Goal: Task Accomplishment & Management: Complete application form

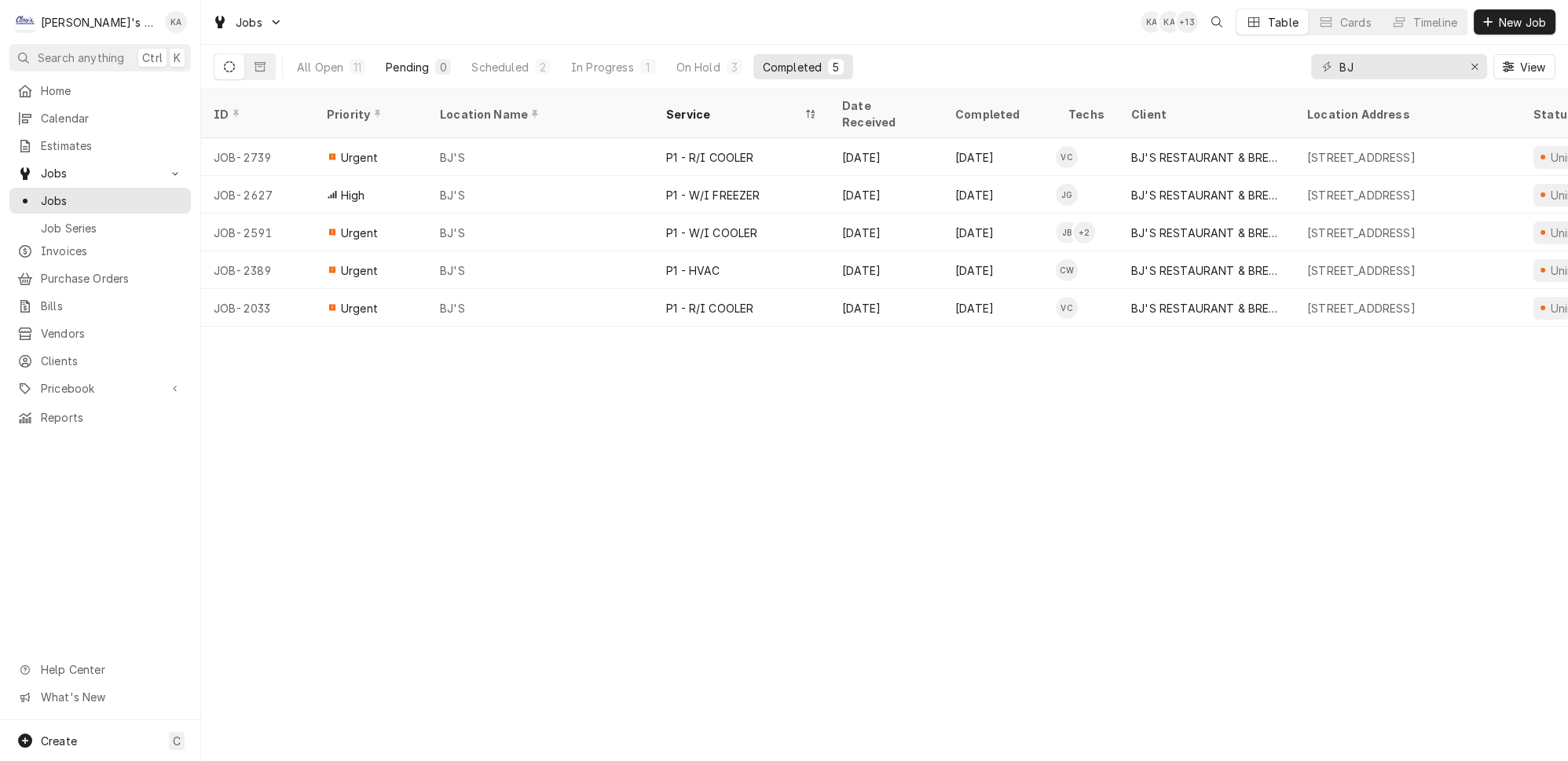
click at [388, 59] on div "Pending" at bounding box center [406, 67] width 43 height 17
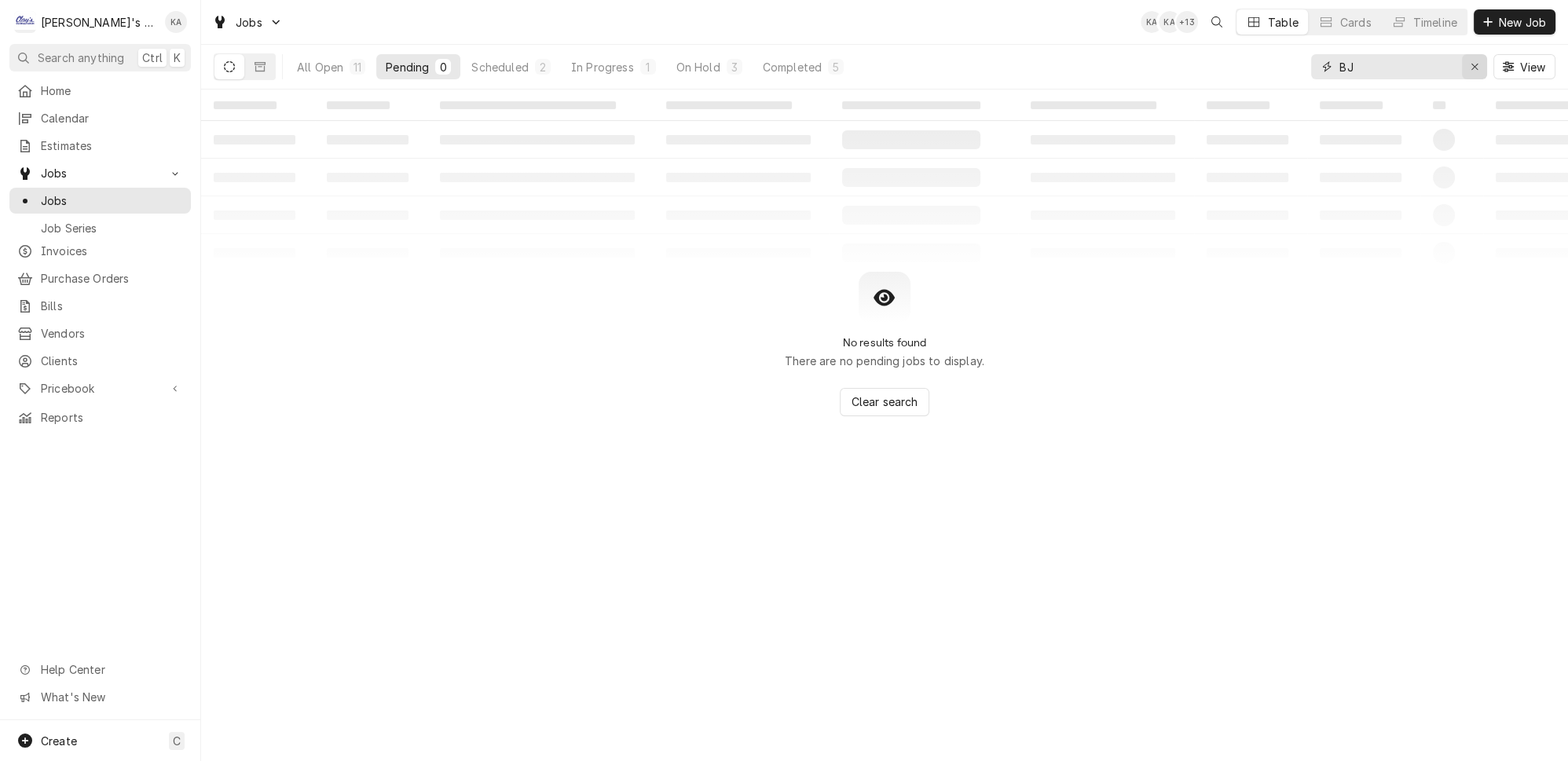
click at [1482, 62] on div "Erase input" at bounding box center [1475, 67] width 16 height 16
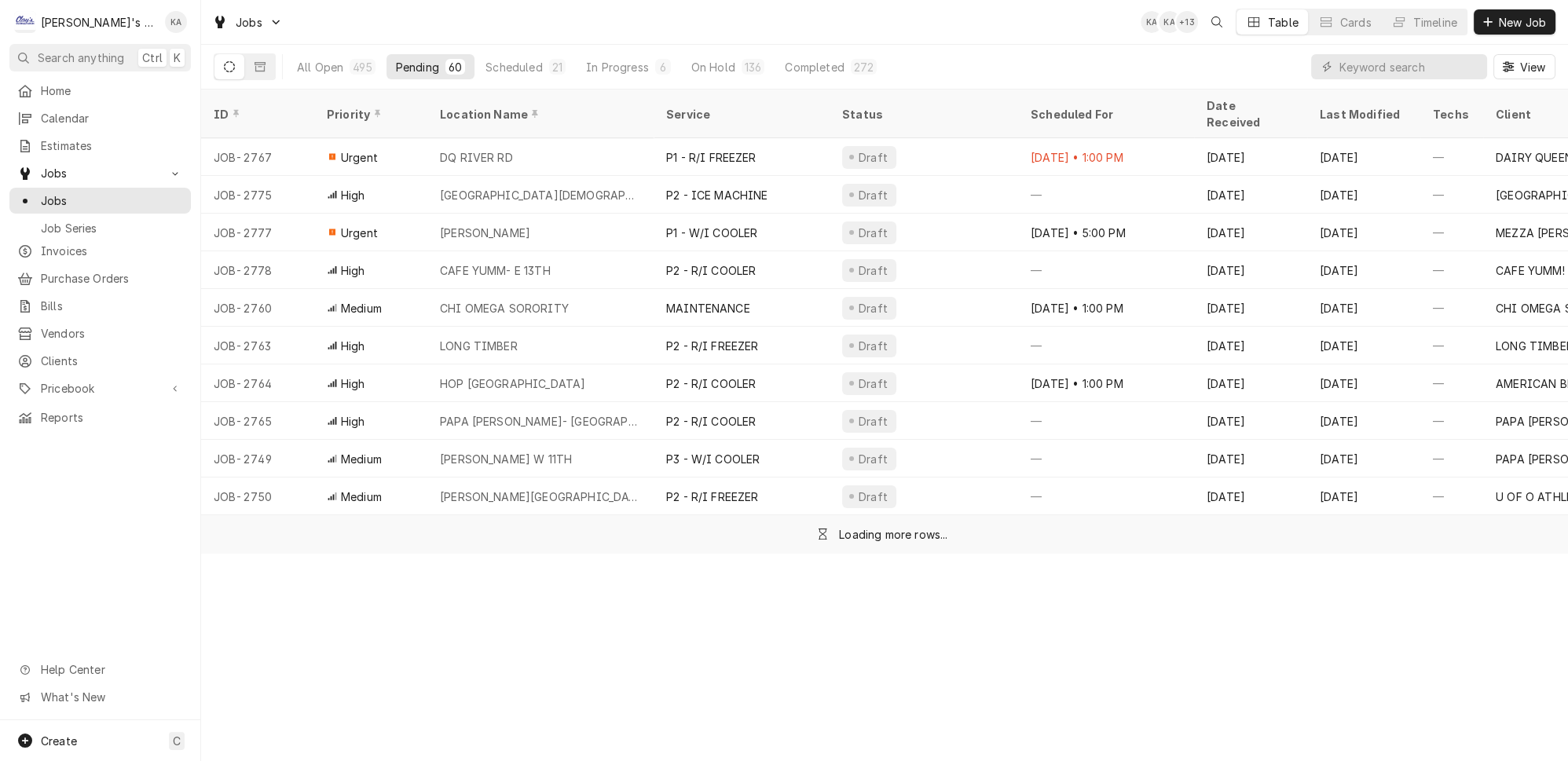
click at [1253, 61] on div "All Open 495 Pending 60 Scheduled 21 In Progress 6 On Hold 136 Completed 272 Vi…" at bounding box center [884, 67] width 1341 height 44
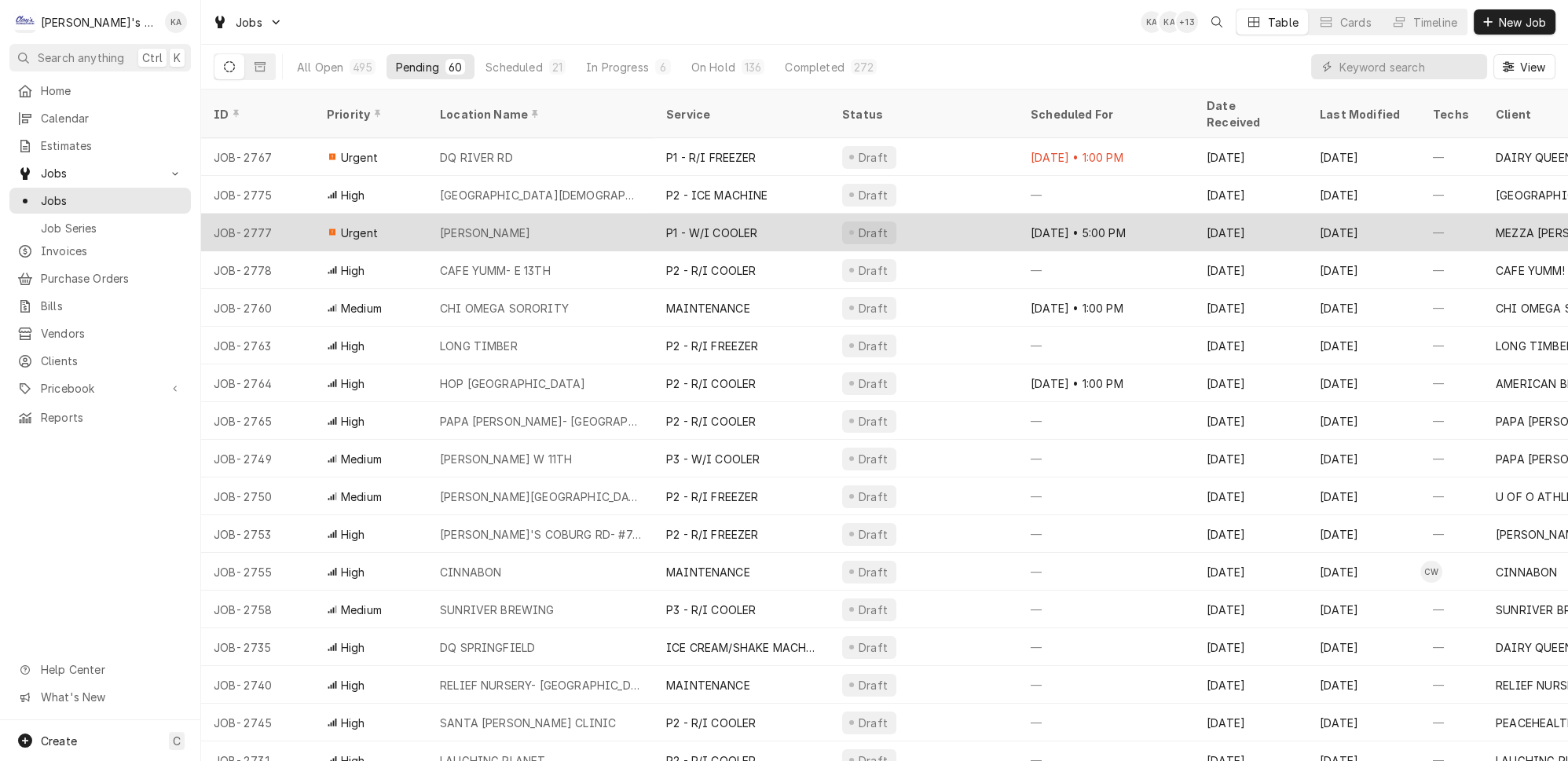
click at [470, 225] on div "MEZZA LUNA EUGENE" at bounding box center [485, 232] width 90 height 17
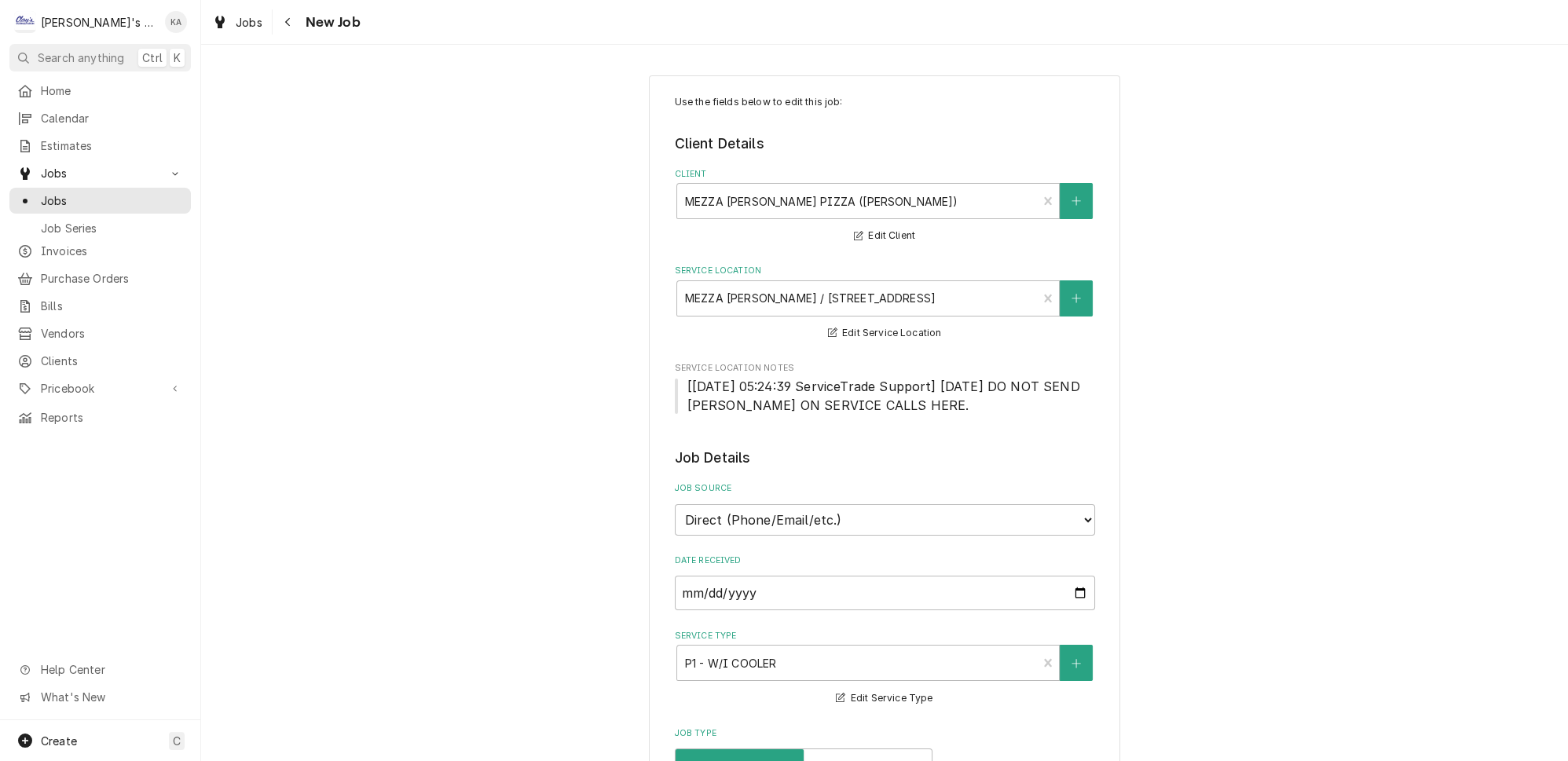
type textarea "x"
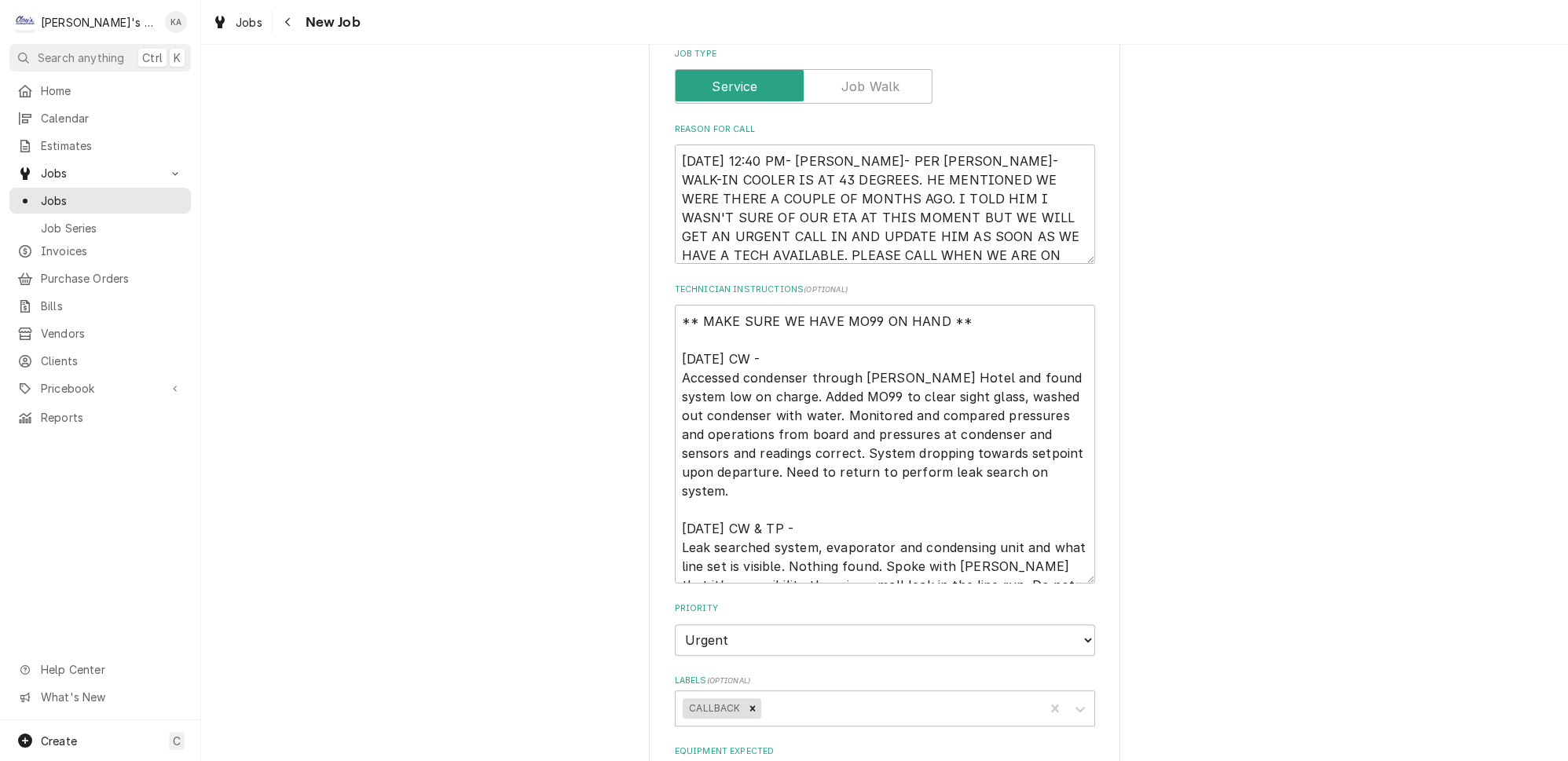
scroll to position [713, 0]
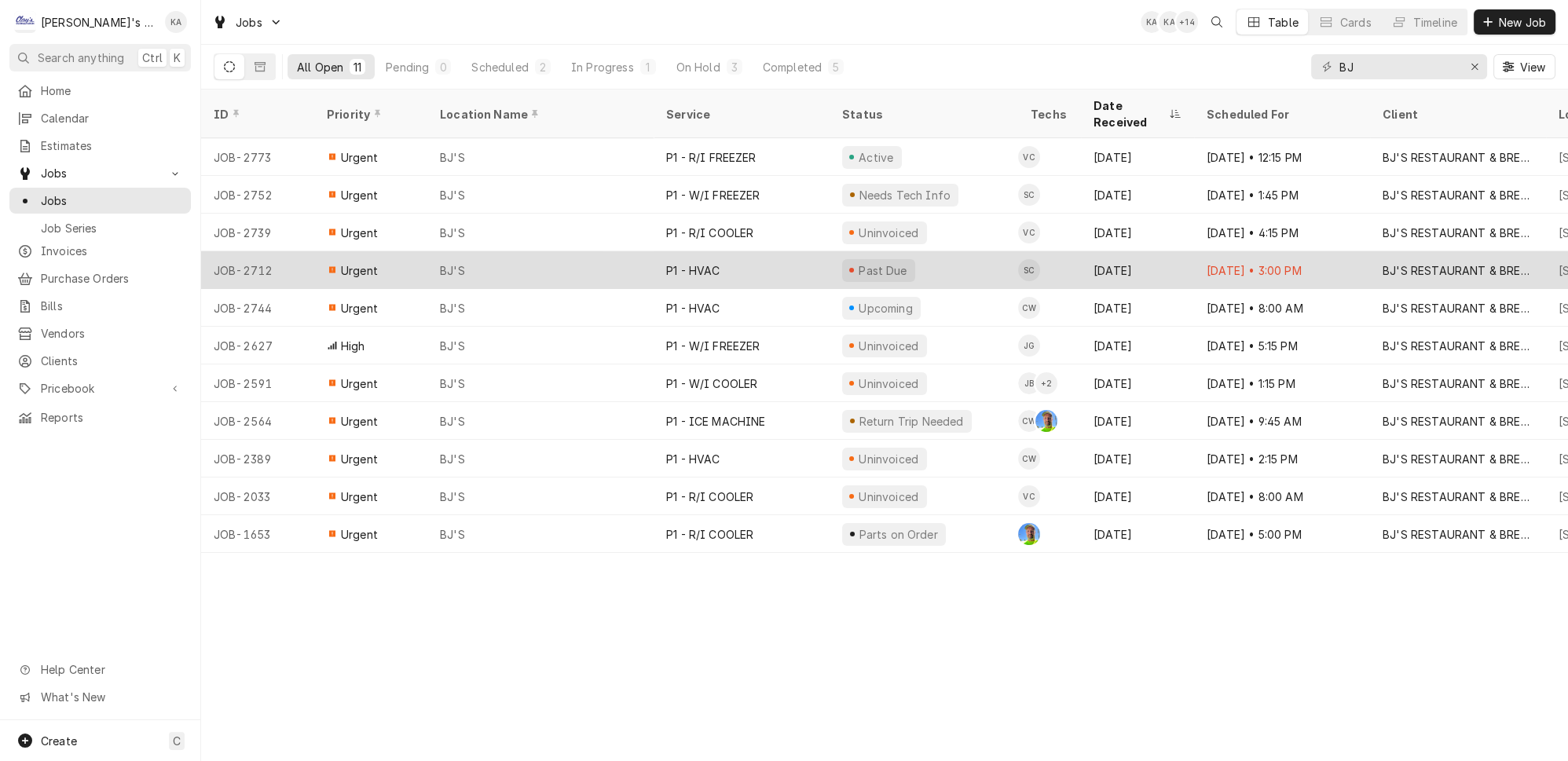
click at [713, 251] on div "P1 - HVAC" at bounding box center [741, 270] width 176 height 38
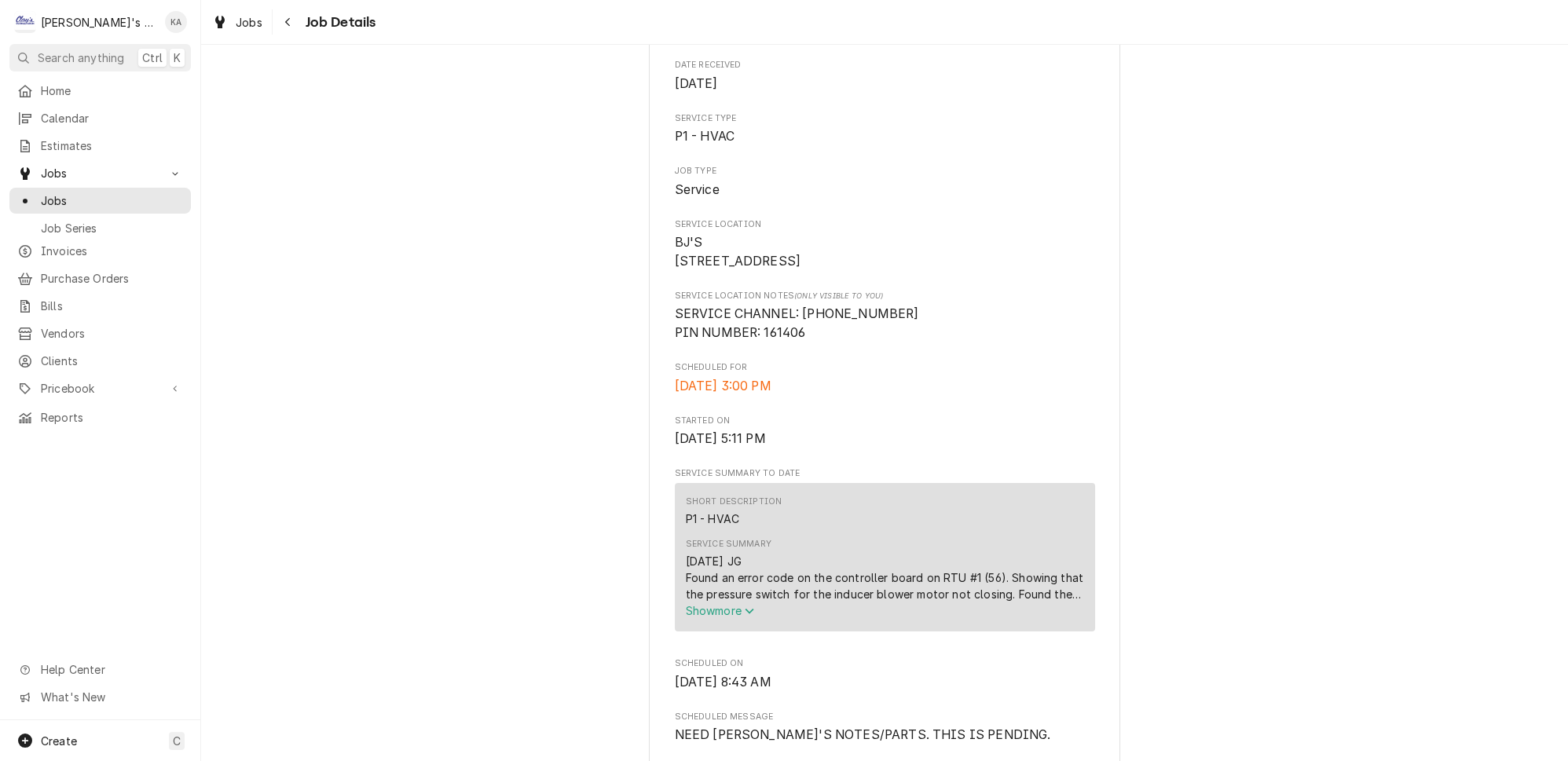
scroll to position [643, 0]
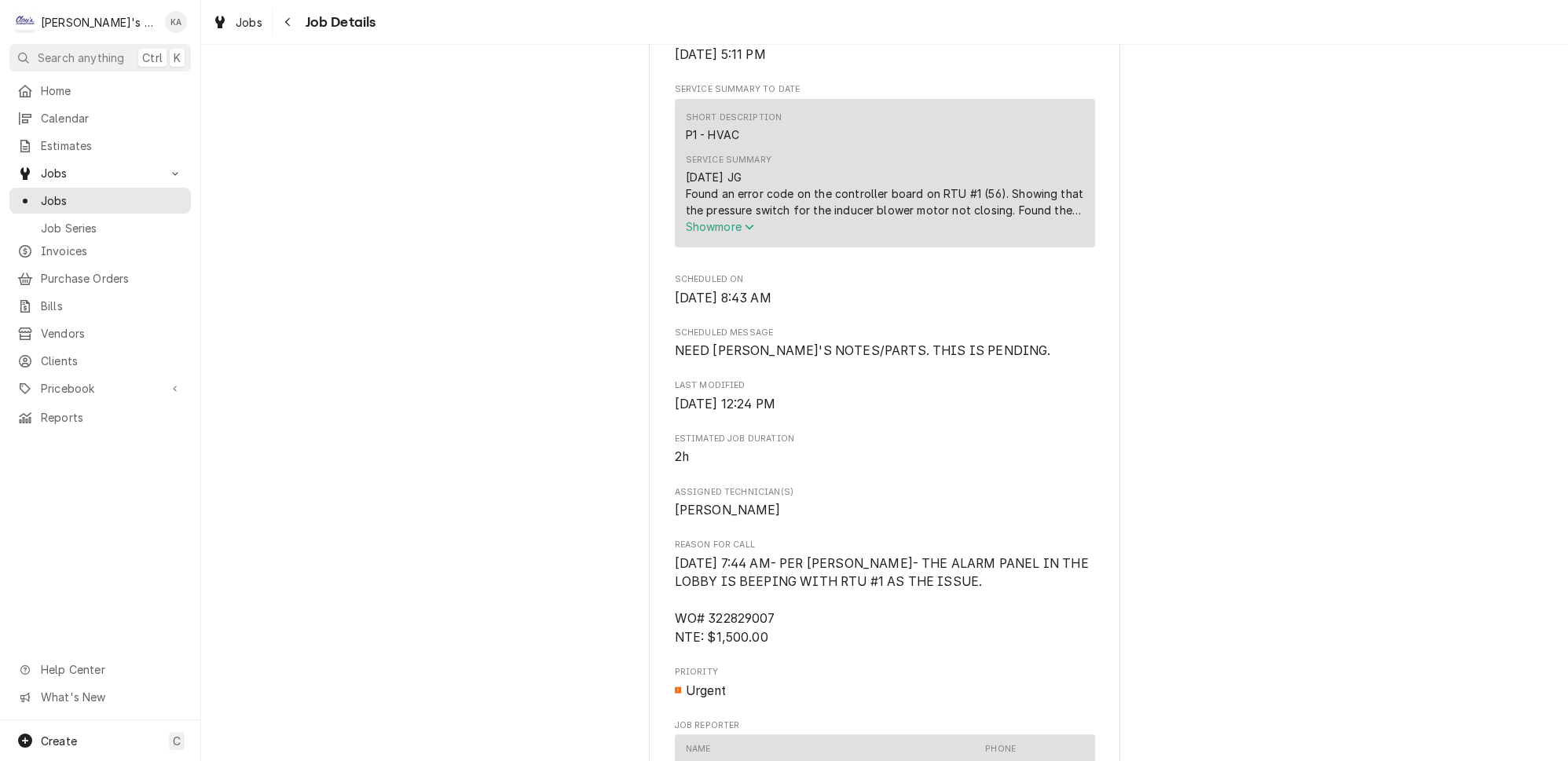
click at [728, 233] on span "Show more" at bounding box center [720, 226] width 70 height 13
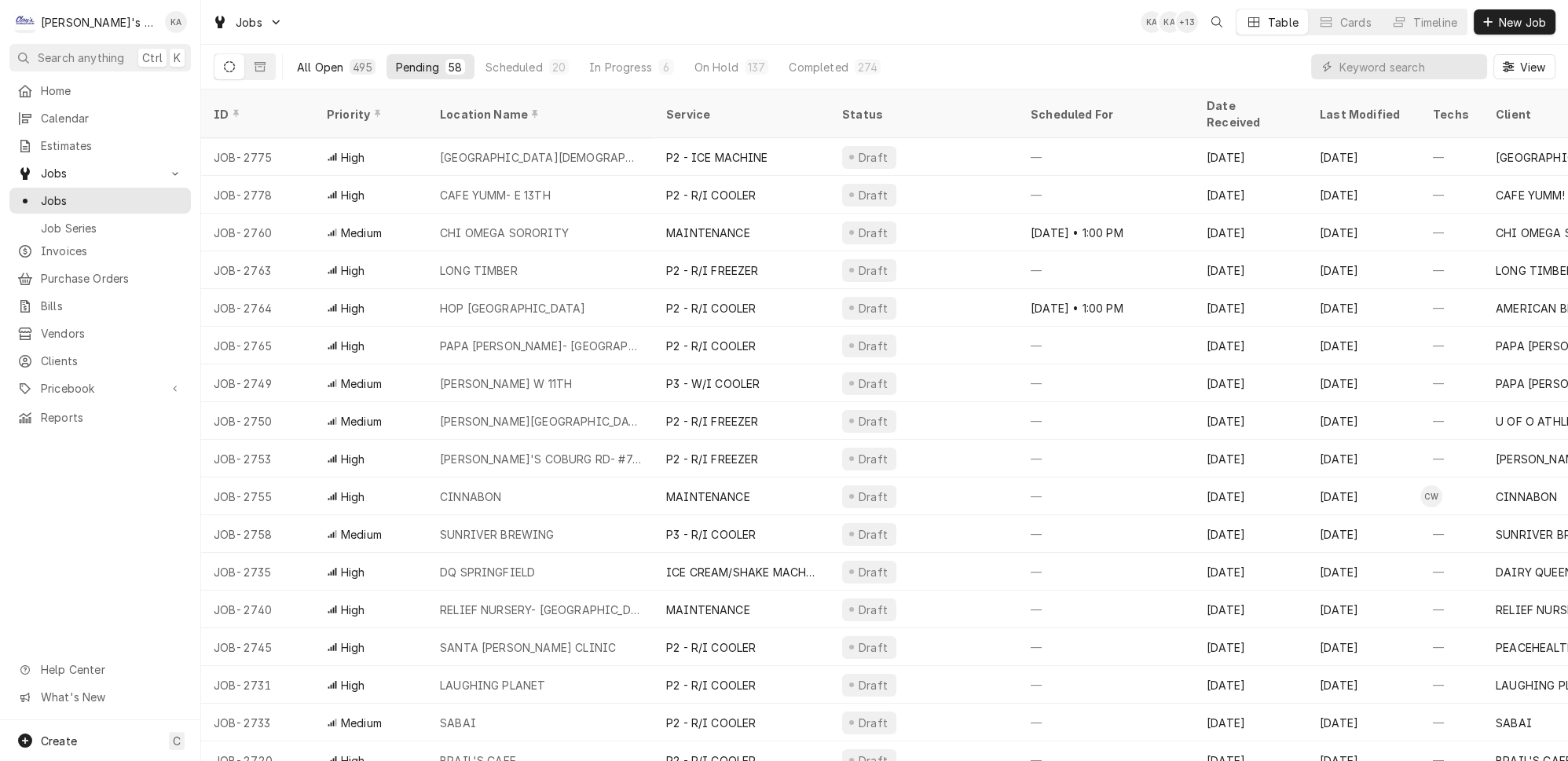
click at [297, 59] on div "All Open" at bounding box center [320, 67] width 47 height 17
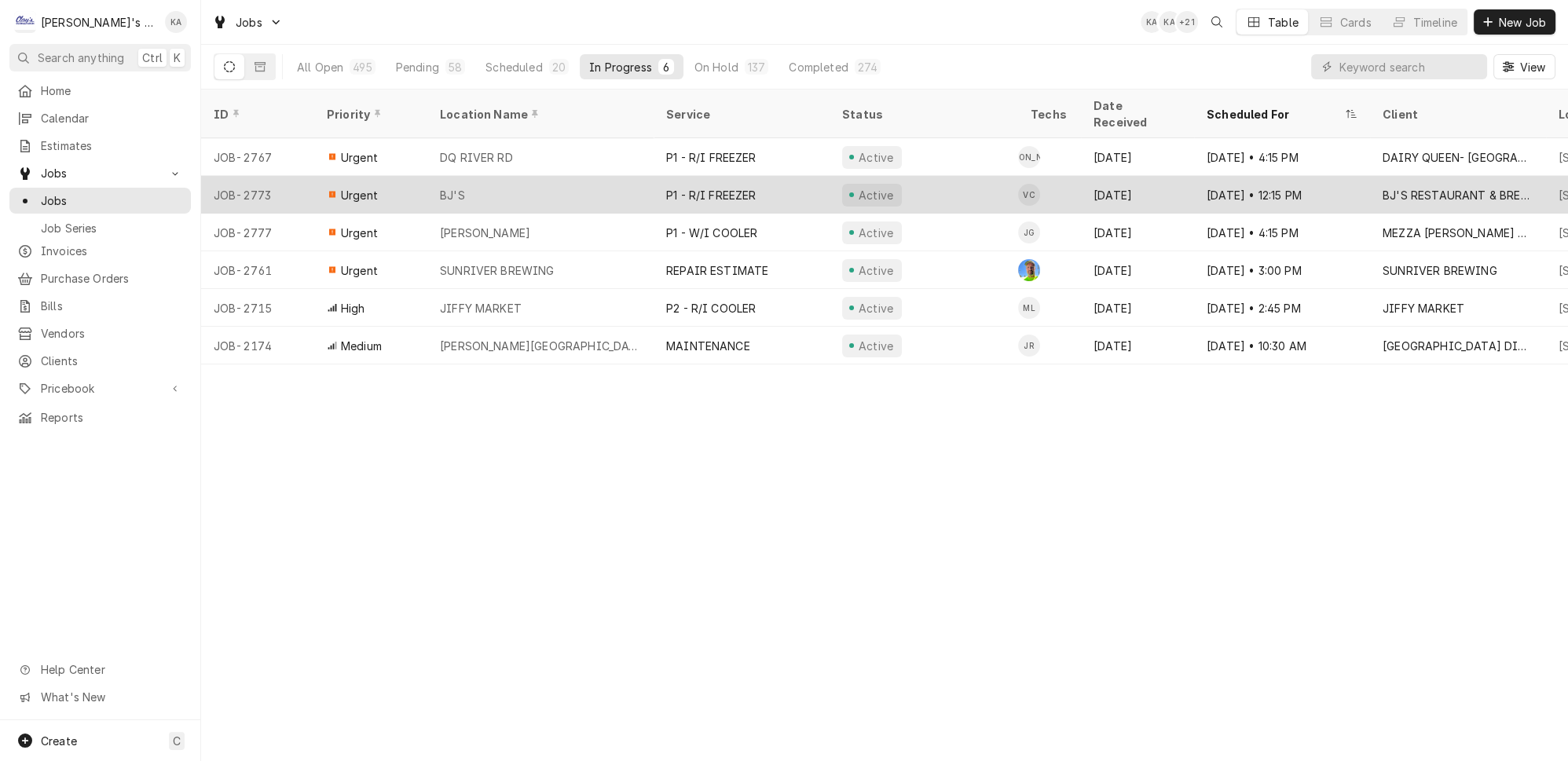
click at [564, 176] on div "BJ'S" at bounding box center [541, 195] width 227 height 38
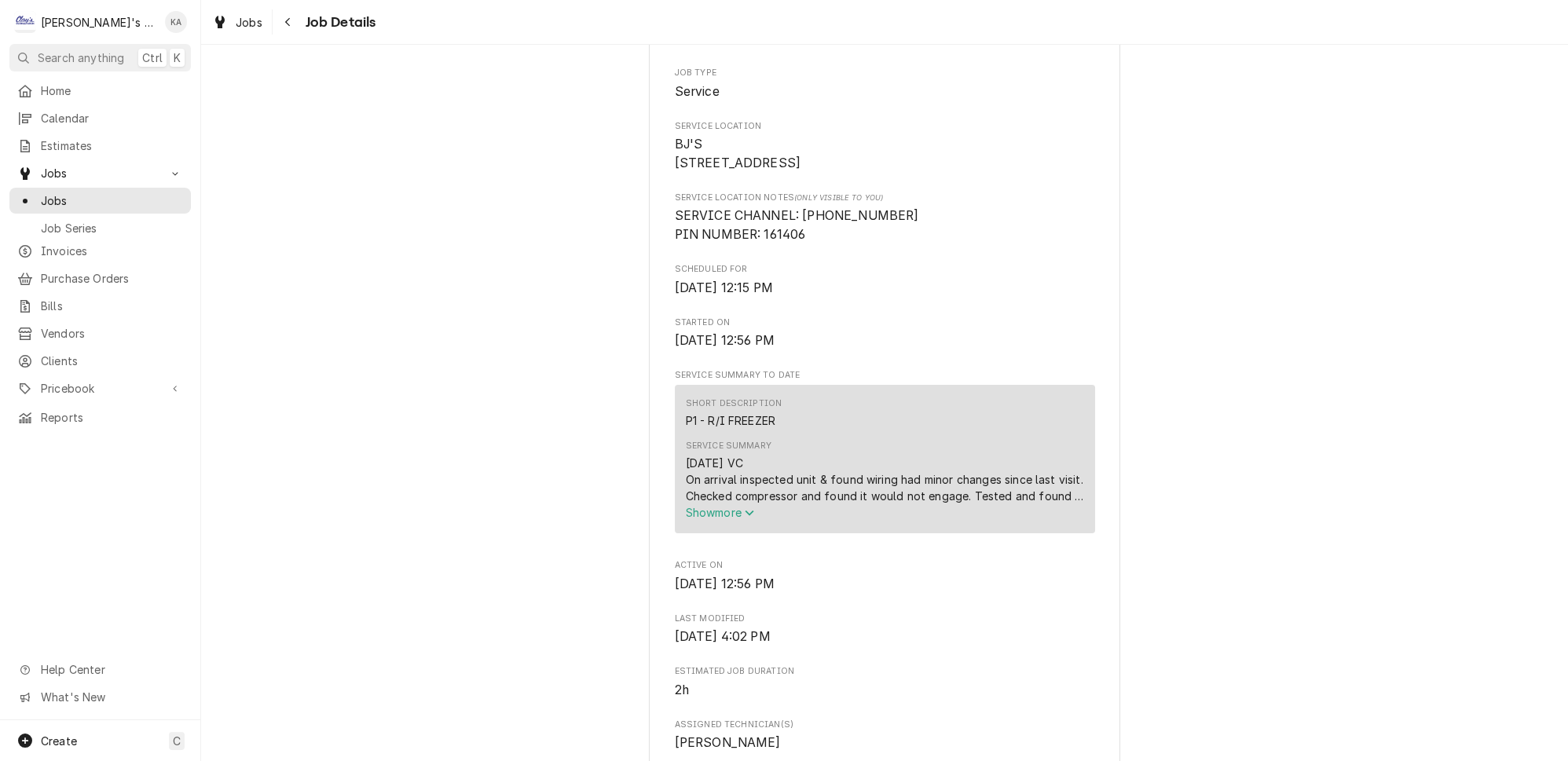
scroll to position [643, 0]
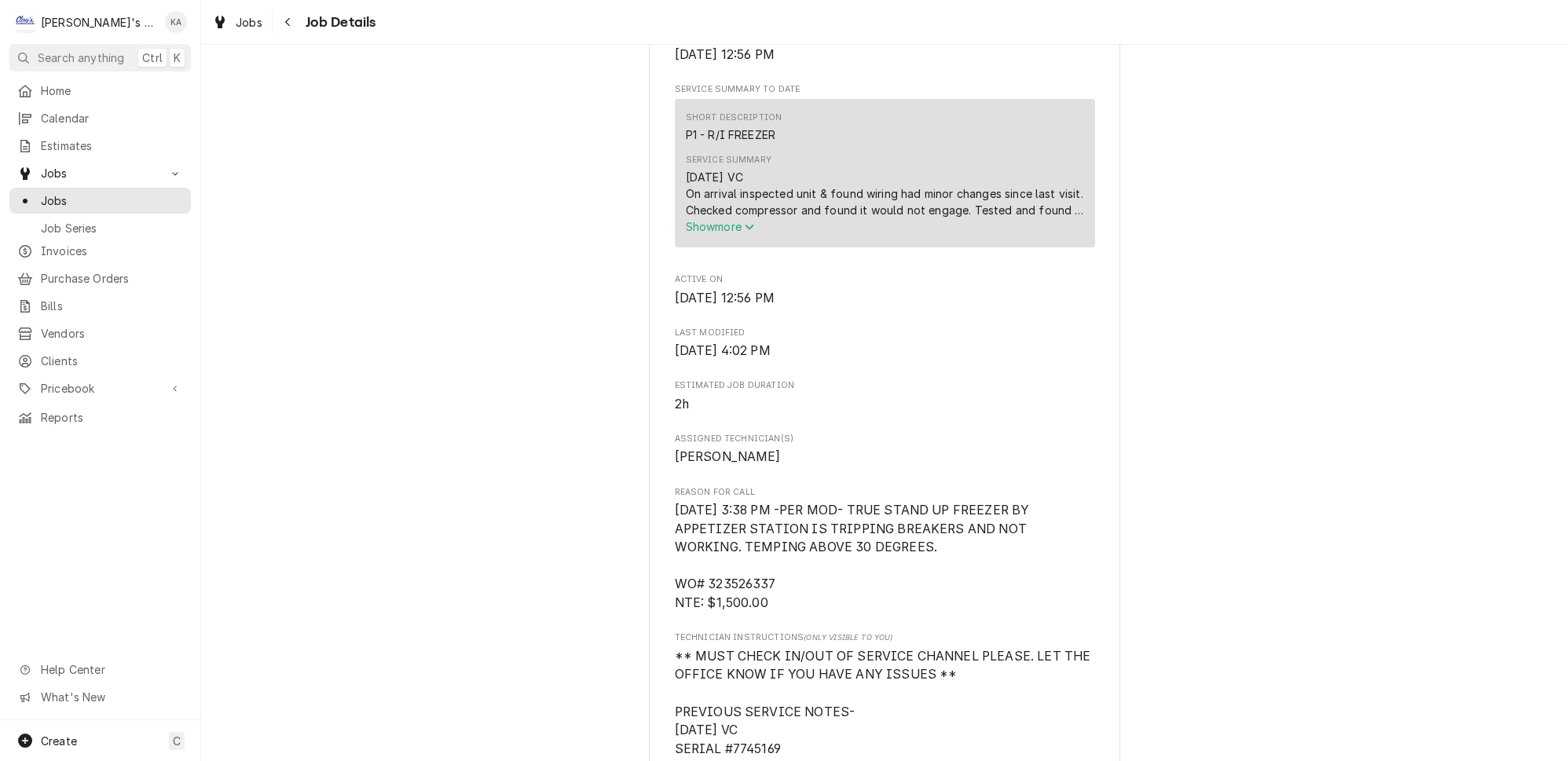
click at [748, 232] on icon "Service Summary" at bounding box center [748, 227] width 9 height 11
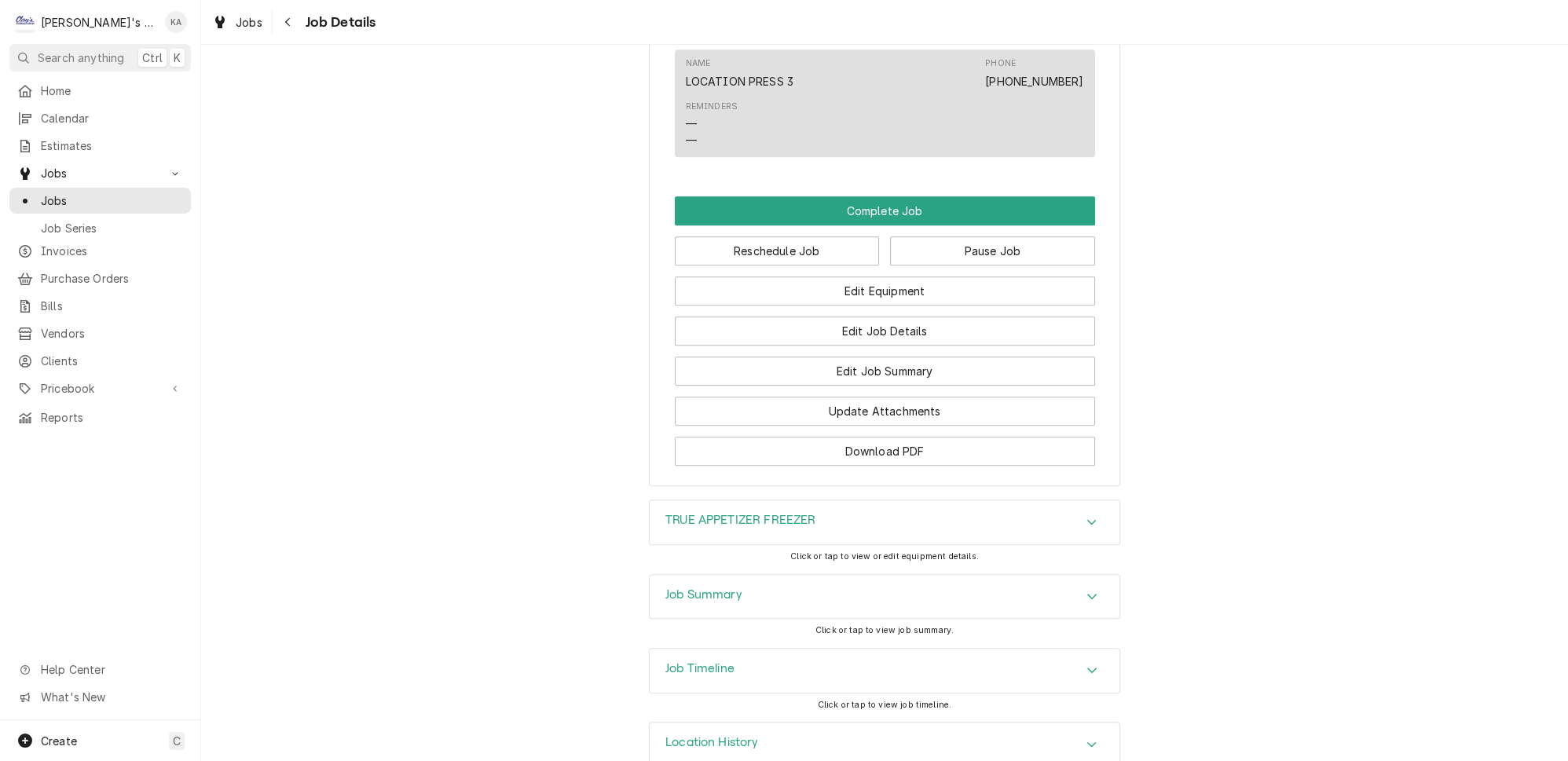
scroll to position [1898, 0]
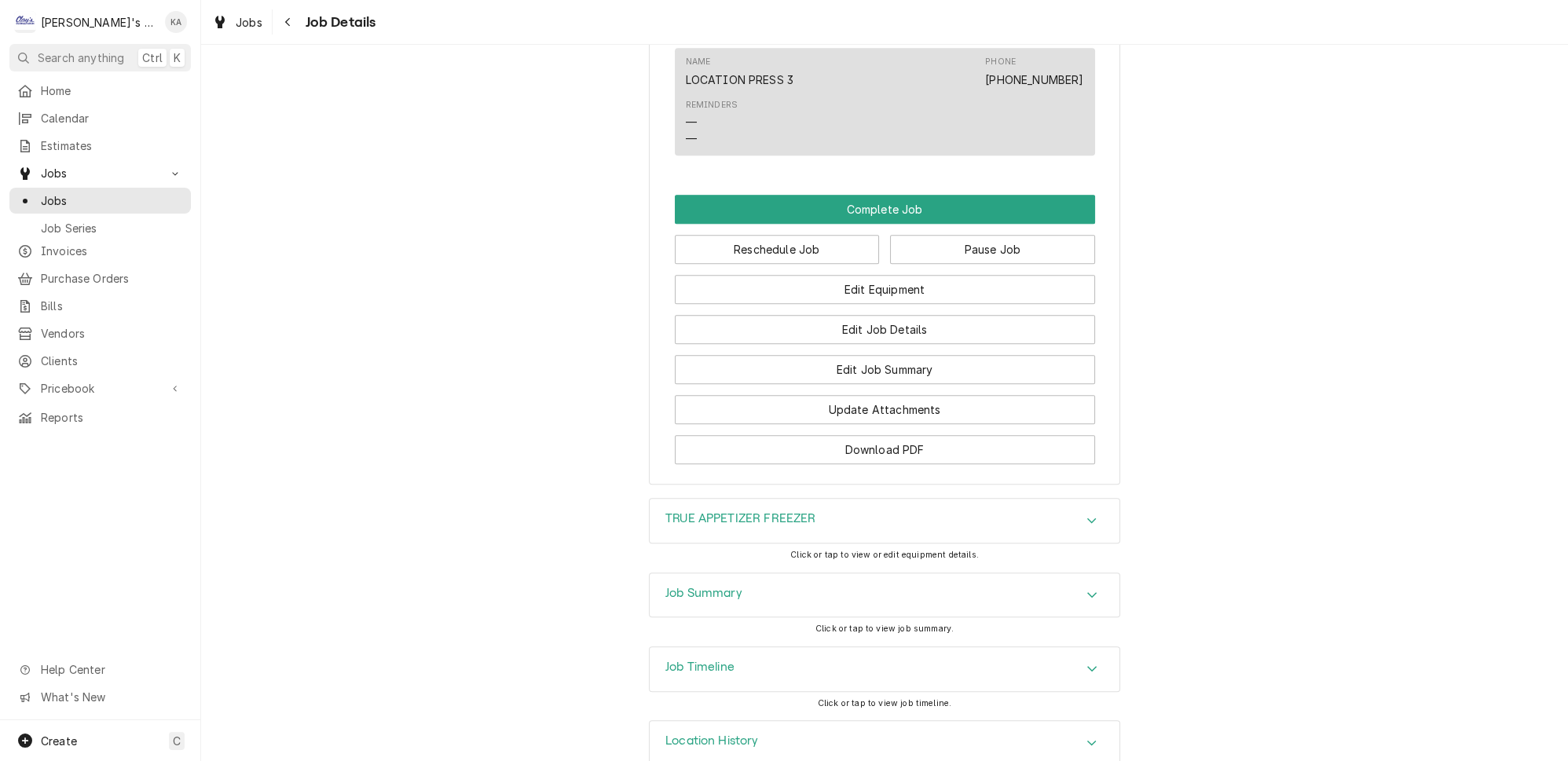
click at [1087, 592] on icon "Accordion Header" at bounding box center [1091, 595] width 9 height 6
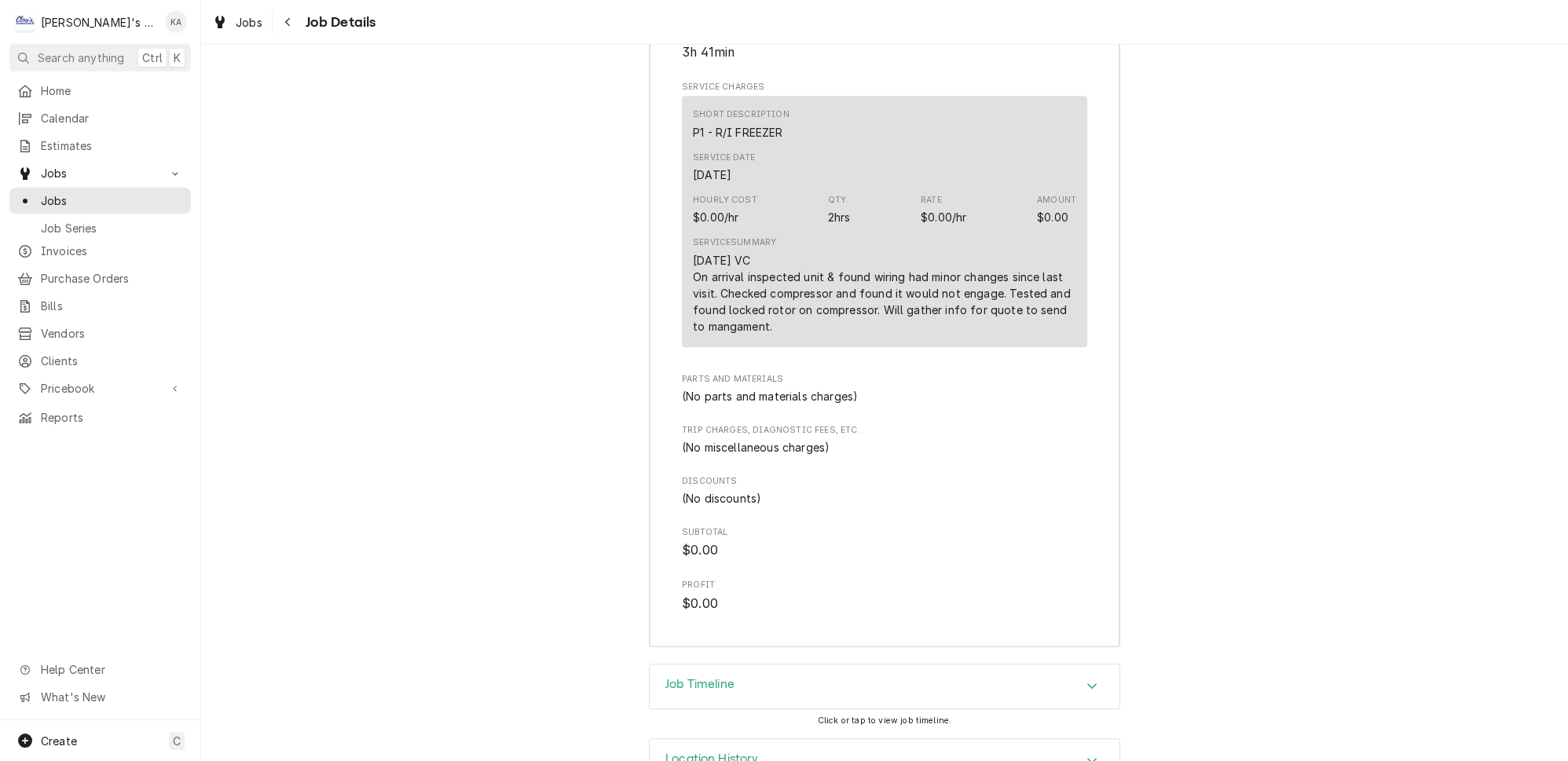
scroll to position [2731, 0]
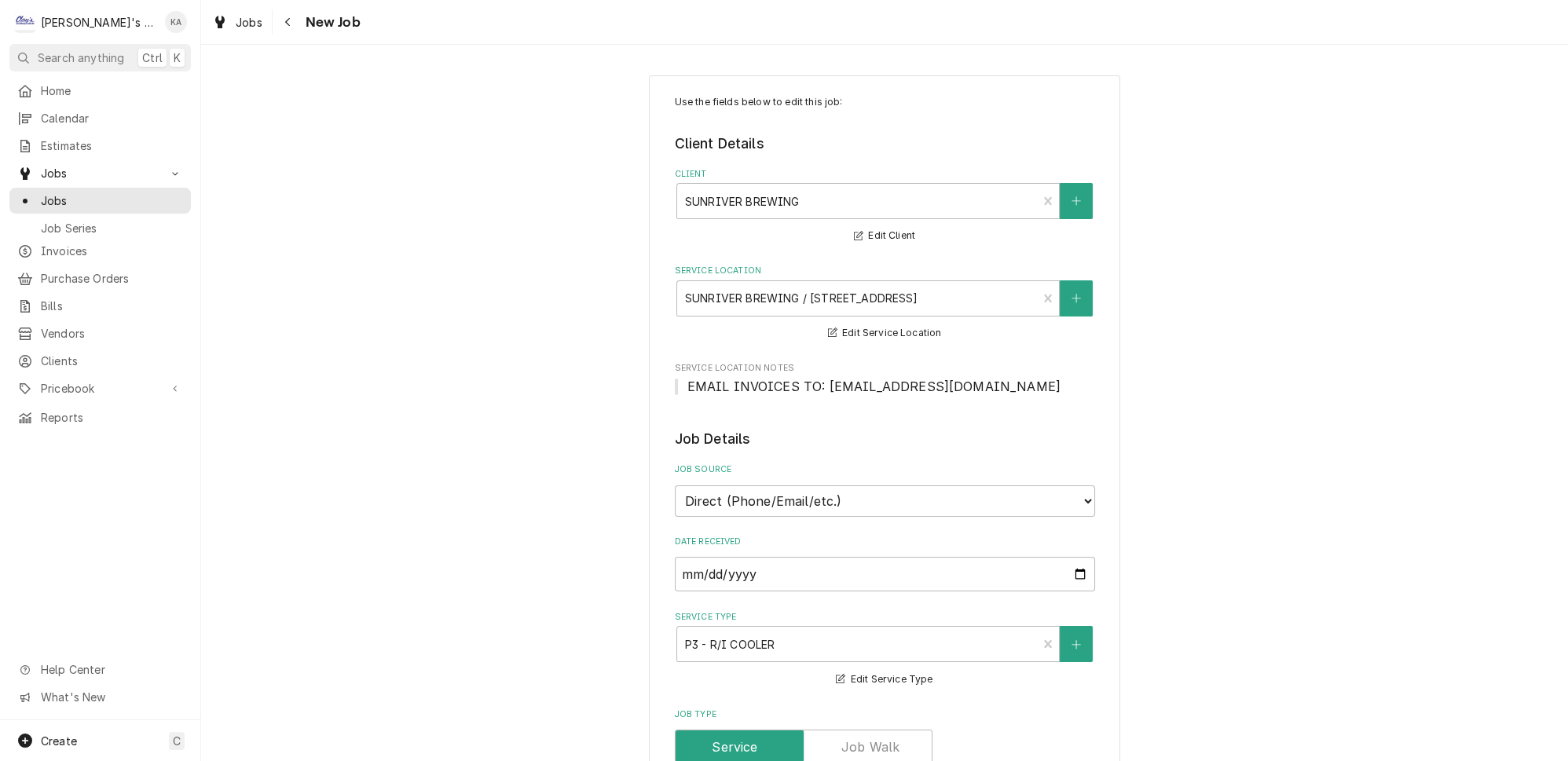
scroll to position [500, 0]
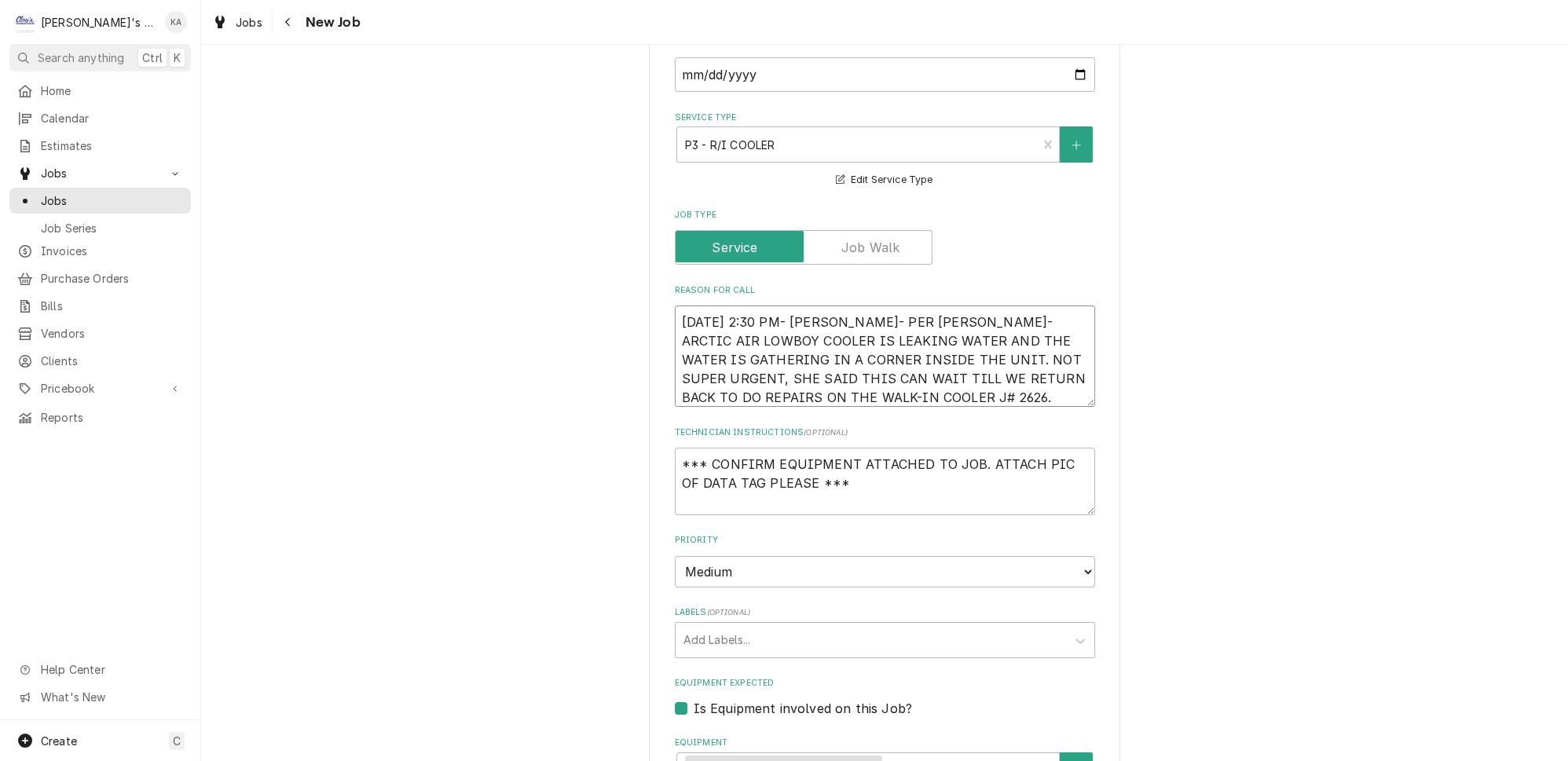
drag, startPoint x: 982, startPoint y: 395, endPoint x: 931, endPoint y: 393, distance: 51.0
click at [931, 393] on textarea "8/21/2025 2:30 PM- KASSIE- PER SARAH- ARCTIC AIR LOWBOY COOLER IS LEAKING WATER…" at bounding box center [884, 356] width 420 height 101
type textarea "8/21/2025 2:30 PM- KASSIE- PER SARAH- ARCTIC AIR LOWBOY COOLER IS LEAKING WATER…"
type textarea "x"
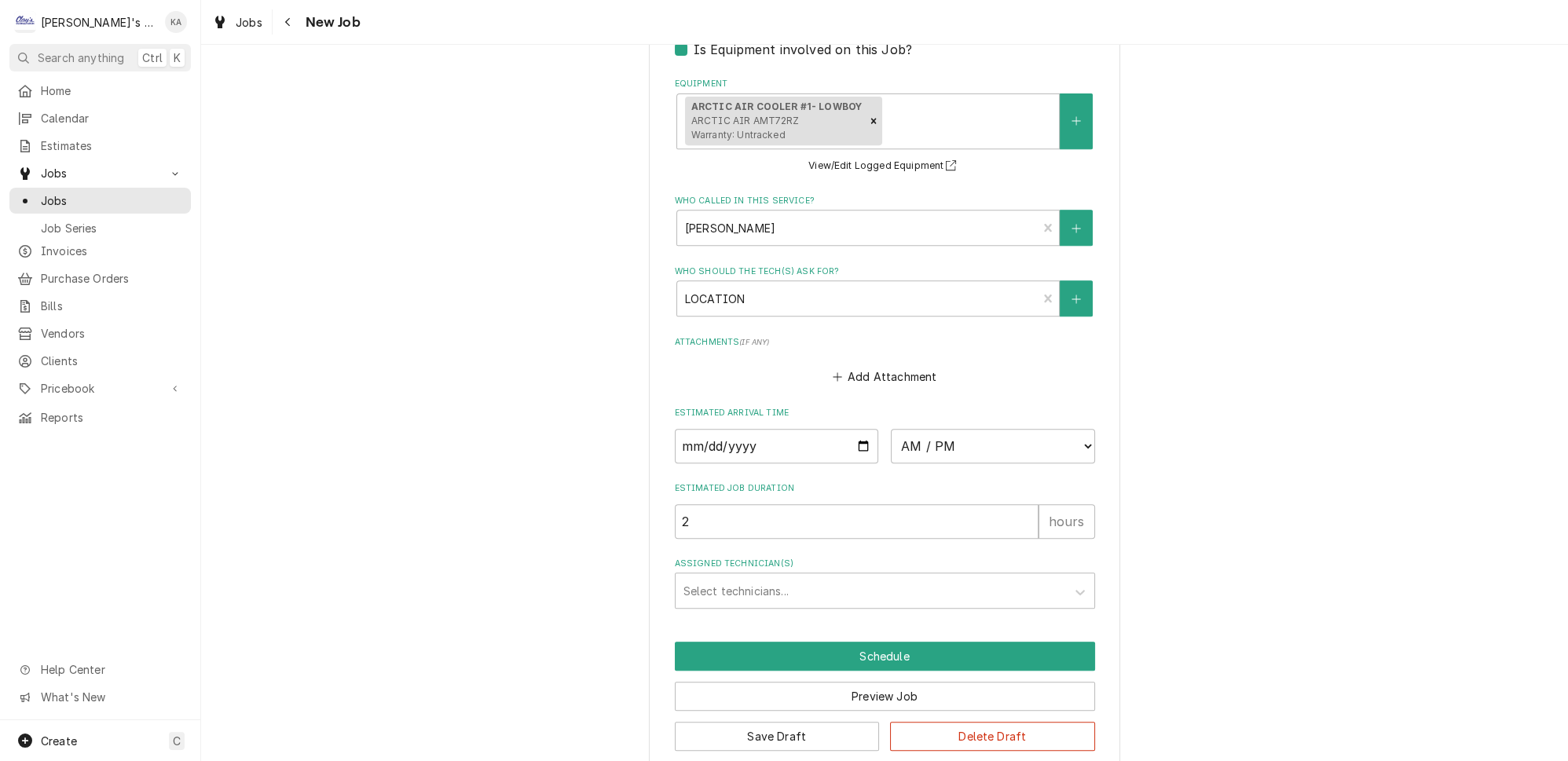
scroll to position [1177, 0]
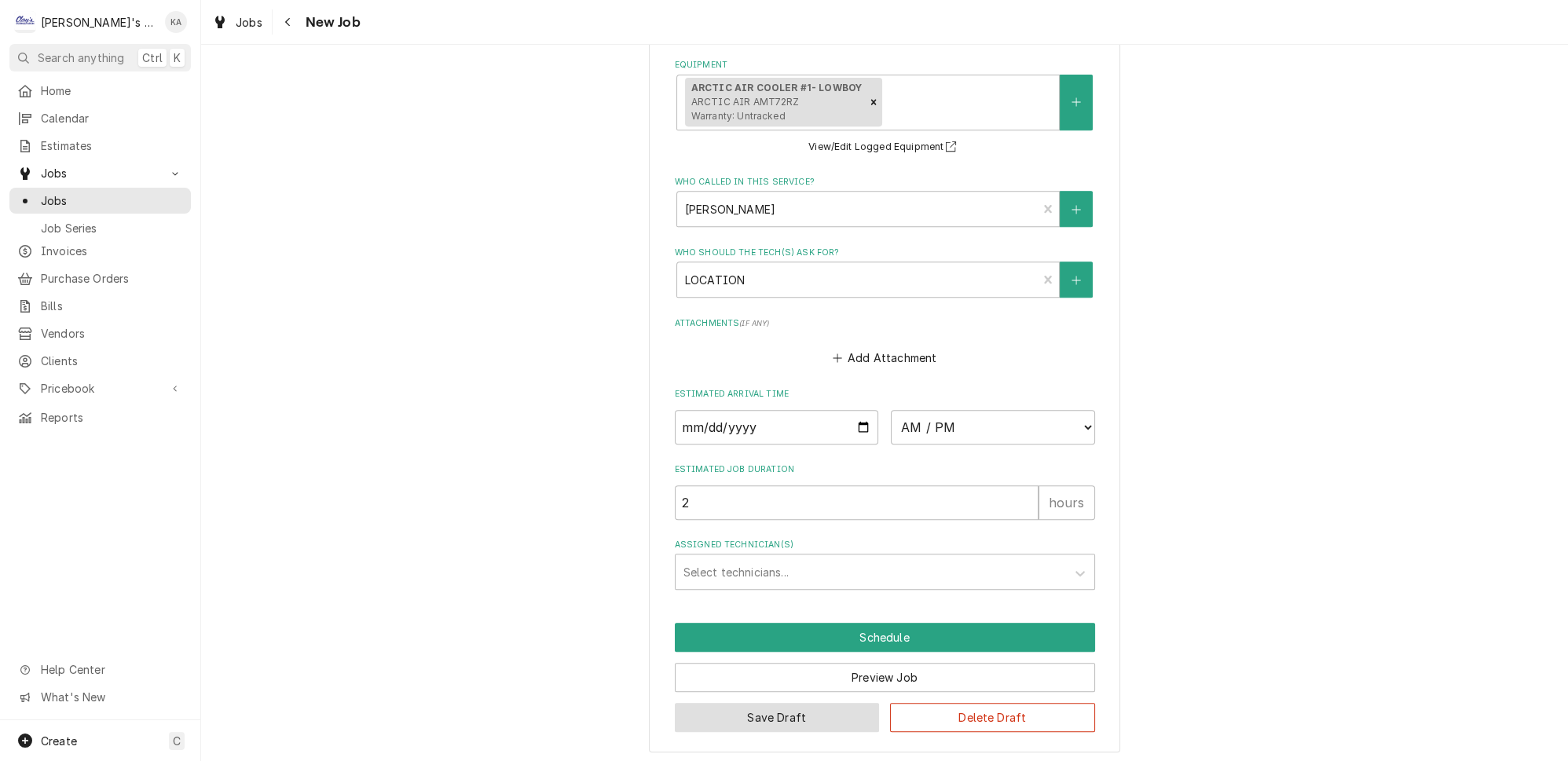
type textarea "8/21/2025 2:30 PM- KASSIE- PER SARAH- ARCTIC AIR LOWBOY COOLER IS LEAKING WATER…"
click at [781, 713] on button "Save Draft" at bounding box center [777, 716] width 205 height 29
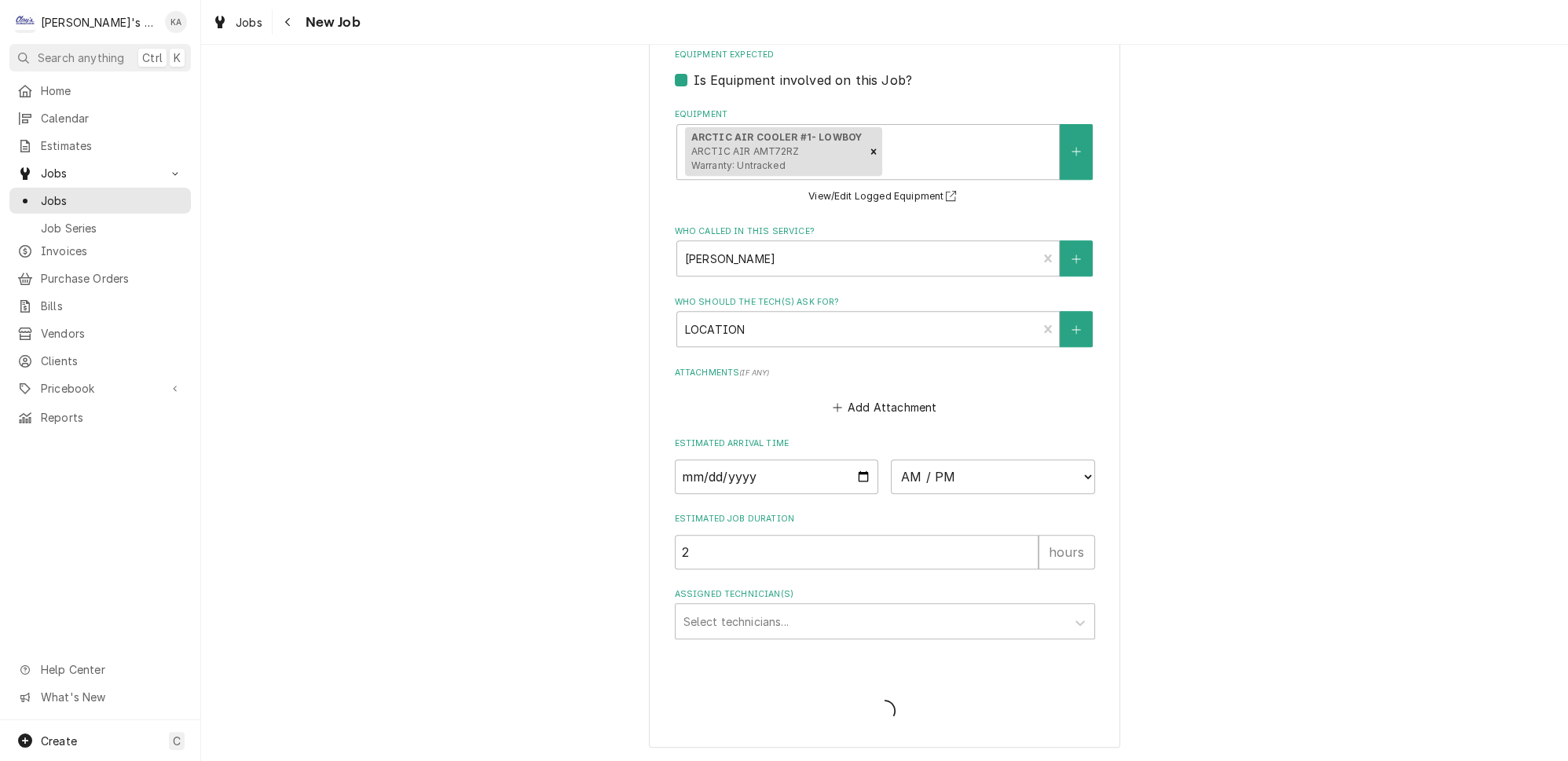
scroll to position [1126, 0]
type textarea "x"
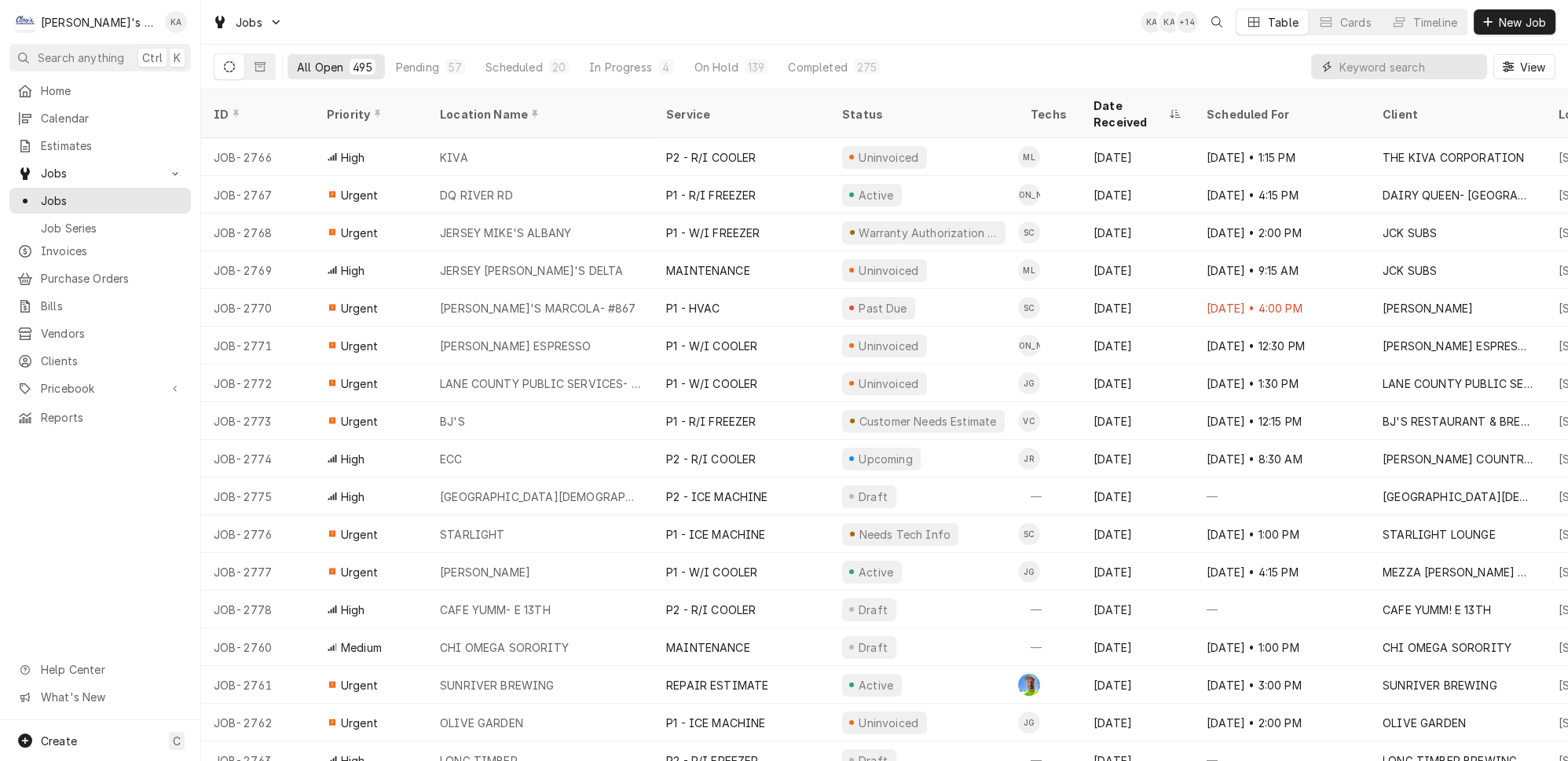
click at [1392, 63] on input "Dynamic Content Wrapper" at bounding box center [1409, 67] width 140 height 25
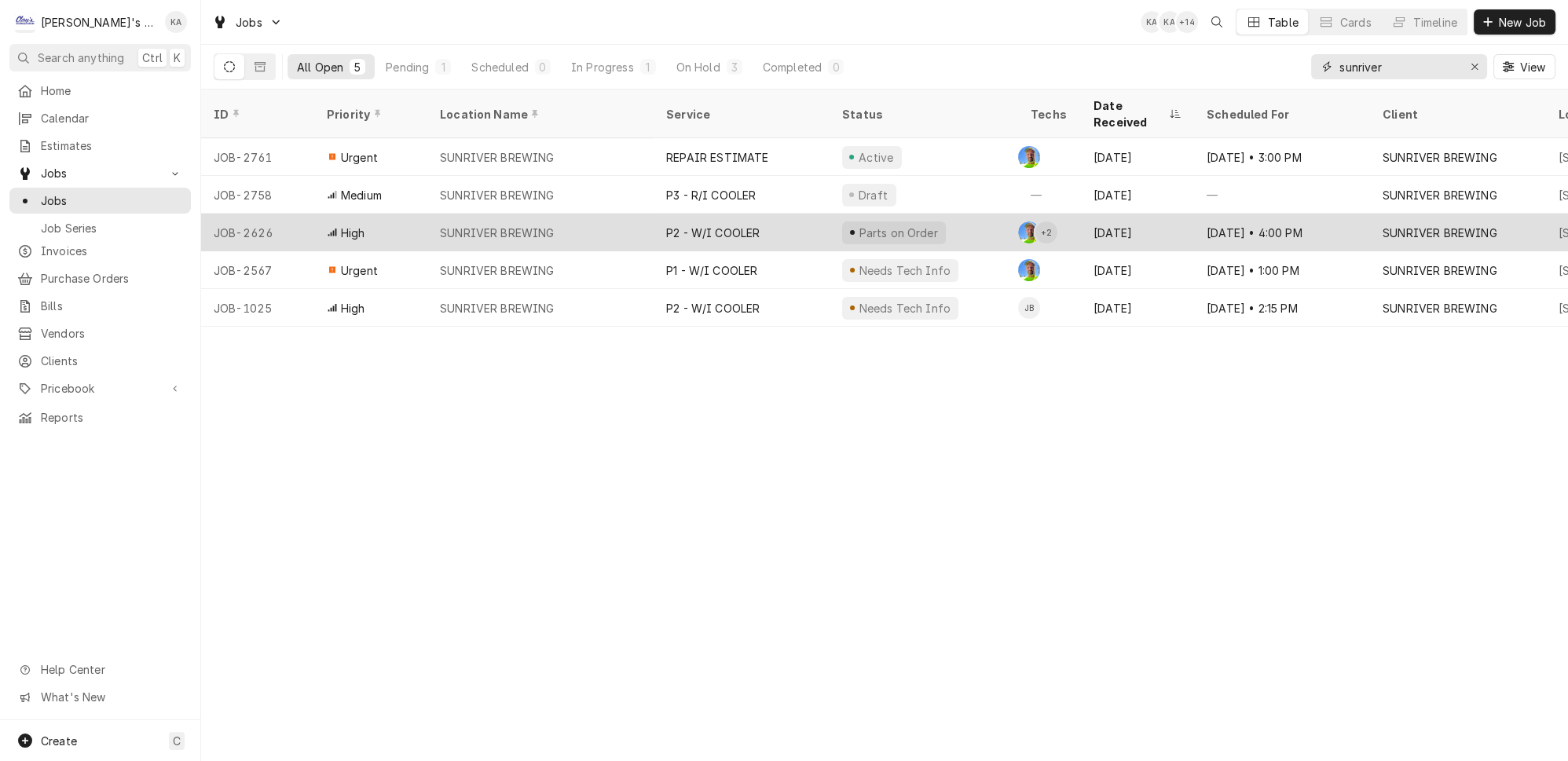
type input "sunriver"
click at [556, 214] on div "SUNRIVER BREWING" at bounding box center [541, 232] width 227 height 38
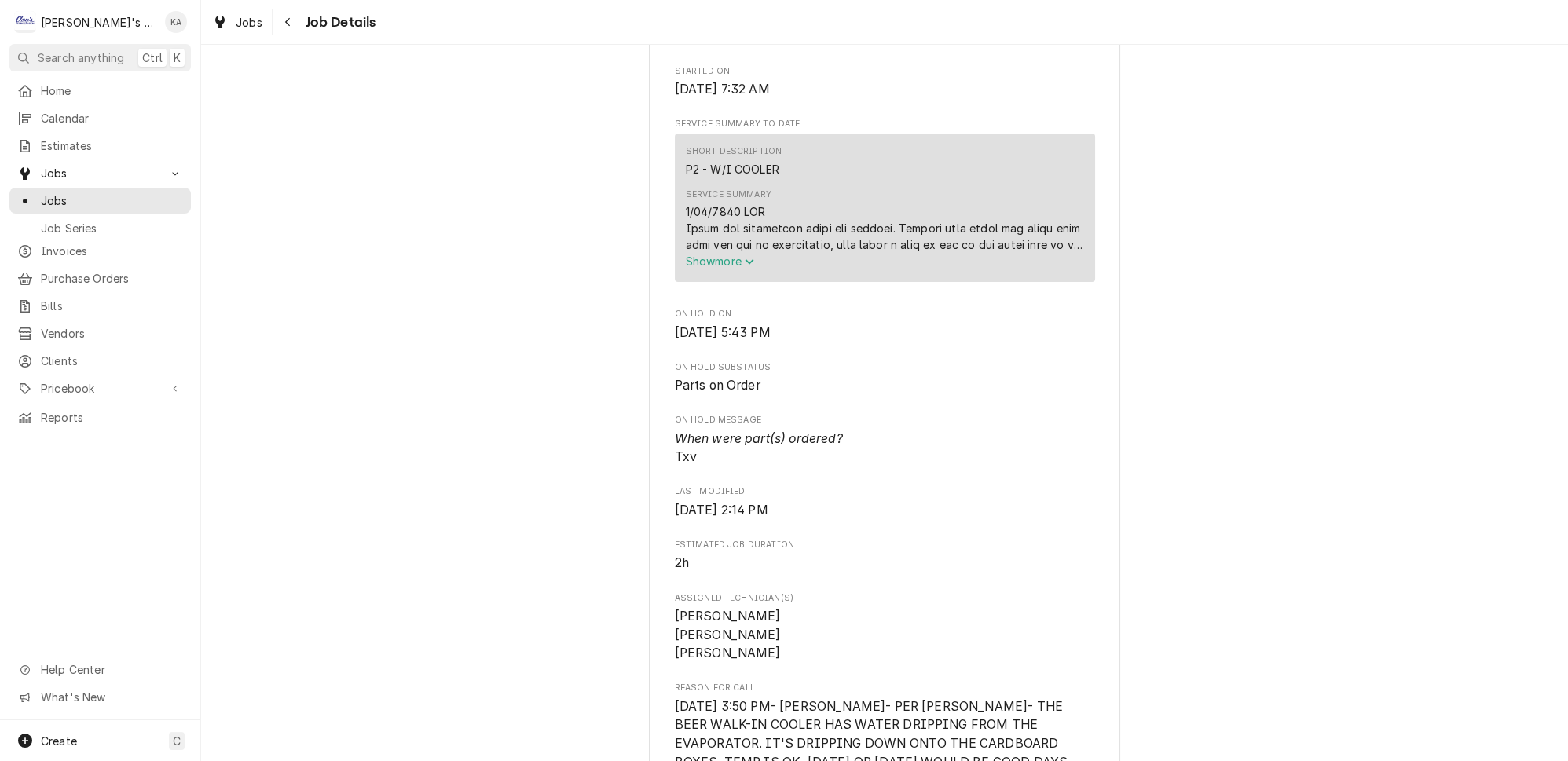
scroll to position [643, 0]
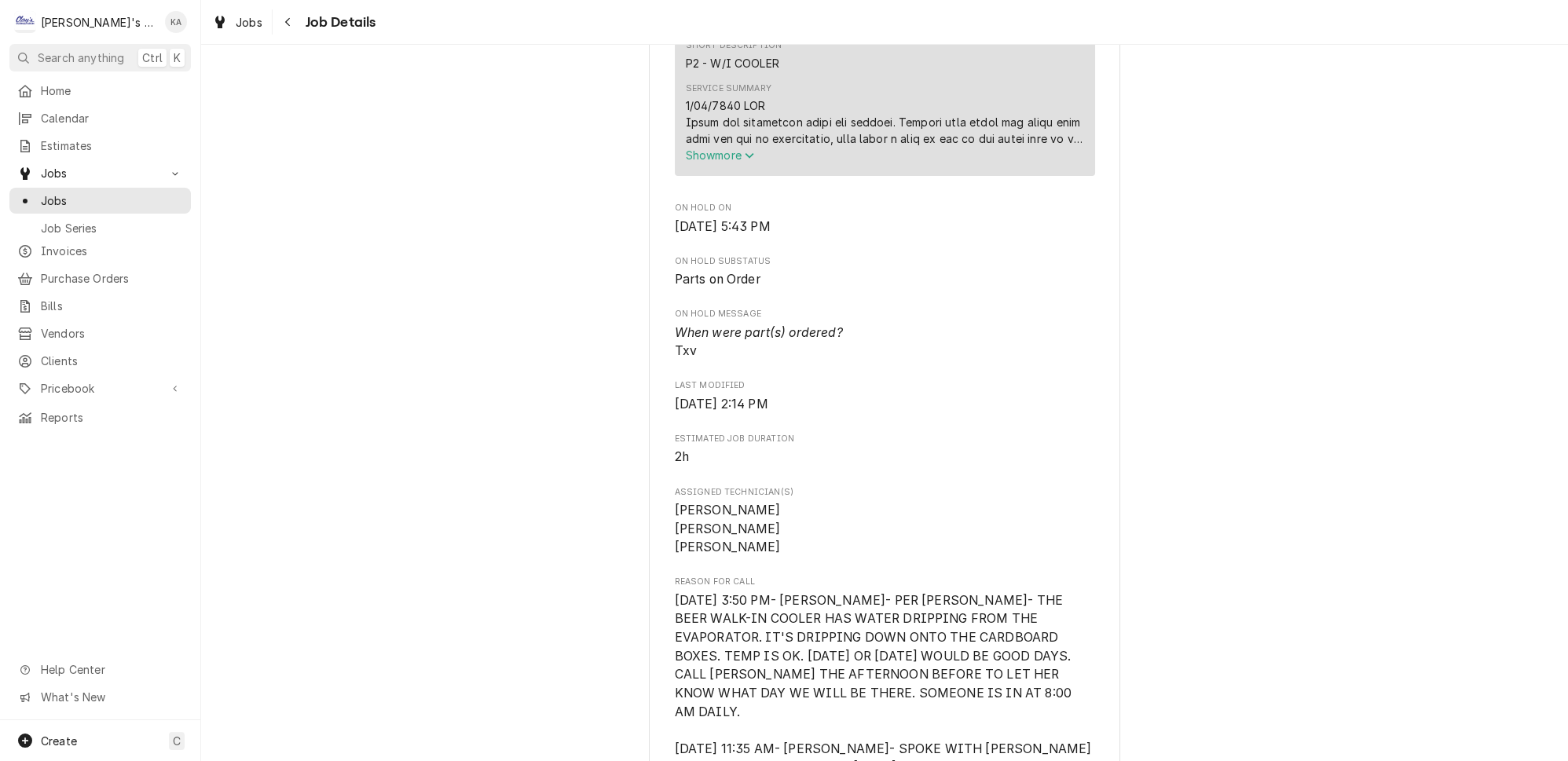
click at [747, 161] on icon "Service Summary" at bounding box center [748, 155] width 9 height 11
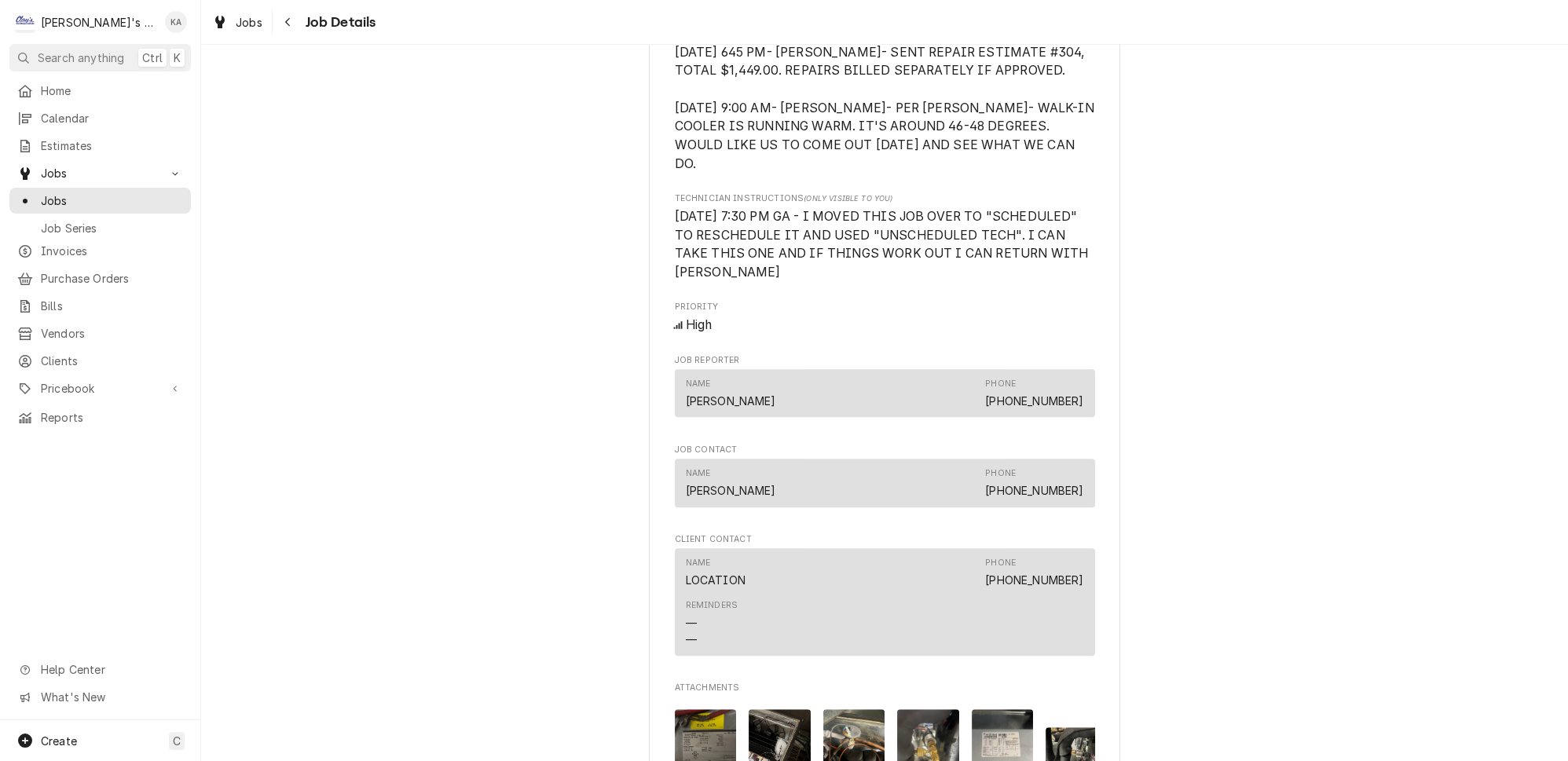
scroll to position [2141, 0]
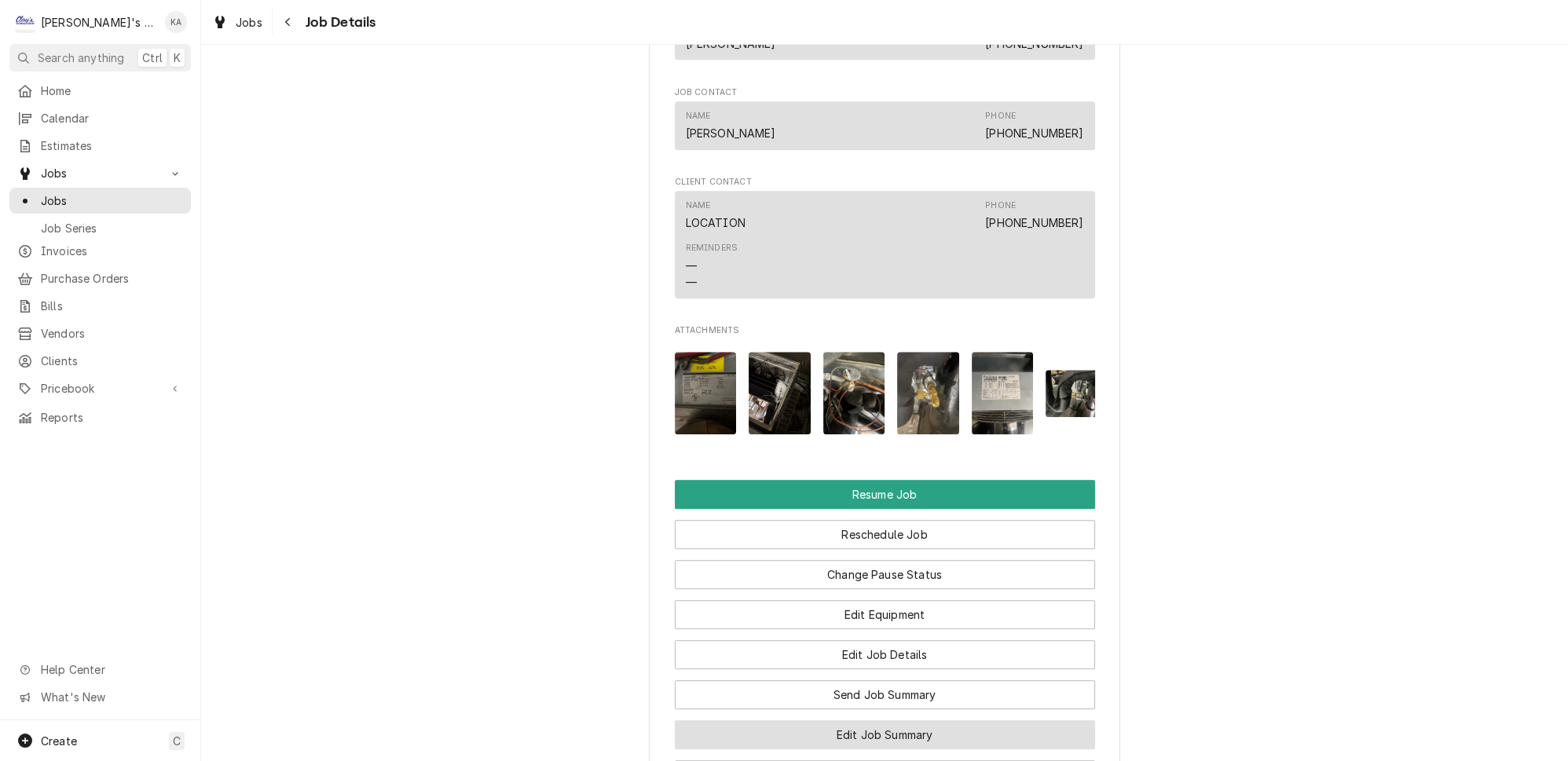
click at [853, 720] on button "Edit Job Summary" at bounding box center [884, 734] width 420 height 29
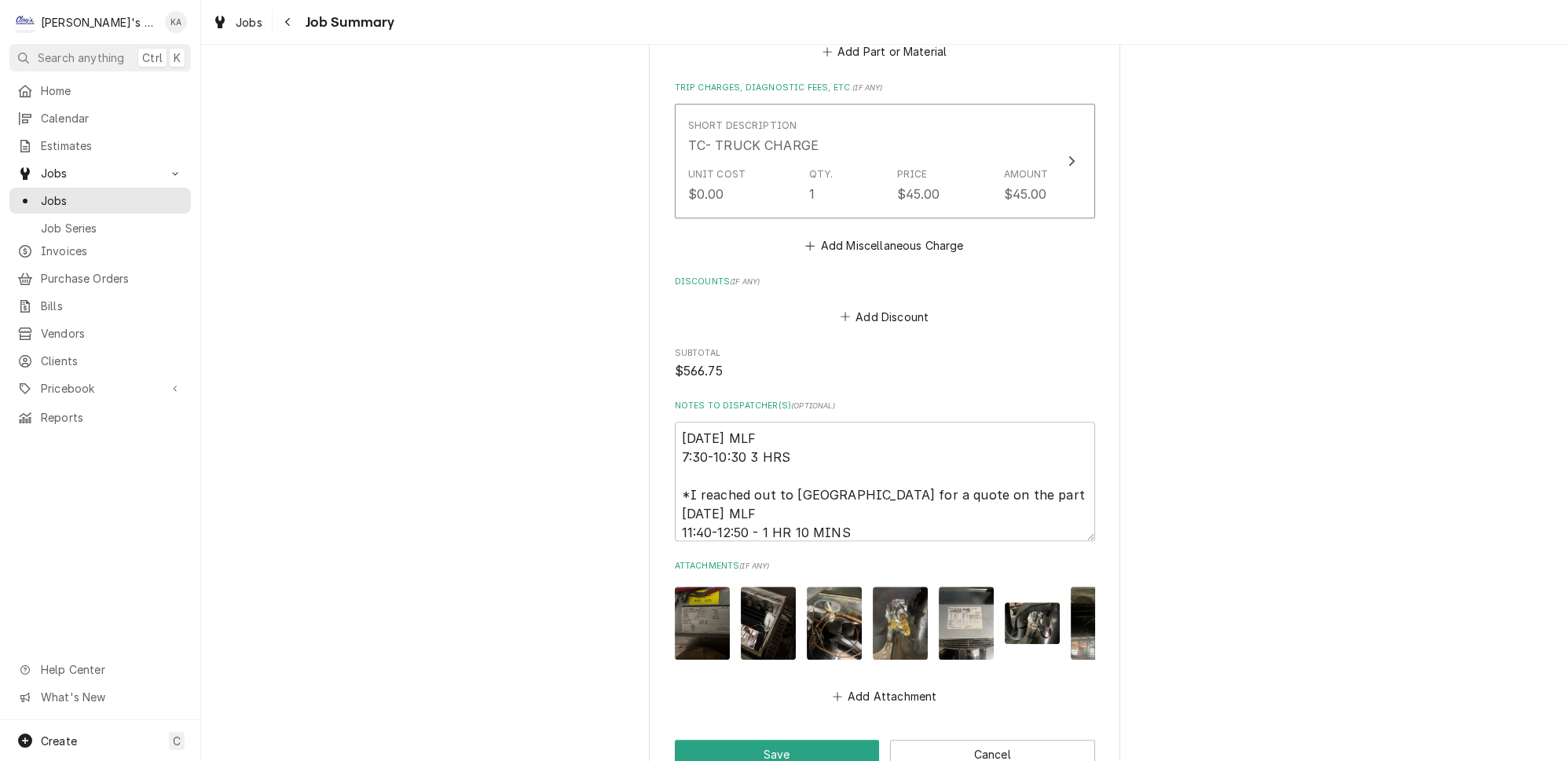
scroll to position [2147, 0]
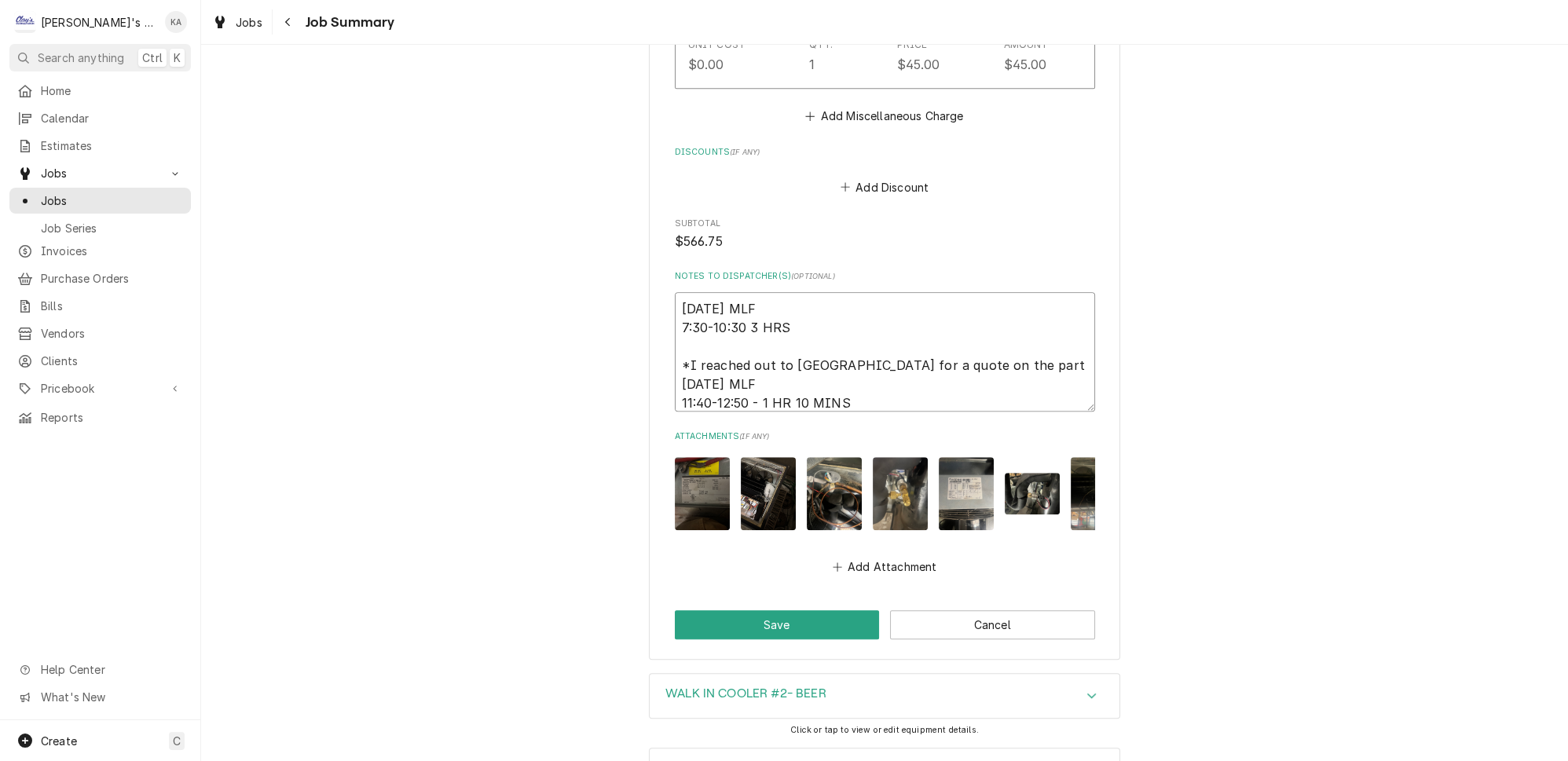
click at [875, 344] on textarea "8/14/2025 MLF 7:30-10:30 3 HRS *I reached out to Case NW for a quote on the par…" at bounding box center [884, 352] width 420 height 119
type textarea "x"
type textarea "8/14/2025 MLF 7:30-10:30 3 HRS *I reached out to Case NW for a quote on the par…"
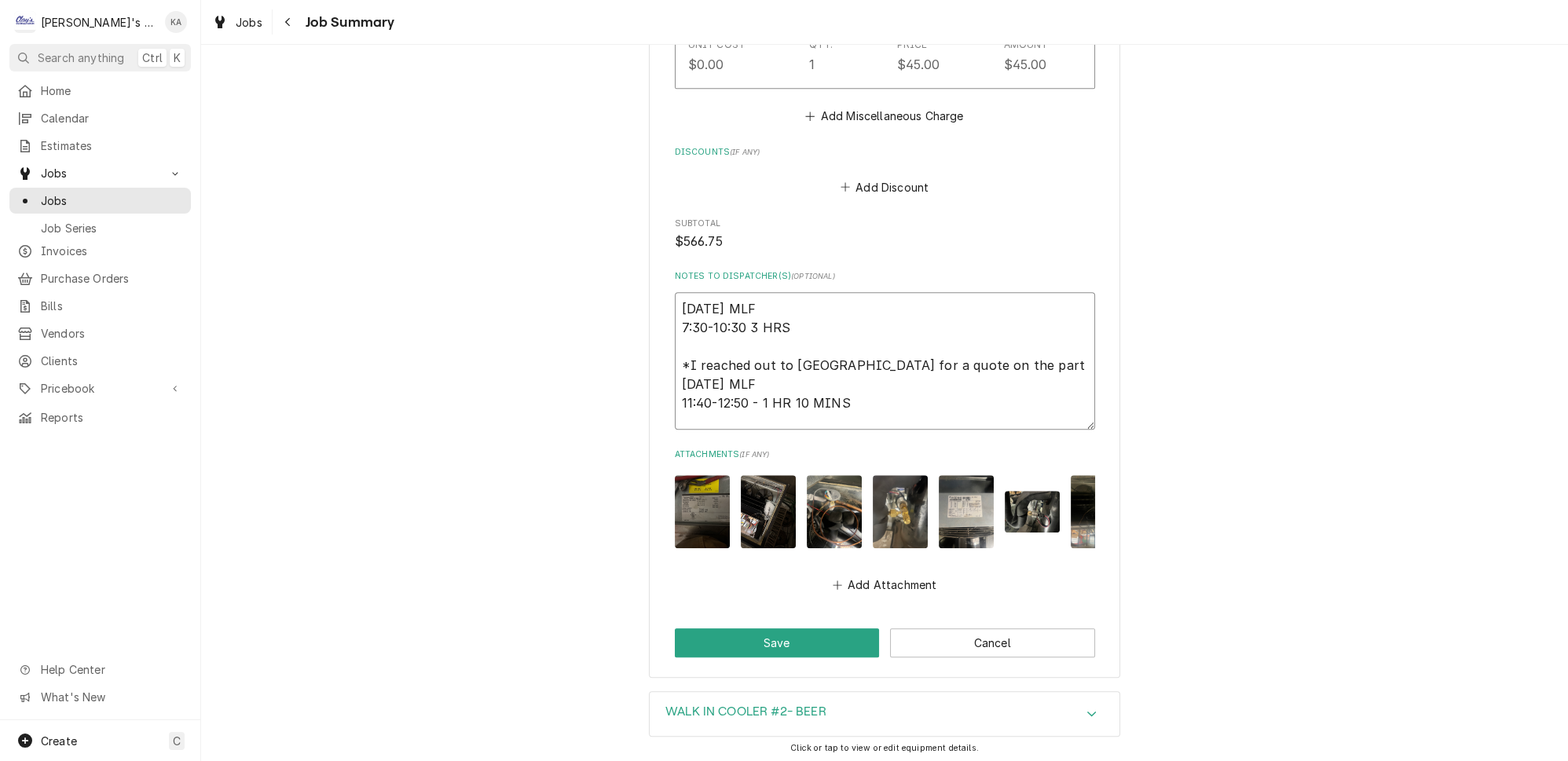
type textarea "x"
type textarea "8/14/2025 MLF 7:30-10:30 3 HRS *I reached out to Case NW for a quote on the par…"
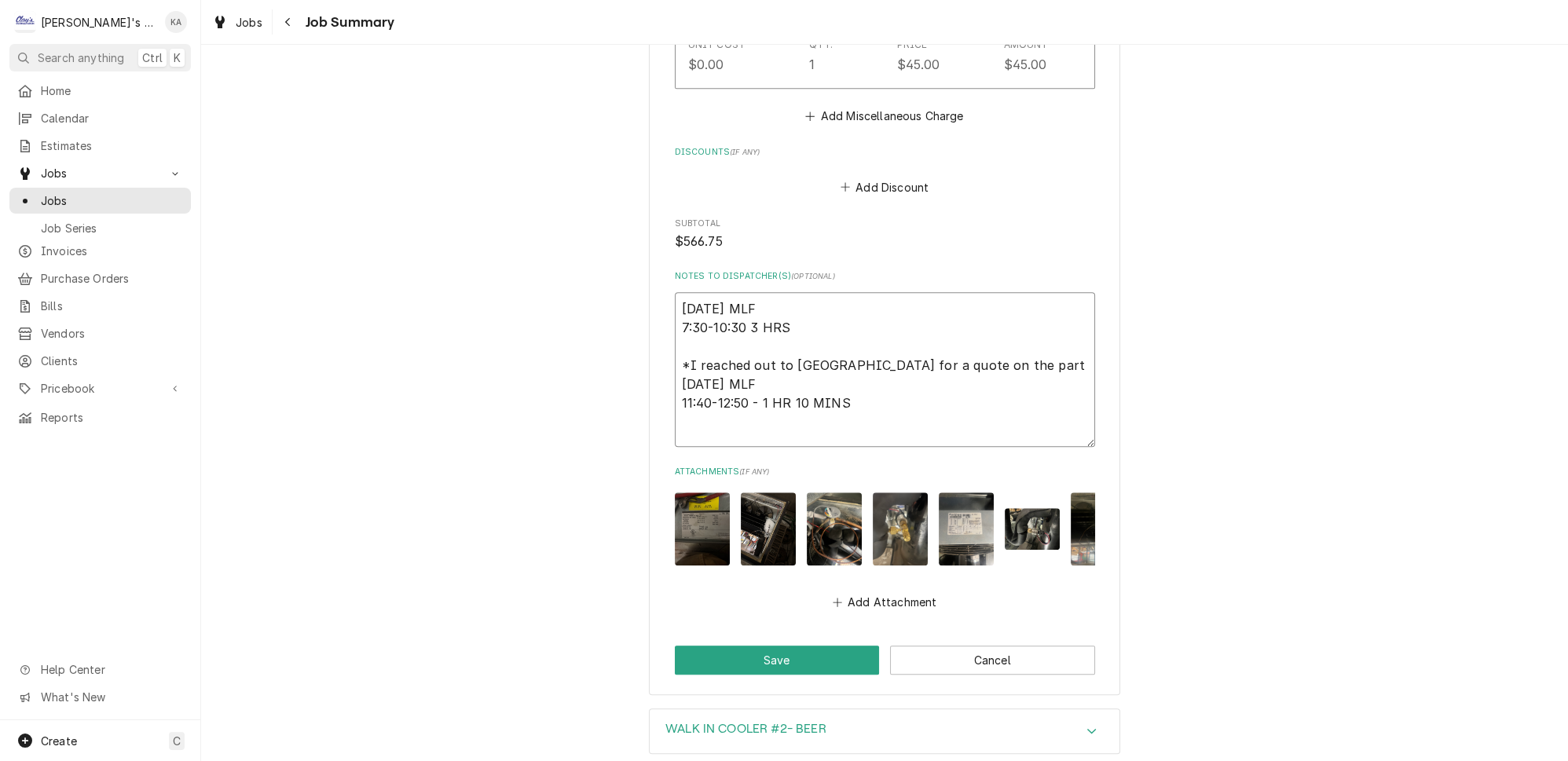
type textarea "x"
type textarea "8/14/2025 MLF 7:30-10:30 3 HRS *I reached out to Case NW for a quote on the par…"
type textarea "x"
type textarea "8/14/2025 MLF 7:30-10:30 3 HRS *I reached out to Case NW for a quote on the par…"
type textarea "x"
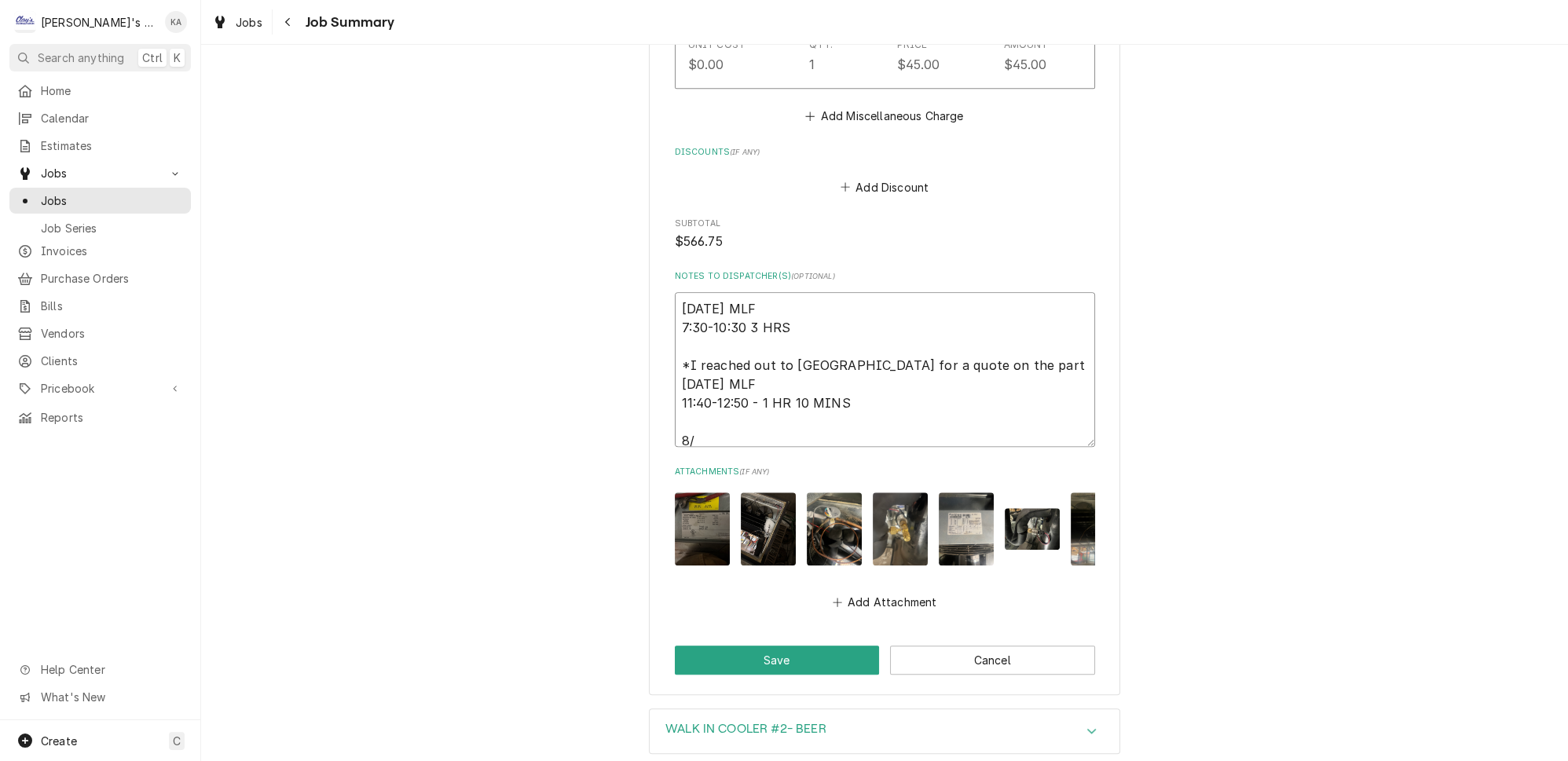
type textarea "8/14/2025 MLF 7:30-10:30 3 HRS *I reached out to Case NW for a quote on the par…"
type textarea "x"
type textarea "8/14/2025 MLF 7:30-10:30 3 HRS *I reached out to Case NW for a quote on the par…"
type textarea "x"
type textarea "8/14/2025 MLF 7:30-10:30 3 HRS *I reached out to Case NW for a quote on the par…"
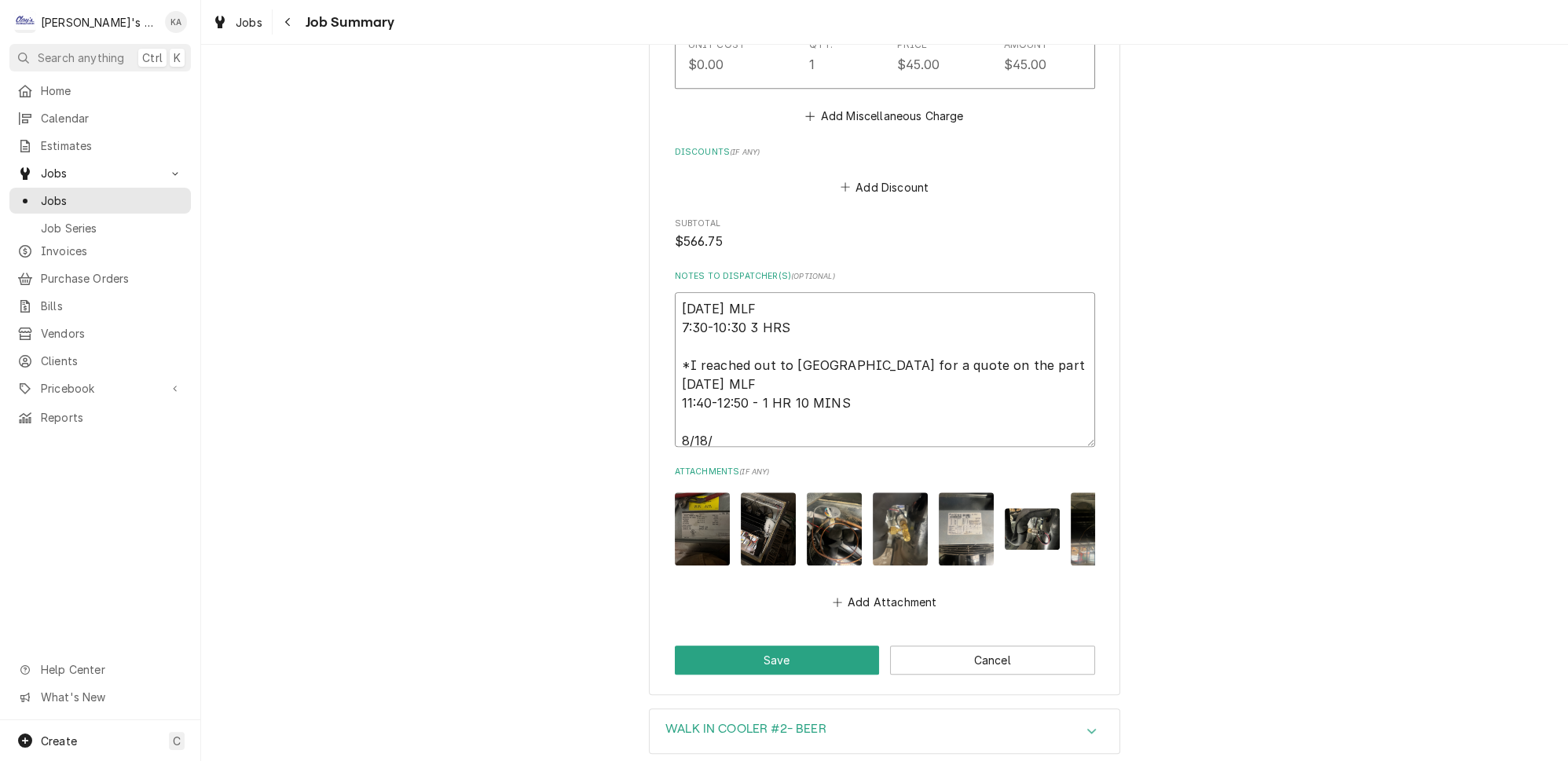
type textarea "x"
type textarea "8/14/2025 MLF 7:30-10:30 3 HRS *I reached out to Case NW for a quote on the par…"
type textarea "x"
type textarea "8/14/2025 MLF 7:30-10:30 3 HRS *I reached out to Case NW for a quote on the par…"
type textarea "x"
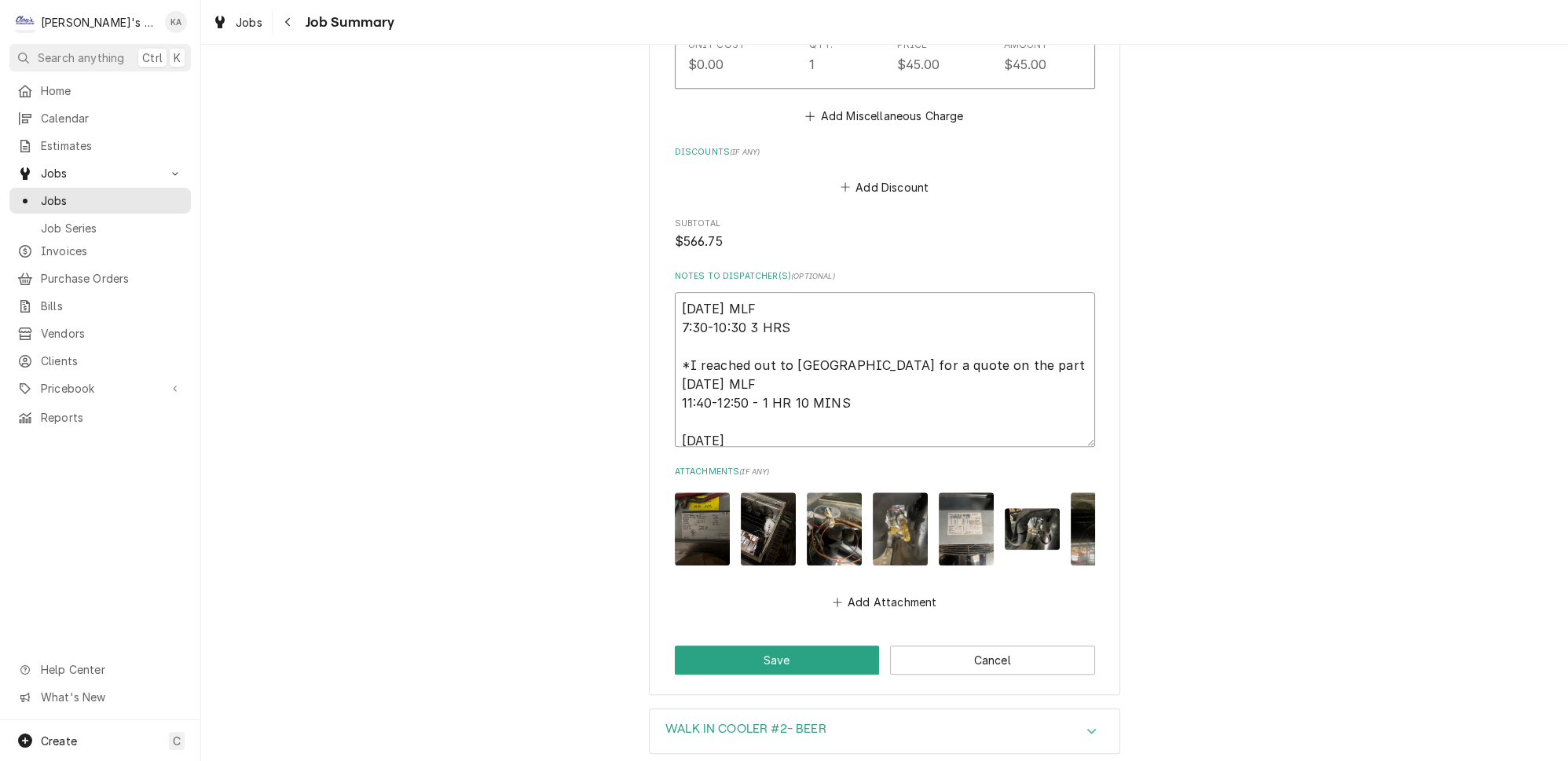
type textarea "8/14/2025 MLF 7:30-10:30 3 HRS *I reached out to Case NW for a quote on the par…"
type textarea "x"
type textarea "8/14/2025 MLF 7:30-10:30 3 HRS *I reached out to Case NW for a quote on the par…"
type textarea "x"
type textarea "8/14/2025 MLF 7:30-10:30 3 HRS *I reached out to Case NW for a quote on the par…"
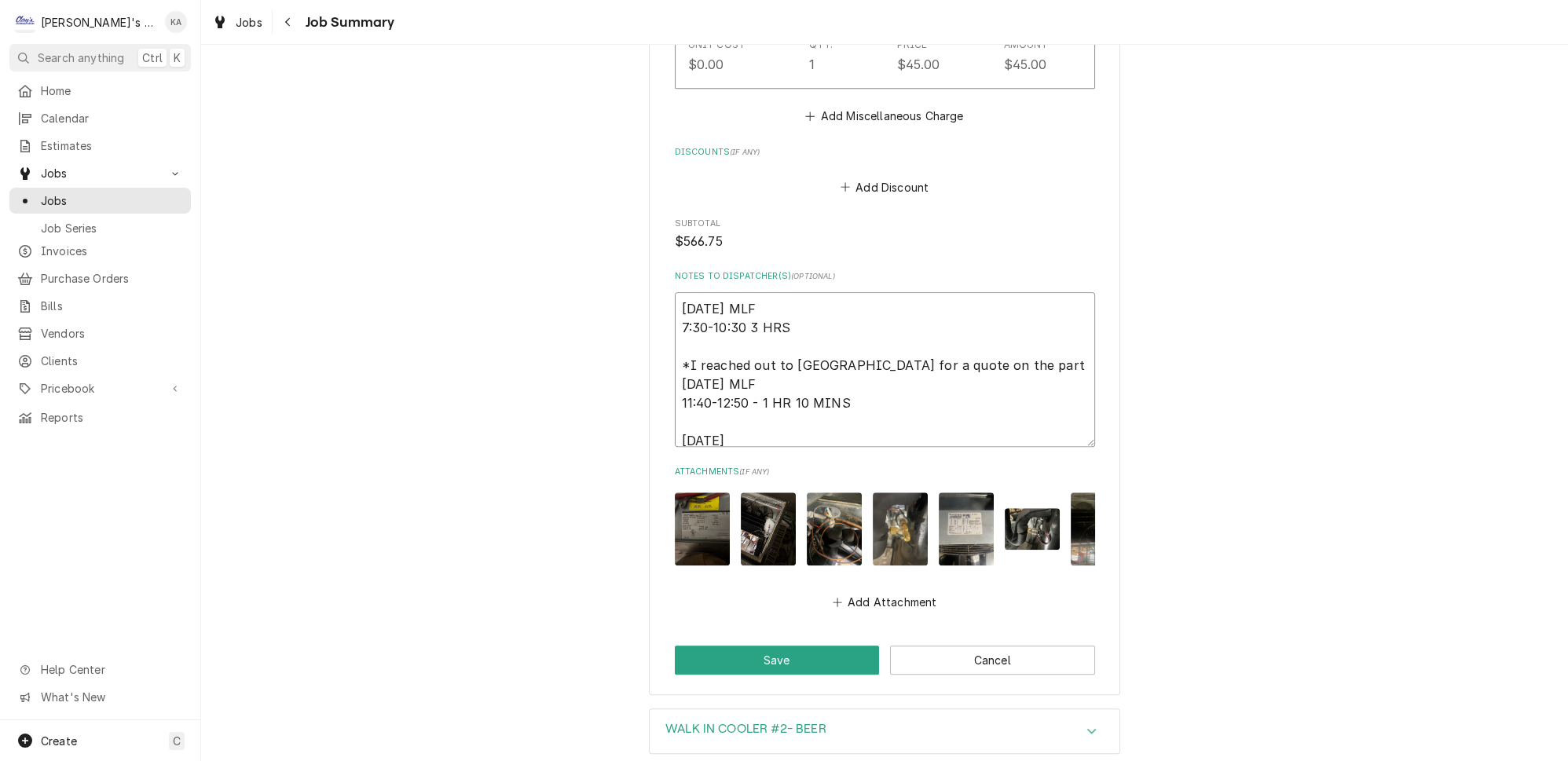
type textarea "x"
type textarea "8/14/2025 MLF 7:30-10:30 3 HRS *I reached out to Case NW for a quote on the par…"
type textarea "x"
type textarea "8/14/2025 MLF 7:30-10:30 3 HRS *I reached out to Case NW for a quote on the par…"
type textarea "x"
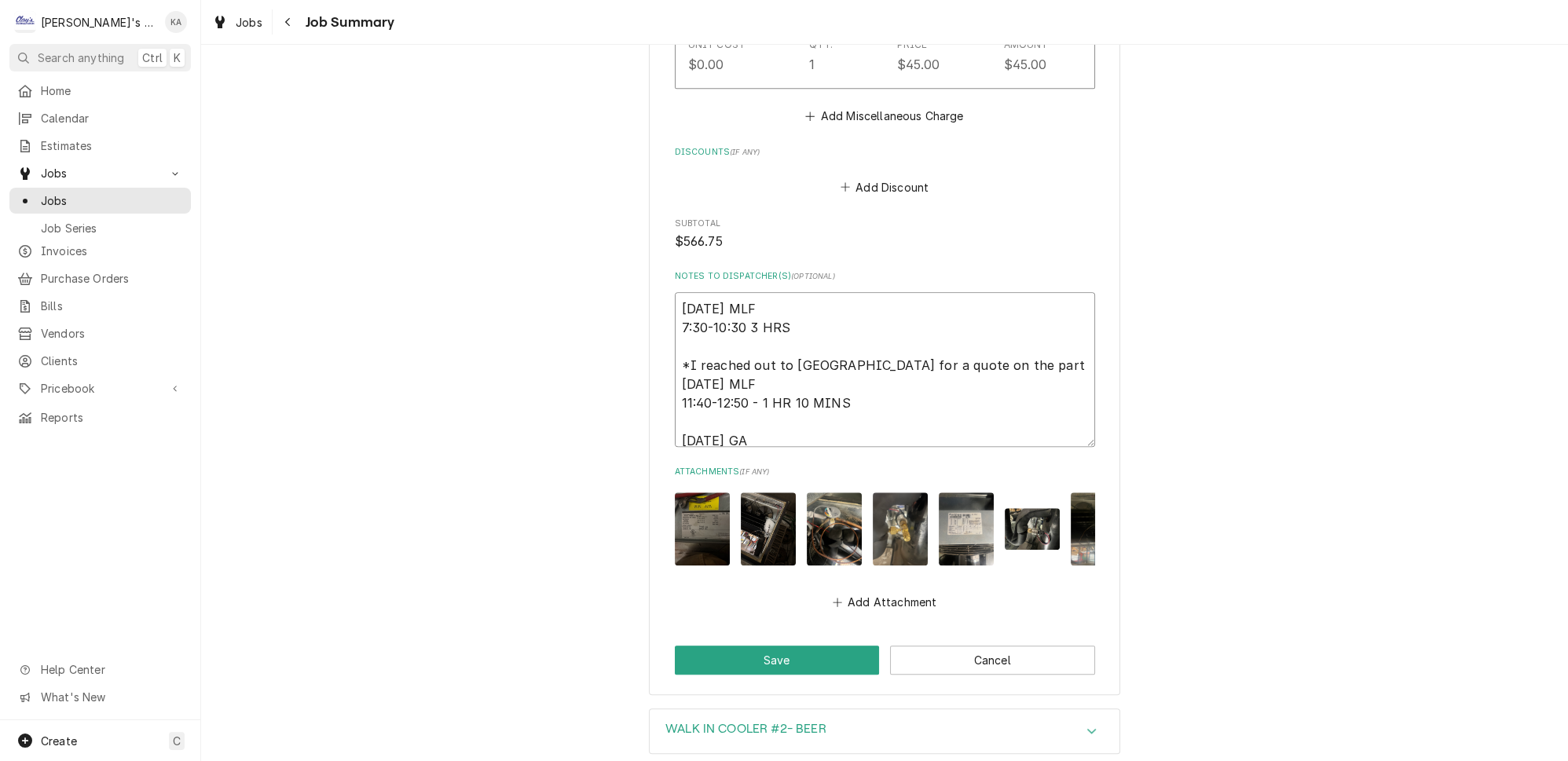
type textarea "8/14/2025 MLF 7:30-10:30 3 HRS *I reached out to Case NW for a quote on the par…"
type textarea "x"
type textarea "8/14/2025 MLF 7:30-10:30 3 HRS *I reached out to Case NW for a quote on the par…"
type textarea "x"
type textarea "8/14/2025 MLF 7:30-10:30 3 HRS *I reached out to Case NW for a quote on the par…"
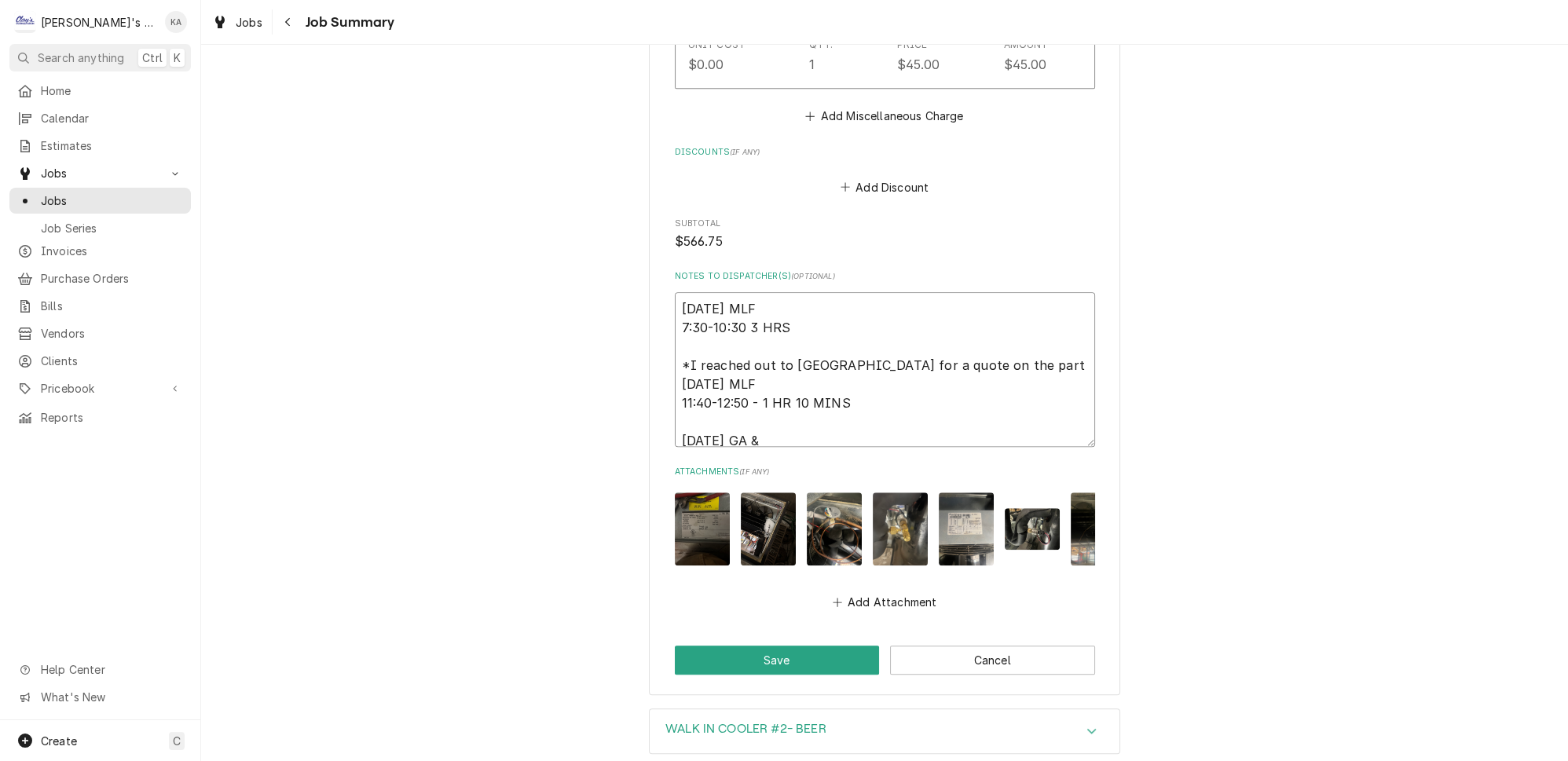
type textarea "x"
type textarea "8/14/2025 MLF 7:30-10:30 3 HRS *I reached out to Case NW for a quote on the par…"
type textarea "x"
type textarea "8/14/2025 MLF 7:30-10:30 3 HRS *I reached out to Case NW for a quote on the par…"
type textarea "x"
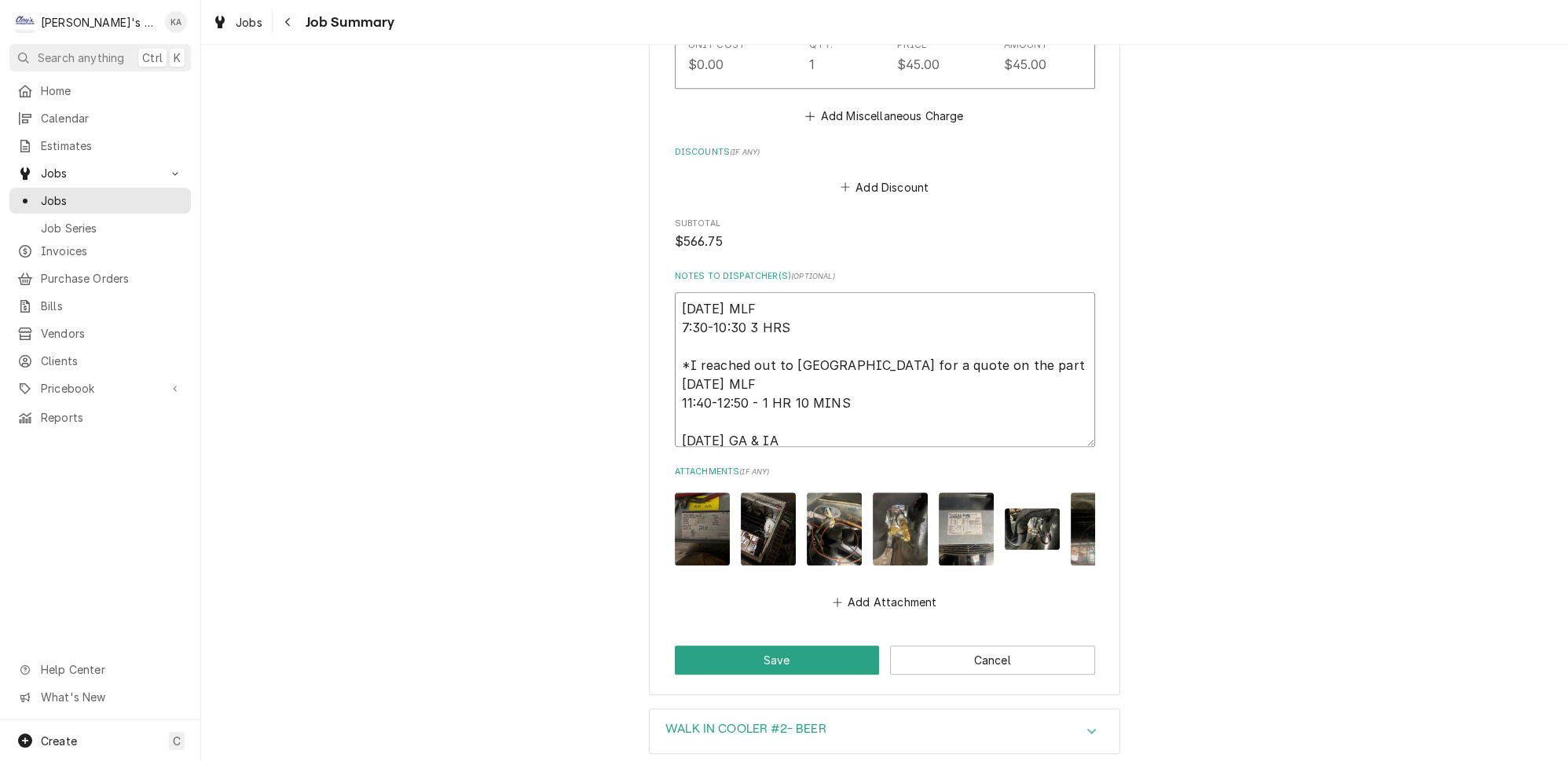
type textarea "8/14/2025 MLF 7:30-10:30 3 HRS *I reached out to Case NW for a quote on the par…"
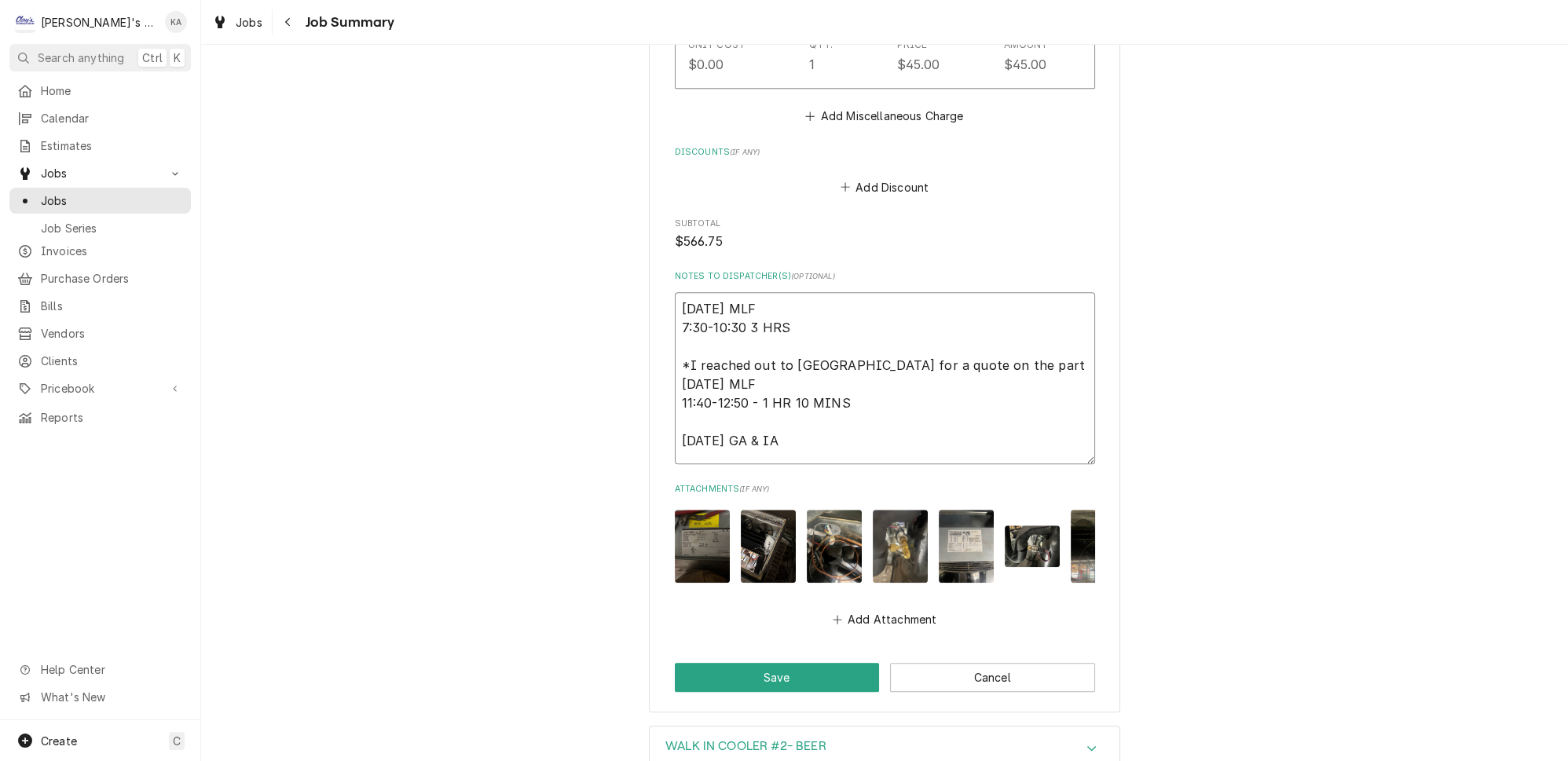
type textarea "x"
type textarea "8/14/2025 MLF 7:30-10:30 3 HRS *I reached out to Case NW for a quote on the par…"
type textarea "x"
type textarea "8/14/2025 MLF 7:30-10:30 3 HRS *I reached out to Case NW for a quote on the par…"
type textarea "x"
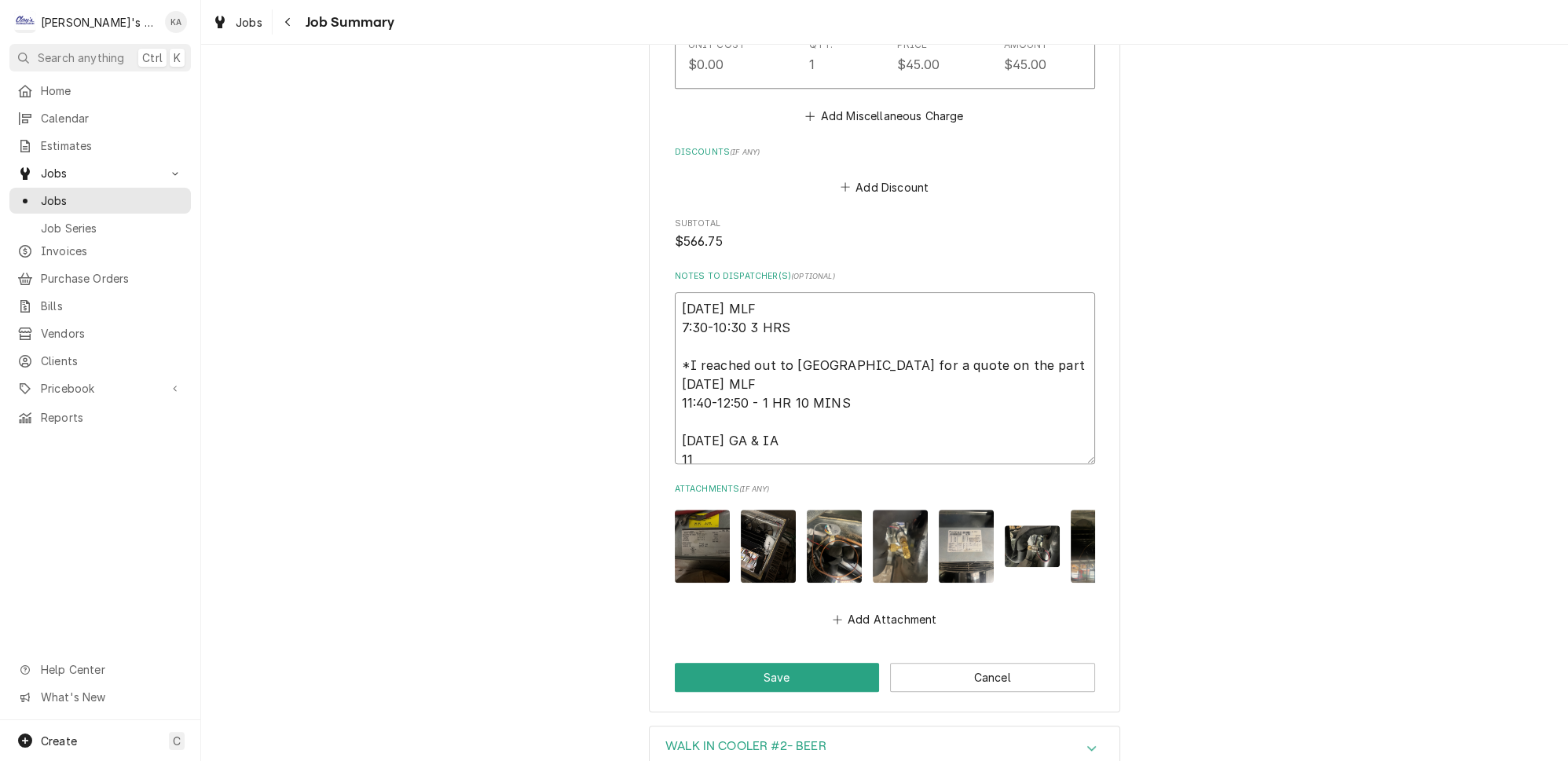
type textarea "8/14/2025 MLF 7:30-10:30 3 HRS *I reached out to Case NW for a quote on the par…"
type textarea "x"
type textarea "8/14/2025 MLF 7:30-10:30 3 HRS *I reached out to Case NW for a quote on the par…"
type textarea "x"
type textarea "8/14/2025 MLF 7:30-10:30 3 HRS *I reached out to Case NW for a quote on the par…"
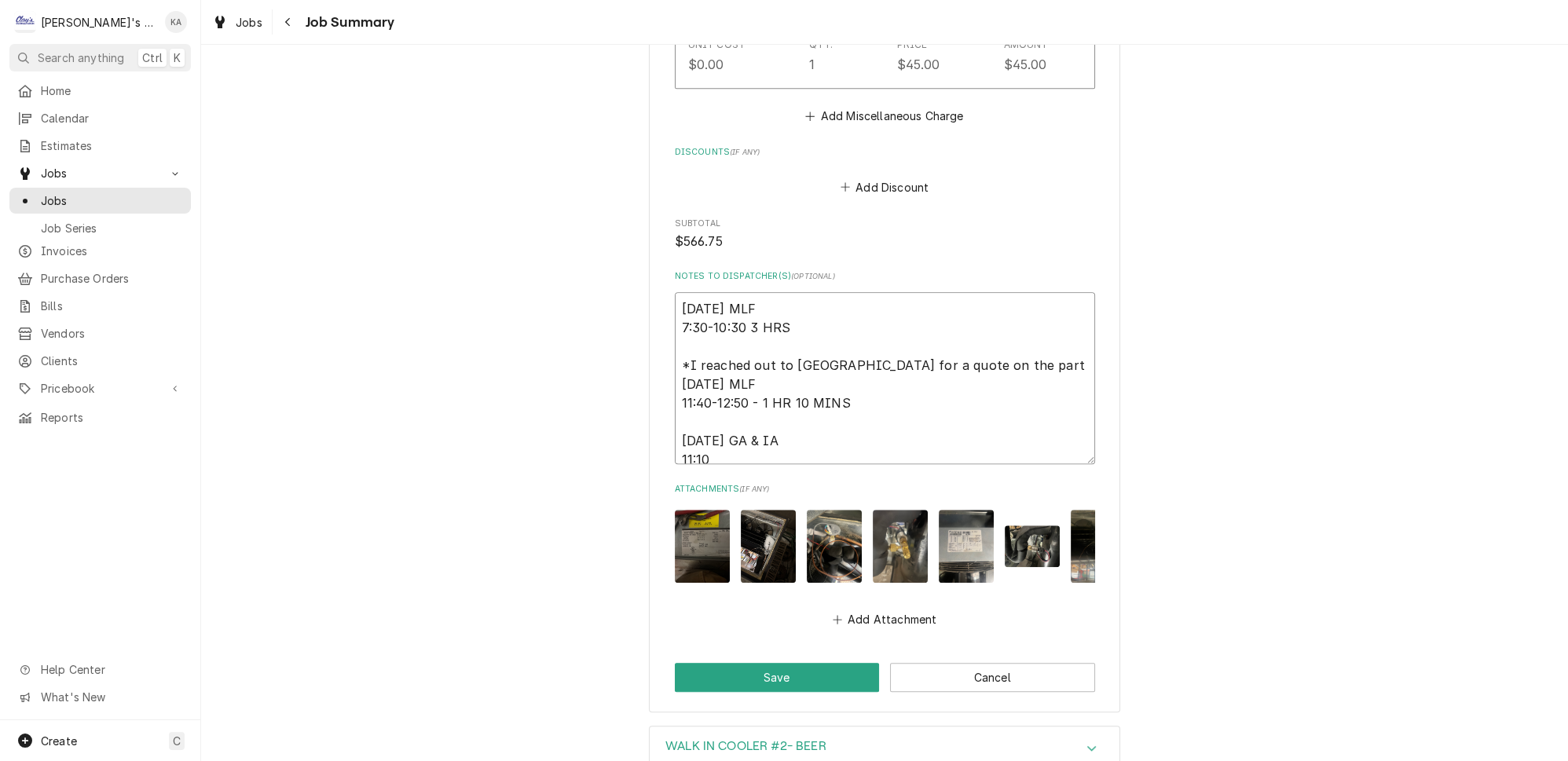
type textarea "x"
type textarea "8/14/2025 MLF 7:30-10:30 3 HRS *I reached out to Case NW for a quote on the par…"
type textarea "x"
type textarea "8/14/2025 MLF 7:30-10:30 3 HRS *I reached out to Case NW for a quote on the par…"
type textarea "x"
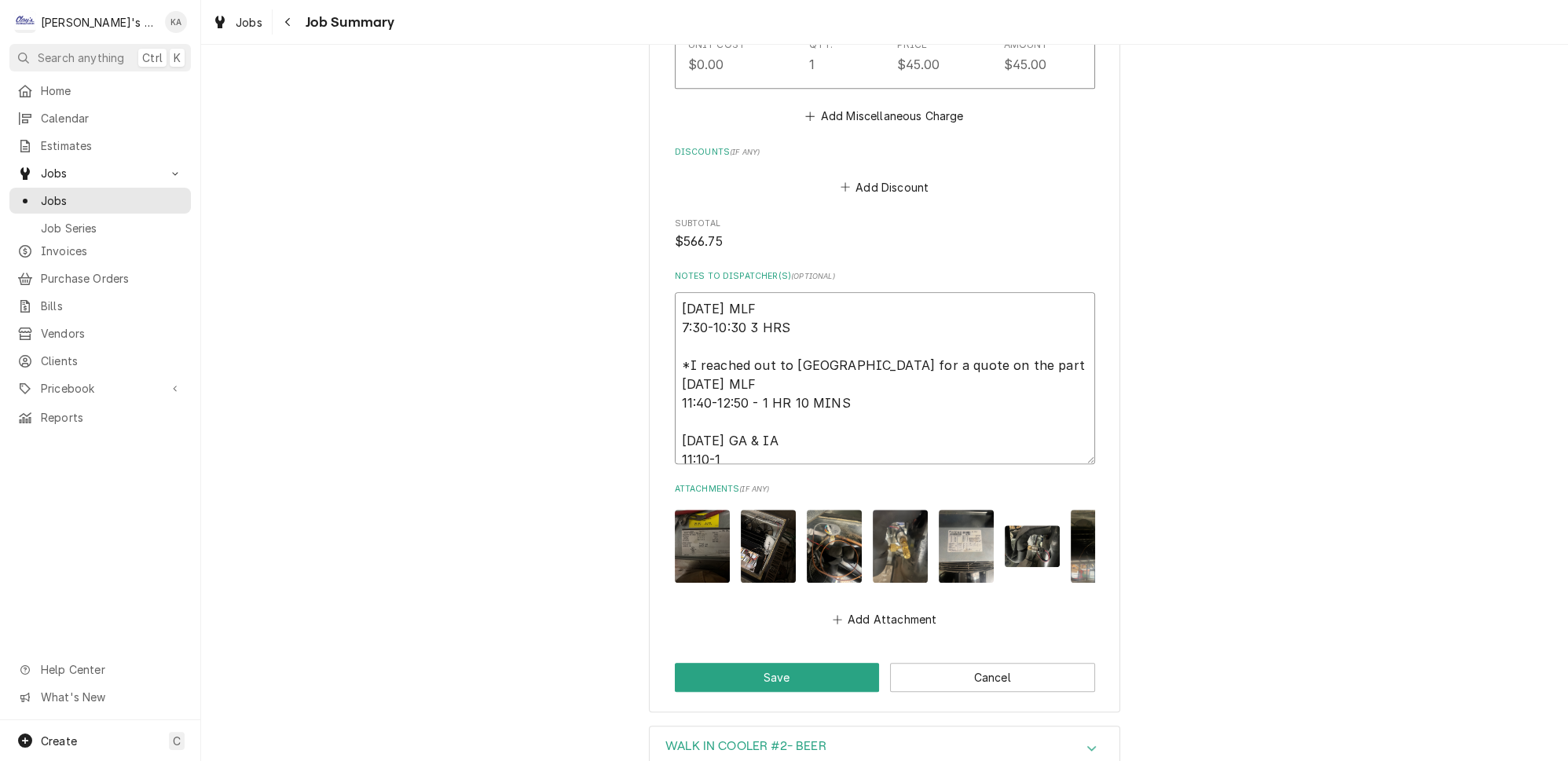
type textarea "8/14/2025 MLF 7:30-10:30 3 HRS *I reached out to Case NW for a quote on the par…"
type textarea "x"
type textarea "8/14/2025 MLF 7:30-10:30 3 HRS *I reached out to Case NW for a quote on the par…"
type textarea "x"
type textarea "8/14/2025 MLF 7:30-10:30 3 HRS *I reached out to Case NW for a quote on the par…"
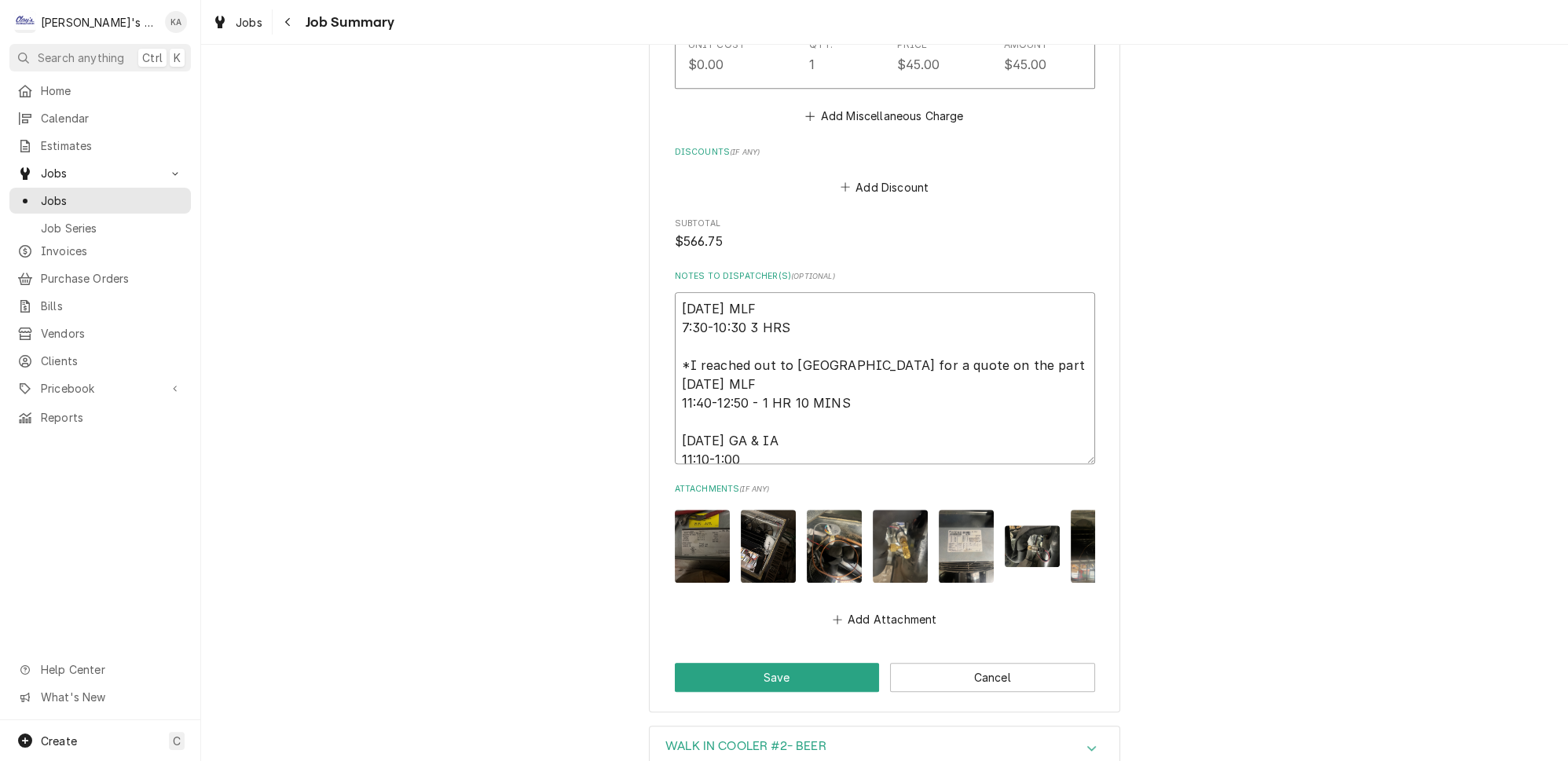
type textarea "x"
type textarea "8/14/2025 MLF 7:30-10:30 3 HRS *I reached out to Case NW for a quote on the par…"
type textarea "x"
type textarea "8/14/2025 MLF 7:30-10:30 3 HRS *I reached out to Case NW for a quote on the par…"
type textarea "x"
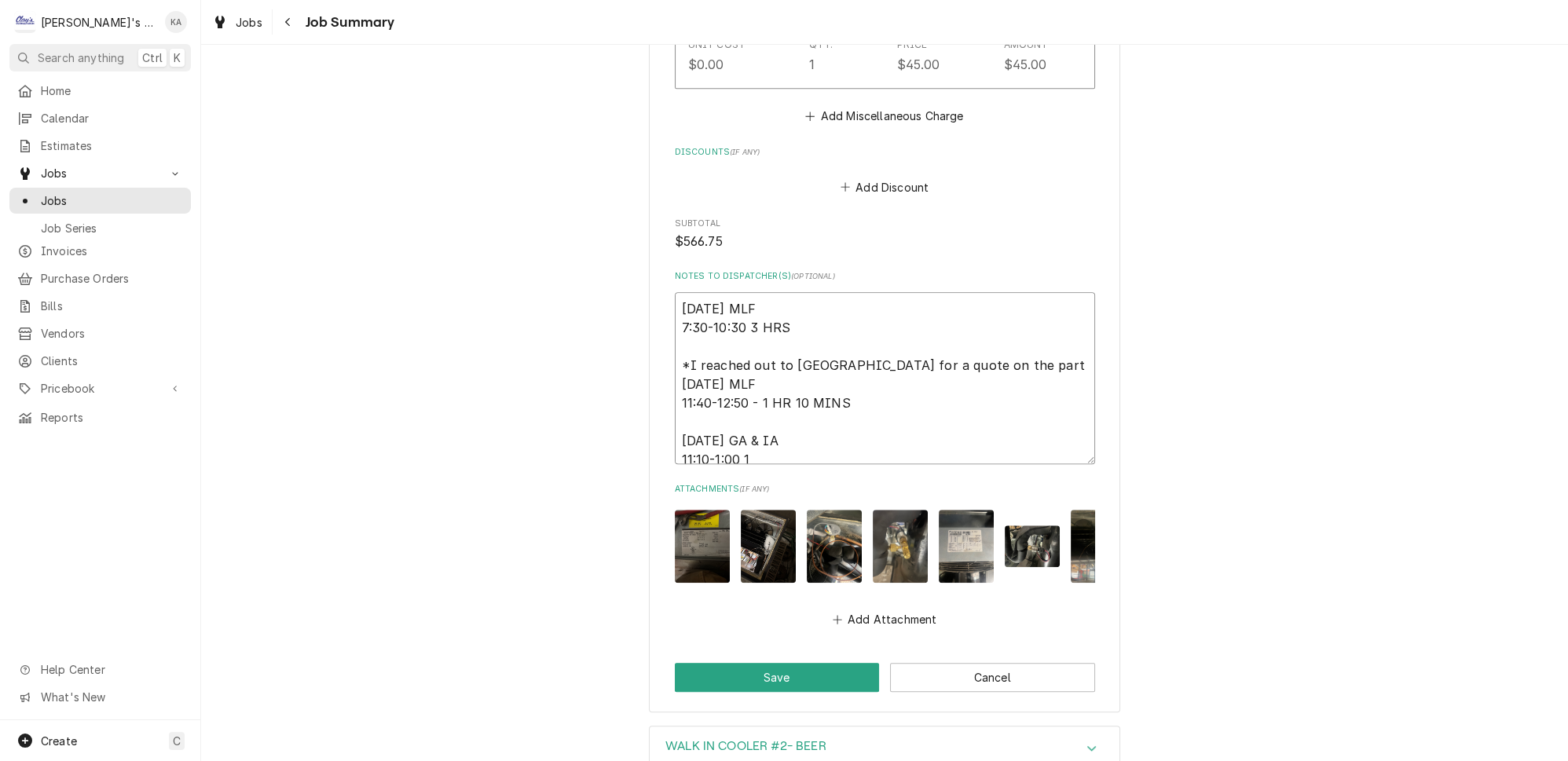
type textarea "8/14/2025 MLF 7:30-10:30 3 HRS *I reached out to Case NW for a quote on the par…"
type textarea "x"
type textarea "8/14/2025 MLF 7:30-10:30 3 HRS *I reached out to Case NW for a quote on the par…"
type textarea "x"
type textarea "8/14/2025 MLF 7:30-10:30 3 HRS *I reached out to Case NW for a quote on the par…"
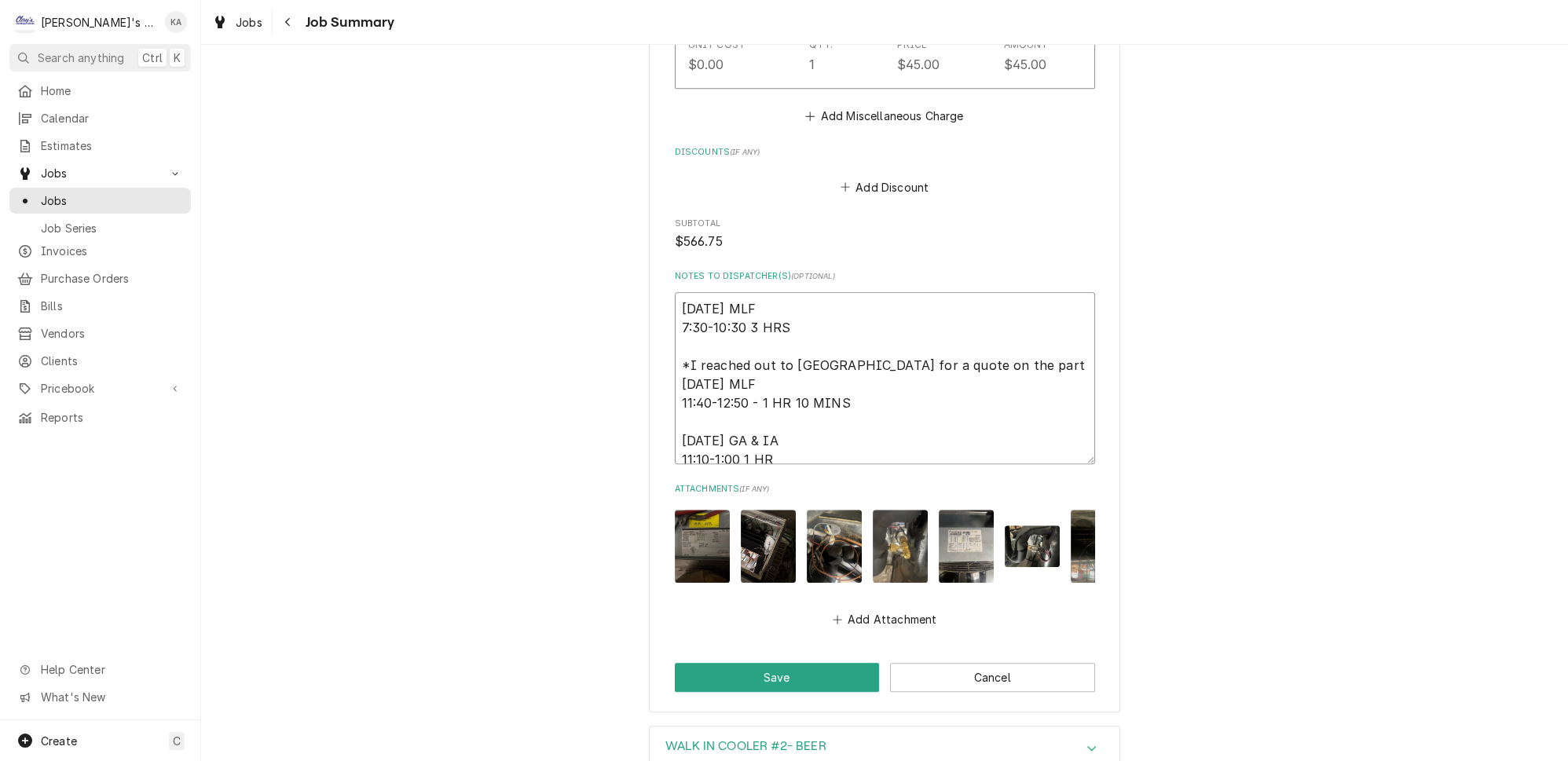
type textarea "x"
type textarea "8/14/2025 MLF 7:30-10:30 3 HRS *I reached out to Case NW for a quote on the par…"
type textarea "x"
type textarea "8/14/2025 MLF 7:30-10:30 3 HRS *I reached out to Case NW for a quote on the par…"
type textarea "x"
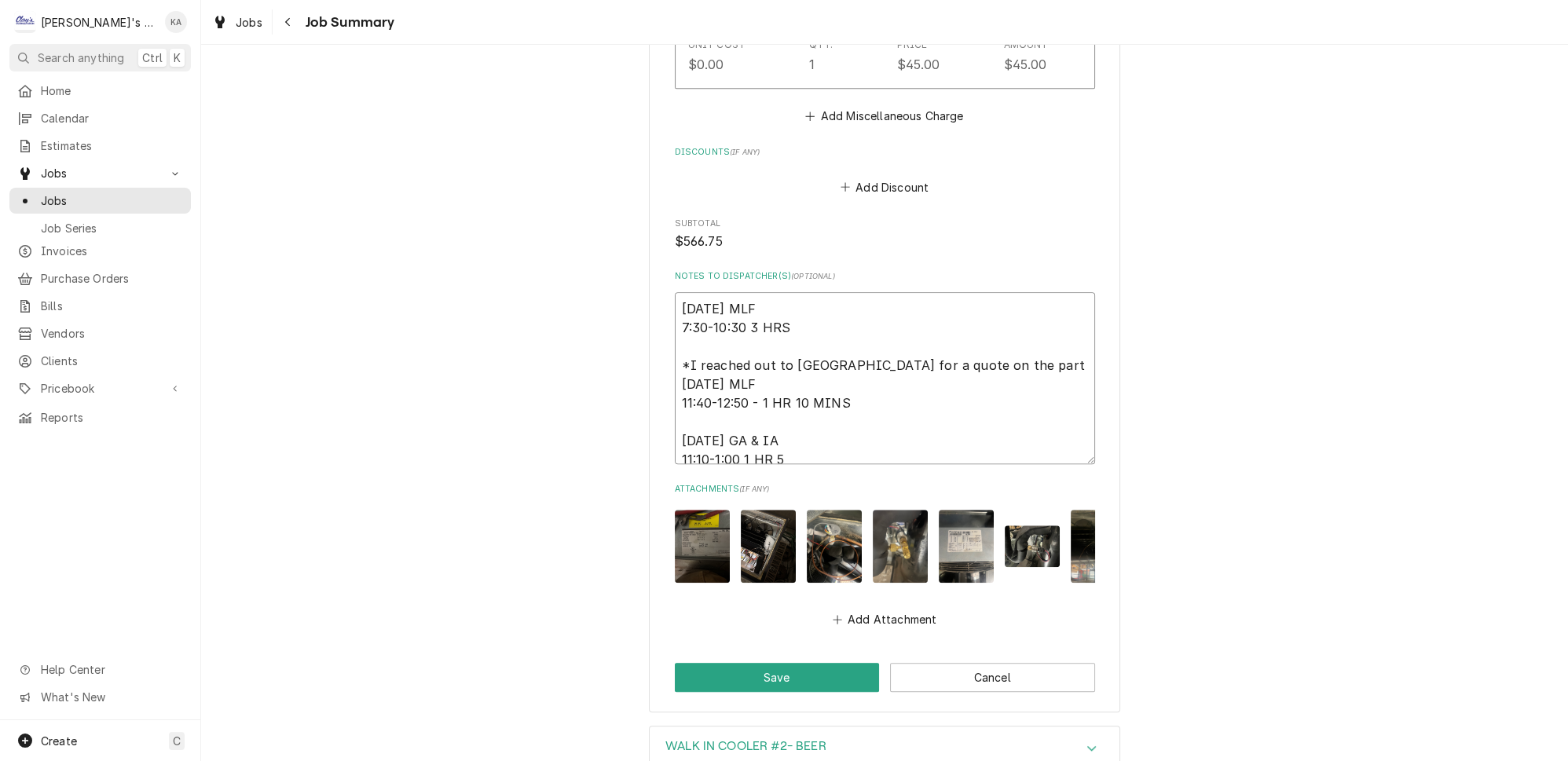
type textarea "8/14/2025 MLF 7:30-10:30 3 HRS *I reached out to Case NW for a quote on the par…"
type textarea "x"
type textarea "8/14/2025 MLF 7:30-10:30 3 HRS *I reached out to Case NW for a quote on the par…"
type textarea "x"
type textarea "8/14/2025 MLF 7:30-10:30 3 HRS *I reached out to Case NW for a quote on the par…"
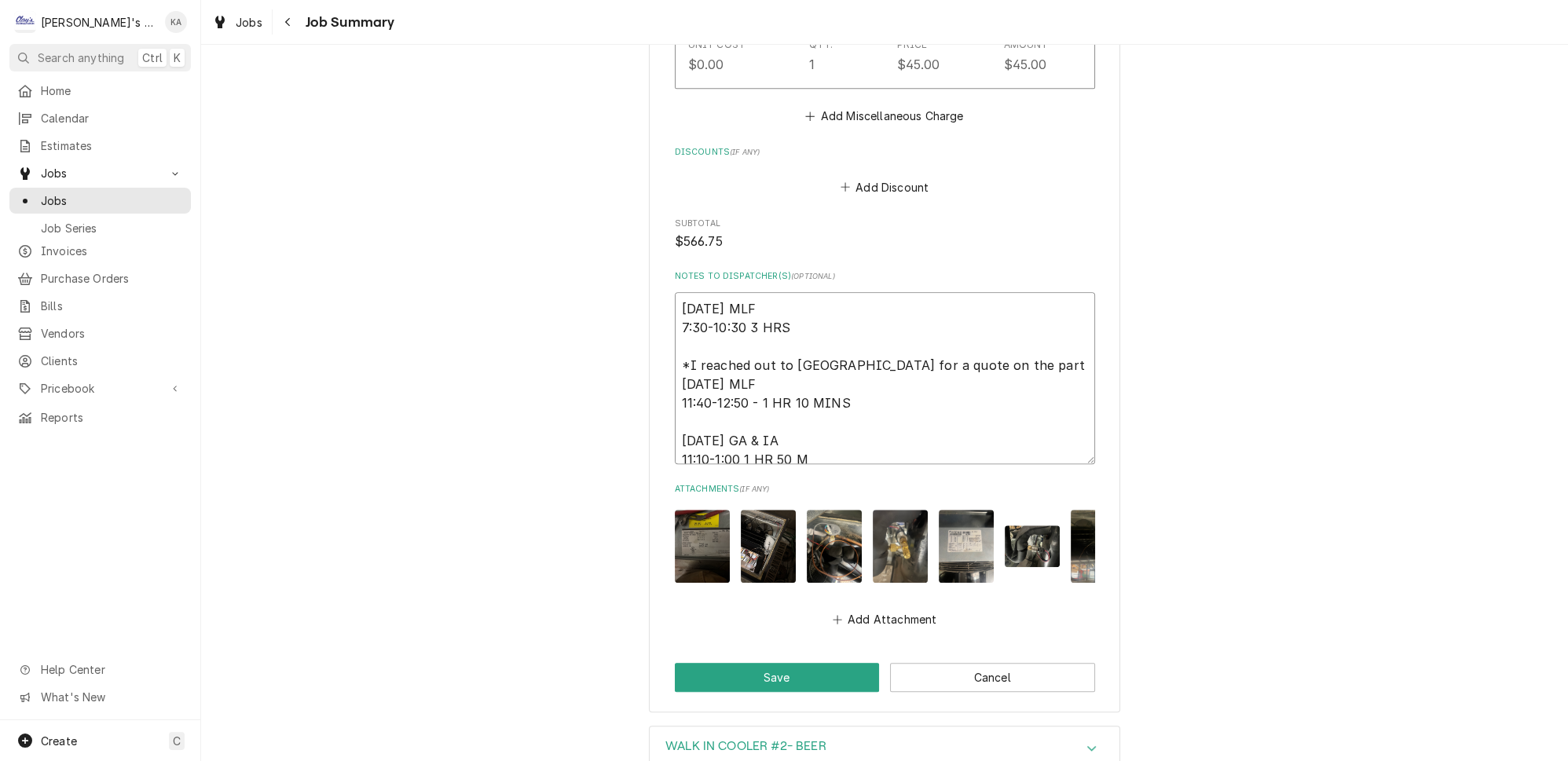
type textarea "x"
type textarea "8/14/2025 MLF 7:30-10:30 3 HRS *I reached out to Case NW for a quote on the par…"
type textarea "x"
type textarea "8/14/2025 MLF 7:30-10:30 3 HRS *I reached out to Case NW for a quote on the par…"
type textarea "x"
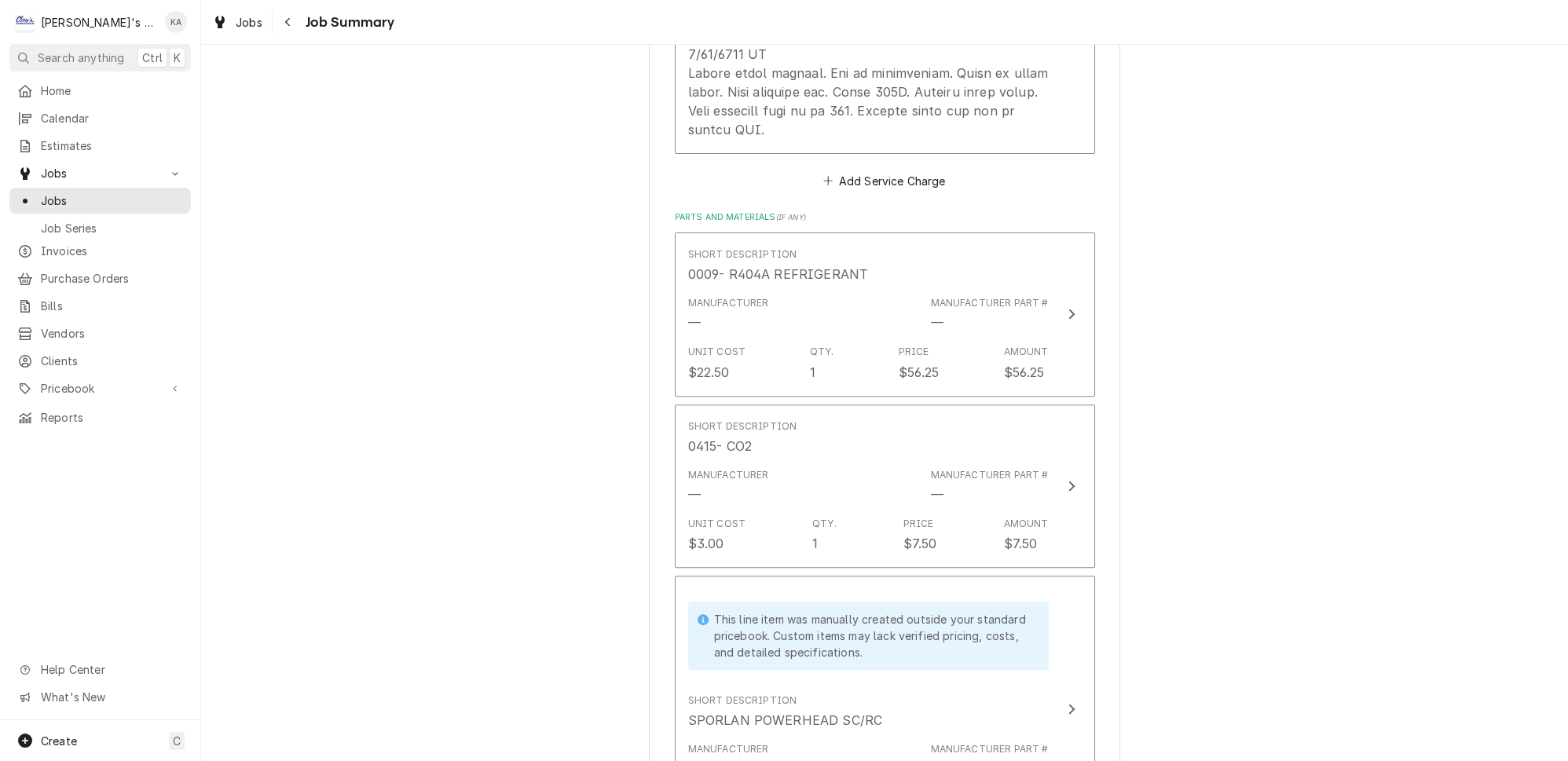
scroll to position [861, 0]
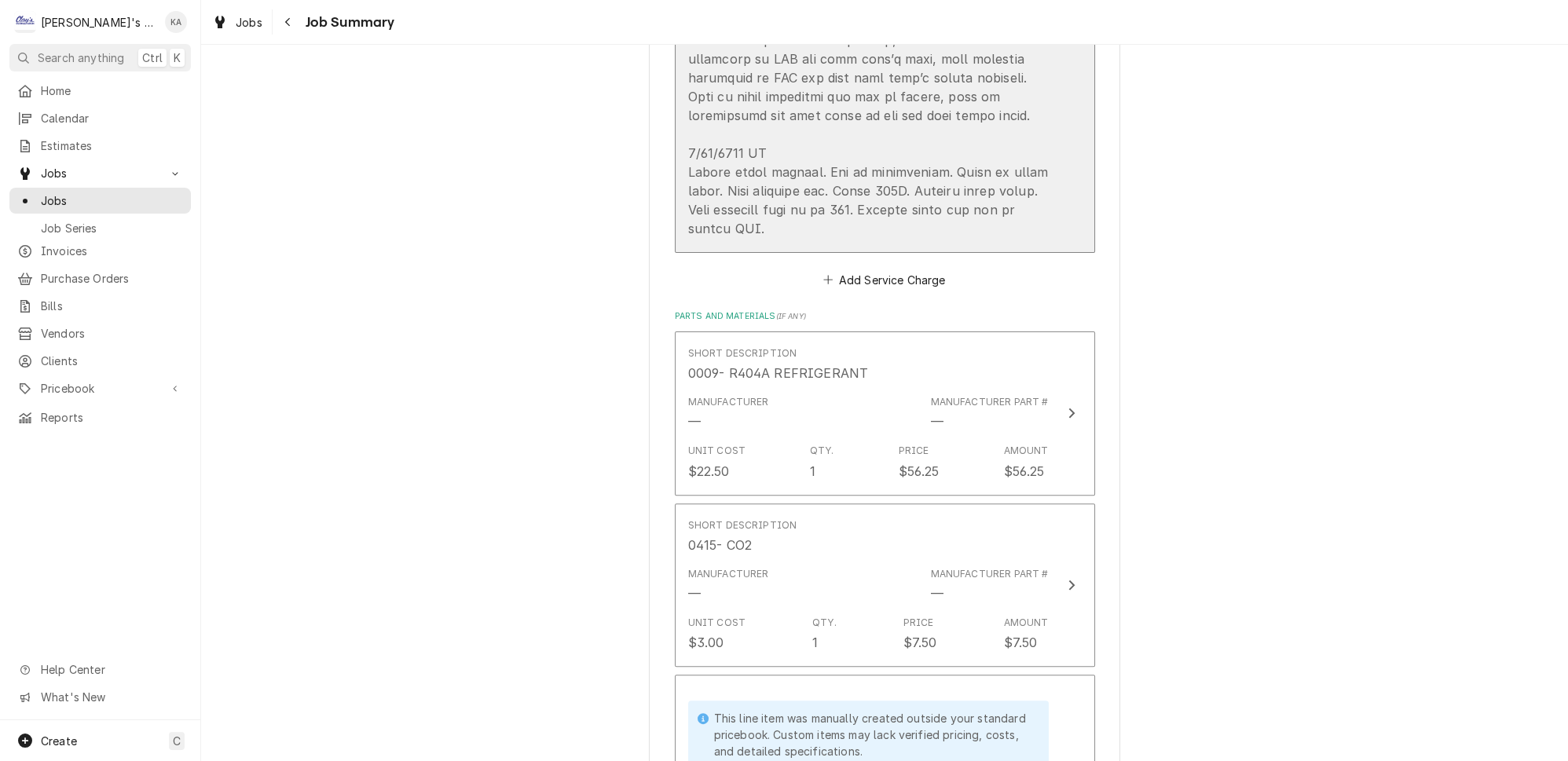
type textarea "8/14/2025 MLF 7:30-10:30 3 HRS *I reached out to Case NW for a quote on the par…"
click at [1016, 113] on div "Update Line Item" at bounding box center [867, 2] width 361 height 471
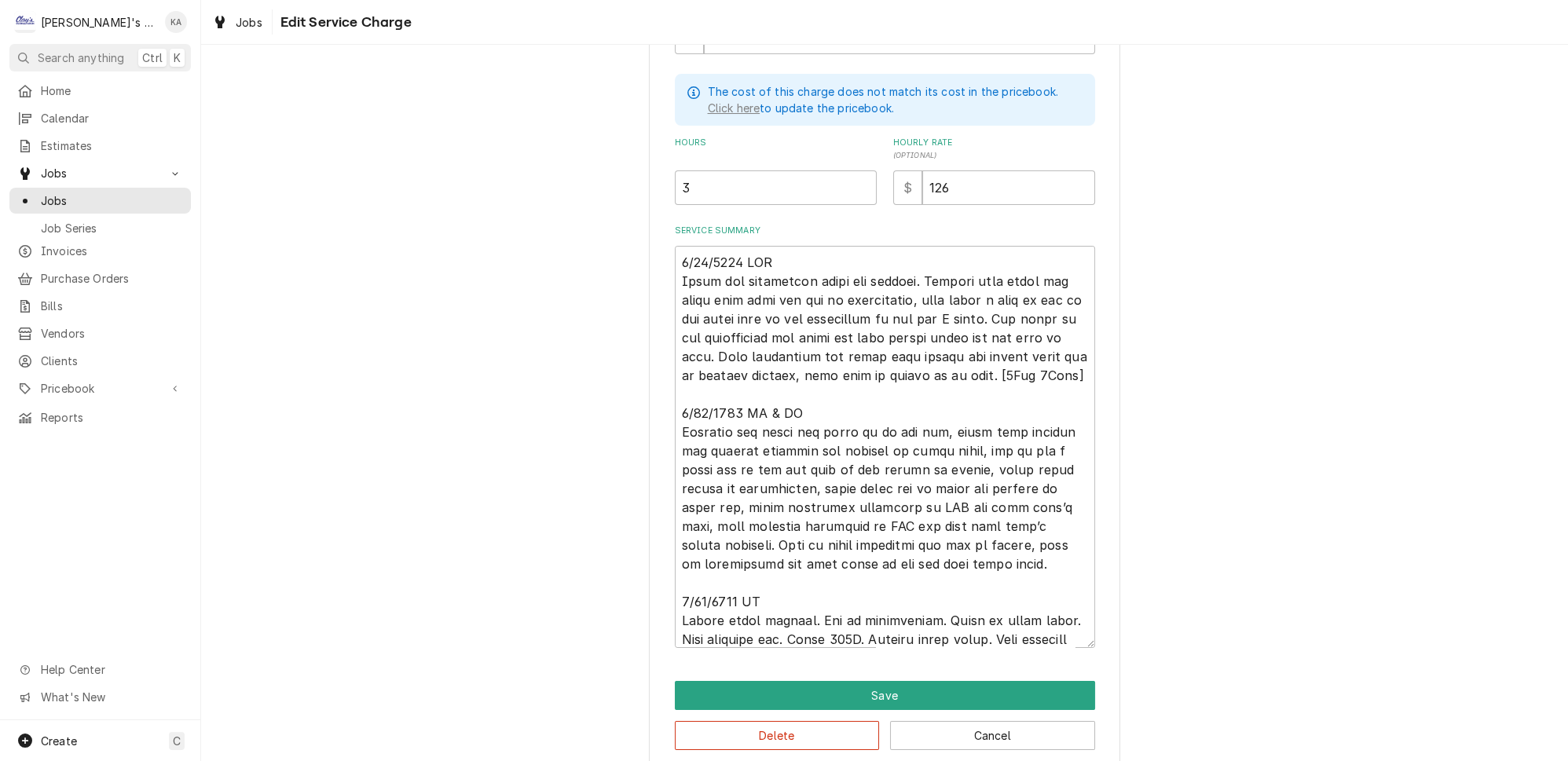
scroll to position [439, 0]
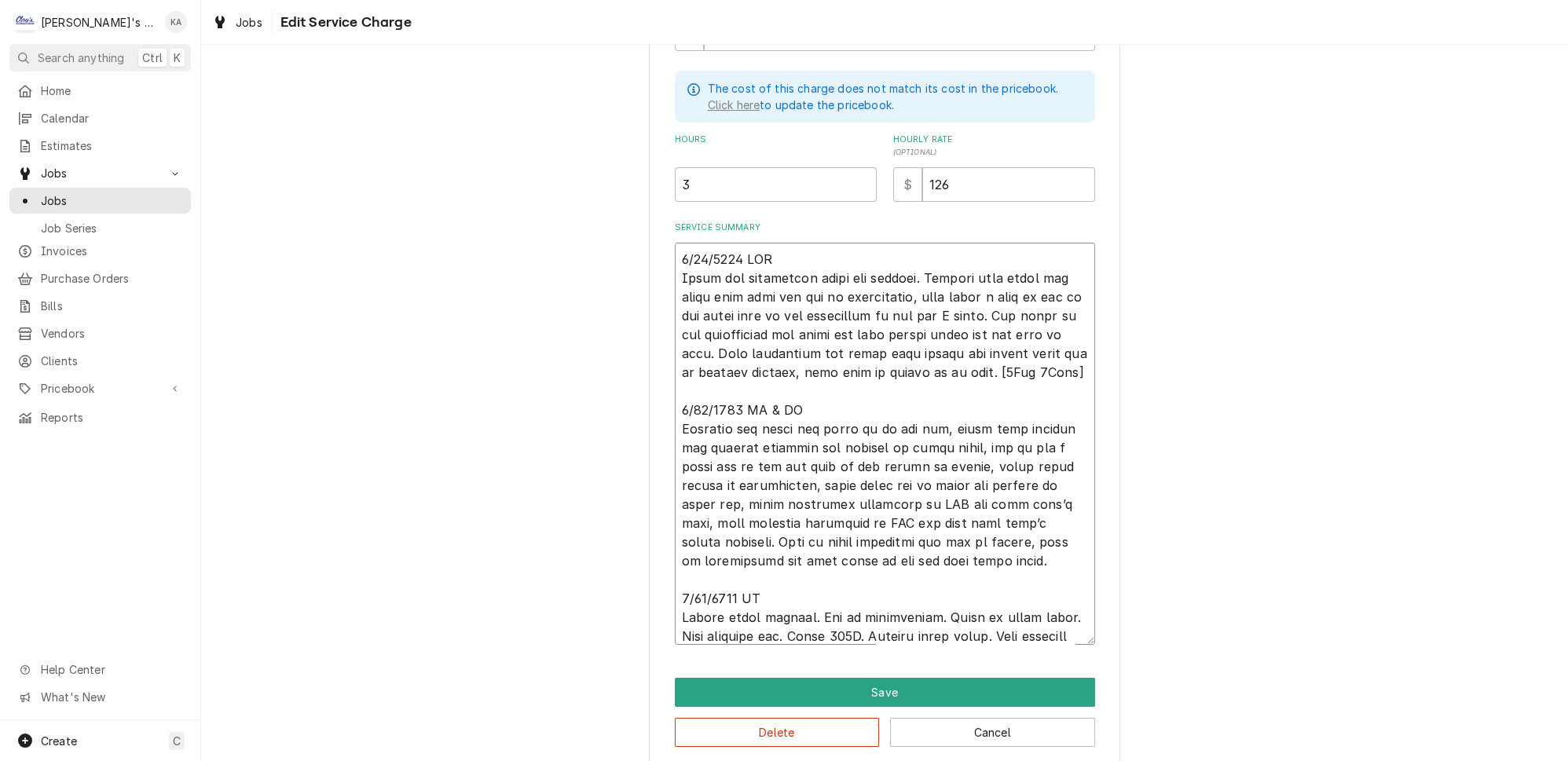
click at [1010, 547] on textarea "Service Summary" at bounding box center [884, 443] width 420 height 402
type textarea "x"
type textarea "8/14/2025 MLF Found the evaporated drain was clogged. Checked site glass and fo…"
type textarea "x"
type textarea "8/14/2025 MLF Found the evaporated drain was clogged. Checked site glass and fo…"
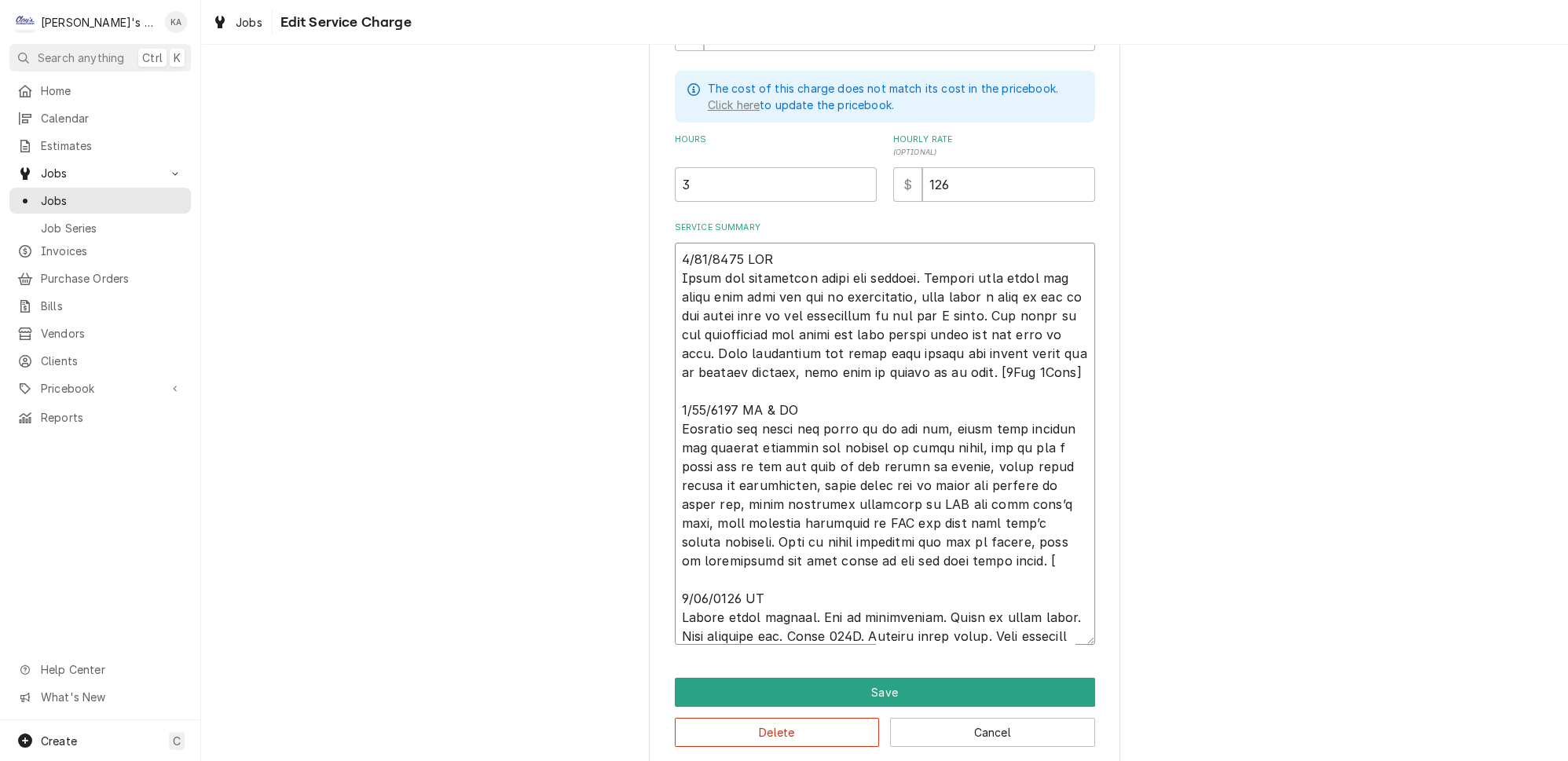
type textarea "x"
type textarea "8/14/2025 MLF Found the evaporated drain was clogged. Checked site glass and fo…"
type textarea "x"
type textarea "8/14/2025 MLF Found the evaporated drain was clogged. Checked site glass and fo…"
type textarea "x"
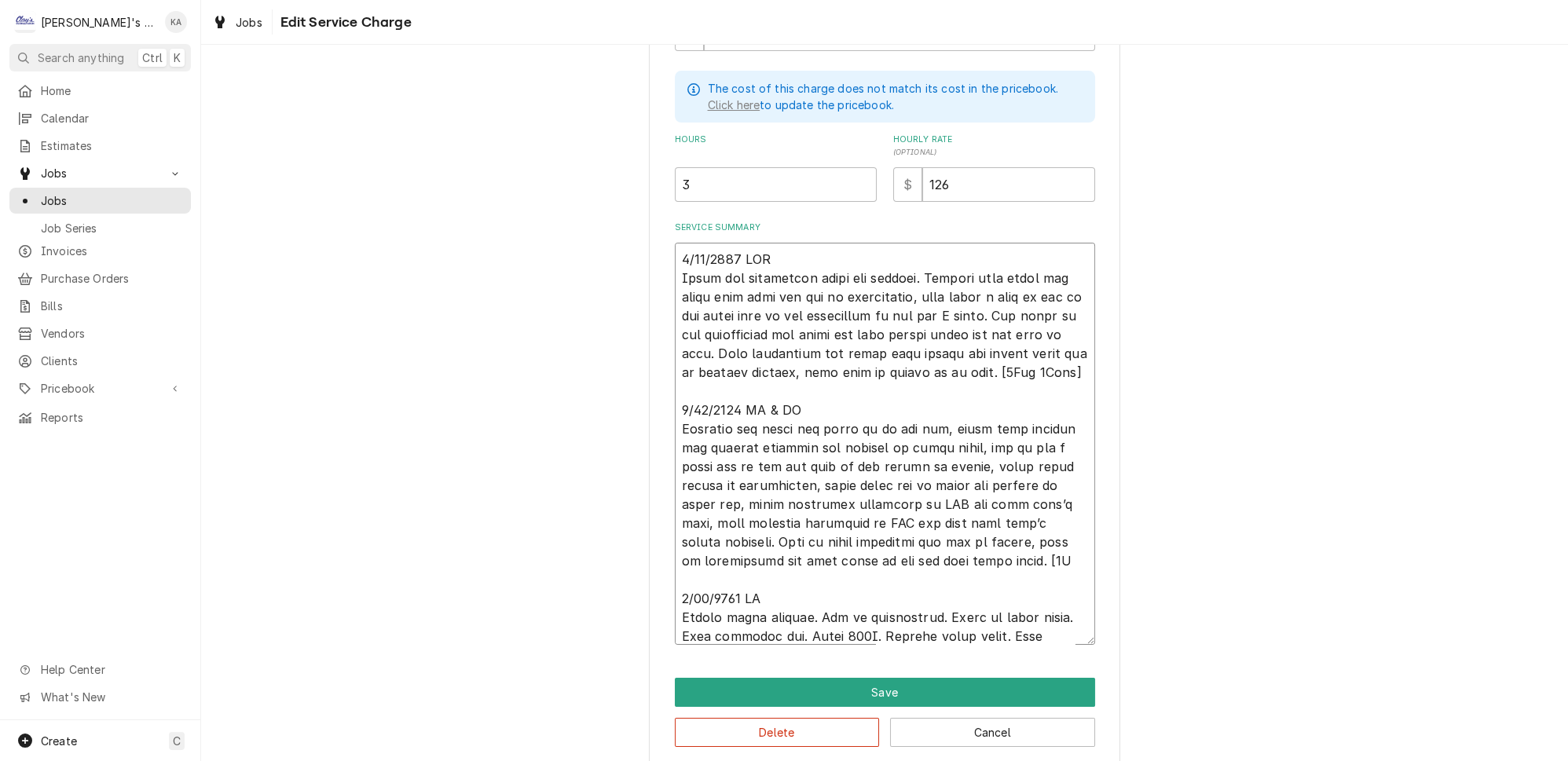
type textarea "8/14/2025 MLF Found the evaporated drain was clogged. Checked site glass and fo…"
type textarea "x"
type textarea "8/14/2025 MLF Found the evaporated drain was clogged. Checked site glass and fo…"
type textarea "x"
type textarea "8/14/2025 MLF Found the evaporated drain was clogged. Checked site glass and fo…"
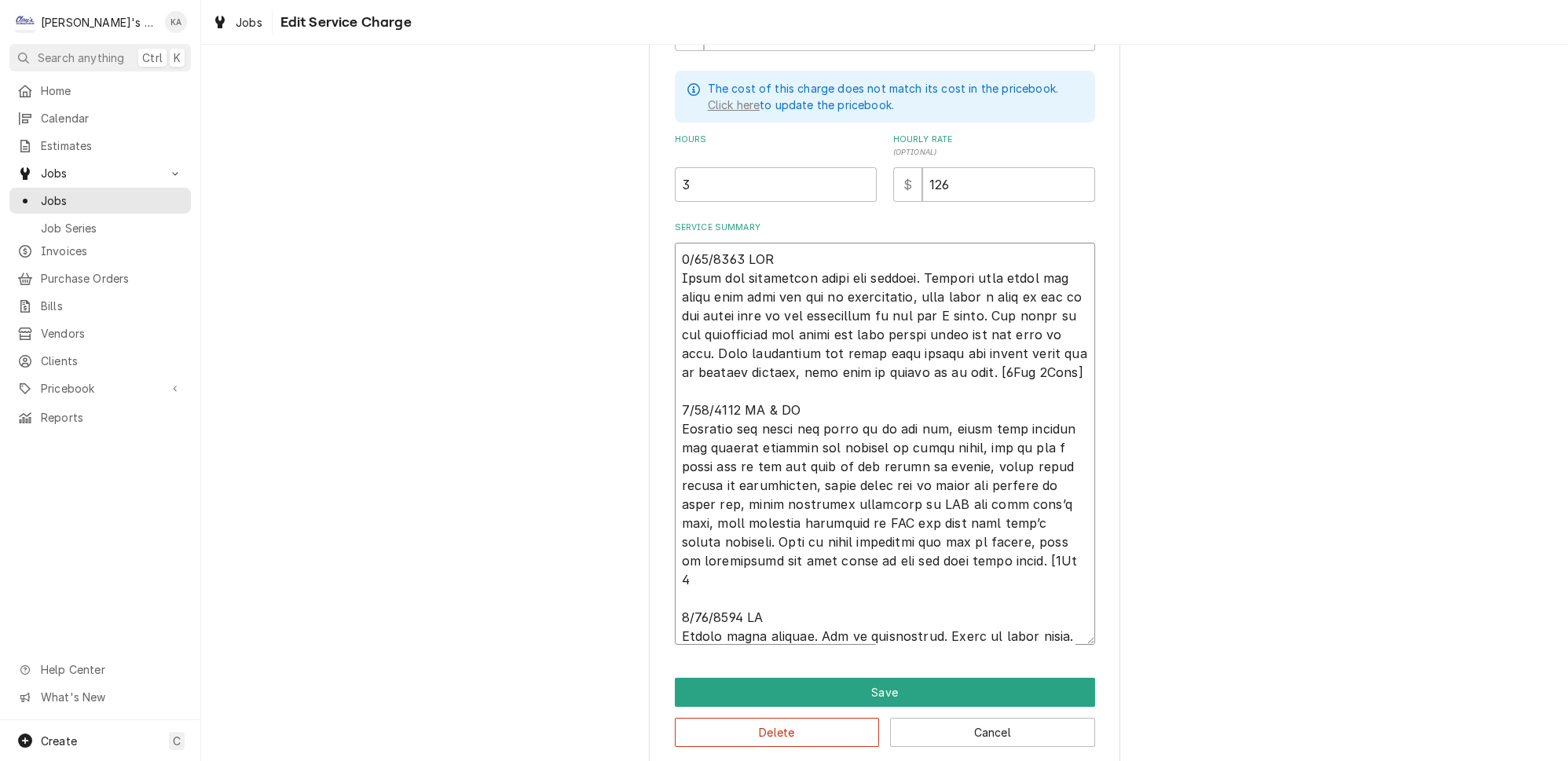
type textarea "x"
type textarea "8/14/2025 MLF Found the evaporated drain was clogged. Checked site glass and fo…"
type textarea "x"
type textarea "8/14/2025 MLF Found the evaporated drain was clogged. Checked site glass and fo…"
type textarea "x"
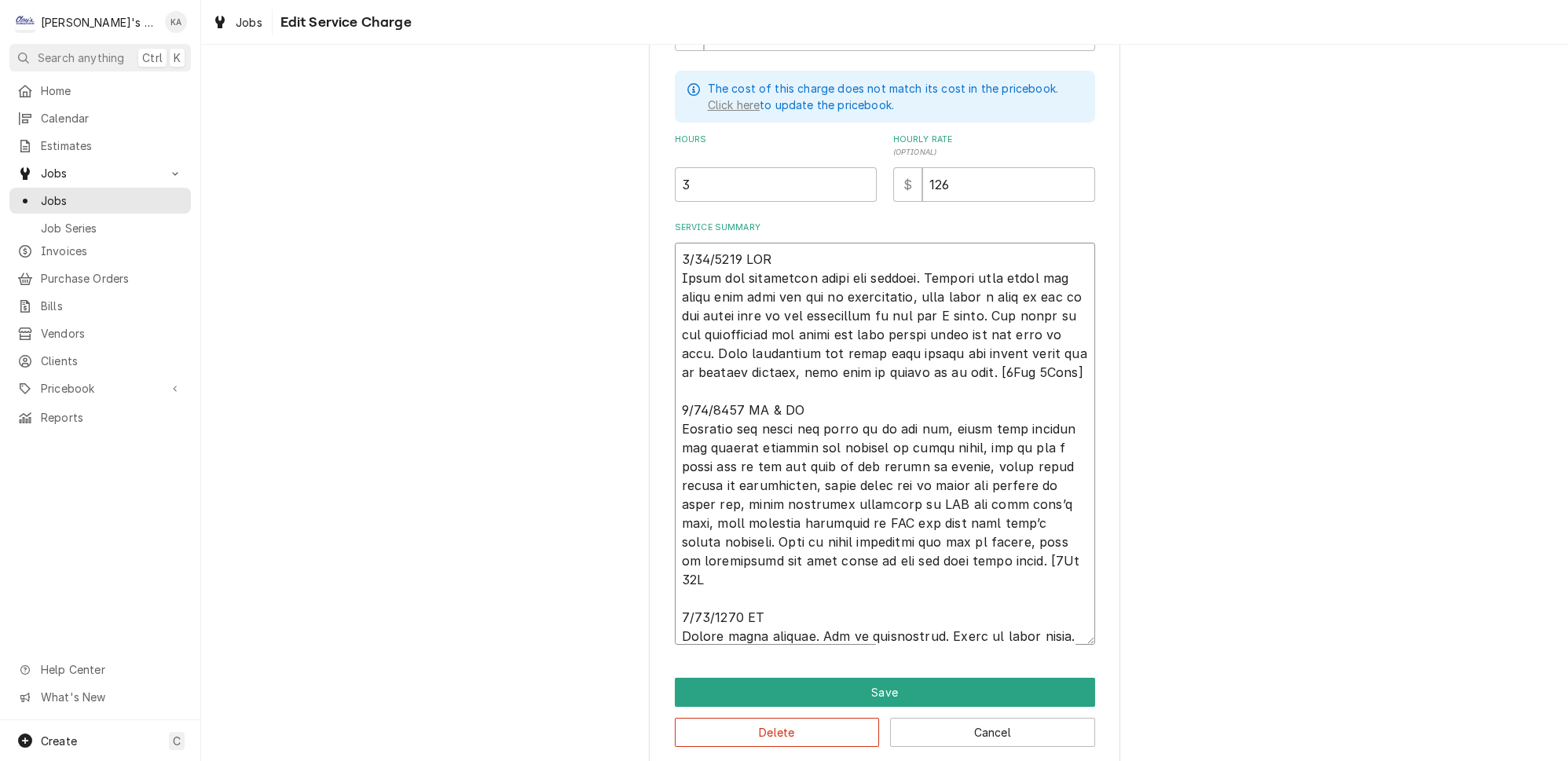
type textarea "8/14/2025 MLF Found the evaporated drain was clogged. Checked site glass and fo…"
type textarea "x"
type textarea "8/14/2025 MLF Found the evaporated drain was clogged. Checked site glass and fo…"
type textarea "x"
type textarea "8/14/2025 MLF Found the evaporated drain was clogged. Checked site glass and fo…"
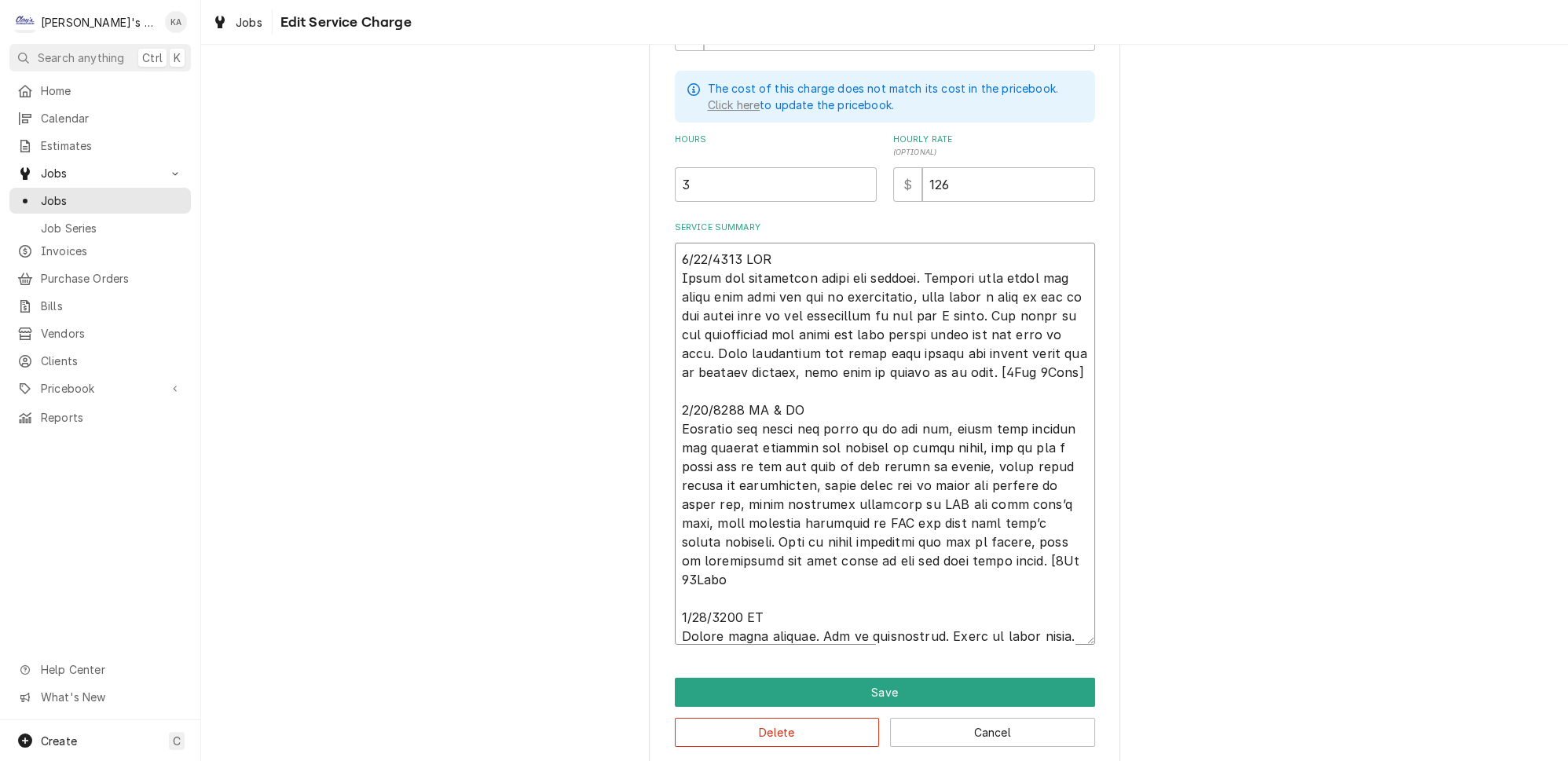
type textarea "x"
type textarea "8/14/2025 MLF Found the evaporated drain was clogged. Checked site glass and fo…"
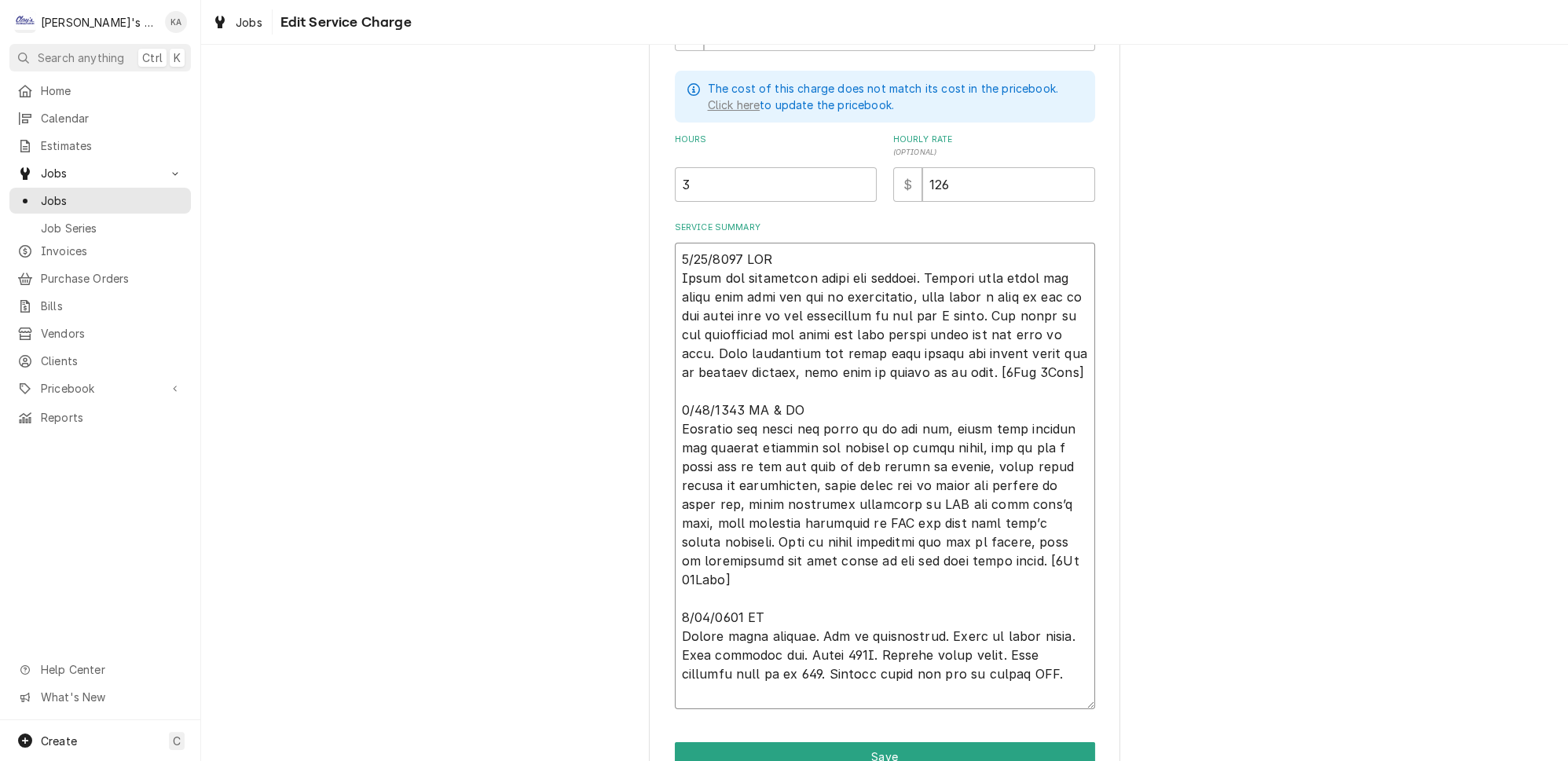
drag, startPoint x: 1065, startPoint y: 631, endPoint x: 1060, endPoint y: 694, distance: 63.2
click at [1060, 694] on textarea "Service Summary" at bounding box center [884, 475] width 420 height 466
click at [1050, 612] on textarea "Service Summary" at bounding box center [884, 475] width 420 height 466
type textarea "x"
type textarea "8/14/2025 MLF Found the evaporated drain was clogged. Checked site glass and fo…"
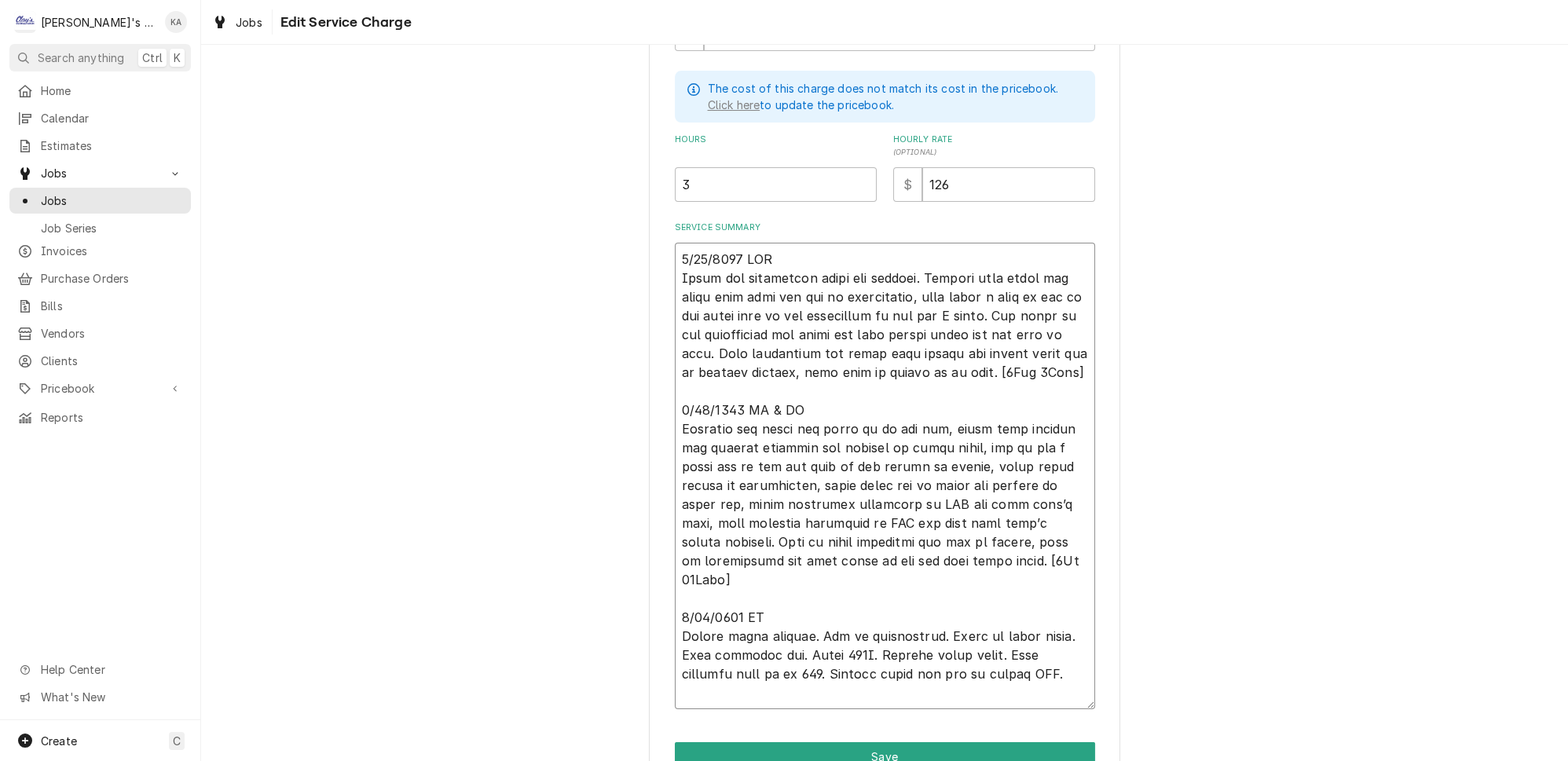
type textarea "x"
type textarea "8/14/2025 MLF Found the evaporated drain was clogged. Checked site glass and fo…"
type textarea "x"
type textarea "8/14/2025 MLF Found the evaporated drain was clogged. Checked site glass and fo…"
type textarea "x"
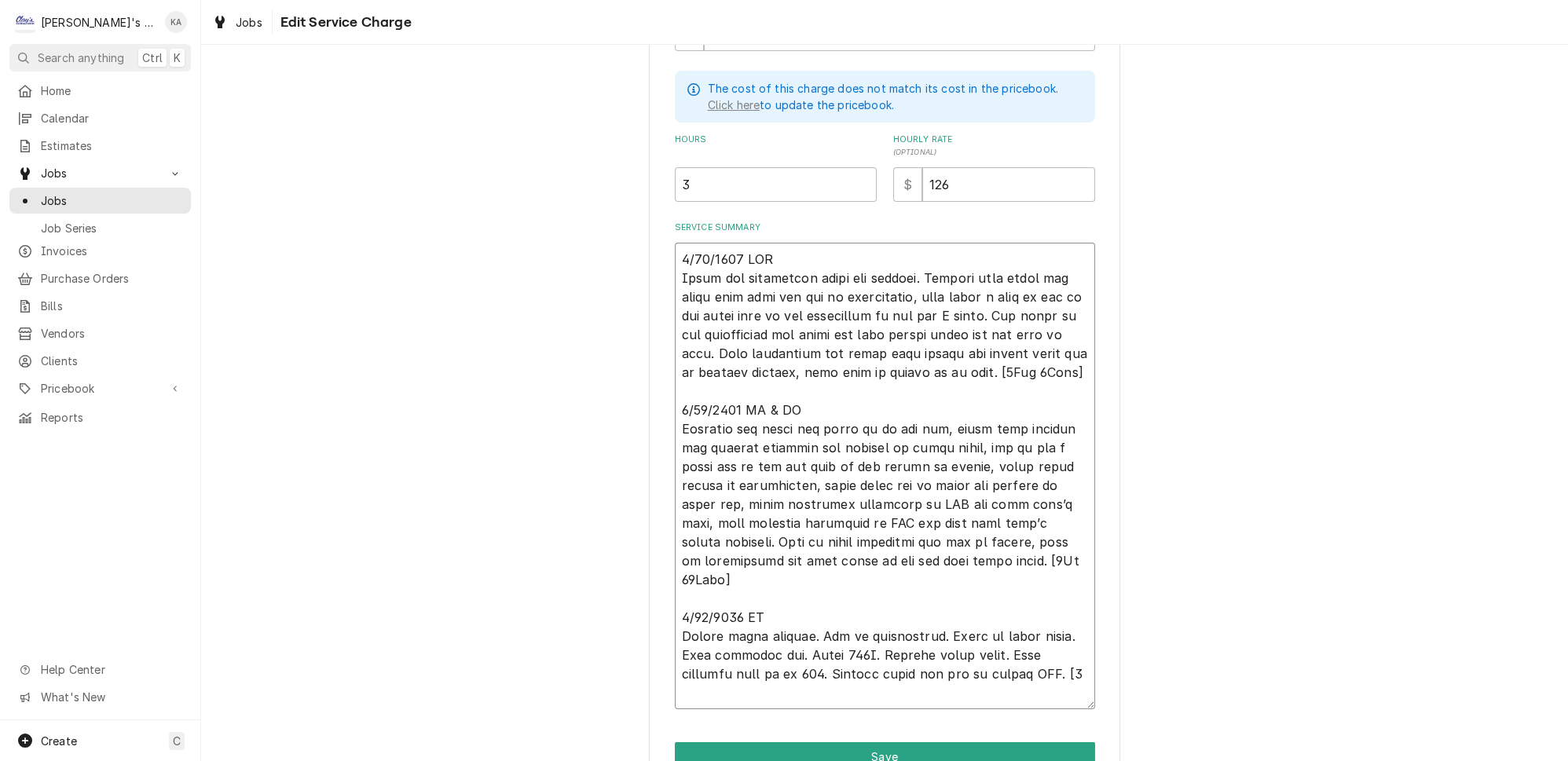
type textarea "8/14/2025 MLF Found the evaporated drain was clogged. Checked site glass and fo…"
type textarea "x"
type textarea "8/14/2025 MLF Found the evaporated drain was clogged. Checked site glass and fo…"
type textarea "x"
type textarea "8/14/2025 MLF Found the evaporated drain was clogged. Checked site glass and fo…"
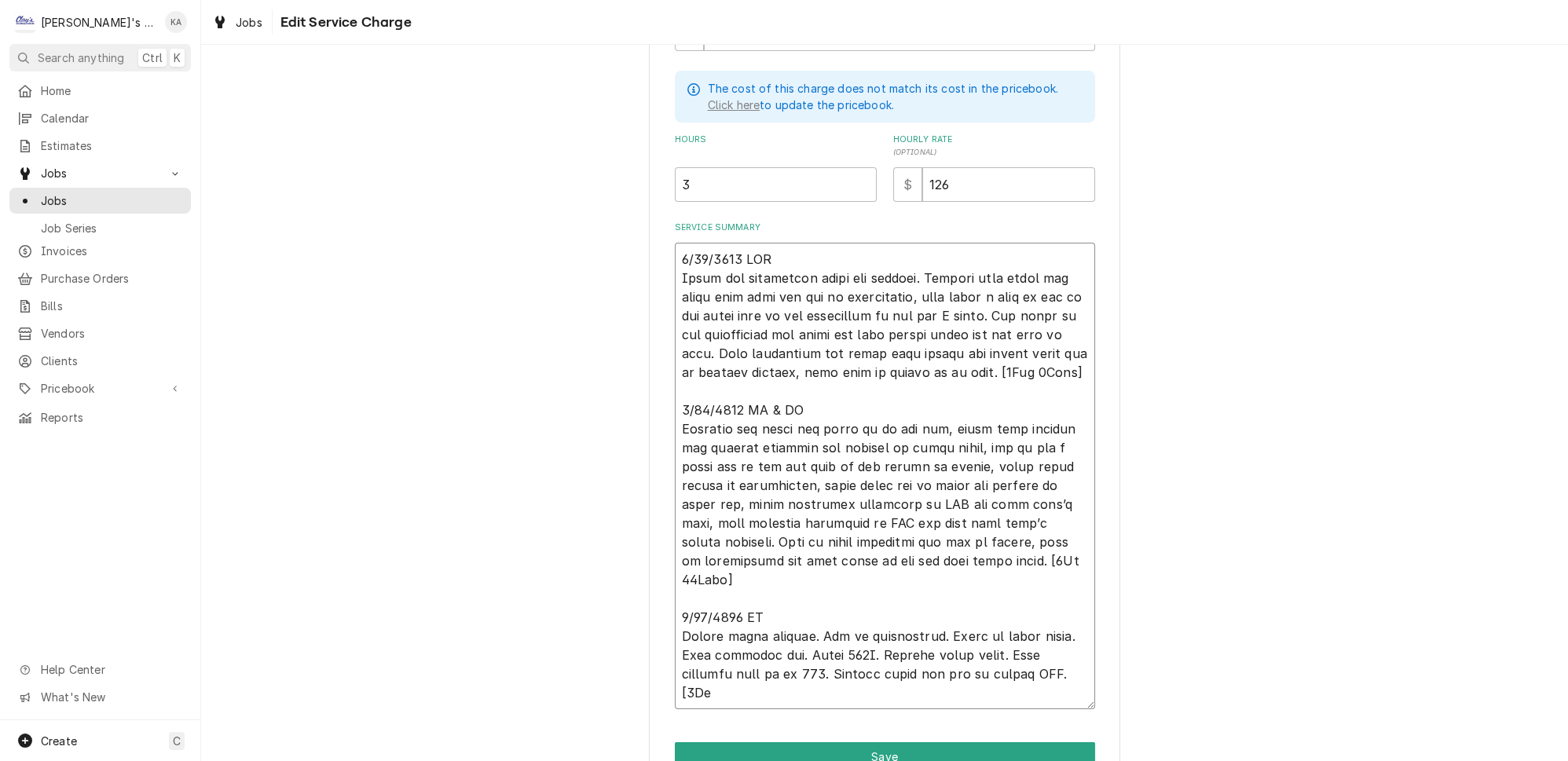
type textarea "x"
type textarea "8/14/2025 MLF Found the evaporated drain was clogged. Checked site glass and fo…"
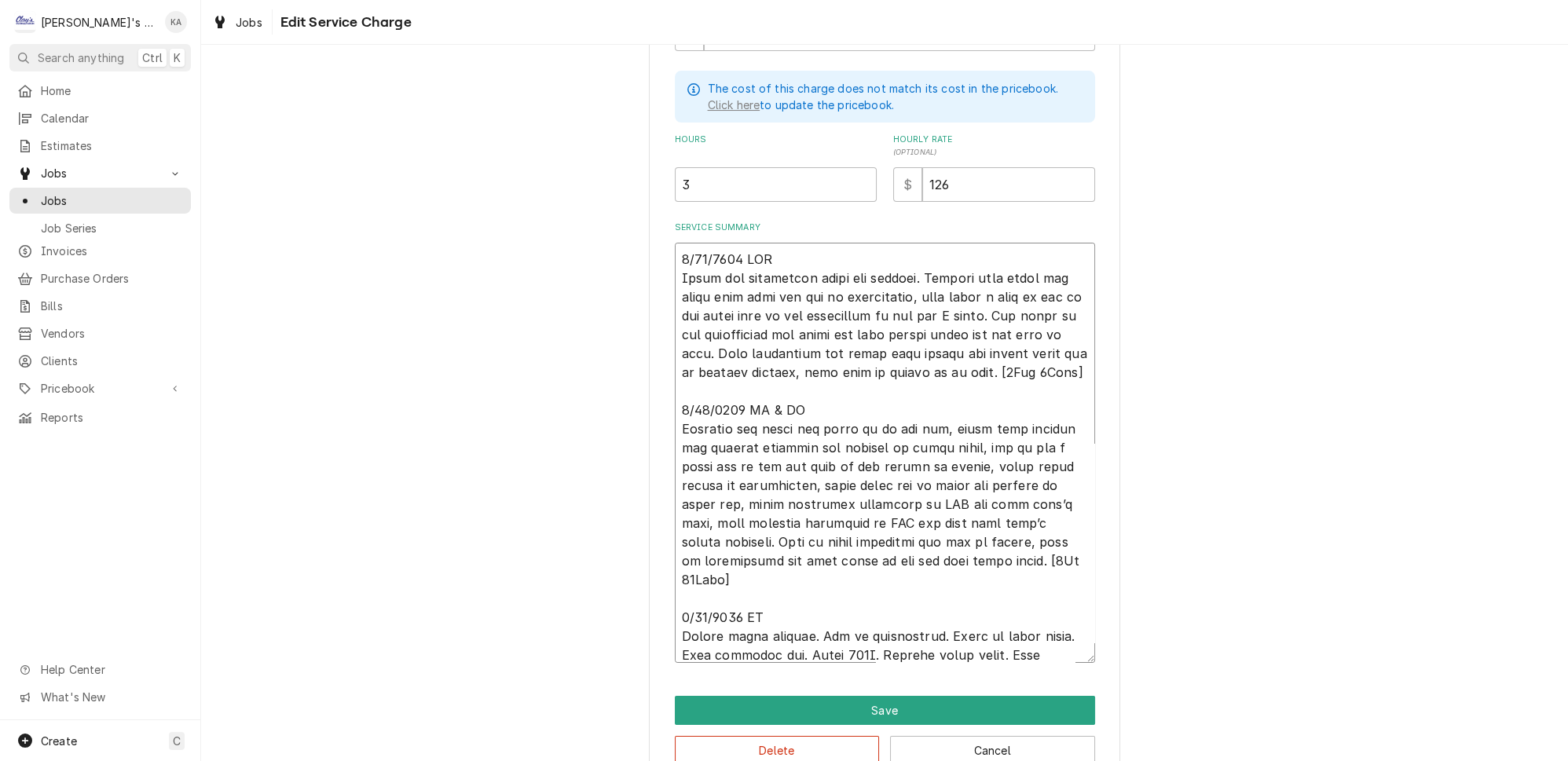
type textarea "x"
type textarea "8/14/2025 MLF Found the evaporated drain was clogged. Checked site glass and fo…"
type textarea "x"
type textarea "8/14/2025 MLF Found the evaporated drain was clogged. Checked site glass and fo…"
type textarea "x"
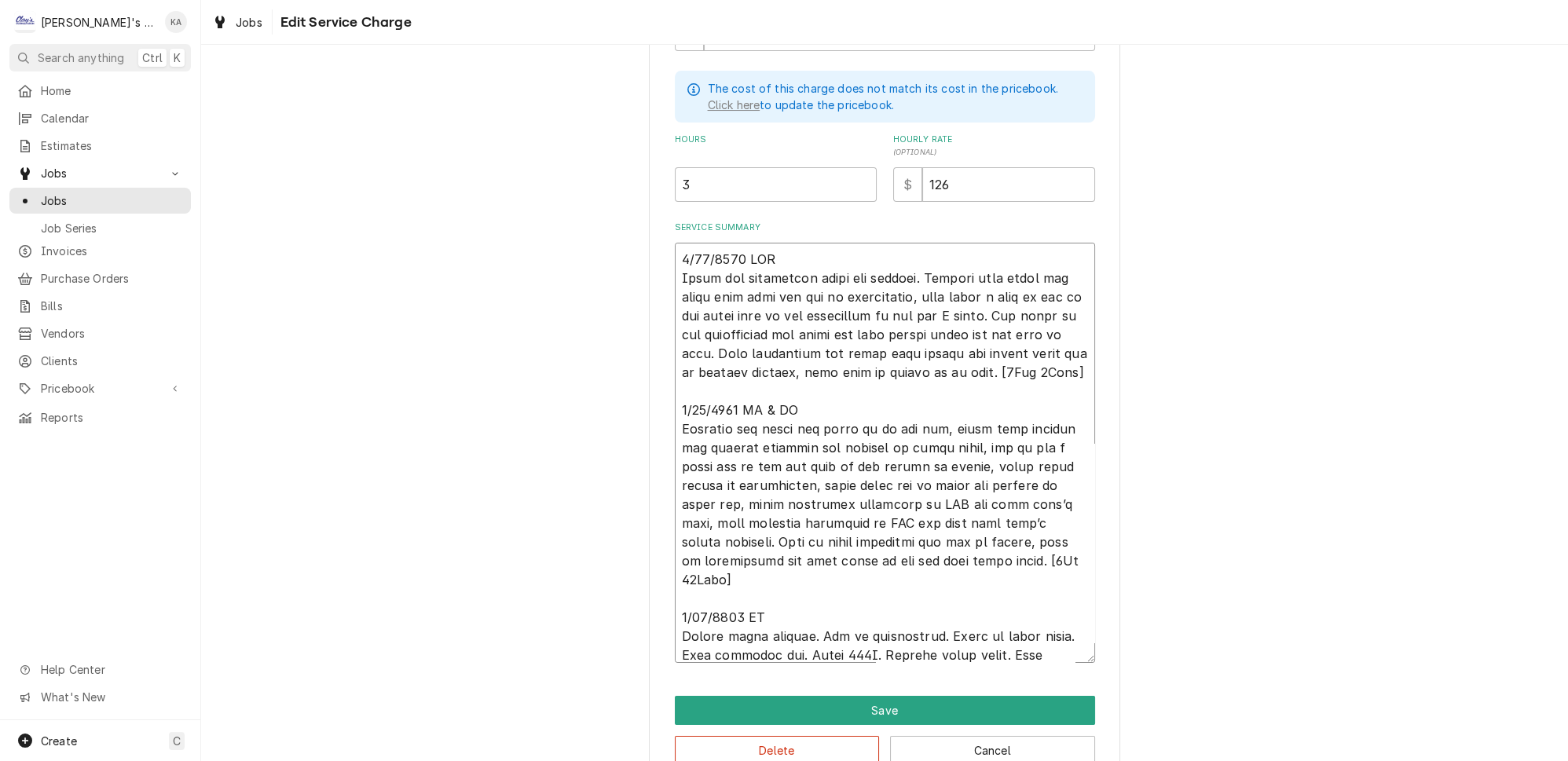
type textarea "8/14/2025 MLF Found the evaporated drain was clogged. Checked site glass and fo…"
type textarea "x"
type textarea "8/14/2025 MLF Found the evaporated drain was clogged. Checked site glass and fo…"
type textarea "x"
type textarea "8/14/2025 MLF Found the evaporated drain was clogged. Checked site glass and fo…"
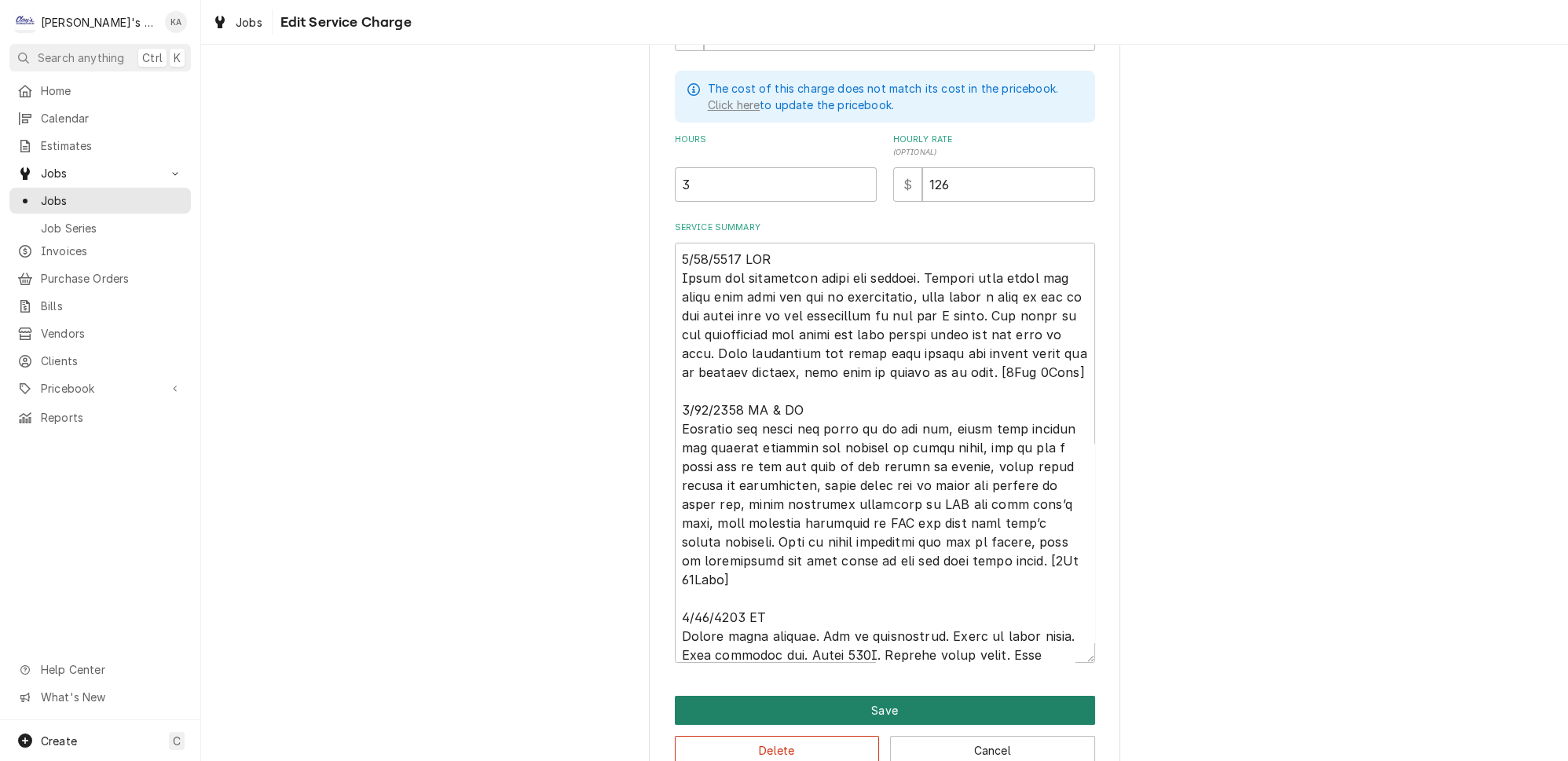
click at [871, 695] on button "Save" at bounding box center [884, 709] width 420 height 29
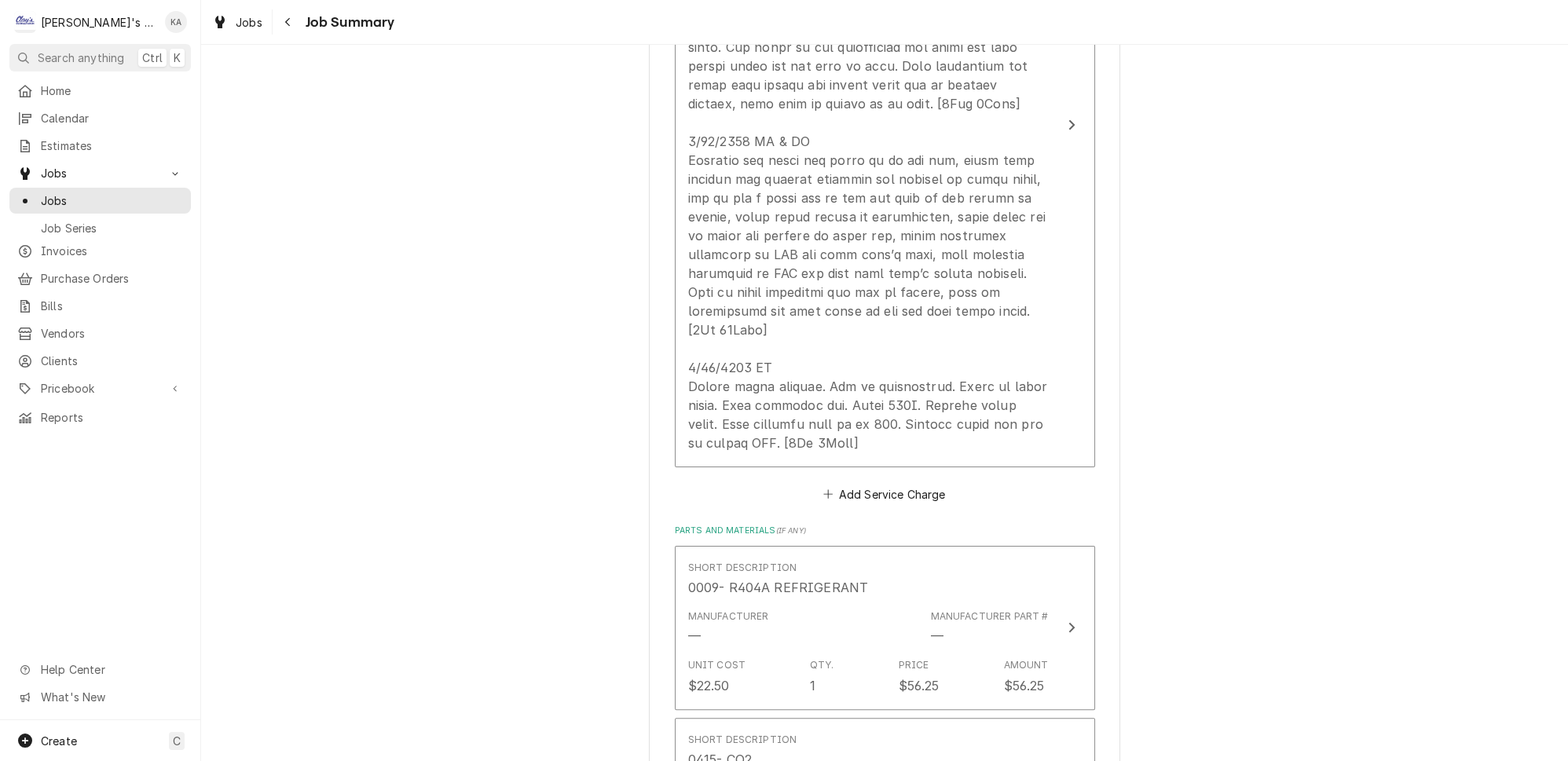
scroll to position [647, 0]
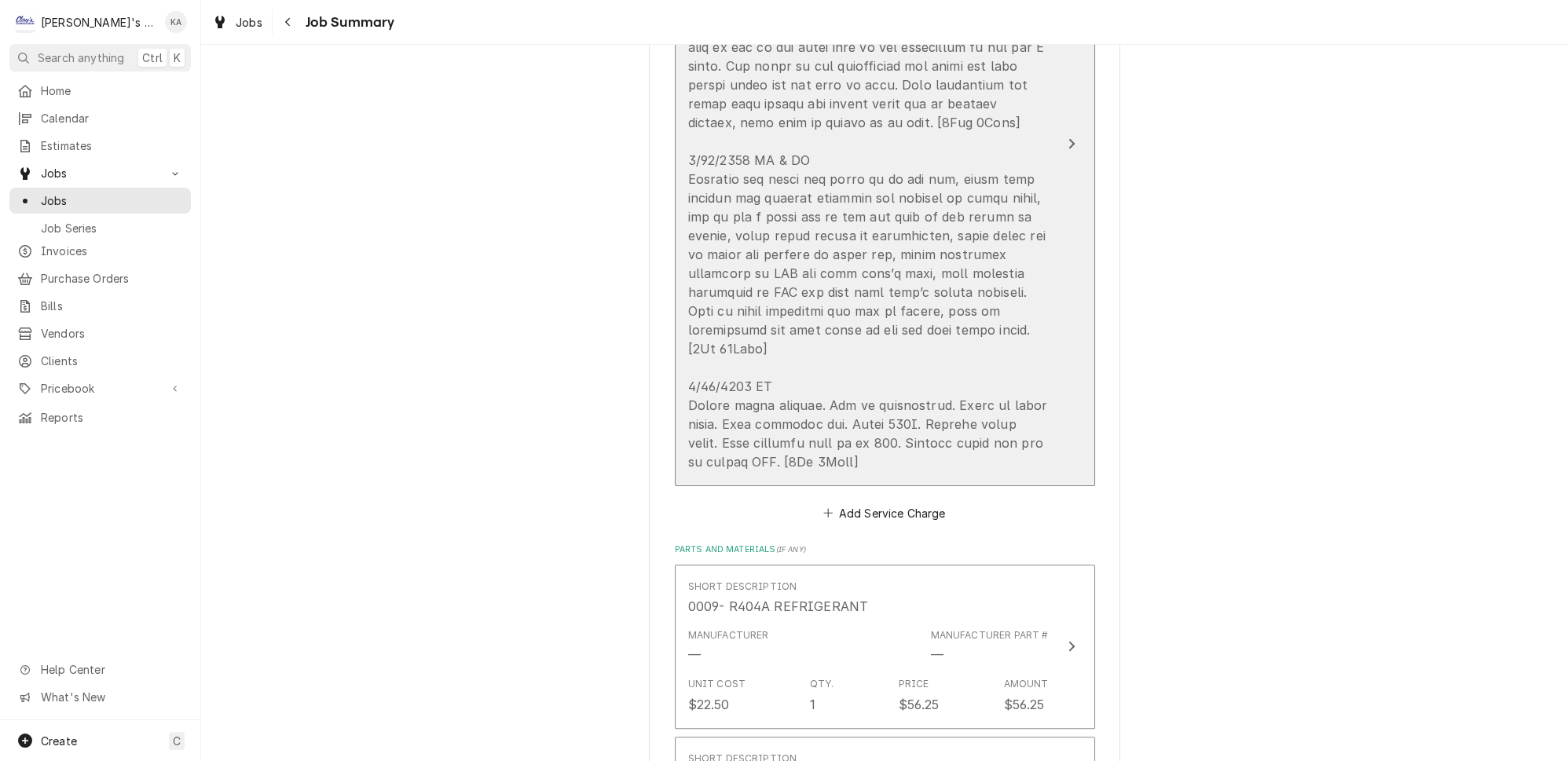
click at [1038, 161] on button "Short Description P2 - W/I COOLER Service Date Aug 14, 2025 Hourly Cost $35.00/…" at bounding box center [884, 144] width 420 height 684
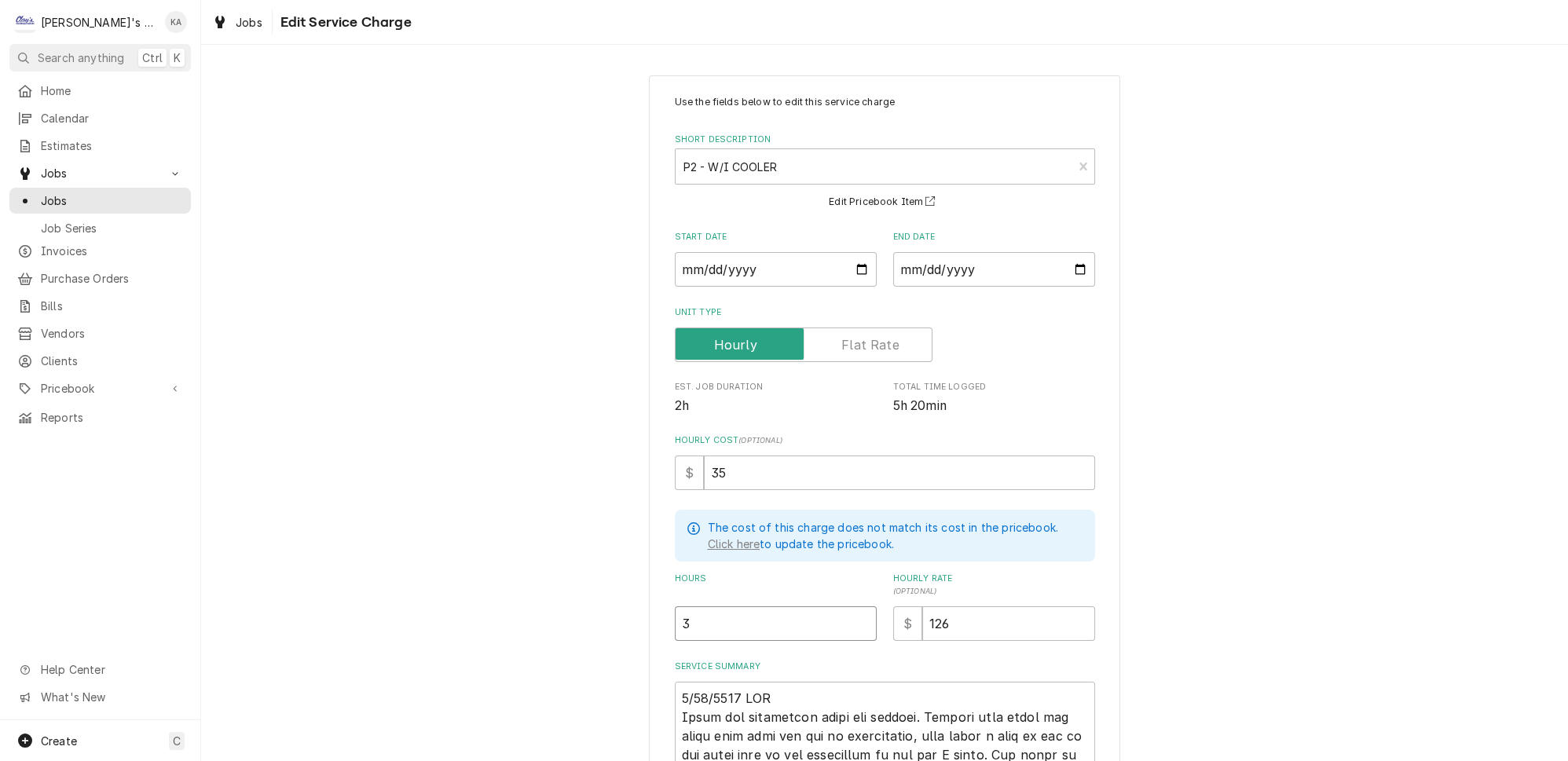
drag, startPoint x: 693, startPoint y: 611, endPoint x: 662, endPoint y: 612, distance: 31.0
click at [662, 612] on div "Use the fields below to edit this service charge Short Description P2 - W/I COO…" at bounding box center [884, 650] width 471 height 1148
type textarea "x"
type input "5"
type textarea "x"
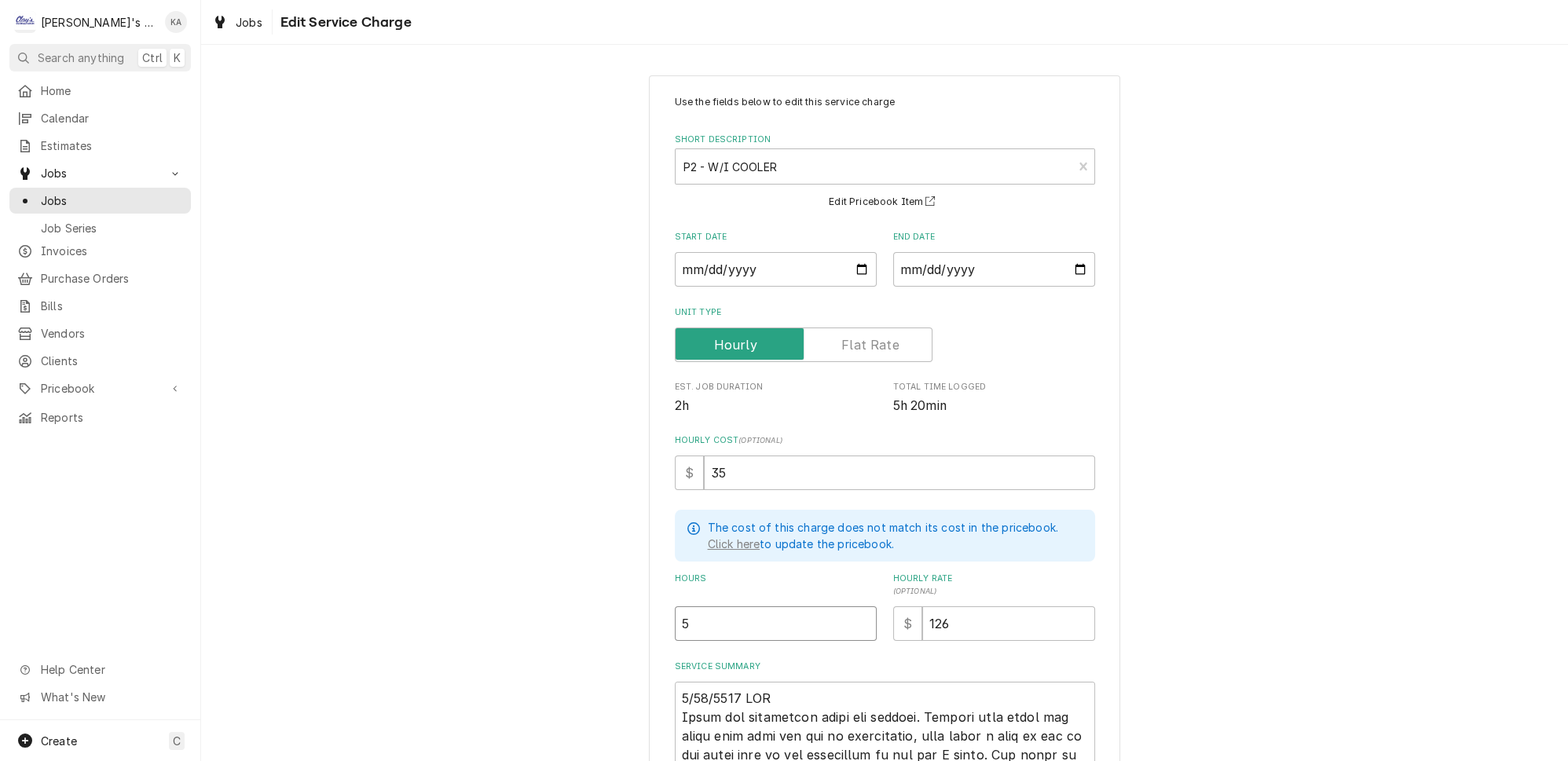
type input "5.8"
type textarea "x"
type input "5.83"
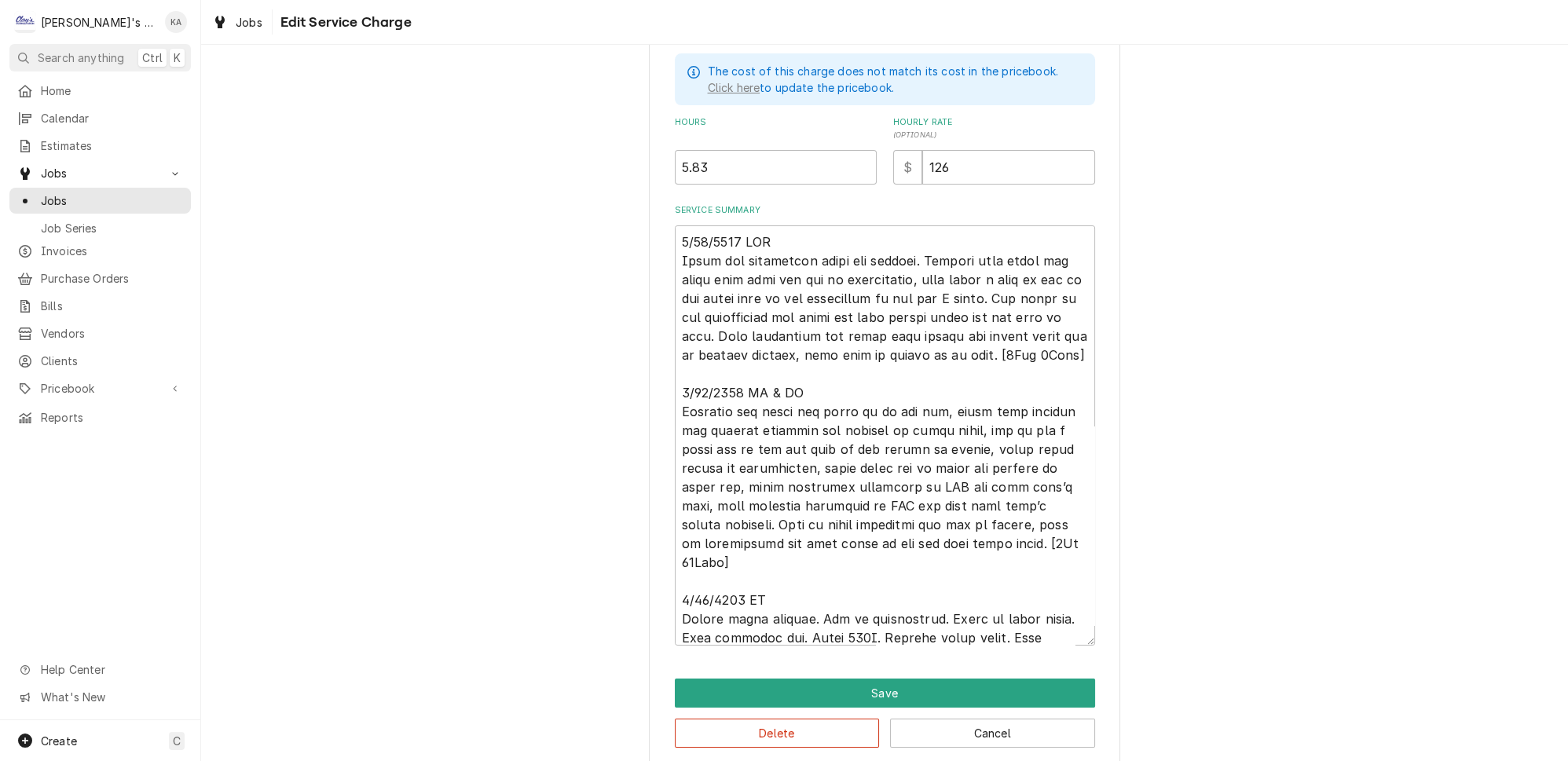
scroll to position [457, 0]
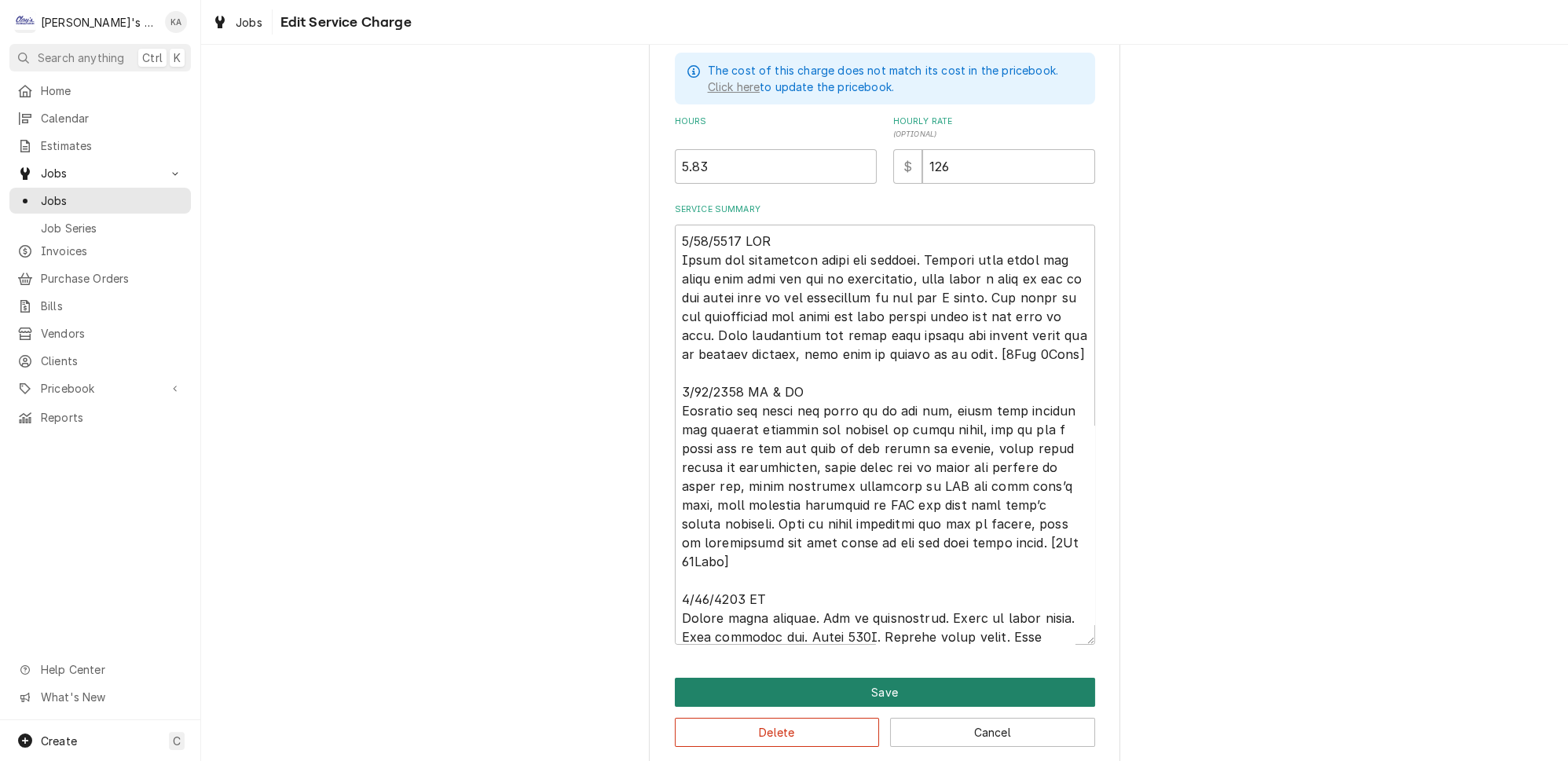
click at [872, 680] on button "Save" at bounding box center [884, 691] width 420 height 29
type textarea "x"
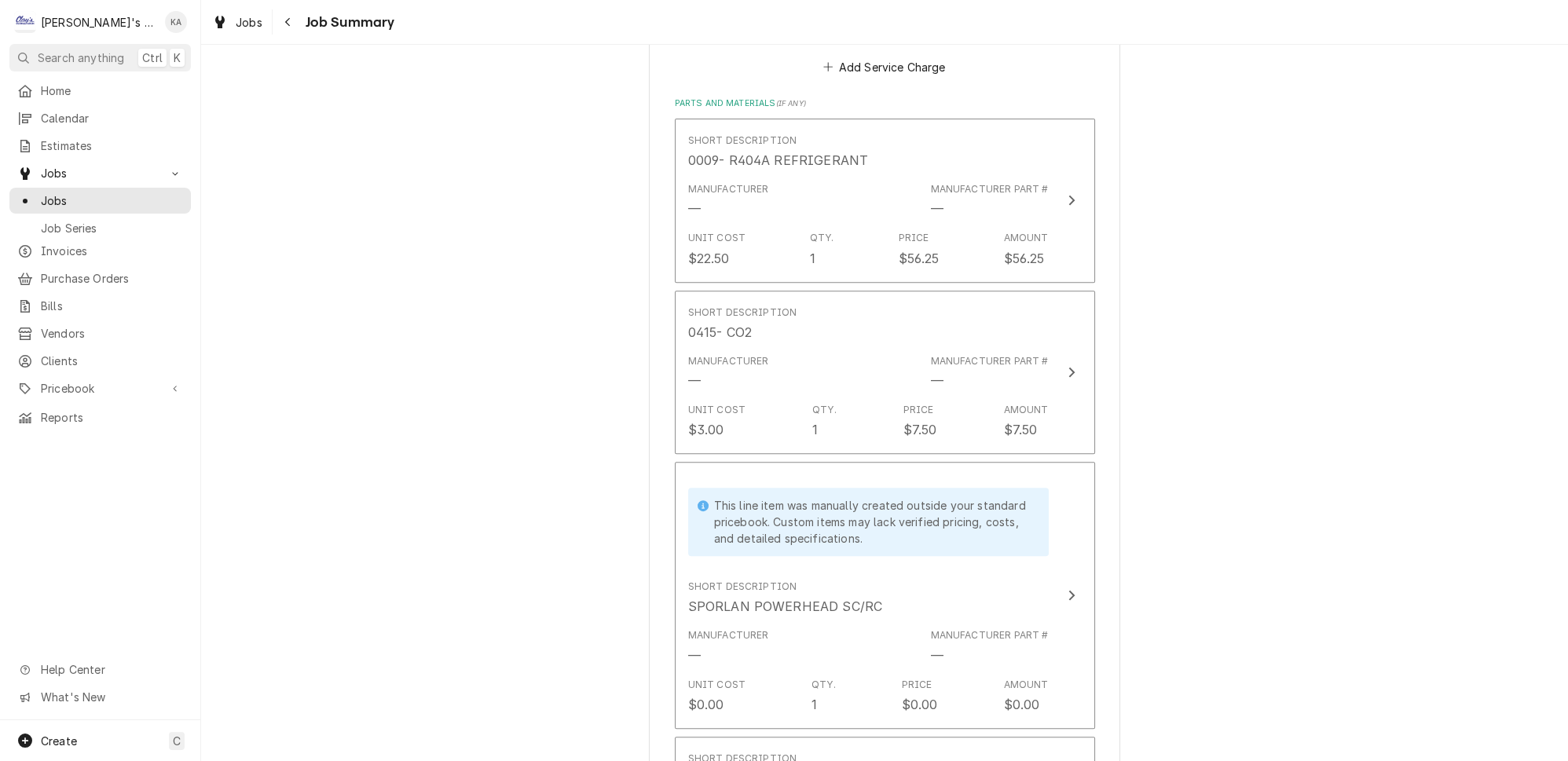
scroll to position [1504, 0]
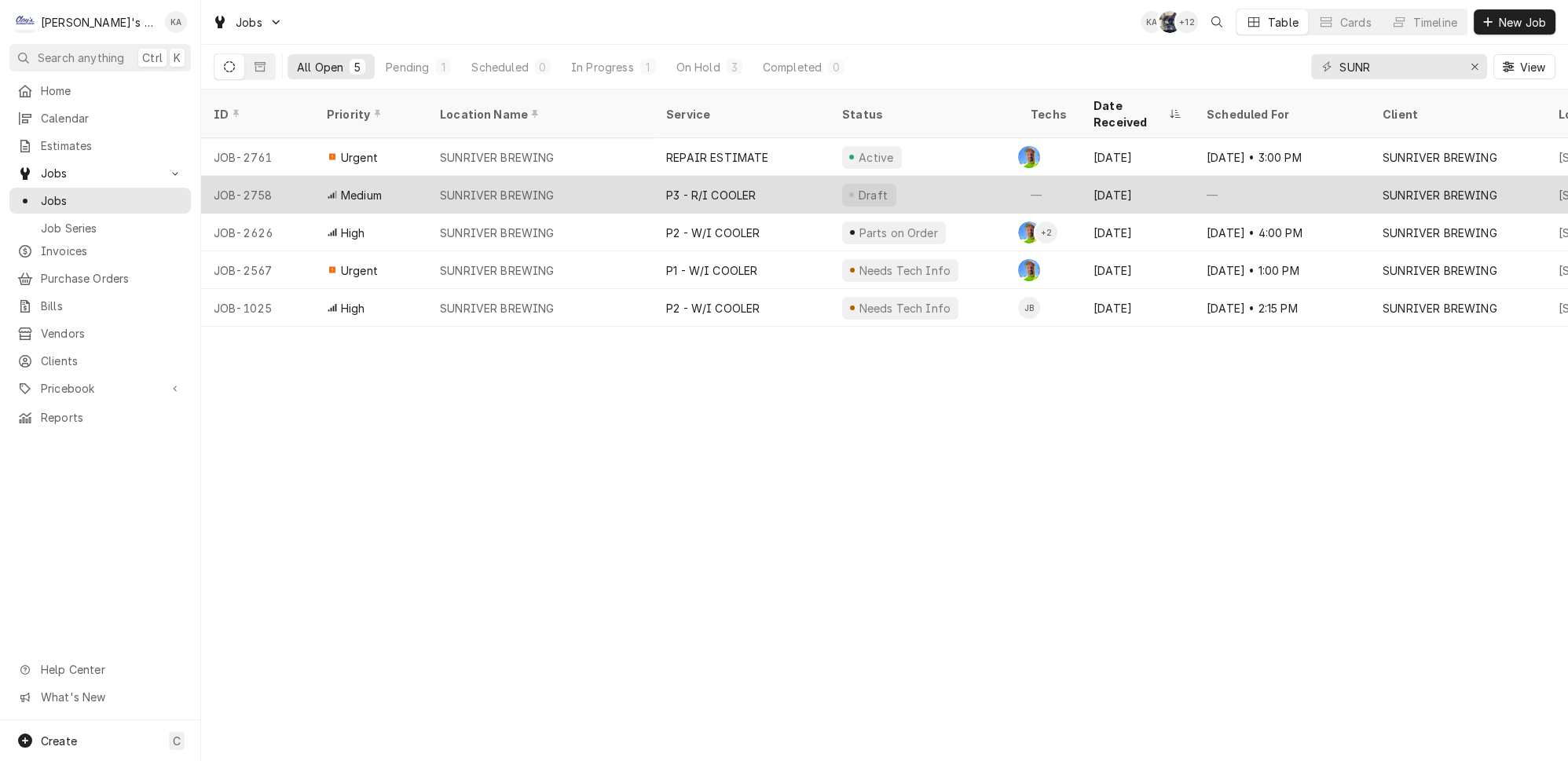
click at [547, 176] on div "SUNRIVER BREWING" at bounding box center [541, 195] width 227 height 38
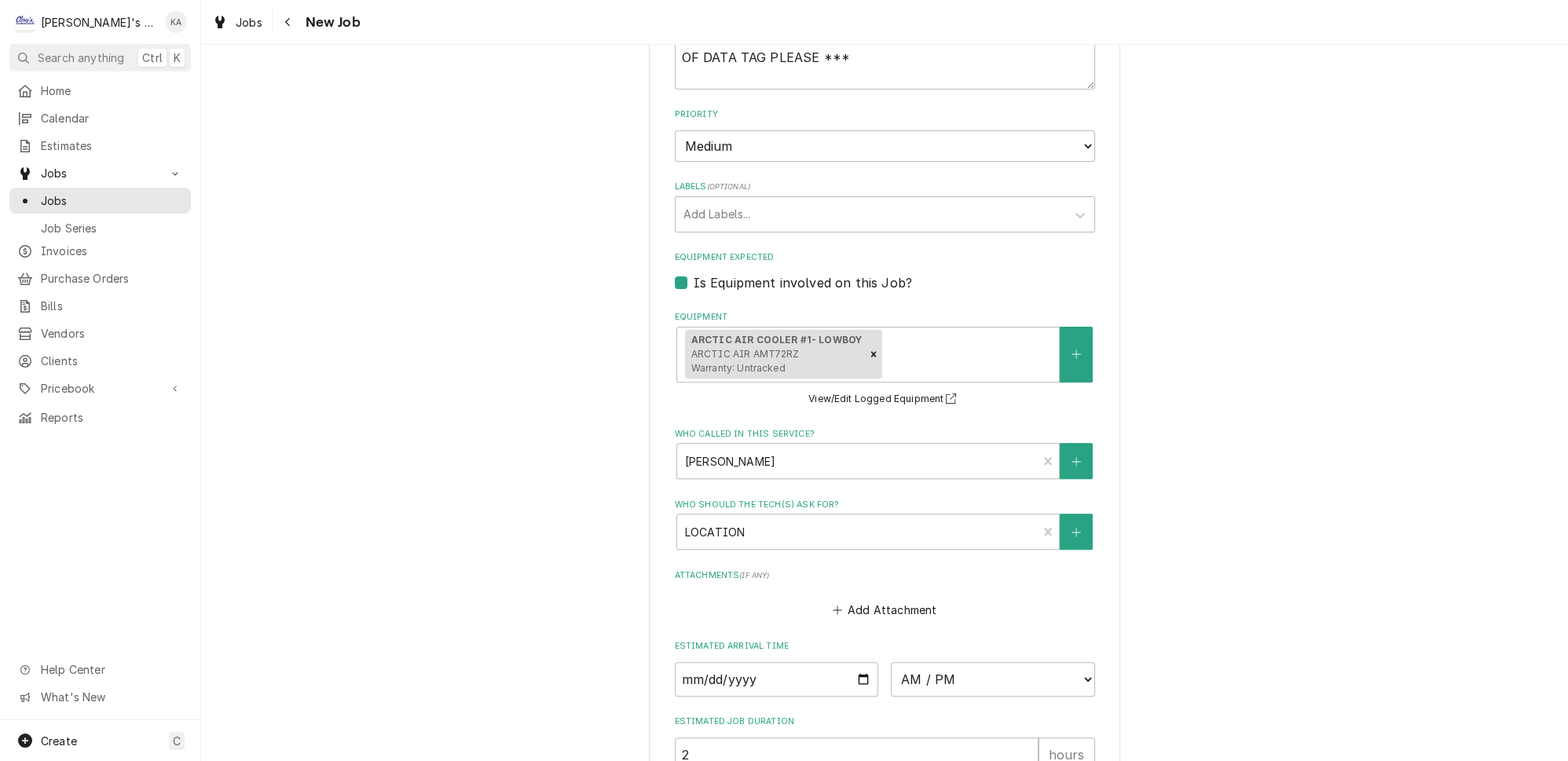
scroll to position [1177, 0]
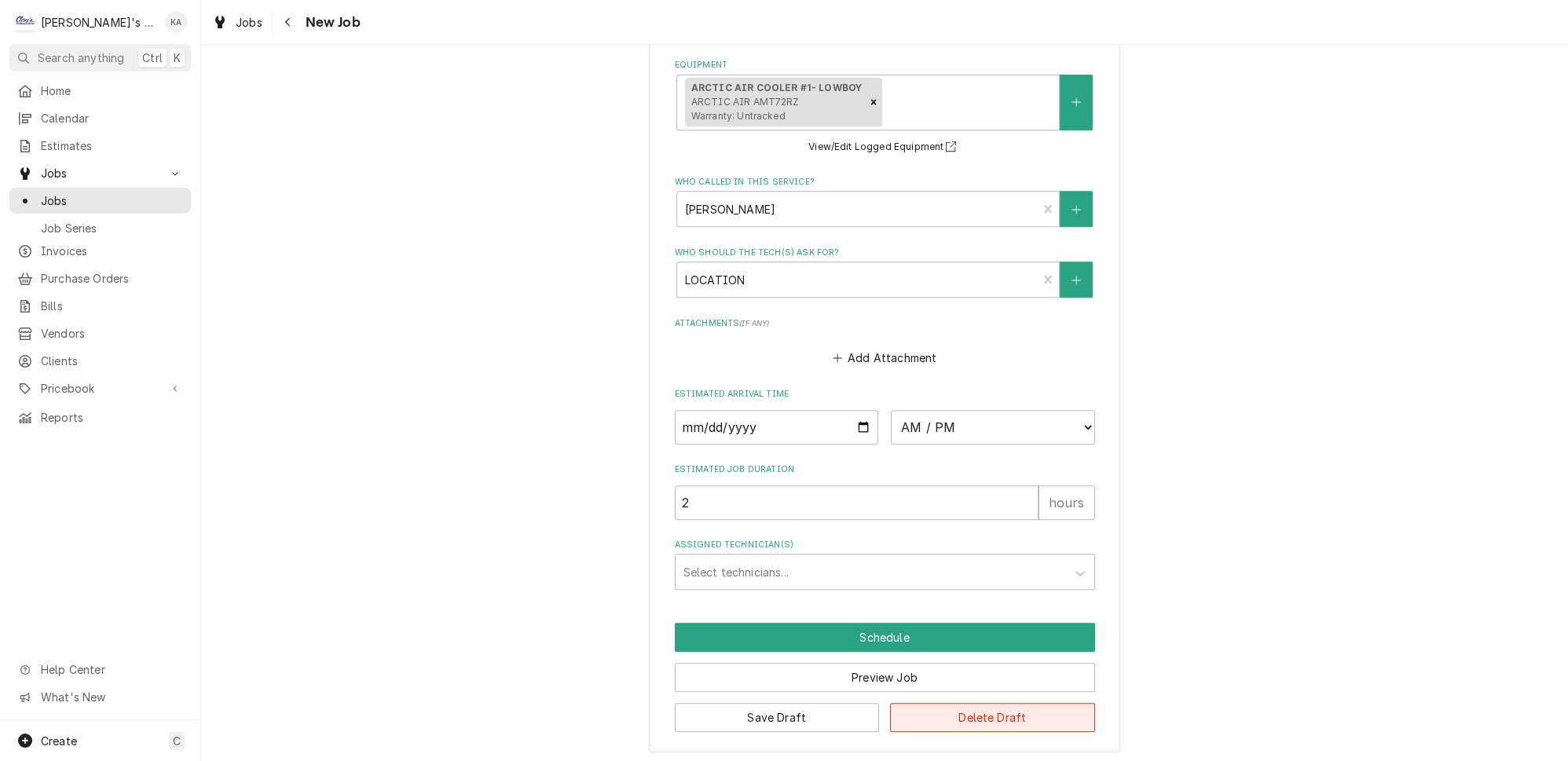
click at [988, 717] on button "Delete Draft" at bounding box center [993, 716] width 205 height 29
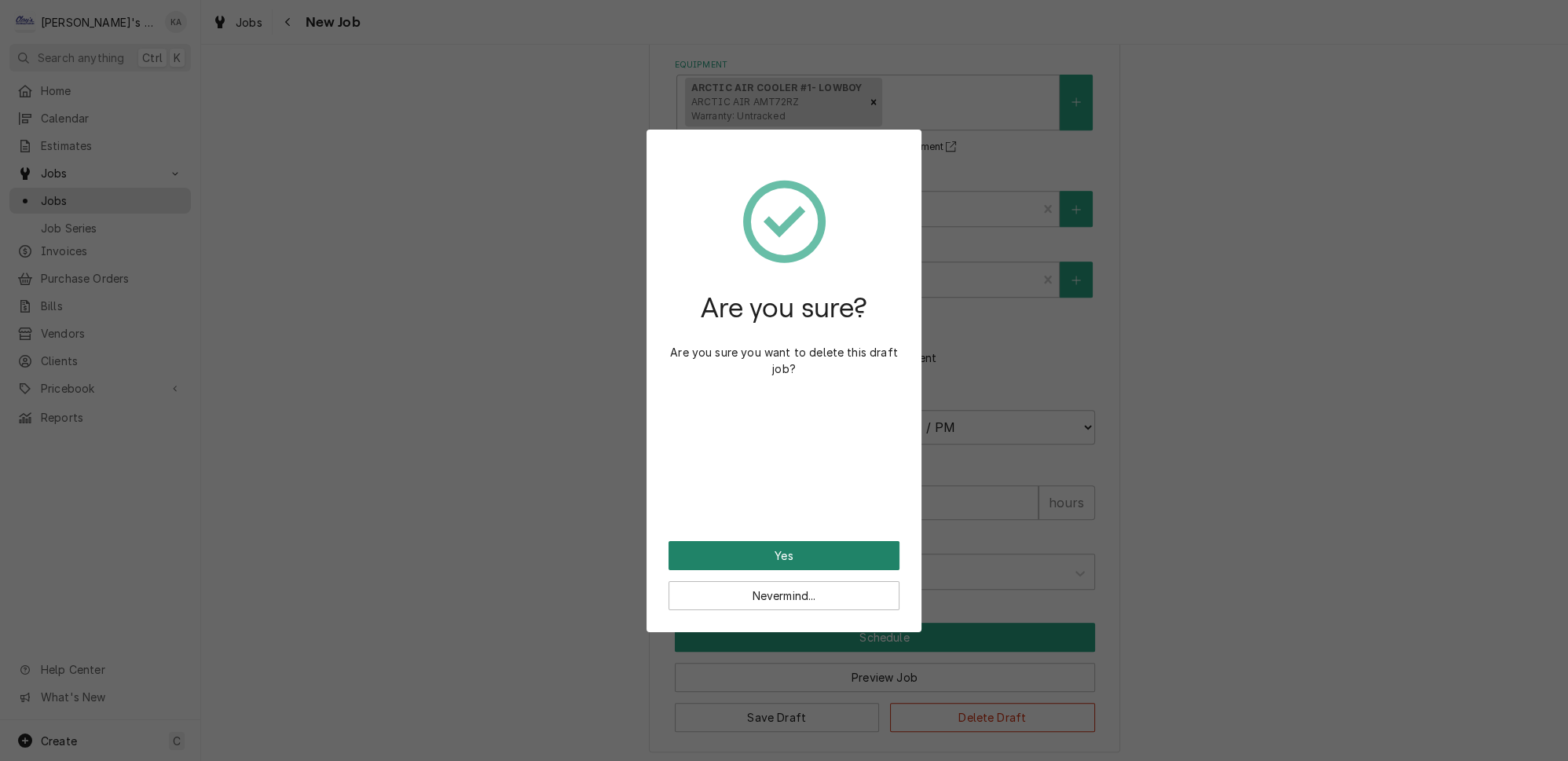
click at [771, 541] on button "Yes" at bounding box center [784, 555] width 231 height 29
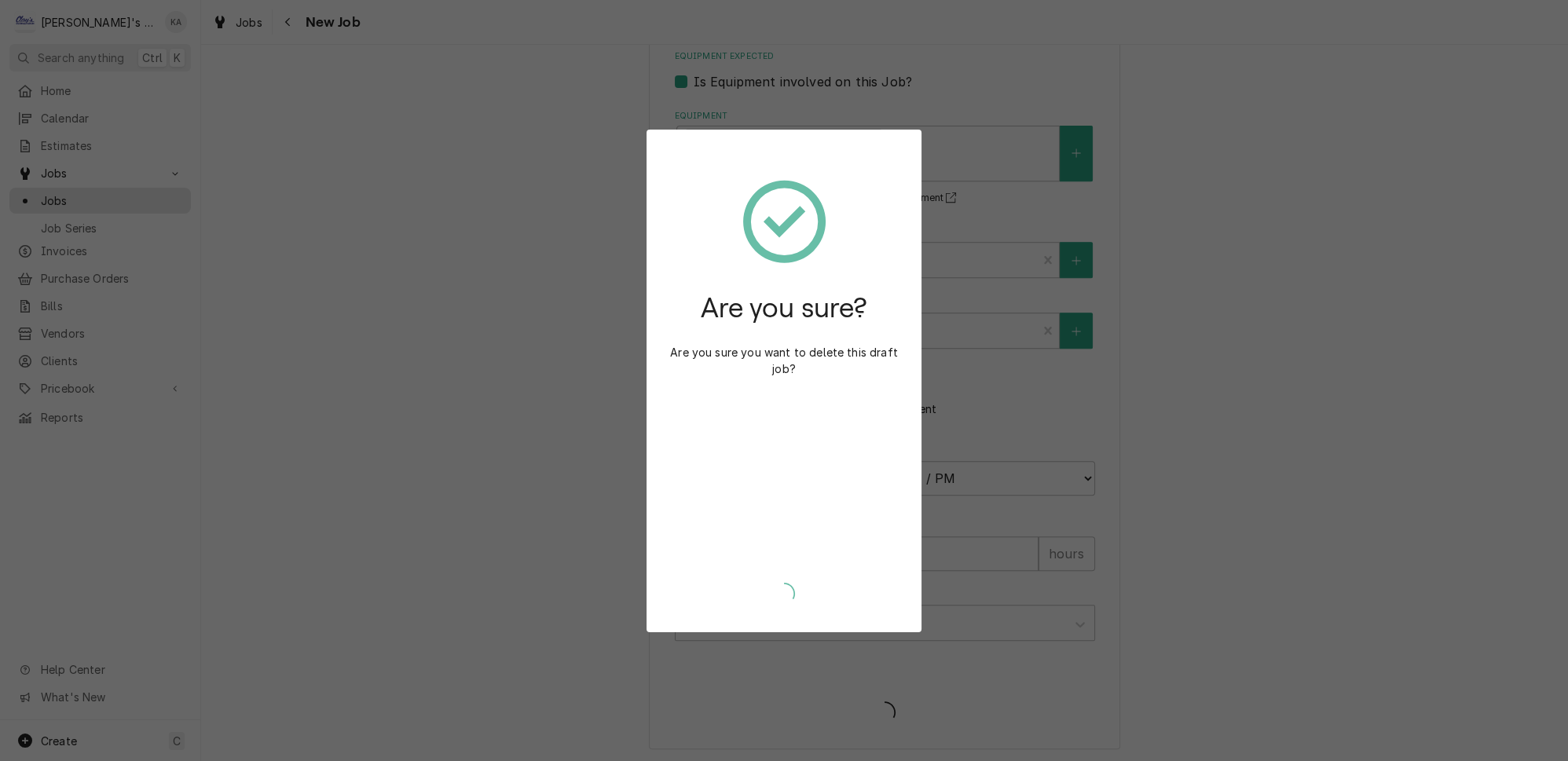
type textarea "x"
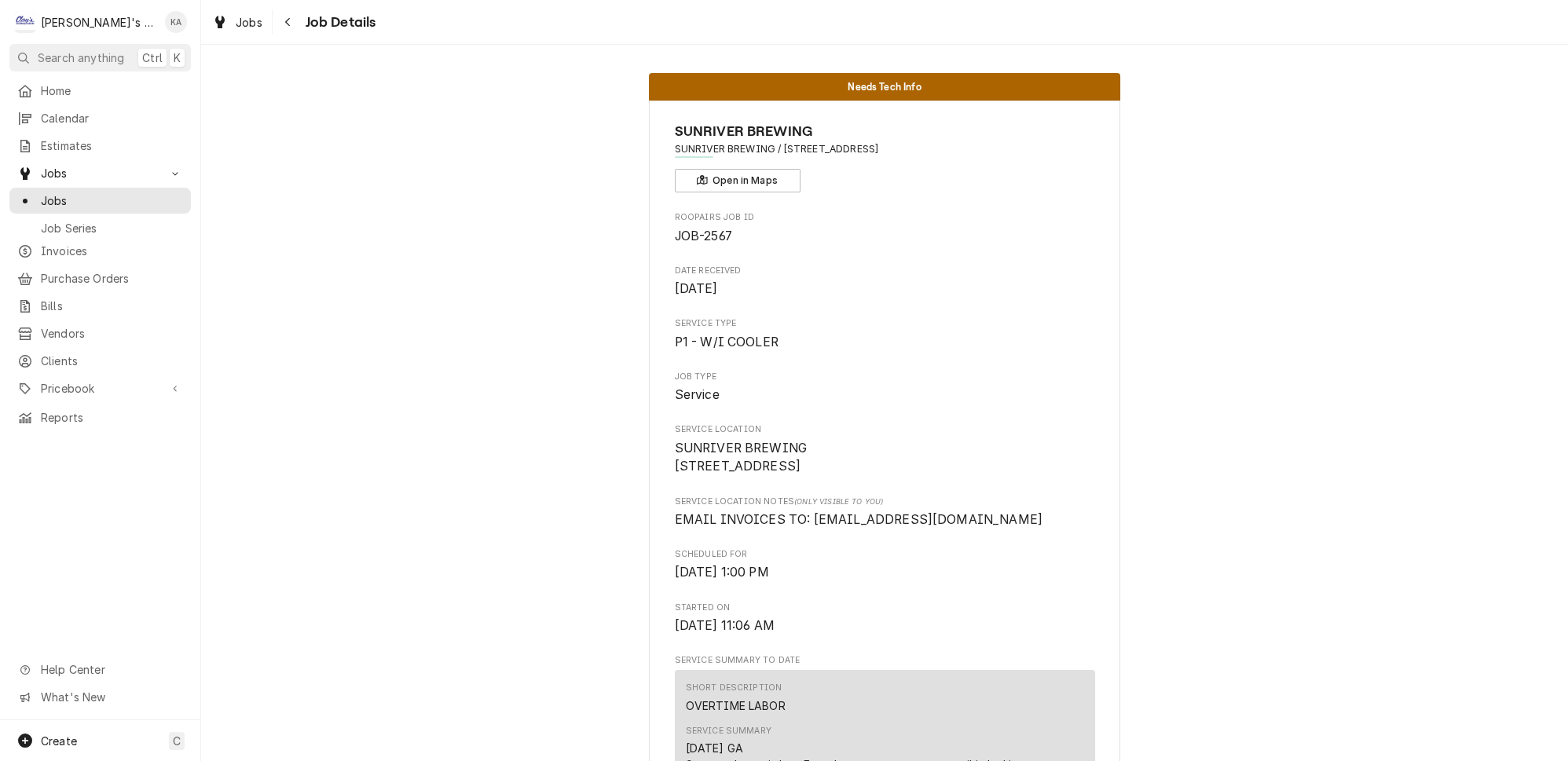
scroll to position [970, 0]
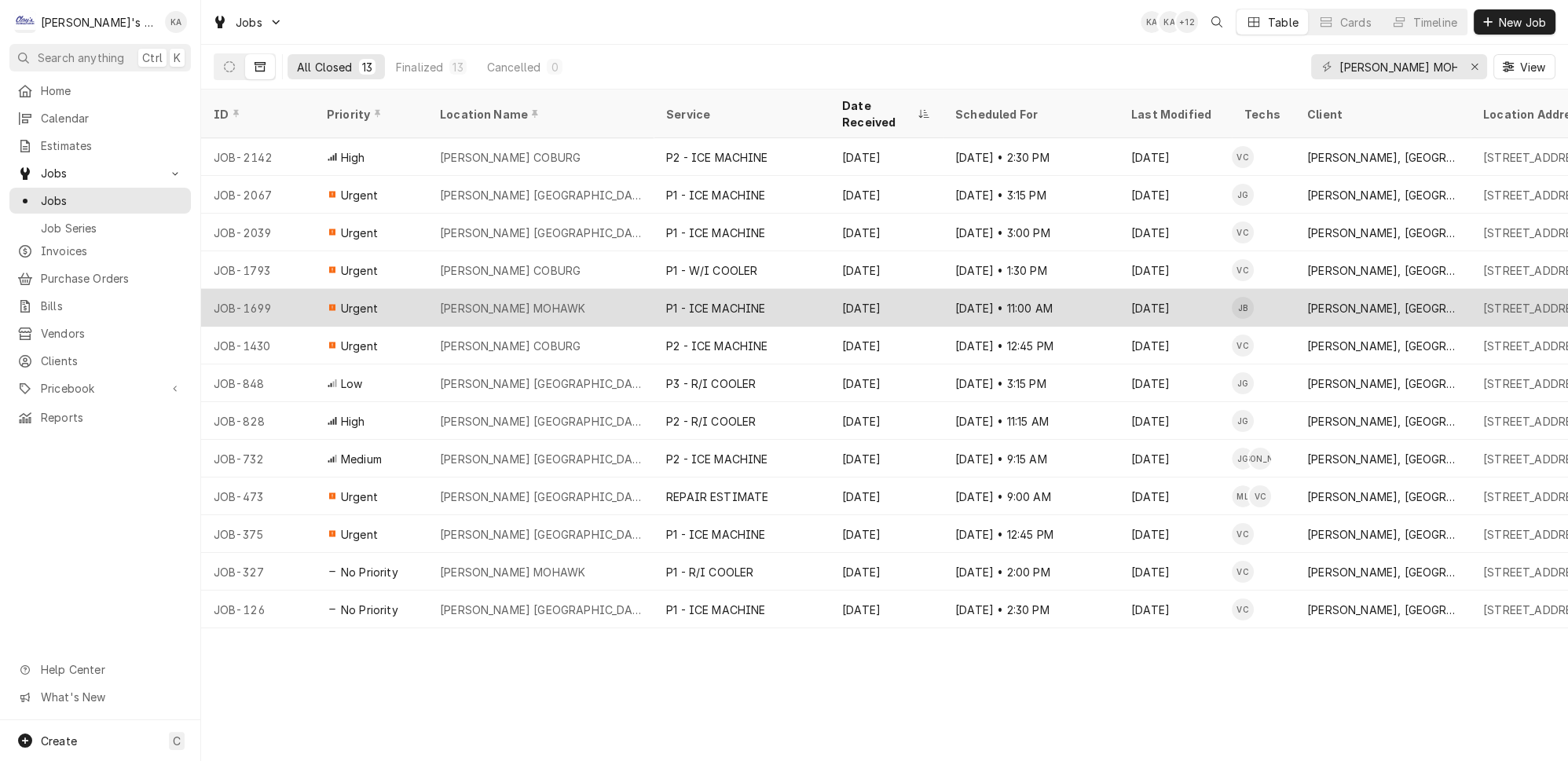
click at [591, 289] on div "MCDONALD'S MOHAWK" at bounding box center [541, 308] width 227 height 38
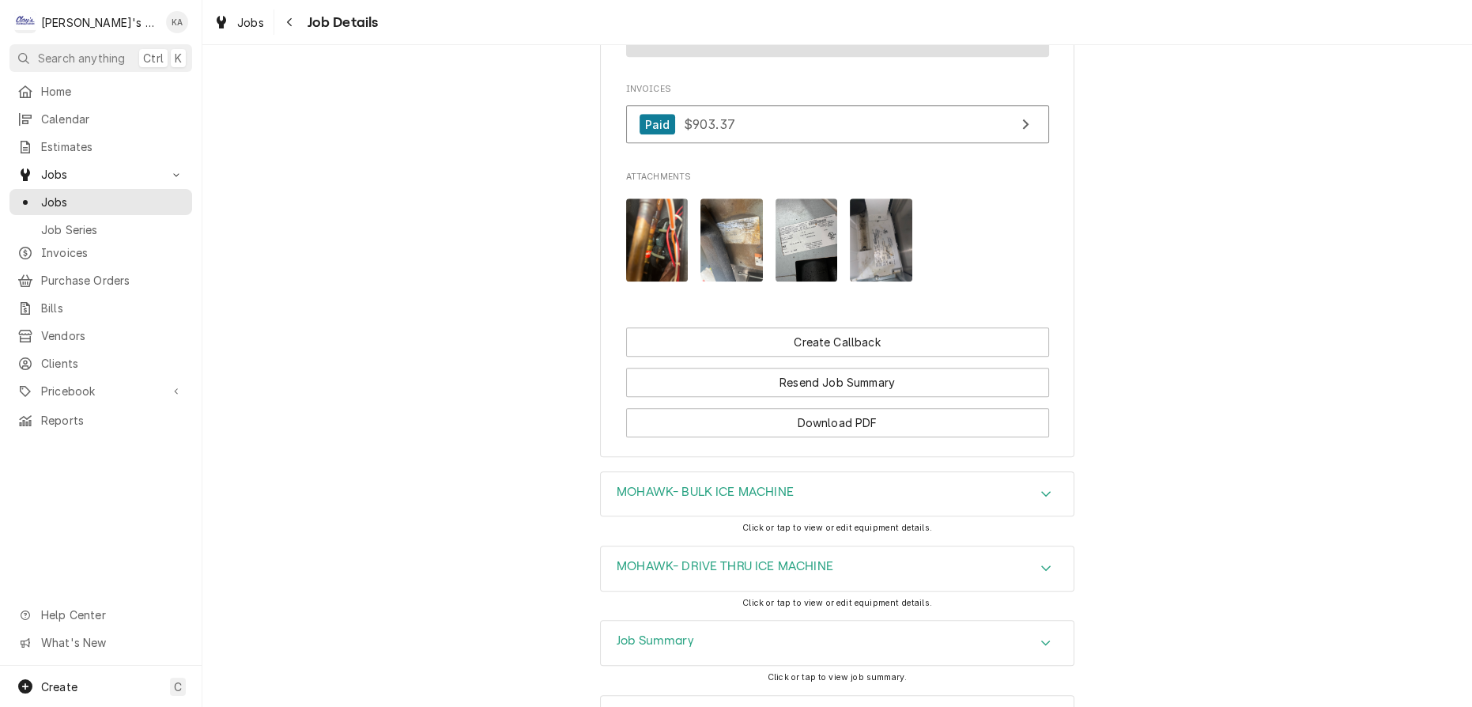
scroll to position [1563, 0]
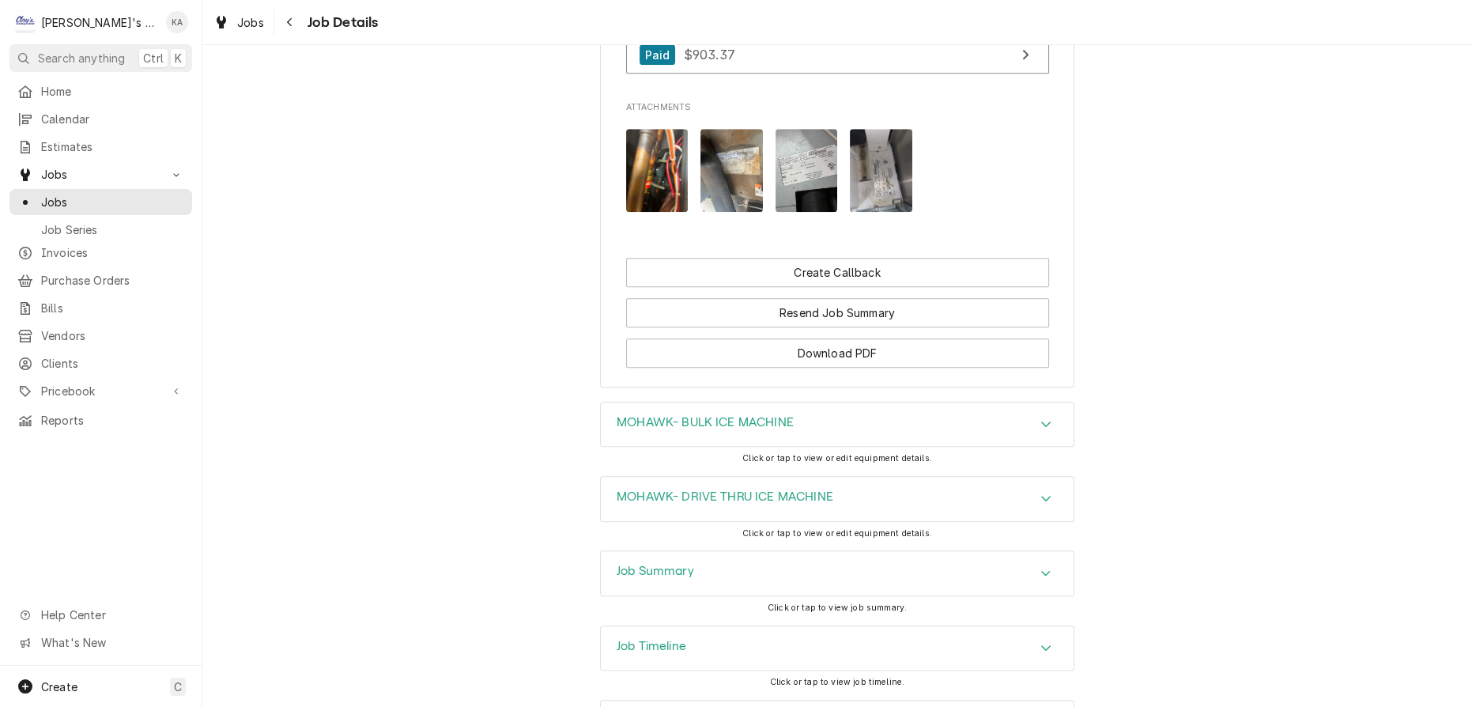
click at [1041, 571] on icon "Accordion Header" at bounding box center [1045, 574] width 9 height 6
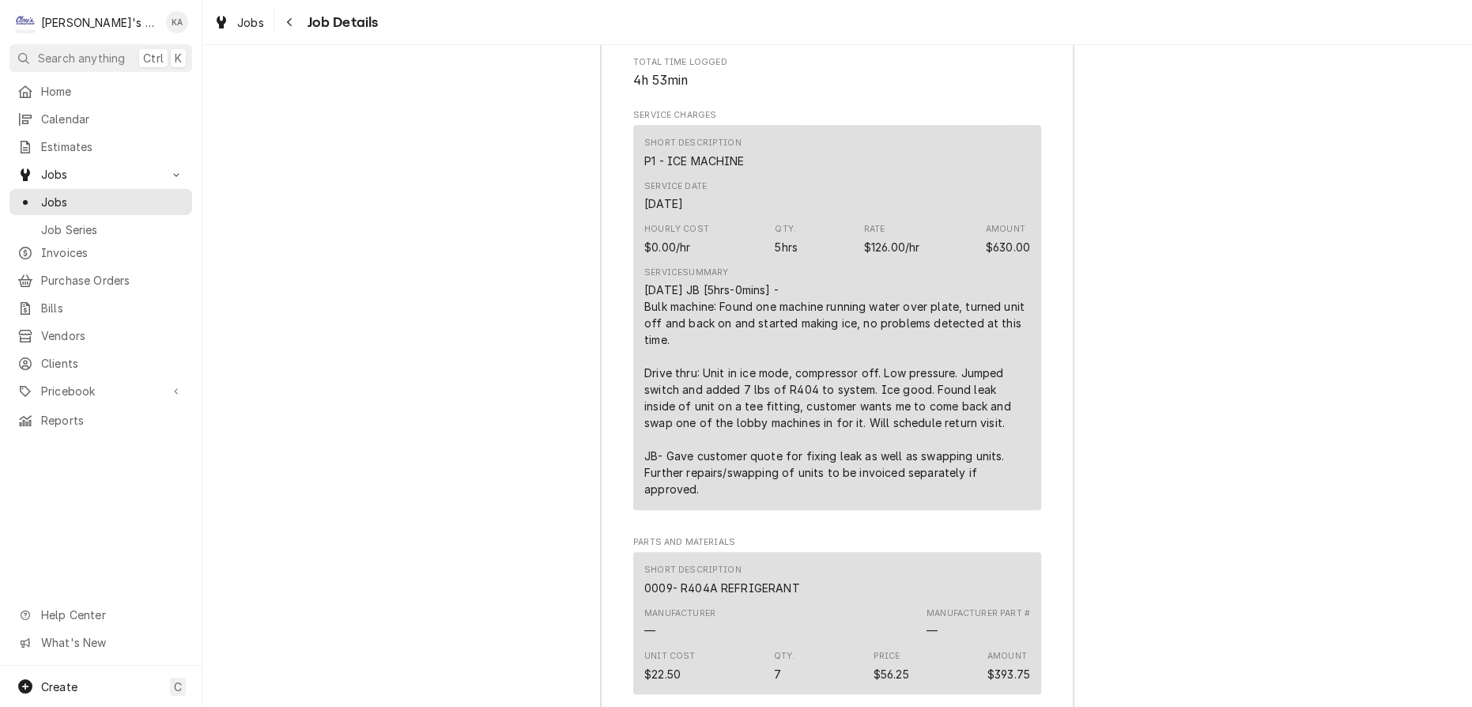
scroll to position [2098, 0]
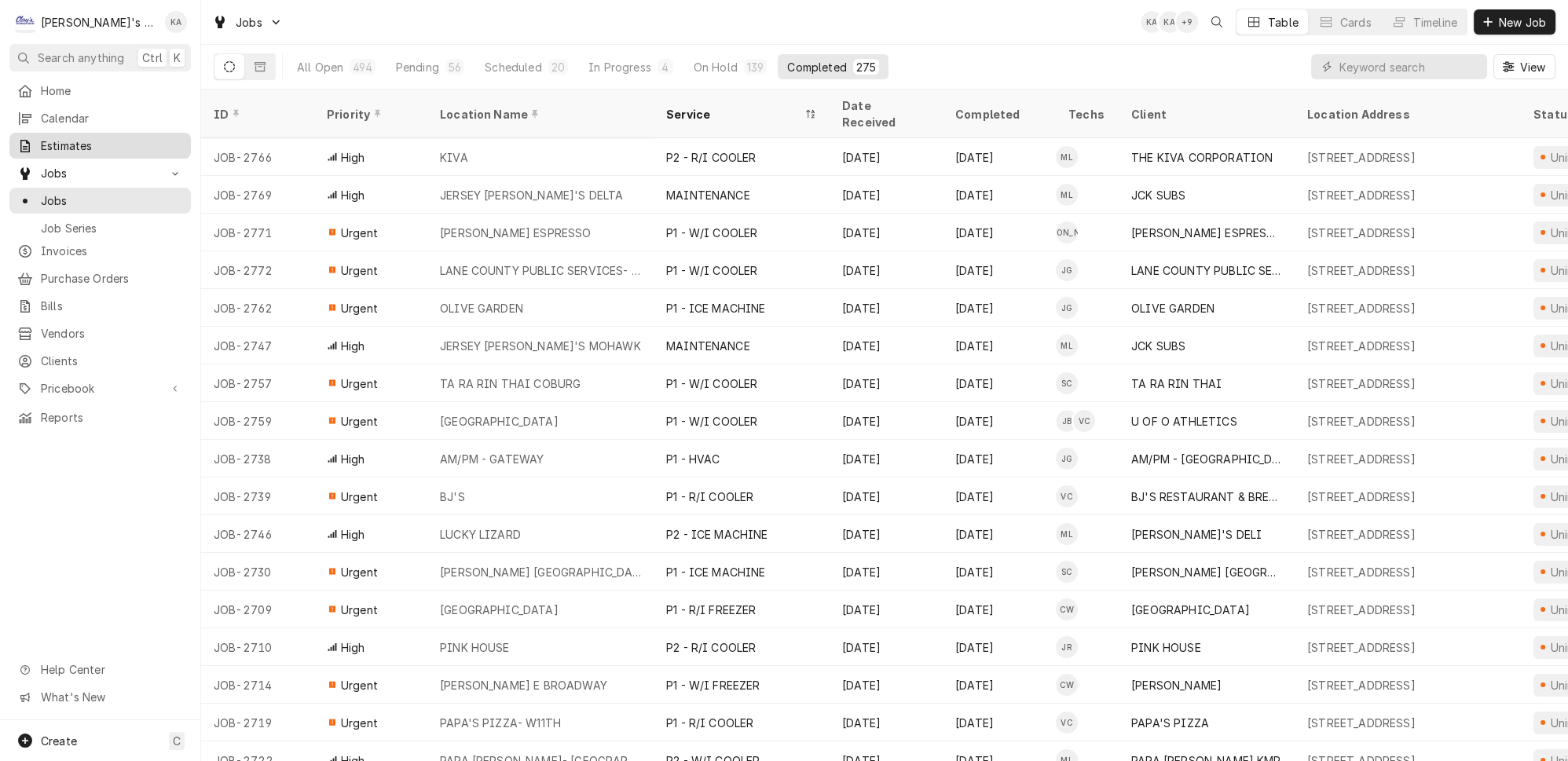
click at [65, 137] on span "Estimates" at bounding box center [111, 145] width 142 height 17
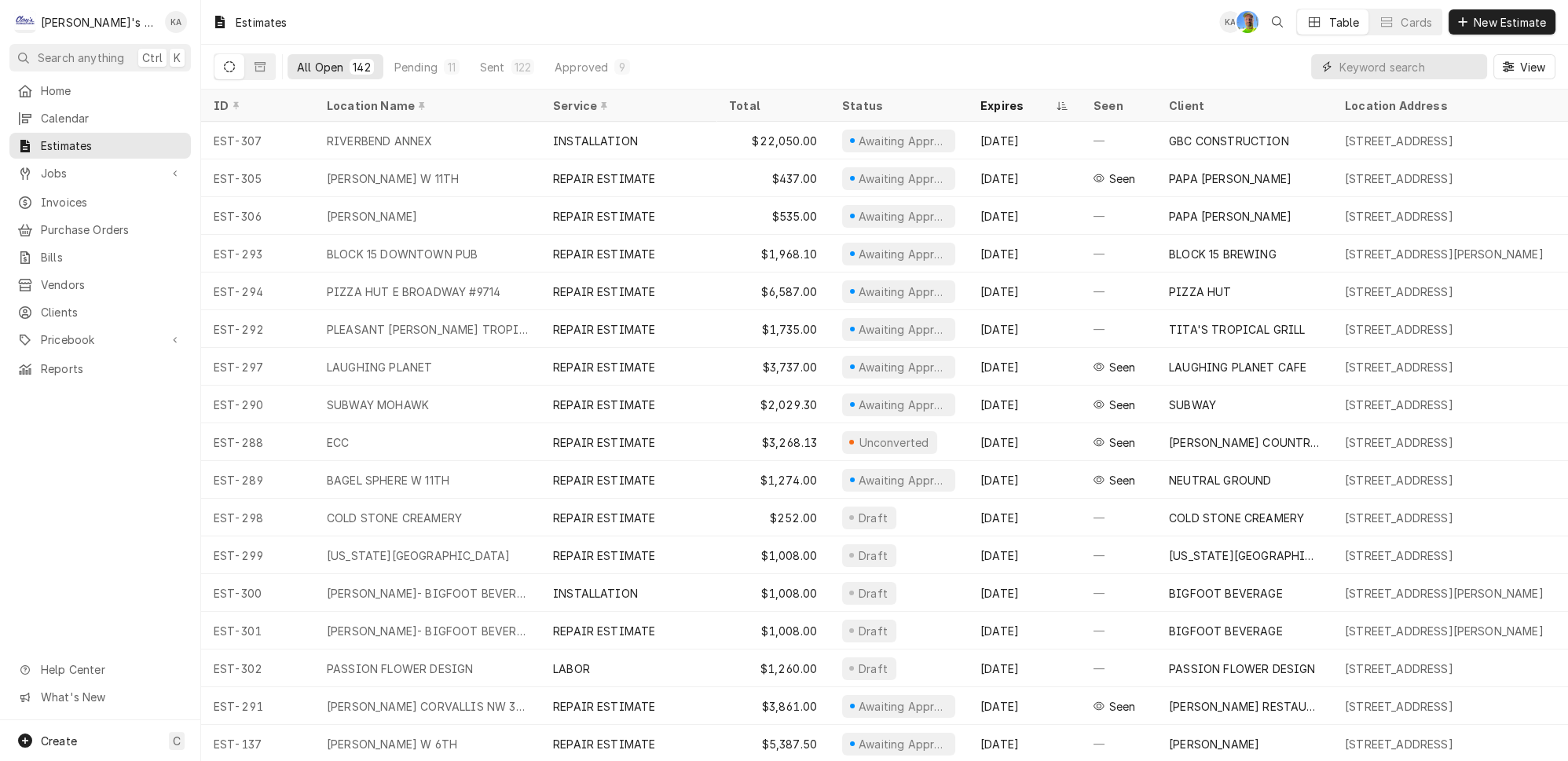
click at [1426, 62] on input "Dynamic Content Wrapper" at bounding box center [1409, 67] width 140 height 25
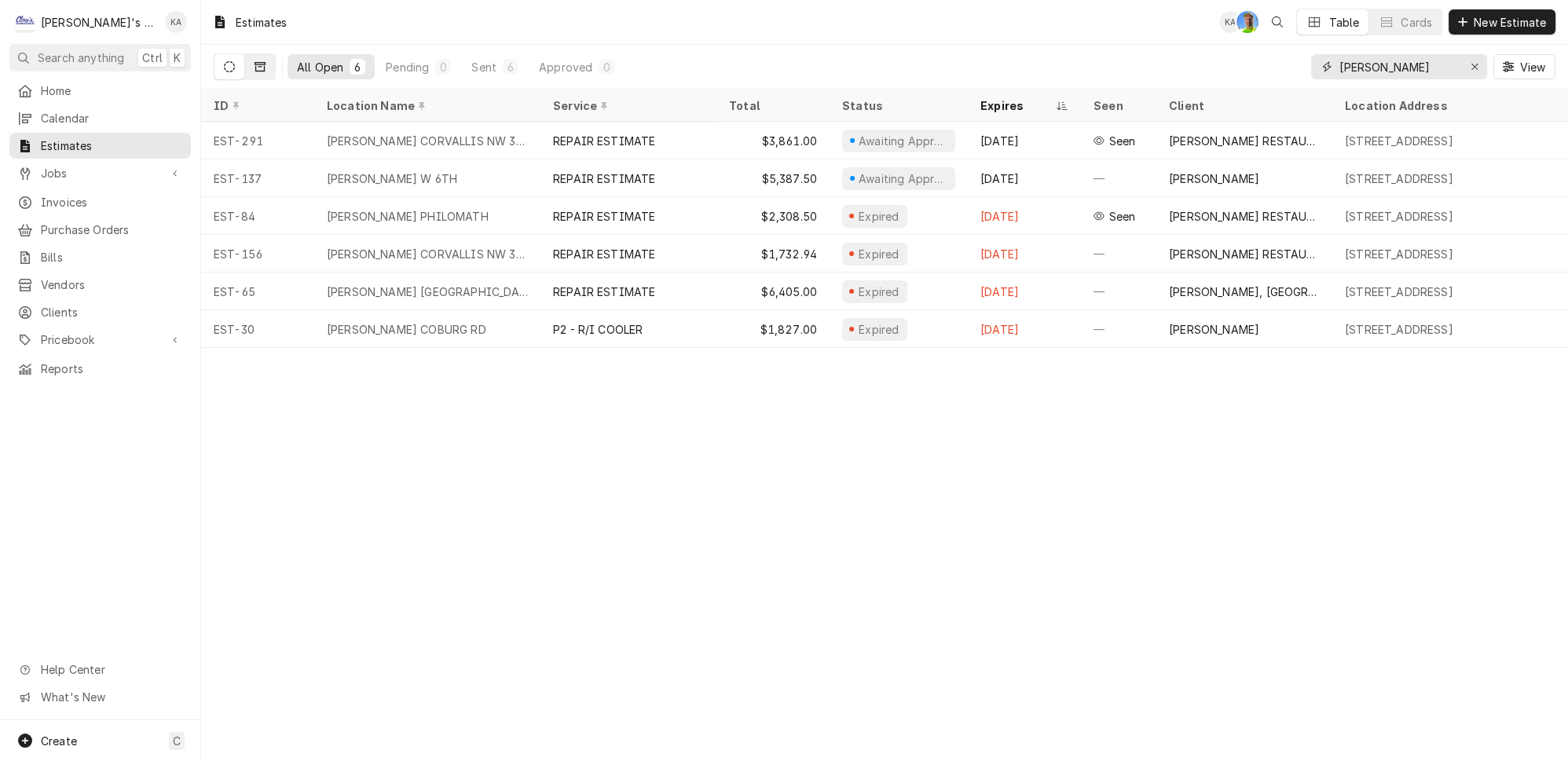
type input "[PERSON_NAME]"
click at [254, 62] on icon "Dynamic Content Wrapper" at bounding box center [259, 66] width 11 height 9
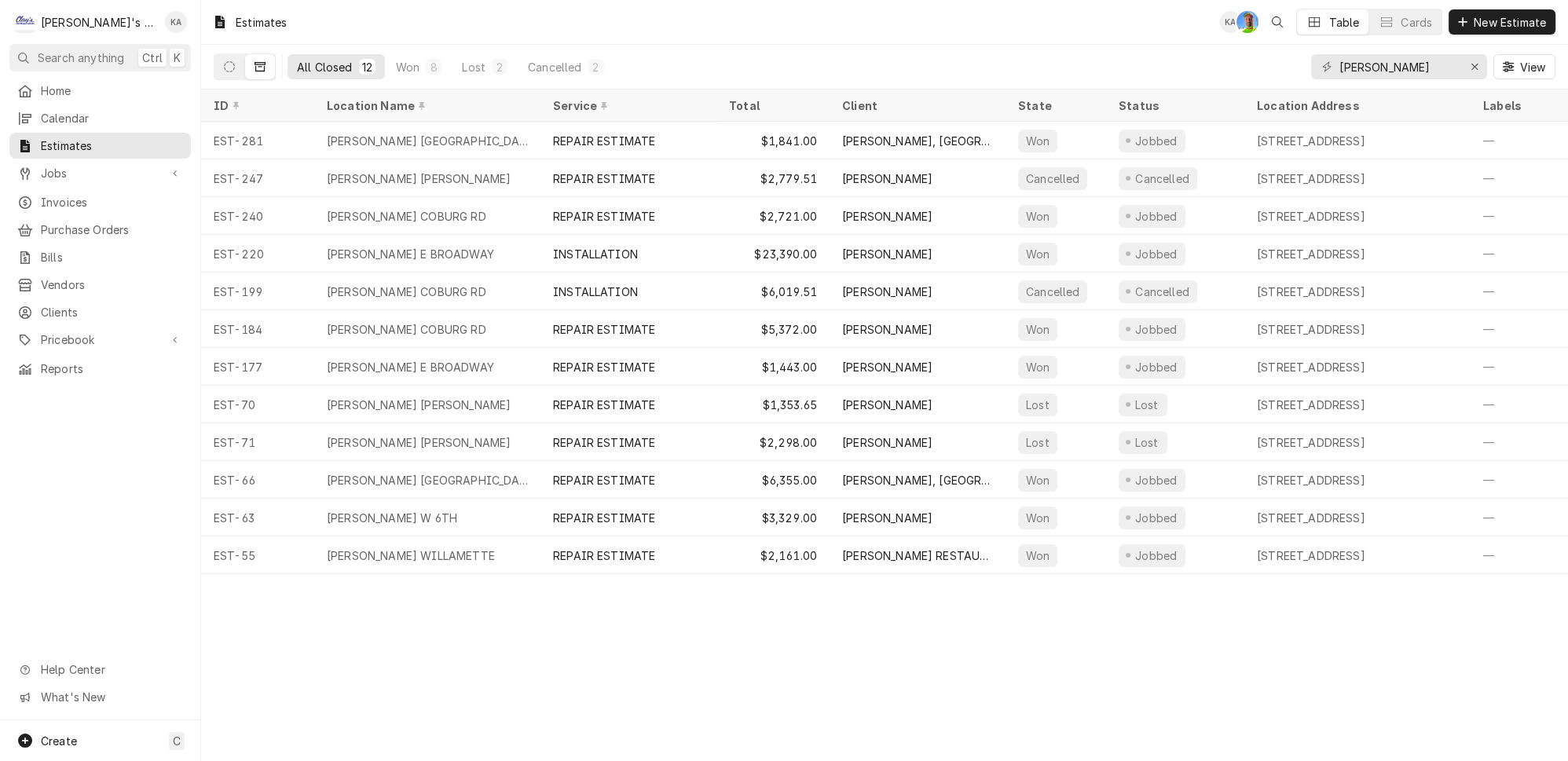
click at [201, 61] on div "All Closed 12 Won 8 Lost 2 Cancelled 2 MCDONALD'S View" at bounding box center [883, 67] width 1366 height 45
click at [223, 58] on button "Dynamic Content Wrapper" at bounding box center [230, 67] width 30 height 25
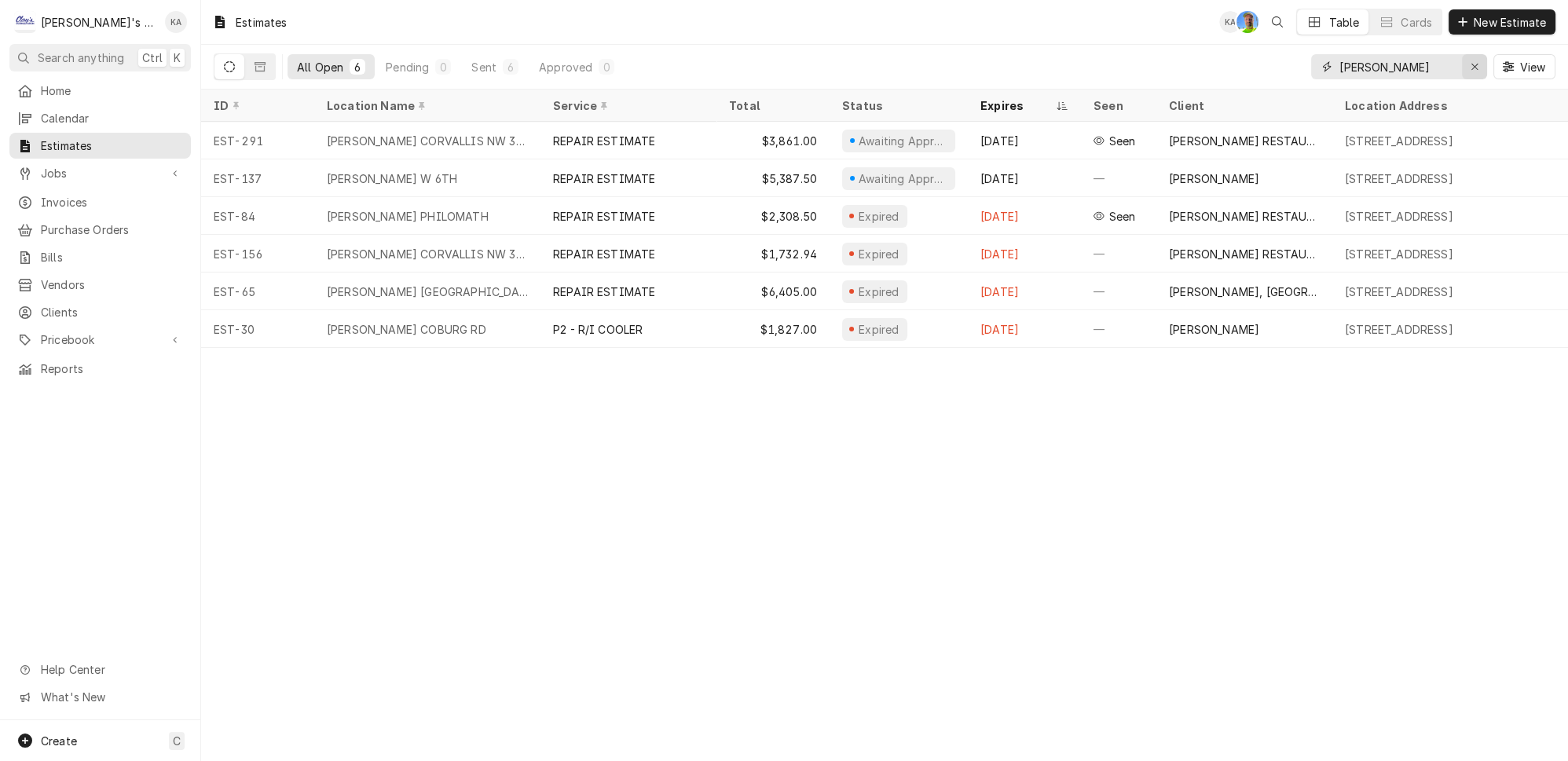
click at [1475, 65] on div "Erase input" at bounding box center [1475, 67] width 16 height 16
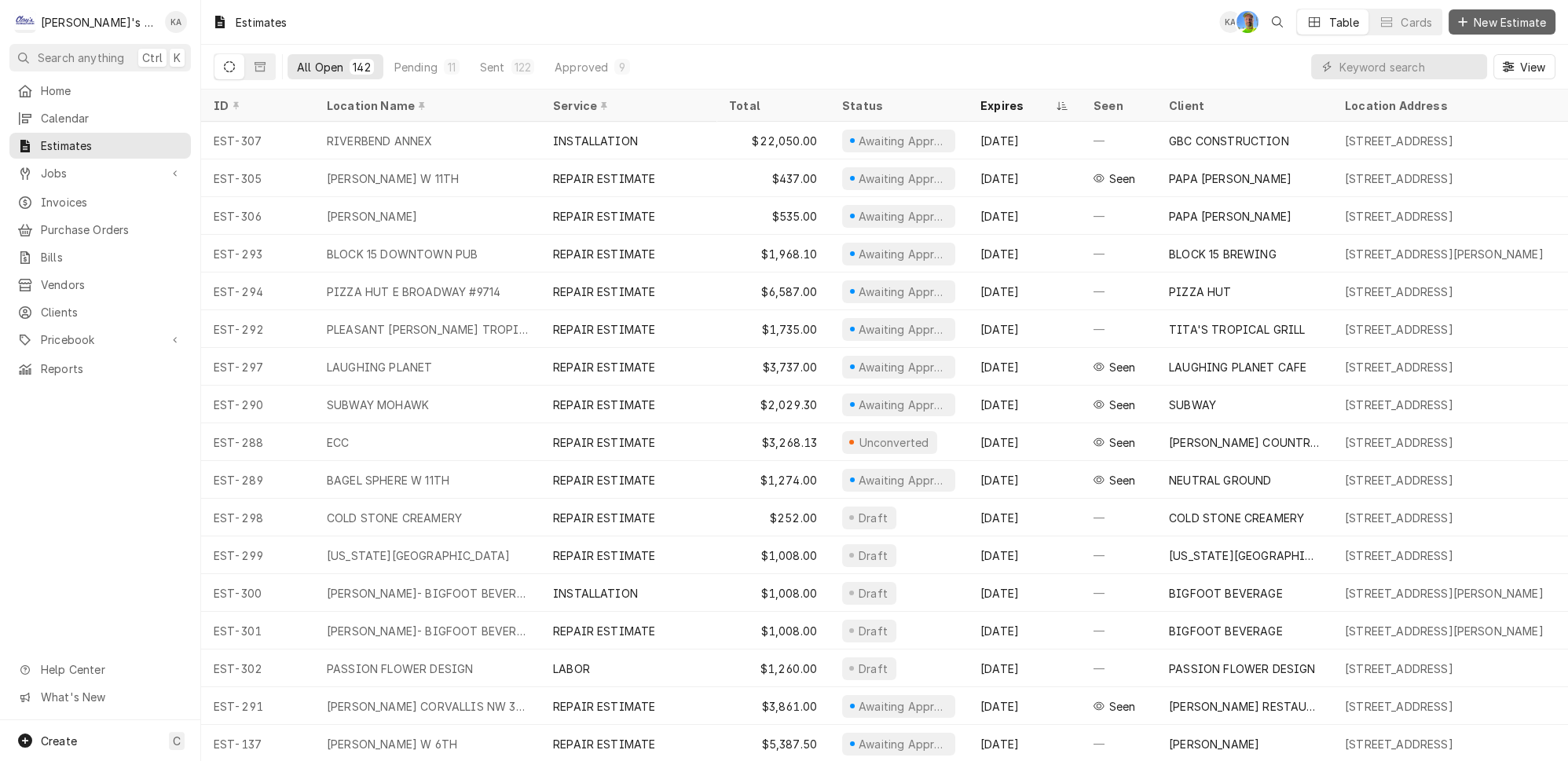
click at [1500, 19] on span "New Estimate" at bounding box center [1509, 22] width 78 height 17
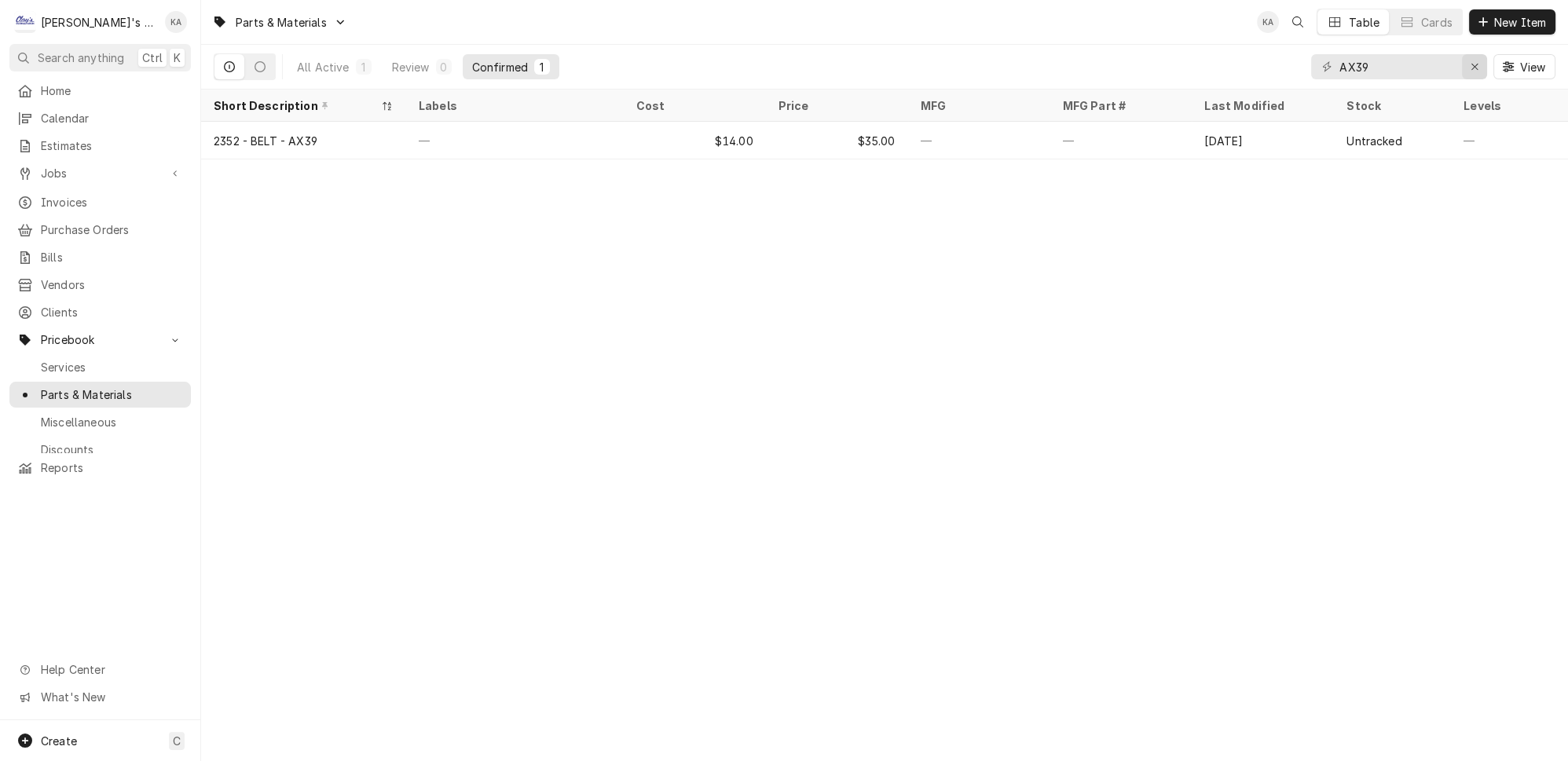
type input "AX39"
click at [1479, 66] on icon "Erase input" at bounding box center [1475, 67] width 9 height 11
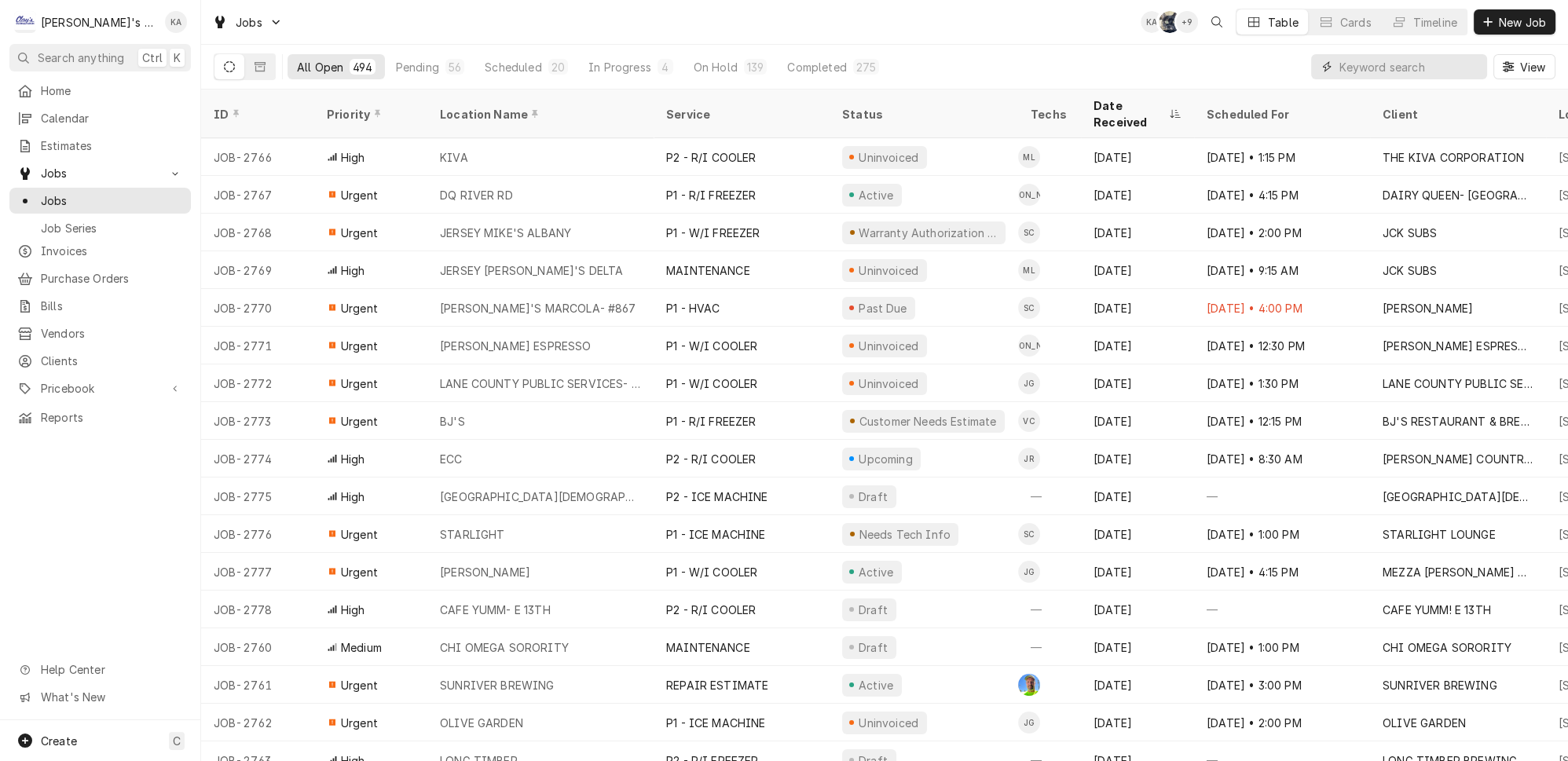
click at [1377, 66] on input "Dynamic Content Wrapper" at bounding box center [1409, 67] width 140 height 25
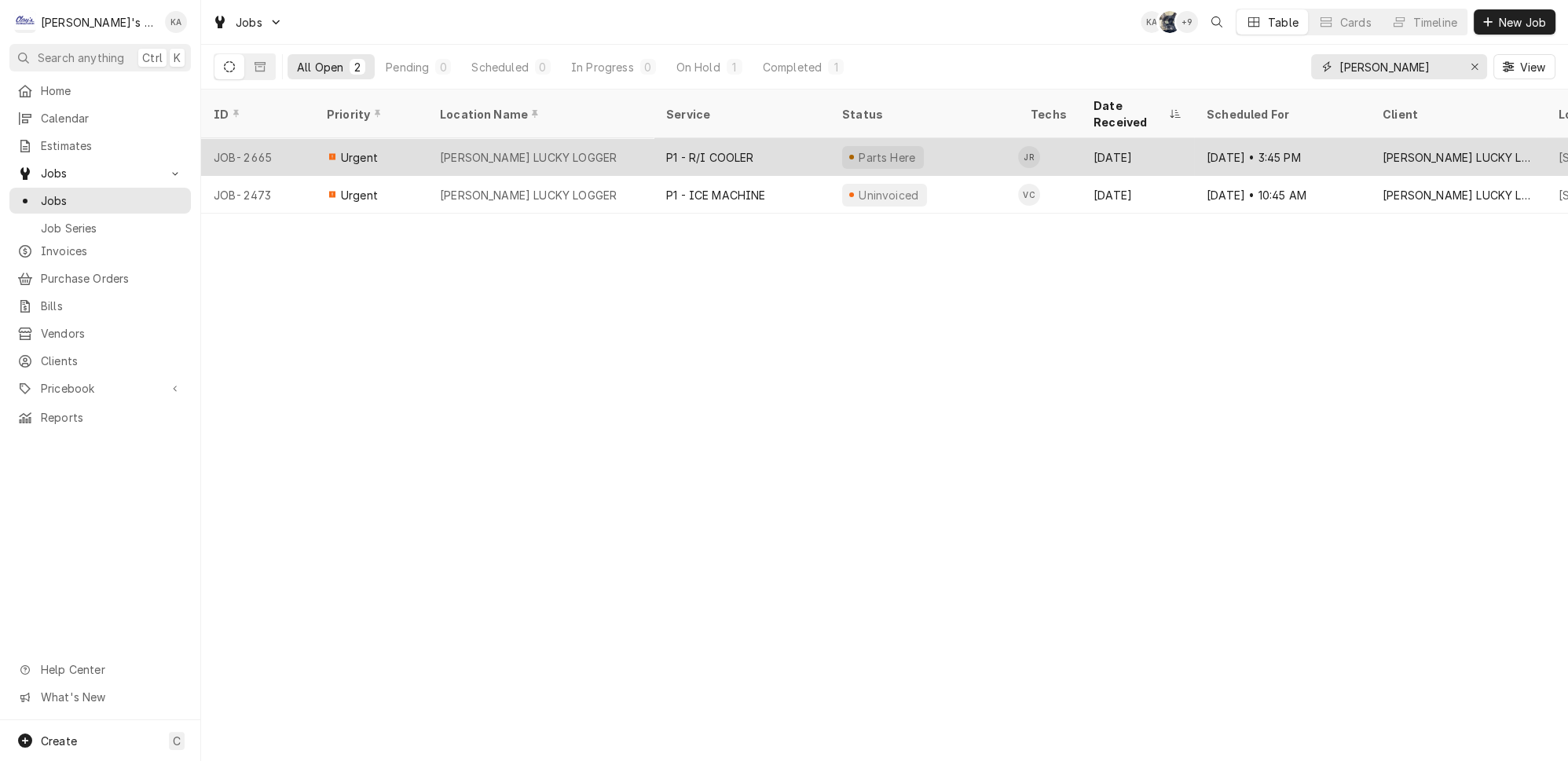
type input "[PERSON_NAME]"
click at [531, 149] on div "[PERSON_NAME] LUCKY LOGGER" at bounding box center [529, 157] width 177 height 17
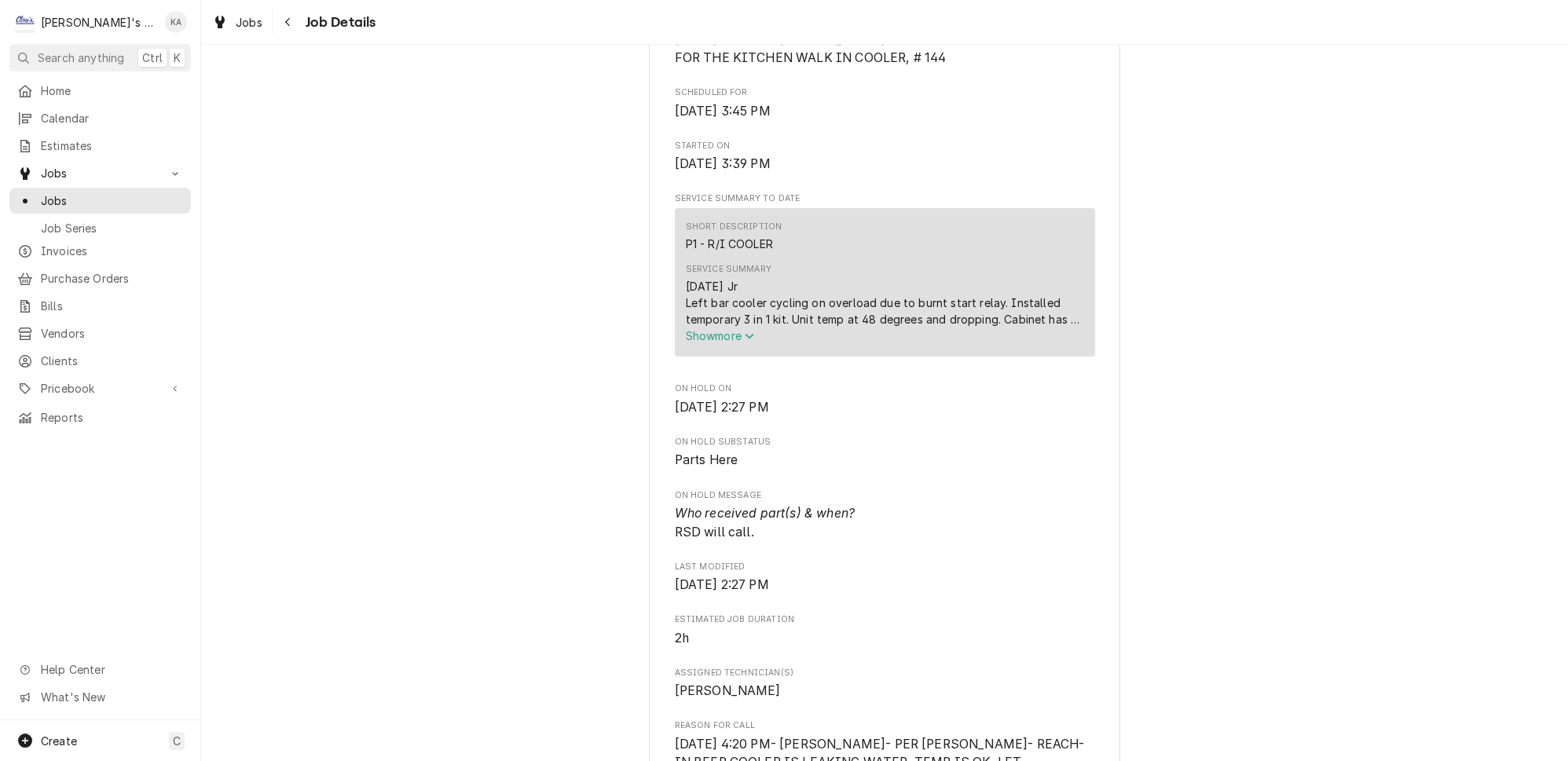
scroll to position [500, 0]
click at [751, 339] on icon "Service Summary" at bounding box center [748, 336] width 9 height 6
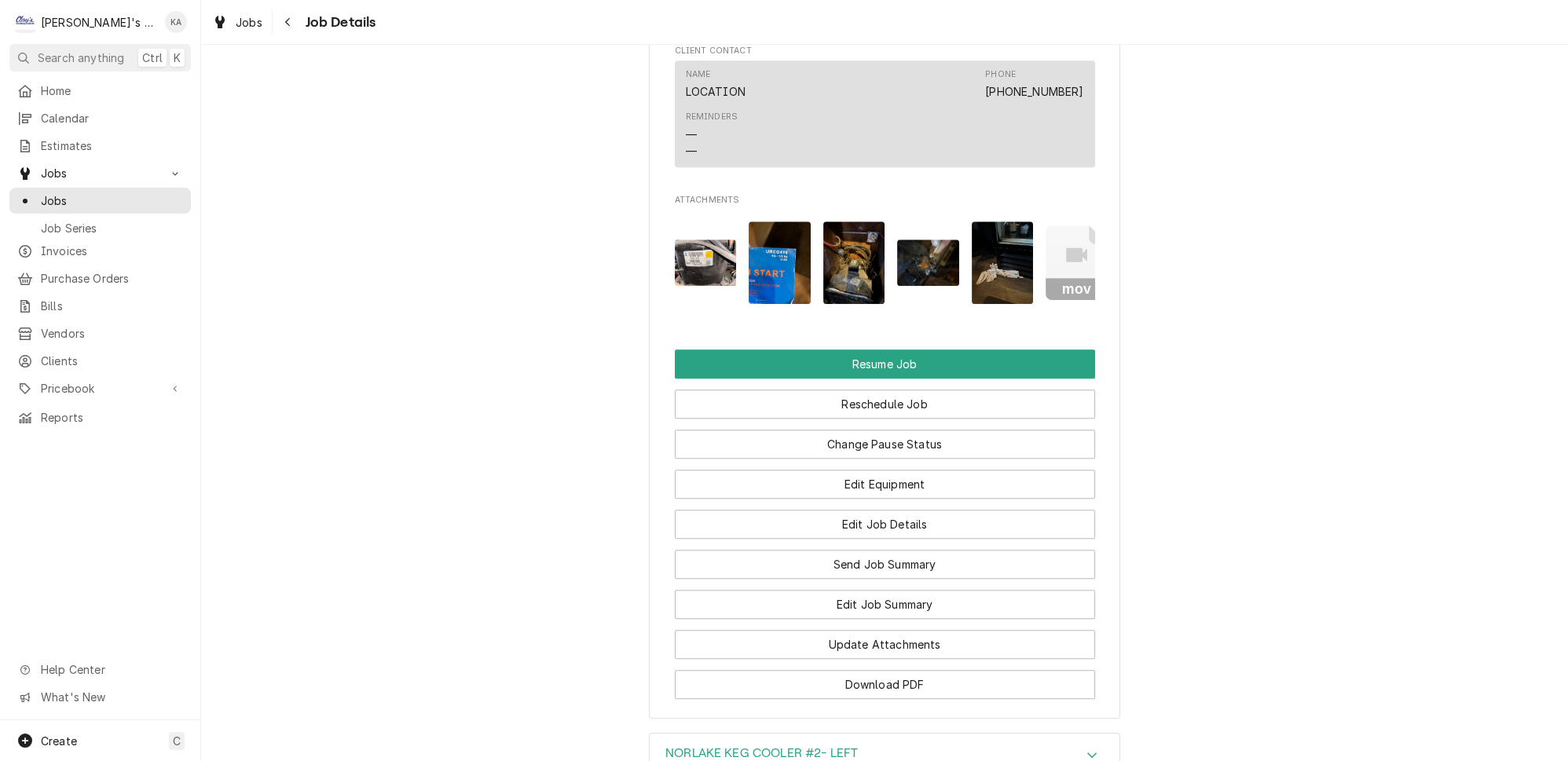
scroll to position [1813, 0]
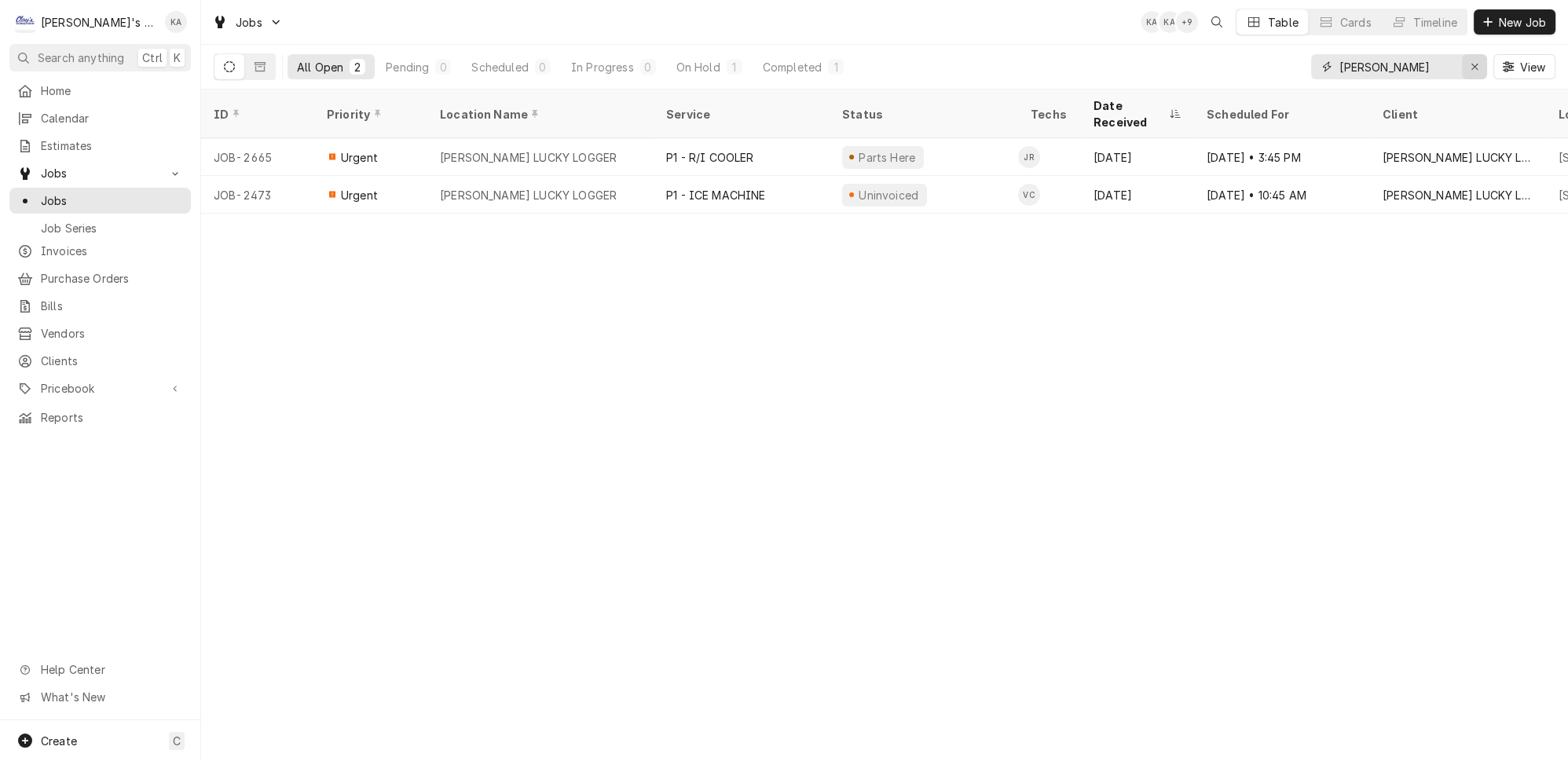
click at [1479, 62] on icon "Erase input" at bounding box center [1475, 67] width 9 height 11
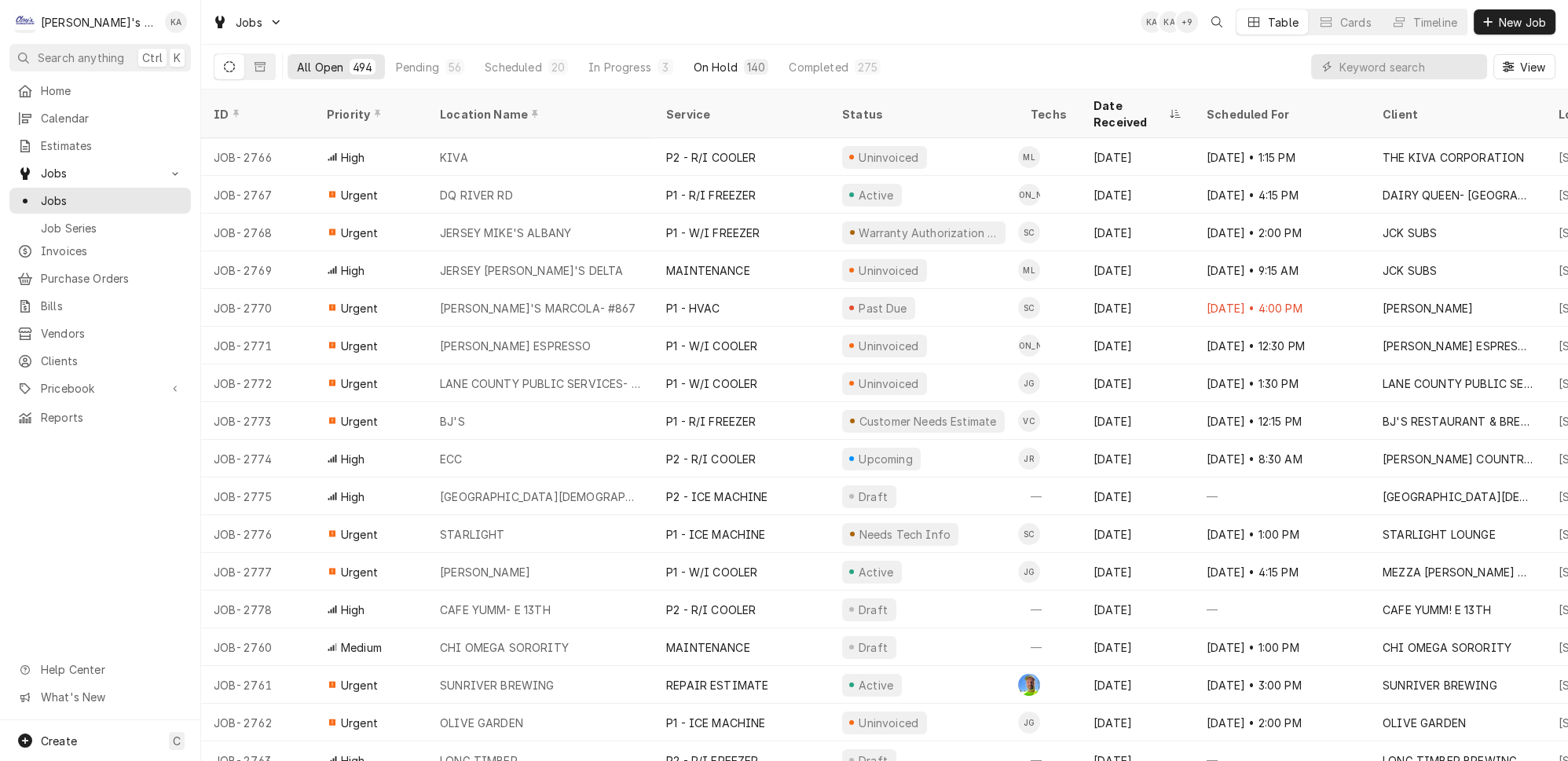
click at [694, 59] on div "On Hold" at bounding box center [715, 67] width 44 height 17
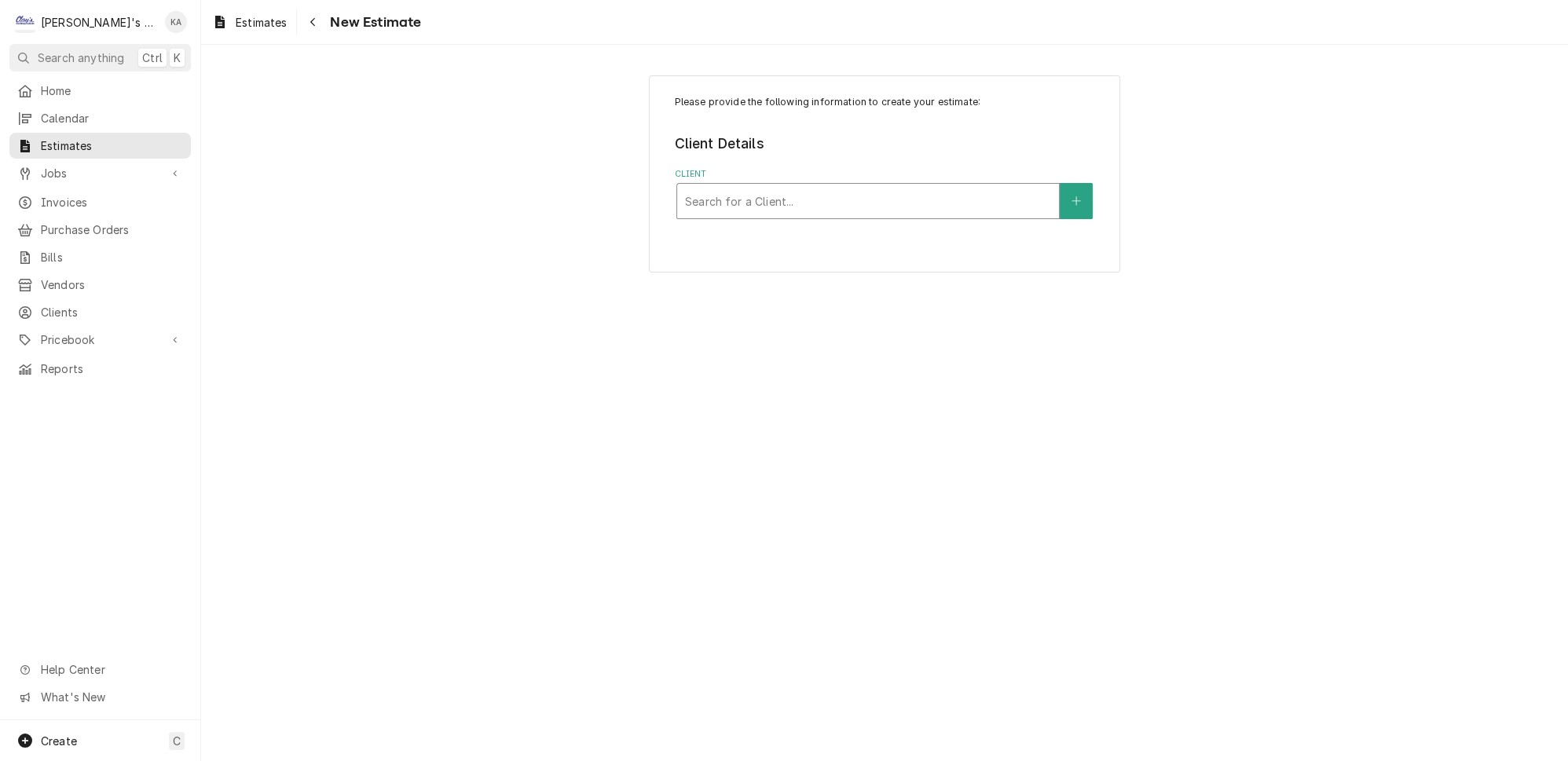
click at [872, 190] on div "Client" at bounding box center [867, 201] width 366 height 28
type input "[PERSON_NAME] MOH"
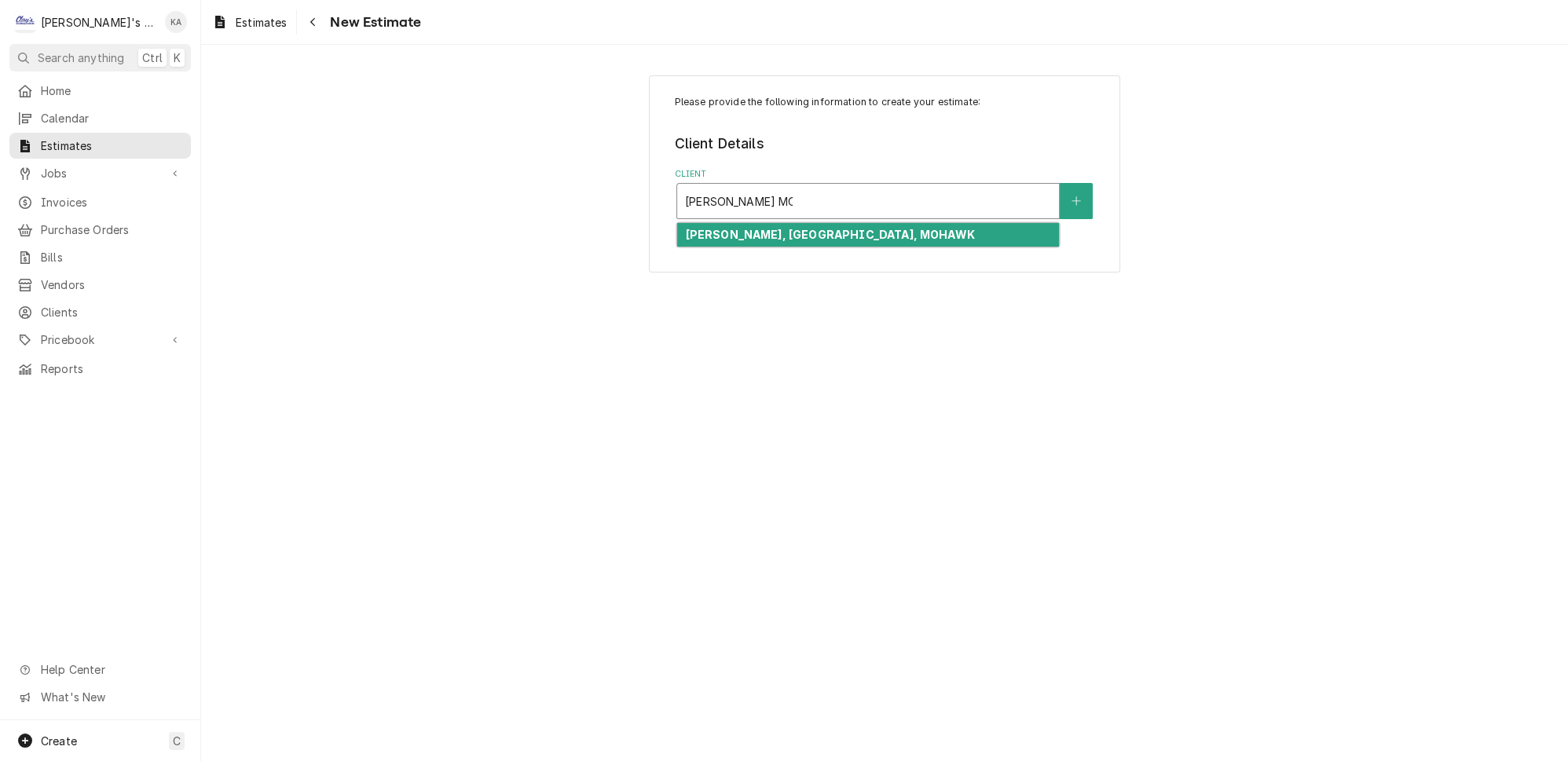
click at [882, 228] on strong "[PERSON_NAME], [GEOGRAPHIC_DATA], MOHAWK" at bounding box center [829, 233] width 289 height 13
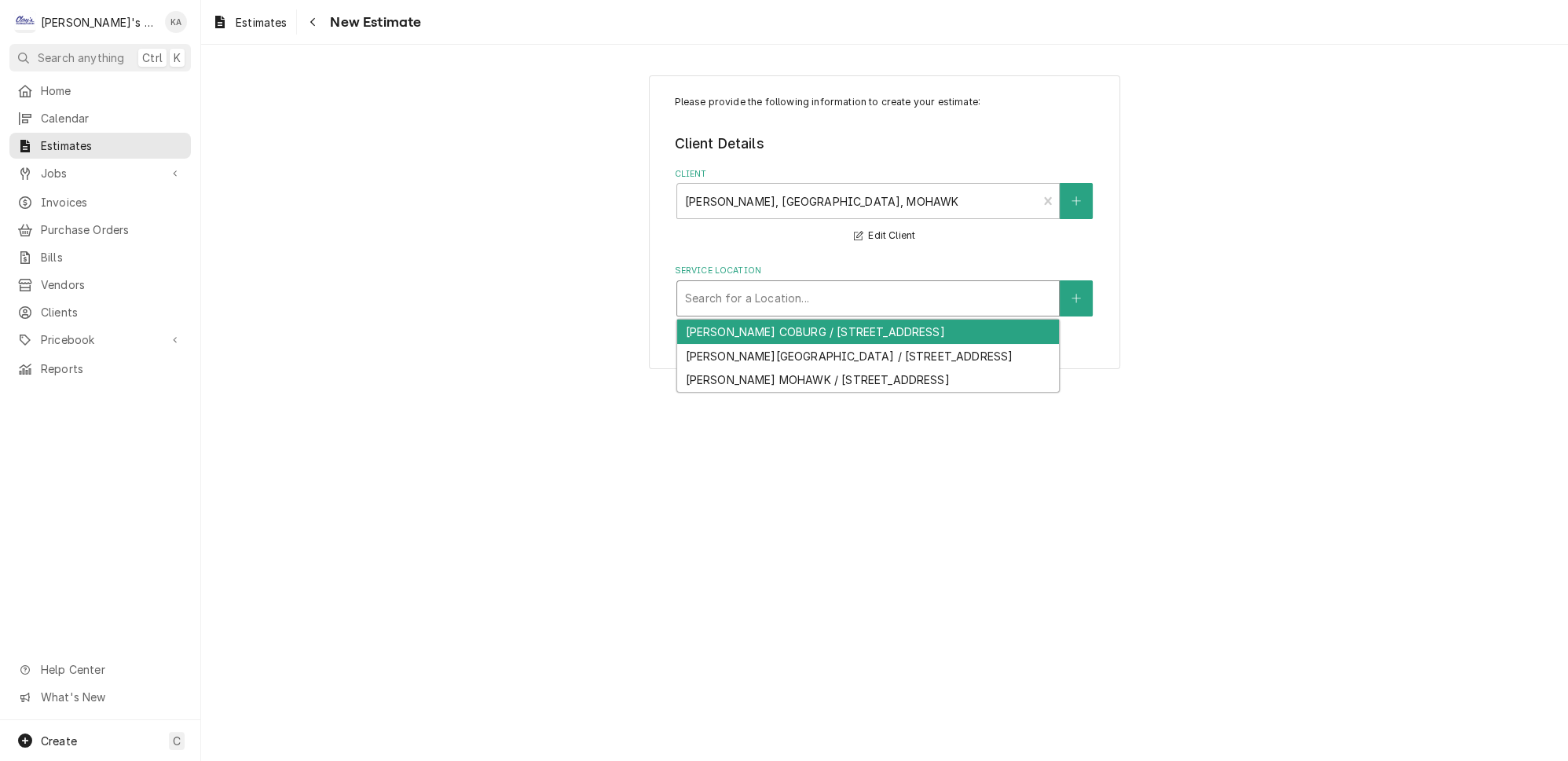
click at [849, 286] on div "Service Location" at bounding box center [867, 298] width 366 height 28
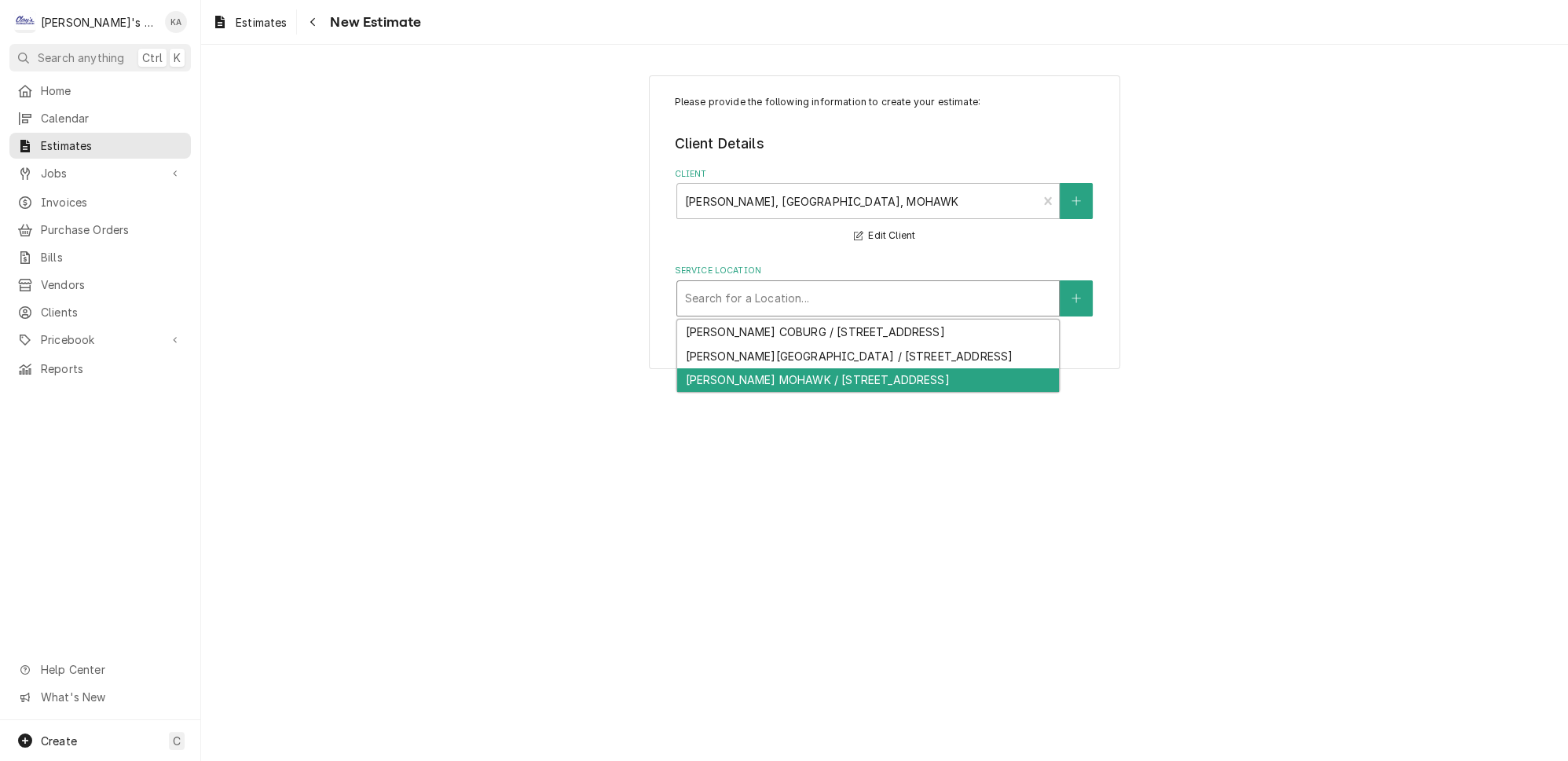
click at [842, 392] on div "[PERSON_NAME] MOHAWK / [STREET_ADDRESS]" at bounding box center [867, 380] width 382 height 25
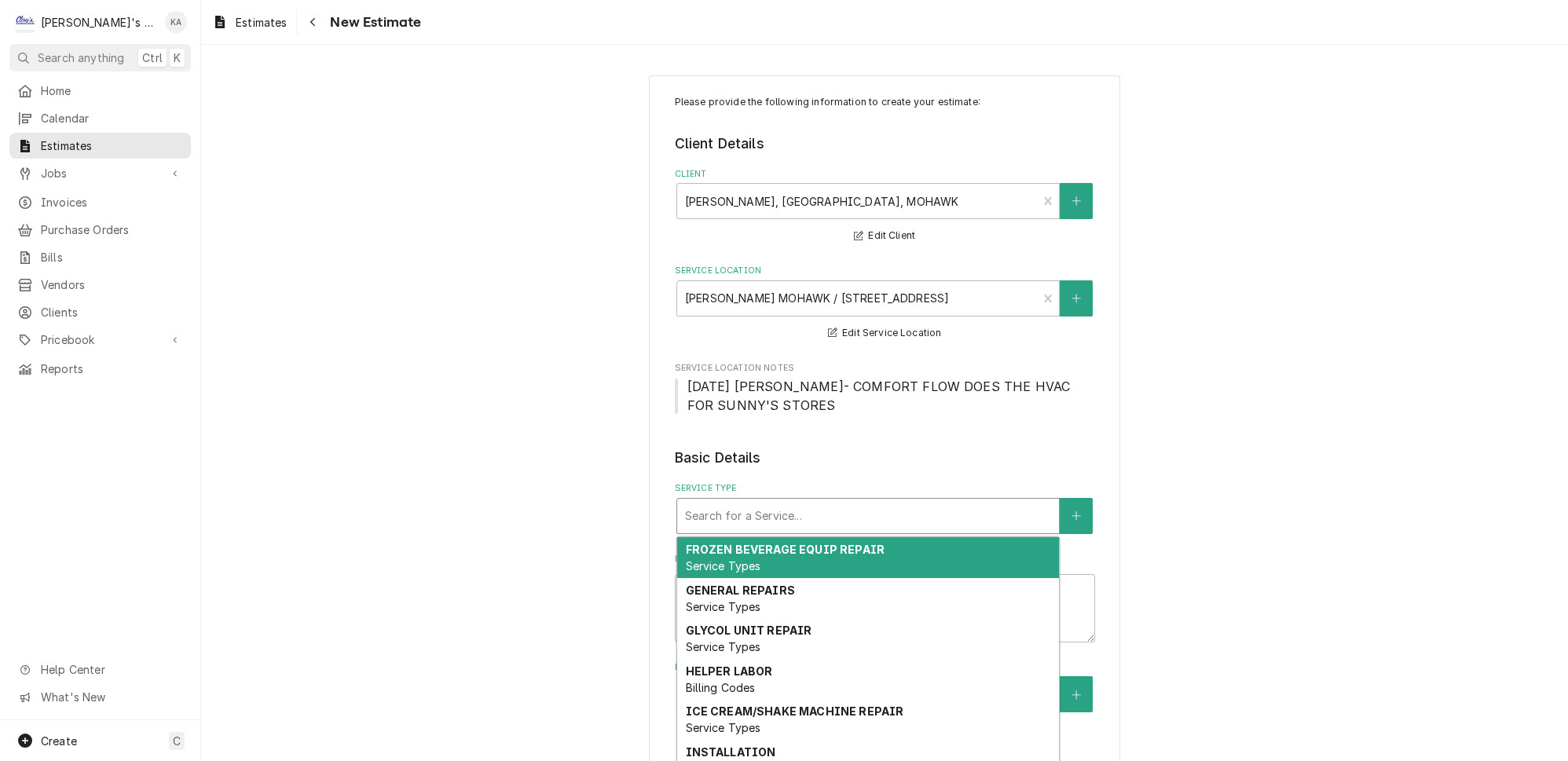
click at [839, 502] on div "Service Type" at bounding box center [867, 516] width 366 height 28
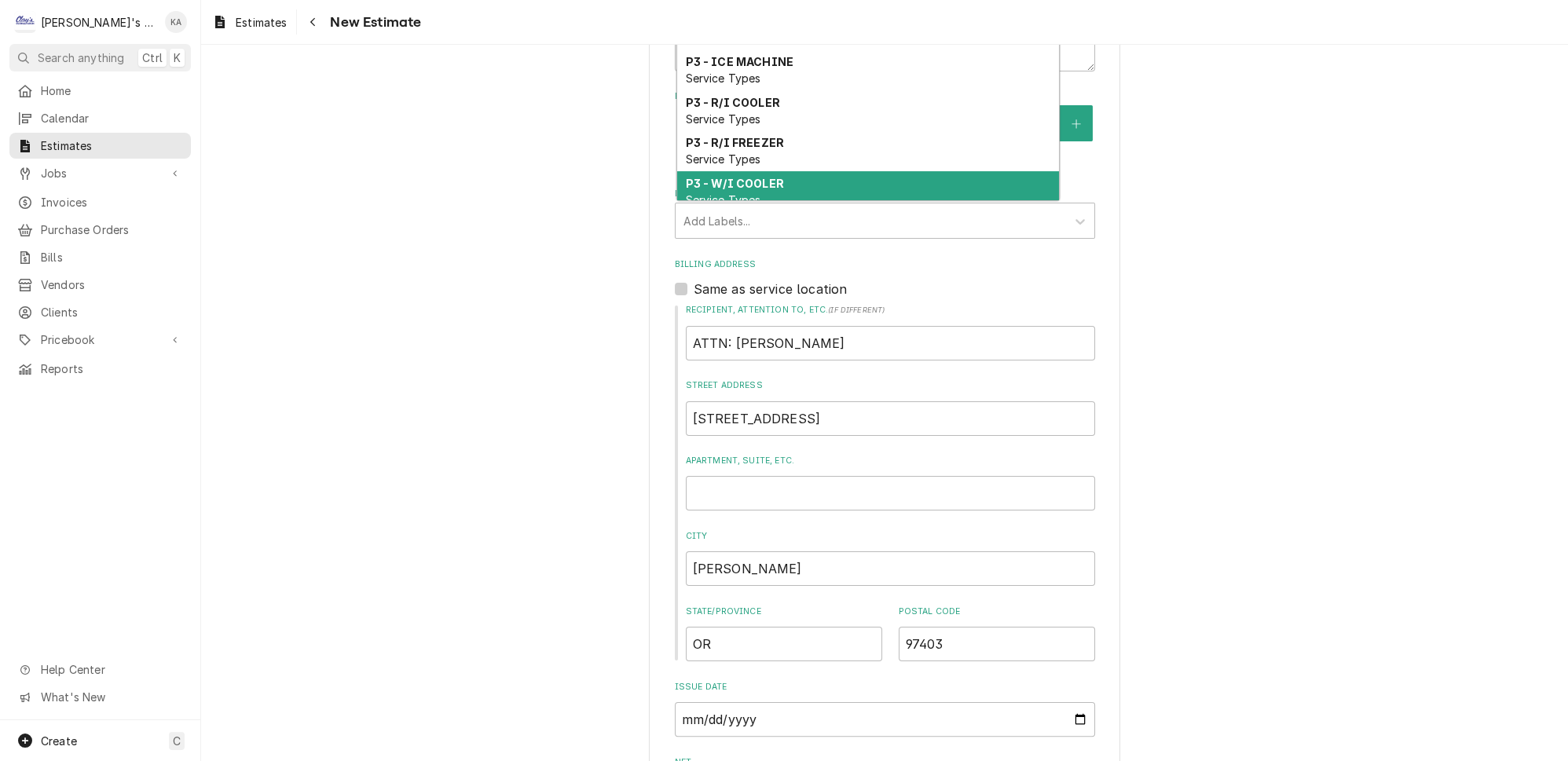
scroll to position [1087, 0]
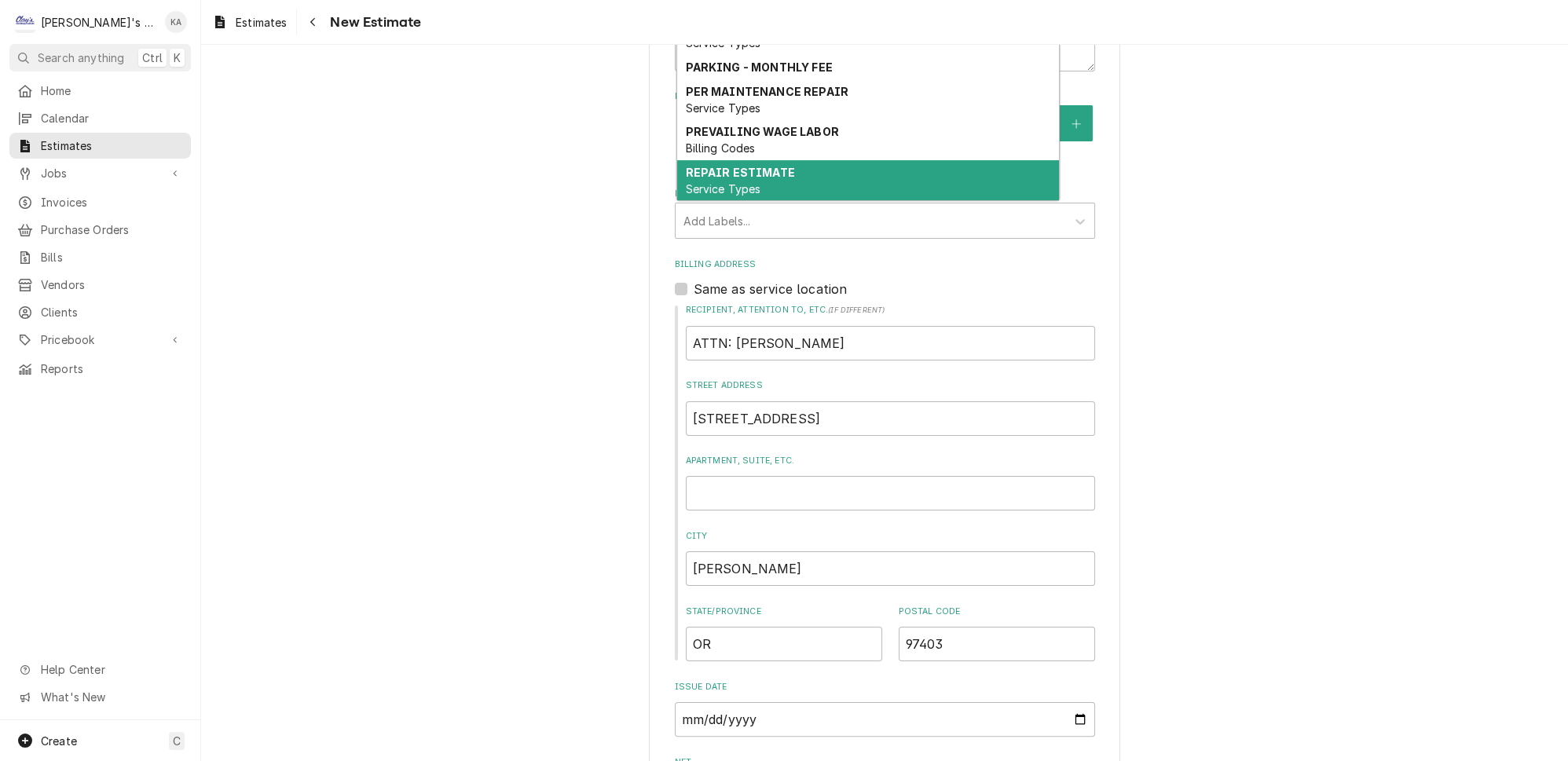
click at [738, 166] on strong "REPAIR ESTIMATE" at bounding box center [739, 172] width 109 height 13
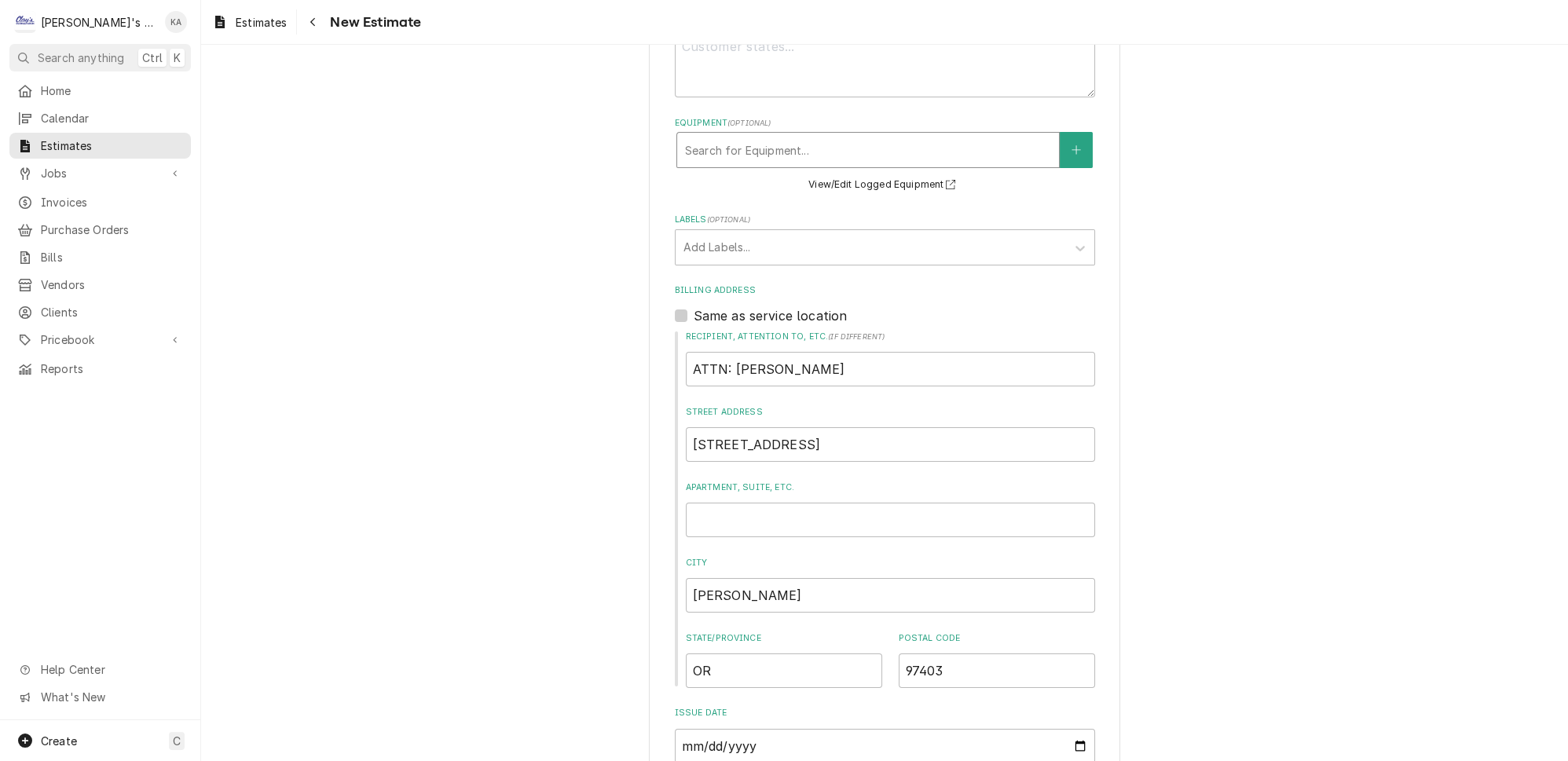
click at [770, 137] on div "Equipment" at bounding box center [867, 150] width 366 height 28
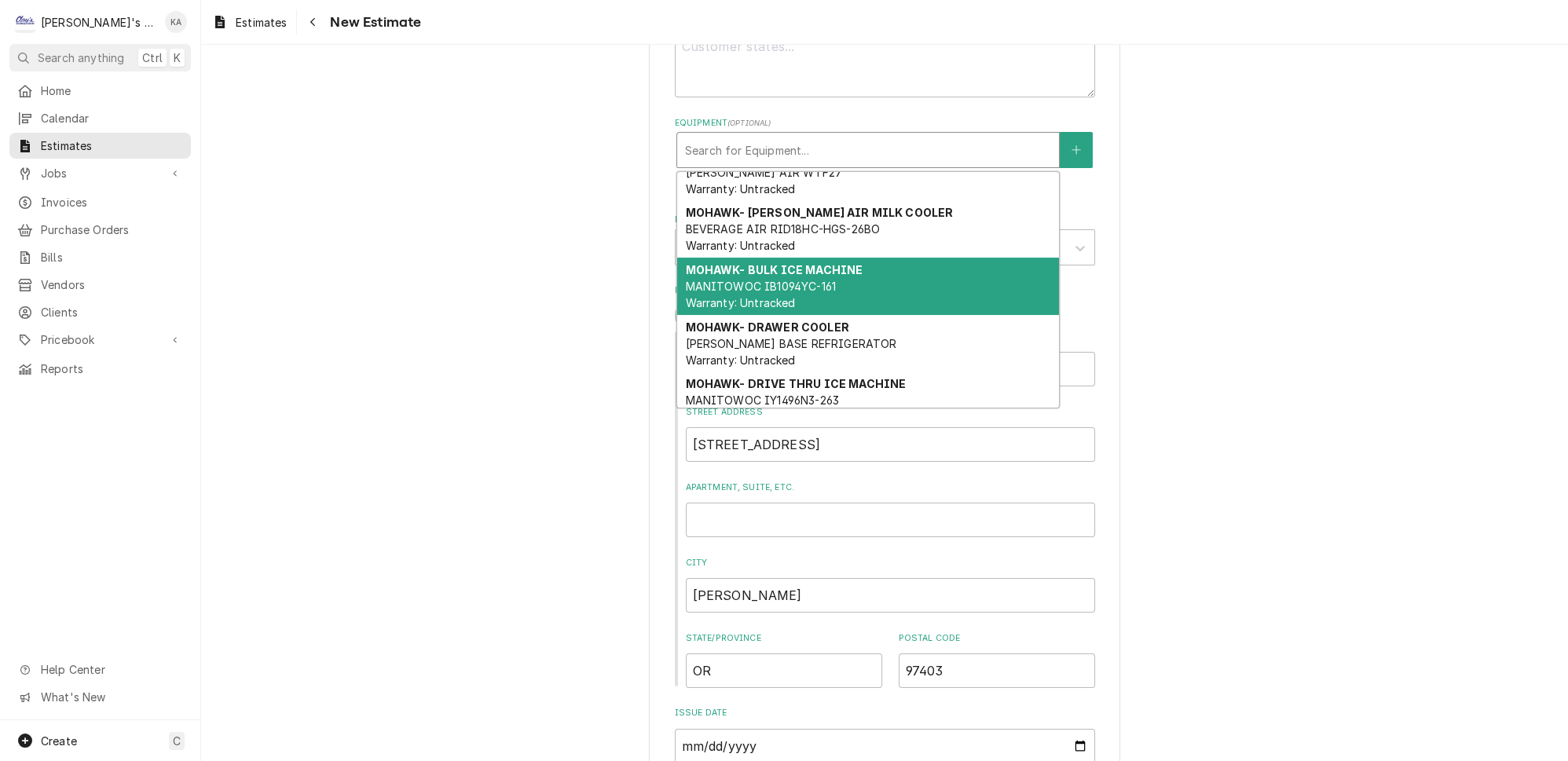
scroll to position [214, 0]
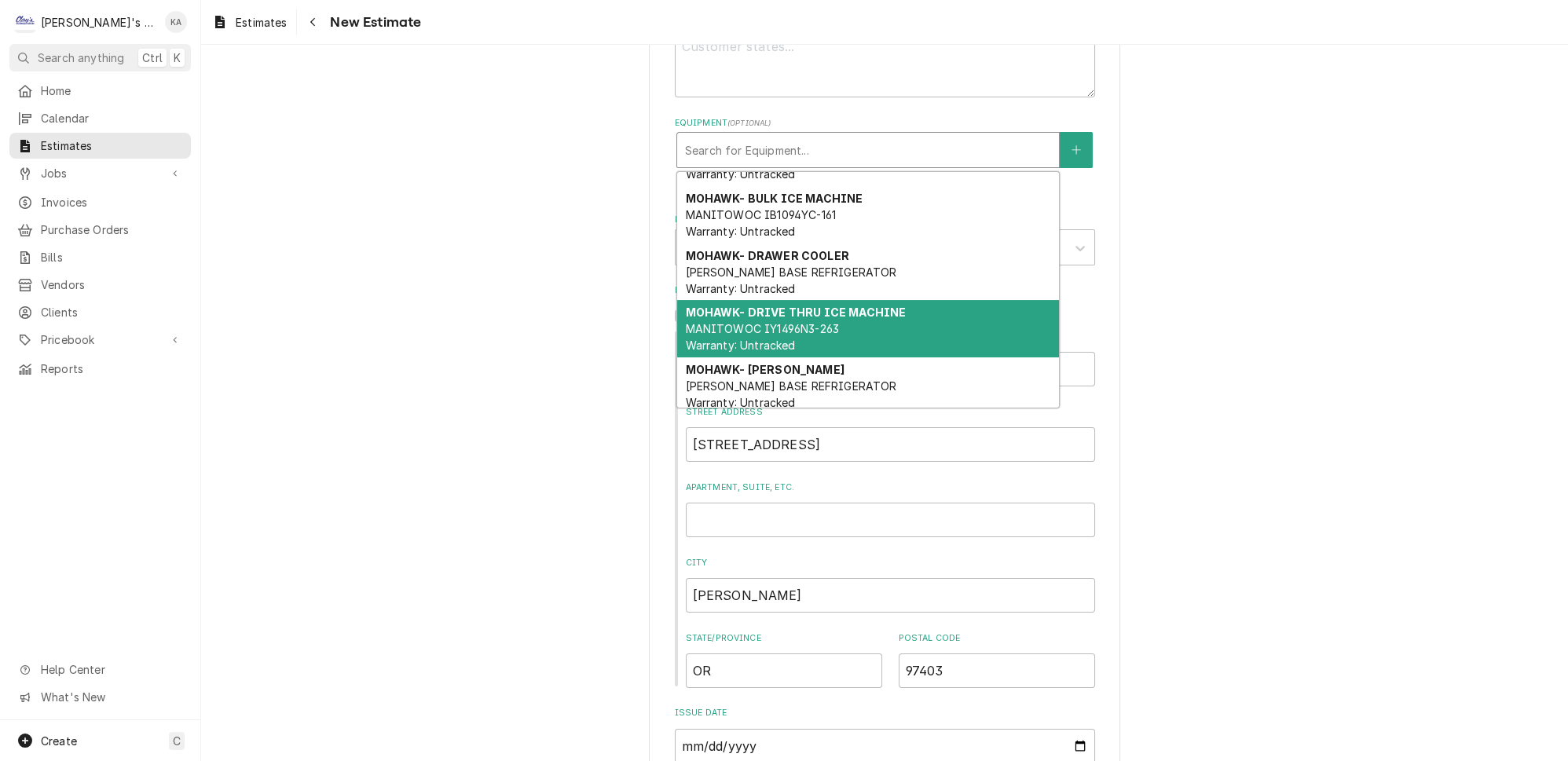
click at [823, 322] on span "MANITOWOC IY1496N3-263 Warranty: Untracked" at bounding box center [761, 337] width 154 height 30
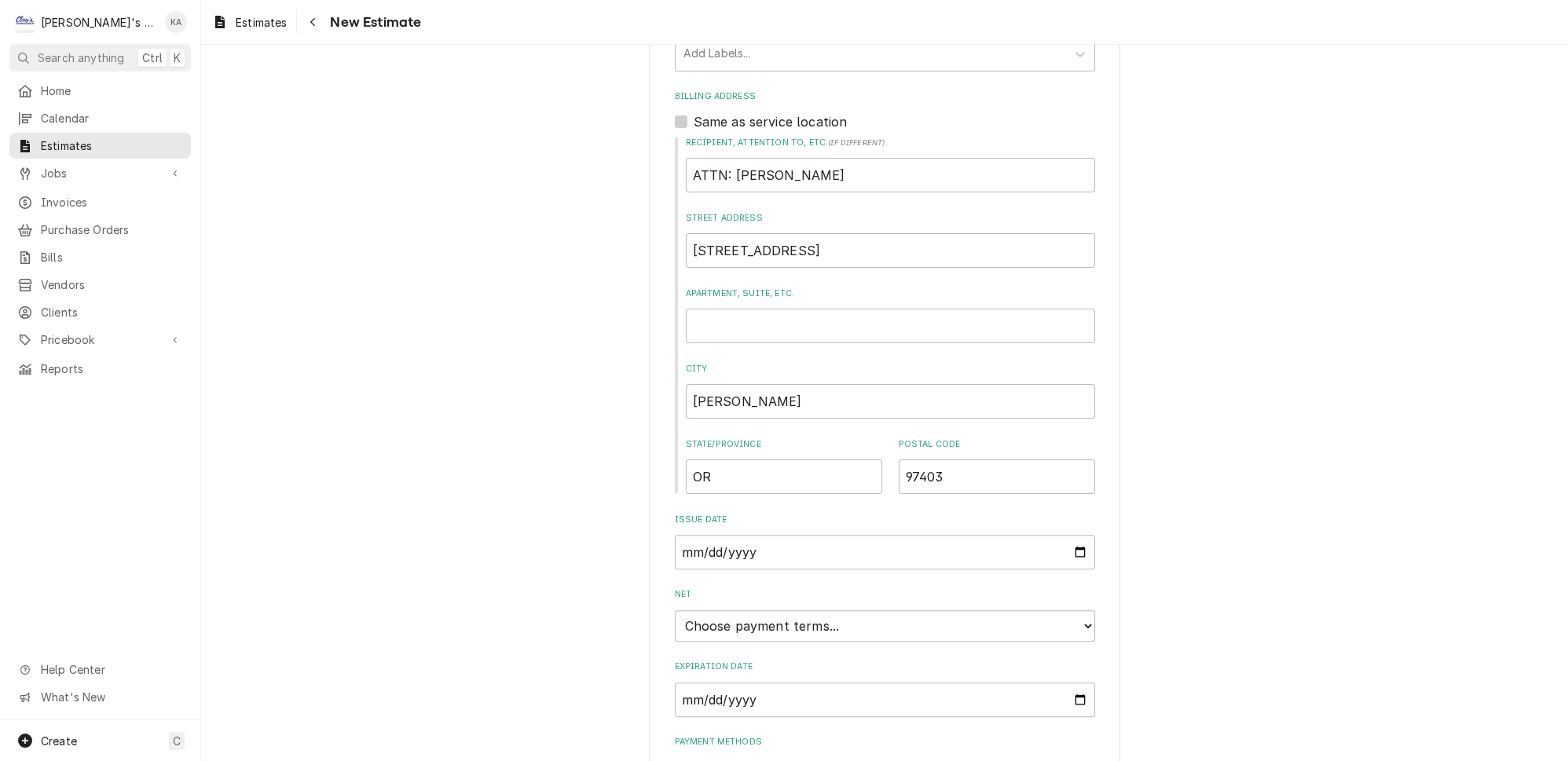
scroll to position [848, 0]
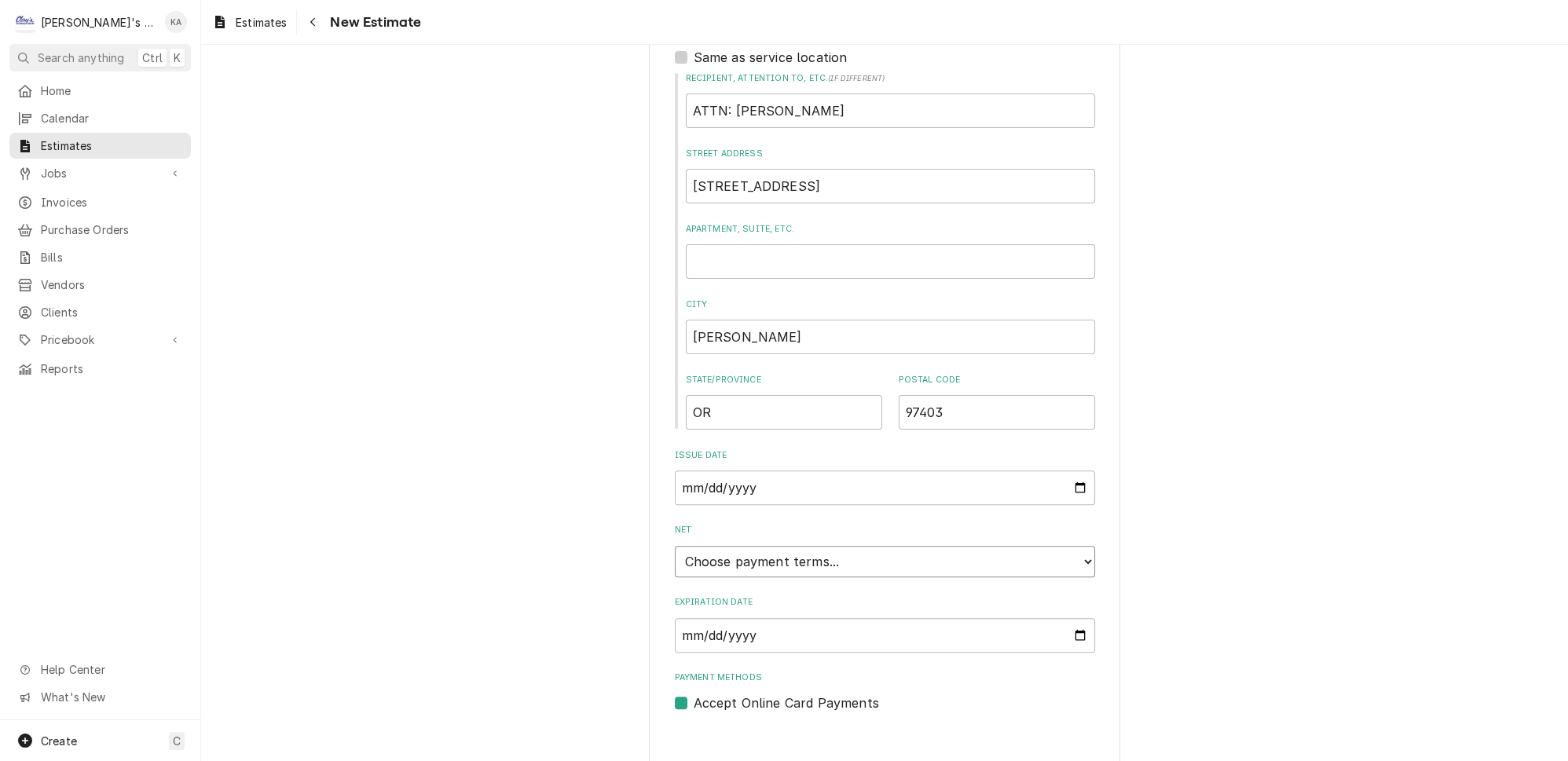
click at [1063, 552] on select "Choose payment terms... Same Day Net 7 Net 14 Net 21 Net 30 Net 45 Net 60 Net 90" at bounding box center [884, 561] width 420 height 32
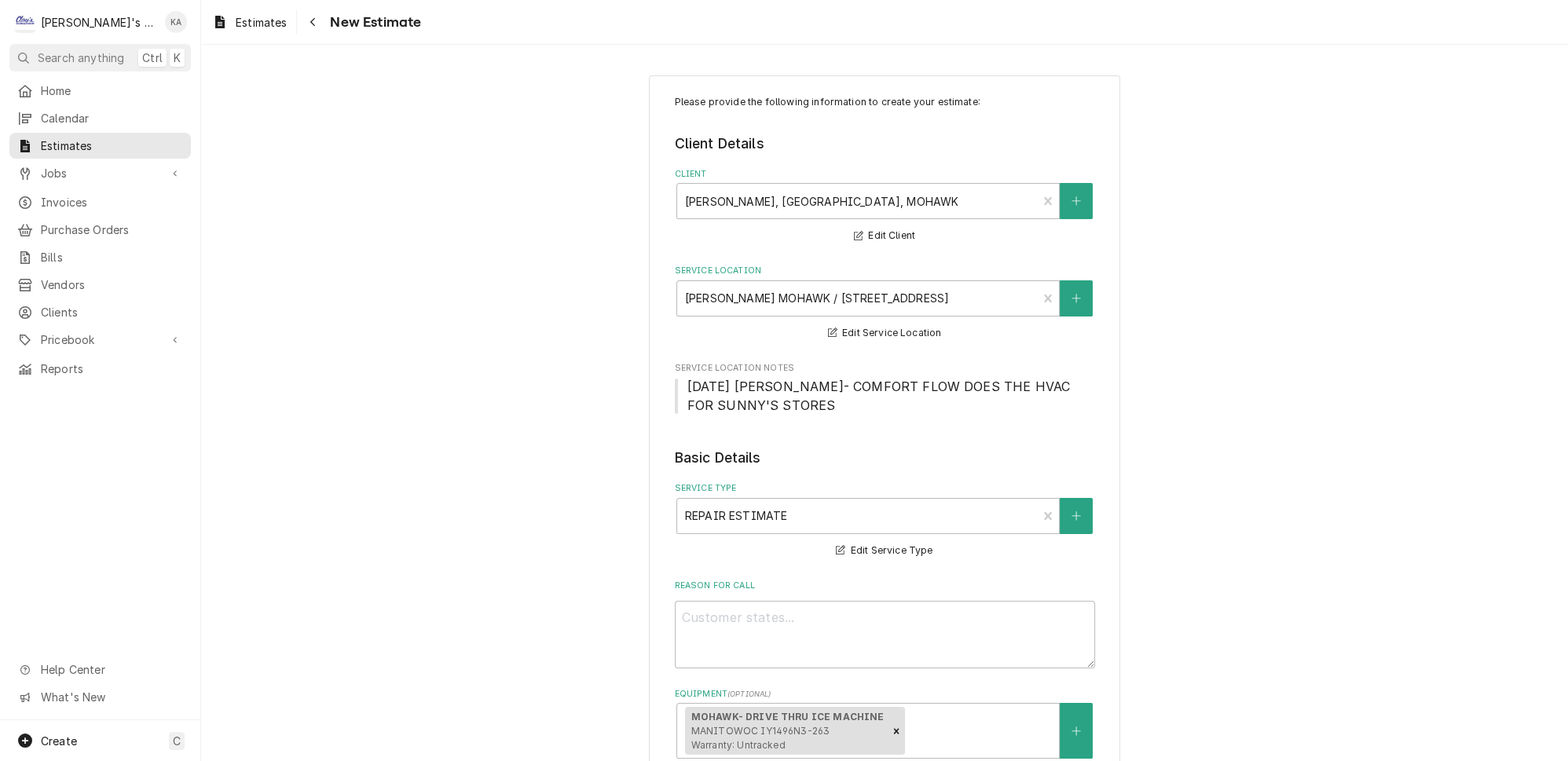
scroll to position [285, 0]
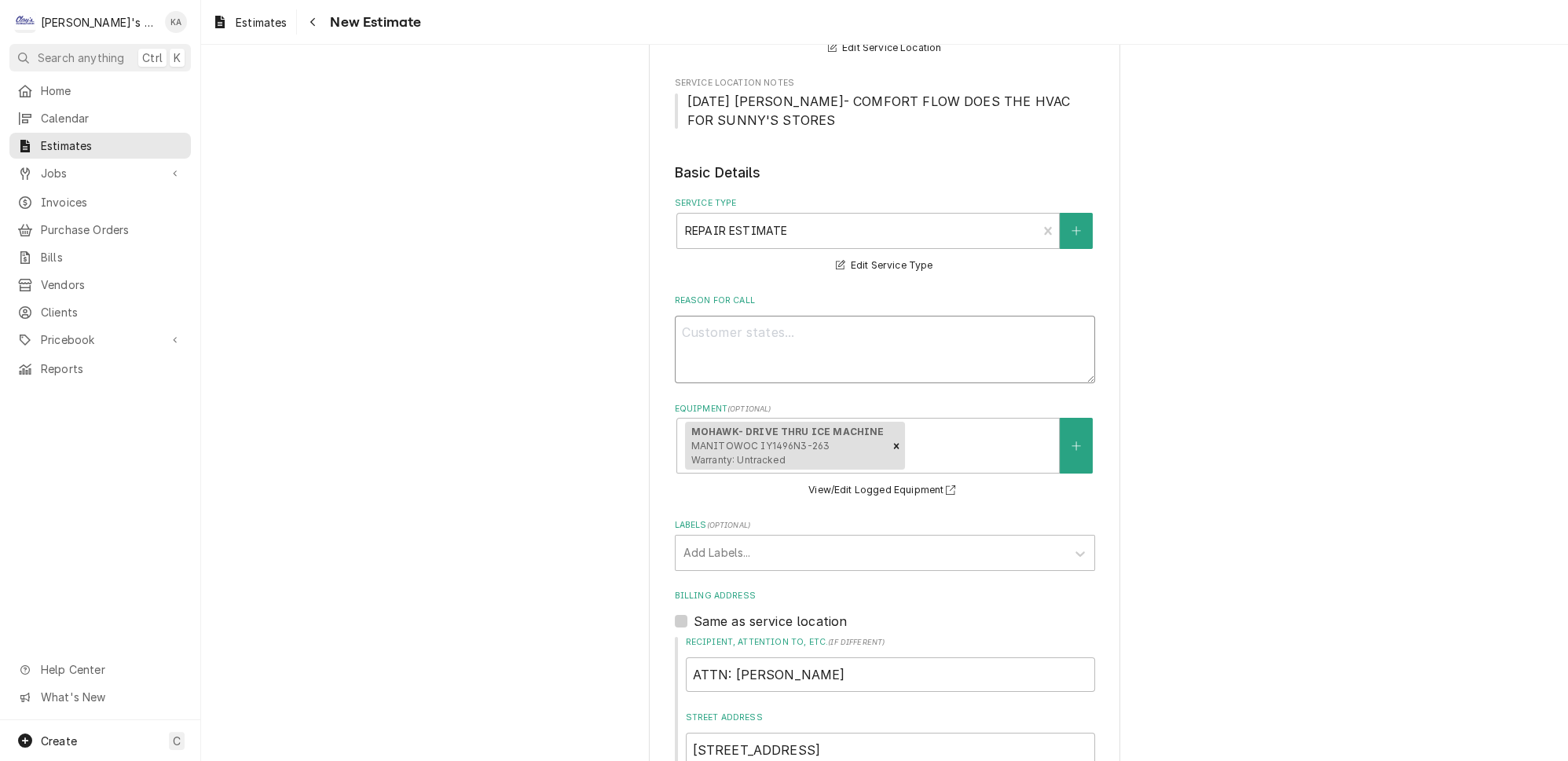
click at [692, 320] on textarea "Reason For Call" at bounding box center [884, 350] width 420 height 68
type textarea "x"
type textarea "8"
type textarea "x"
type textarea "8/"
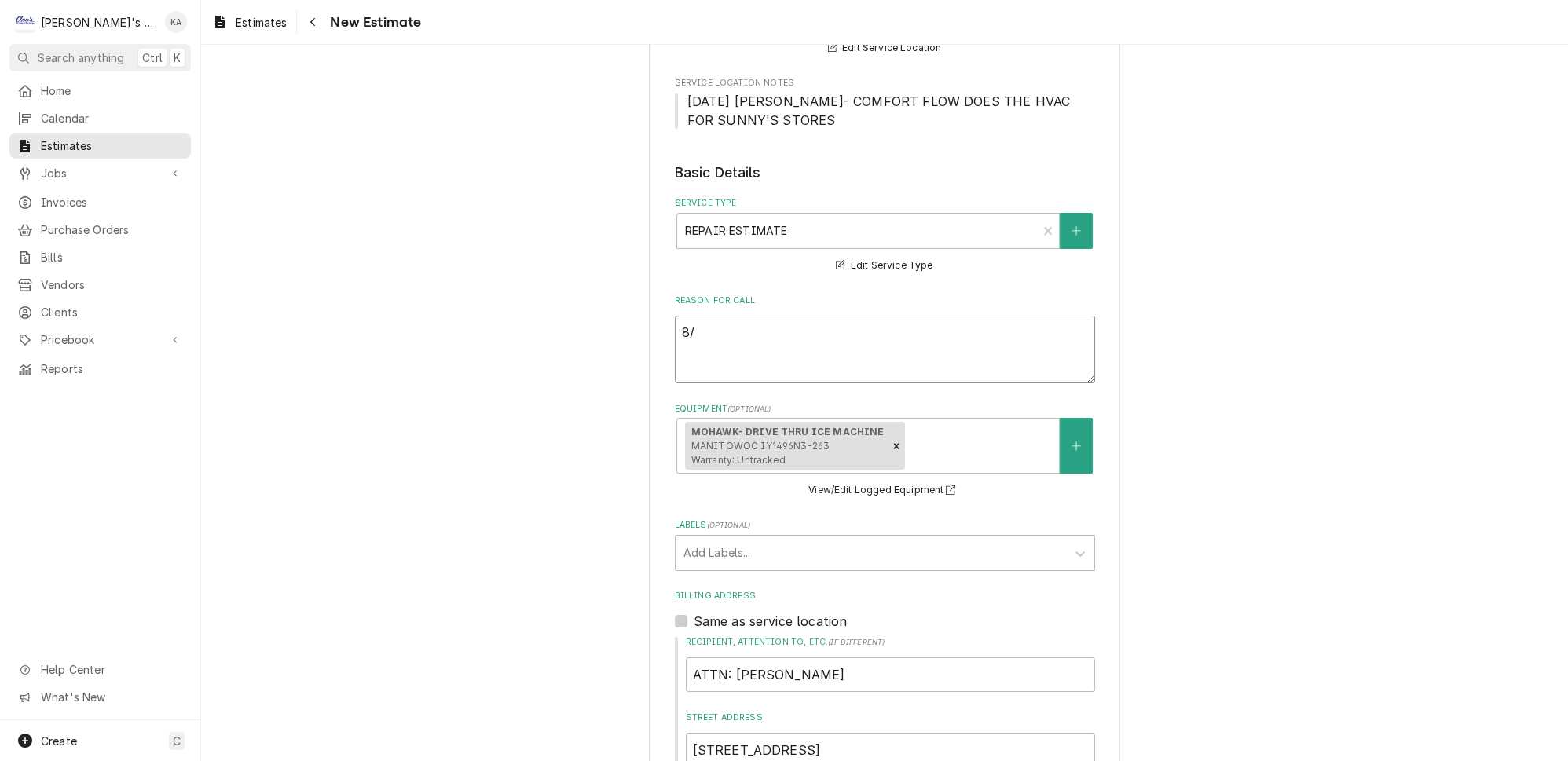
type textarea "x"
type textarea "8/2"
type textarea "x"
type textarea "8/25"
type textarea "x"
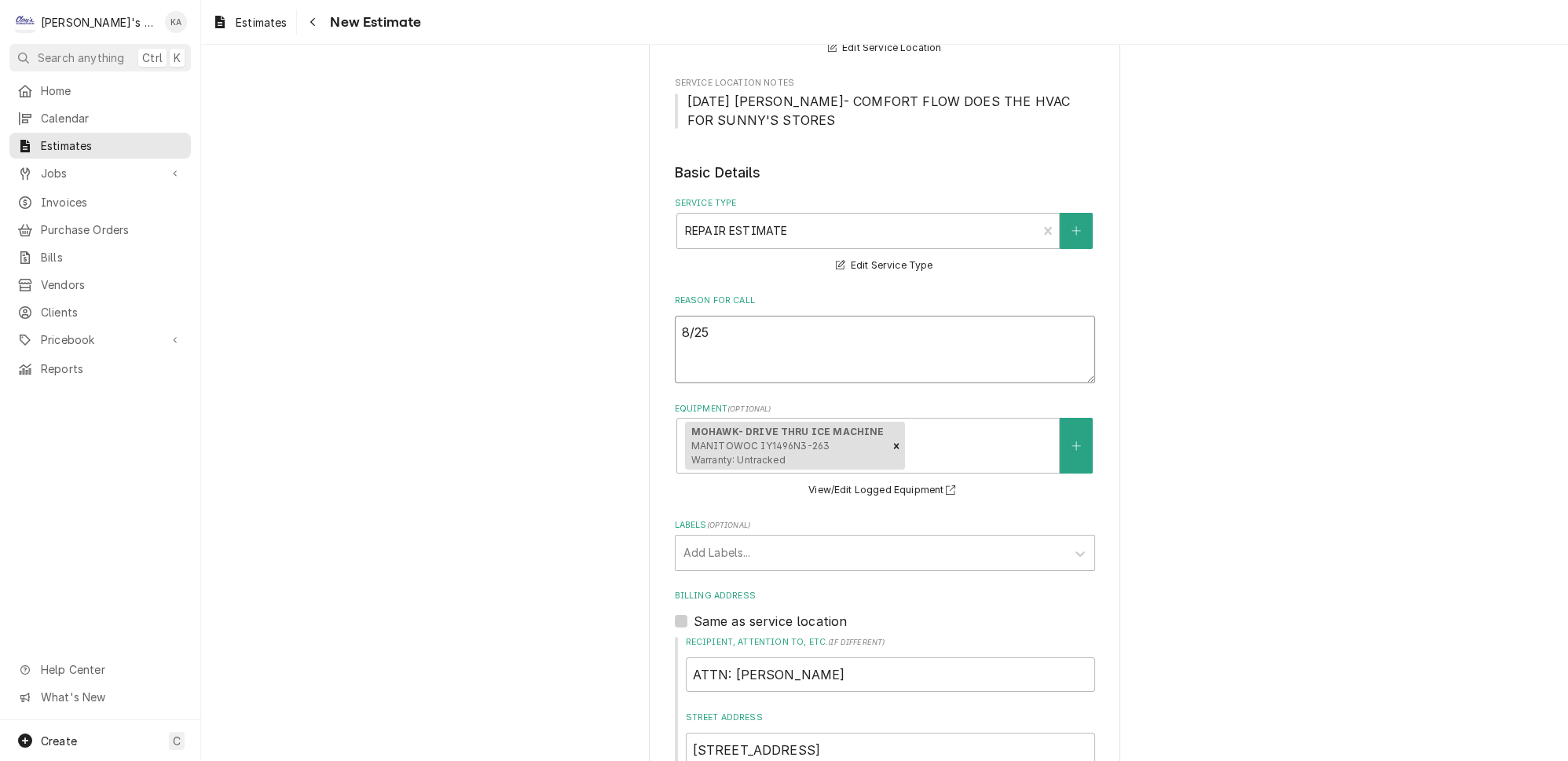
type textarea "8/25/"
type textarea "x"
type textarea "8/25/2"
type textarea "x"
type textarea "8/25/20"
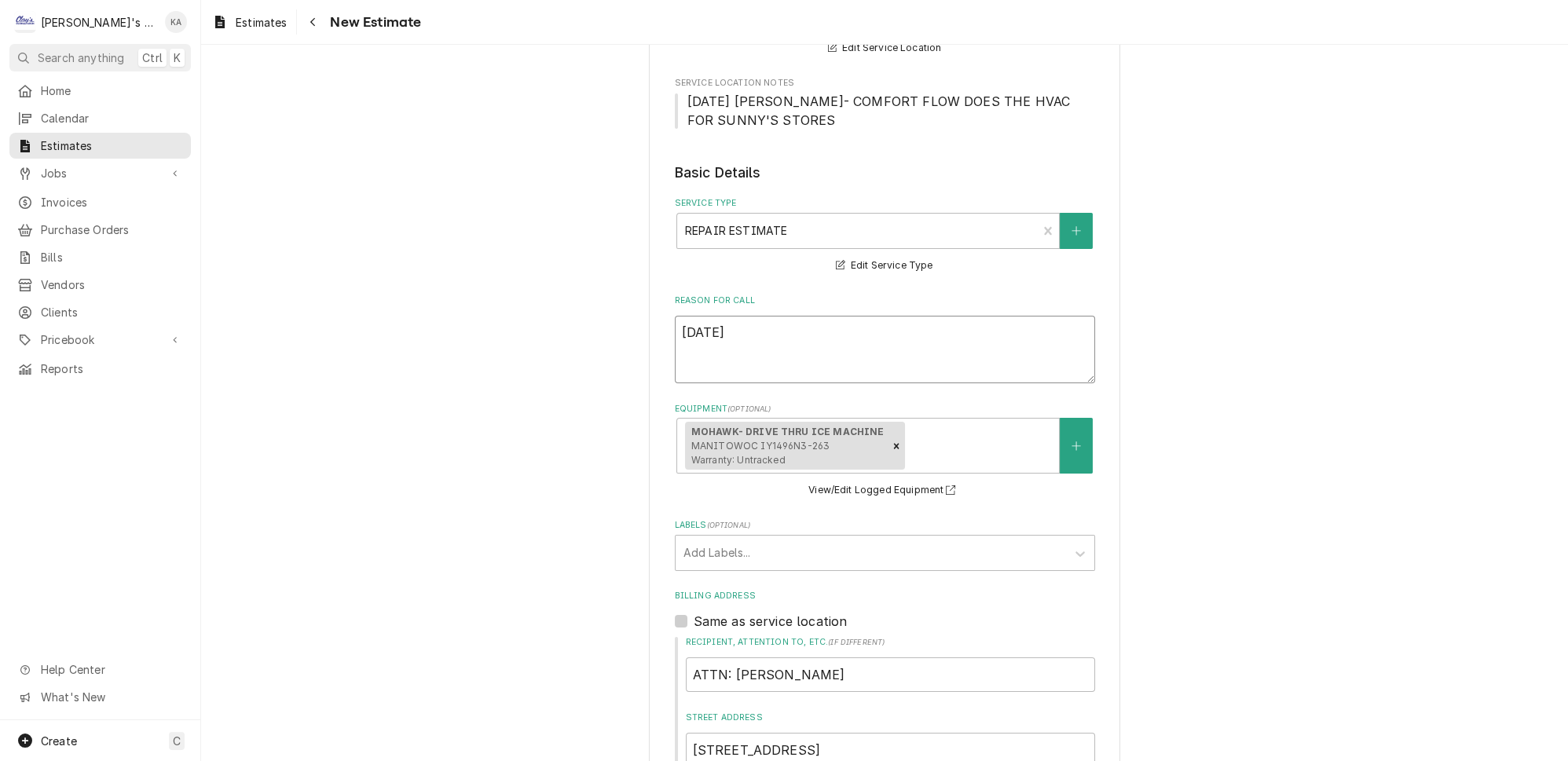
type textarea "x"
type textarea "8/25/202"
type textarea "x"
type textarea "8/25/2025"
type textarea "x"
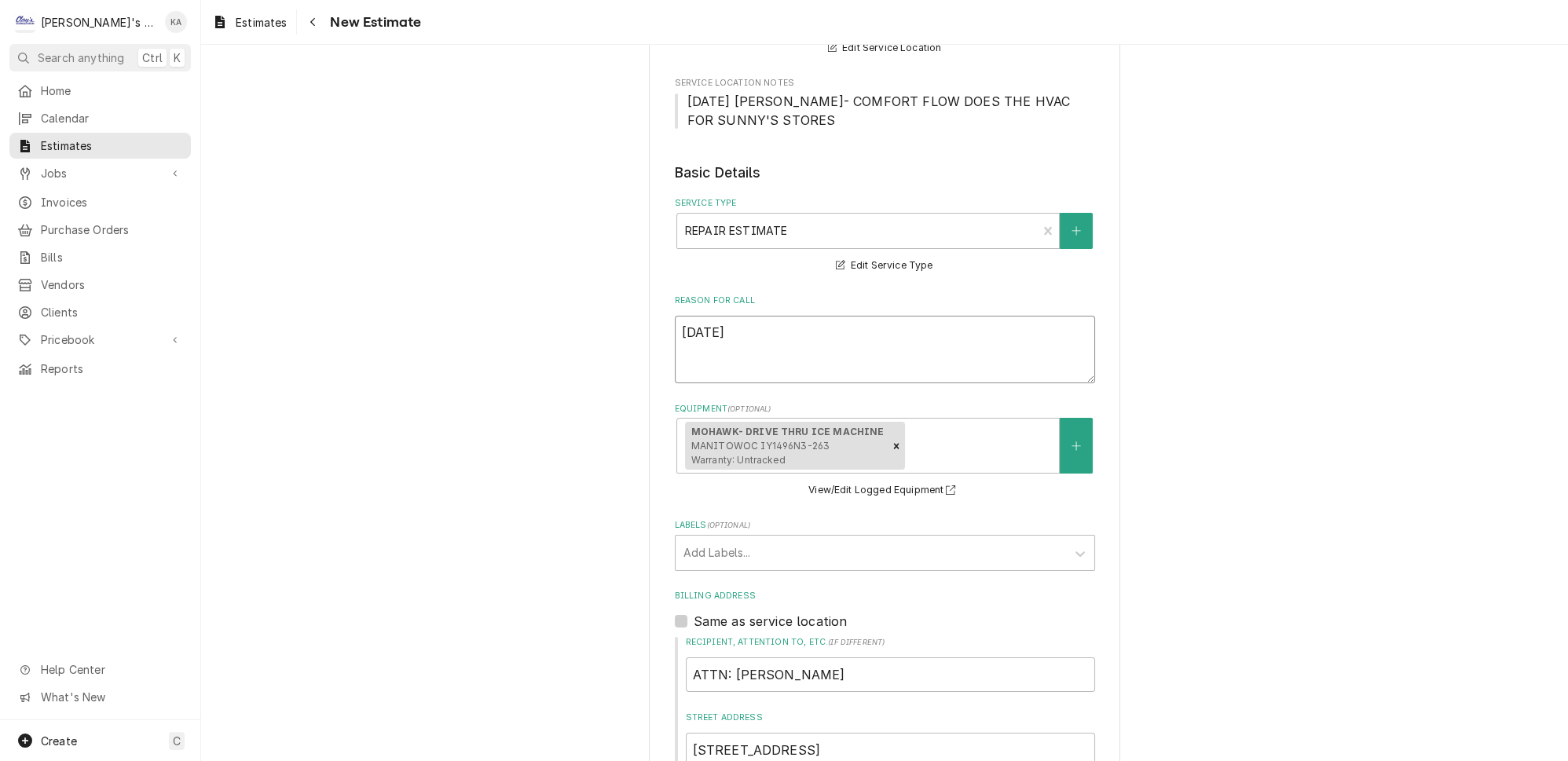
type textarea "8/25/20258"
type textarea "x"
type textarea "8/25/2025"
type textarea "x"
type textarea "8/25/2025"
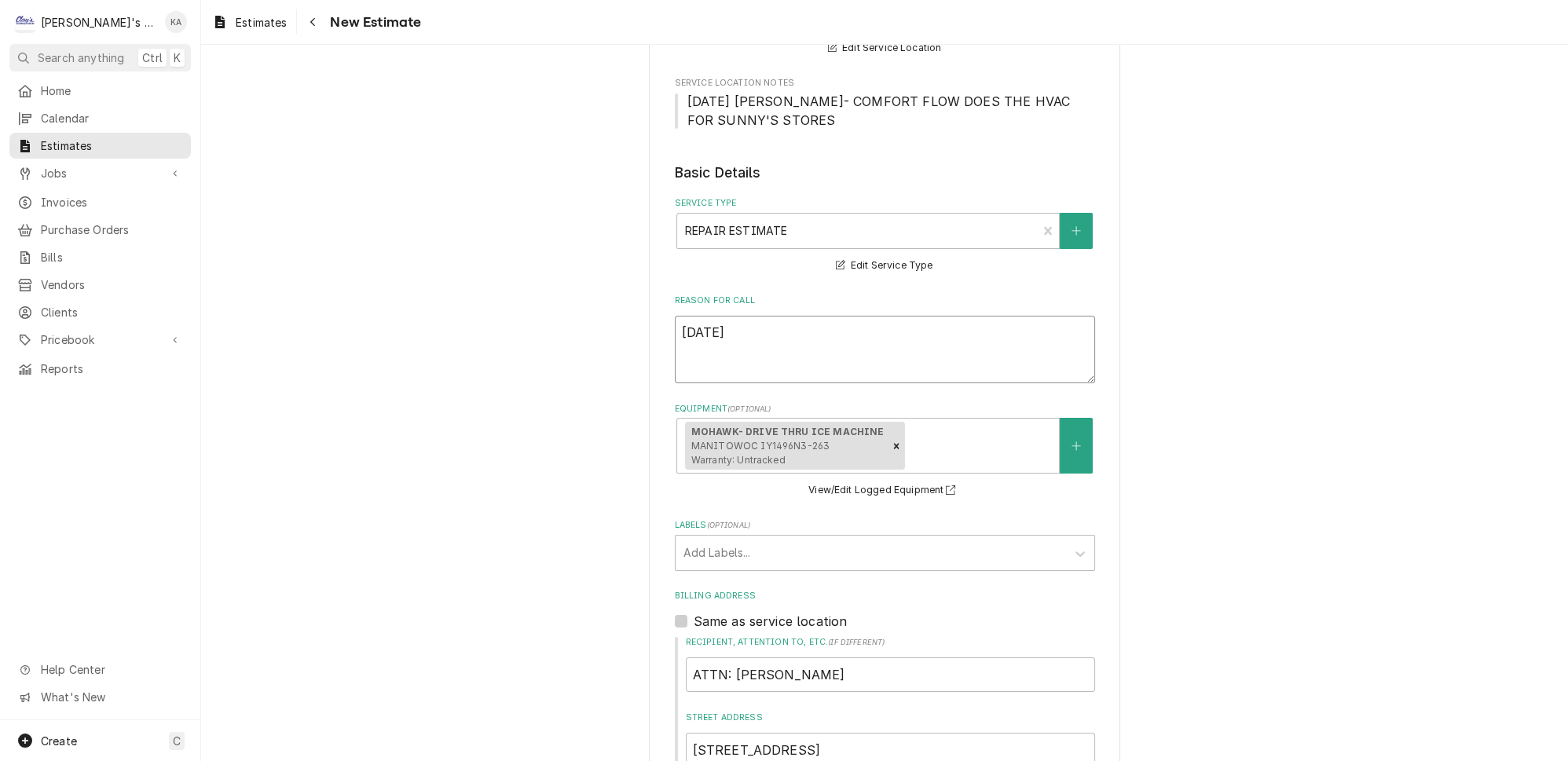
type textarea "x"
type textarea "8/25/2025 E"
type textarea "x"
type textarea "8/25/2025 ES"
type textarea "x"
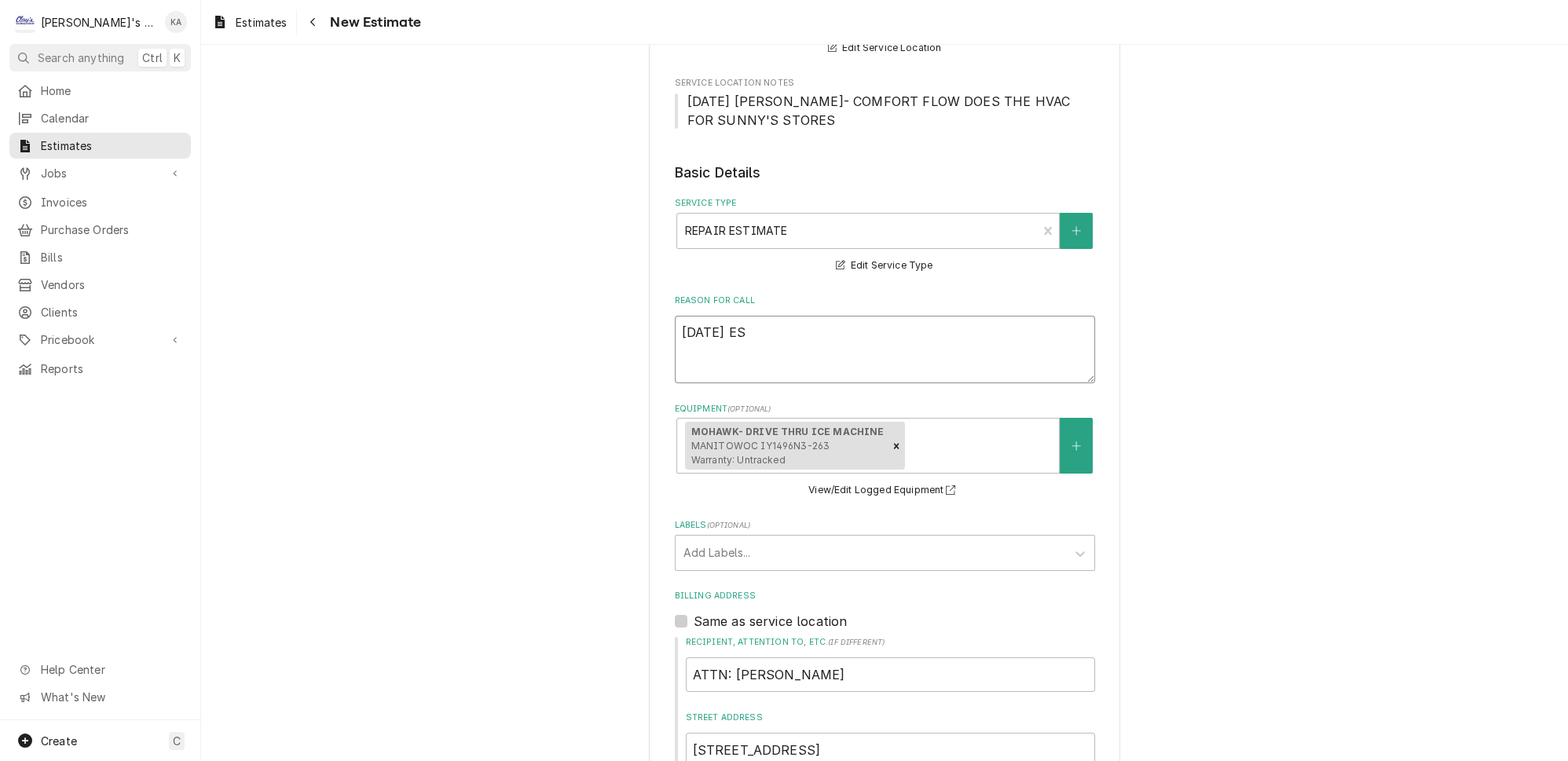
type textarea "8/25/2025 EST"
type textarea "x"
type textarea "8/25/2025 ESTI"
type textarea "x"
type textarea "8/25/2025 ESTIM"
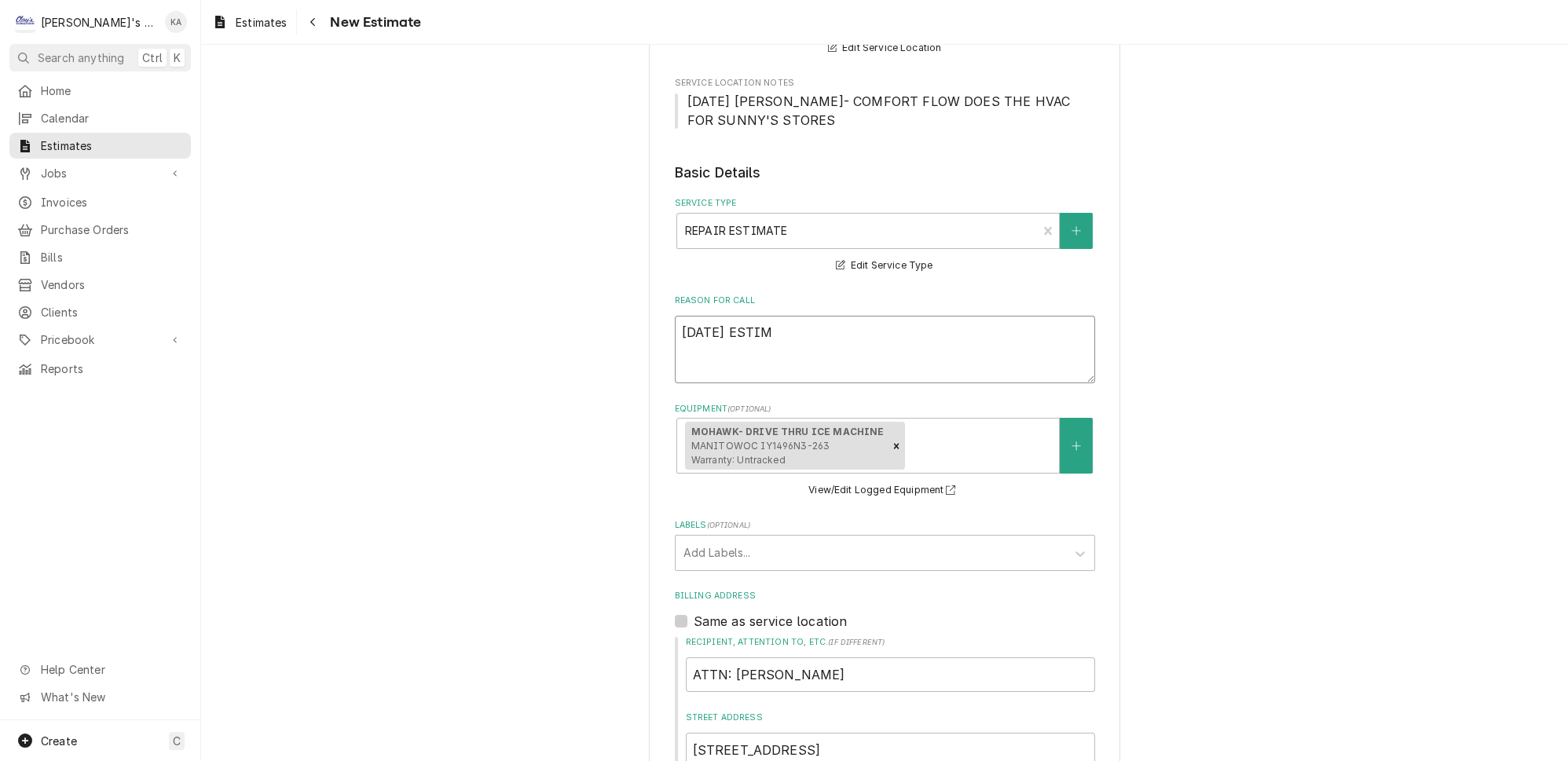
type textarea "x"
type textarea "8/25/2025 ESTIMA"
type textarea "x"
type textarea "8/25/2025 ESTIMAT"
type textarea "x"
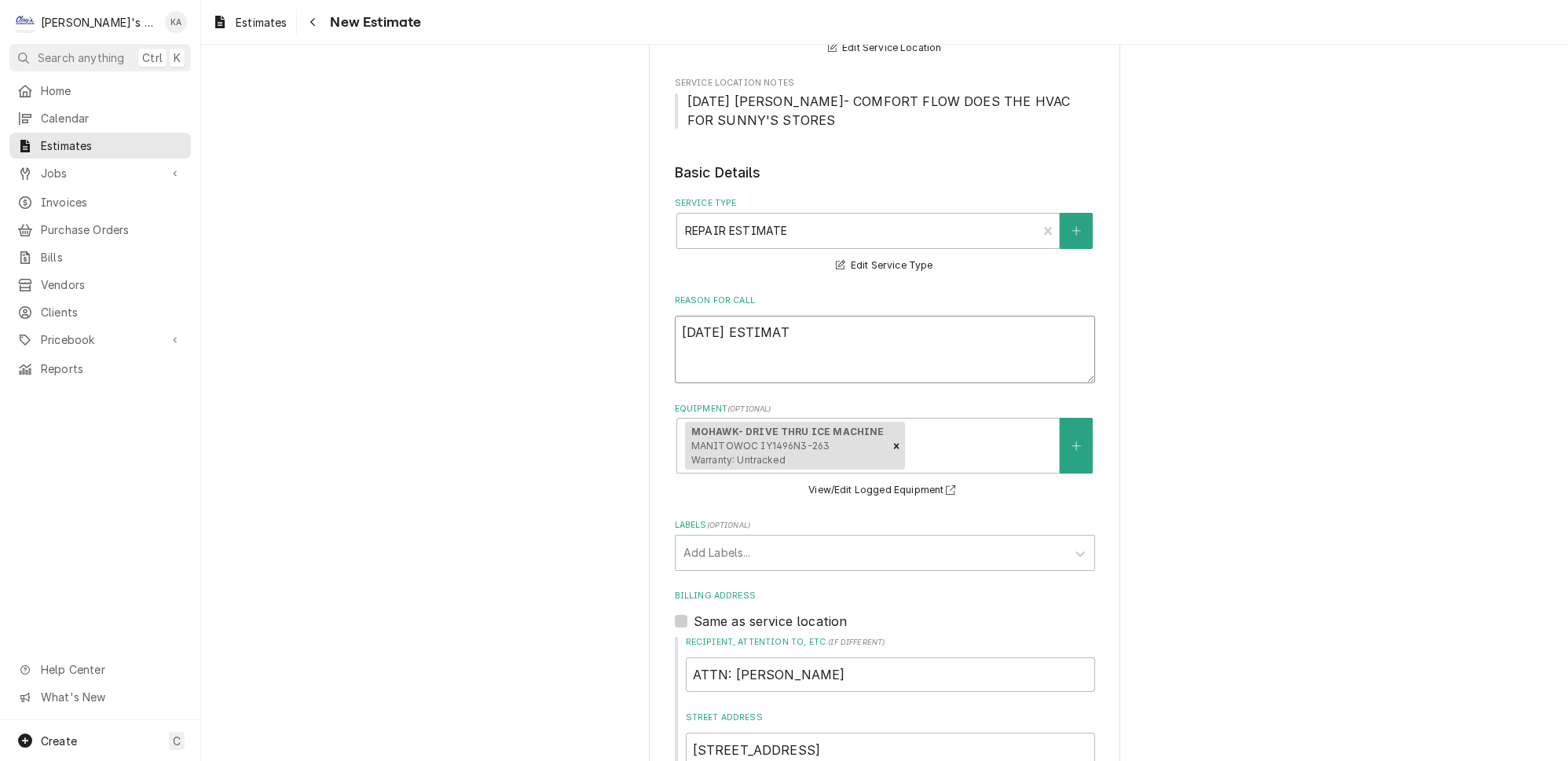
type textarea "8/25/2025 ESTIMATE"
type textarea "x"
type textarea "8/25/2025 ESTIMATE"
type textarea "x"
type textarea "8/25/2025 ESTIMATE F"
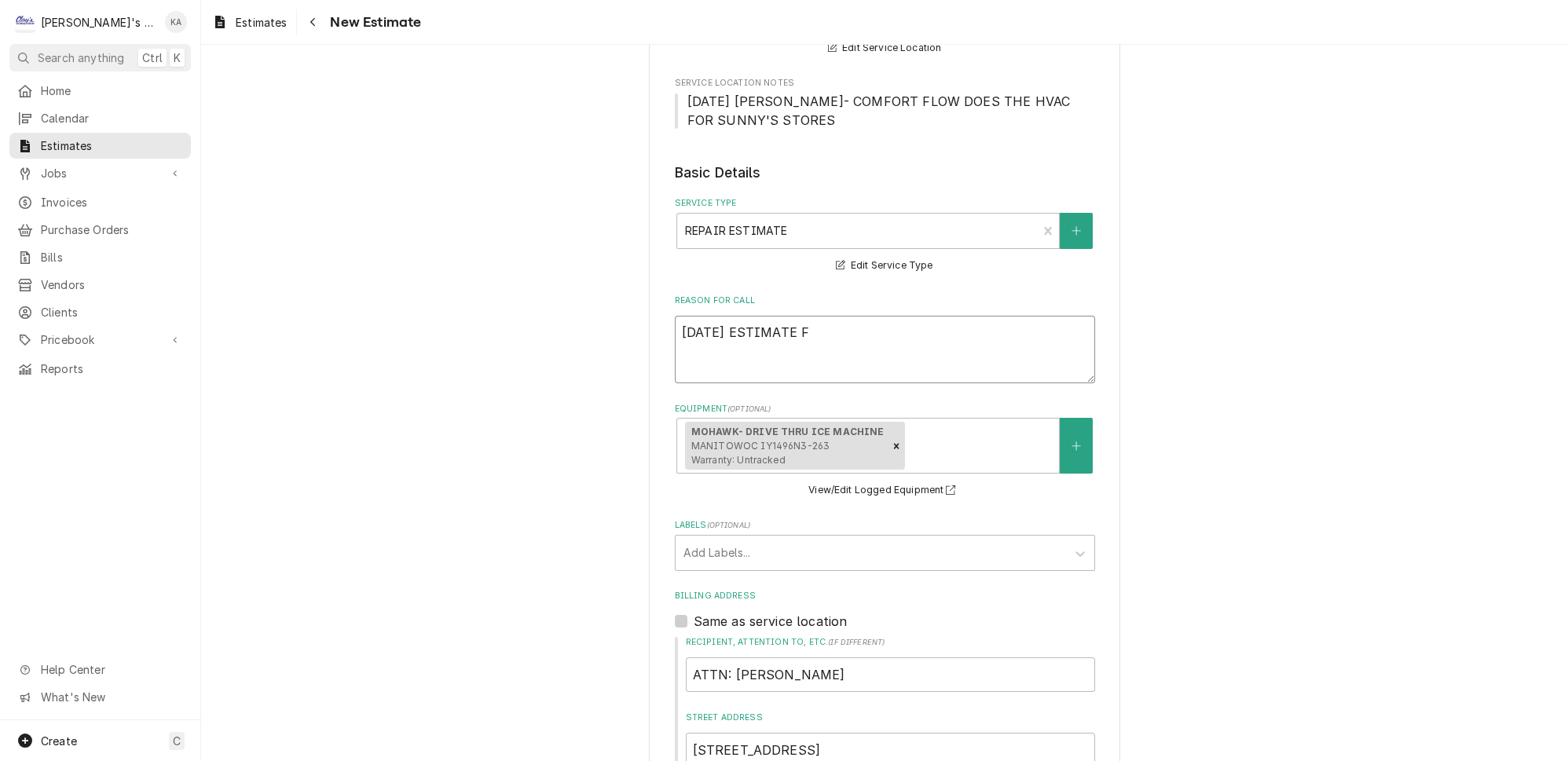
type textarea "x"
type textarea "8/25/2025 ESTIMATE FO"
type textarea "x"
type textarea "8/25/2025 ESTIMATE FOR"
type textarea "x"
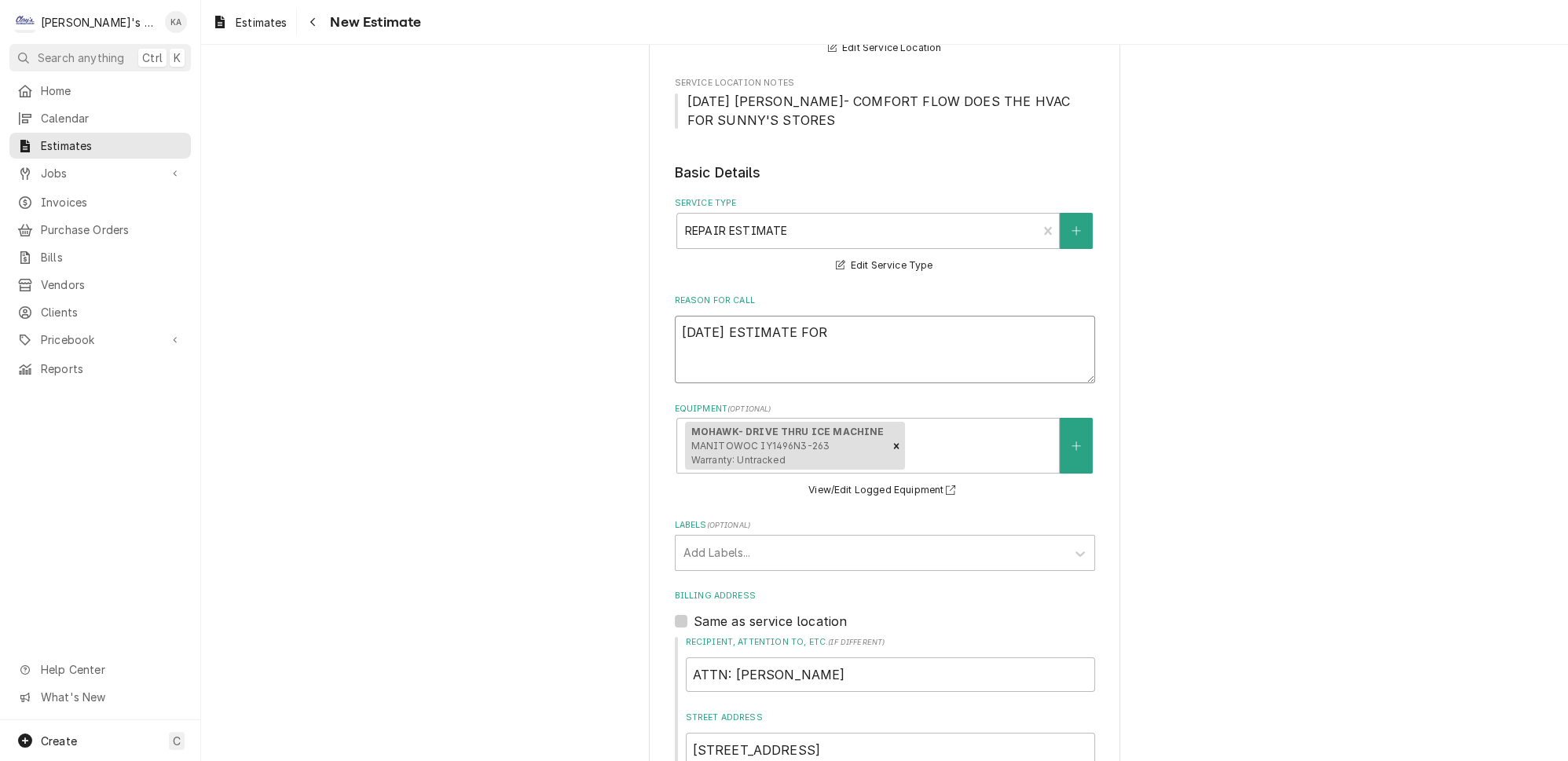
type textarea "8/25/2025 ESTIMATE FOR"
type textarea "x"
type textarea "8/25/2025 ESTIMATE FOR R"
type textarea "x"
type textarea "8/25/2025 ESTIMATE FOR RE"
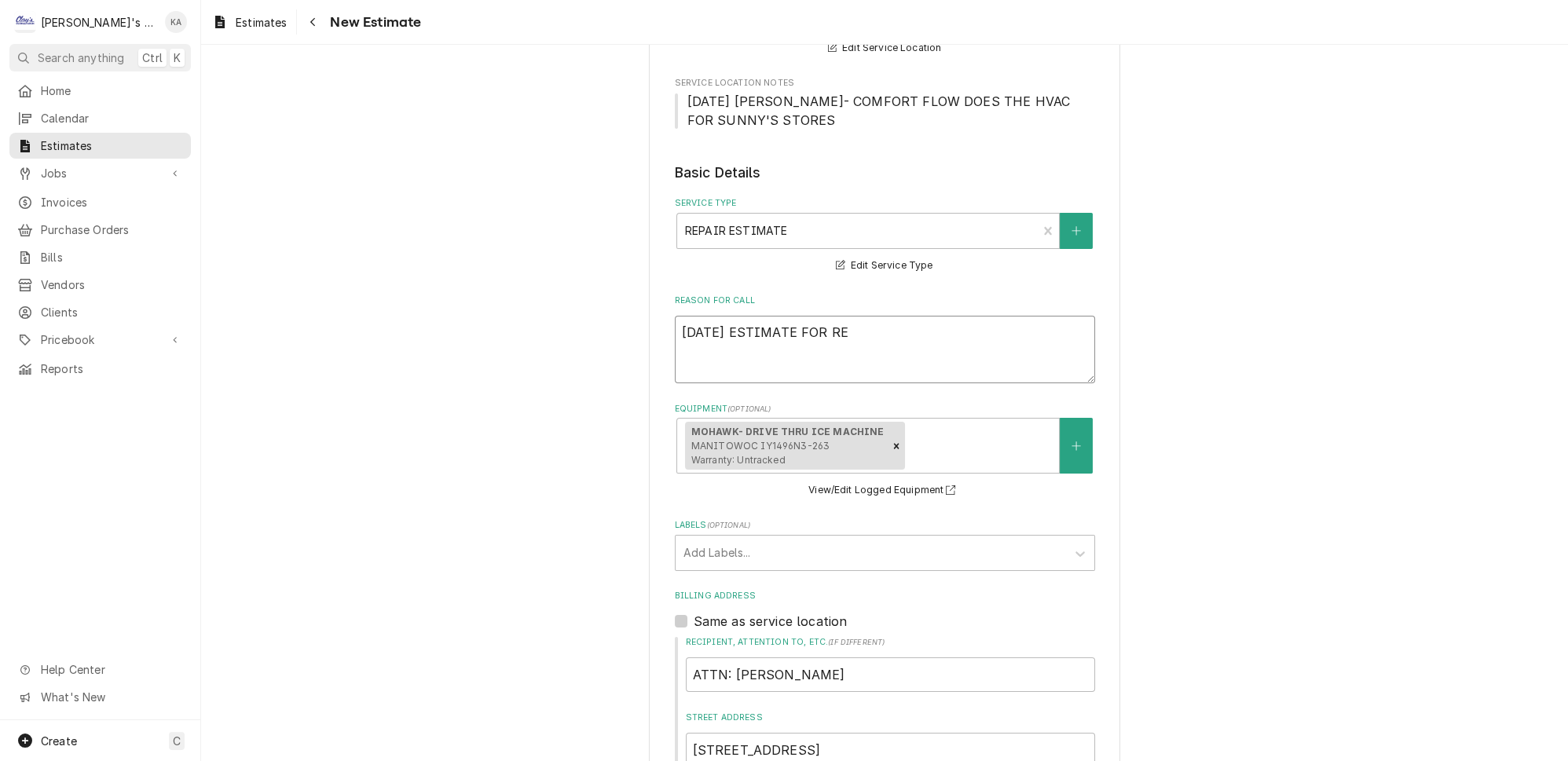
type textarea "x"
type textarea "8/25/2025 ESTIMATE FOR REP"
type textarea "x"
type textarea "8/25/2025 ESTIMATE FOR REPA"
type textarea "x"
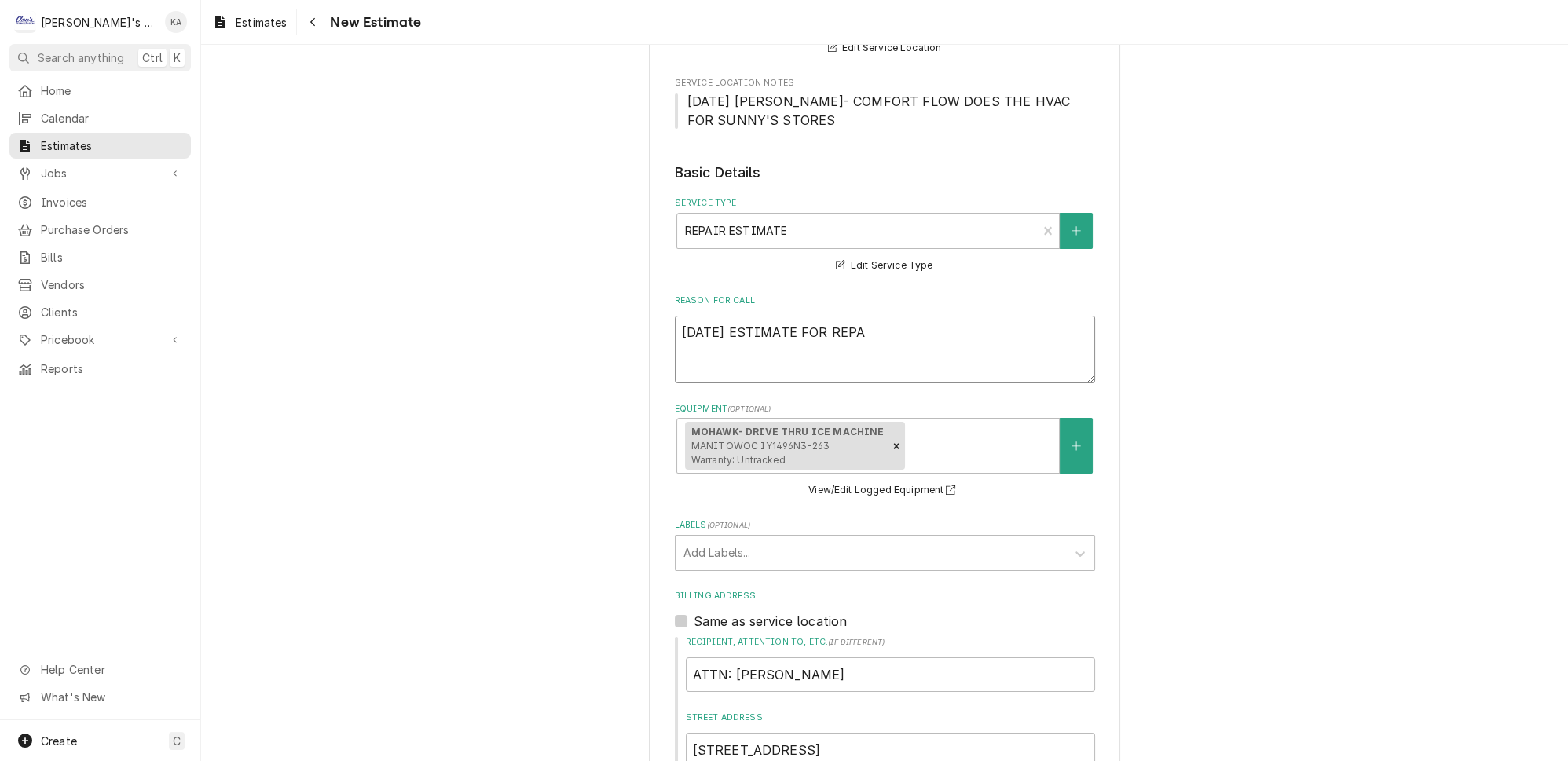
type textarea "8/25/2025 ESTIMATE FOR REPAI"
type textarea "x"
type textarea "8/25/2025 ESTIMATE FOR REPAIR"
type textarea "x"
type textarea "8/25/2025 ESTIMATE FOR REPAIRS"
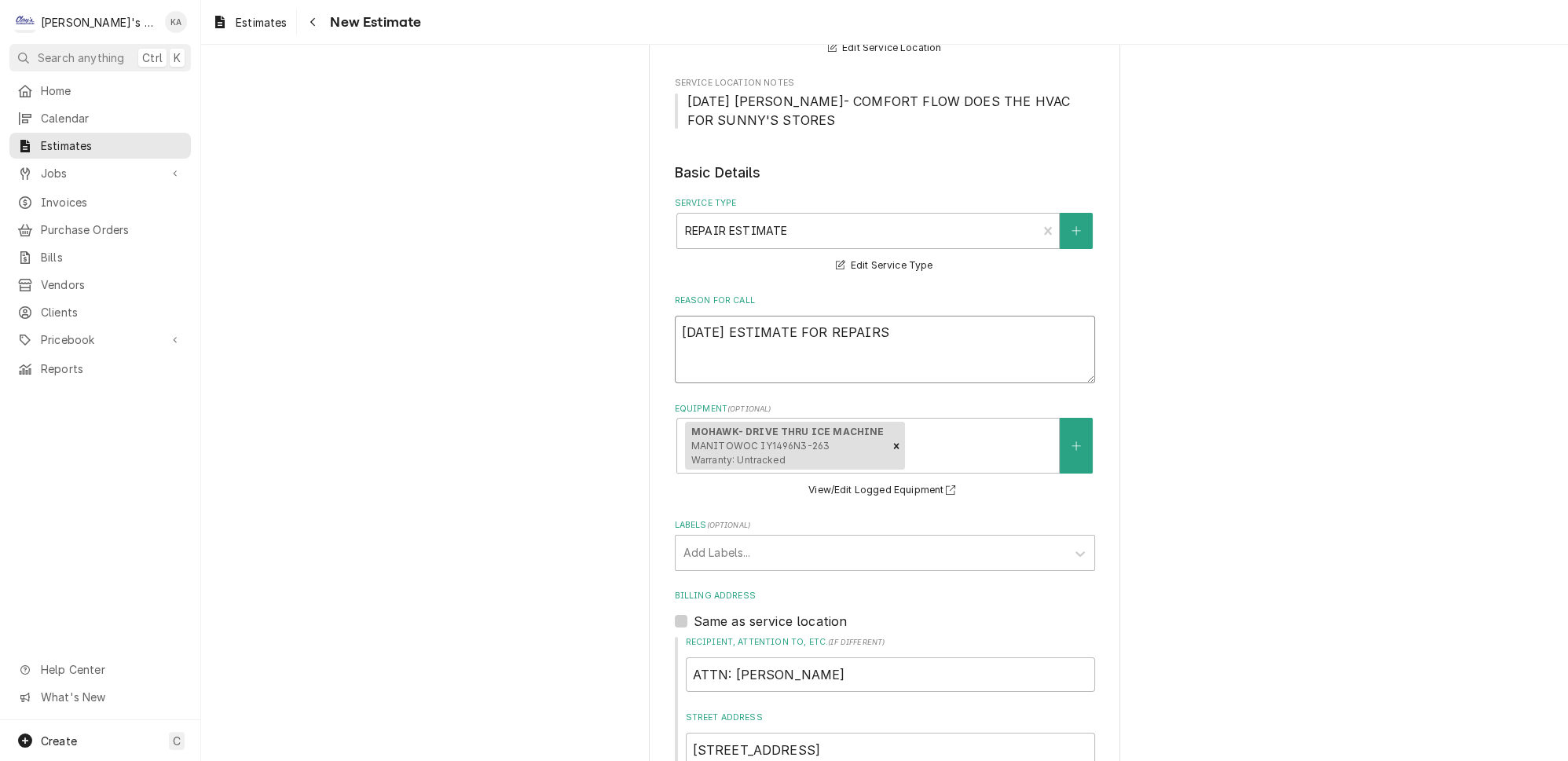
type textarea "x"
type textarea "8/25/2025 ESTIMATE FOR REPAIRS"
type textarea "x"
type textarea "8/25/2025 ESTIMATE FOR REPAIRS O"
type textarea "x"
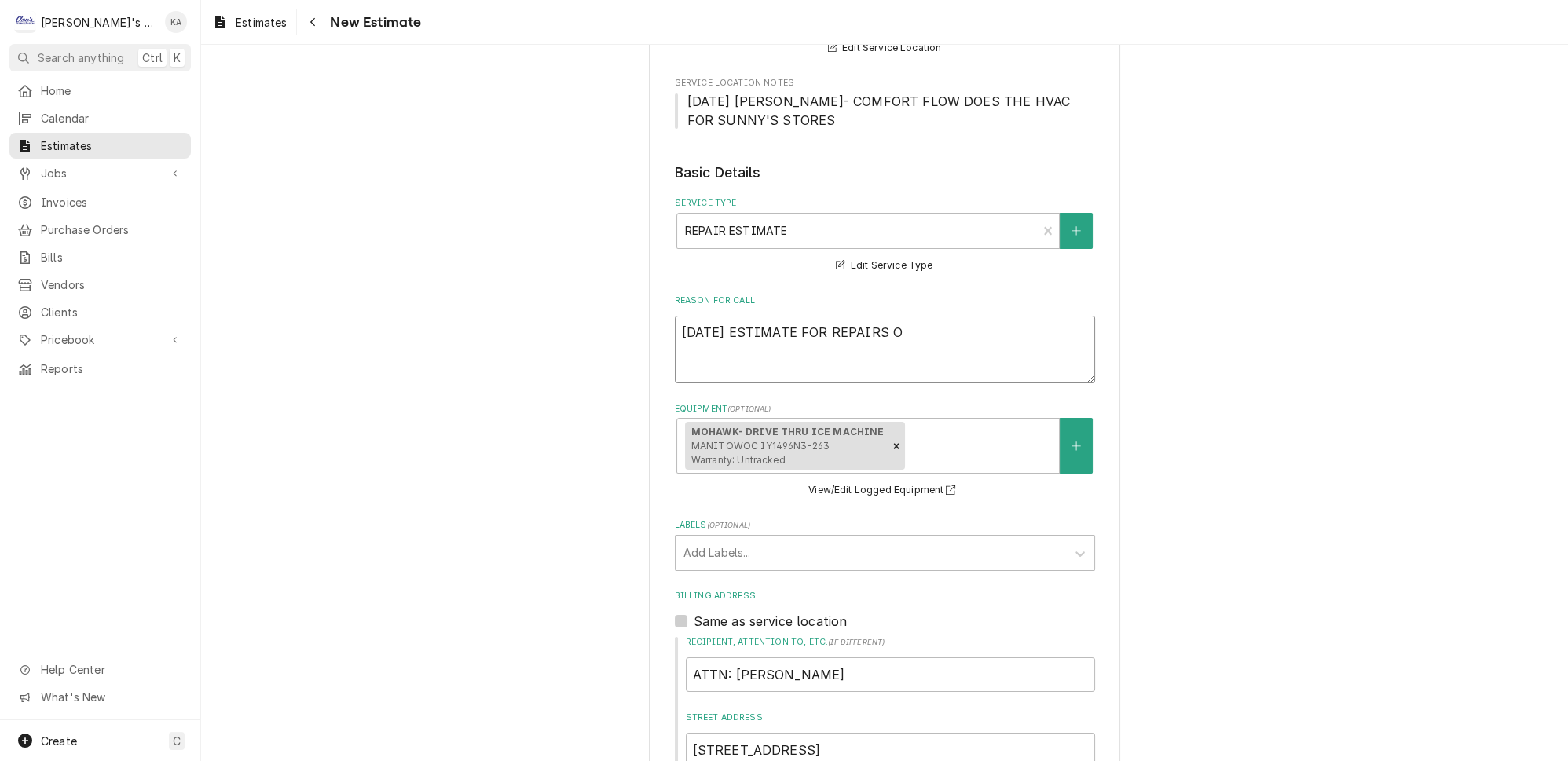
type textarea "8/25/2025 ESTIMATE FOR REPAIRS ON"
type textarea "x"
type textarea "8/25/2025 ESTIMATE FOR REPAIRS ON"
type textarea "x"
type textarea "8/25/2025 ESTIMATE FOR REPAIRS ON T"
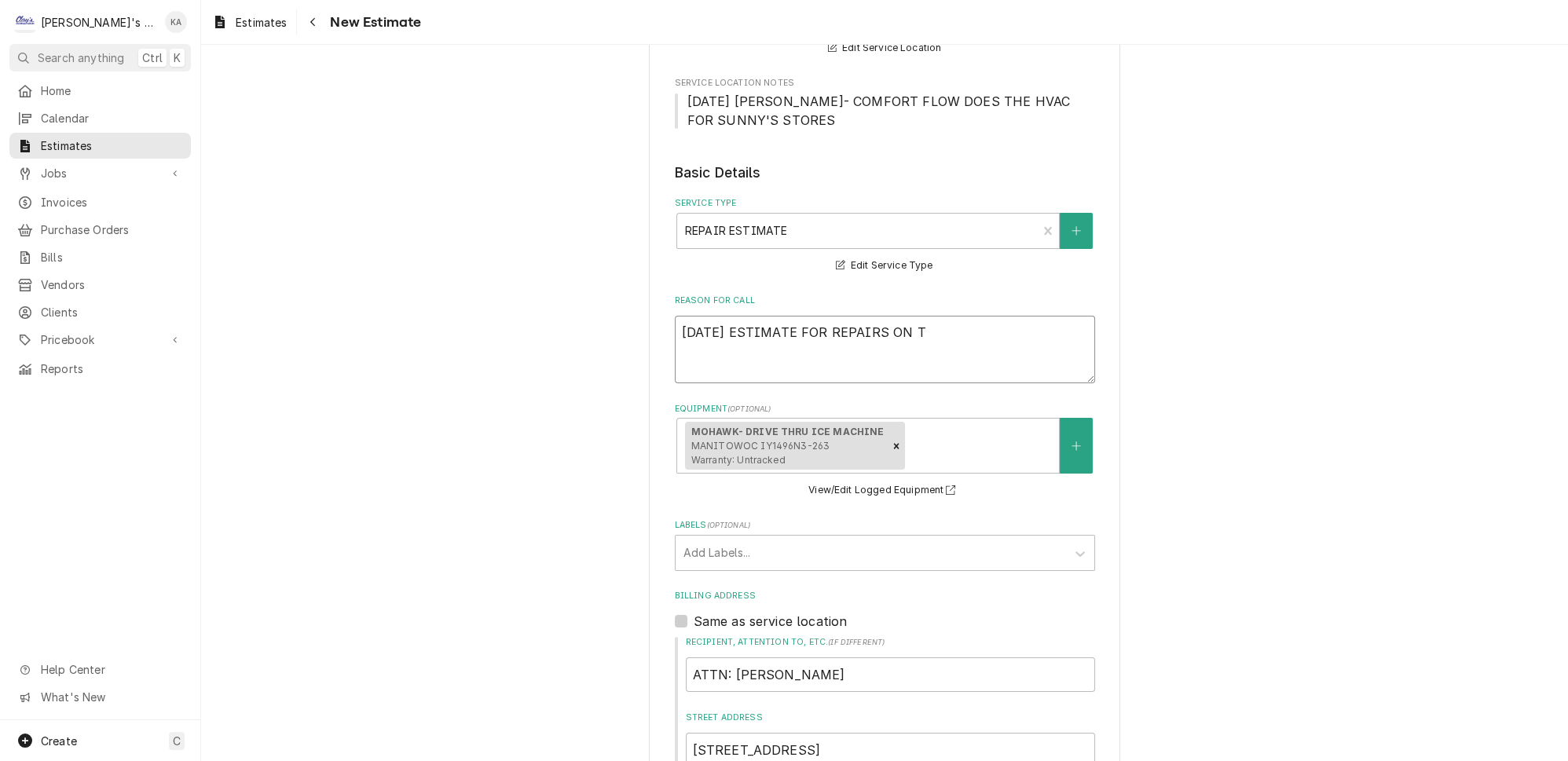
type textarea "x"
type textarea "8/25/2025 ESTIMATE FOR REPAIRS ON TH"
type textarea "x"
type textarea "8/25/2025 ESTIMATE FOR REPAIRS ON THE"
type textarea "x"
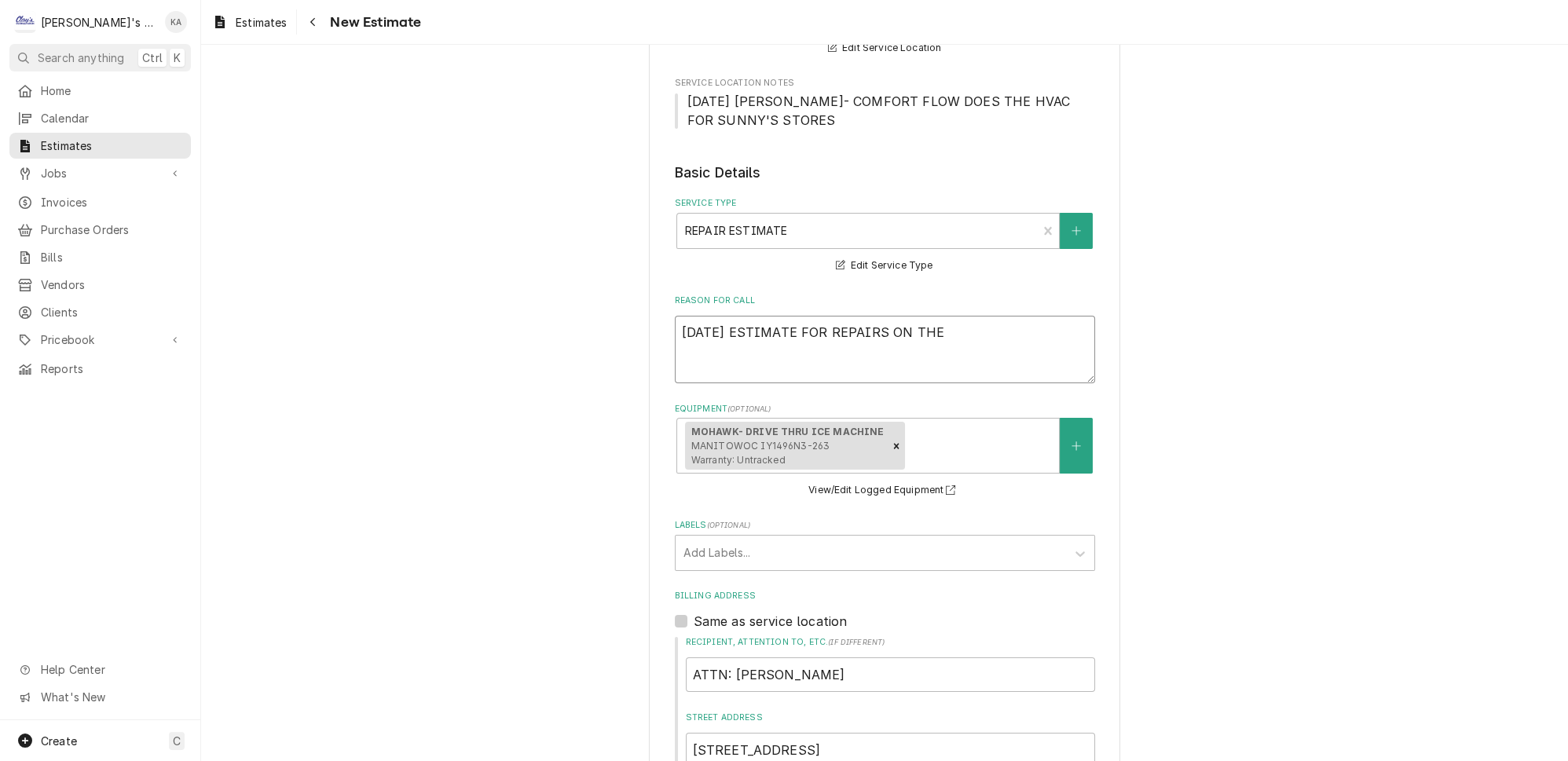
type textarea "8/25/2025 ESTIMATE FOR REPAIRS ON THE"
type textarea "x"
type textarea "8/25/2025 ESTIMATE FOR REPAIRS ON THE D"
type textarea "x"
type textarea "8/25/2025 ESTIMATE FOR REPAIRS ON THE DR"
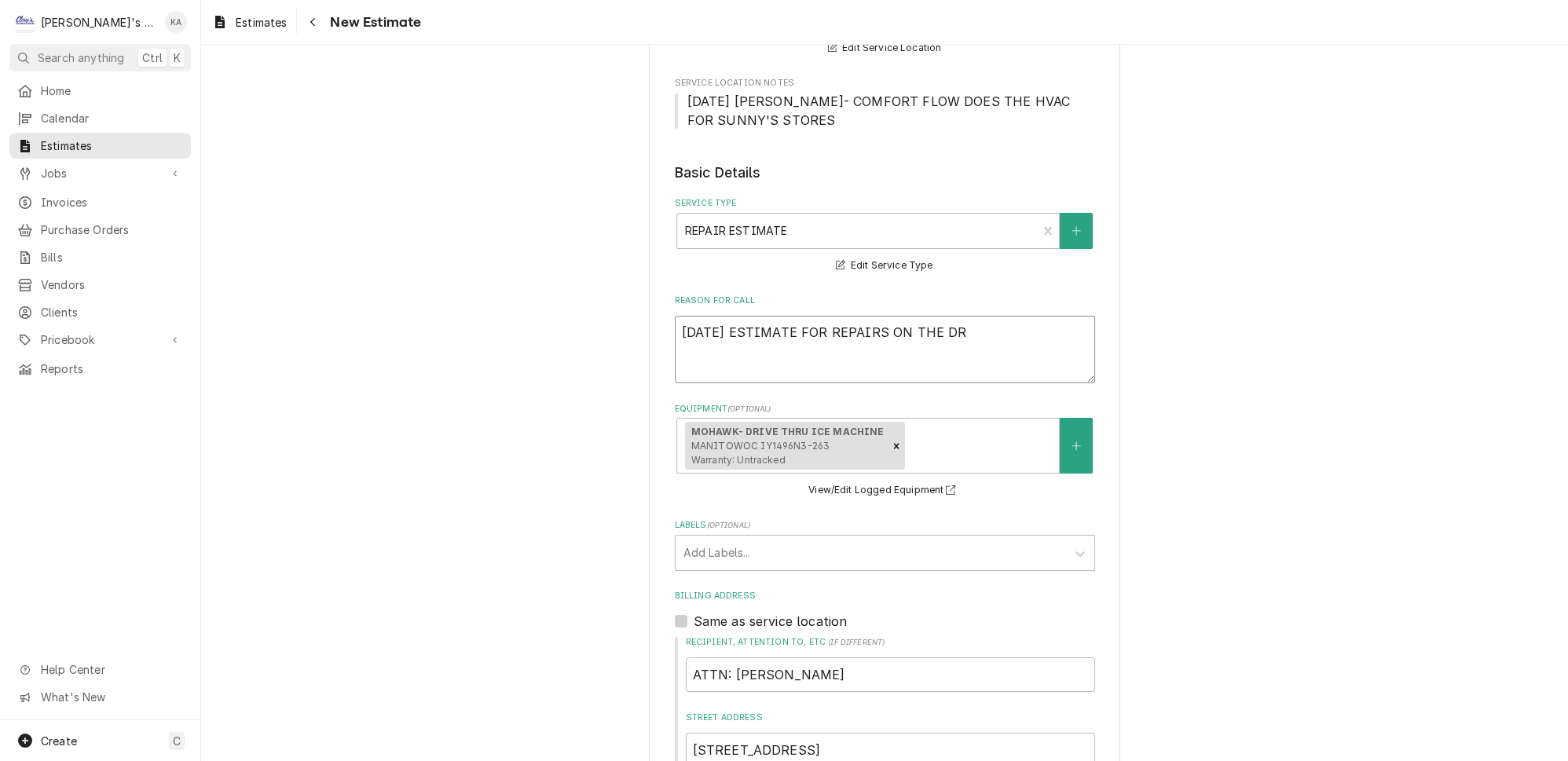
type textarea "x"
type textarea "8/25/2025 ESTIMATE FOR REPAIRS ON THE DRI"
type textarea "x"
type textarea "8/25/2025 ESTIMATE FOR REPAIRS ON THE DRIV"
type textarea "x"
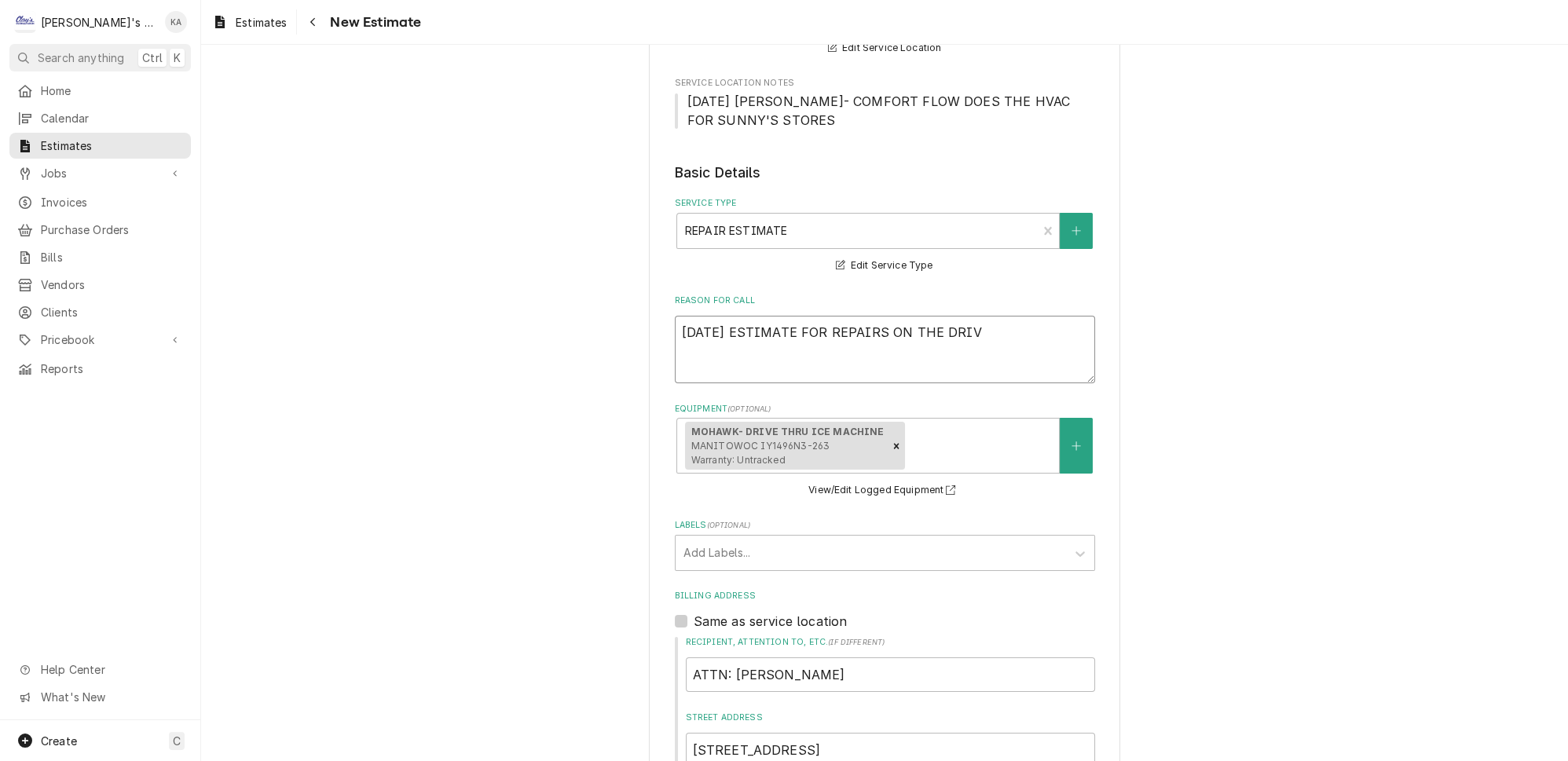
type textarea "8/25/2025 ESTIMATE FOR REPAIRS ON THE DRIVE"
type textarea "x"
type textarea "8/25/2025 ESTIMATE FOR REPAIRS ON THE DRIVE"
type textarea "x"
type textarea "8/25/2025 ESTIMATE FOR REPAIRS ON THE DRIVE T"
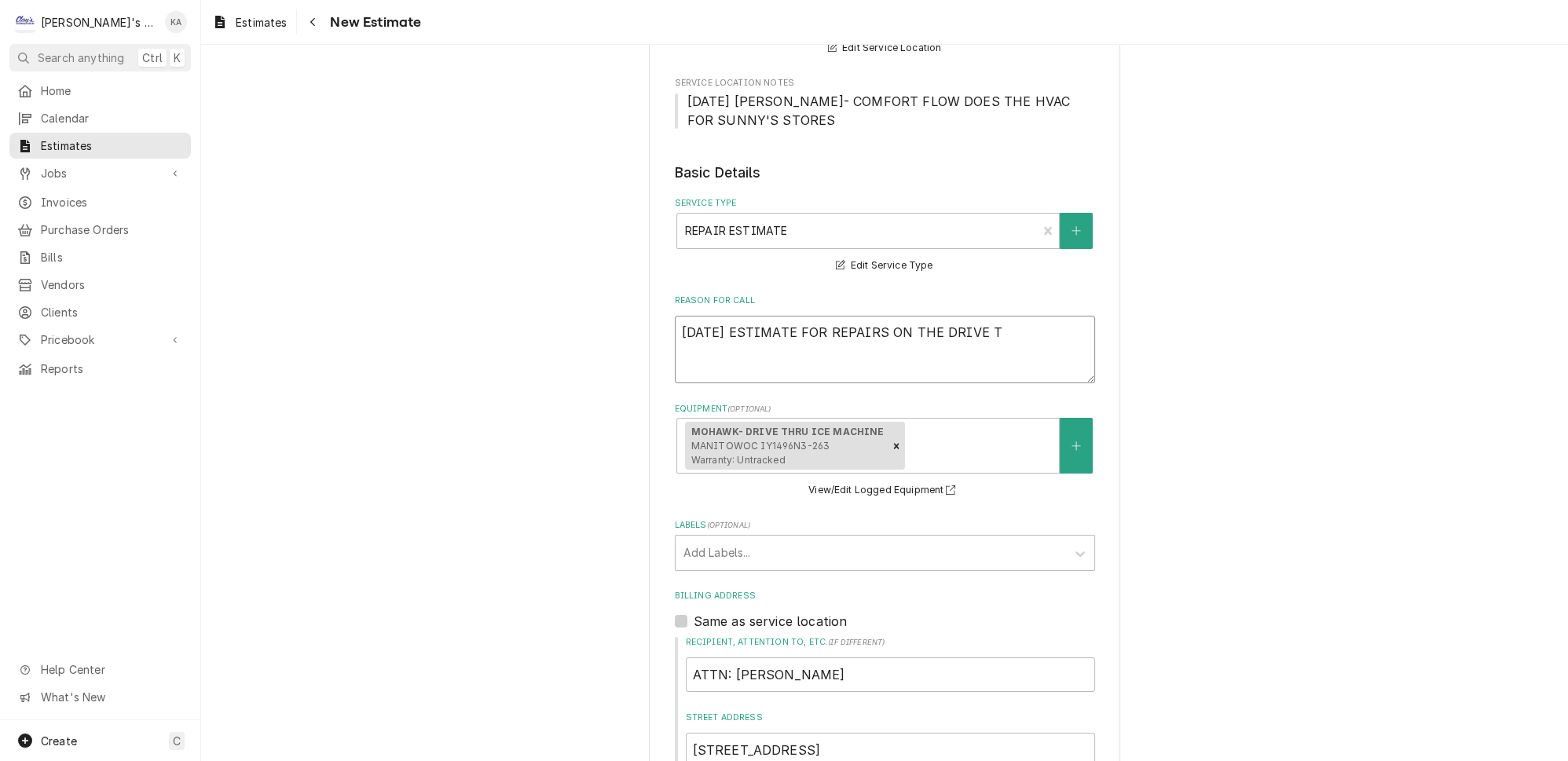
type textarea "x"
type textarea "8/25/2025 ESTIMATE FOR REPAIRS ON THE DRIVE TH"
type textarea "x"
type textarea "8/25/2025 ESTIMATE FOR REPAIRS ON THE DRIVE THR"
type textarea "x"
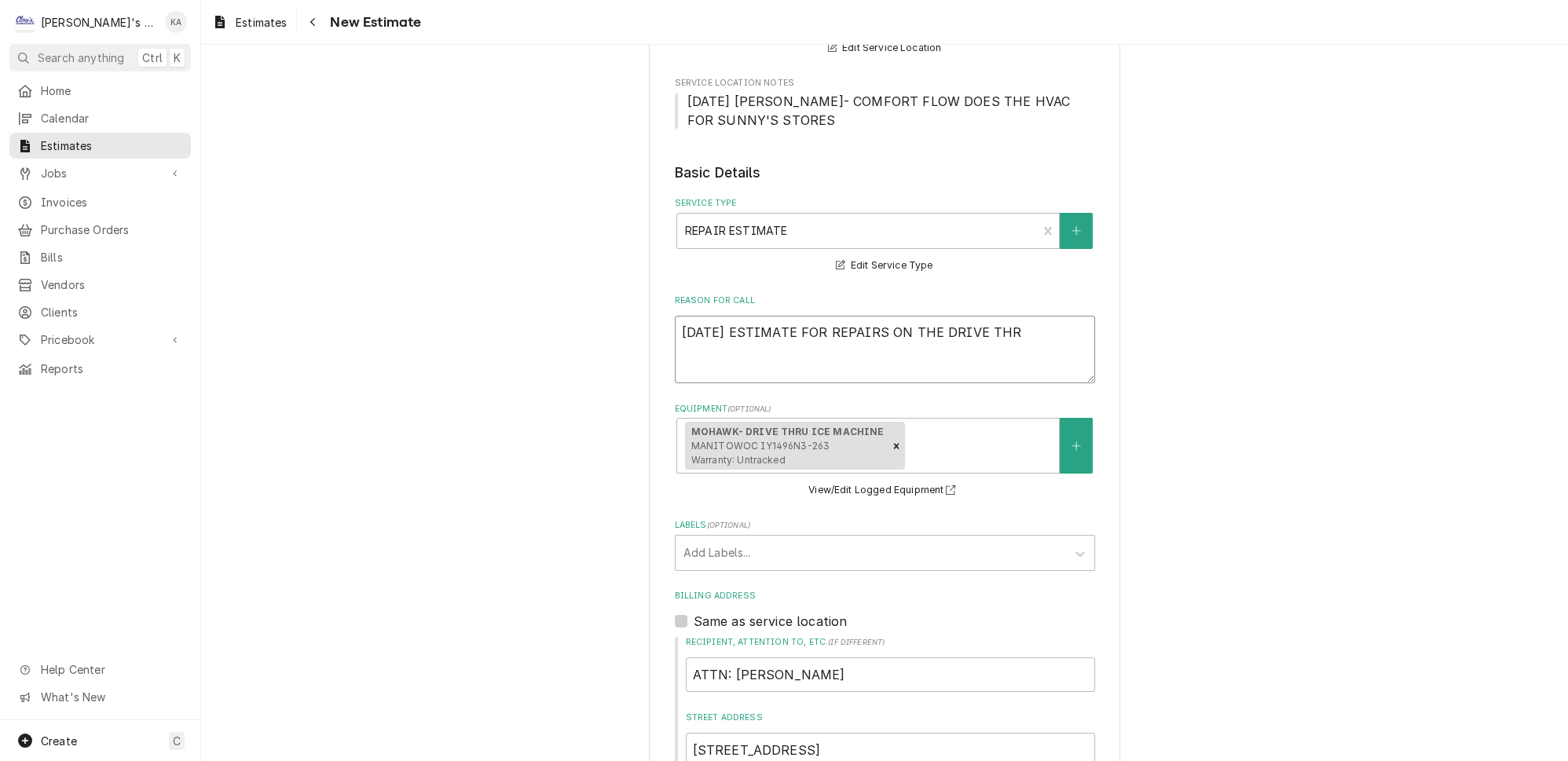
type textarea "8/25/2025 ESTIMATE FOR REPAIRS ON THE DRIVE THRU"
type textarea "x"
type textarea "8/25/2025 ESTIMATE FOR REPAIRS ON THE DRIVE THRU"
type textarea "x"
type textarea "8/25/2025 ESTIMATE FOR REPAIRS ON THE DRIVE THRU I"
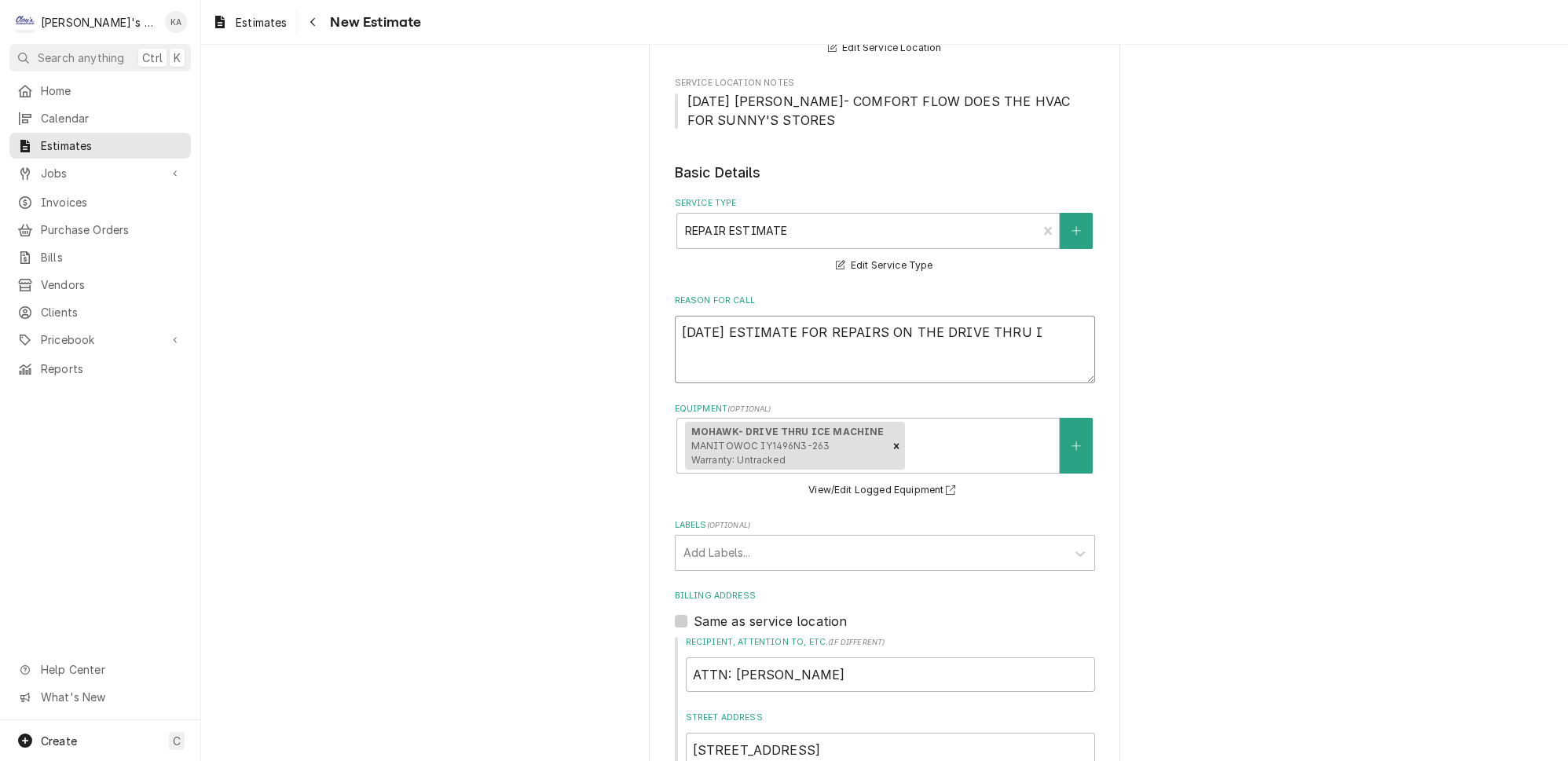
type textarea "x"
type textarea "8/25/2025 ESTIMATE FOR REPAIRS ON THE DRIVE THRU IC"
type textarea "x"
type textarea "8/25/2025 ESTIMATE FOR REPAIRS ON THE DRIVE THRU ICE"
type textarea "x"
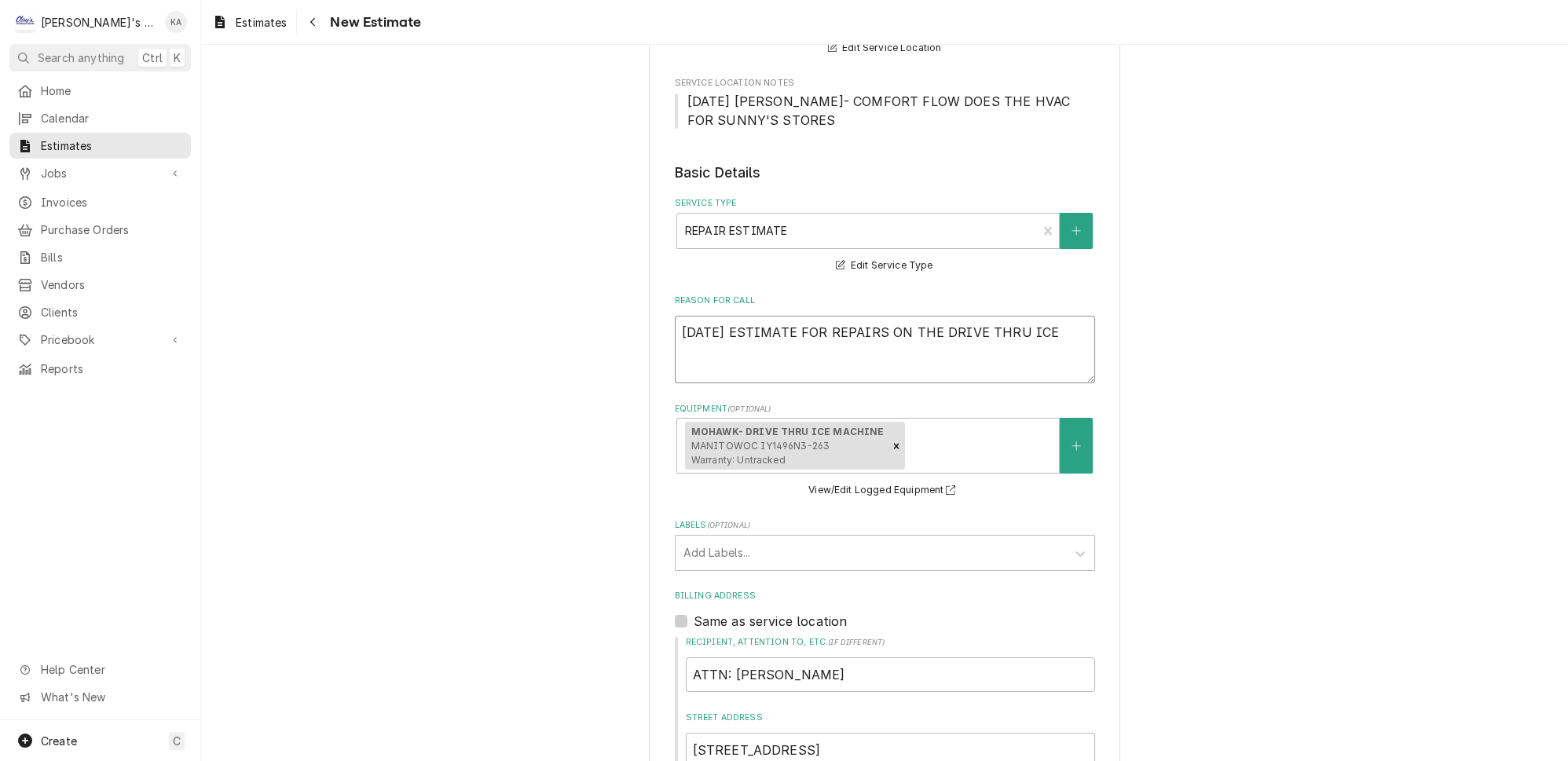
type textarea "8/25/2025 ESTIMATE FOR REPAIRS ON THE DRIVE THRU ICE"
type textarea "x"
type textarea "8/25/2025 ESTIMATE FOR REPAIRS ON THE DRIVE THRU ICE M"
type textarea "x"
type textarea "8/25/2025 ESTIMATE FOR REPAIRS ON THE DRIVE THRU ICE M,"
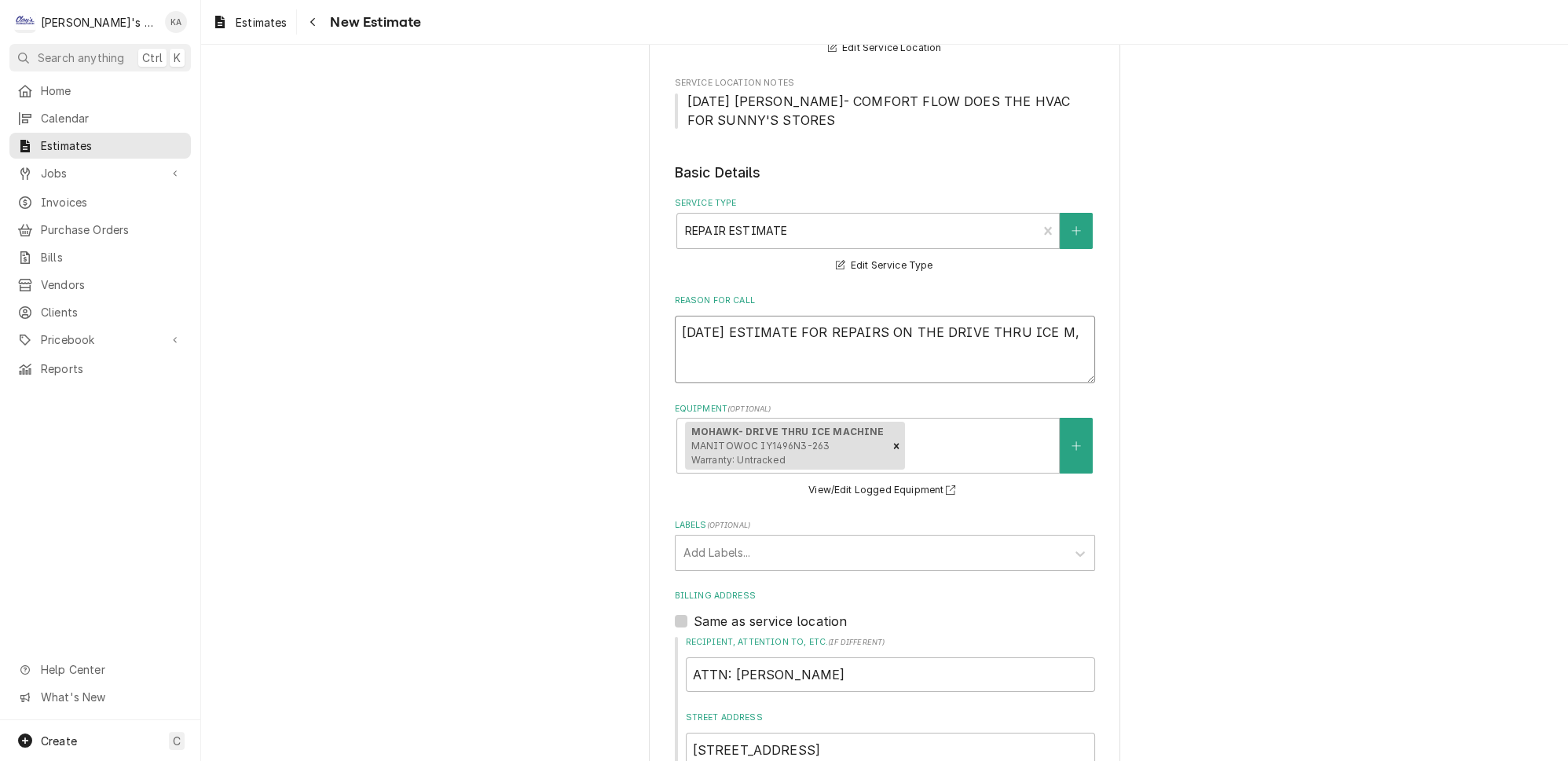
type textarea "x"
type textarea "8/25/2025 ESTIMATE FOR REPAIRS ON THE DRIVE THRU ICE M,A"
type textarea "x"
type textarea "8/25/2025 ESTIMATE FOR REPAIRS ON THE DRIVE THRU ICE M,AV"
type textarea "x"
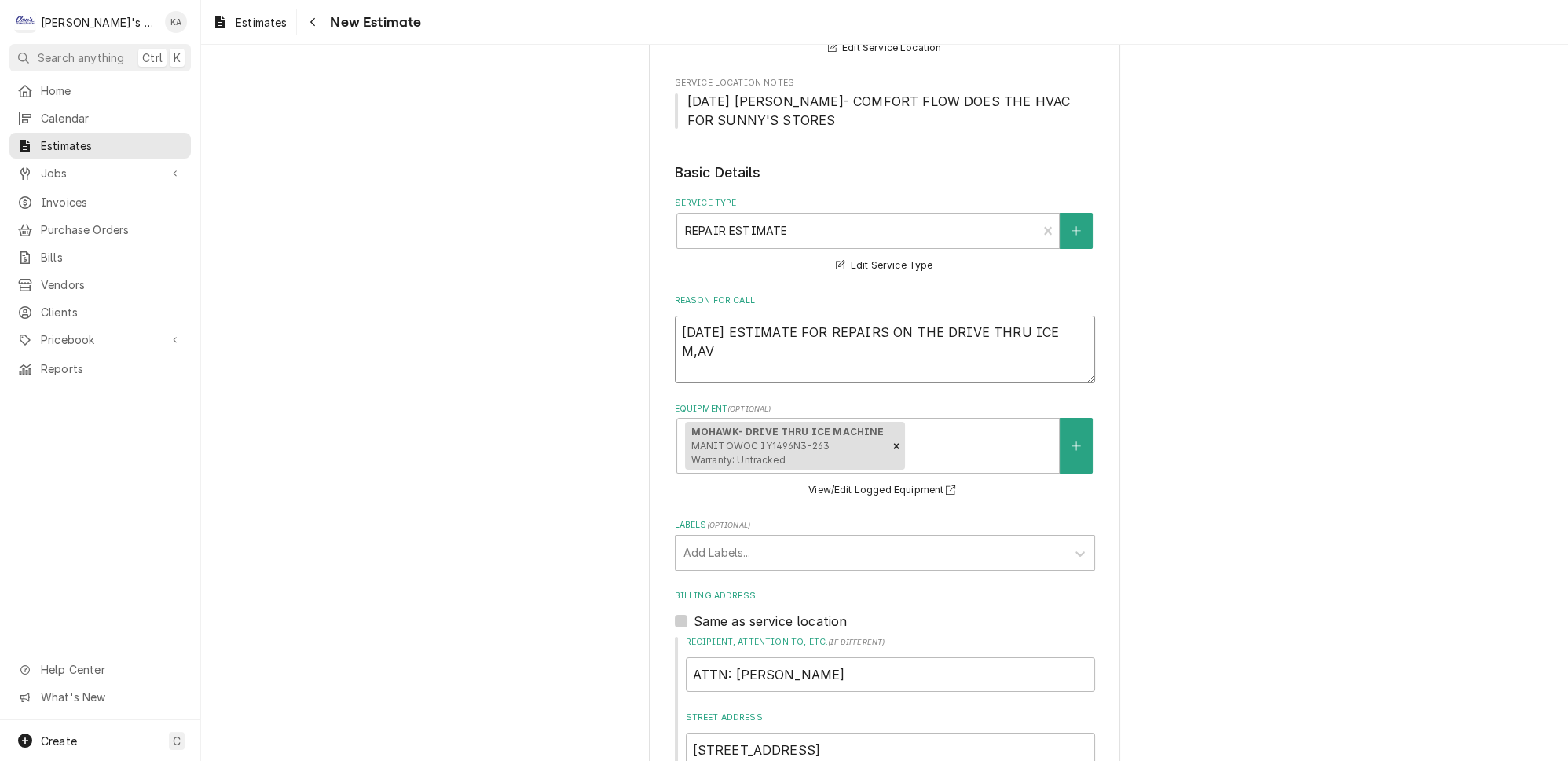
type textarea "8/25/2025 ESTIMATE FOR REPAIRS ON THE DRIVE THRU ICE M,A"
type textarea "x"
type textarea "8/25/2025 ESTIMATE FOR REPAIRS ON THE DRIVE THRU ICE M,AC"
type textarea "x"
type textarea "8/25/2025 ESTIMATE FOR REPAIRS ON THE DRIVE THRU ICE M,ACH"
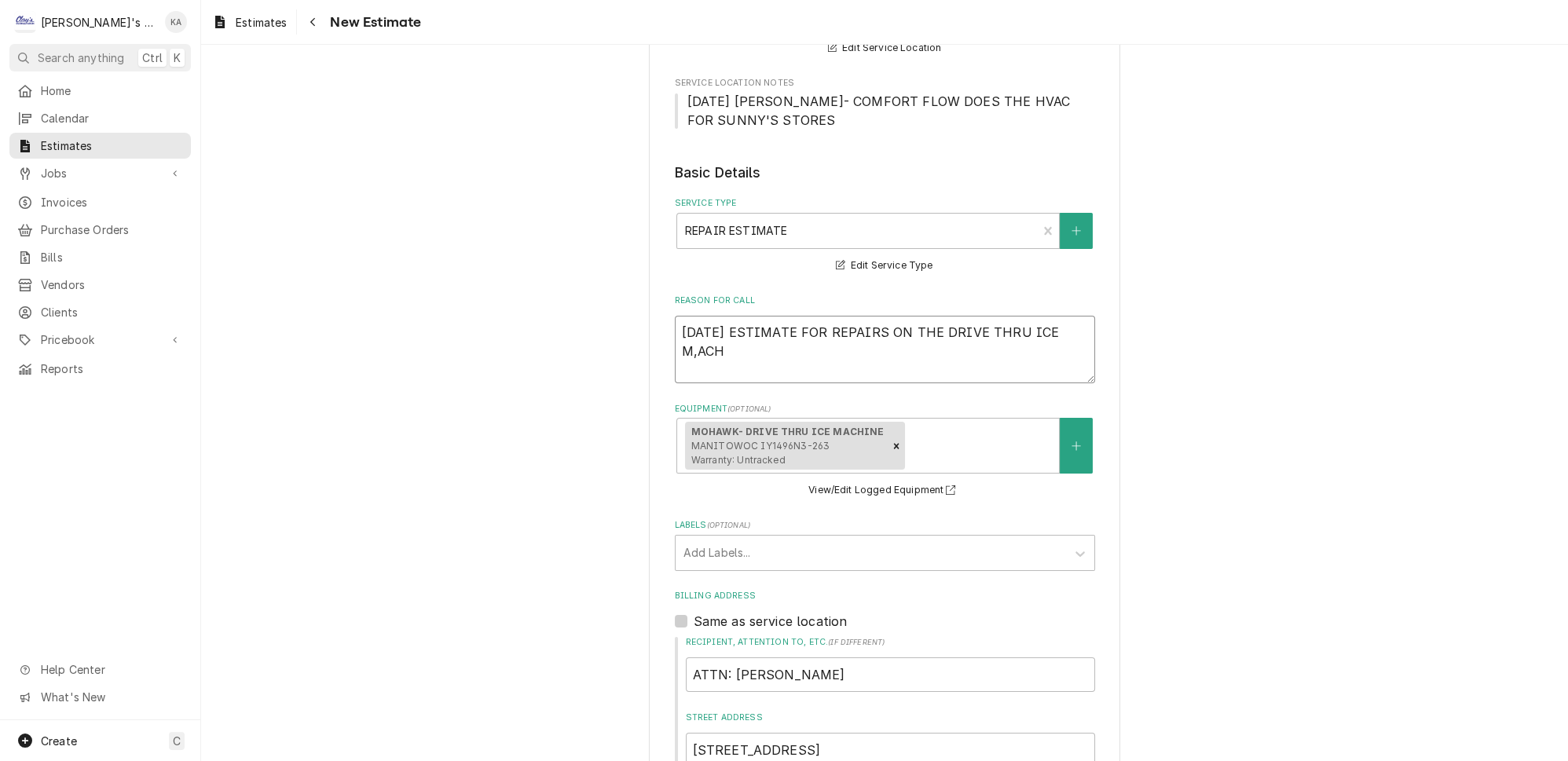
type textarea "x"
type textarea "8/25/2025 ESTIMATE FOR REPAIRS ON THE DRIVE THRU ICE M,ACHI"
type textarea "x"
type textarea "8/25/2025 ESTIMATE FOR REPAIRS ON THE DRIVE THRU ICE M,ACHIN"
type textarea "x"
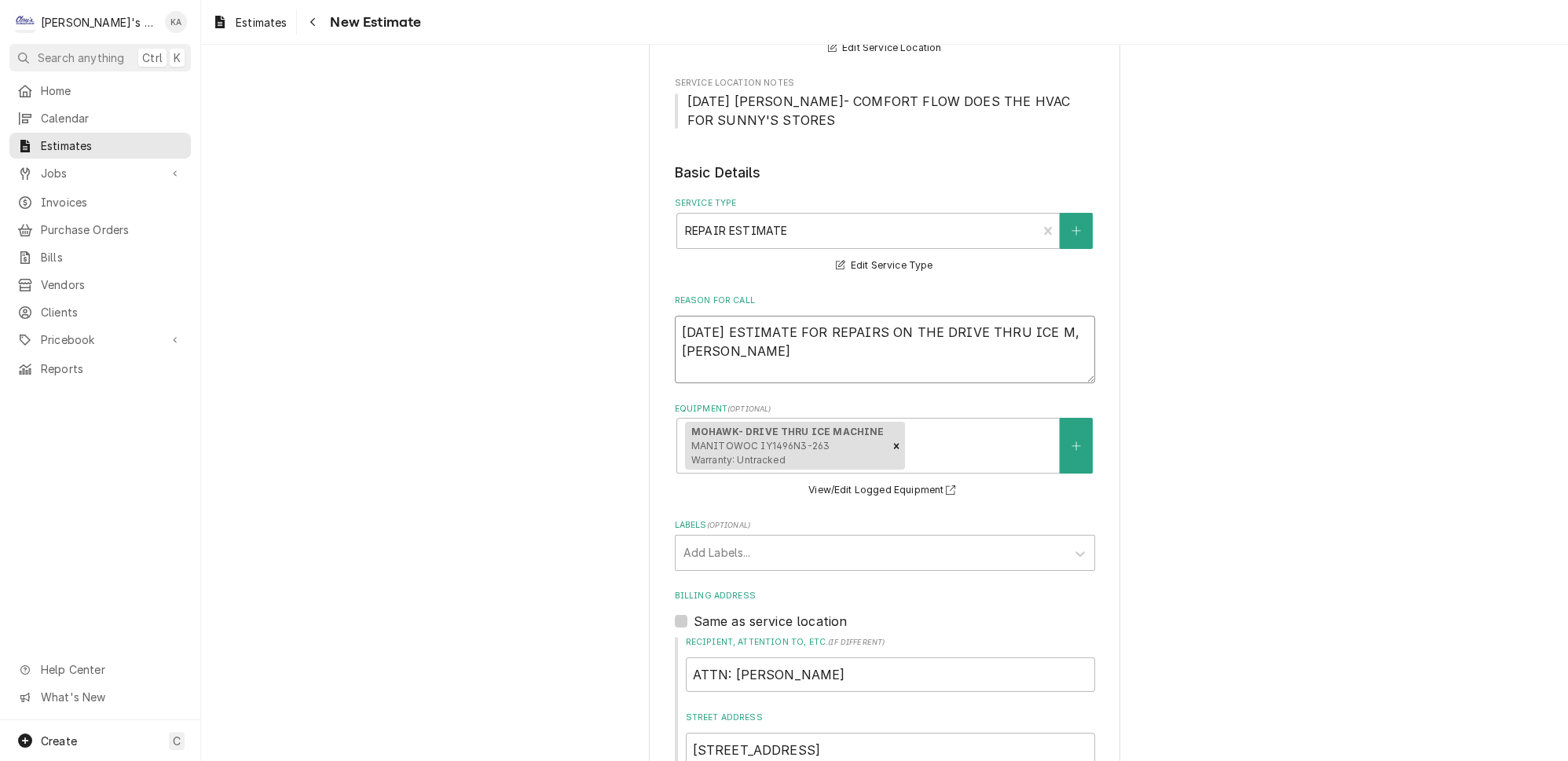
type textarea "8/25/2025 ESTIMATE FOR REPAIRS ON THE DRIVE THRU ICE M,ACHINE"
type textarea "x"
type textarea "8/25/2025 ESTIMATE FOR REPAIRS ON THE DRIVE THRU ICE M,ACHINE"
type textarea "x"
type textarea "8/25/2025 ESTIMATE FOR REPAIRS ON THE DRIVE THRU ICE M,ACHINE T"
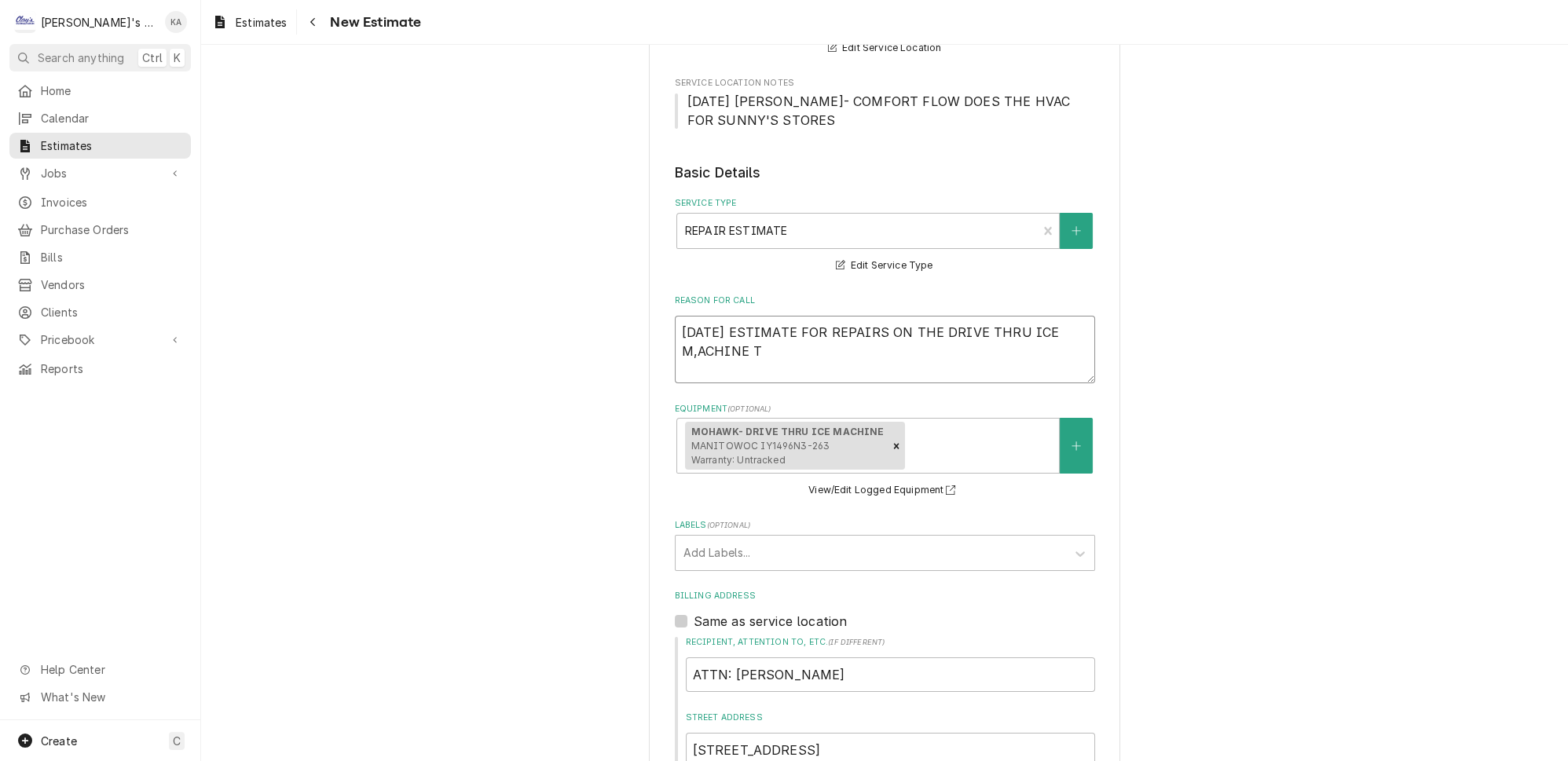
type textarea "x"
type textarea "8/25/2025 ESTIMATE FOR REPAIRS ON THE DRIVE THRU ICE M,ACHINE TH"
type textarea "x"
type textarea "8/25/2025 ESTIMATE FOR REPAIRS ON THE DRIVE THRU ICE M,ACHINE THA"
type textarea "x"
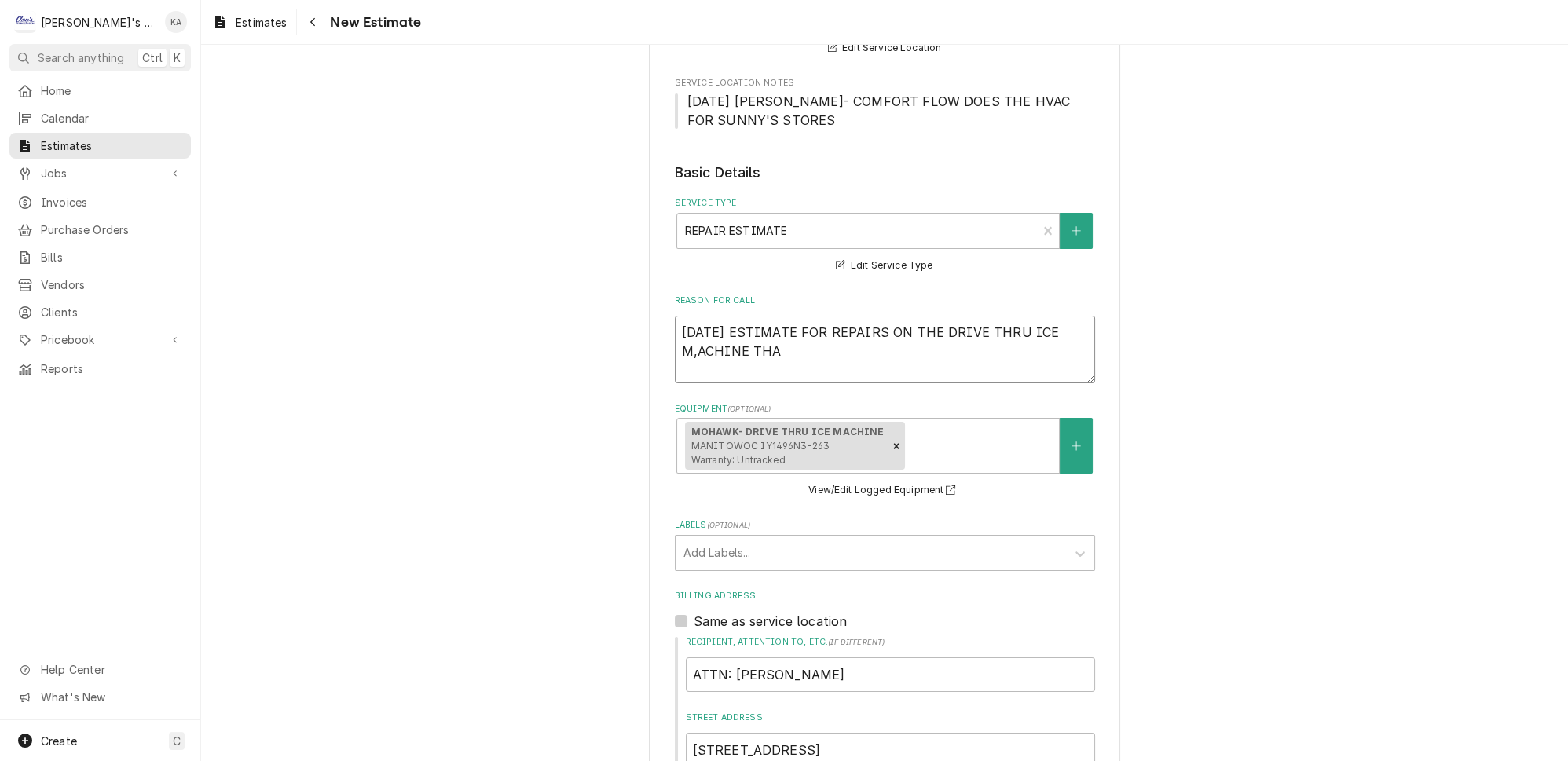
type textarea "8/25/2025 ESTIMATE FOR REPAIRS ON THE DRIVE THRU ICE M,ACHINE THAT"
type textarea "x"
type textarea "8/25/2025 ESTIMATE FOR REPAIRS ON THE DRIVE THRU ICE M,ACHINE THAT"
type textarea "x"
type textarea "8/25/2025 ESTIMATE FOR REPAIRS ON THE DRIVE THRU ICE M,ACHINE THAT W"
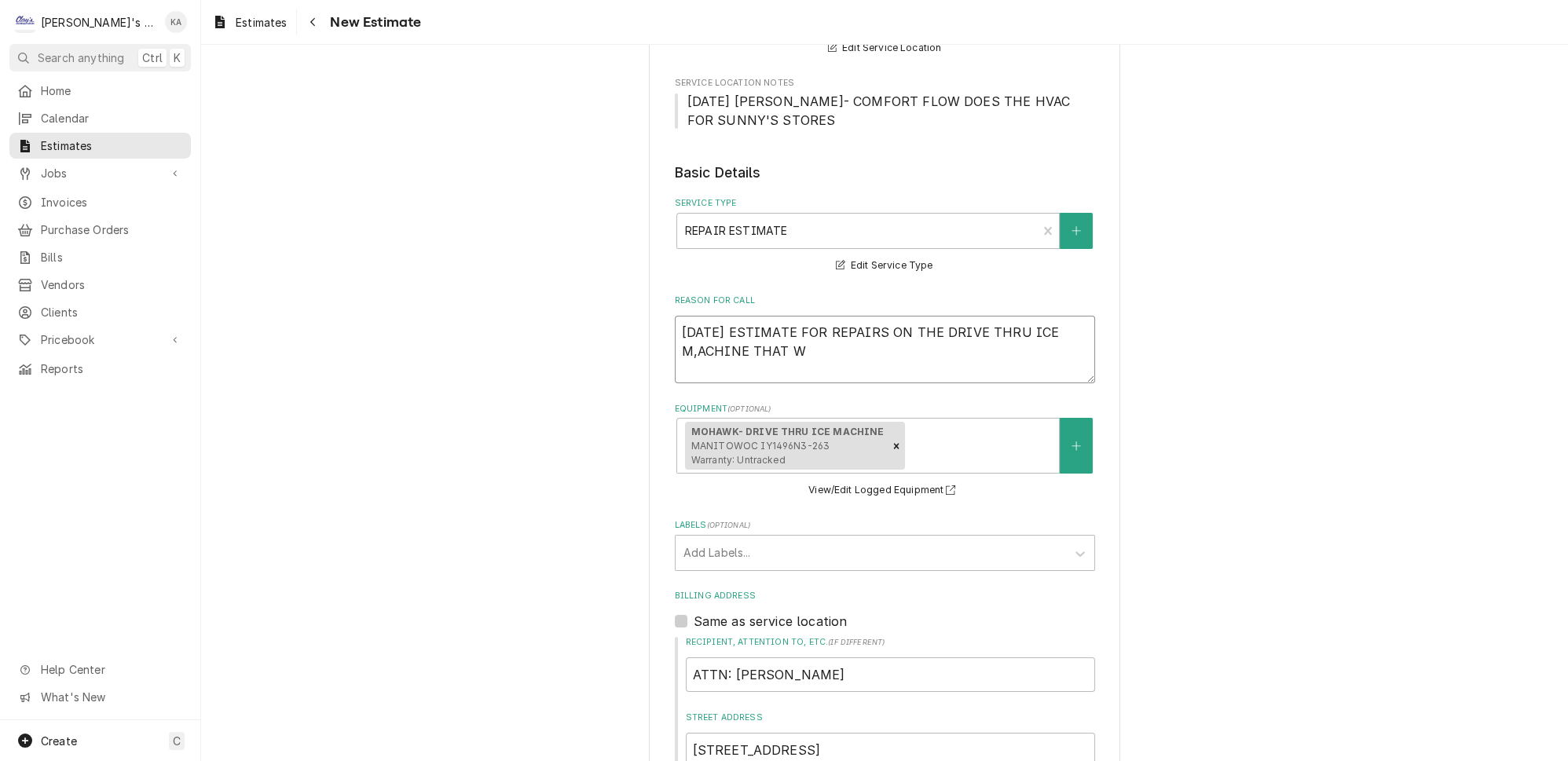
type textarea "x"
type textarea "8/25/2025 ESTIMATE FOR REPAIRS ON THE DRIVE THRU ICE M,ACHINE THAT WA"
type textarea "x"
type textarea "8/25/2025 ESTIMATE FOR REPAIRS ON THE DRIVE THRU ICE M,ACHINE THAT WAS"
type textarea "x"
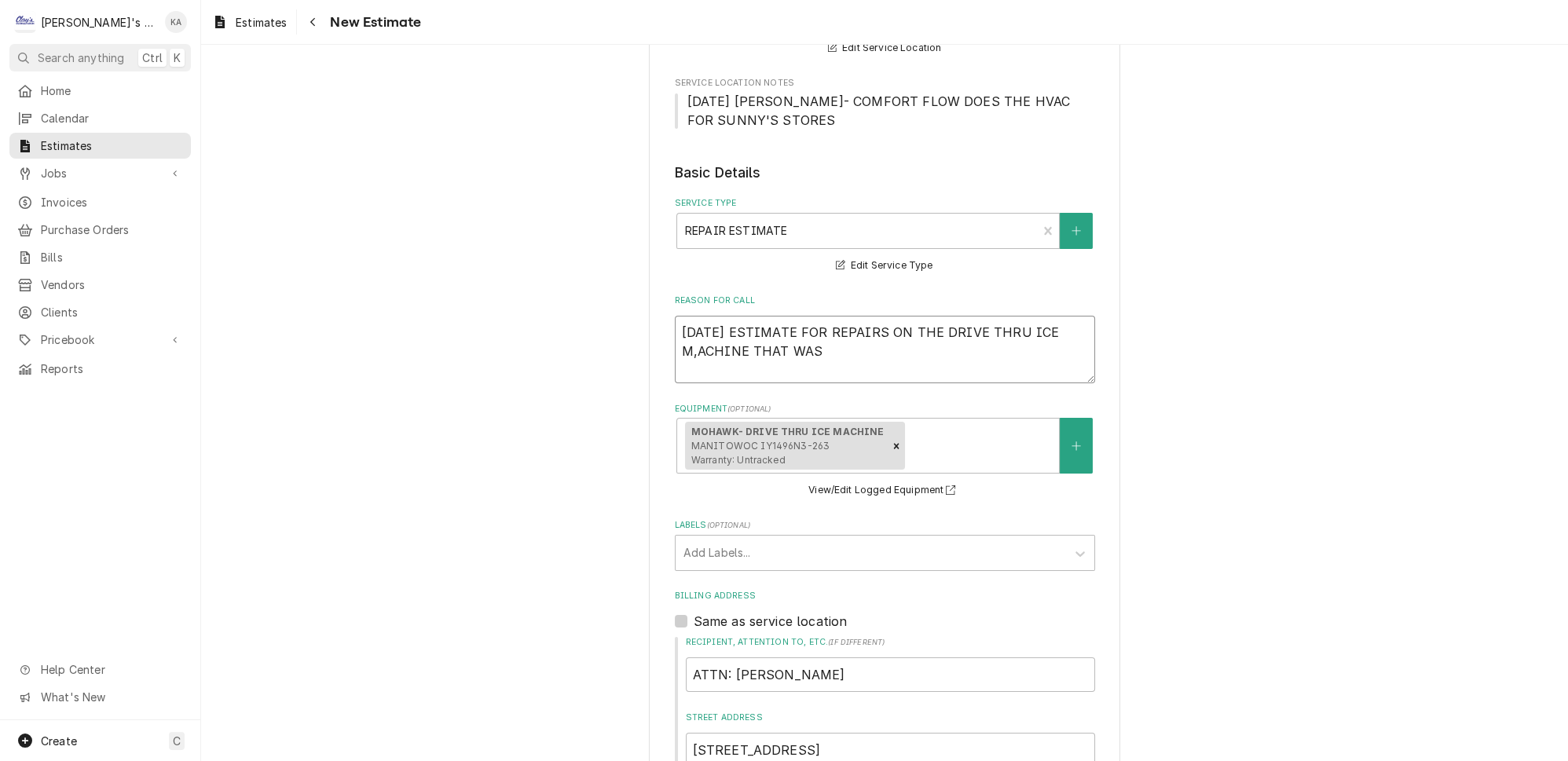
type textarea "8/25/2025 ESTIMATE FOR REPAIRS ON THE DRIVE THRU ICE M,ACHINE THAT WAS"
type textarea "x"
type textarea "8/25/2025 ESTIMATE FOR REPAIRS ON THE DRIVE THRU ICE M,ACHINE THAT WAS F"
type textarea "x"
type textarea "8/25/2025 ESTIMATE FOR REPAIRS ON THE DRIVE THRU ICE M,ACHINE THAT WAS FO"
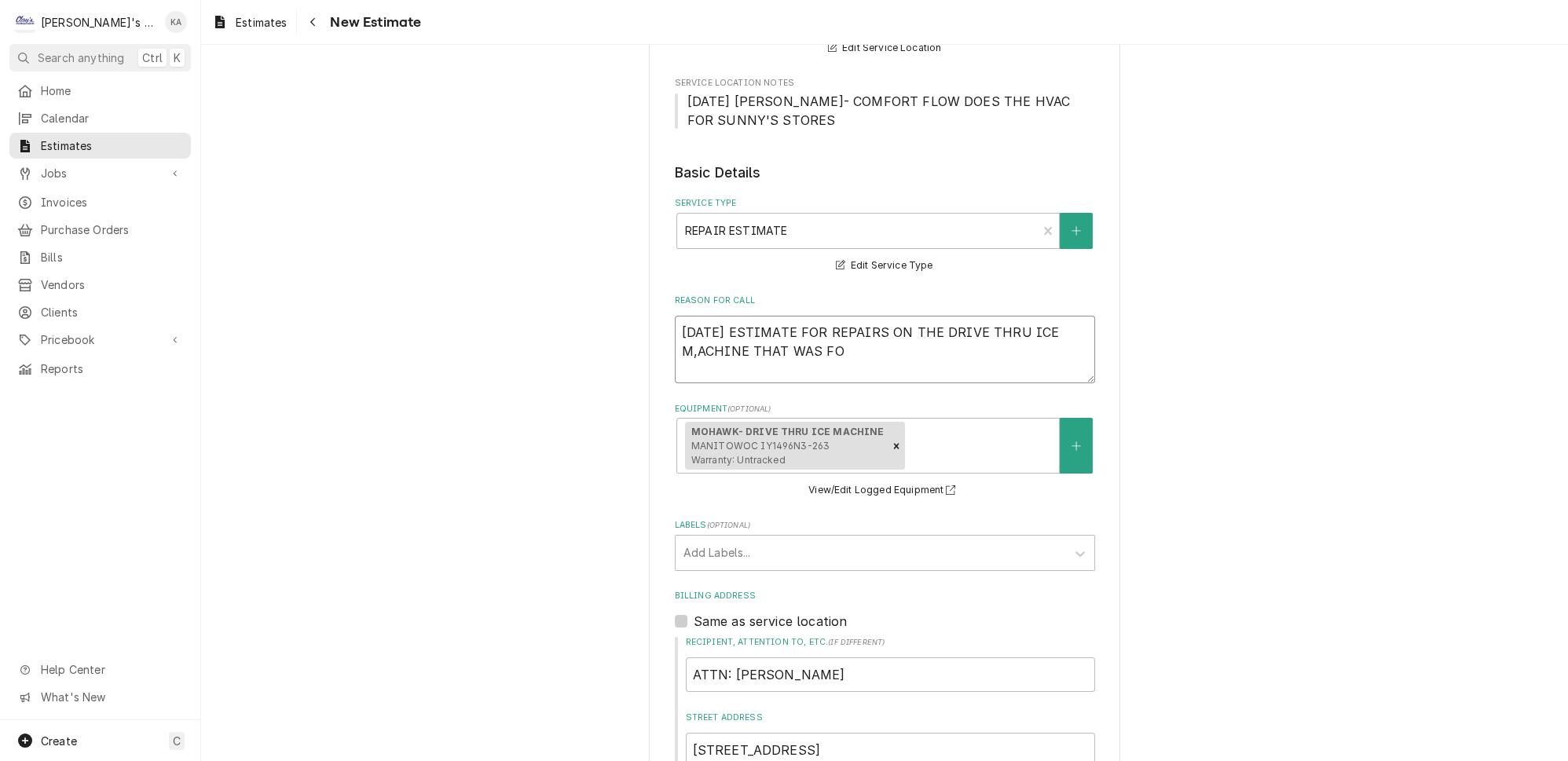
type textarea "x"
type textarea "8/25/2025 ESTIMATE FOR REPAIRS ON THE DRIVE THRU ICE M,ACHINE THAT WAS FOU"
type textarea "x"
type textarea "8/25/2025 ESTIMATE FOR REPAIRS ON THE DRIVE THRU ICE M,ACHINE THAT WAS FOUN"
type textarea "x"
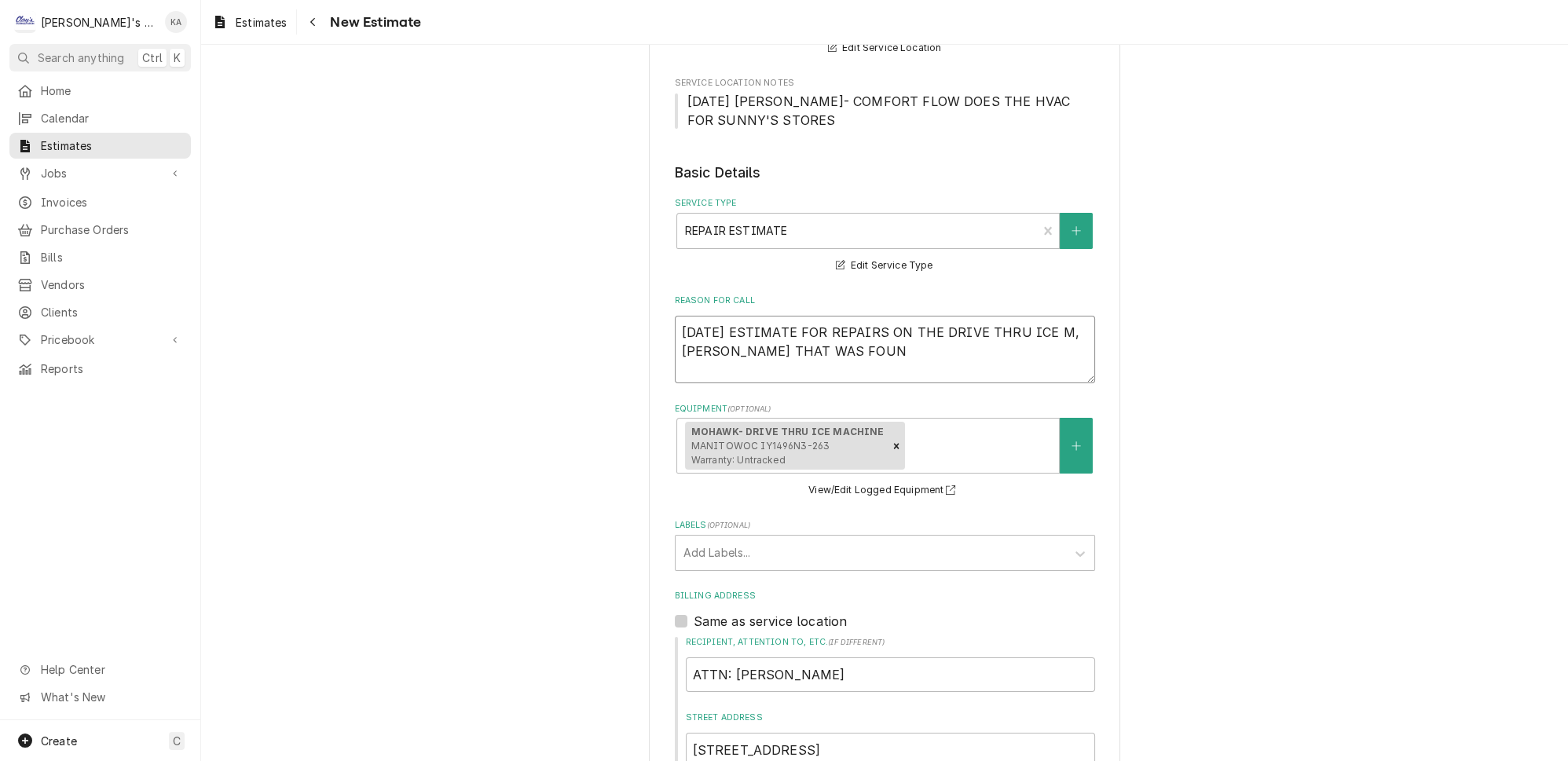
type textarea "8/25/2025 ESTIMATE FOR REPAIRS ON THE DRIVE THRU ICE M,ACHINE THAT WAS FOUND"
type textarea "x"
type textarea "8/25/2025 ESTIMATE FOR REPAIRS ON THE DRIVE THRU ICE M,ACHINE THAT WAS FOUND"
type textarea "x"
type textarea "8/25/2025 ESTIMATE FOR REPAIRS ON THE DRIVE THRU ICE M,ACHINE THAT WAS FOUND T"
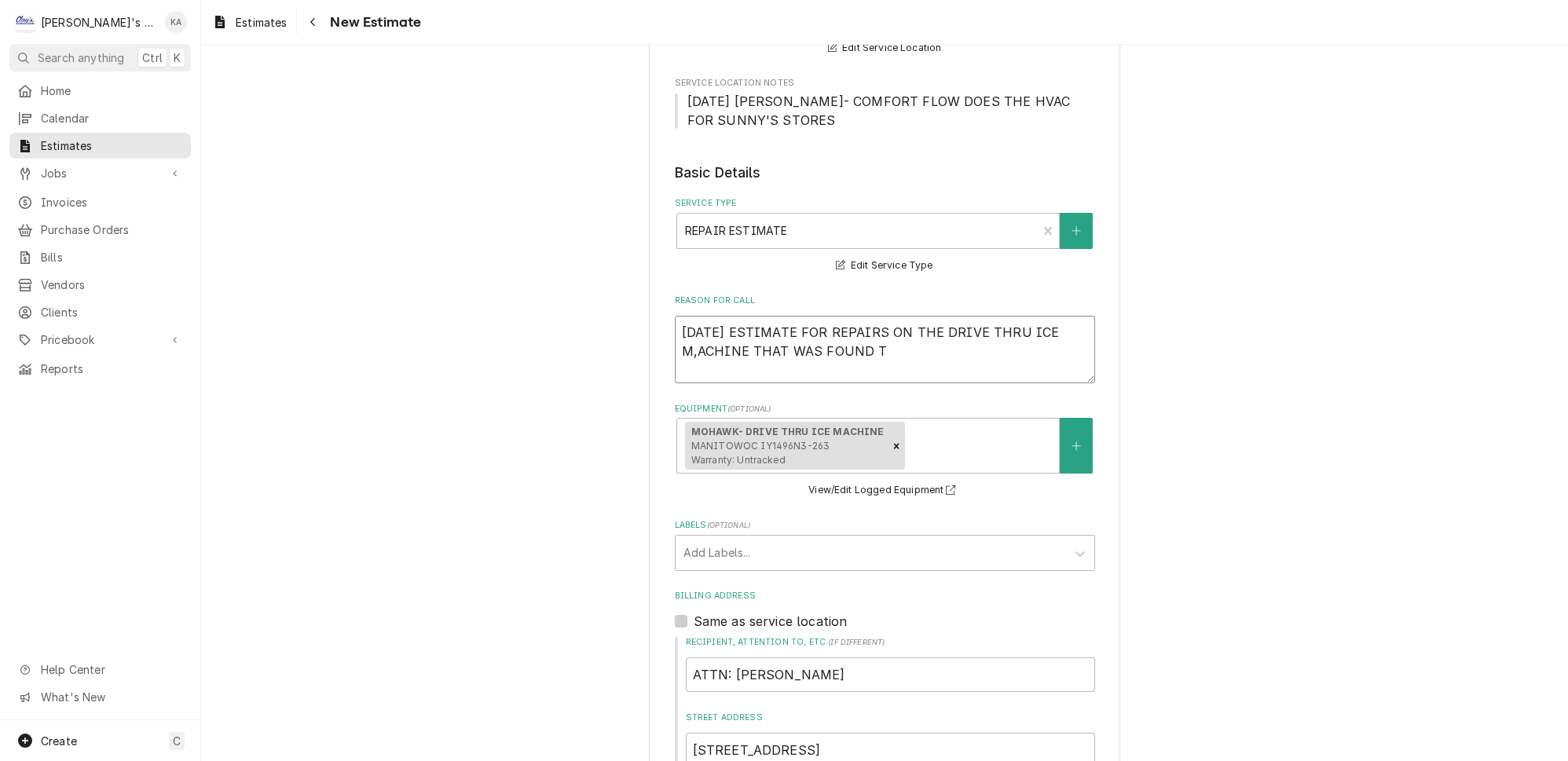
type textarea "x"
type textarea "8/25/2025 ESTIMATE FOR REPAIRS ON THE DRIVE THRU ICE M,ACHINE THAT WAS FOUND TO"
type textarea "x"
type textarea "8/25/2025 ESTIMATE FOR REPAIRS ON THE DRIVE THRU ICE M,ACHINE THAT WAS FOUND TO"
type textarea "x"
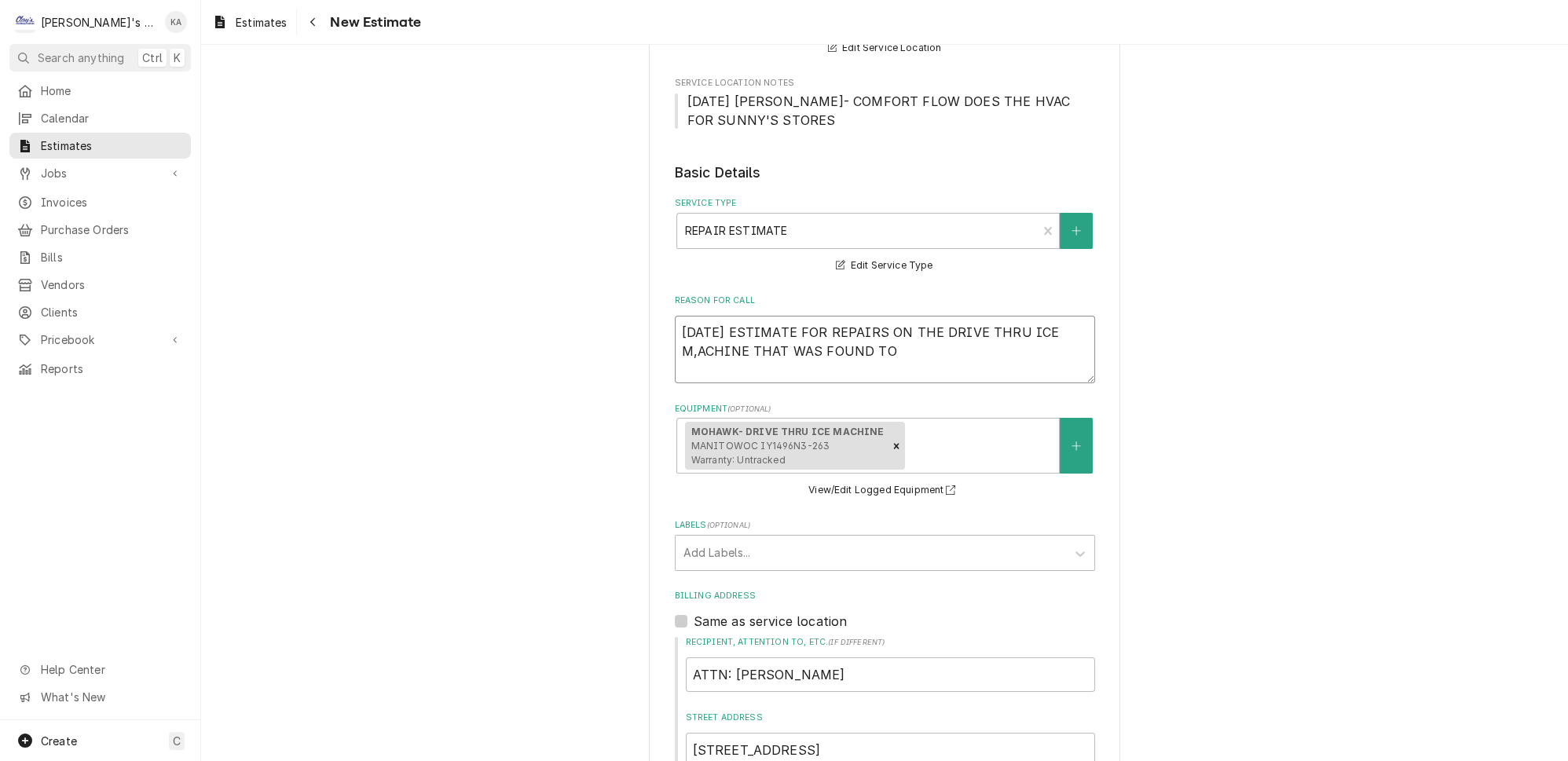
type textarea "8/25/2025 ESTIMATE FOR REPAIRS ON THE DRIVE THRU ICE M,ACHINE THAT WAS FOUND TO…"
type textarea "x"
type textarea "8/25/2025 ESTIMATE FOR REPAIRS ON THE DRIVE THRU ICE M,ACHINE THAT WAS FOUND TO…"
type textarea "x"
type textarea "8/25/2025 ESTIMATE FOR REPAIRS ON THE DRIVE THRU ICE M,ACHINE THAT WAS FOUND TO…"
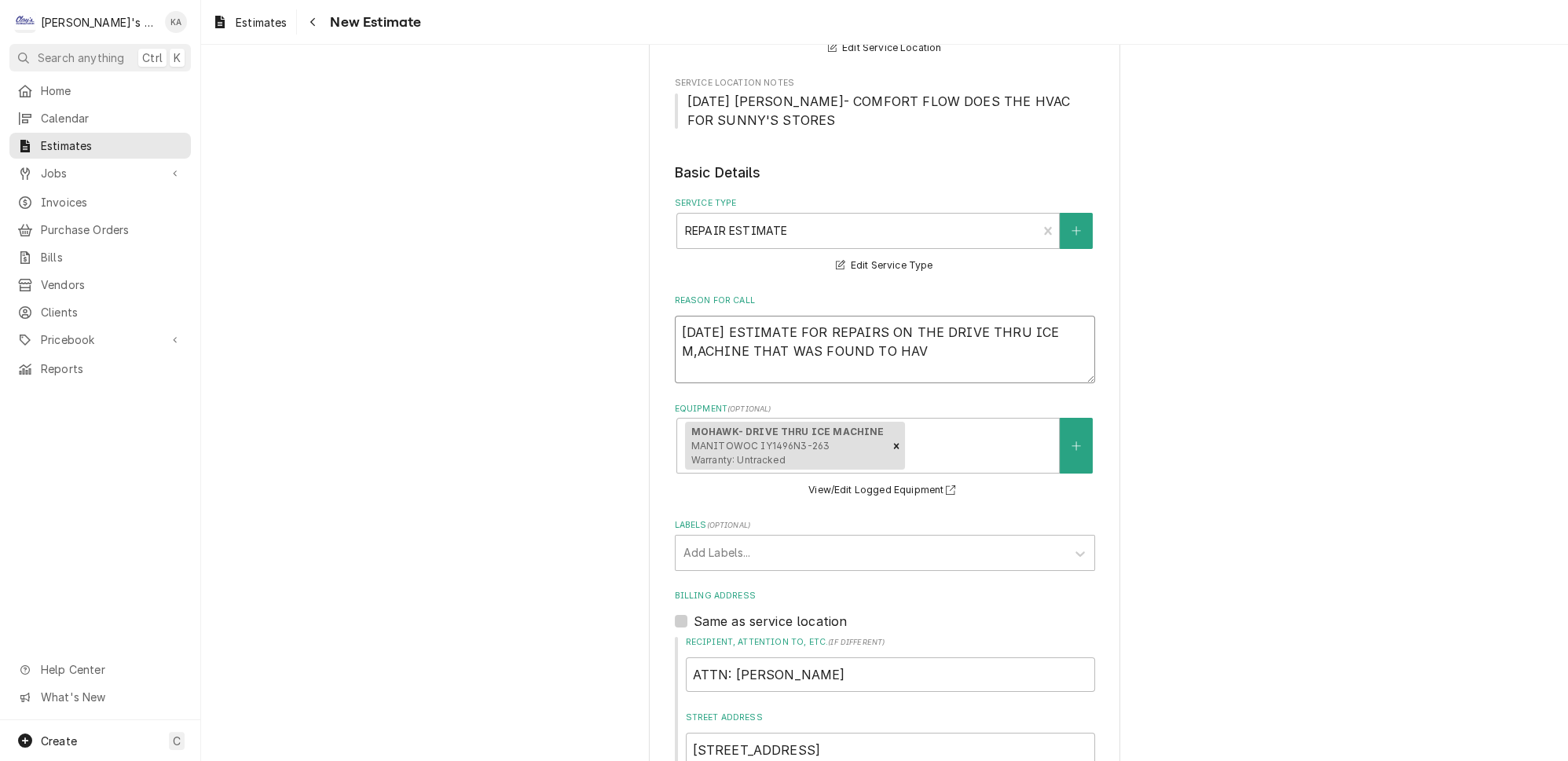
type textarea "x"
type textarea "8/25/2025 ESTIMATE FOR REPAIRS ON THE DRIVE THRU ICE M,ACHINE THAT WAS FOUND TO…"
type textarea "x"
type textarea "8/25/2025 ESTIMATE FOR REPAIRS ON THE DRIVE THRU ICE M,ACHINE THAT WAS FOUND TO…"
type textarea "x"
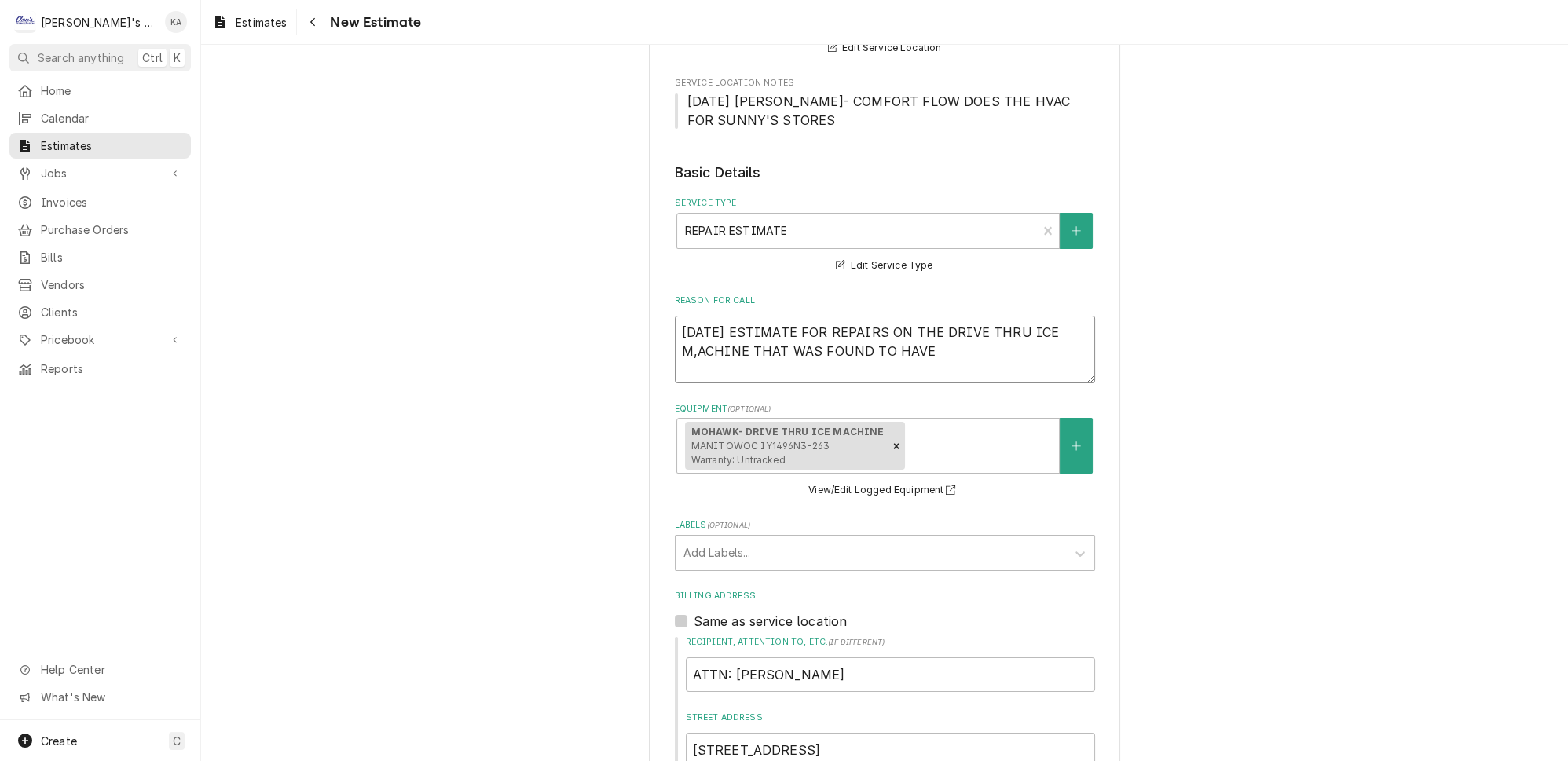
type textarea "8/25/2025 ESTIMATE FOR REPAIRS ON THE DRIVE THRU ICE M,ACHINE THAT WAS FOUND TO…"
type textarea "x"
type textarea "8/25/2025 ESTIMATE FOR REPAIRS ON THE DRIVE THRU ICE M,ACHINE THAT WAS FOUND TO…"
type textarea "x"
type textarea "8/25/2025 ESTIMATE FOR REPAIRS ON THE DRIVE THRU ICE M,ACHINE THAT WAS FOUND TO…"
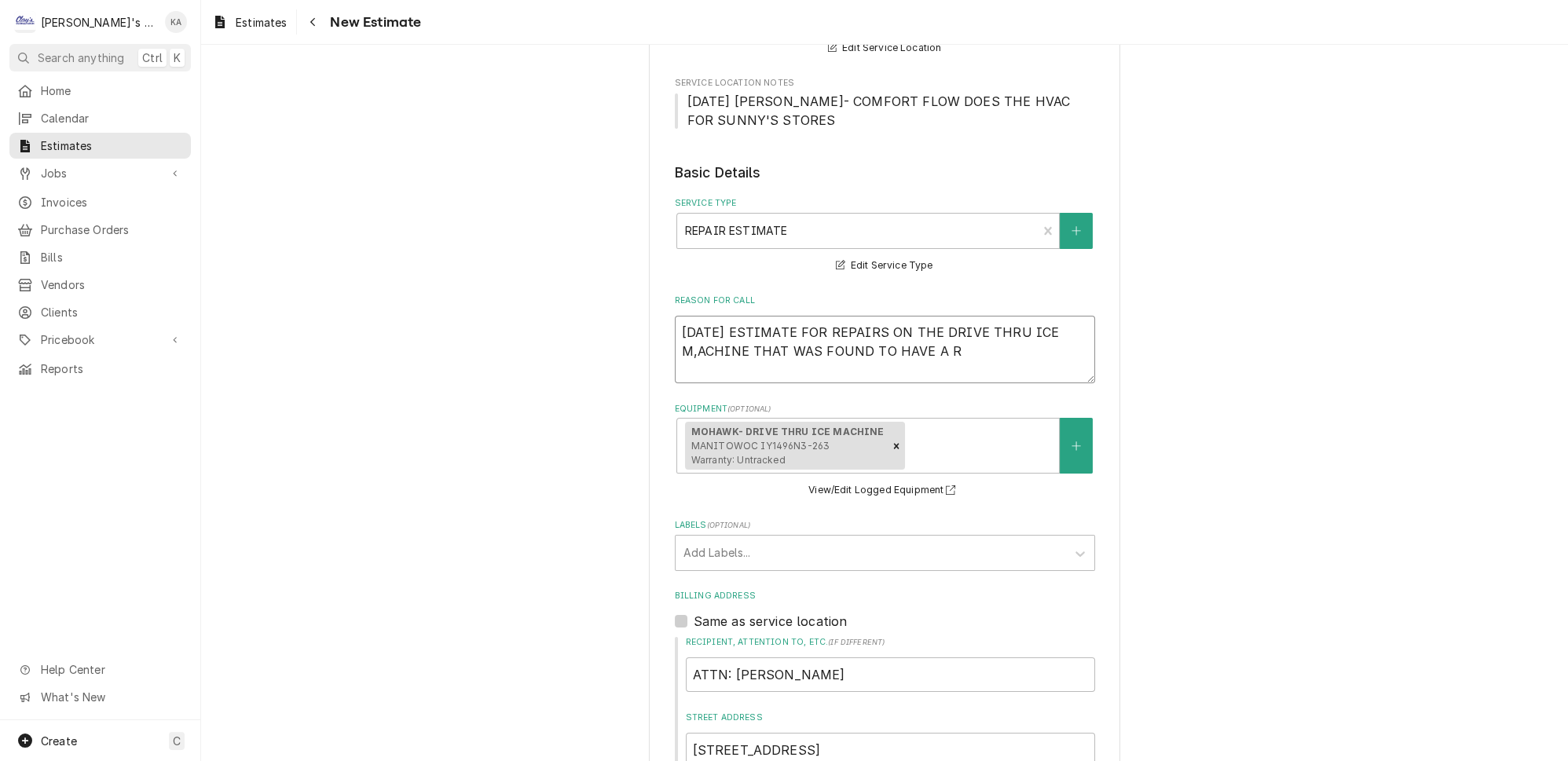
type textarea "x"
type textarea "8/25/2025 ESTIMATE FOR REPAIRS ON THE DRIVE THRU ICE M,ACHINE THAT WAS FOUND TO…"
type textarea "x"
type textarea "8/25/2025 ESTIMATE FOR REPAIRS ON THE DRIVE THRU ICE M,ACHINE THAT WAS FOUND TO…"
type textarea "x"
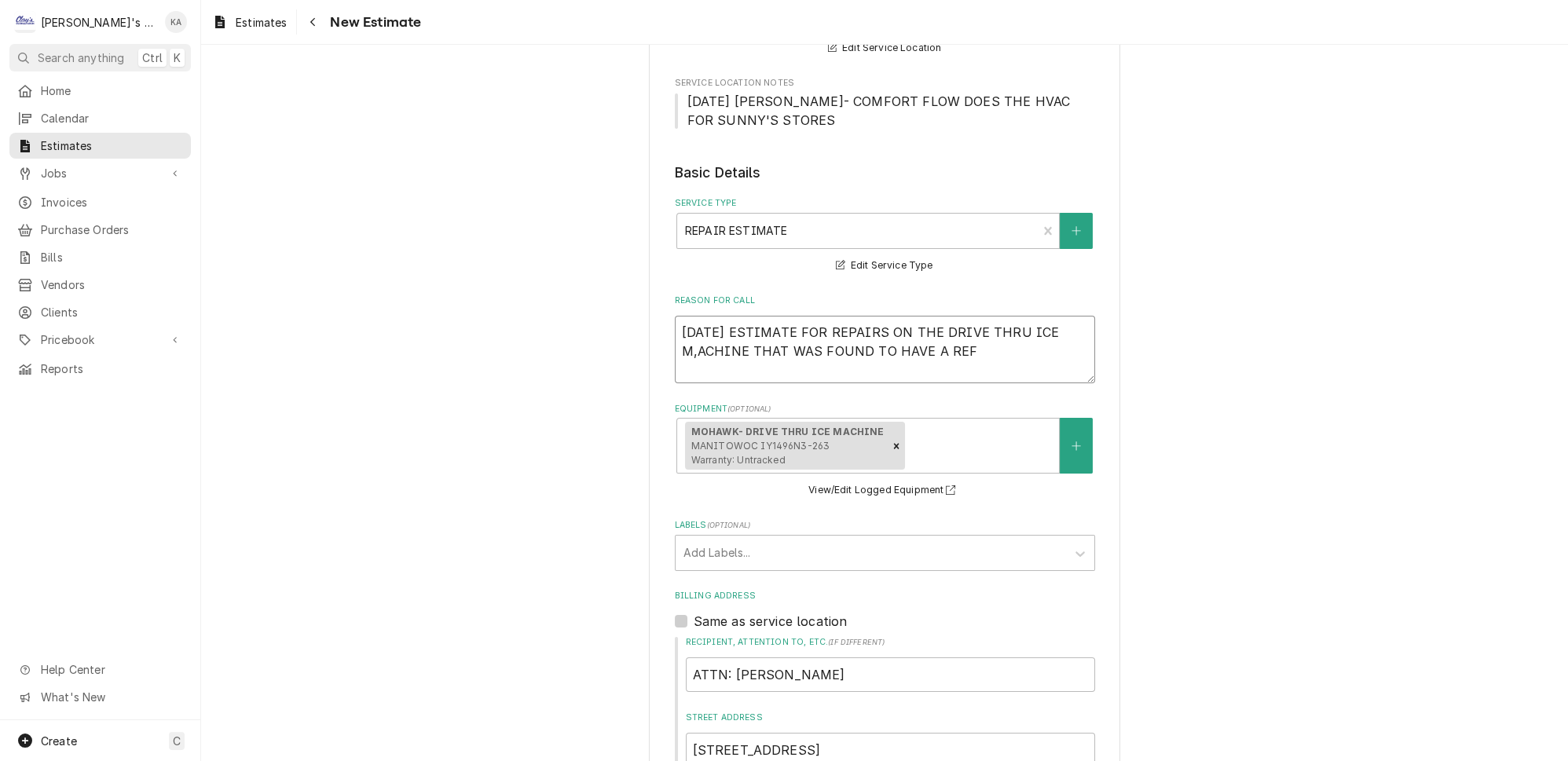
type textarea "8/25/2025 ESTIMATE FOR REPAIRS ON THE DRIVE THRU ICE M,ACHINE THAT WAS FOUND TO…"
type textarea "x"
type textarea "8/25/2025 ESTIMATE FOR REPAIRS ON THE DRIVE THRU ICE M,ACHINE THAT WAS FOUND TO…"
type textarea "x"
type textarea "8/25/2025 ESTIMATE FOR REPAIRS ON THE DRIVE THRU ICE M,ACHINE THAT WAS FOUND TO…"
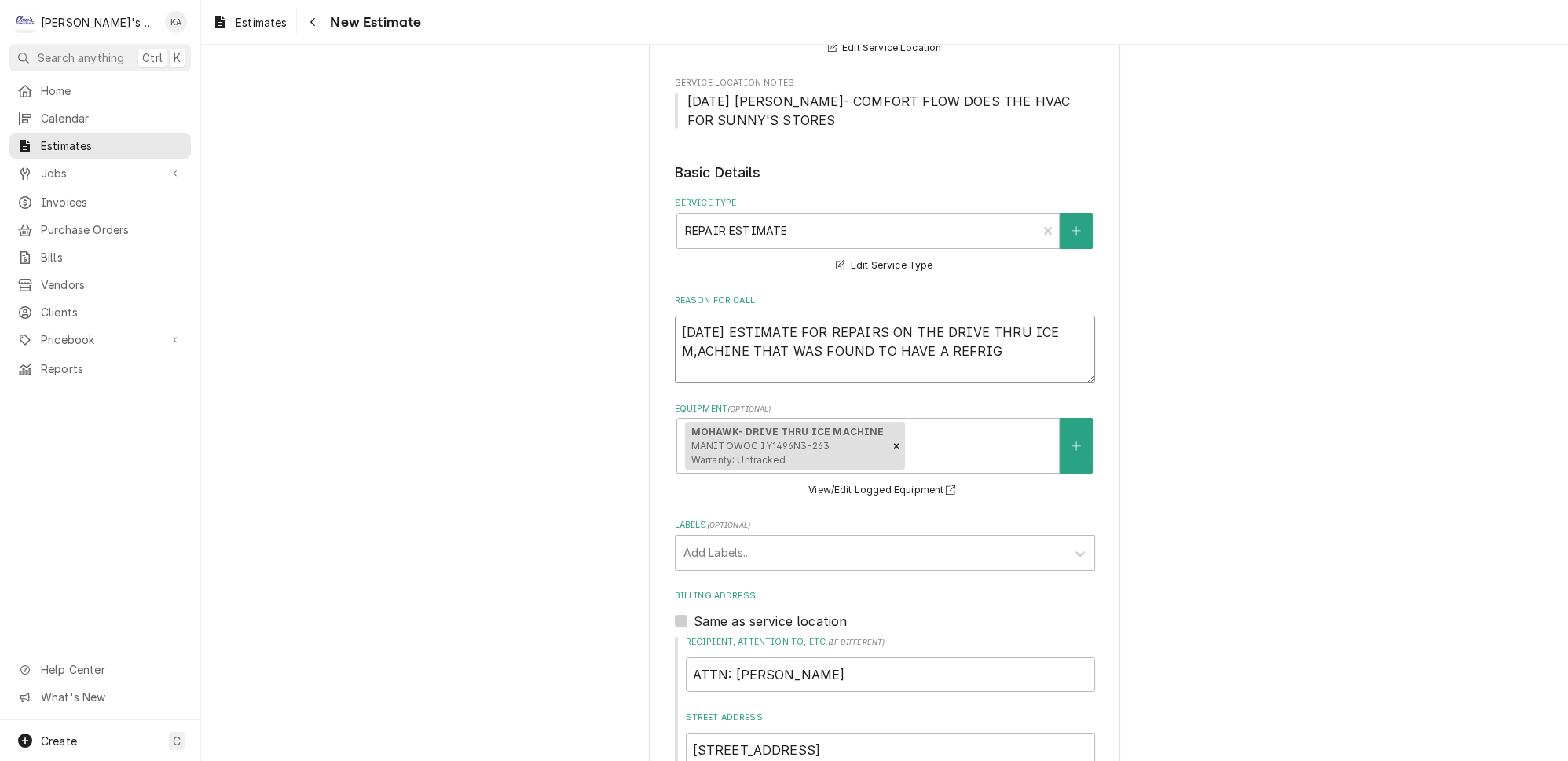
type textarea "x"
type textarea "8/25/2025 ESTIMATE FOR REPAIRS ON THE DRIVE THRU ICE M,ACHINE THAT WAS FOUND TO…"
type textarea "x"
type textarea "8/25/2025 ESTIMATE FOR REPAIRS ON THE DRIVE THRU ICE M,ACHINE THAT WAS FOUND TO…"
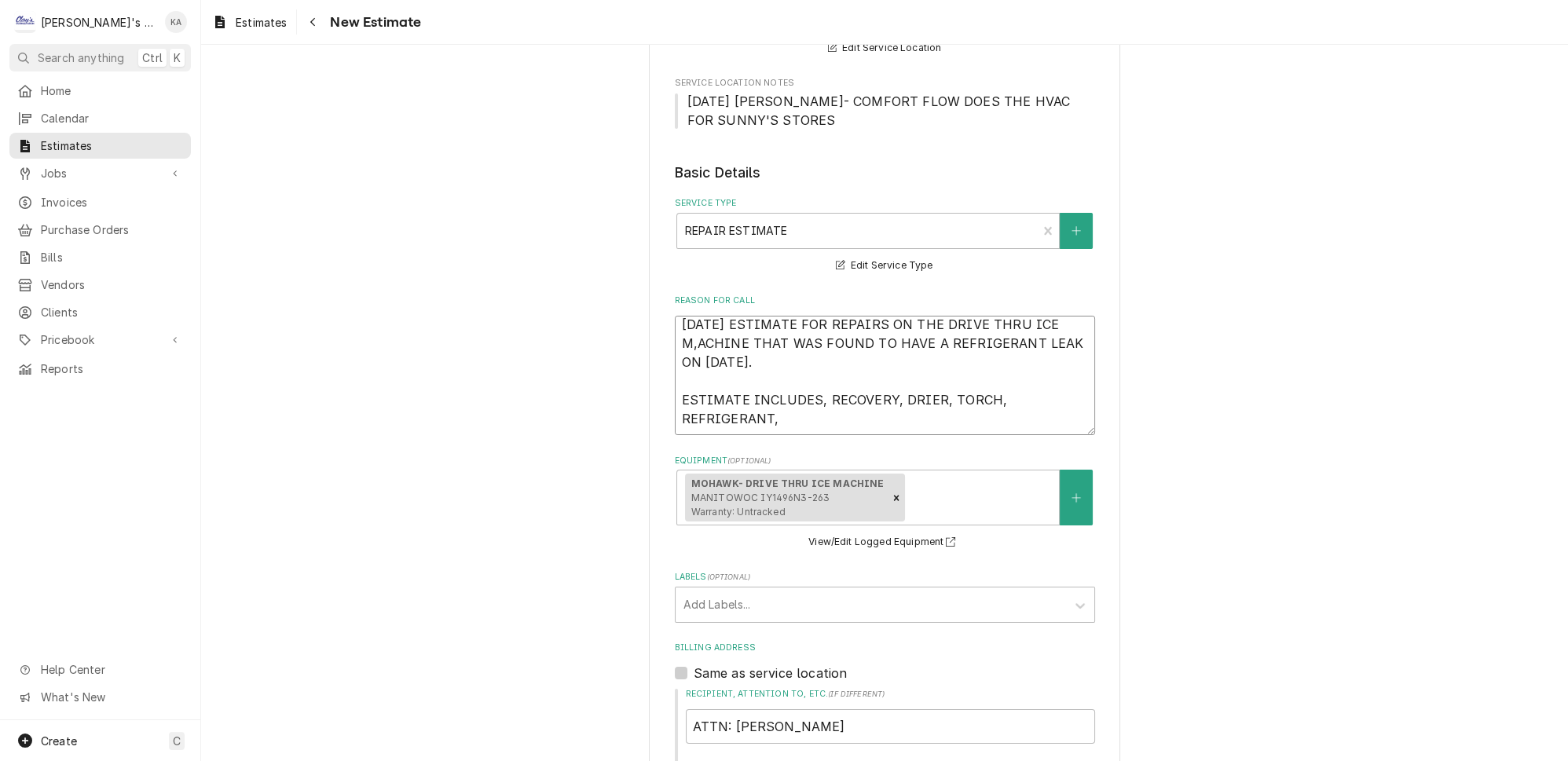
scroll to position [0, 0]
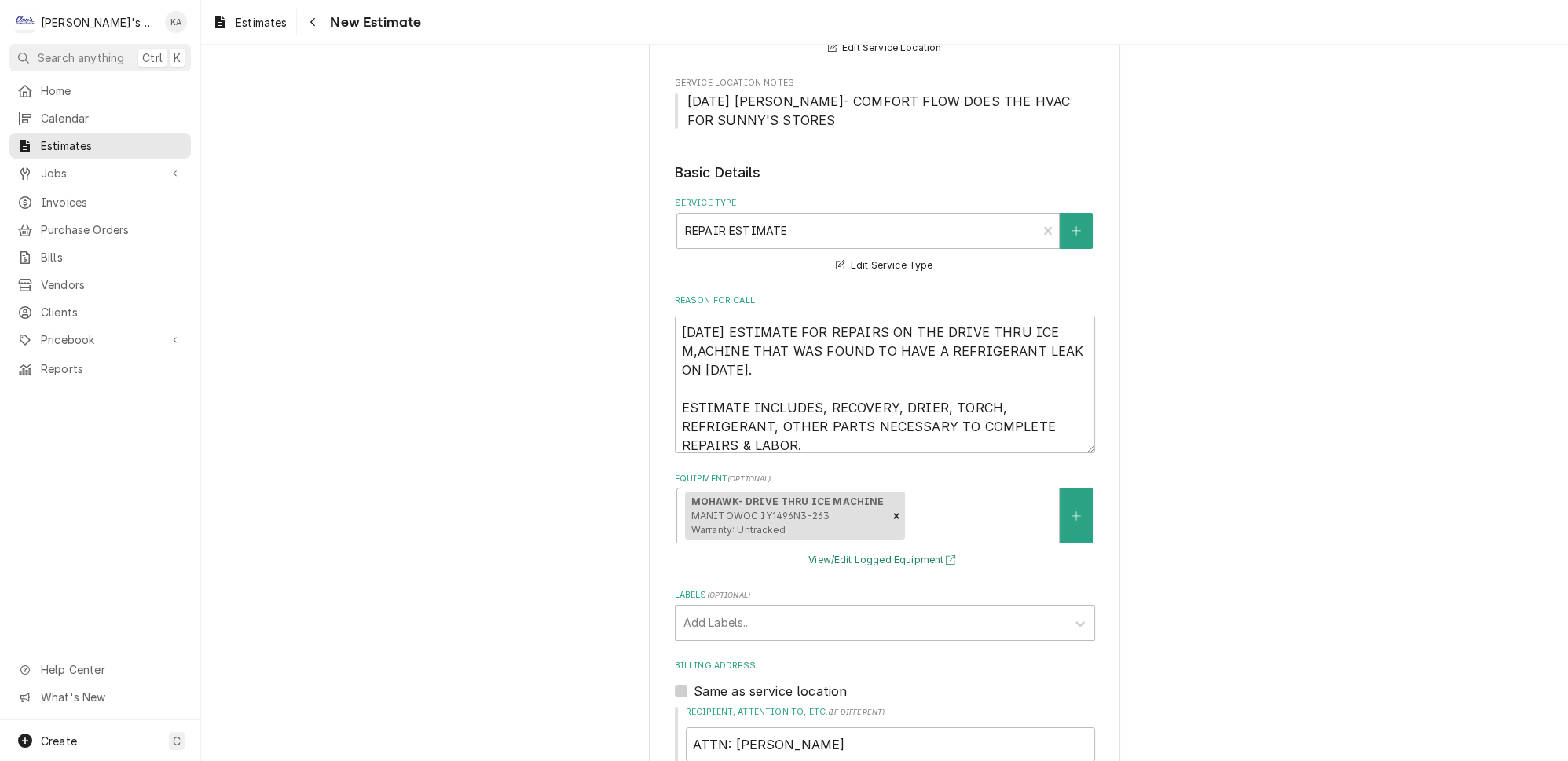
click at [864, 555] on button "View/Edit Logged Equipment" at bounding box center [884, 560] width 157 height 20
click at [849, 425] on textarea "8/25/2025 ESTIMATE FOR REPAIRS ON THE DRIVE THRU ICE M,ACHINE THAT WAS FOUND TO…" at bounding box center [884, 384] width 420 height 137
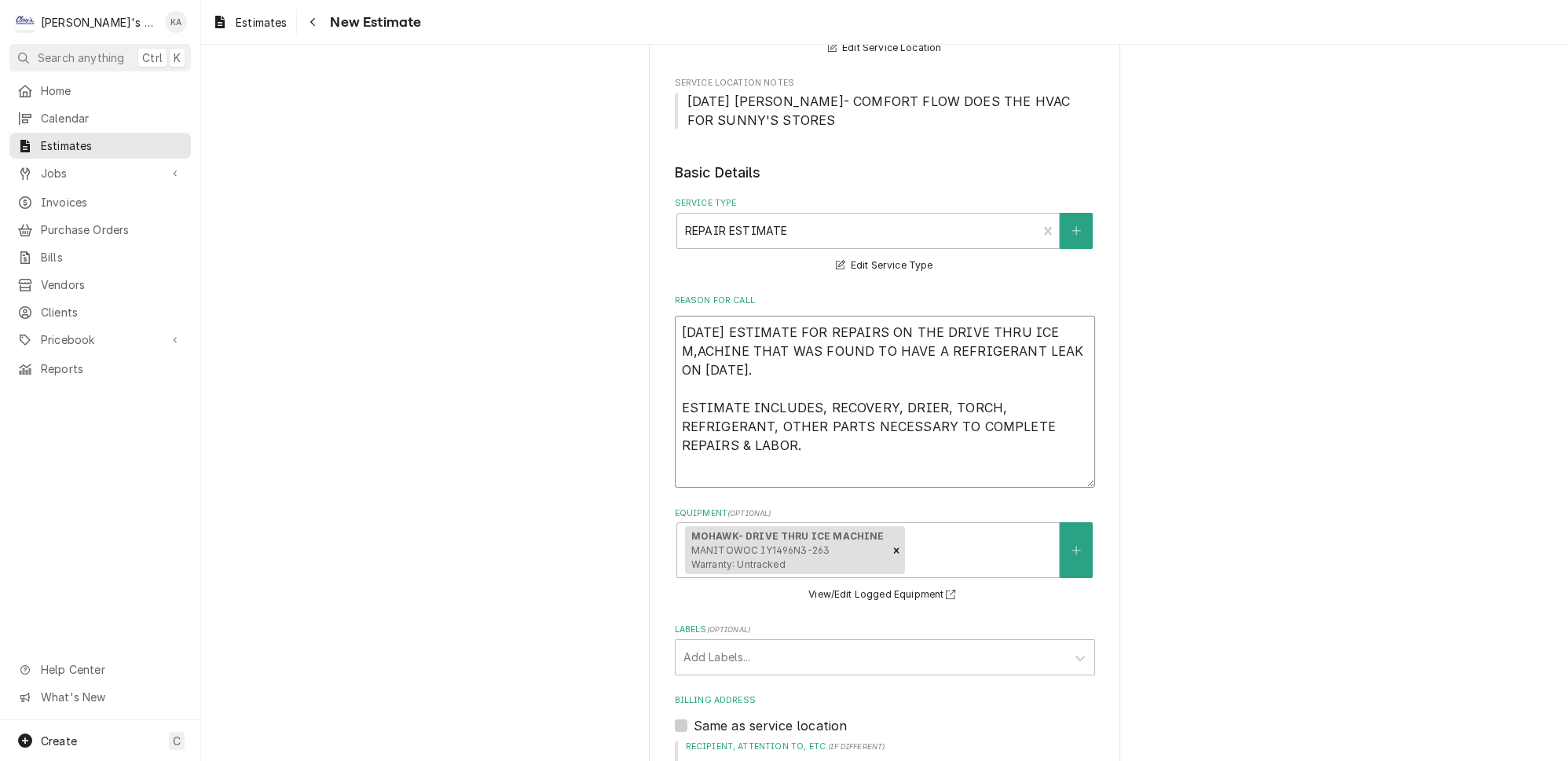
click at [696, 340] on textarea "8/25/2025 ESTIMATE FOR REPAIRS ON THE DRIVE THRU ICE M,ACHINE THAT WAS FOUND TO…" at bounding box center [884, 401] width 420 height 172
drag, startPoint x: 980, startPoint y: 339, endPoint x: 695, endPoint y: 332, distance: 285.1
click at [695, 332] on textarea "8/25/2025 ESTIMATE FOR REPAIRS ON THE DRIVE THRU ICE M*NOTE- VERBAL ESTIMATE WA…" at bounding box center [884, 401] width 420 height 172
click at [810, 423] on textarea "8/25/2025 ESTIMATE FOR REPAIRS ON THE DRIVE THRU ICE MACHINE THAT WAS FOUND TO …" at bounding box center [884, 401] width 420 height 172
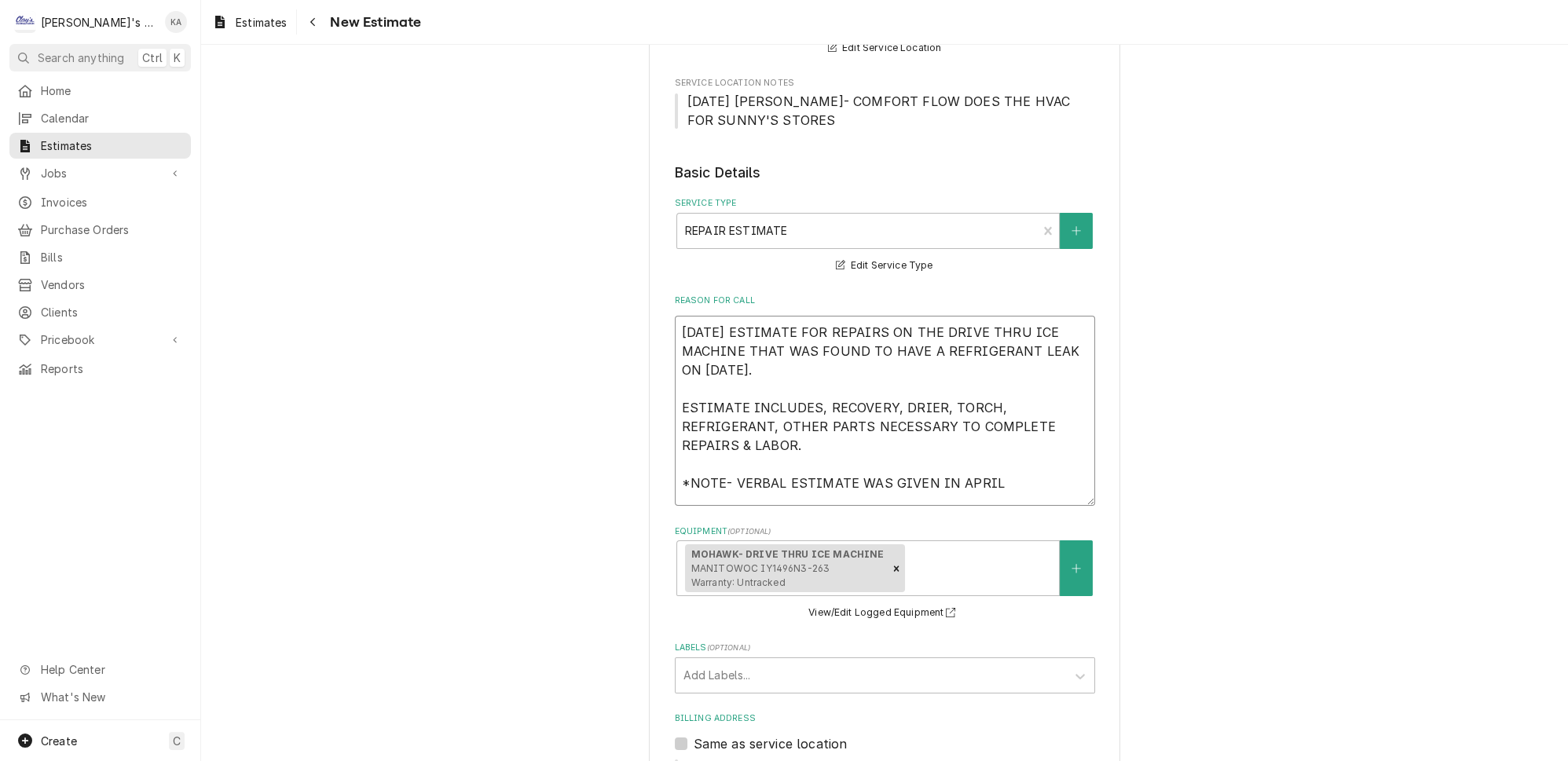
click at [993, 463] on textarea "8/25/2025 ESTIMATE FOR REPAIRS ON THE DRIVE THRU ICE MACHINE THAT WAS FOUND TO …" at bounding box center [884, 410] width 420 height 190
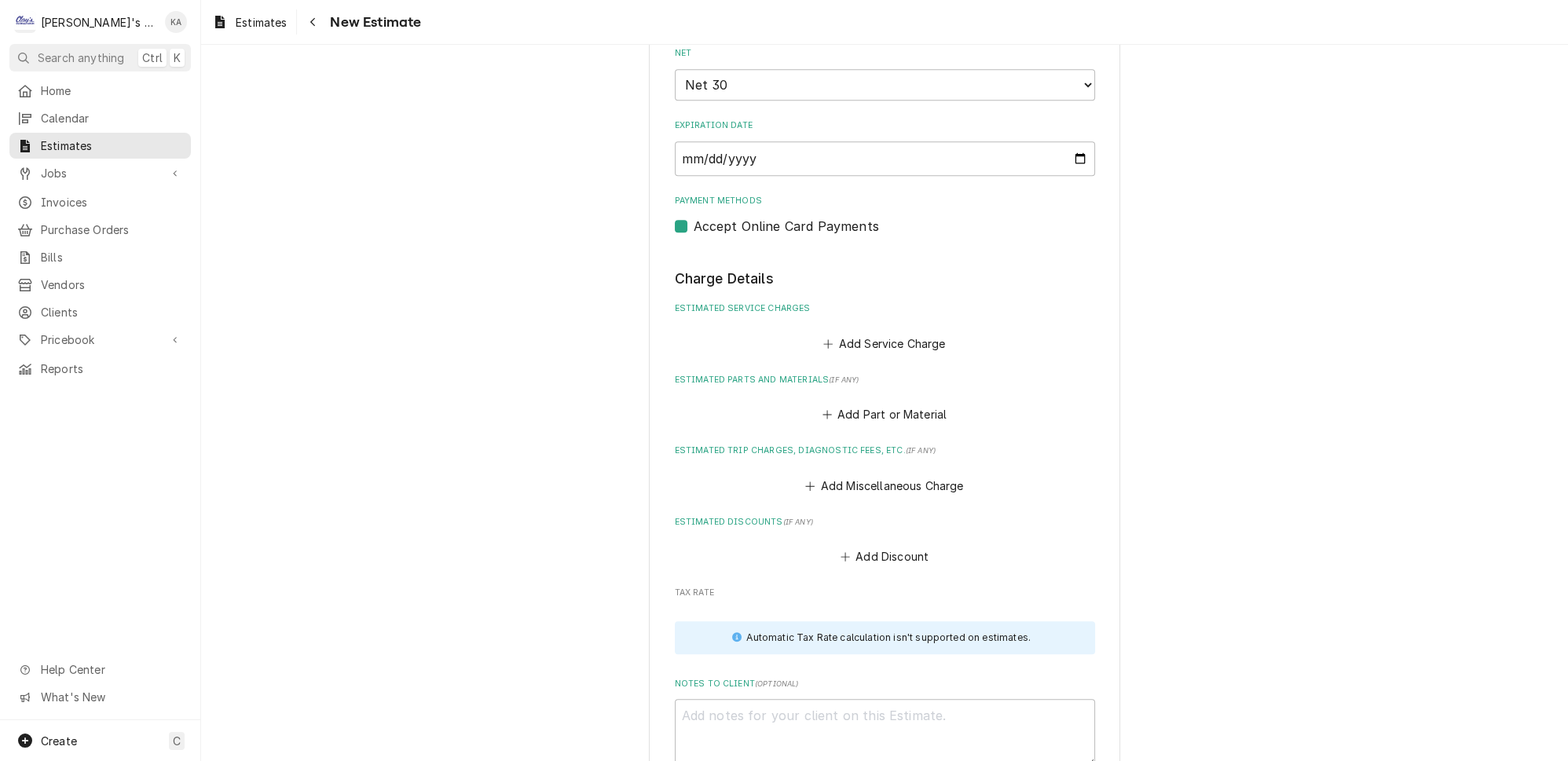
scroll to position [1499, 0]
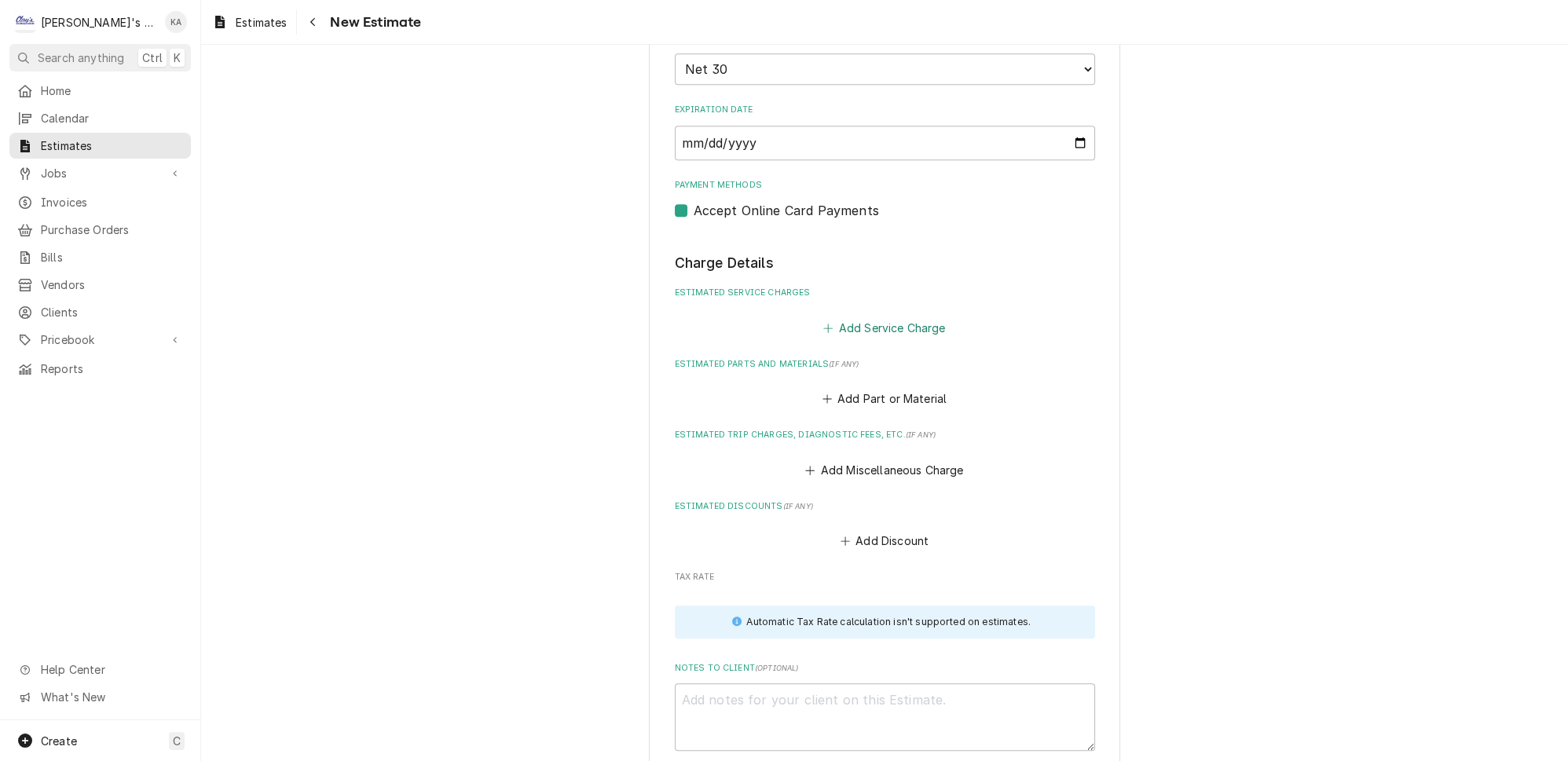
click at [865, 317] on button "Add Service Charge" at bounding box center [884, 328] width 127 height 22
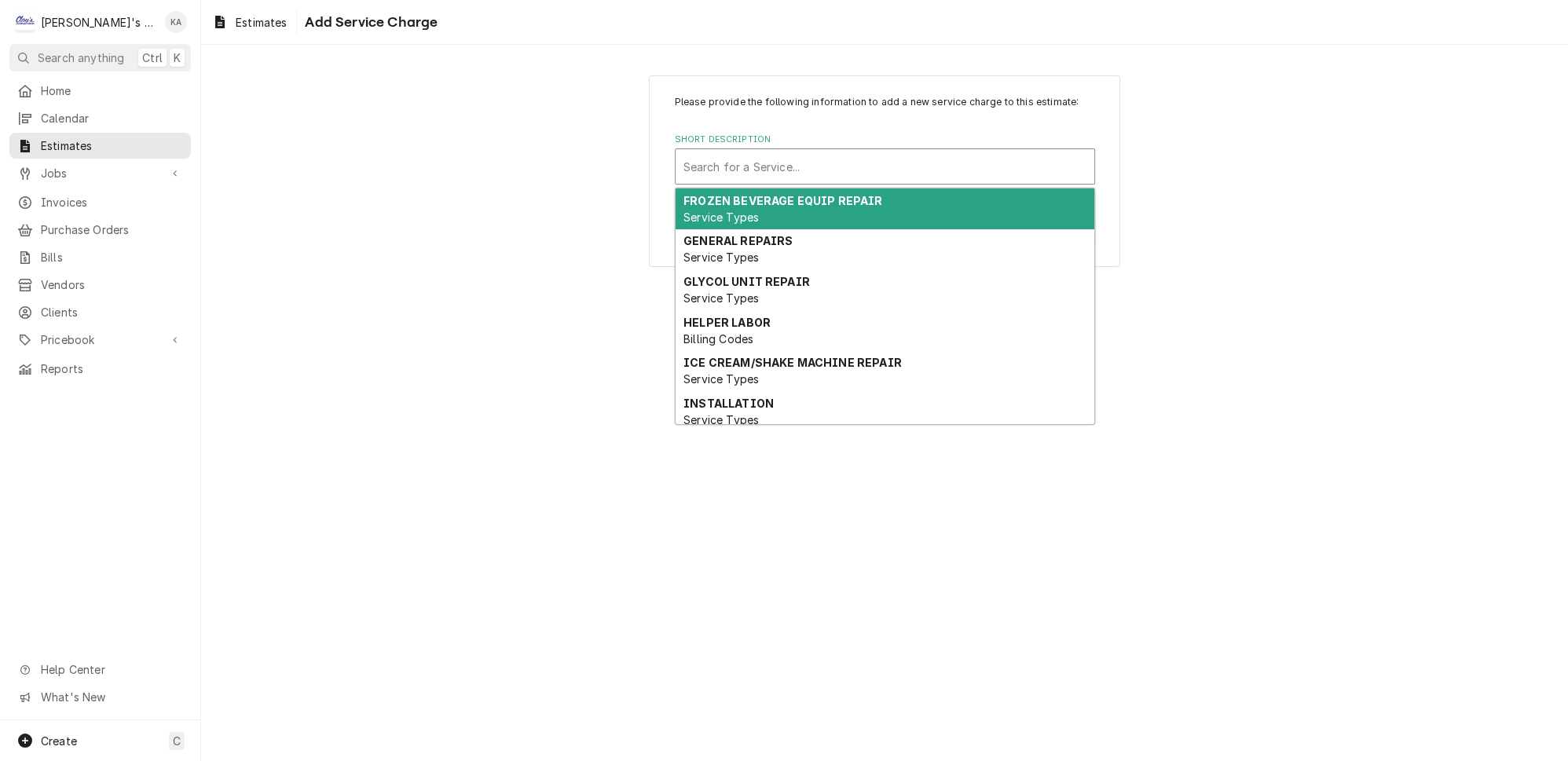
click at [736, 181] on div "Short Description" at bounding box center [884, 166] width 402 height 28
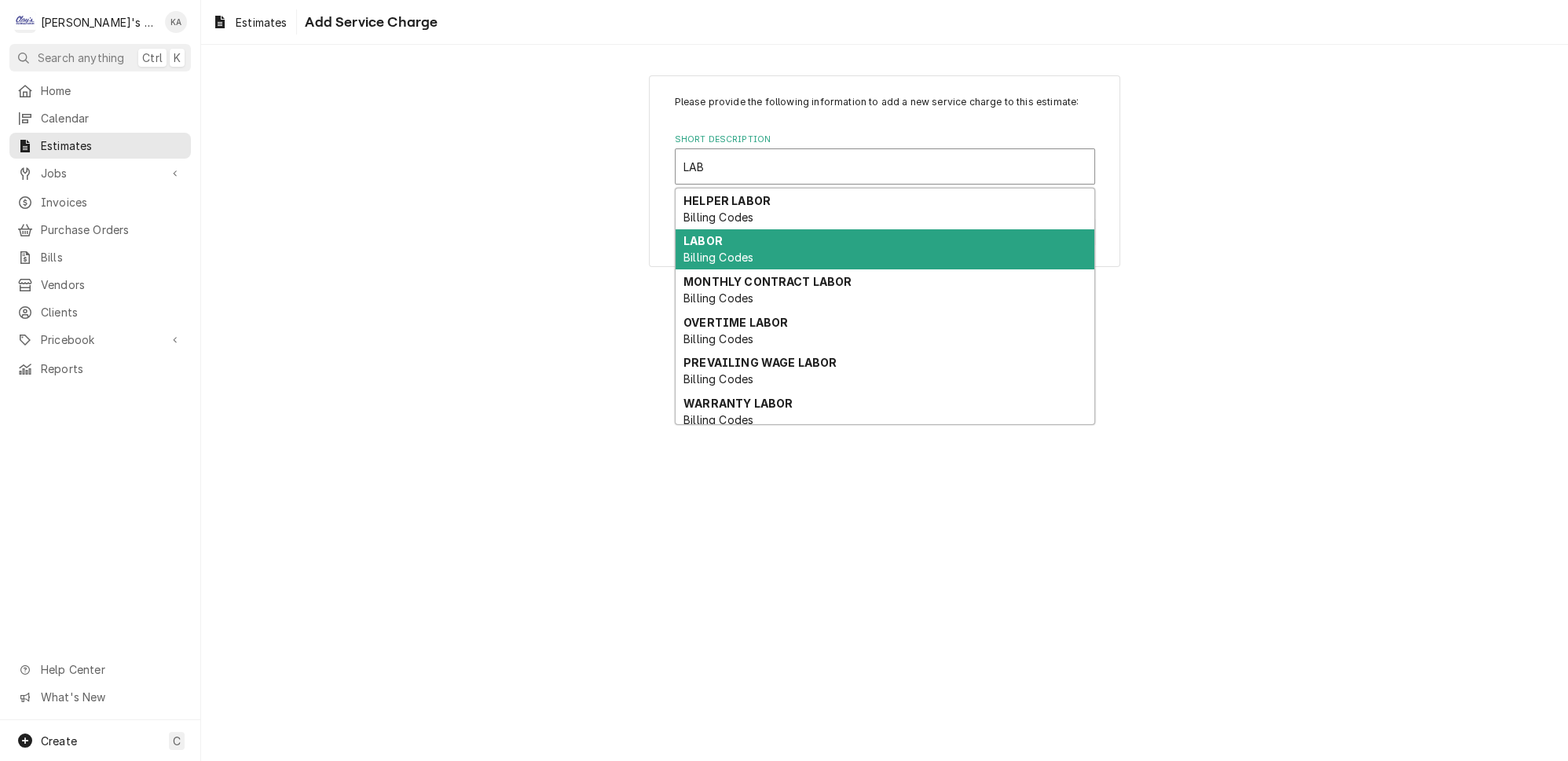
click at [744, 257] on span "Billing Codes" at bounding box center [718, 256] width 70 height 13
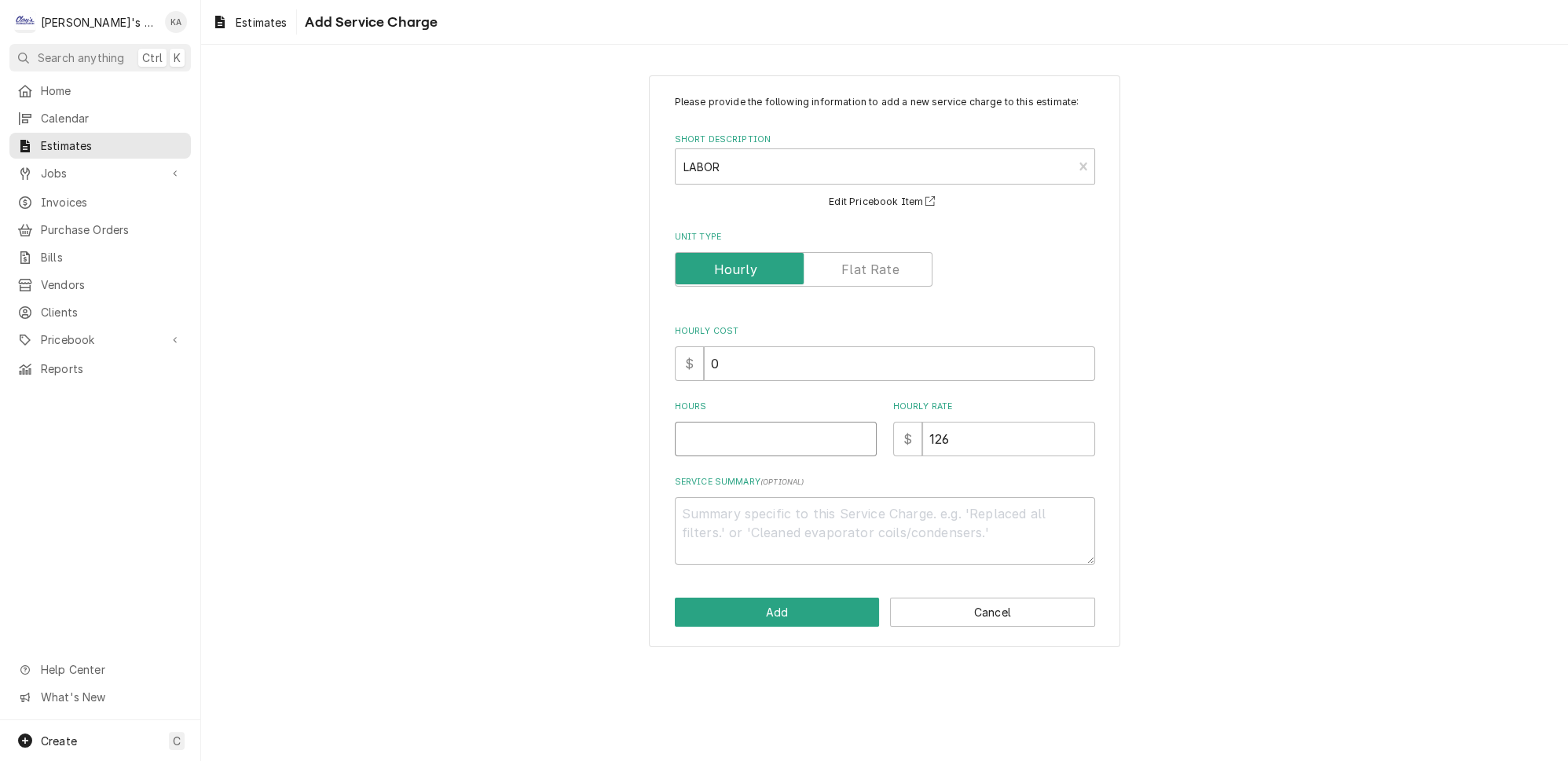
click at [719, 454] on input "Hours" at bounding box center [775, 438] width 202 height 35
drag, startPoint x: 726, startPoint y: 373, endPoint x: 712, endPoint y: 374, distance: 14.0
click at [714, 373] on input "0" at bounding box center [899, 364] width 392 height 35
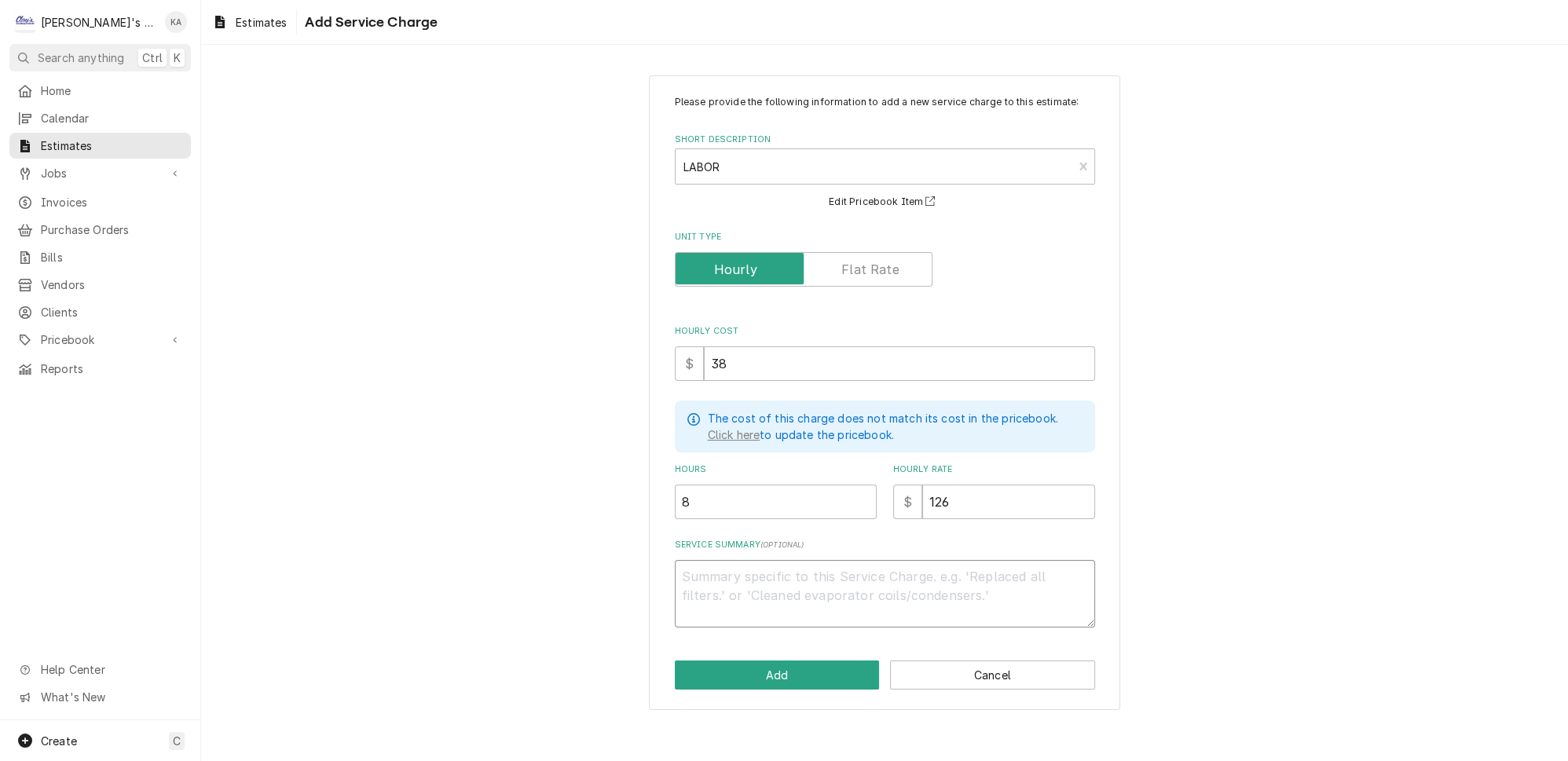
click at [688, 576] on textarea "Service Summary ( optional )" at bounding box center [884, 594] width 420 height 68
click at [685, 573] on textarea "LABOR TO COMPLETE REPAIR" at bounding box center [884, 594] width 420 height 68
click at [784, 670] on button "Add" at bounding box center [777, 675] width 205 height 29
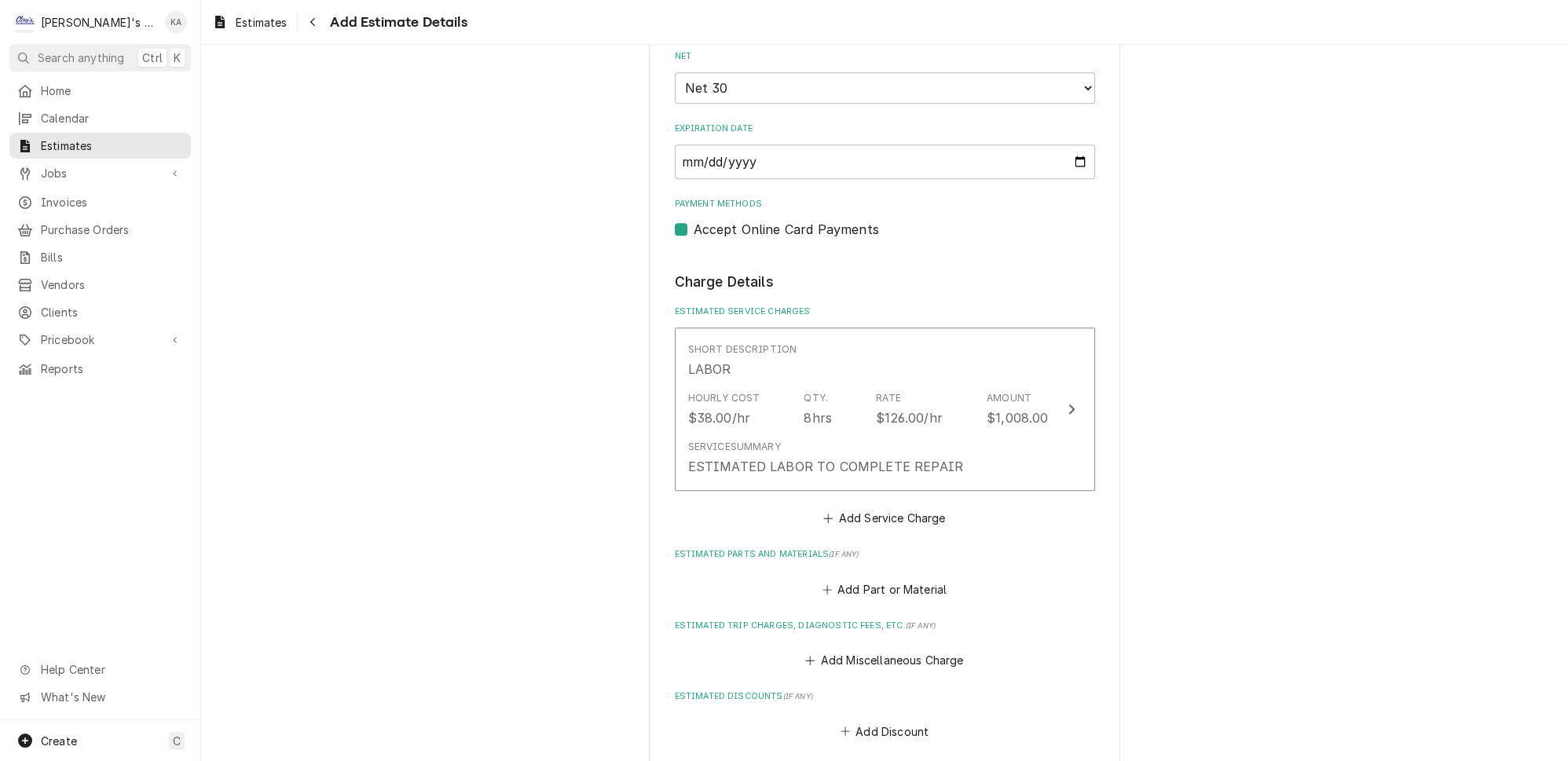
scroll to position [1481, 0]
click at [883, 506] on button "Add Service Charge" at bounding box center [884, 517] width 127 height 22
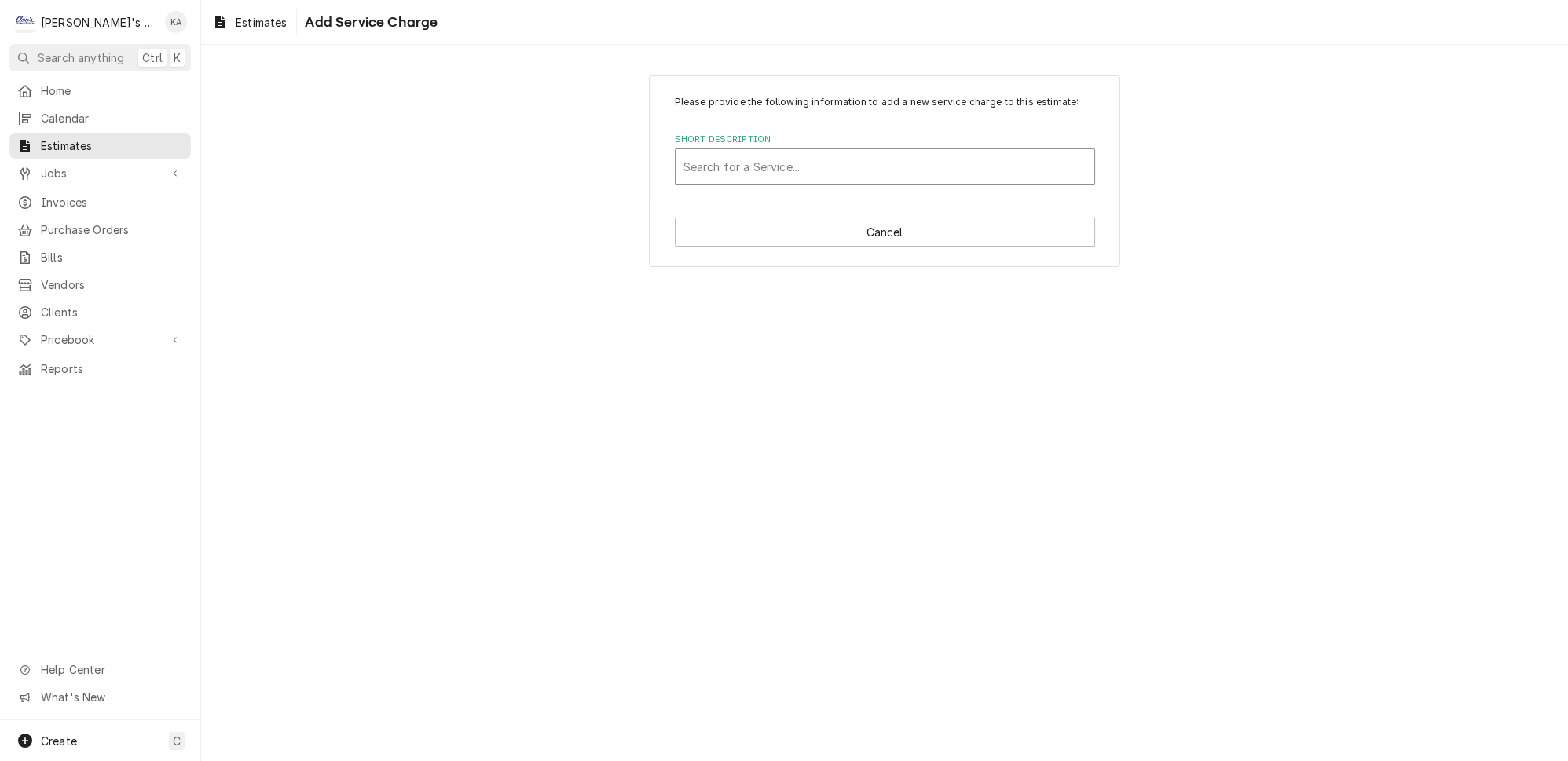
click at [761, 176] on div "Short Description" at bounding box center [884, 166] width 402 height 28
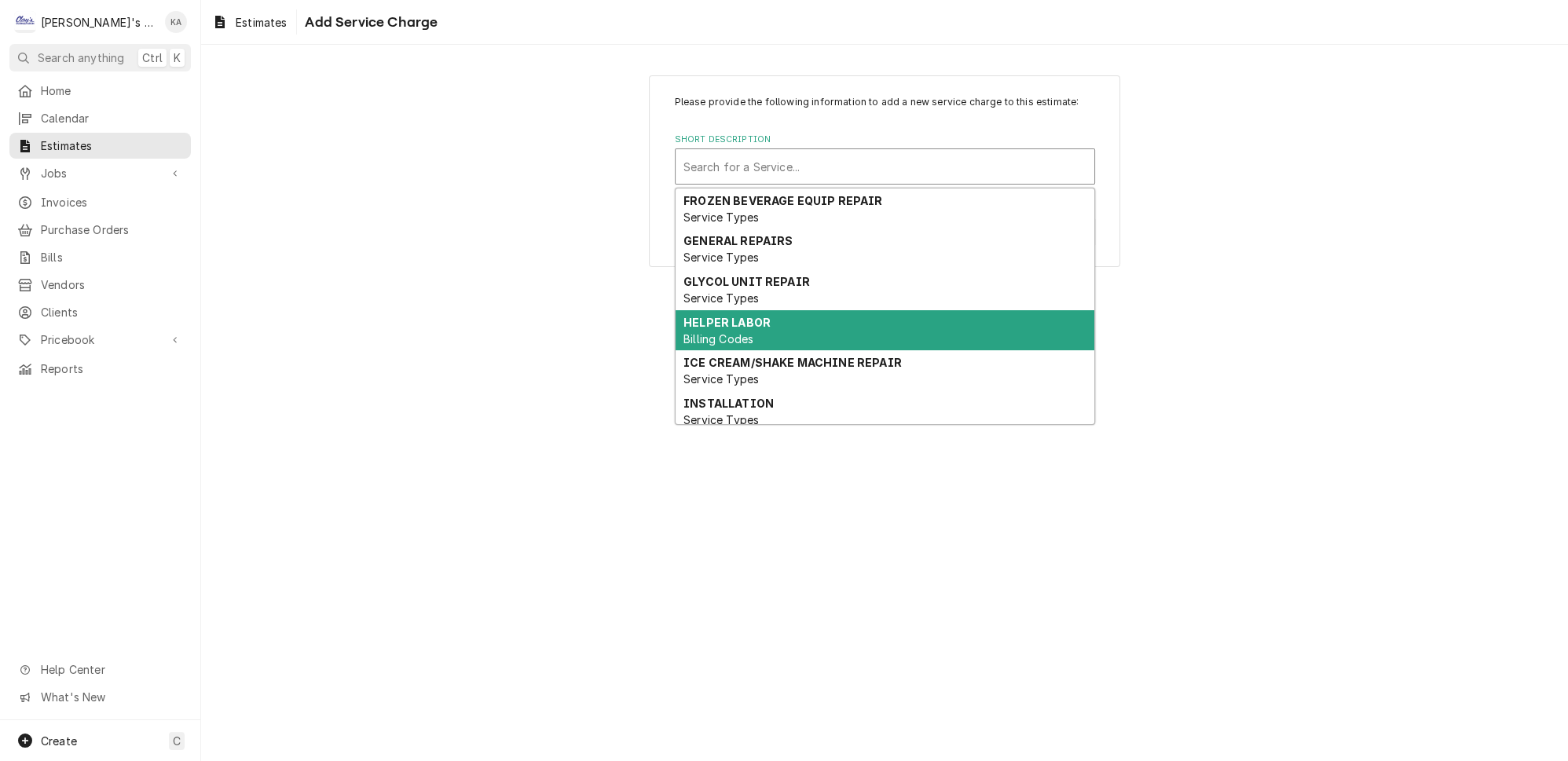
click at [723, 332] on span "Billing Codes" at bounding box center [718, 338] width 70 height 13
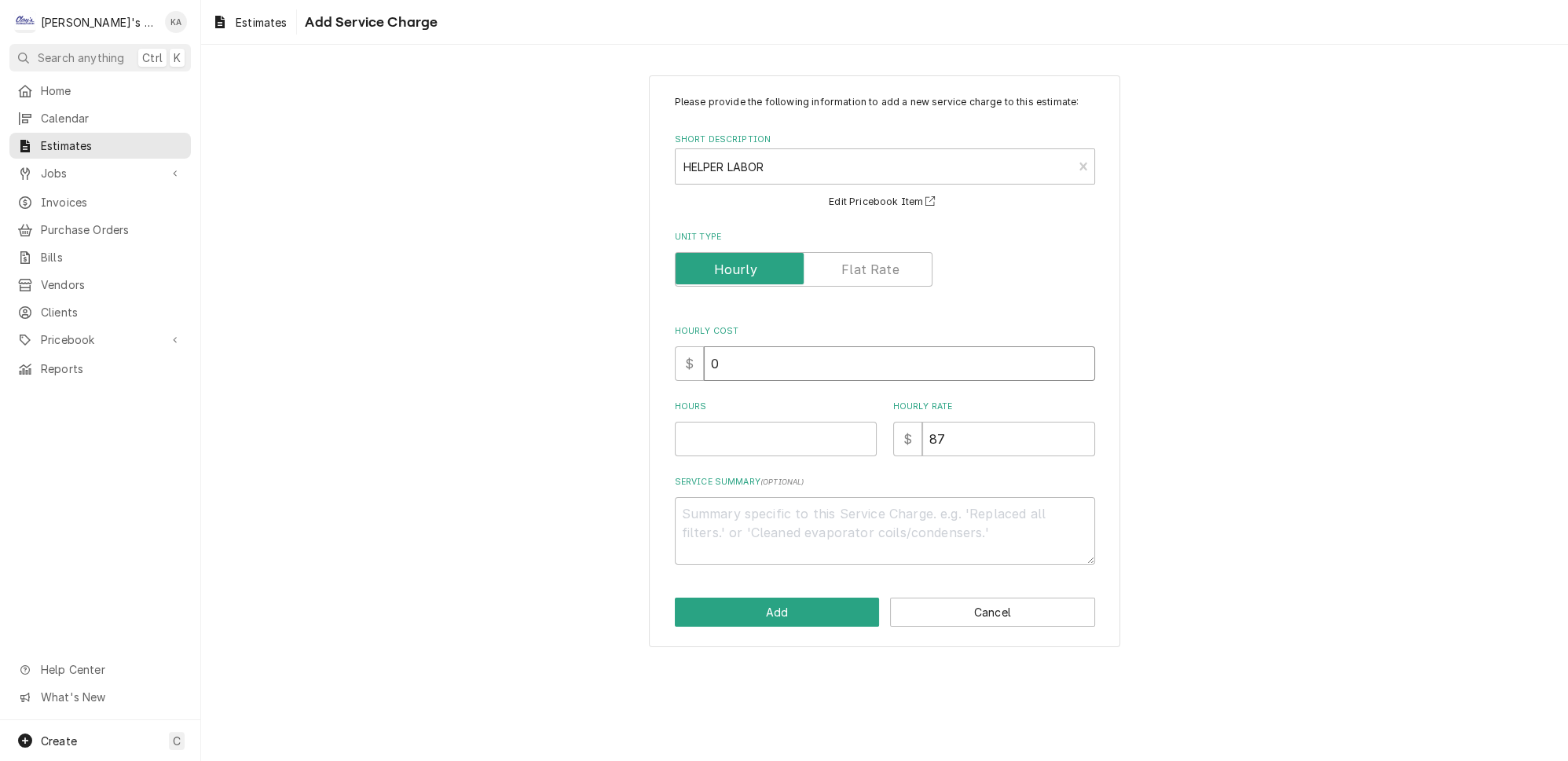
click at [712, 373] on input "0" at bounding box center [899, 364] width 392 height 35
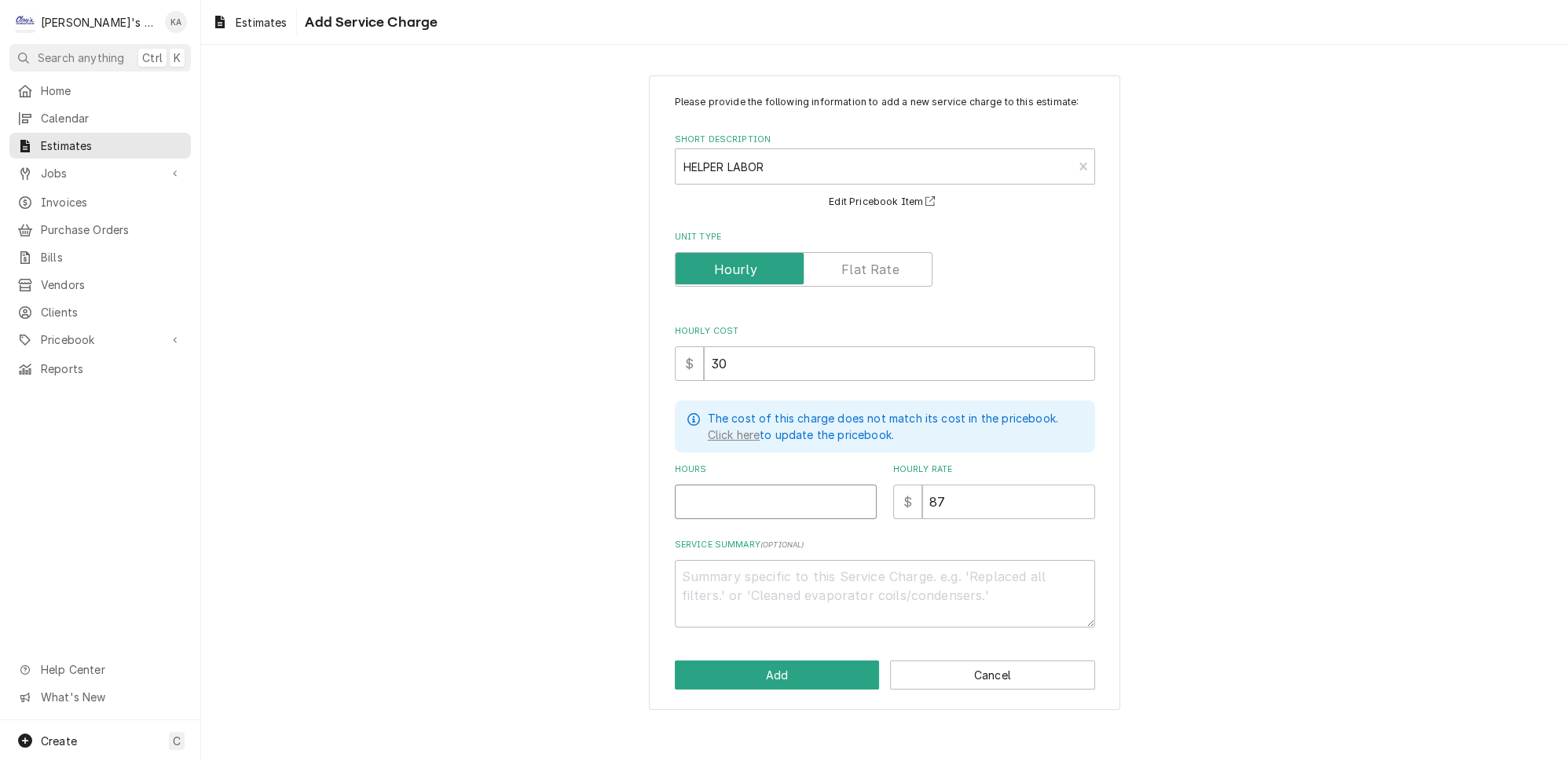
click at [706, 504] on input "Hours" at bounding box center [775, 502] width 202 height 35
click at [688, 577] on textarea "Service Summary ( optional )" at bounding box center [884, 594] width 420 height 68
click at [696, 504] on input "6" at bounding box center [775, 502] width 202 height 35
click at [801, 669] on button "Add" at bounding box center [777, 675] width 205 height 29
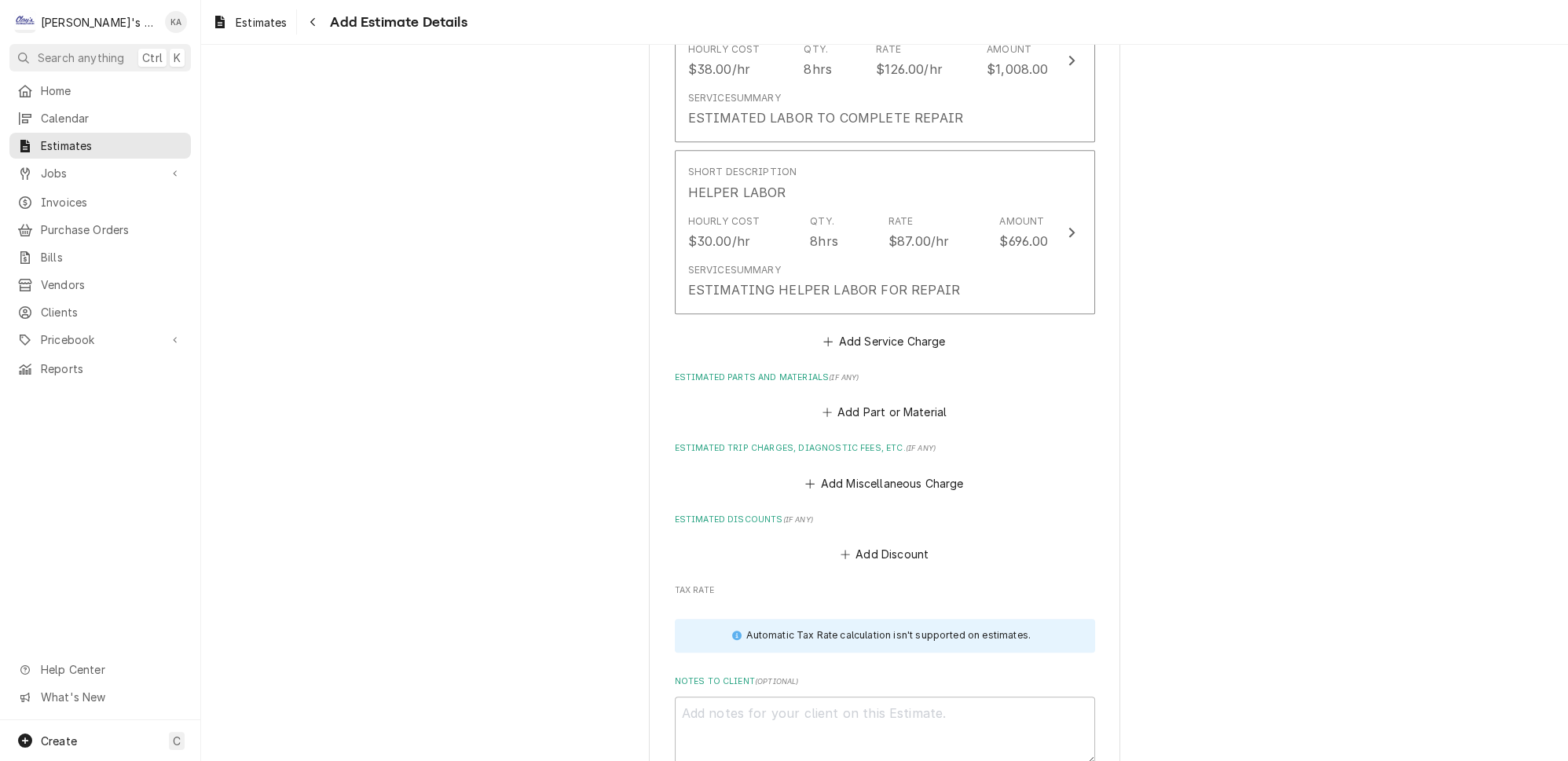
scroll to position [1893, 0]
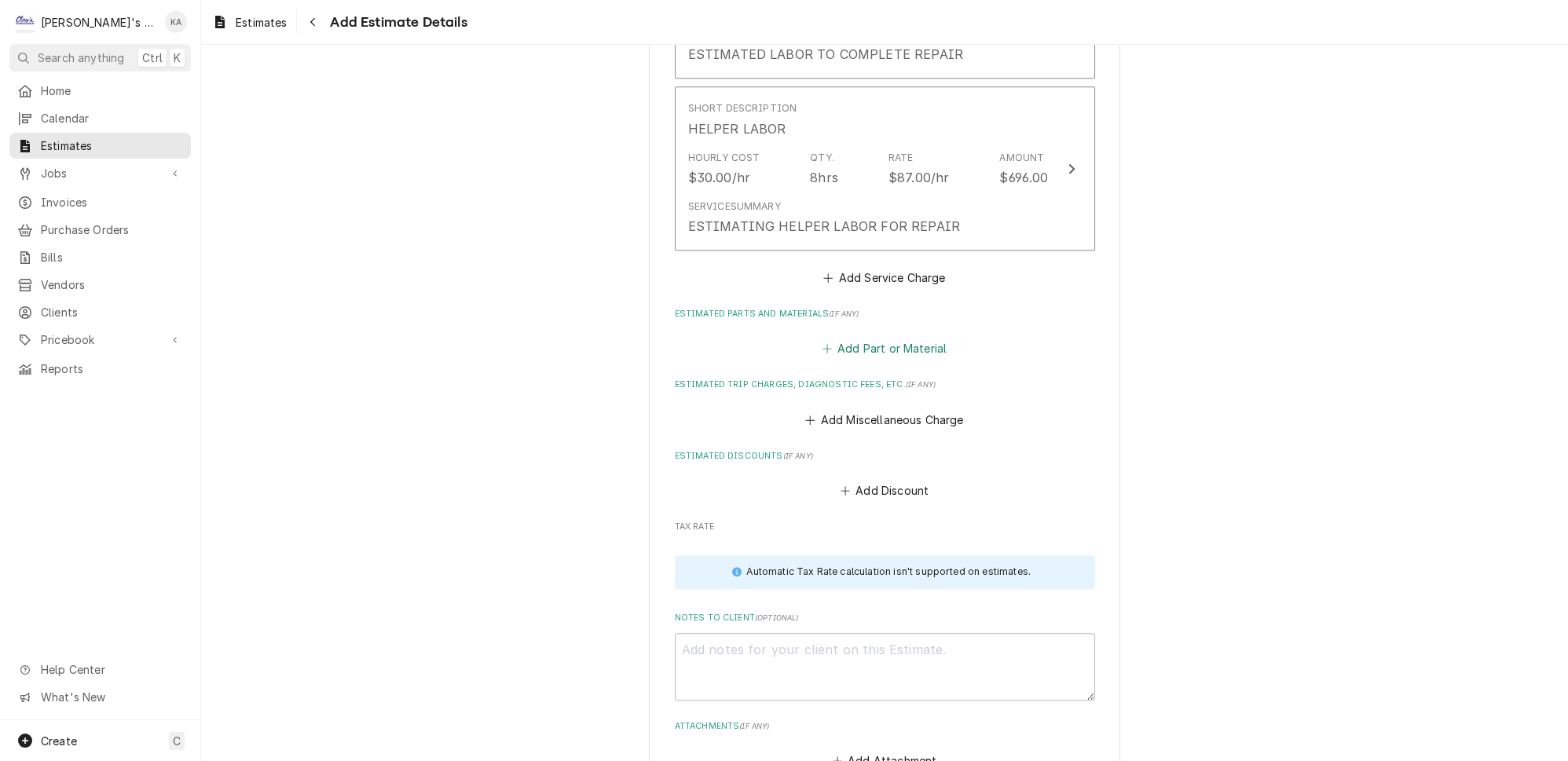
click at [894, 338] on button "Add Part or Material" at bounding box center [883, 349] width 129 height 22
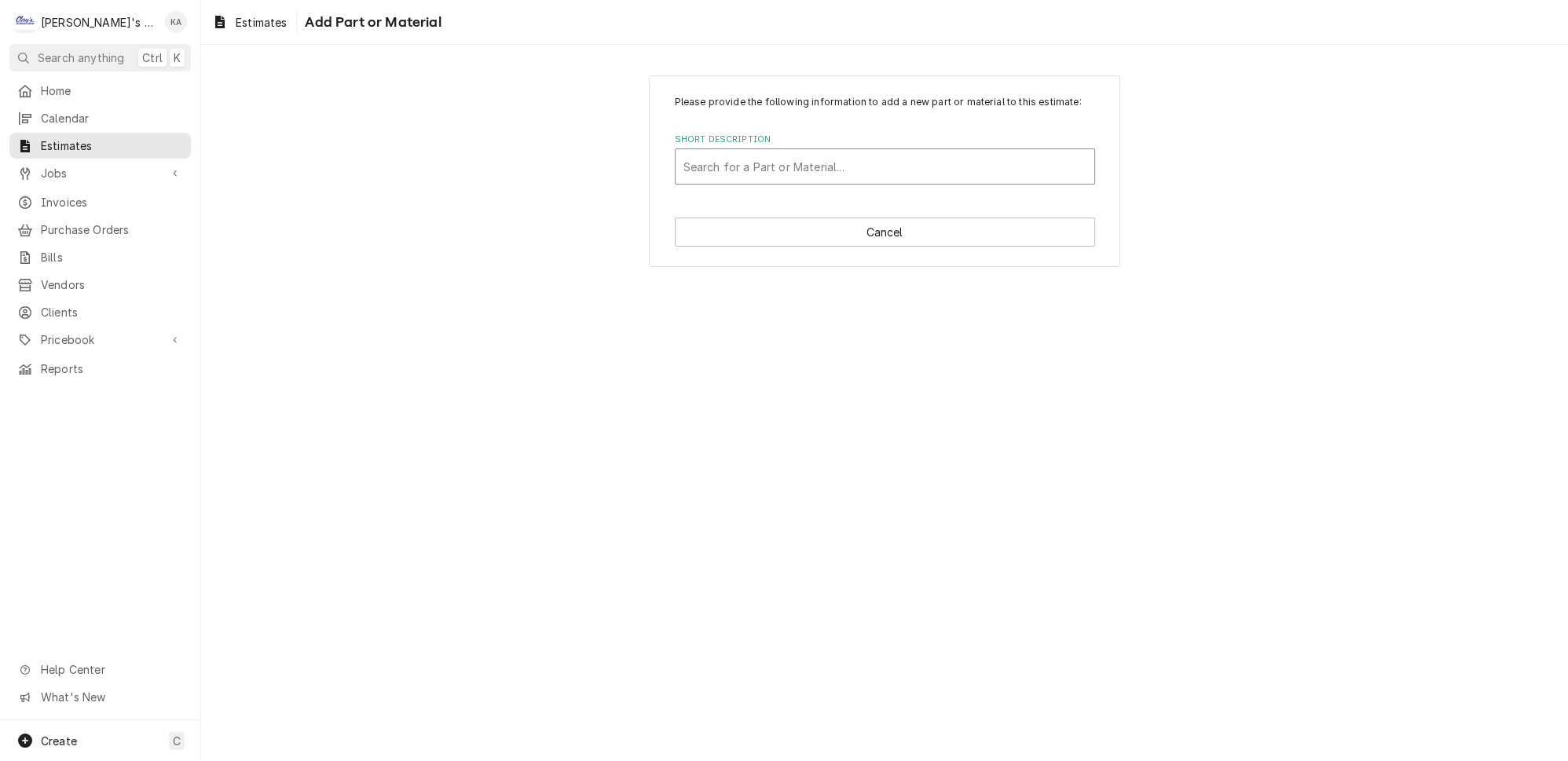
click at [828, 181] on div "Short Description" at bounding box center [884, 166] width 402 height 28
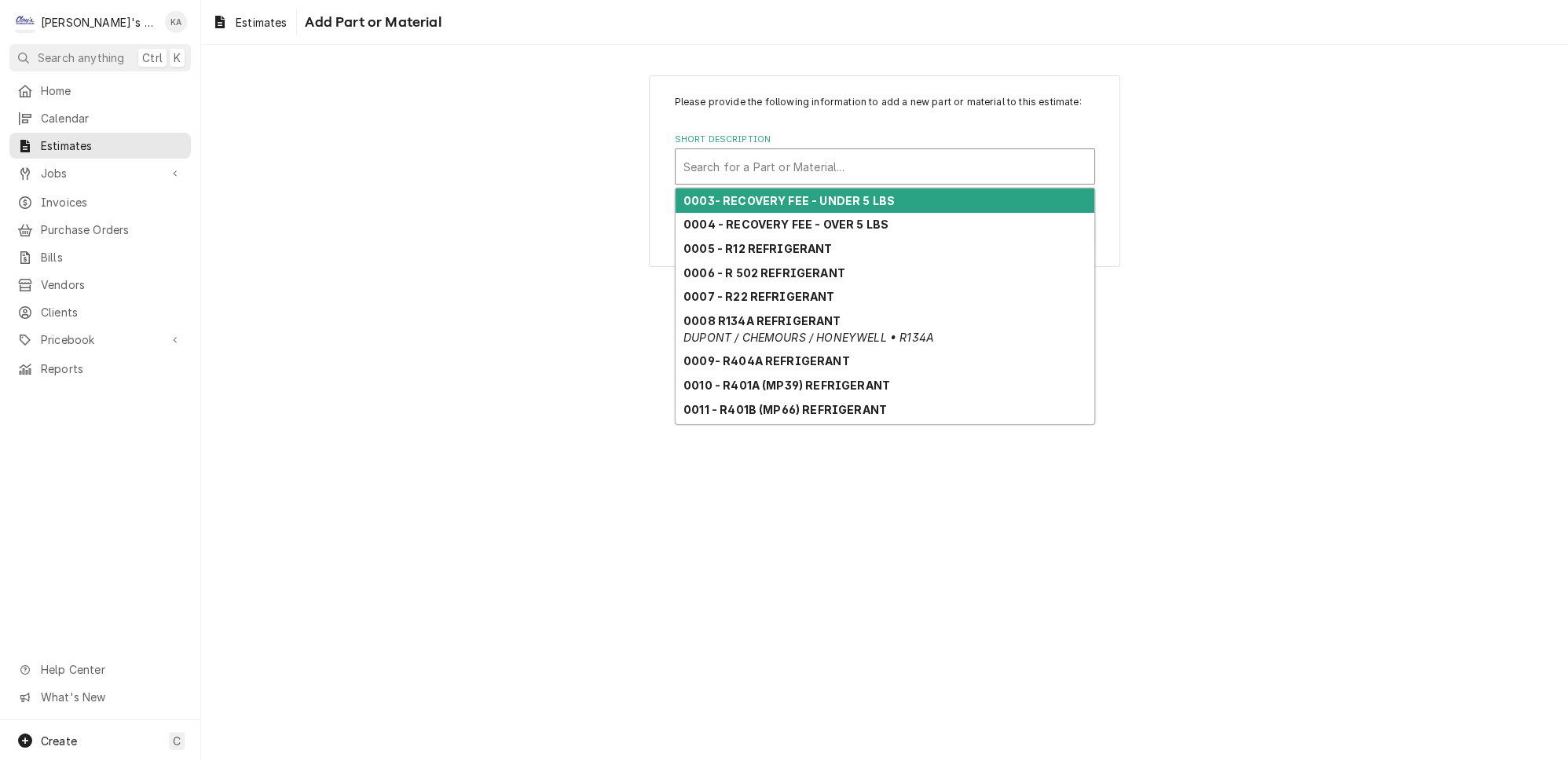
click at [1250, 305] on div "Please provide the following information to add a new part or material to this …" at bounding box center [883, 402] width 1366 height 716
click at [813, 171] on div "Short Description" at bounding box center [884, 166] width 402 height 28
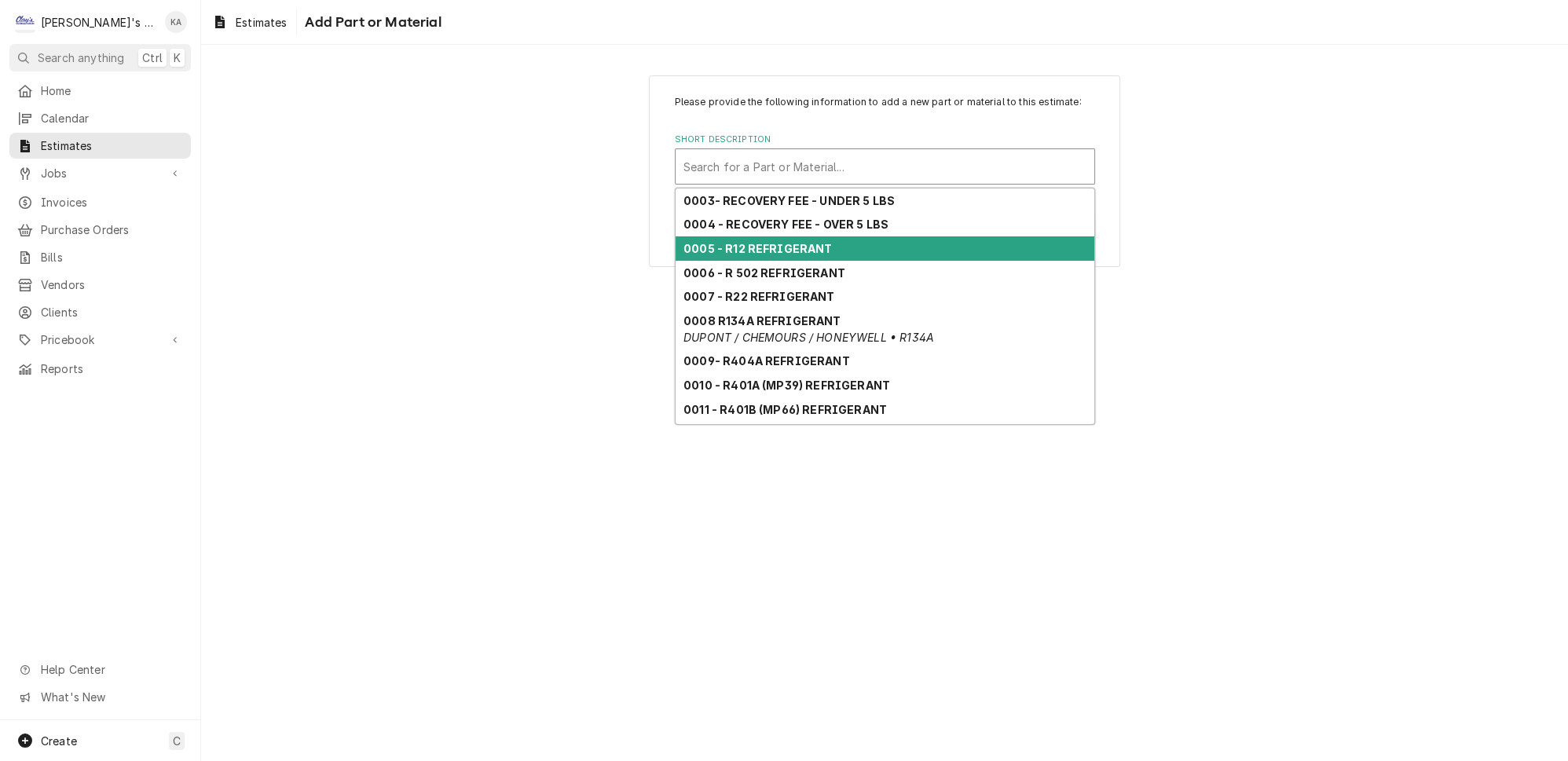
click at [1244, 250] on div "Please provide the following information to add a new part or material to this …" at bounding box center [883, 171] width 1366 height 220
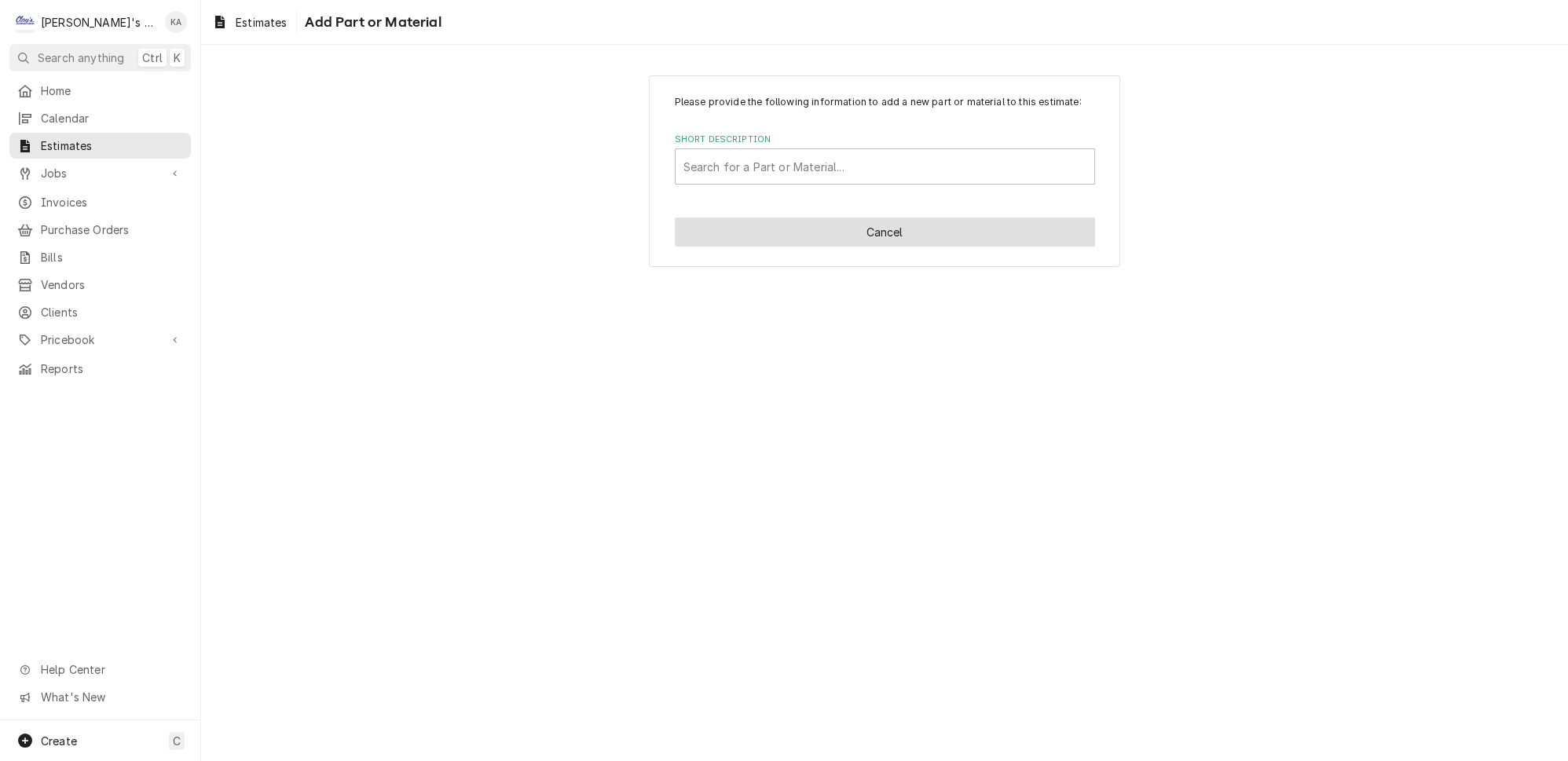
click at [935, 246] on button "Cancel" at bounding box center [884, 231] width 420 height 29
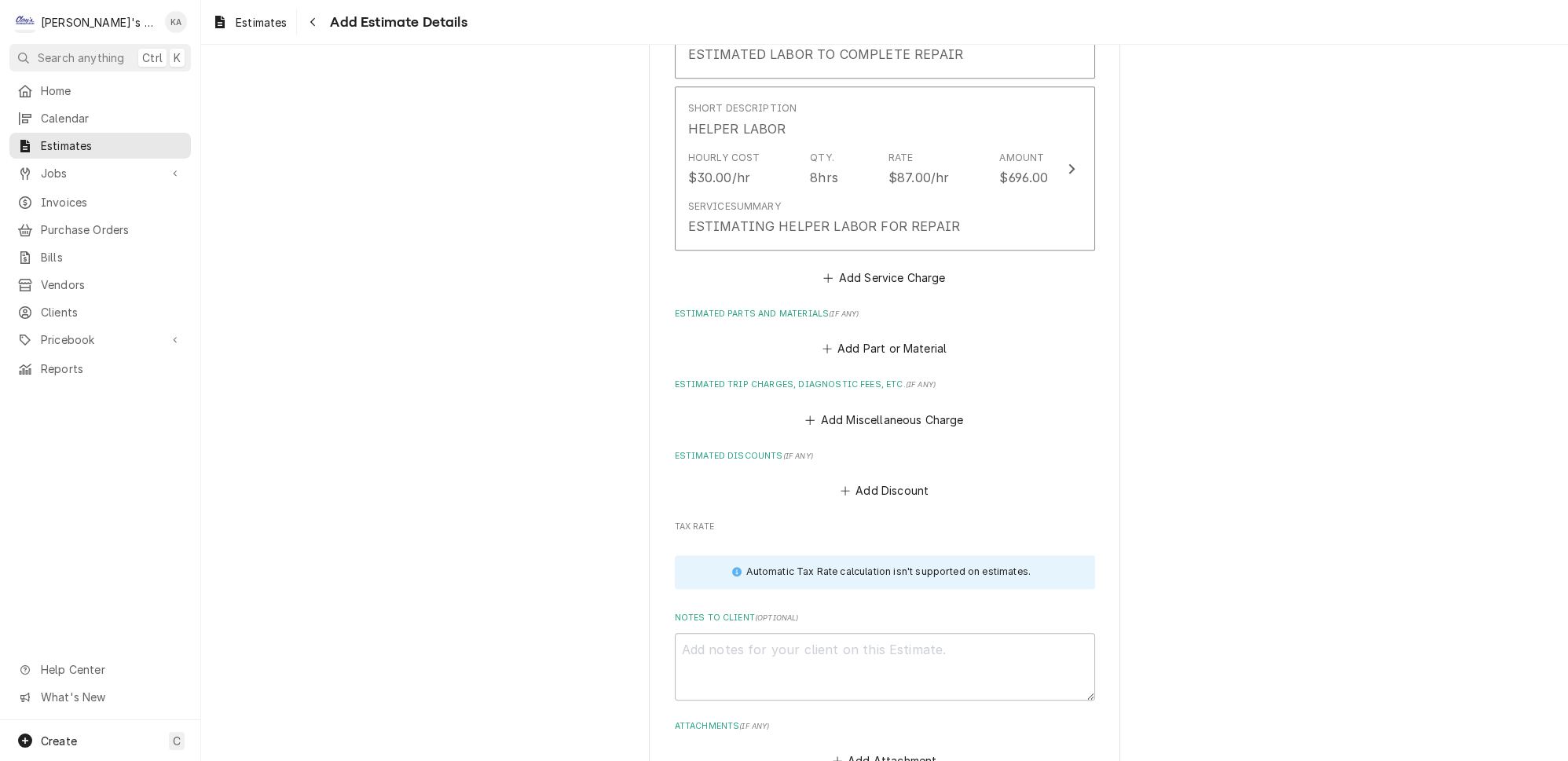
scroll to position [1876, 0]
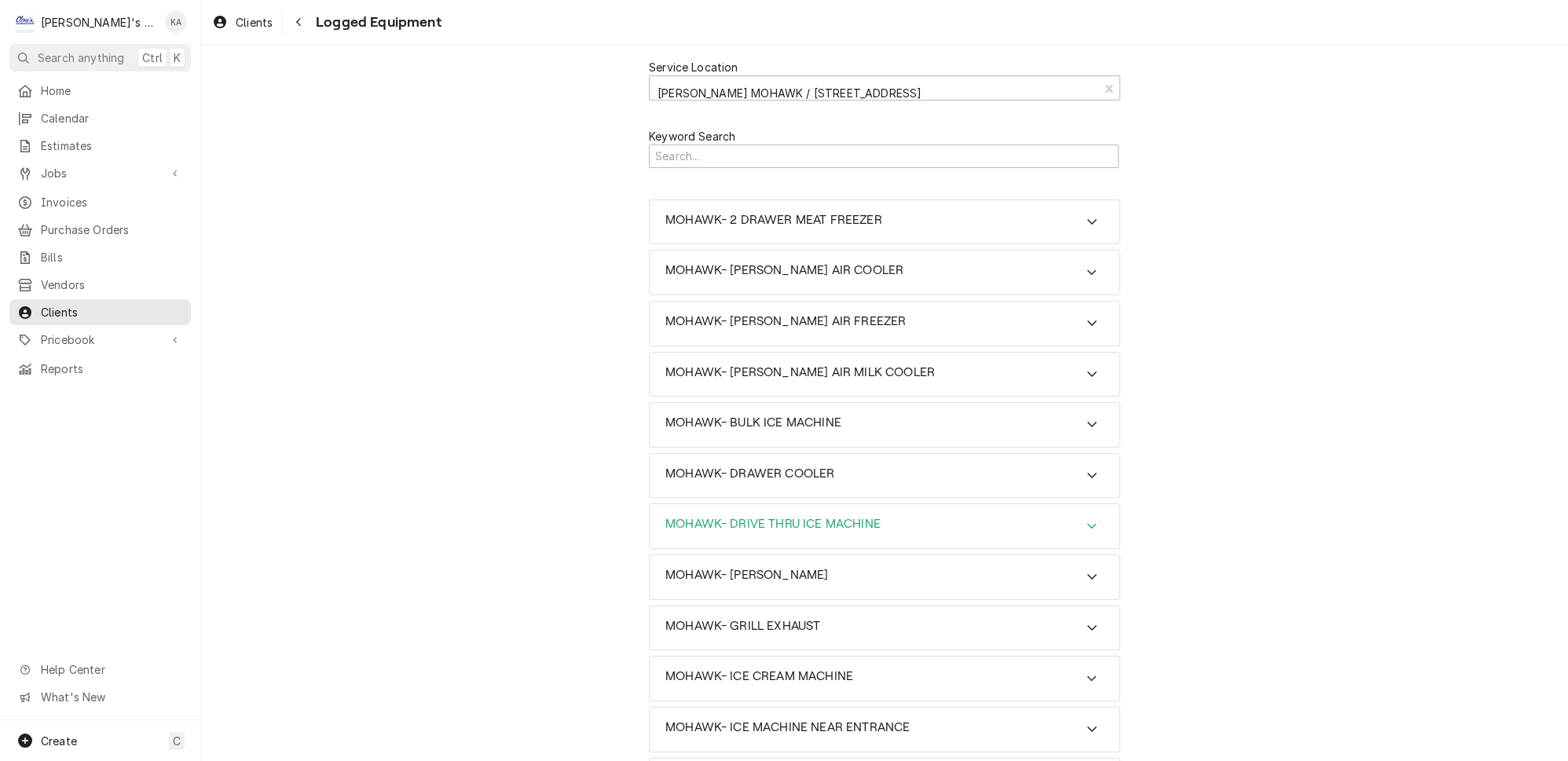
click at [1086, 520] on icon "Accordion Header" at bounding box center [1091, 526] width 11 height 13
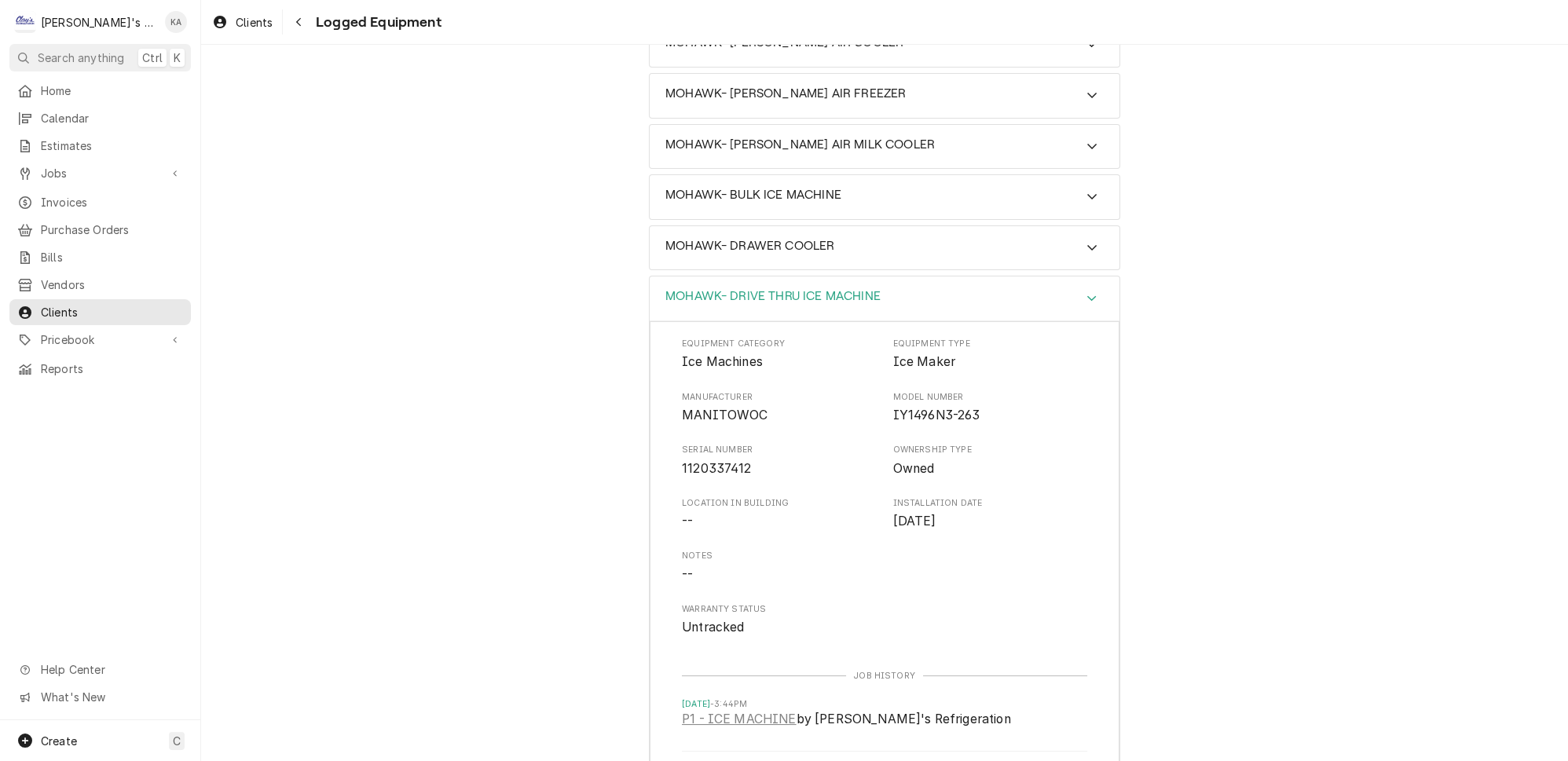
scroll to position [285, 0]
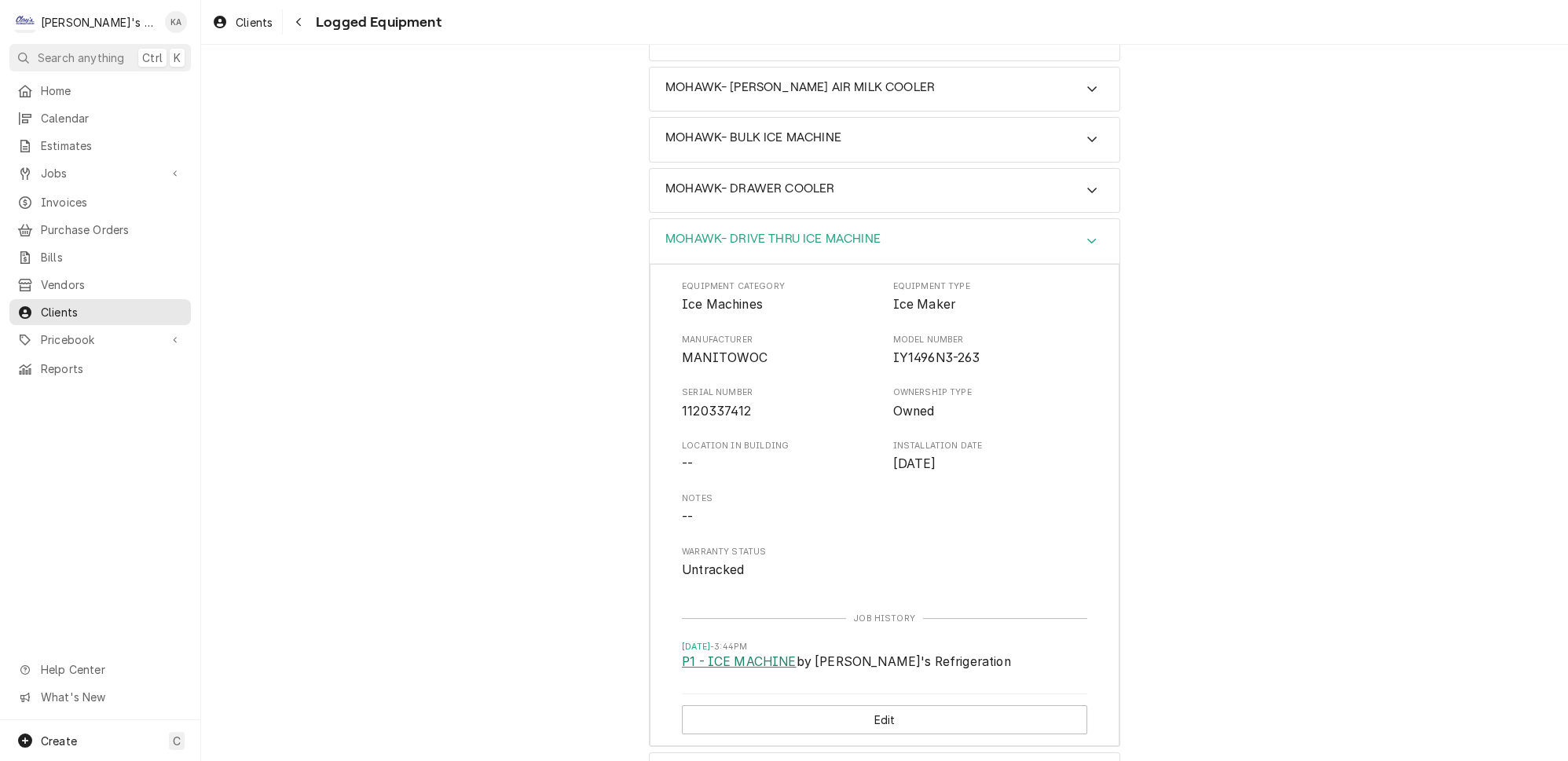
click at [767, 653] on link "P1 - ICE MACHINE" at bounding box center [738, 662] width 114 height 19
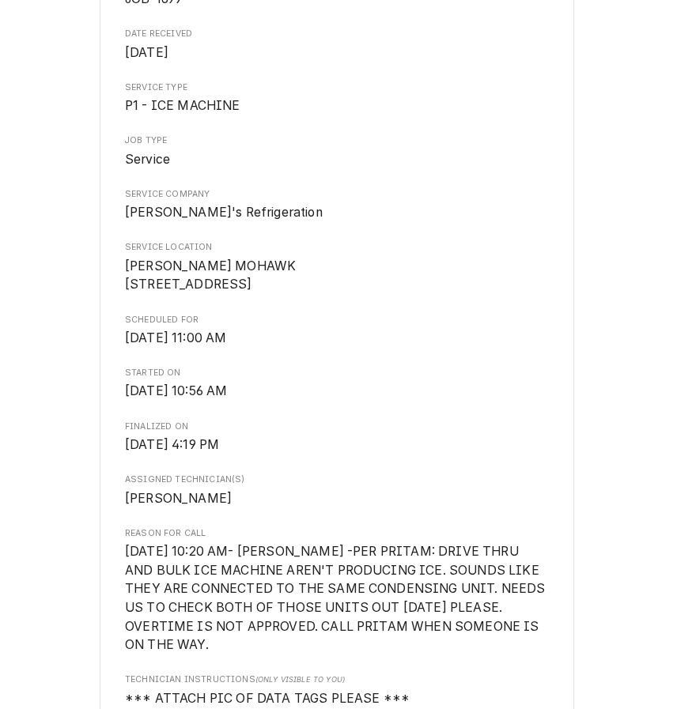
scroll to position [287, 0]
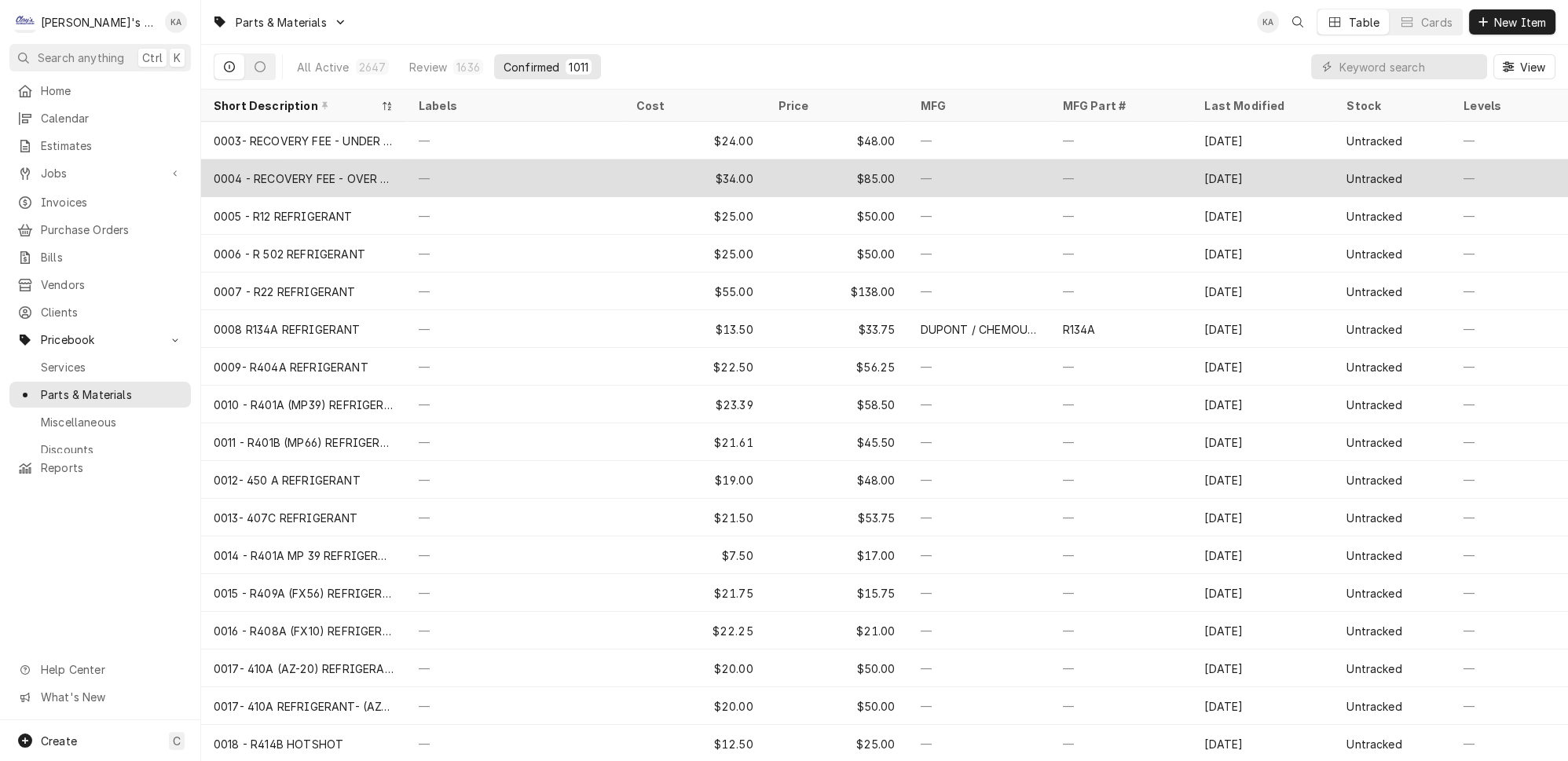
click at [326, 171] on div "0004 - RECOVERY FEE - OVER 5 LBS" at bounding box center [303, 179] width 180 height 17
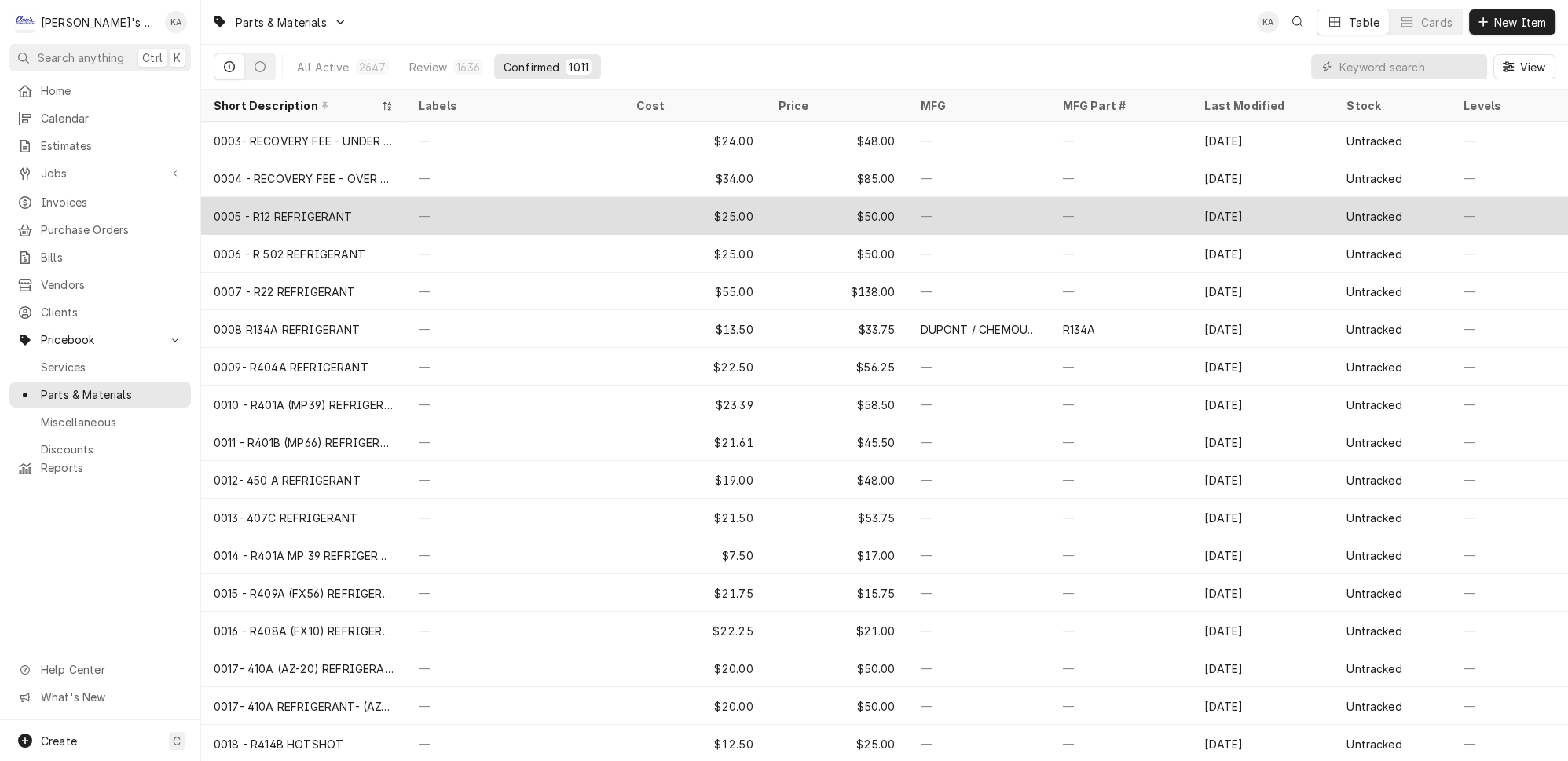
click at [279, 197] on div "0005 - R12 REFRIGERANT" at bounding box center [303, 216] width 205 height 38
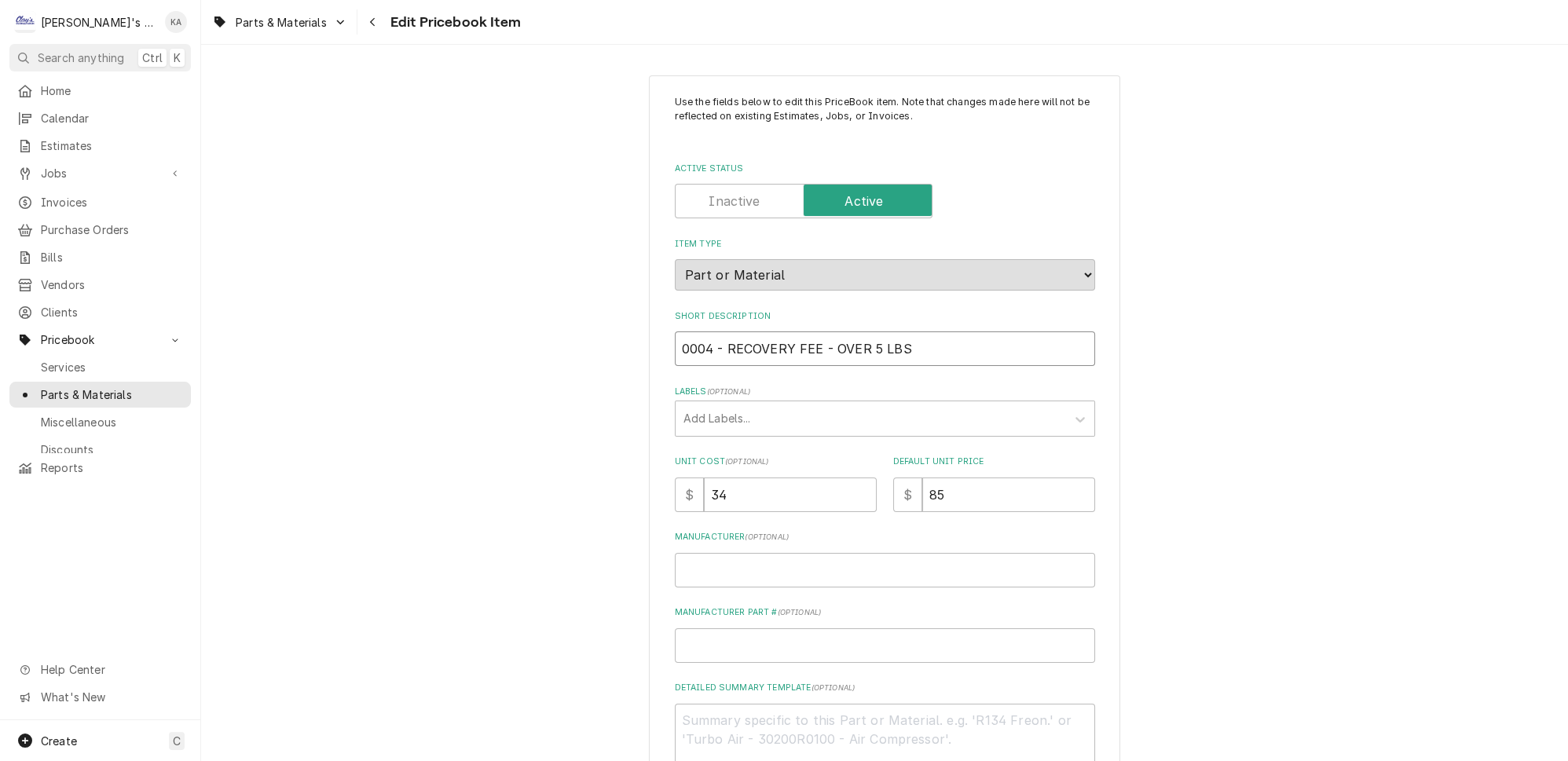
click at [717, 342] on input "0004 - RECOVERY FEE - OVER 5 LBS" at bounding box center [884, 349] width 420 height 35
type textarea "x"
type input "0004- RECOVERY FEE - OVER 5 LBS"
click at [815, 341] on input "0004- RECOVERY FEE - OVER 5 LBS" at bounding box center [884, 349] width 420 height 35
type textarea "x"
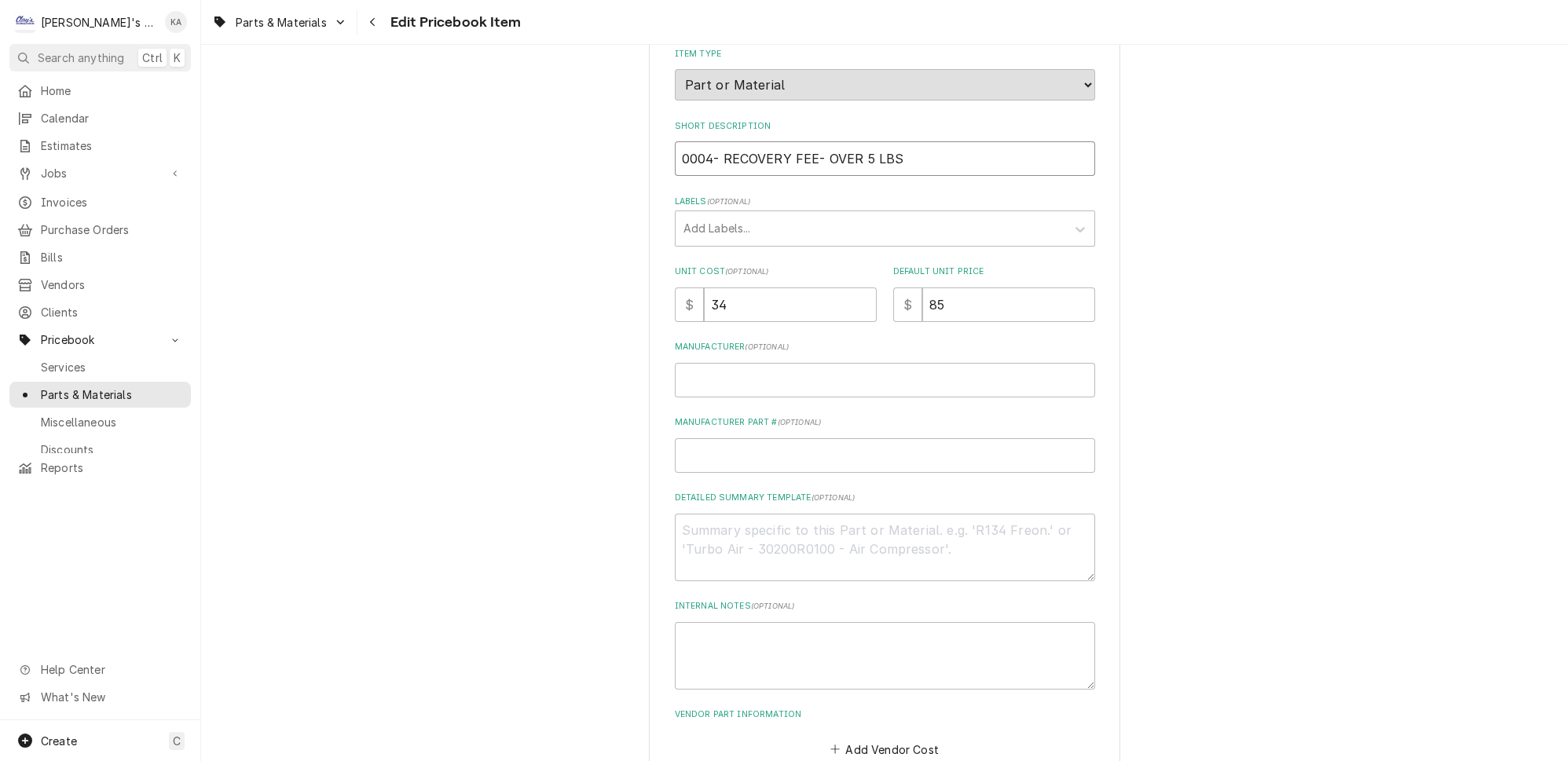
scroll to position [433, 0]
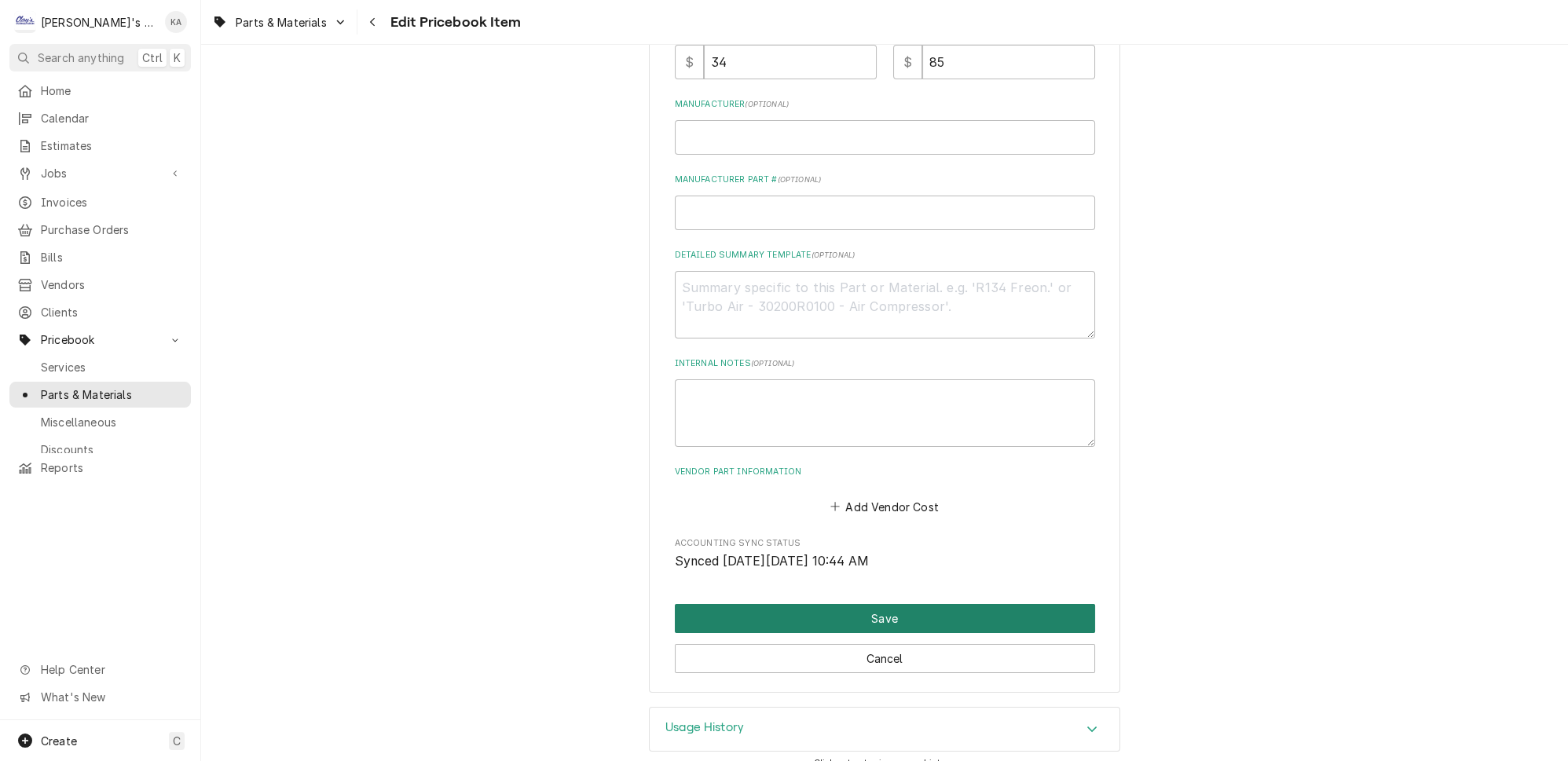
type input "0004- RECOVERY FEE- OVER 5 LBS"
click at [878, 606] on button "Save" at bounding box center [884, 618] width 420 height 29
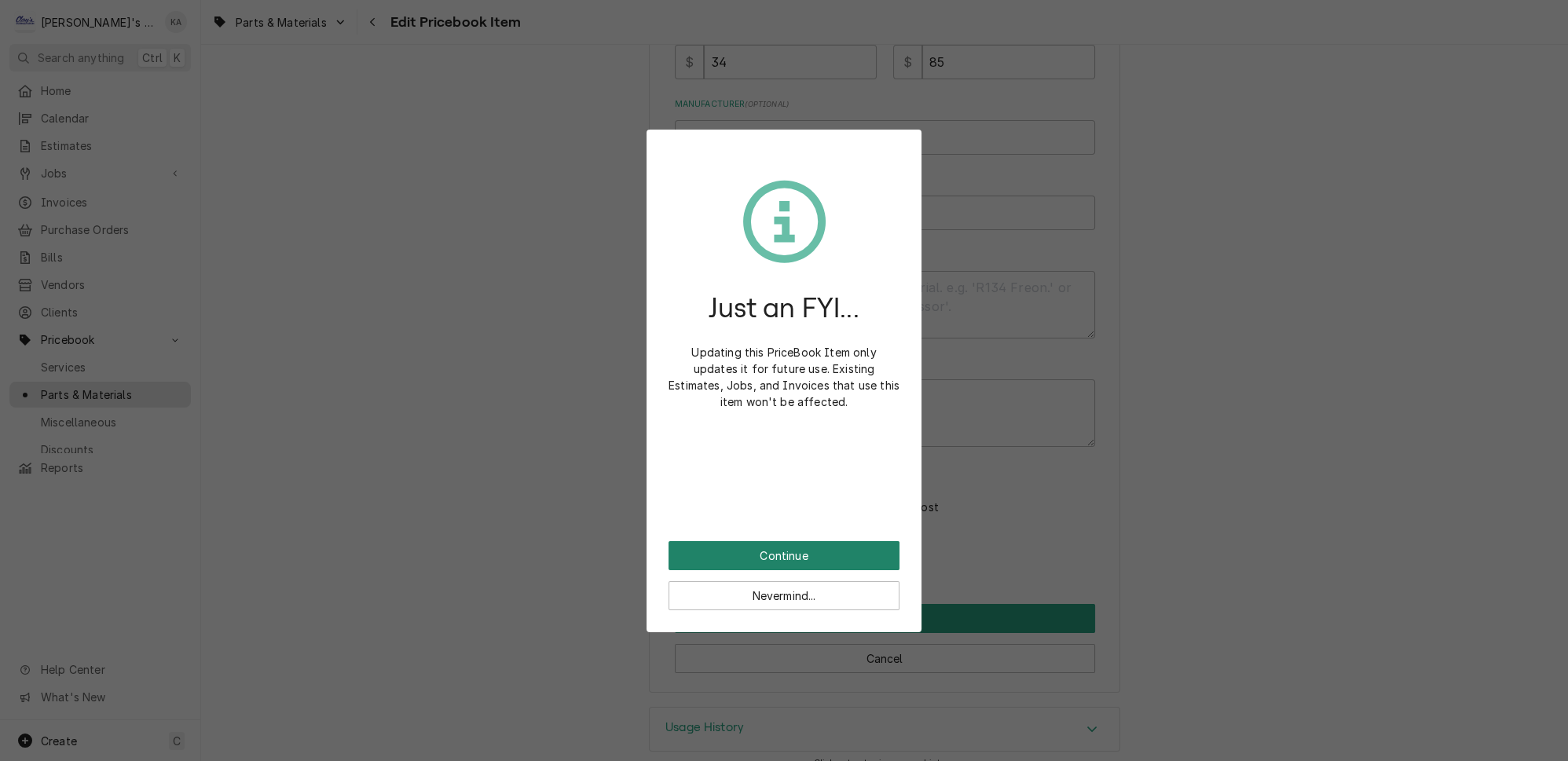
click at [791, 546] on button "Continue" at bounding box center [784, 555] width 231 height 29
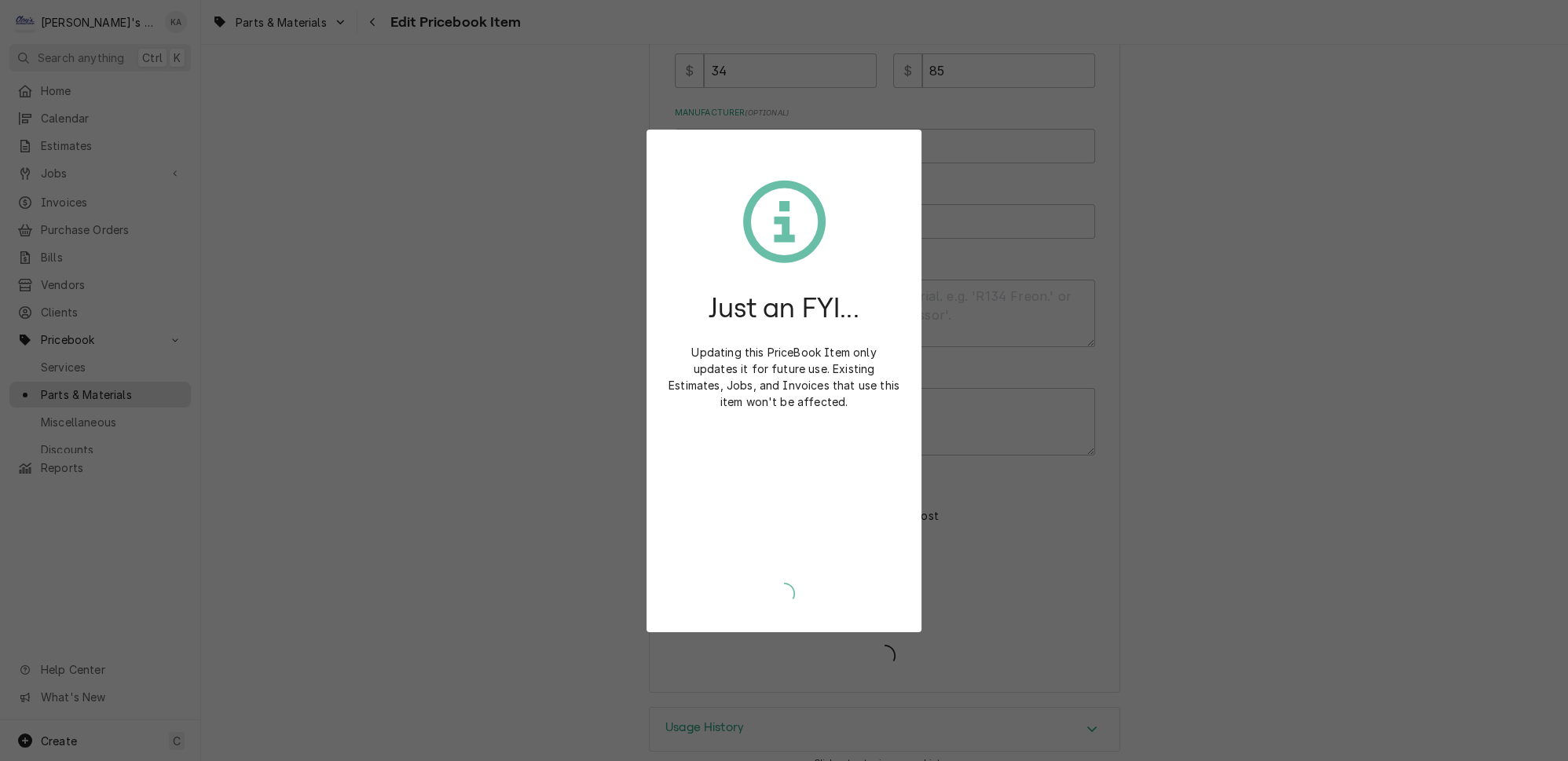
type textarea "x"
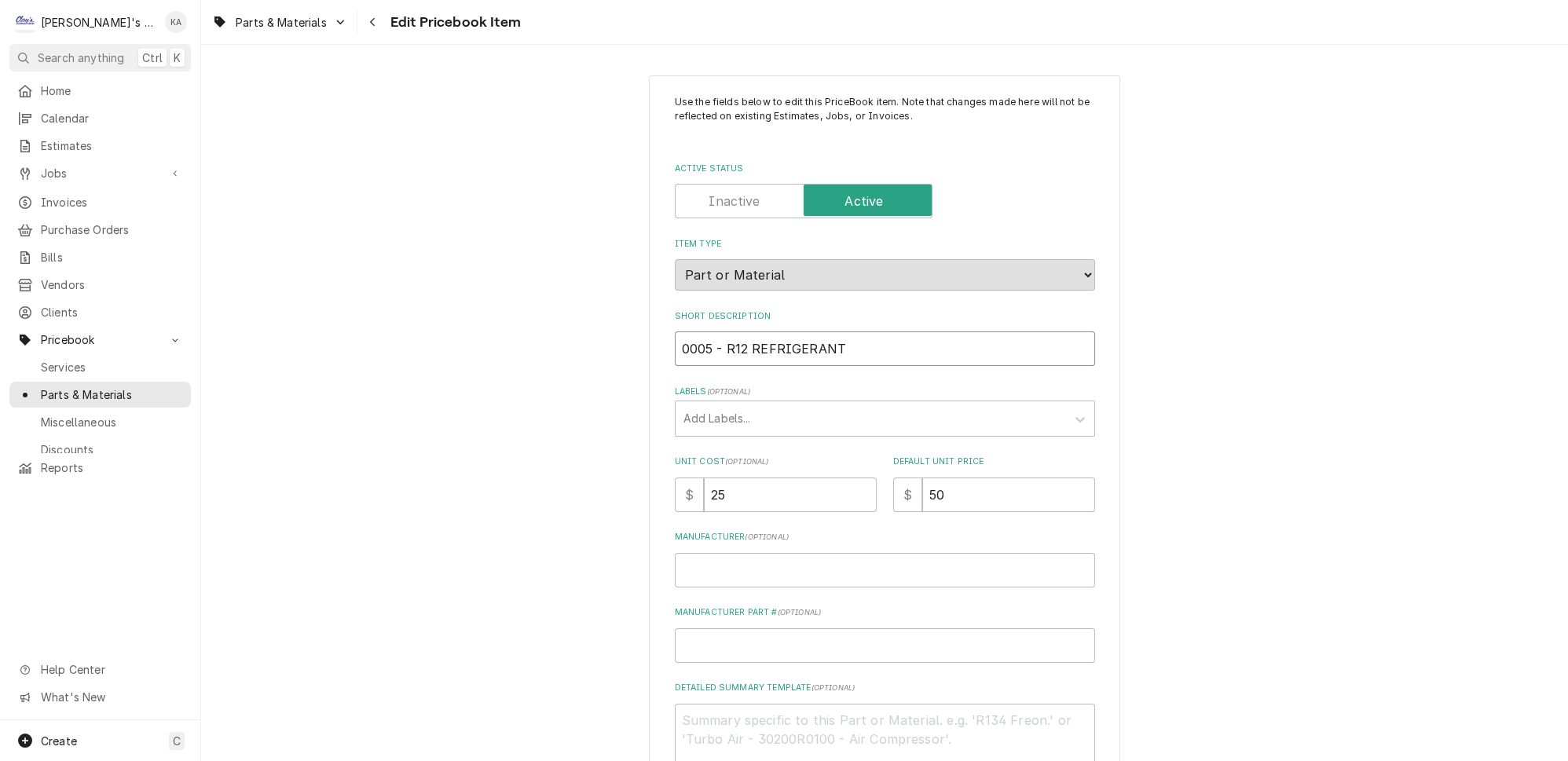
click at [715, 339] on input "0005 - R12 REFRIGERANT" at bounding box center [884, 349] width 420 height 35
type textarea "x"
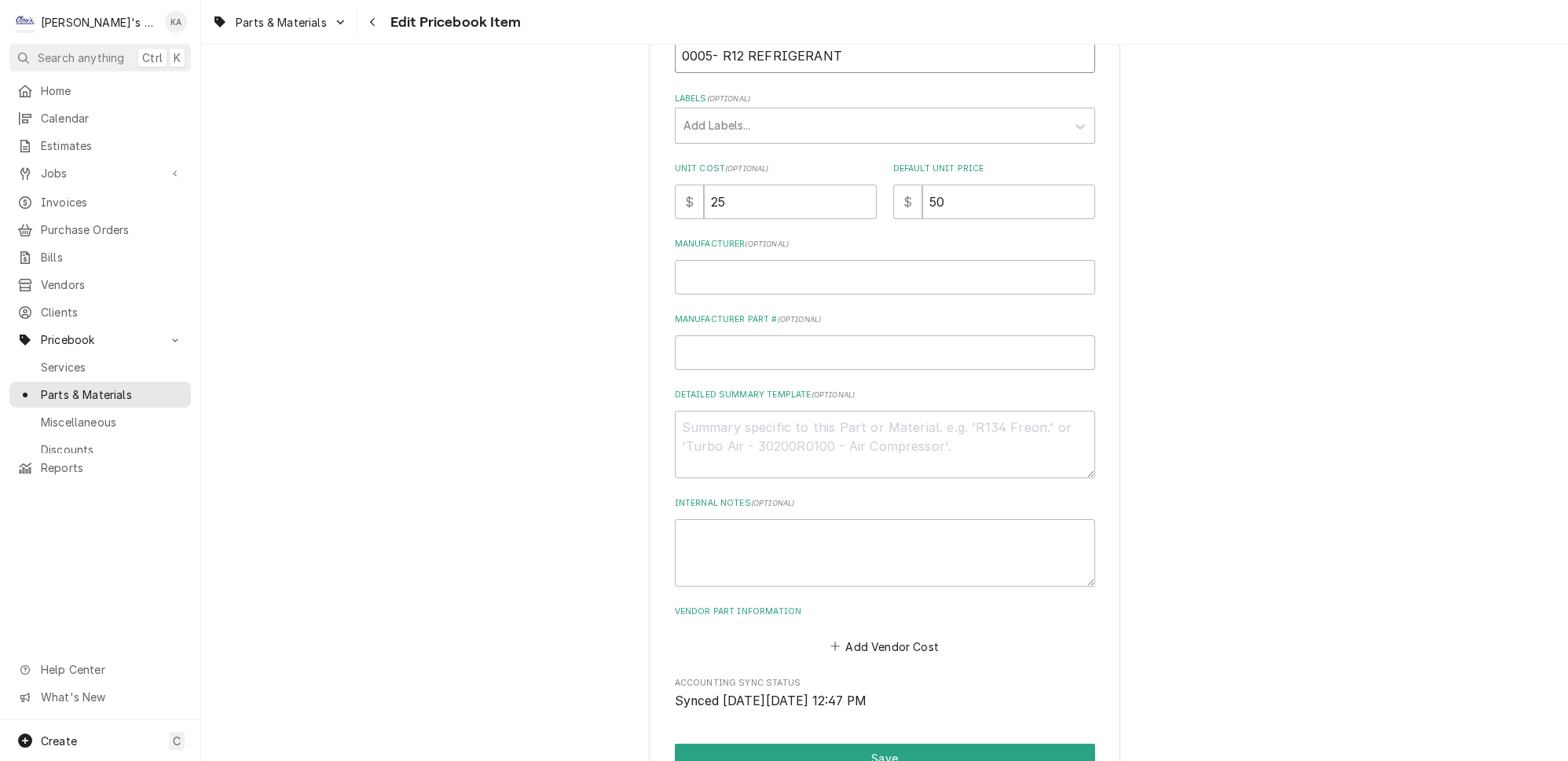
scroll to position [433, 0]
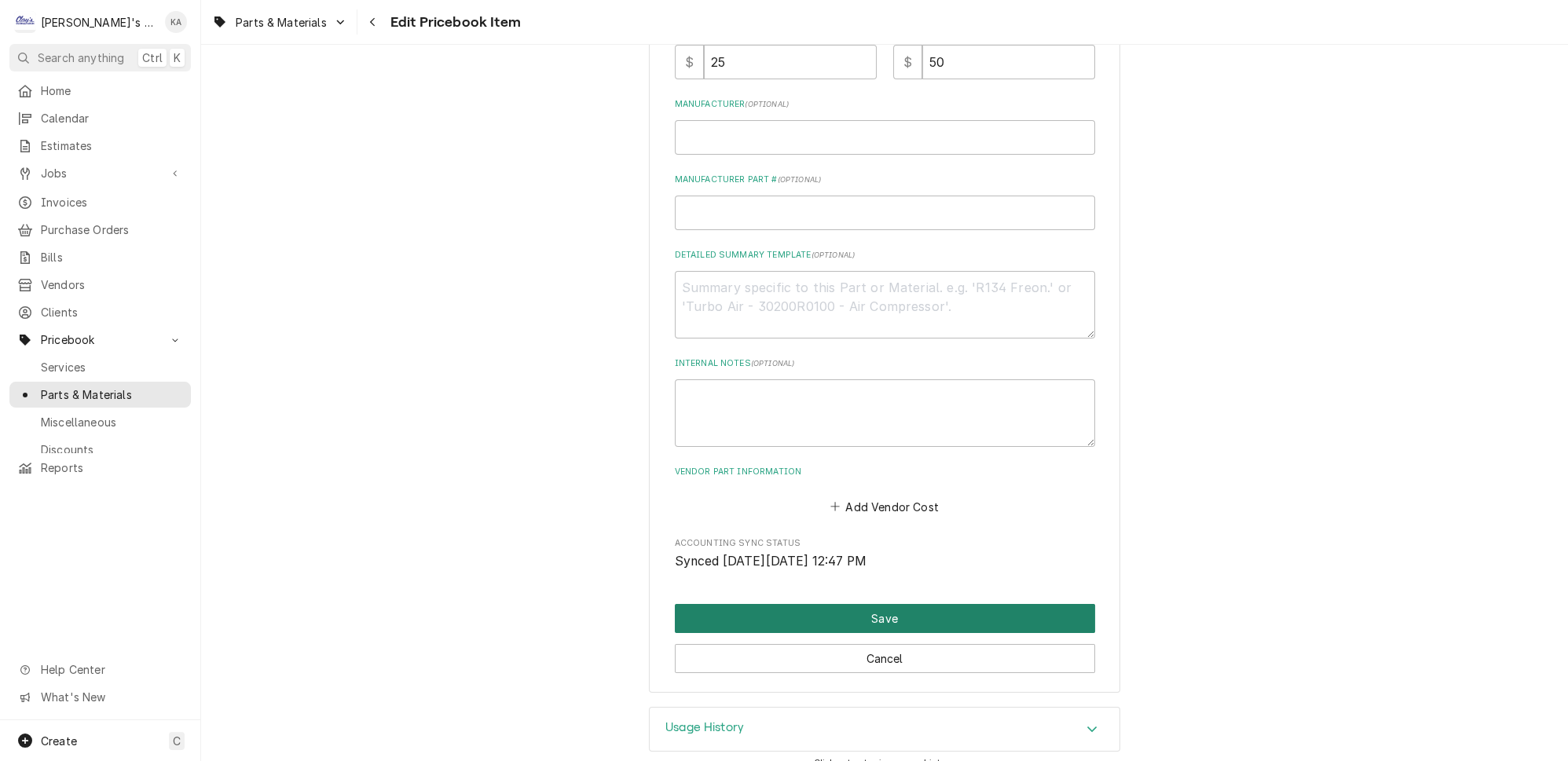
type input "0005- R12 REFRIGERANT"
click at [875, 604] on button "Save" at bounding box center [884, 618] width 420 height 29
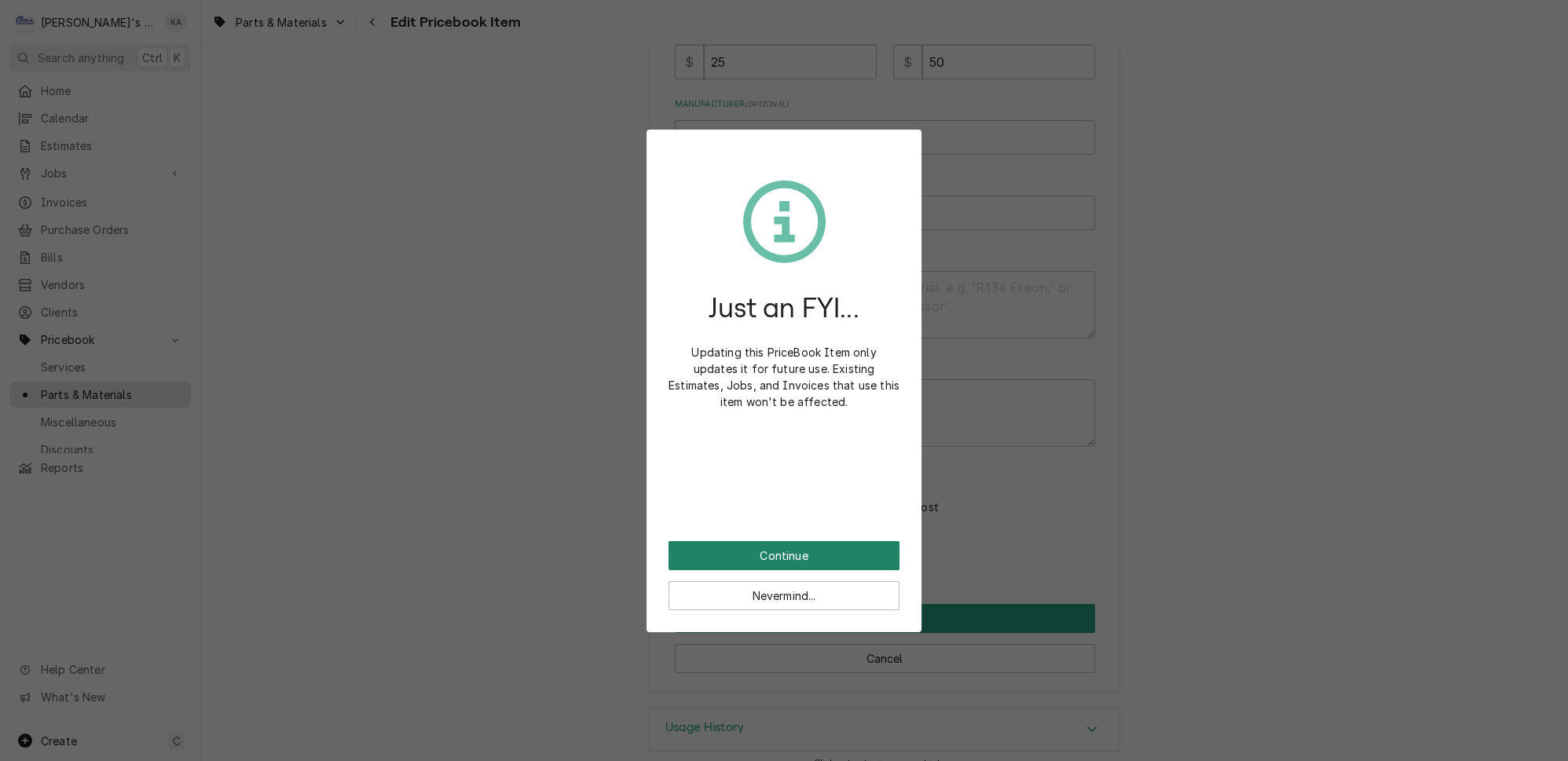
click at [795, 546] on button "Continue" at bounding box center [784, 555] width 231 height 29
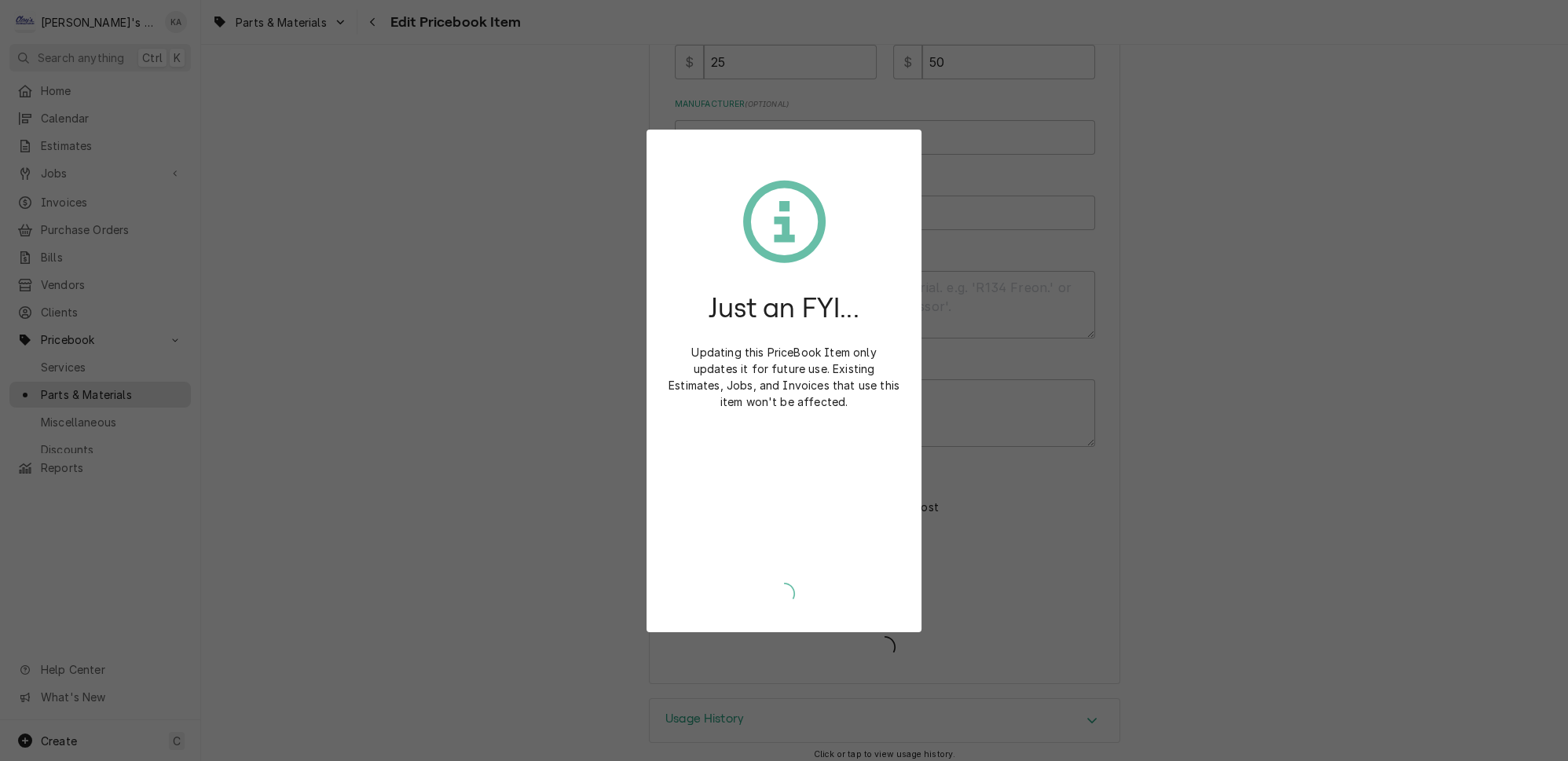
scroll to position [424, 0]
type textarea "x"
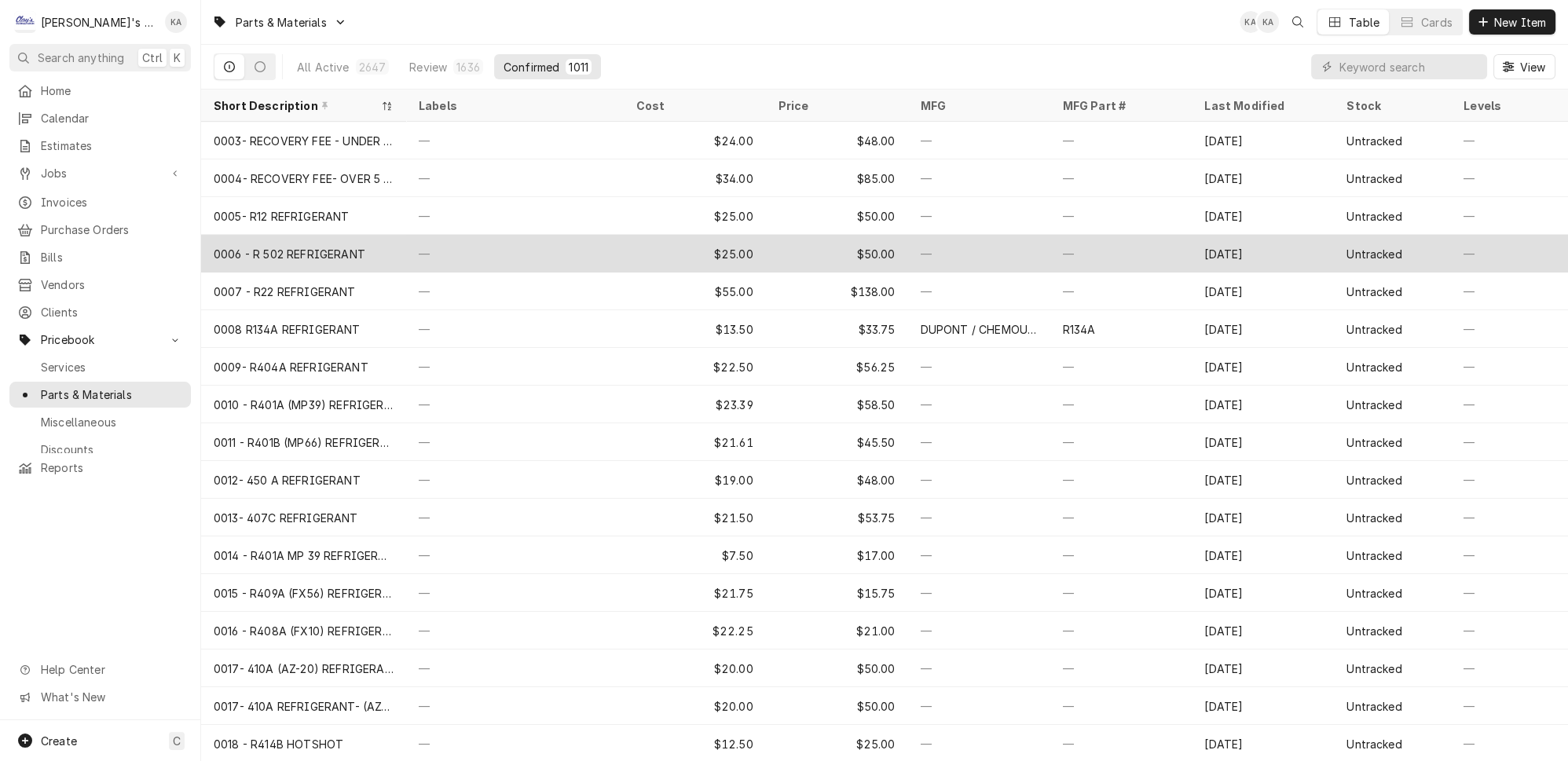
click at [351, 249] on div "0006 - R 502 REFRIGERANT" at bounding box center [303, 253] width 205 height 38
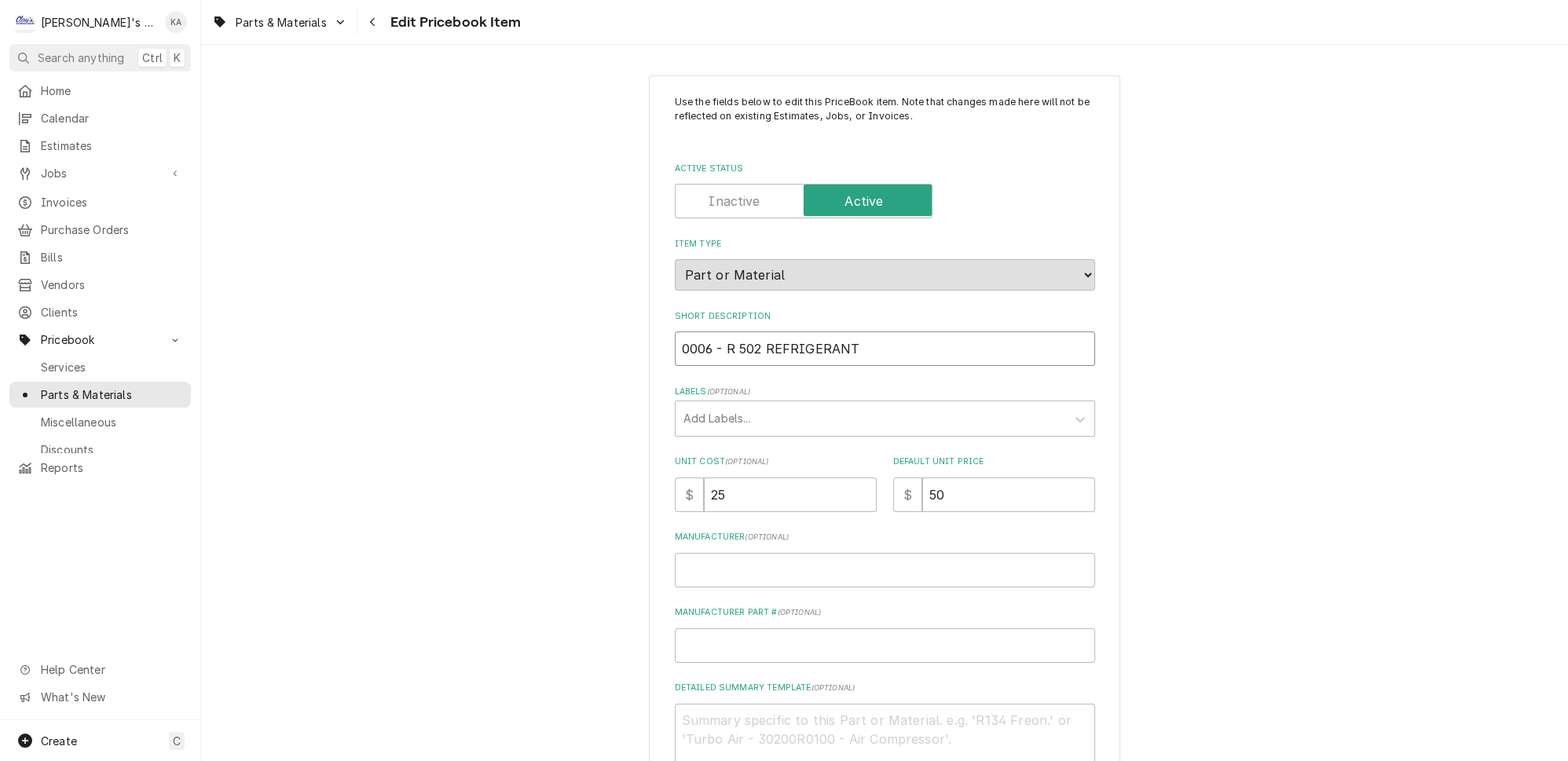
click at [716, 341] on input "0006 - R 502 REFRIGERANT" at bounding box center [884, 349] width 420 height 35
type textarea "x"
type input "0006- R 502 REFRIGERANT"
click at [714, 340] on input "0006- R 502 REFRIGERANT" at bounding box center [884, 349] width 420 height 35
type textarea "x"
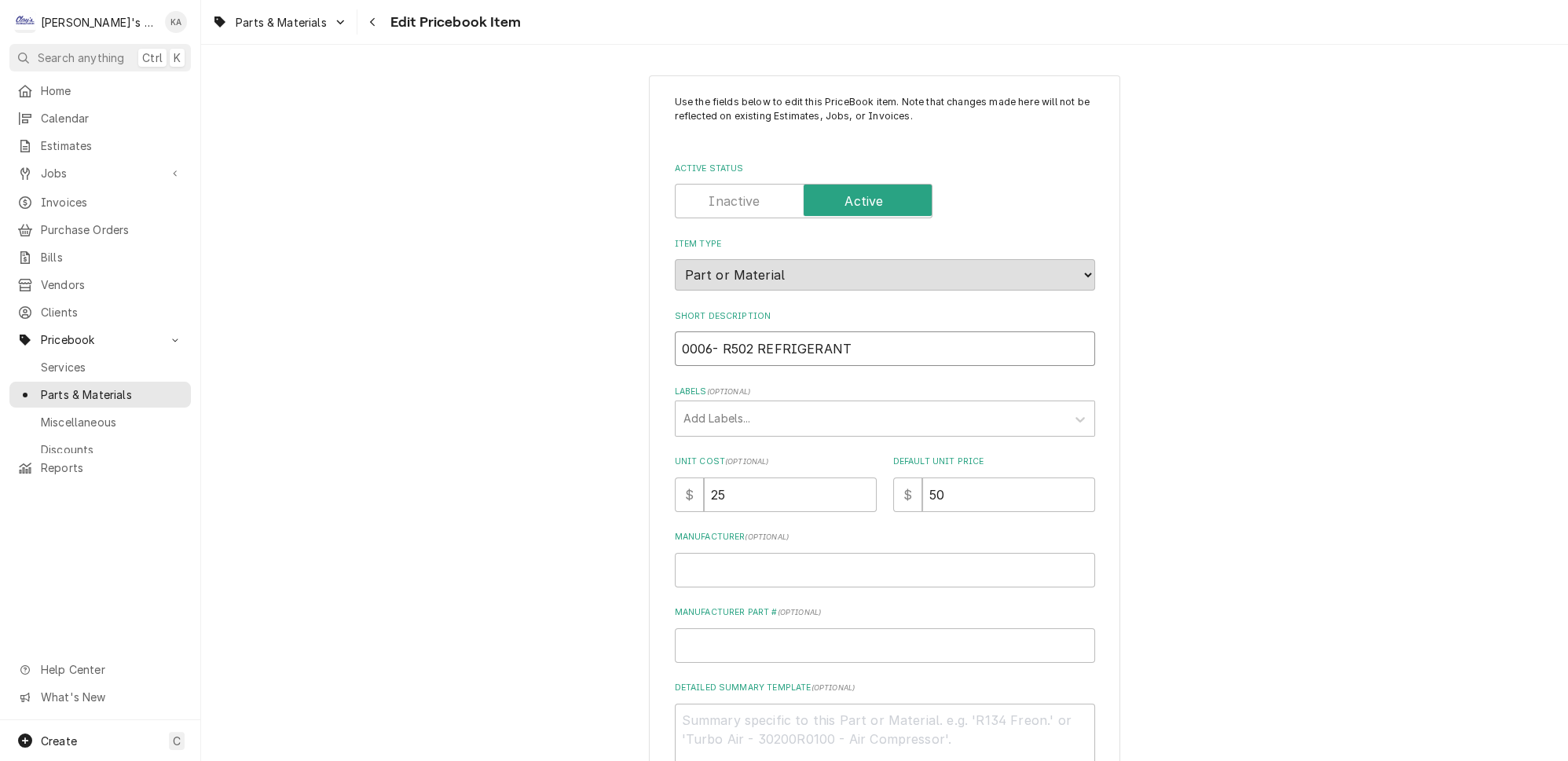
scroll to position [433, 0]
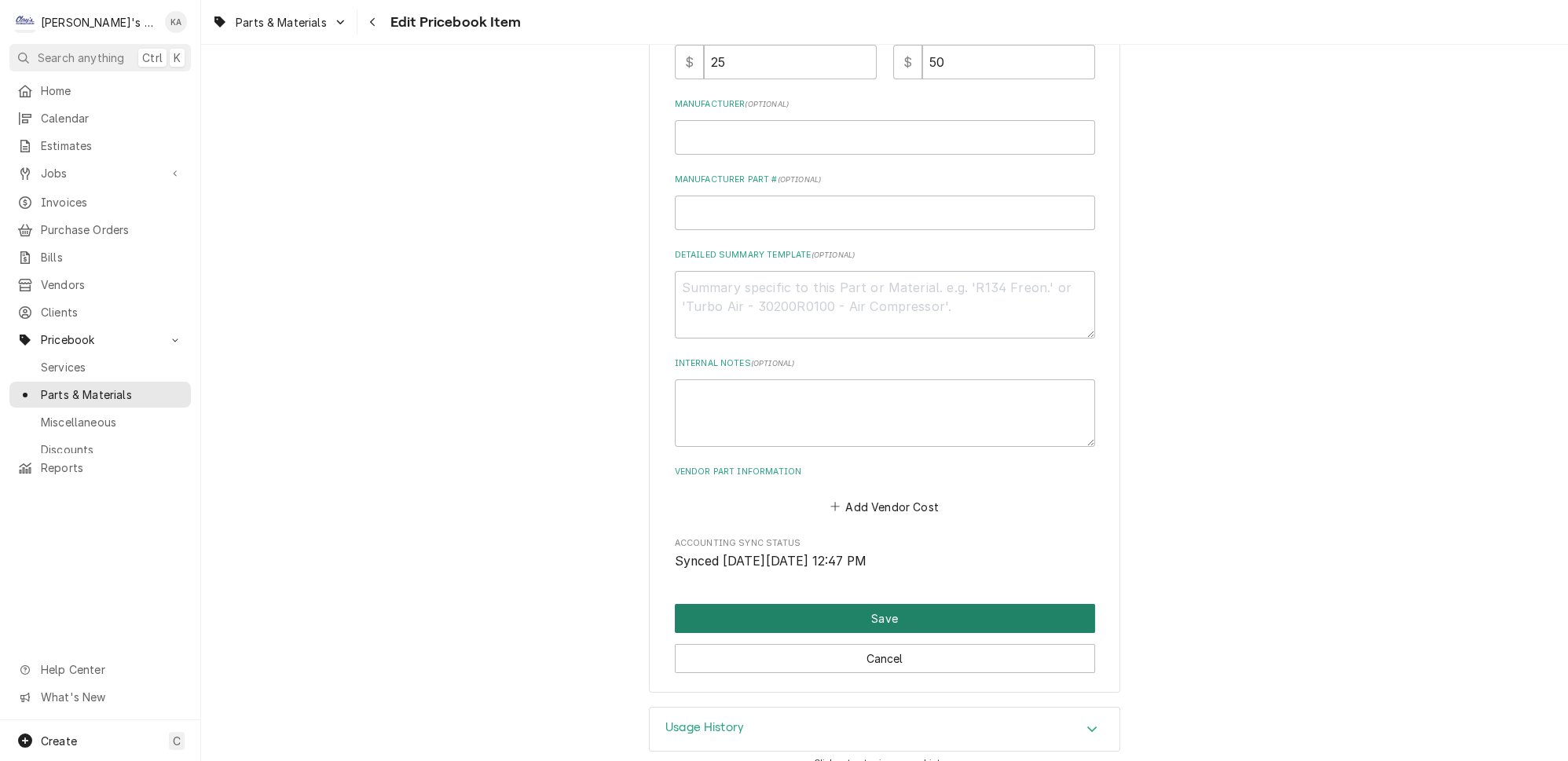
type input "0006- R502 REFRIGERANT"
click at [897, 609] on button "Save" at bounding box center [884, 618] width 420 height 29
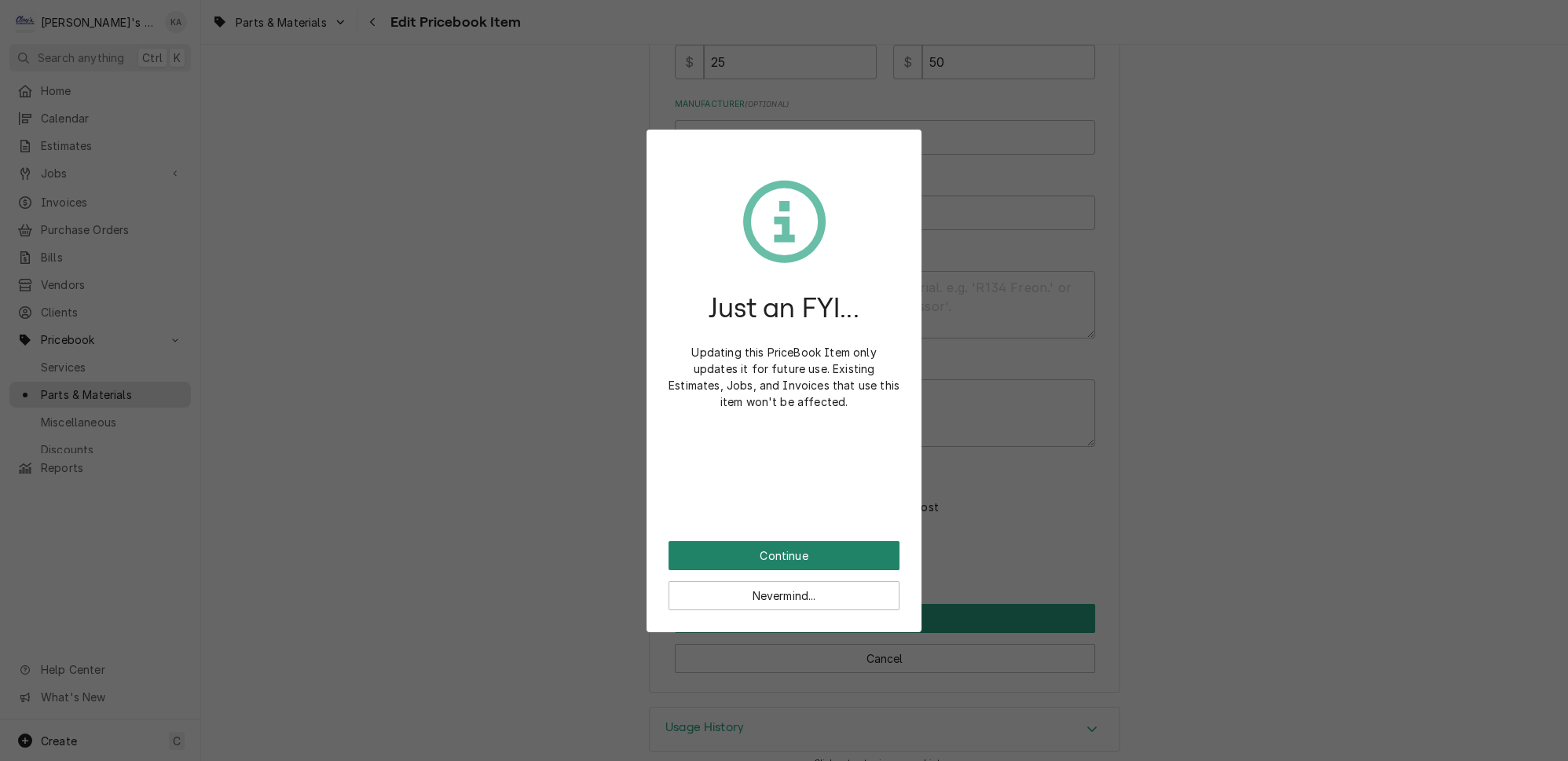
click at [749, 545] on button "Continue" at bounding box center [784, 555] width 231 height 29
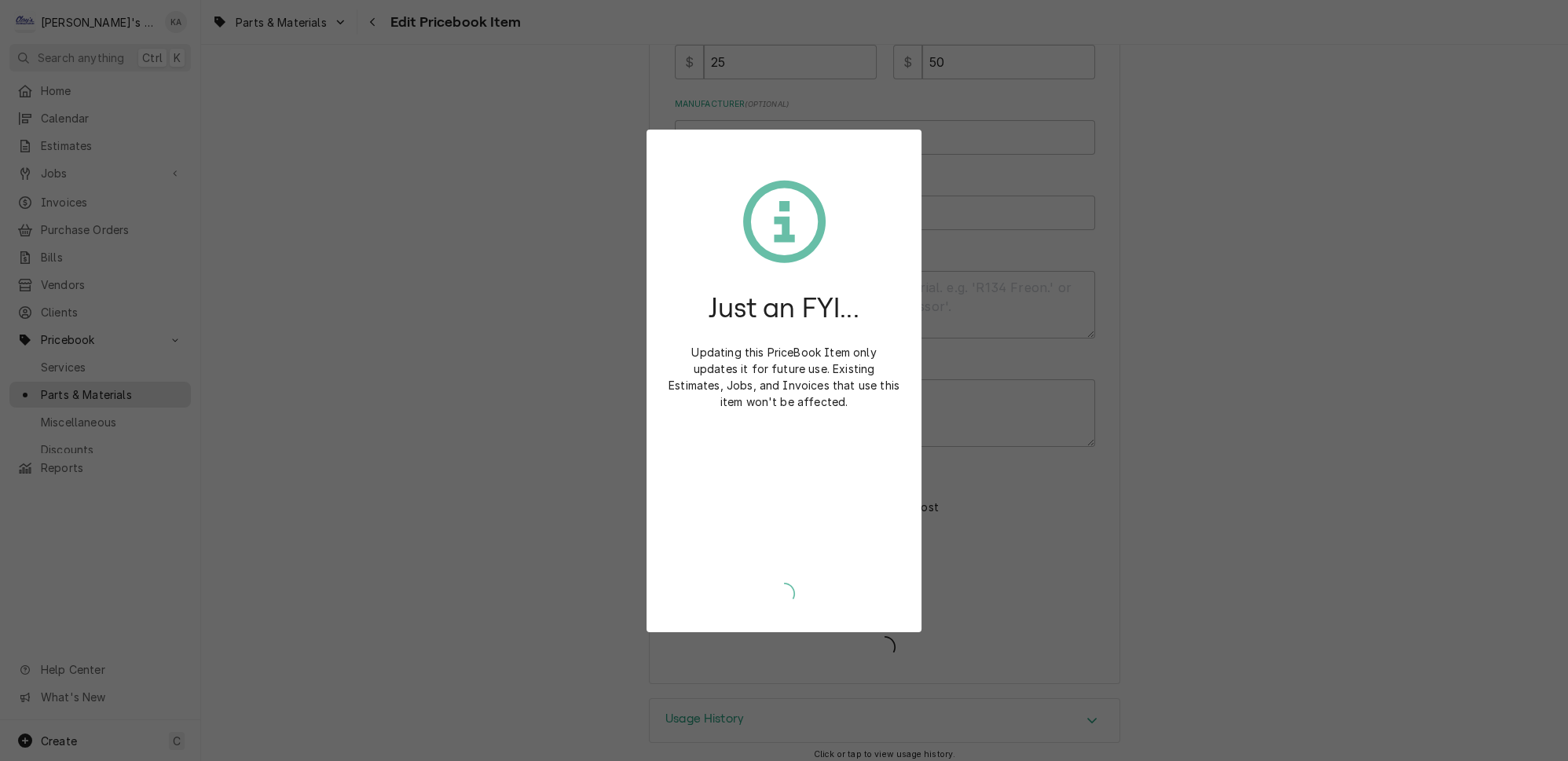
scroll to position [424, 0]
type textarea "x"
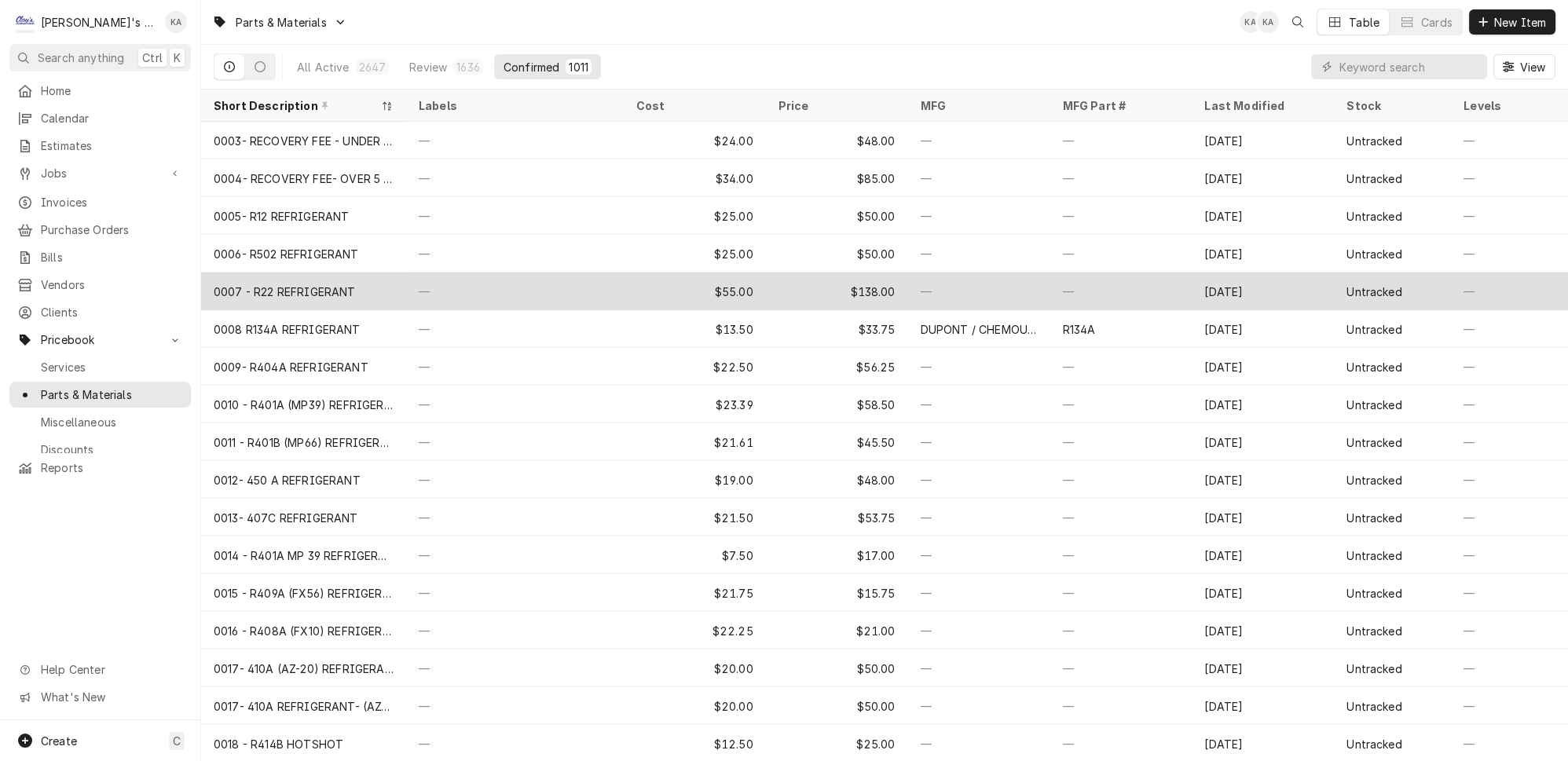
click at [279, 284] on div "0007 - R22 REFRIGERANT" at bounding box center [284, 291] width 142 height 17
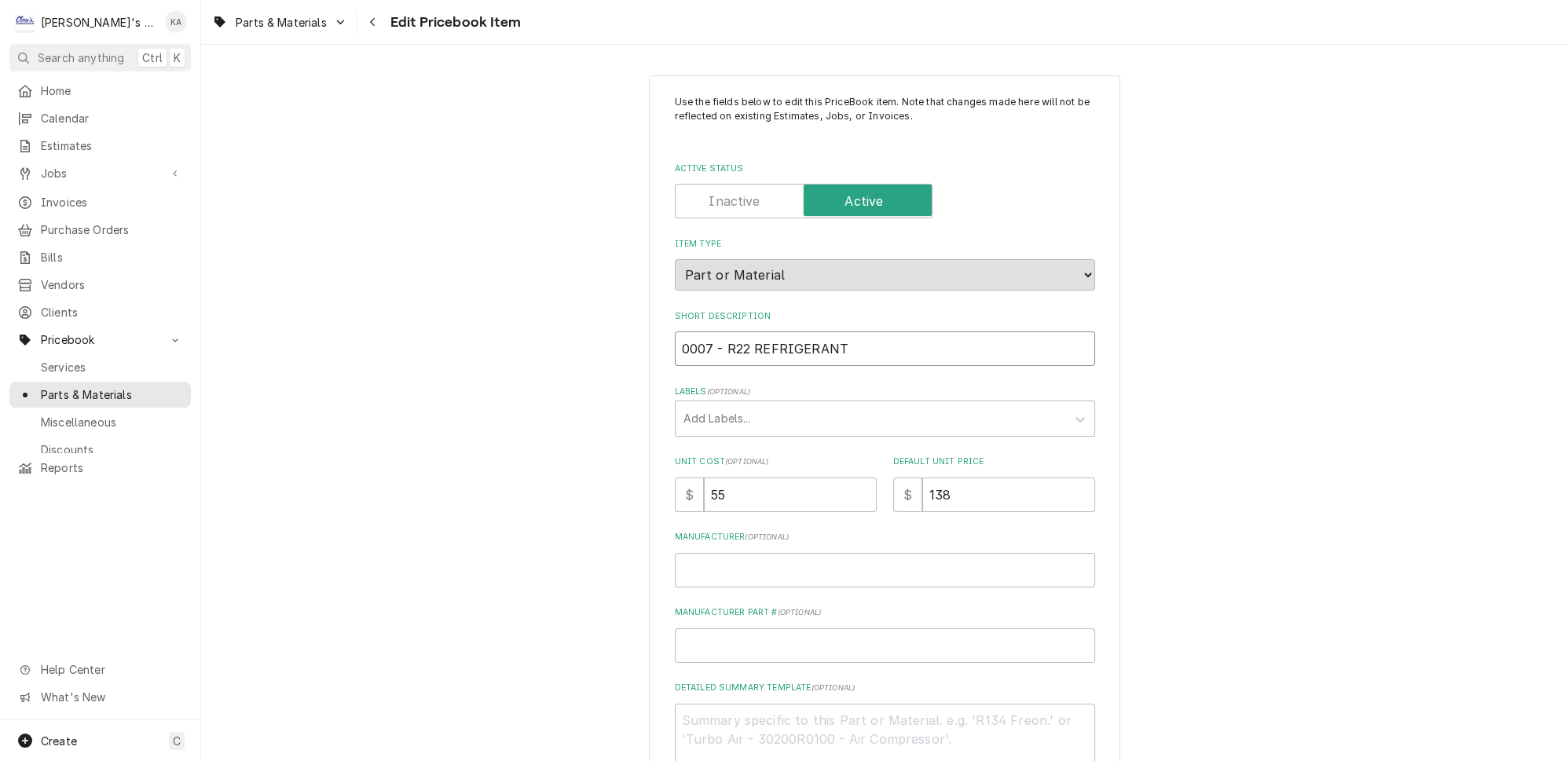
click at [715, 339] on input "0007 - R22 REFRIGERANT" at bounding box center [884, 349] width 420 height 35
type textarea "x"
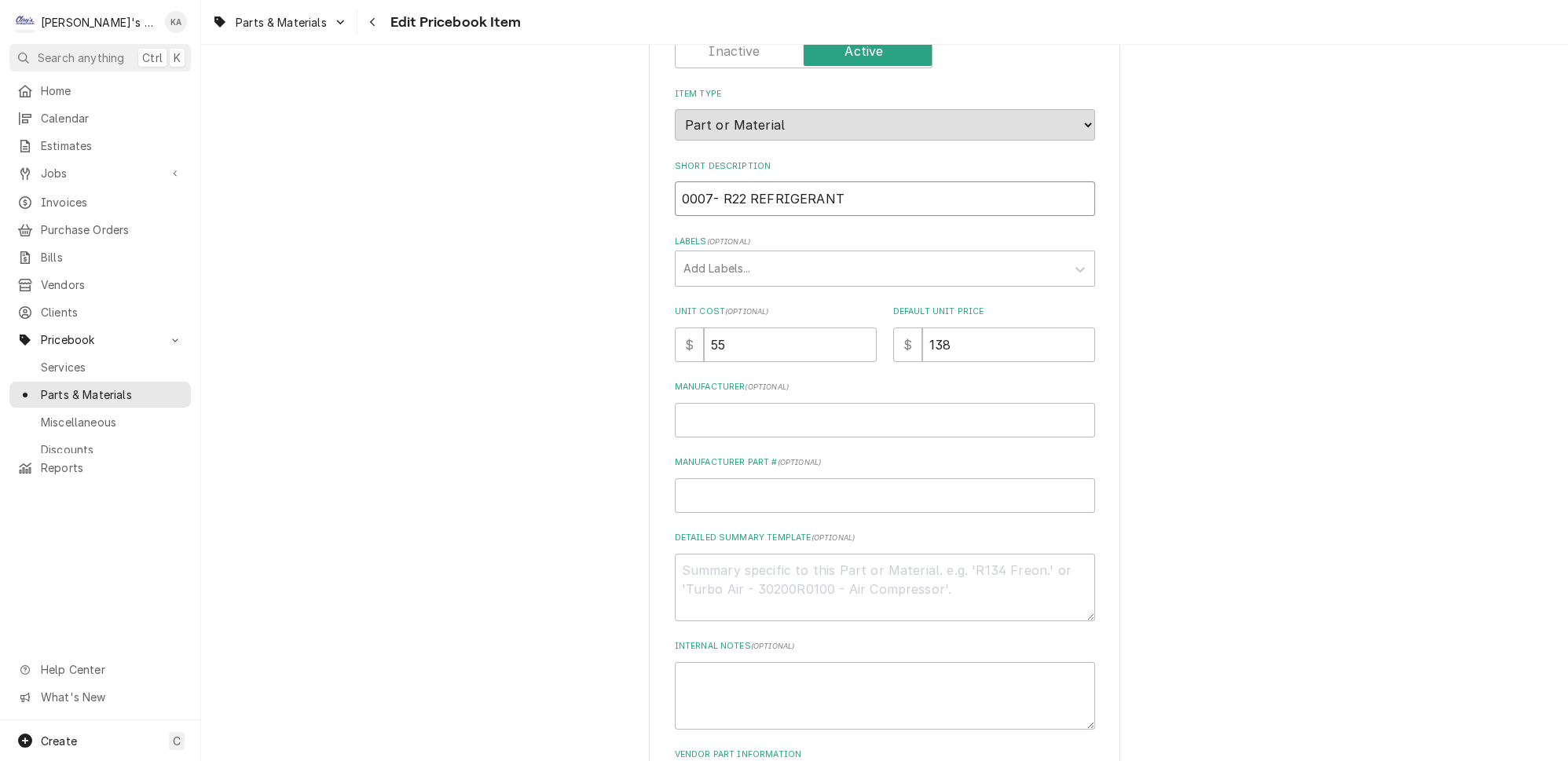
scroll to position [357, 0]
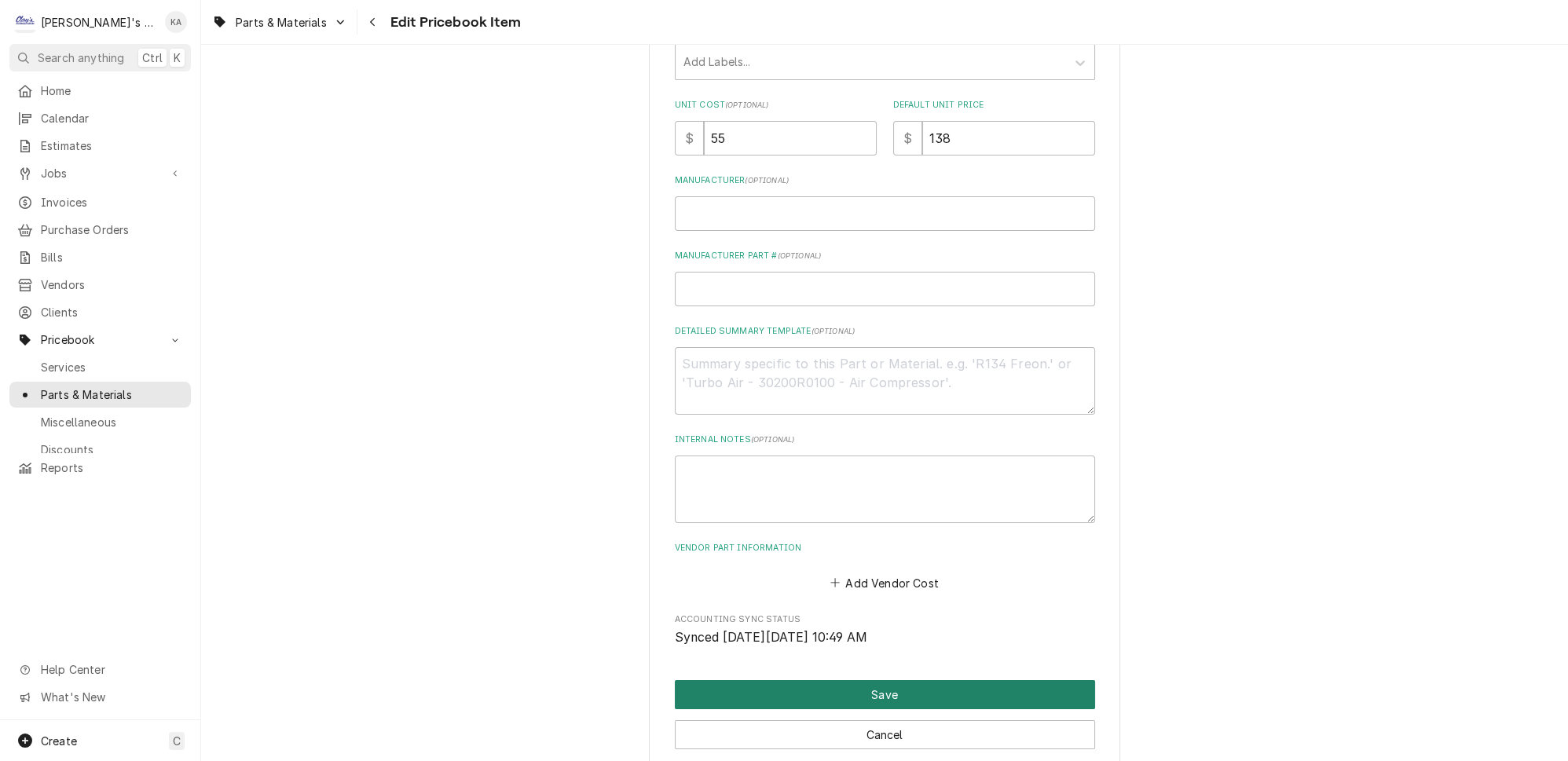
type input "0007- R22 REFRIGERANT"
click at [904, 684] on button "Save" at bounding box center [884, 693] width 420 height 29
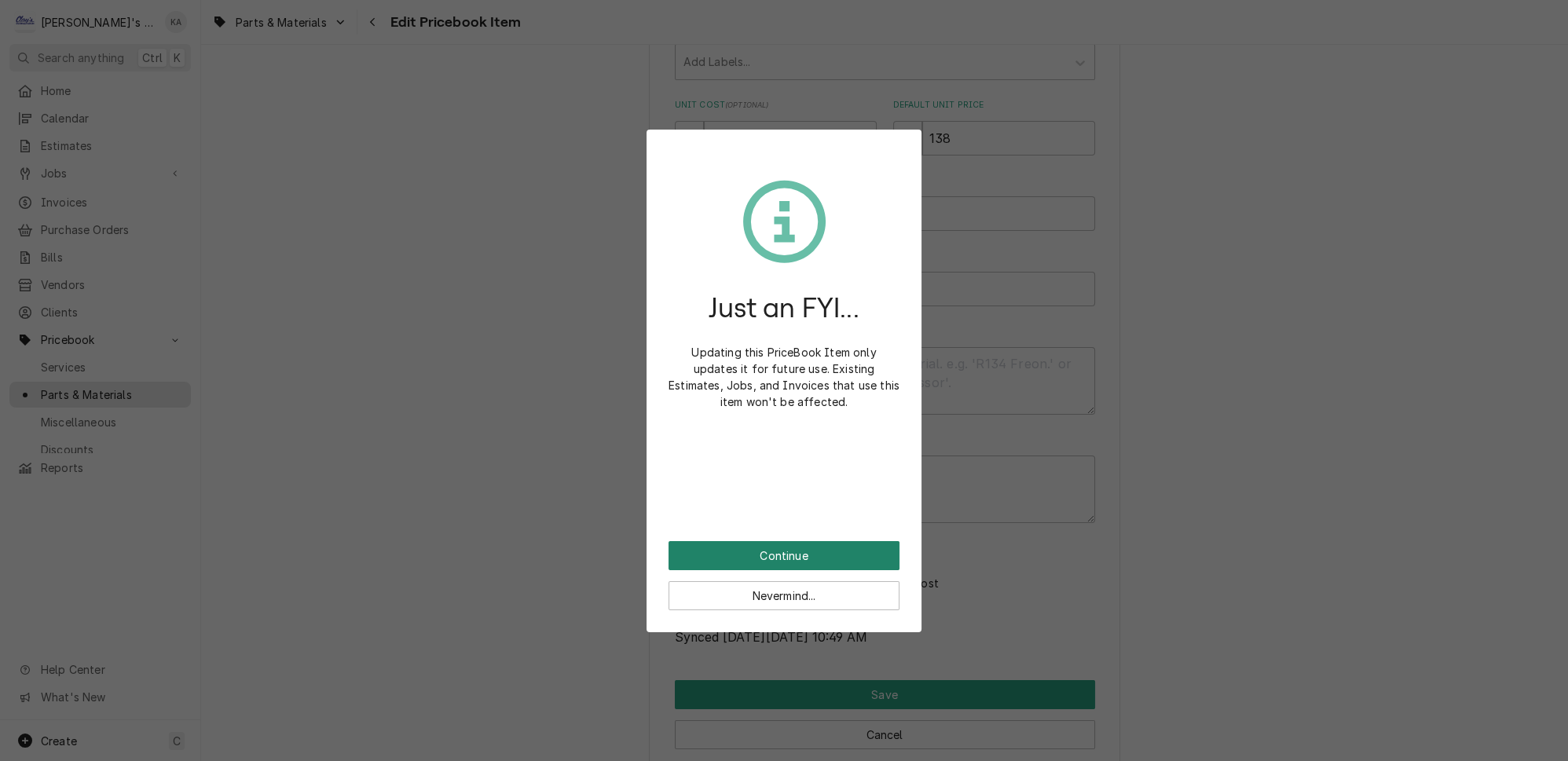
click at [792, 543] on button "Continue" at bounding box center [784, 555] width 231 height 29
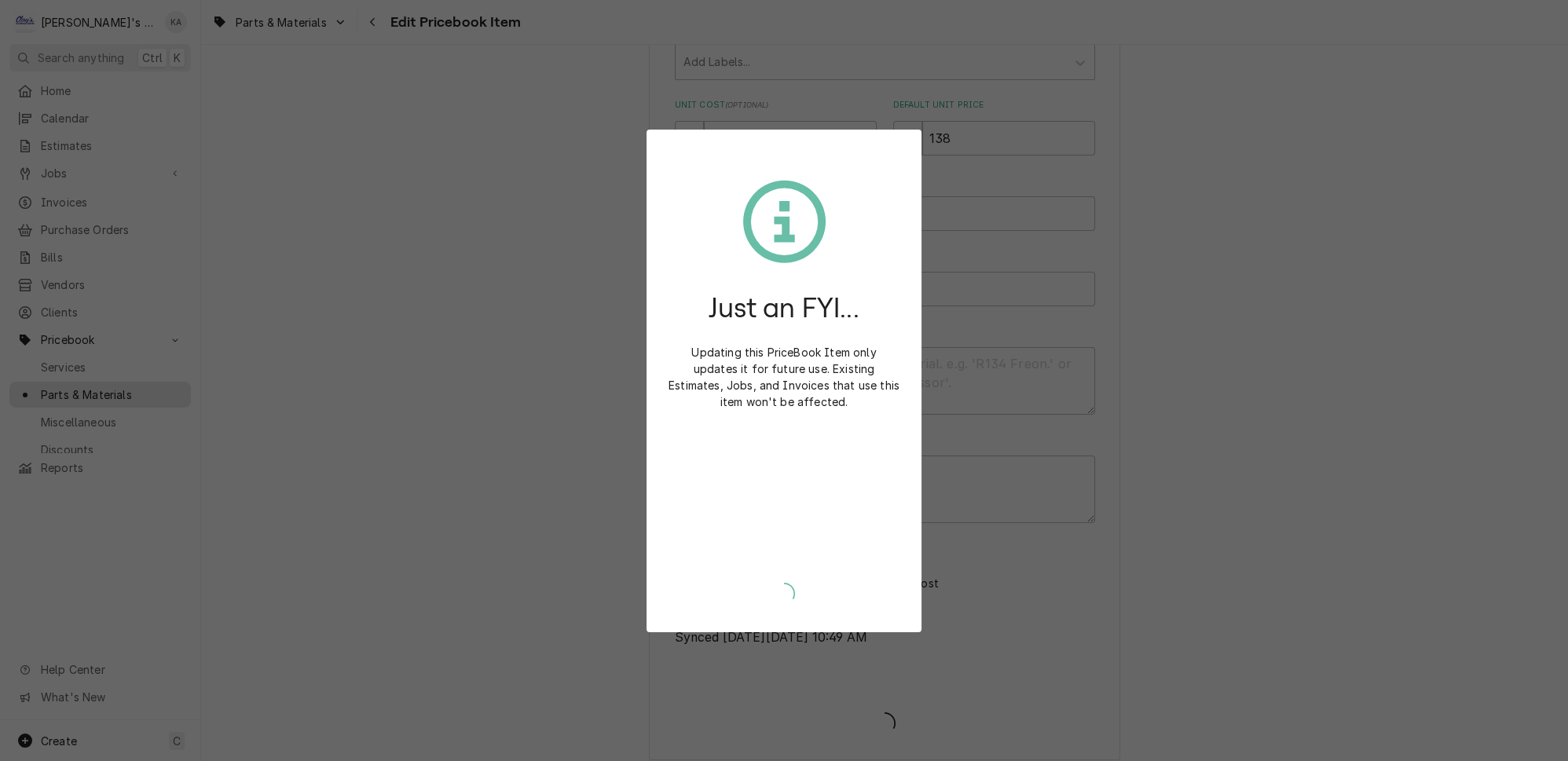
type textarea "x"
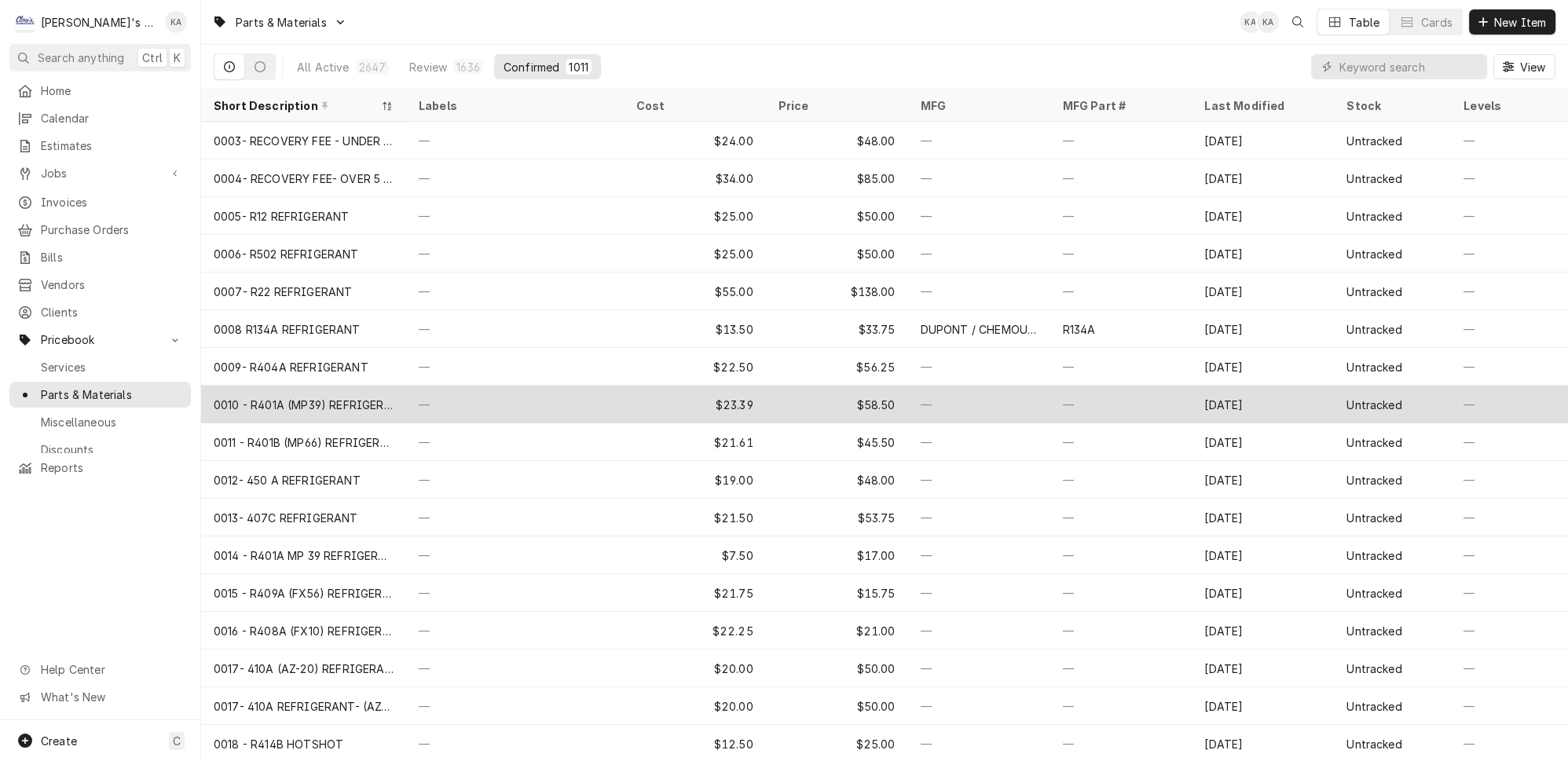
click at [328, 396] on div "0010 - R401A (MP39) REFRIGERANT" at bounding box center [303, 404] width 180 height 17
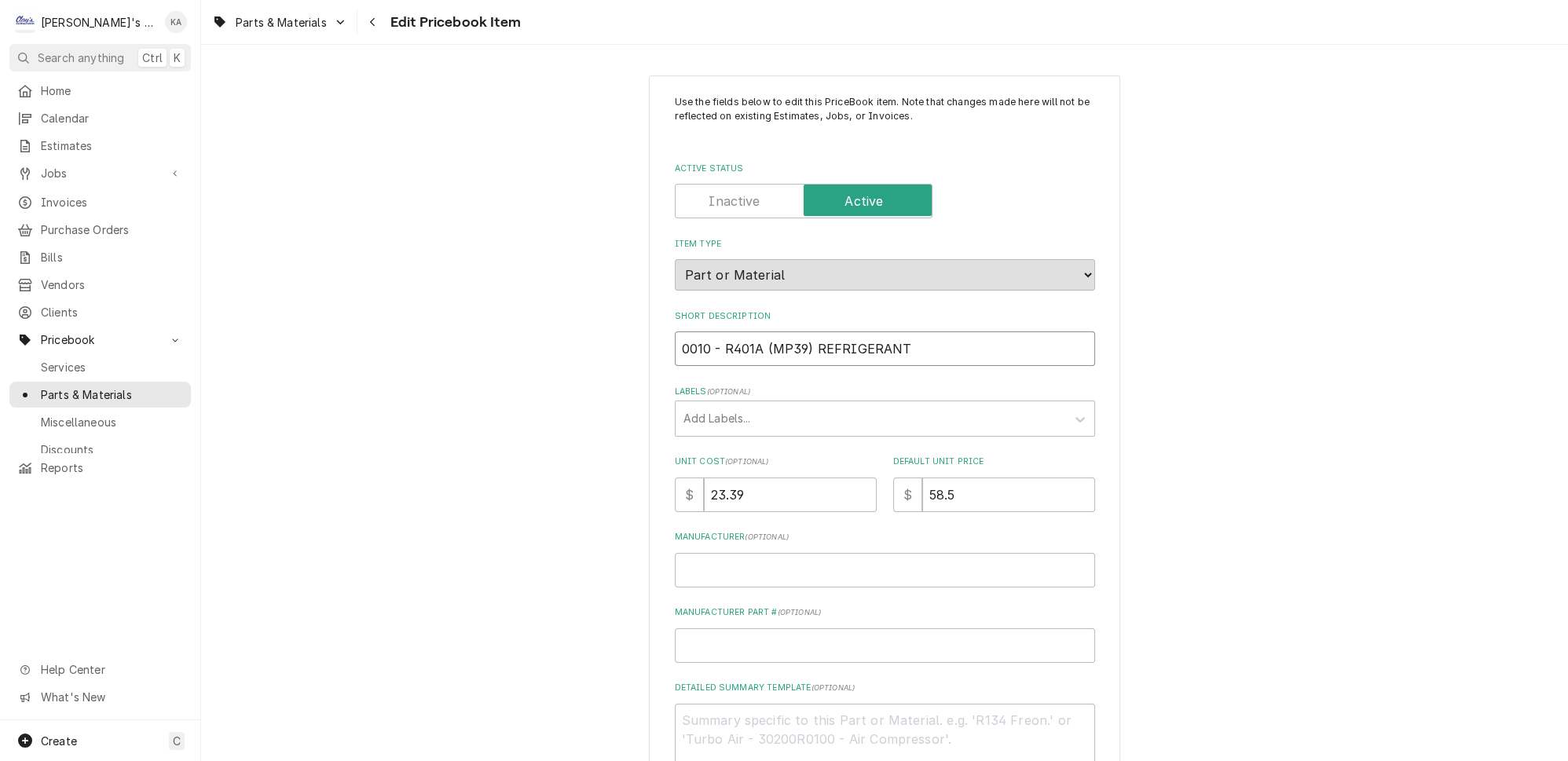
click at [713, 339] on input "0010 - R401A (MP39) REFRIGERANT" at bounding box center [884, 349] width 420 height 35
type textarea "x"
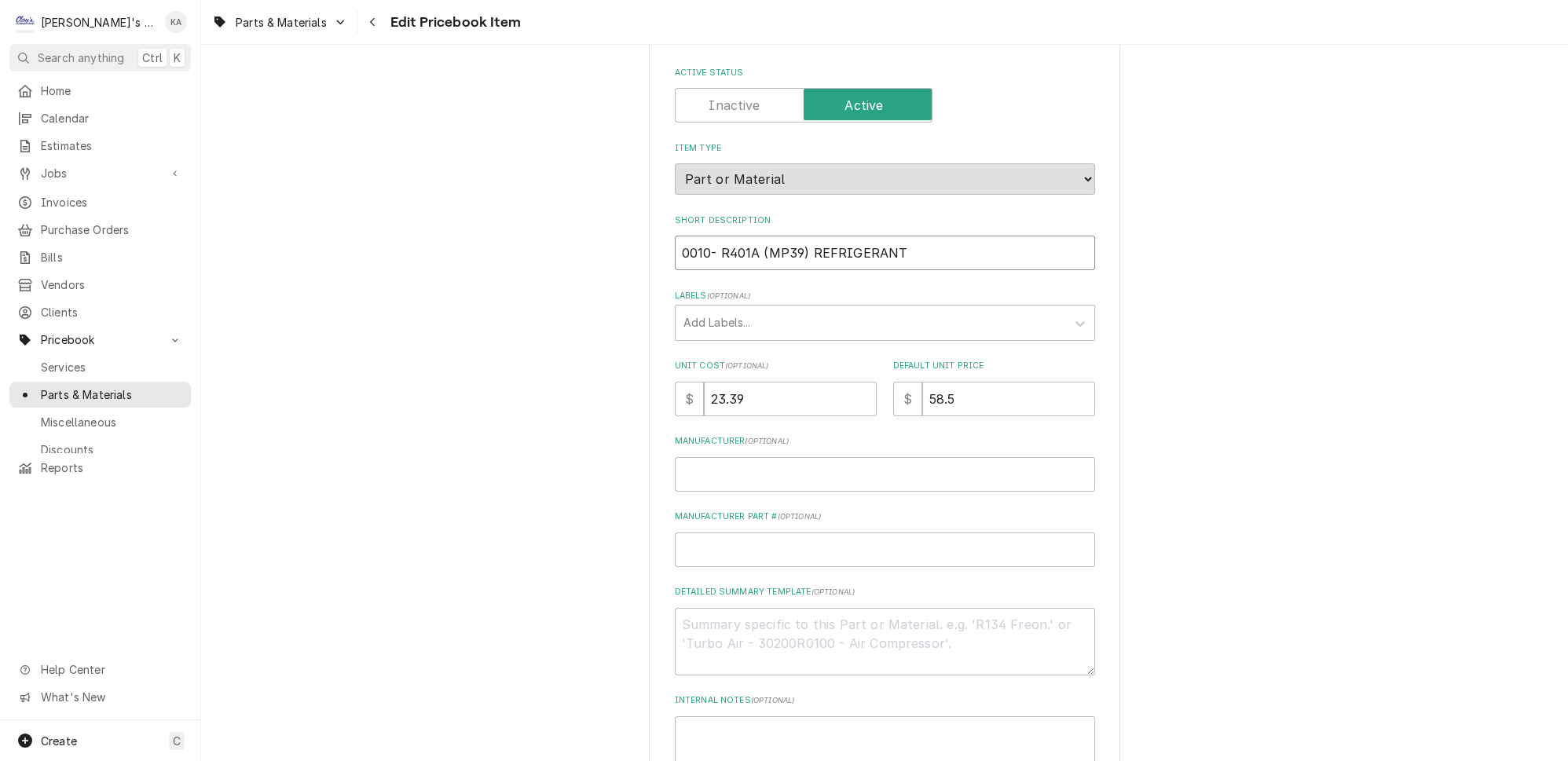
scroll to position [433, 0]
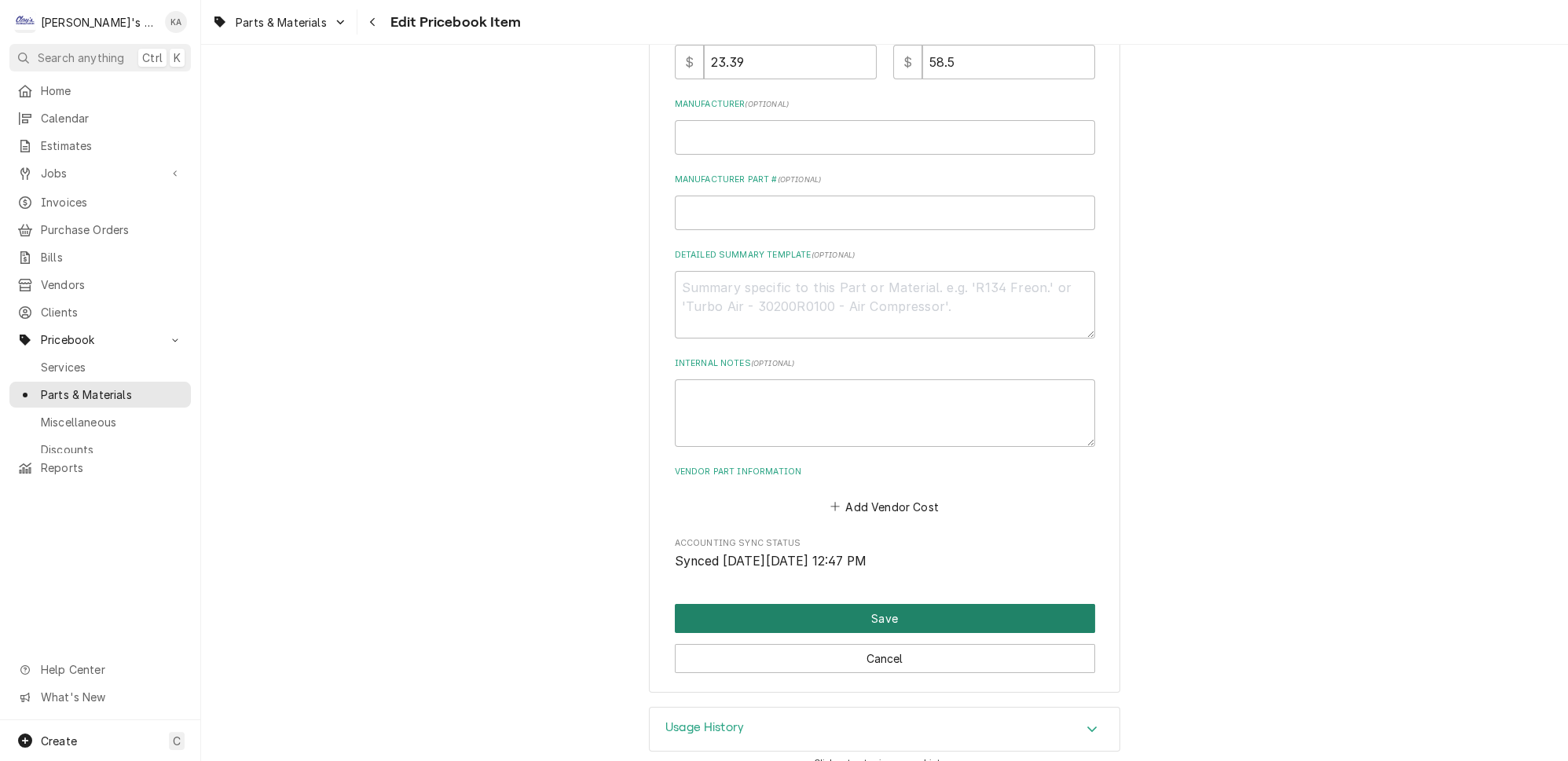
type input "0010- R401A (MP39) REFRIGERANT"
click at [869, 605] on button "Save" at bounding box center [884, 618] width 420 height 29
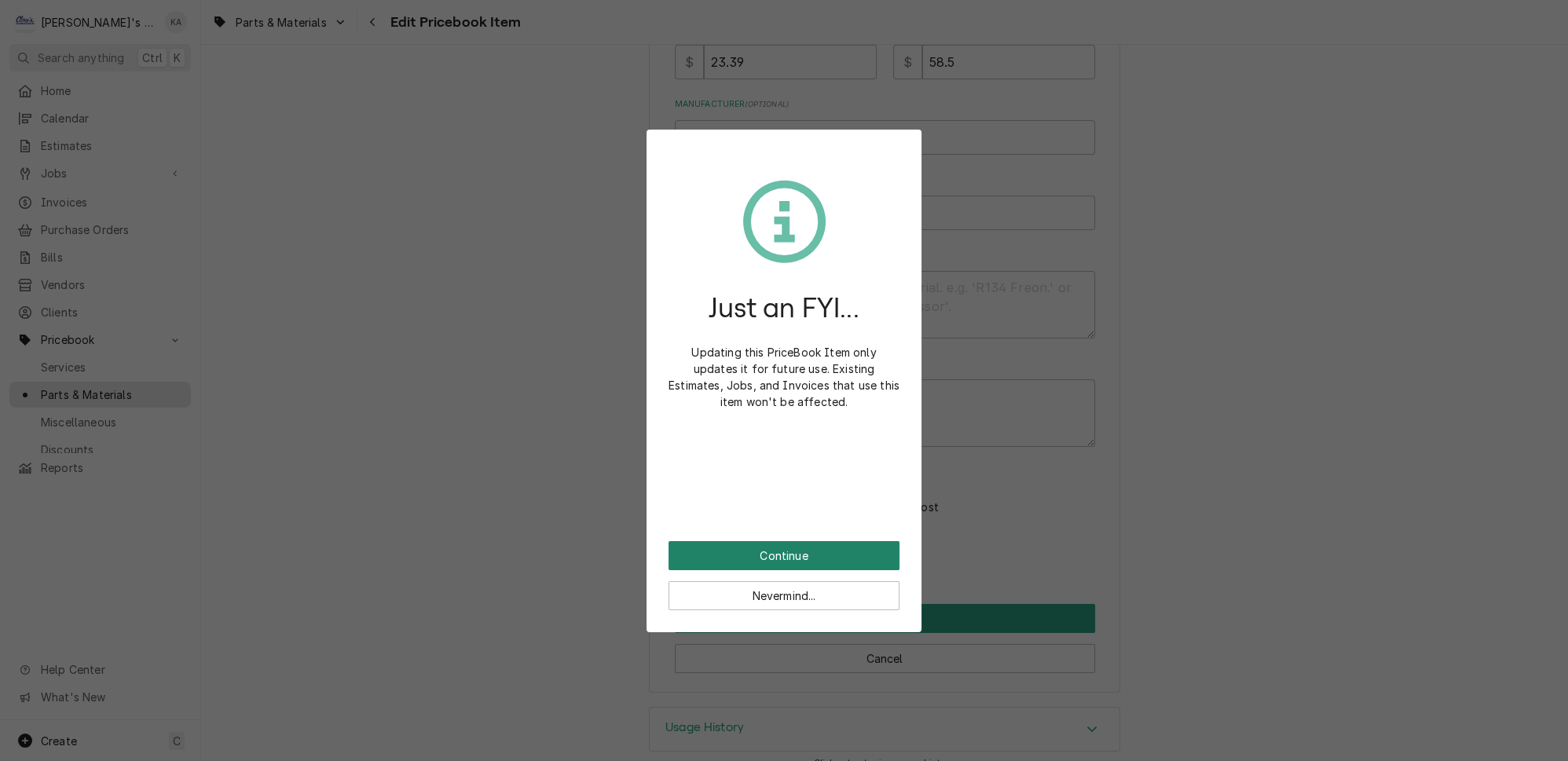
click at [762, 541] on button "Continue" at bounding box center [784, 555] width 231 height 29
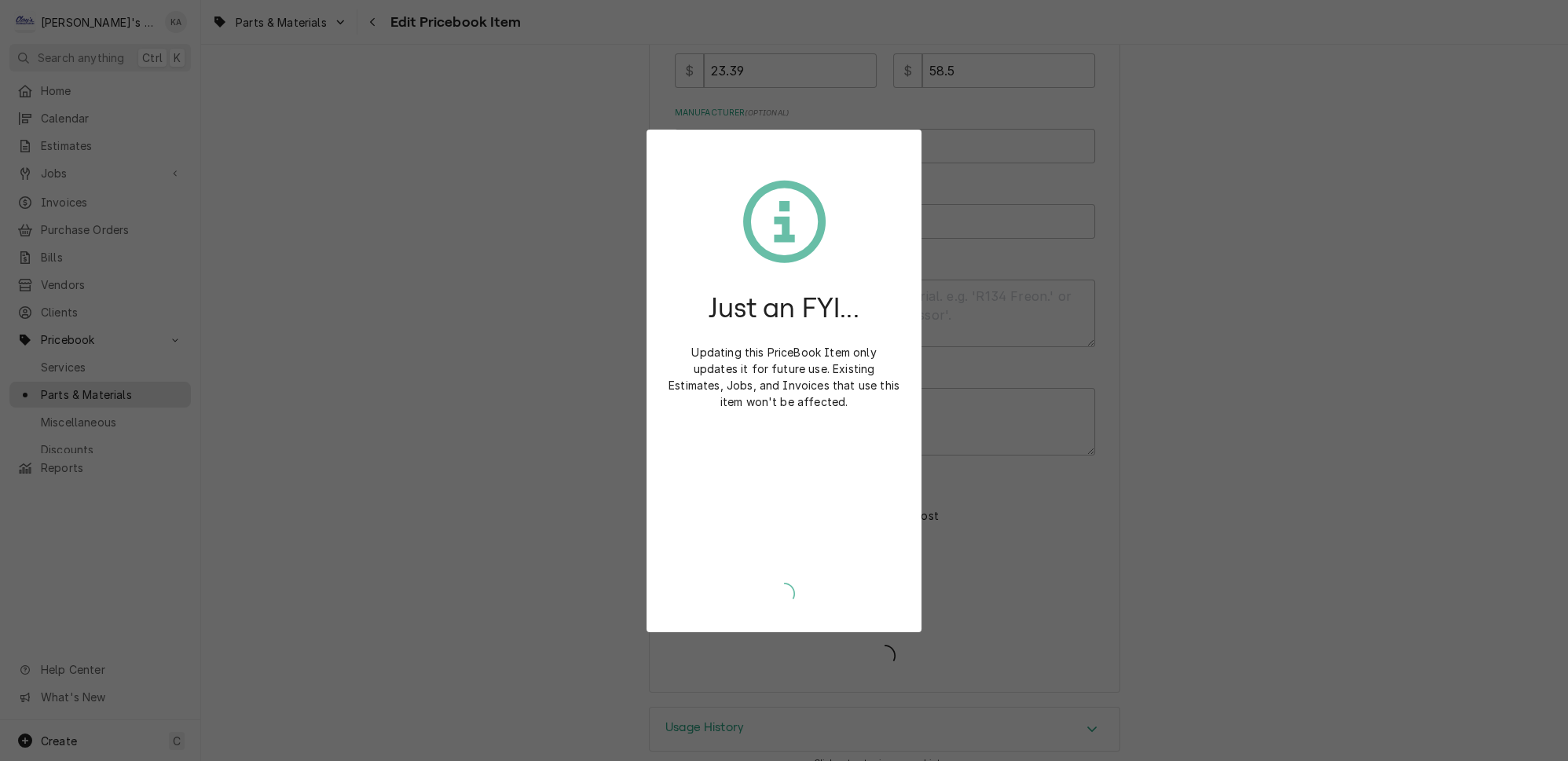
type textarea "x"
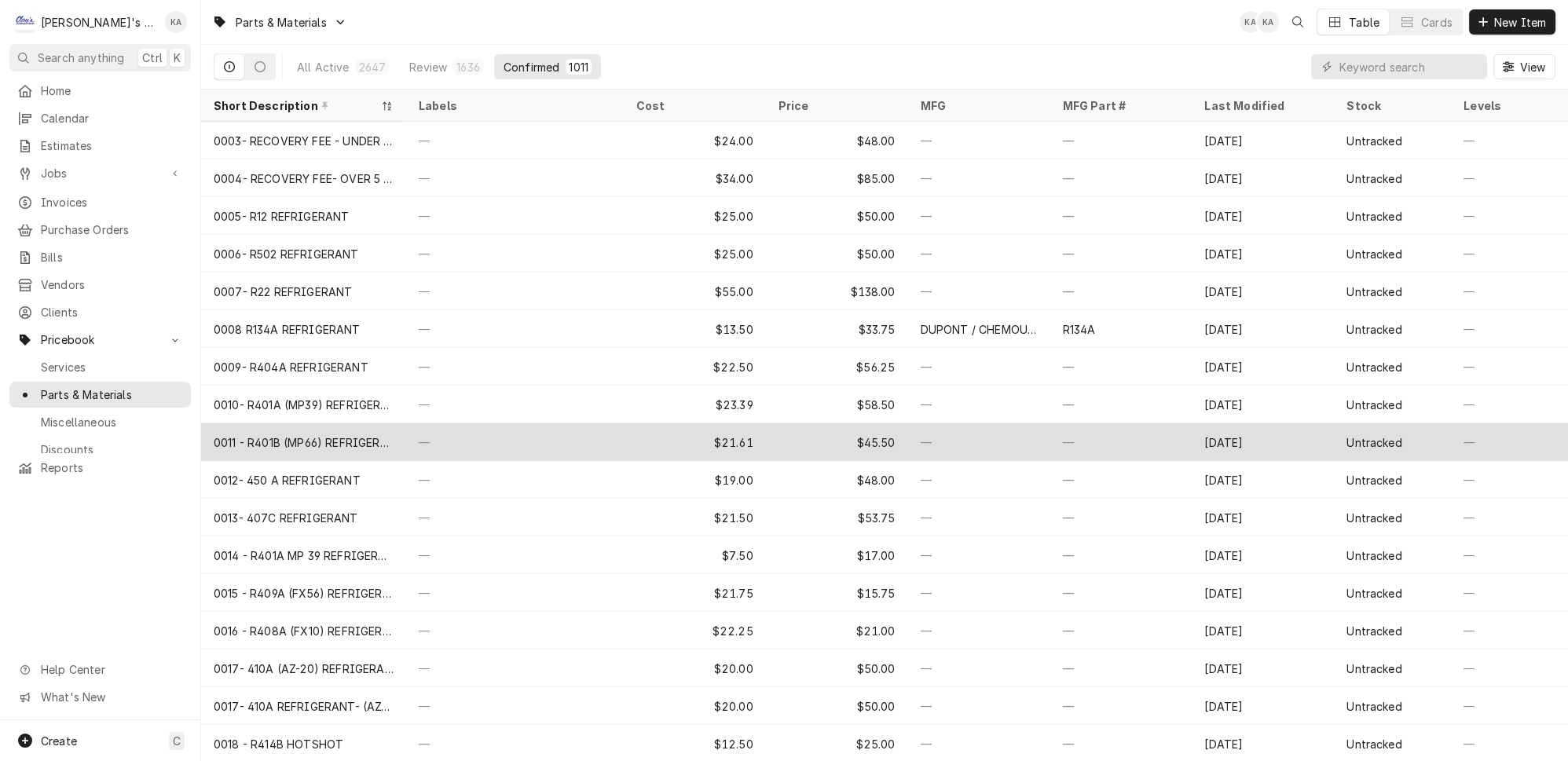
click at [280, 435] on div "0011 - R401B (MP66) REFRIGERANT" at bounding box center [303, 442] width 180 height 17
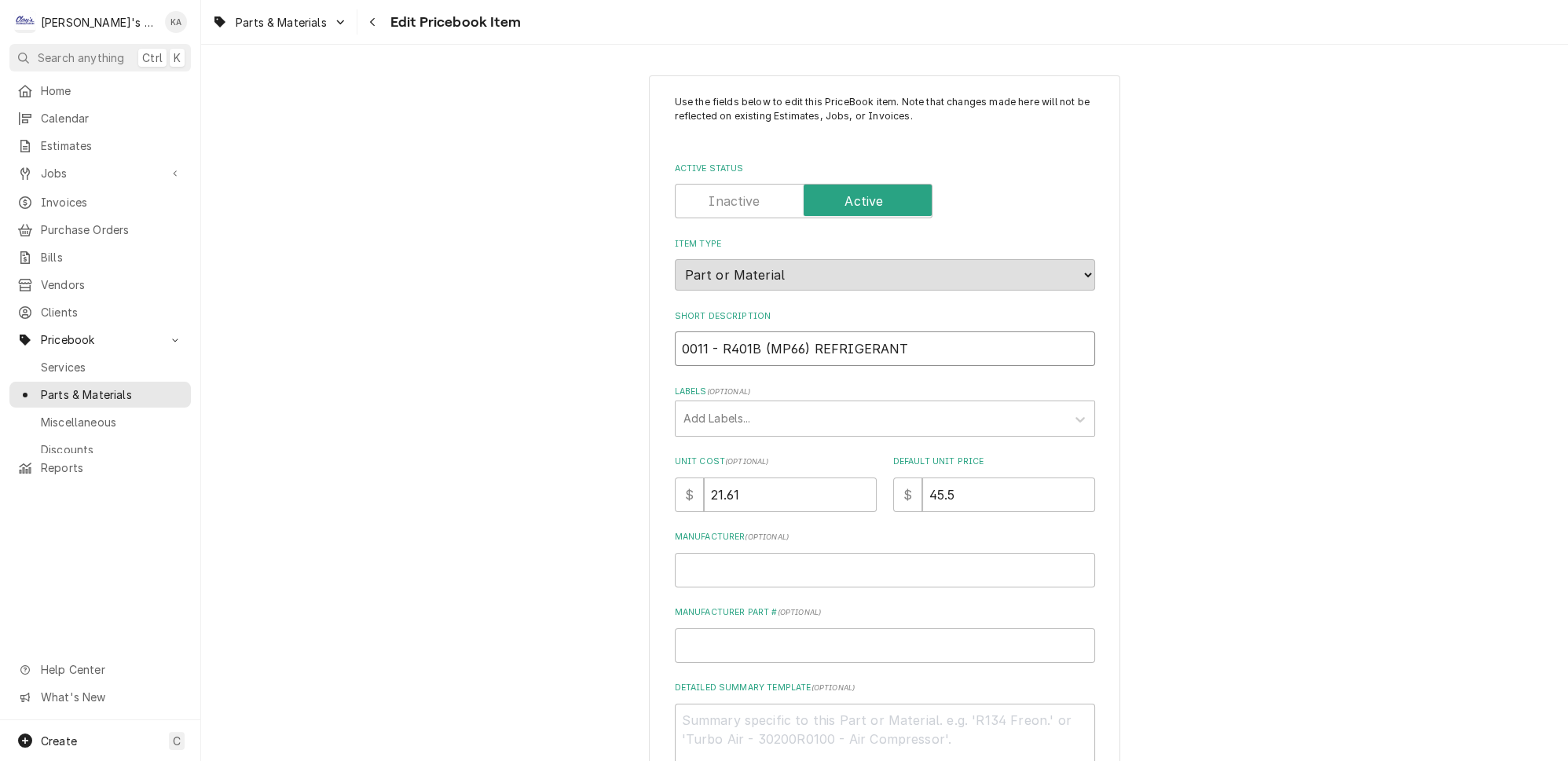
click at [710, 339] on input "0011 - R401B (MP66) REFRIGERANT" at bounding box center [884, 349] width 420 height 35
type textarea "x"
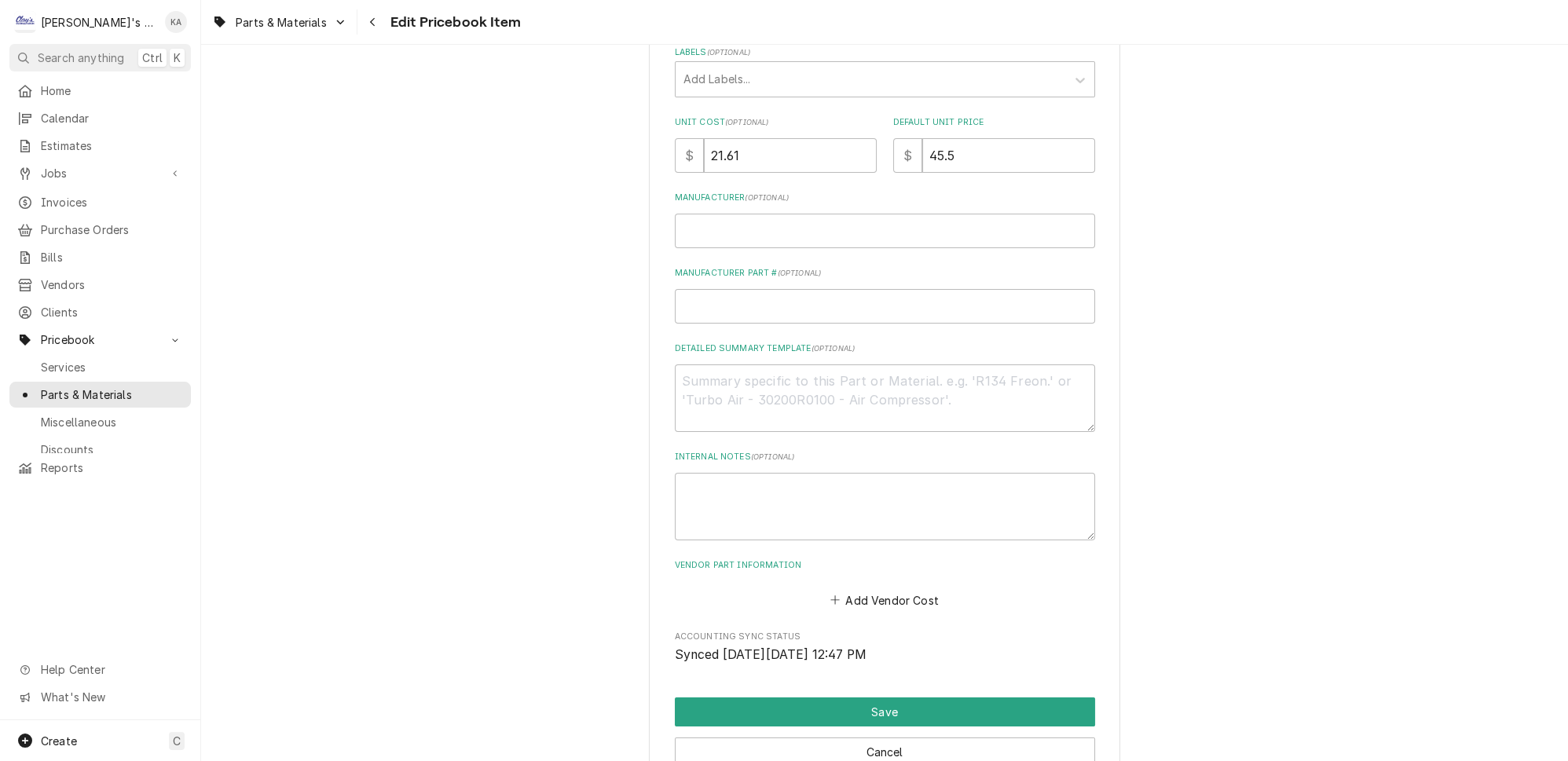
scroll to position [433, 0]
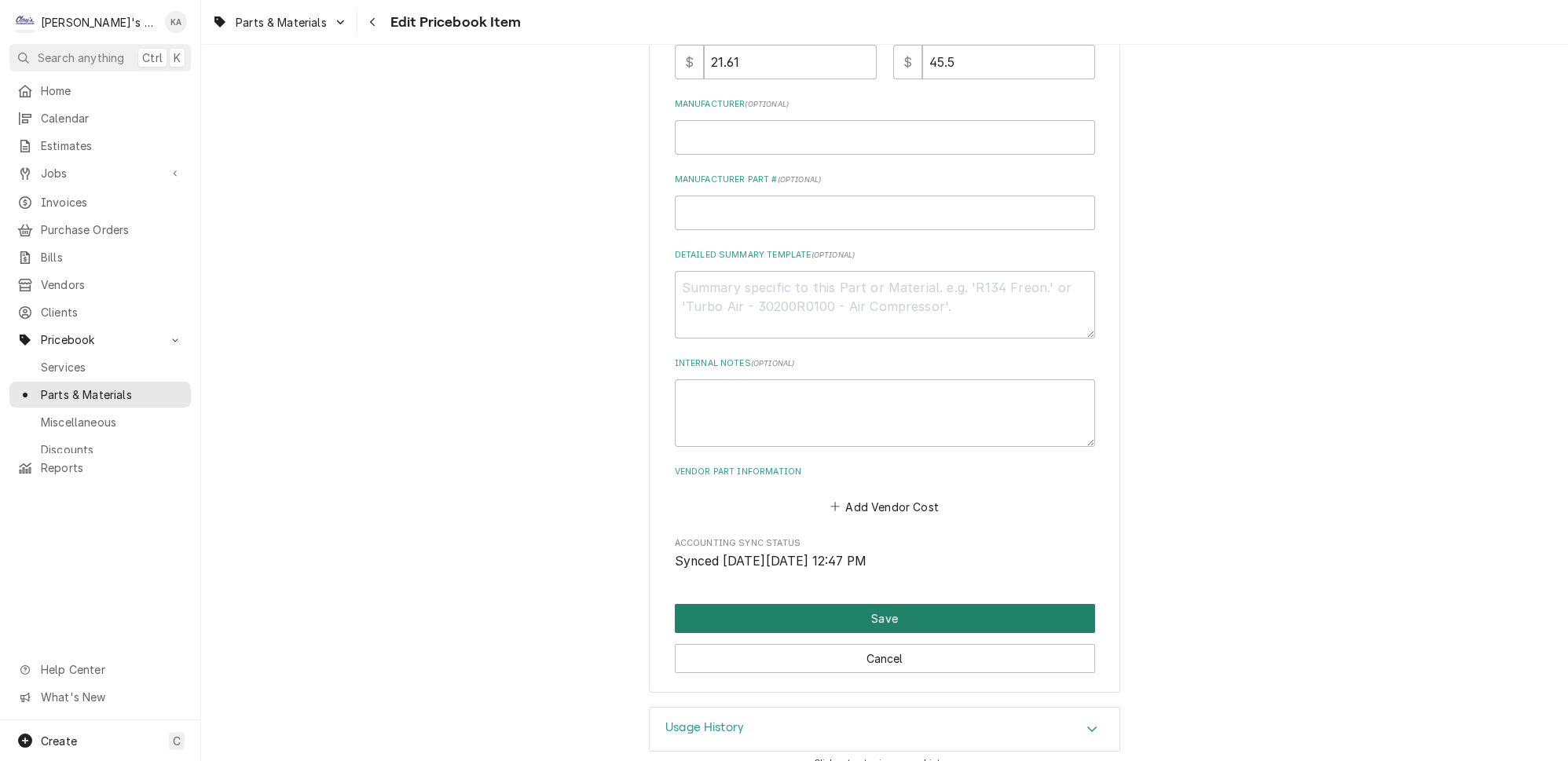
type input "0011- R401B (MP66) REFRIGERANT"
click at [867, 606] on button "Save" at bounding box center [884, 618] width 420 height 29
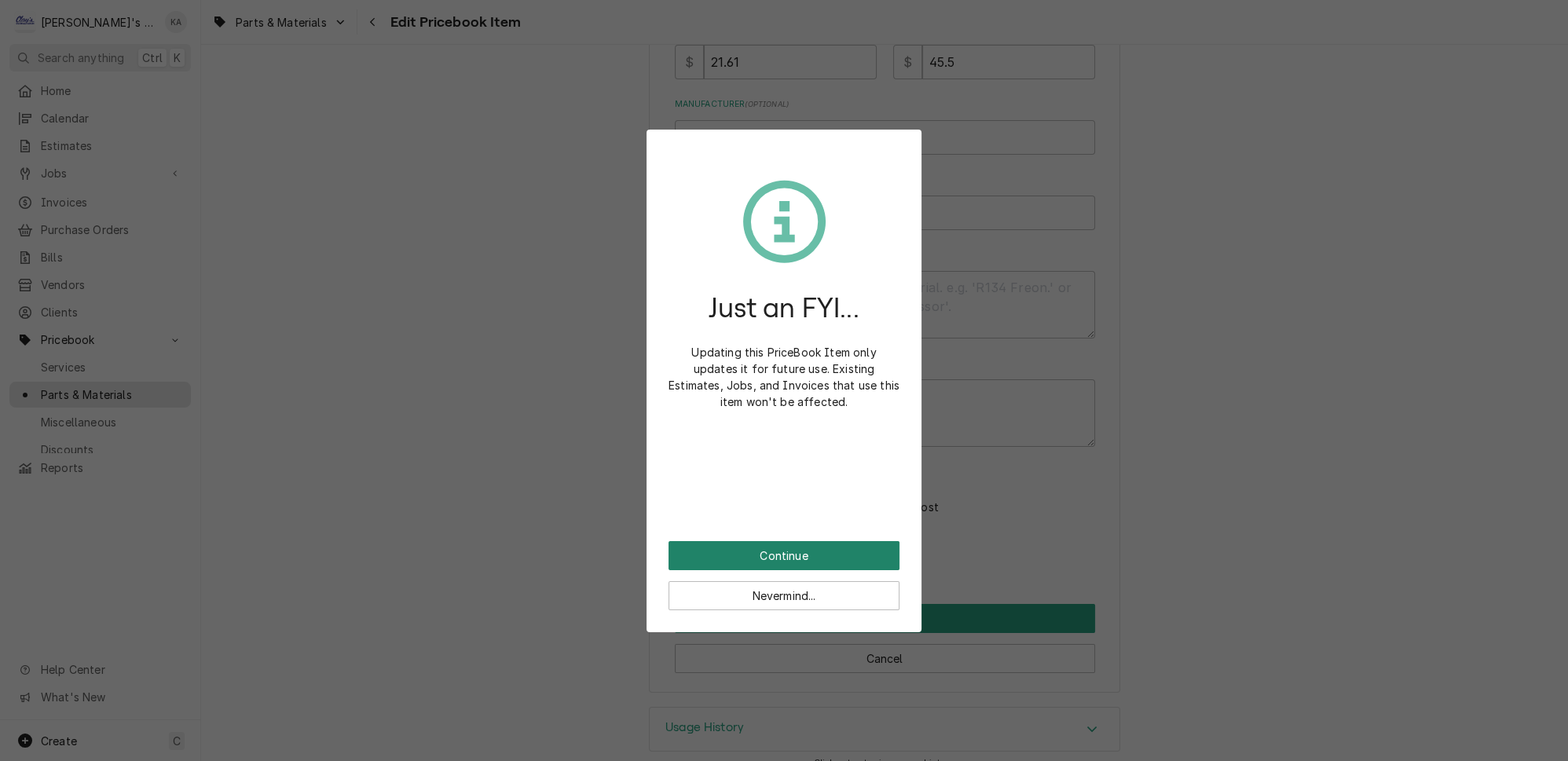
click at [785, 550] on button "Continue" at bounding box center [784, 555] width 231 height 29
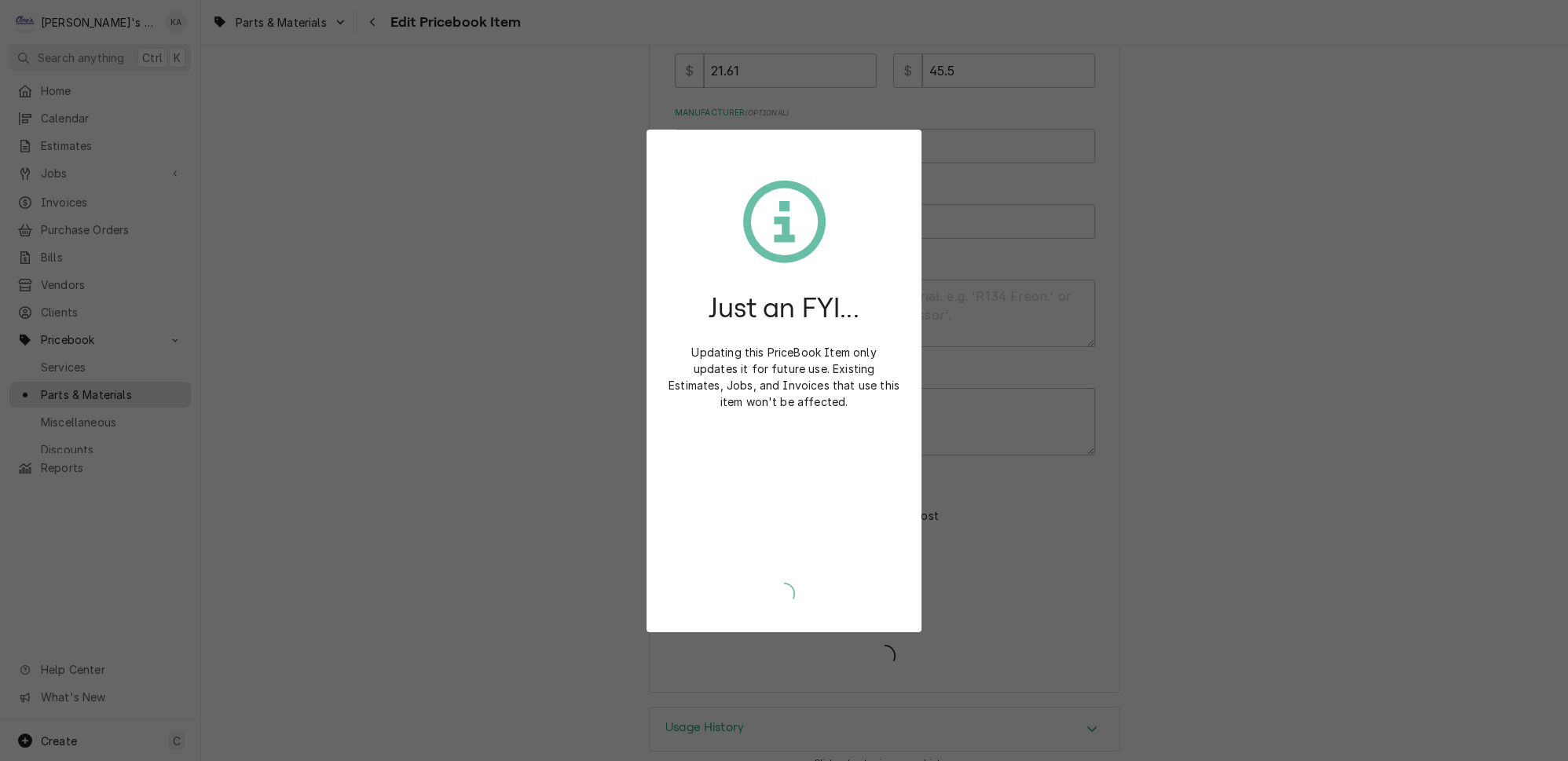
type textarea "x"
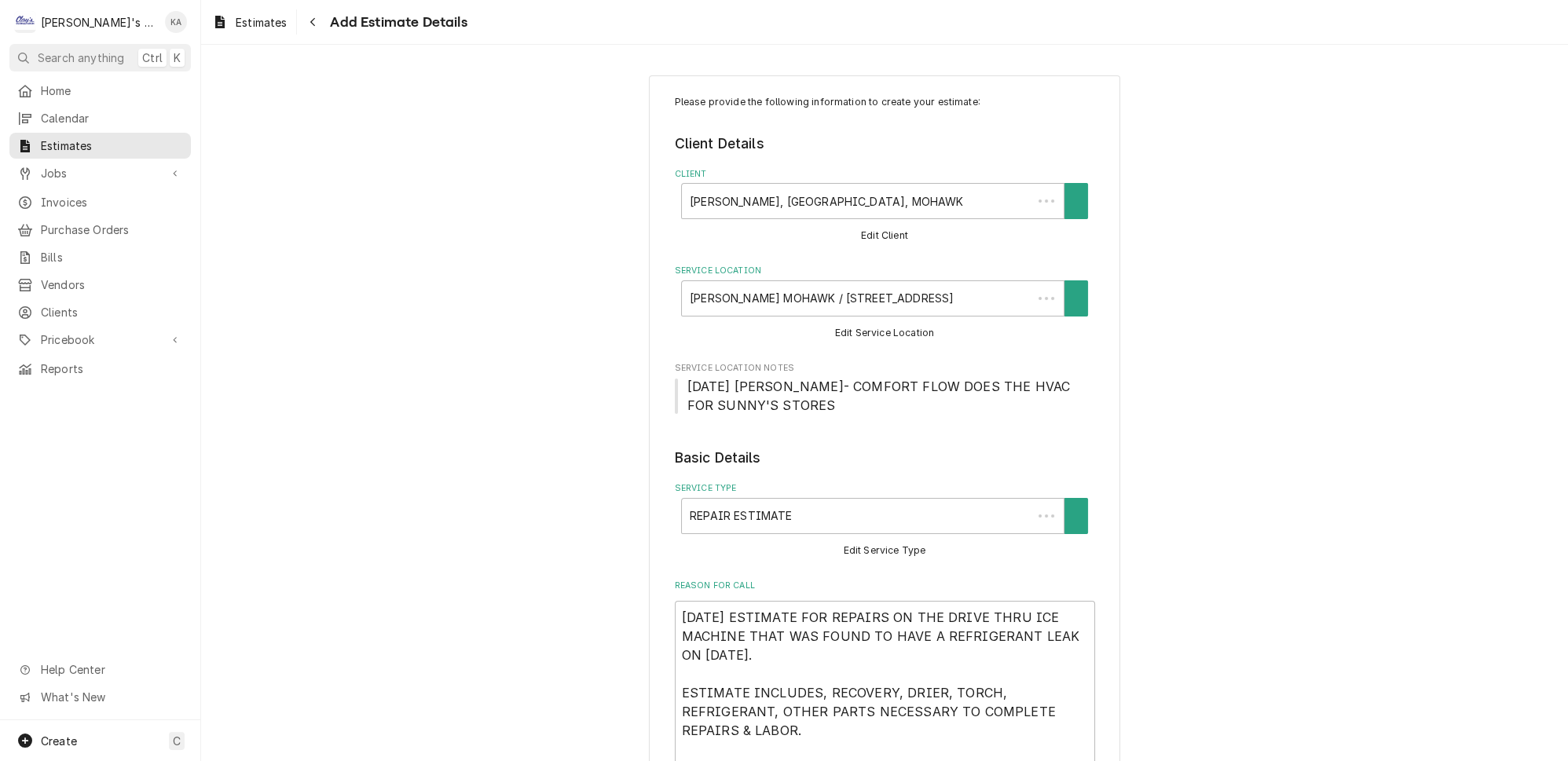
scroll to position [1876, 0]
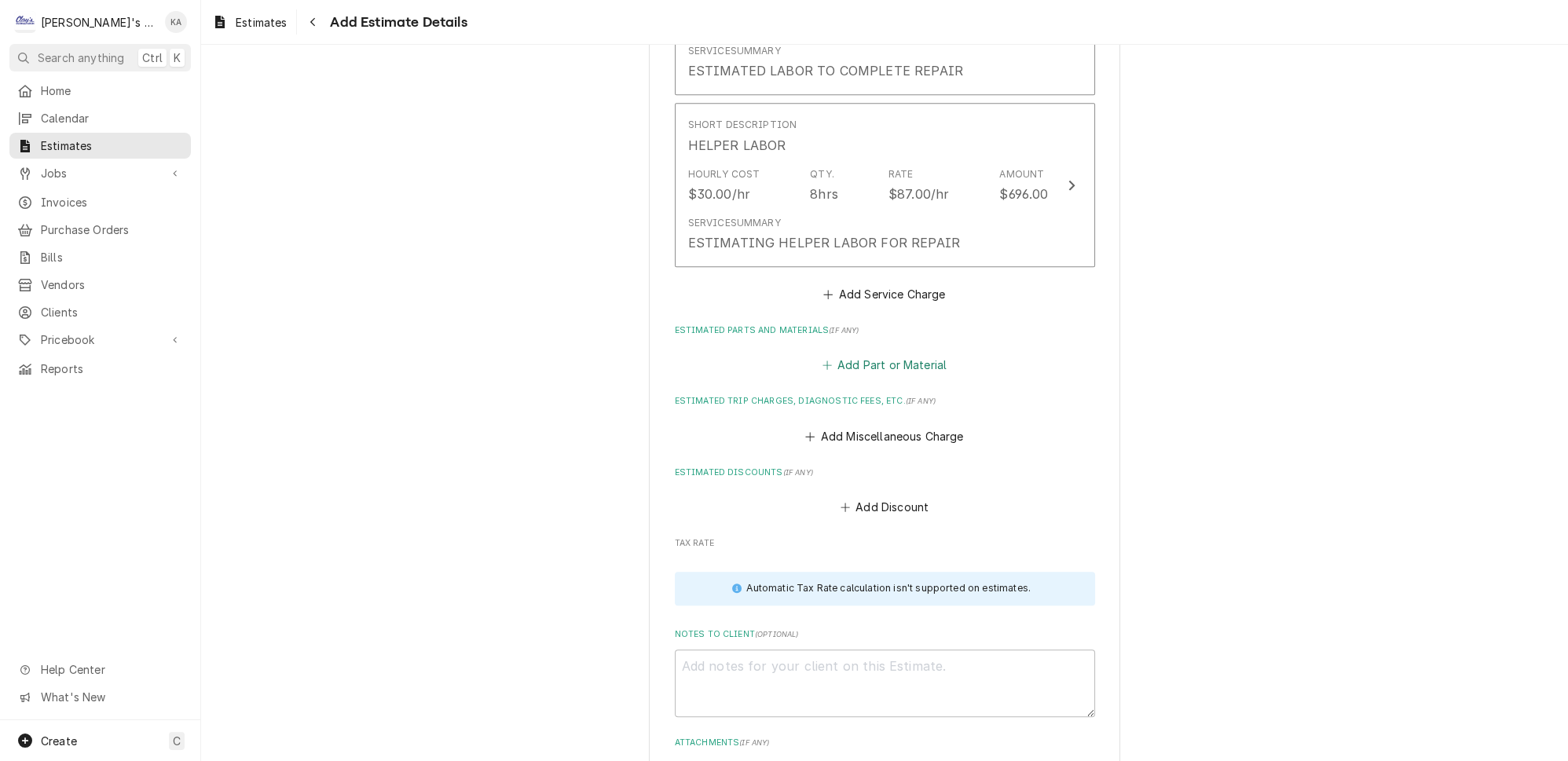
click at [863, 354] on button "Add Part or Material" at bounding box center [883, 365] width 129 height 22
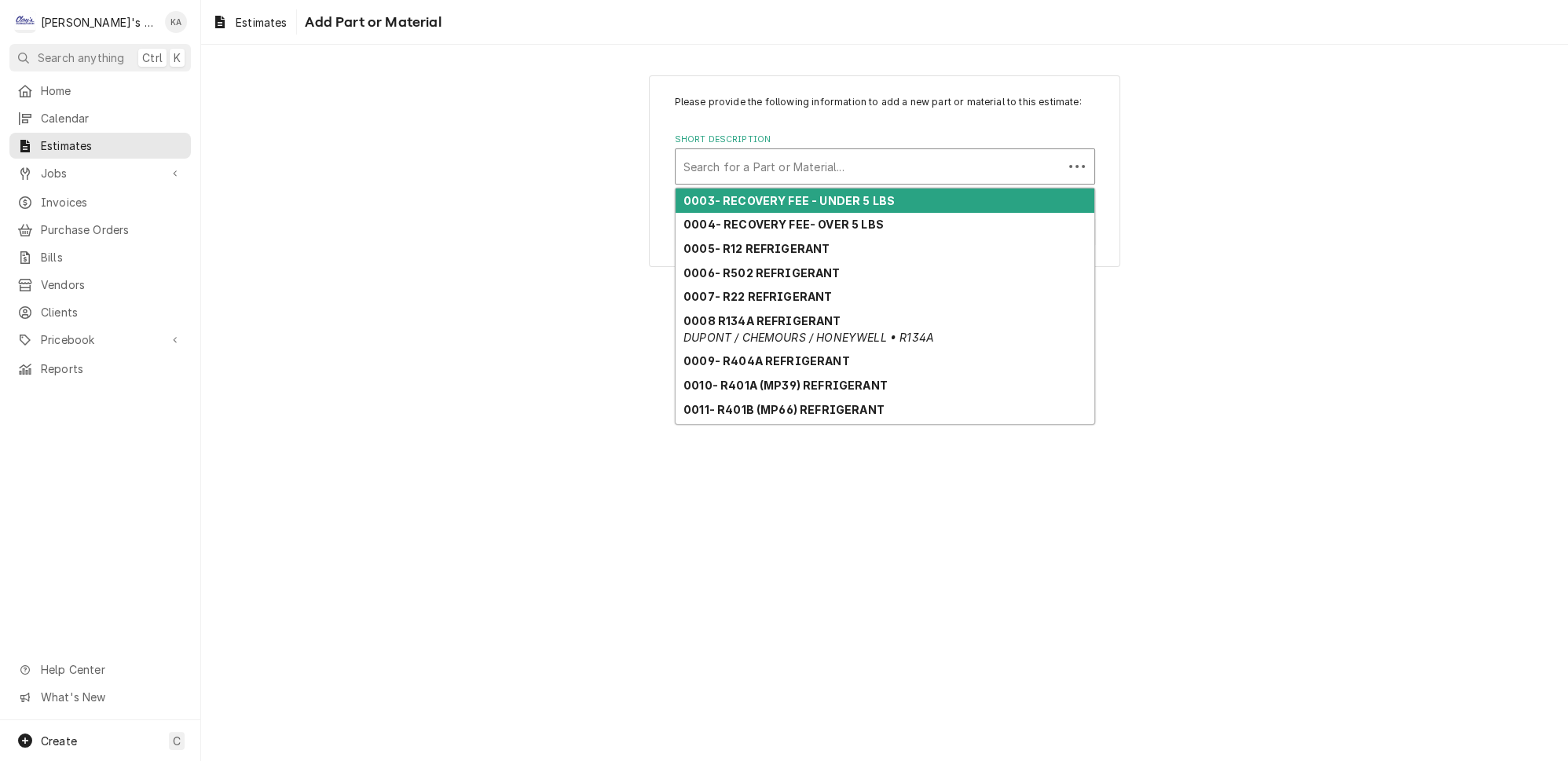
click at [811, 174] on div "Short Description" at bounding box center [869, 166] width 372 height 28
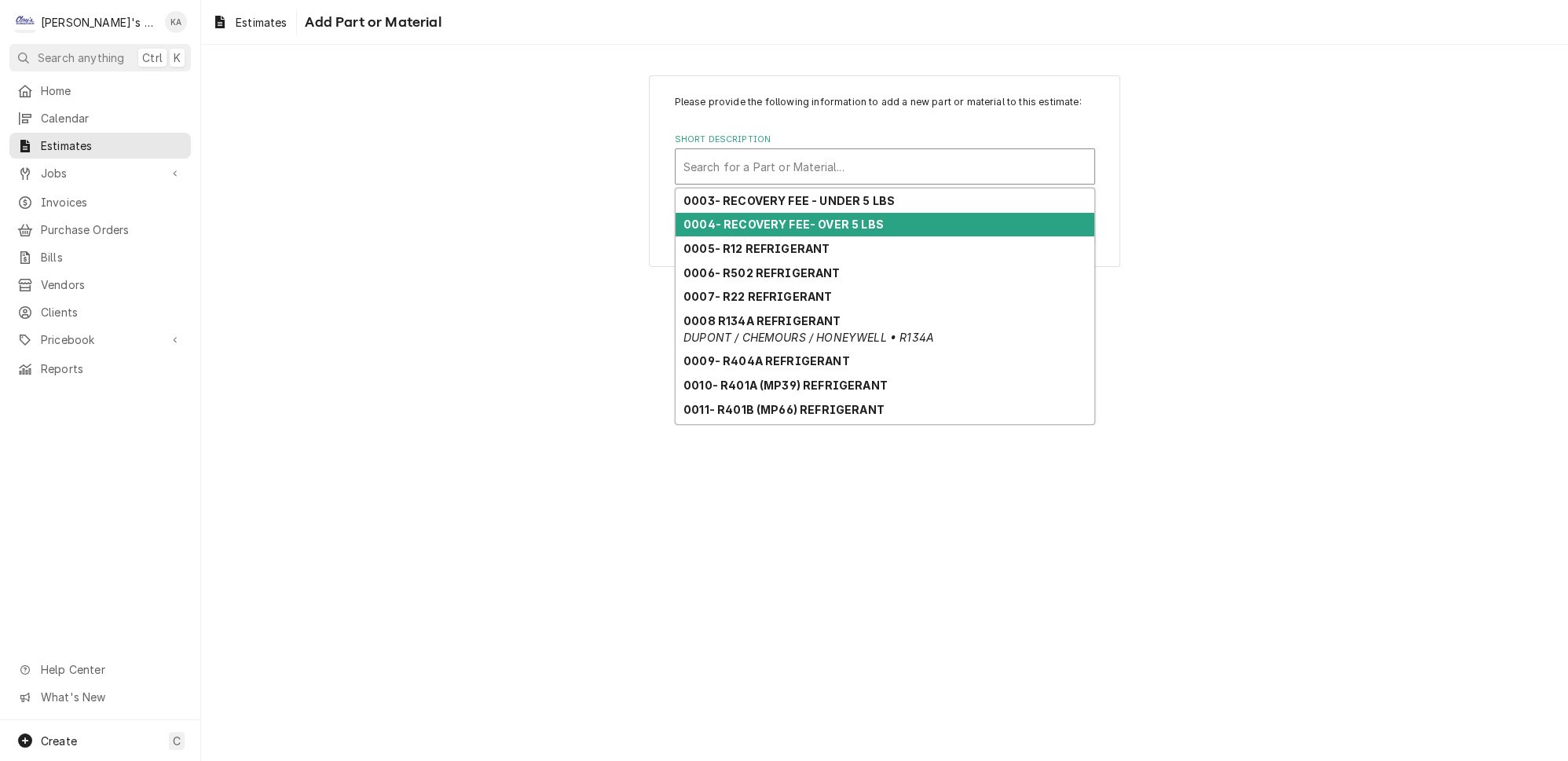
click at [801, 224] on div "0004- RECOVERY FEE- OVER 5 LBS" at bounding box center [884, 225] width 418 height 25
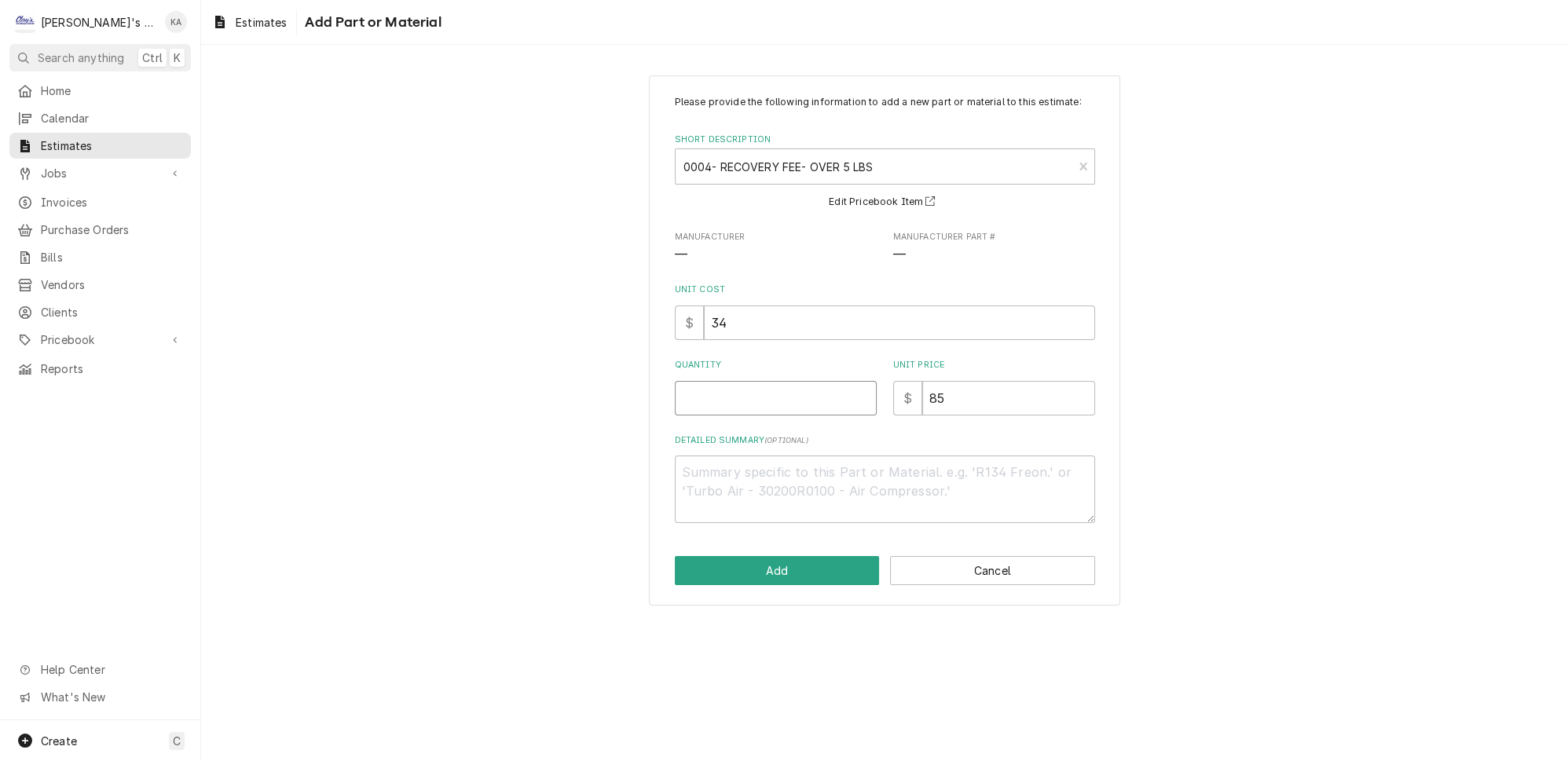
click at [734, 413] on input "Quantity" at bounding box center [775, 397] width 202 height 35
type textarea "x"
type input "1"
type textarea "x"
type input "1"
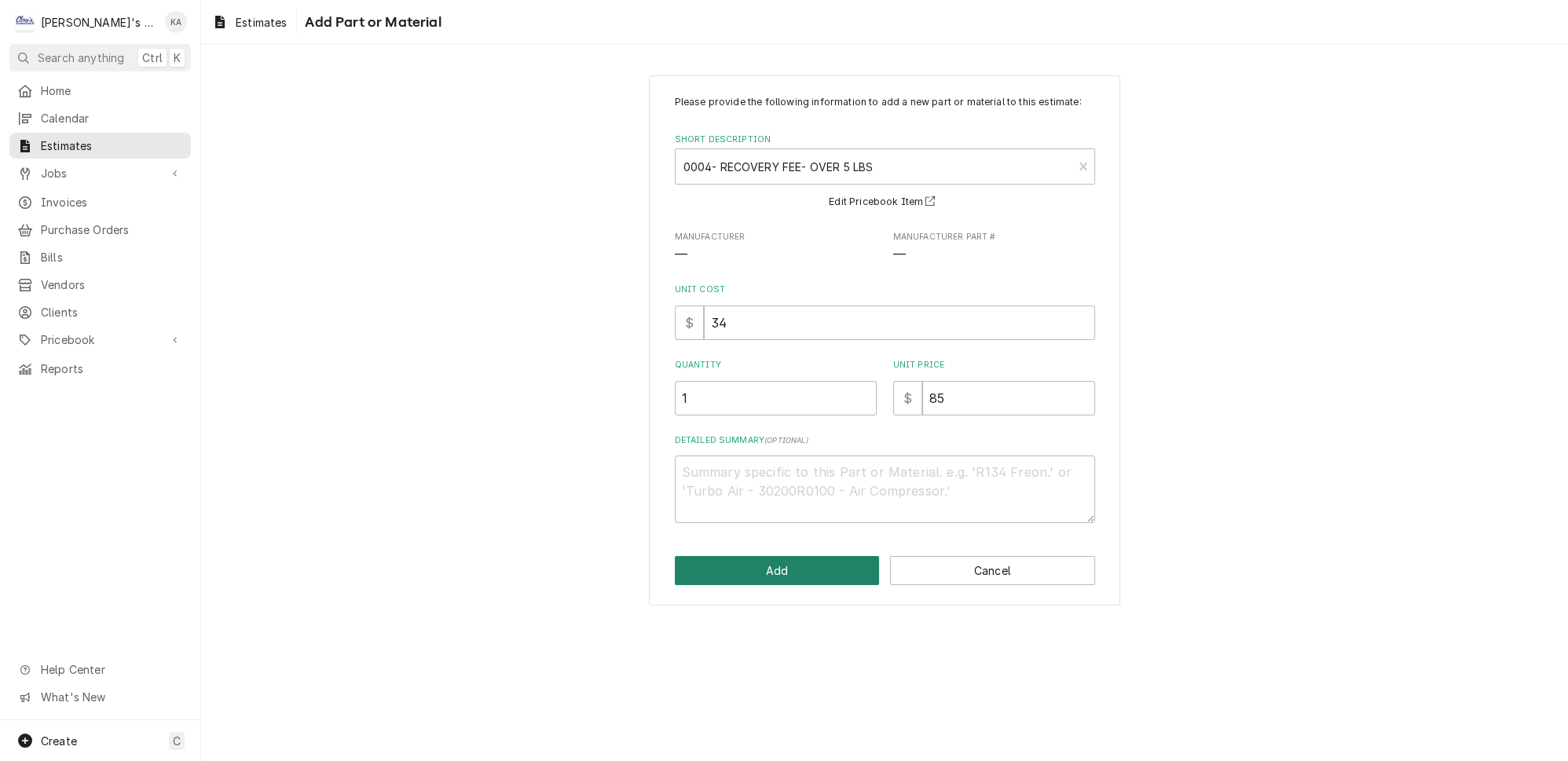
click at [781, 579] on button "Add" at bounding box center [777, 570] width 205 height 29
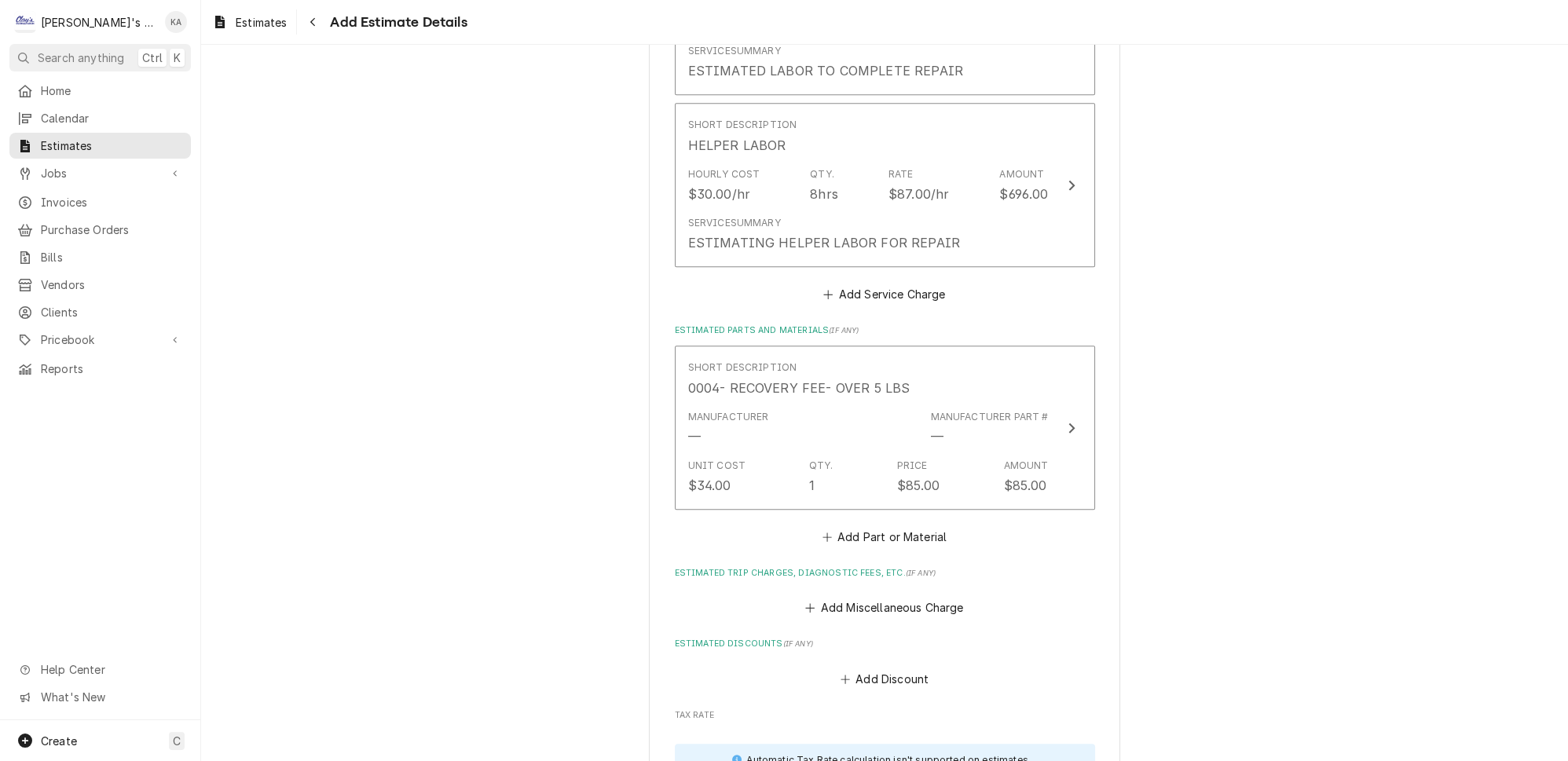
scroll to position [1860, 0]
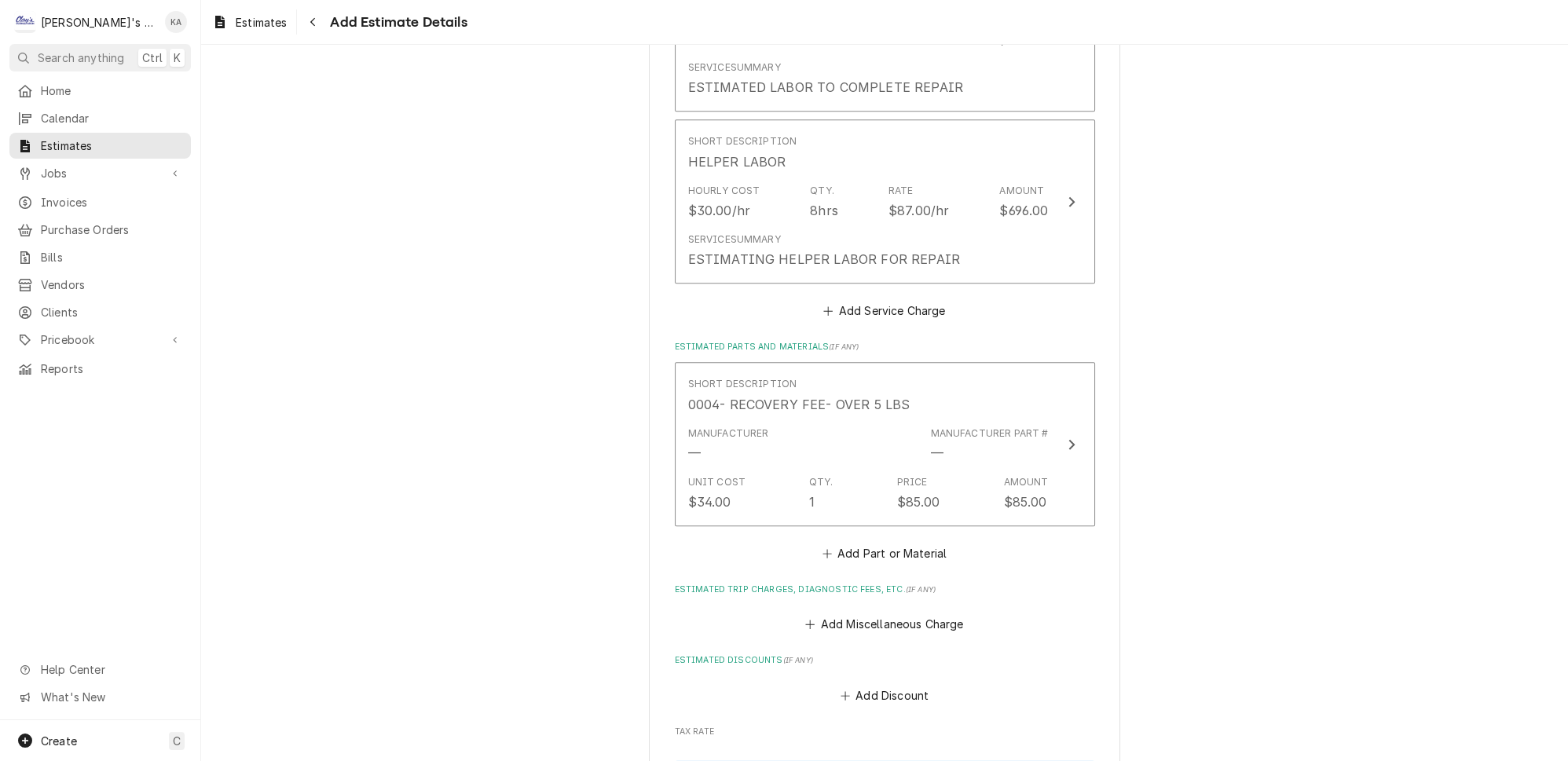
type textarea "x"
click at [859, 542] on button "Add Part or Material" at bounding box center [883, 553] width 129 height 22
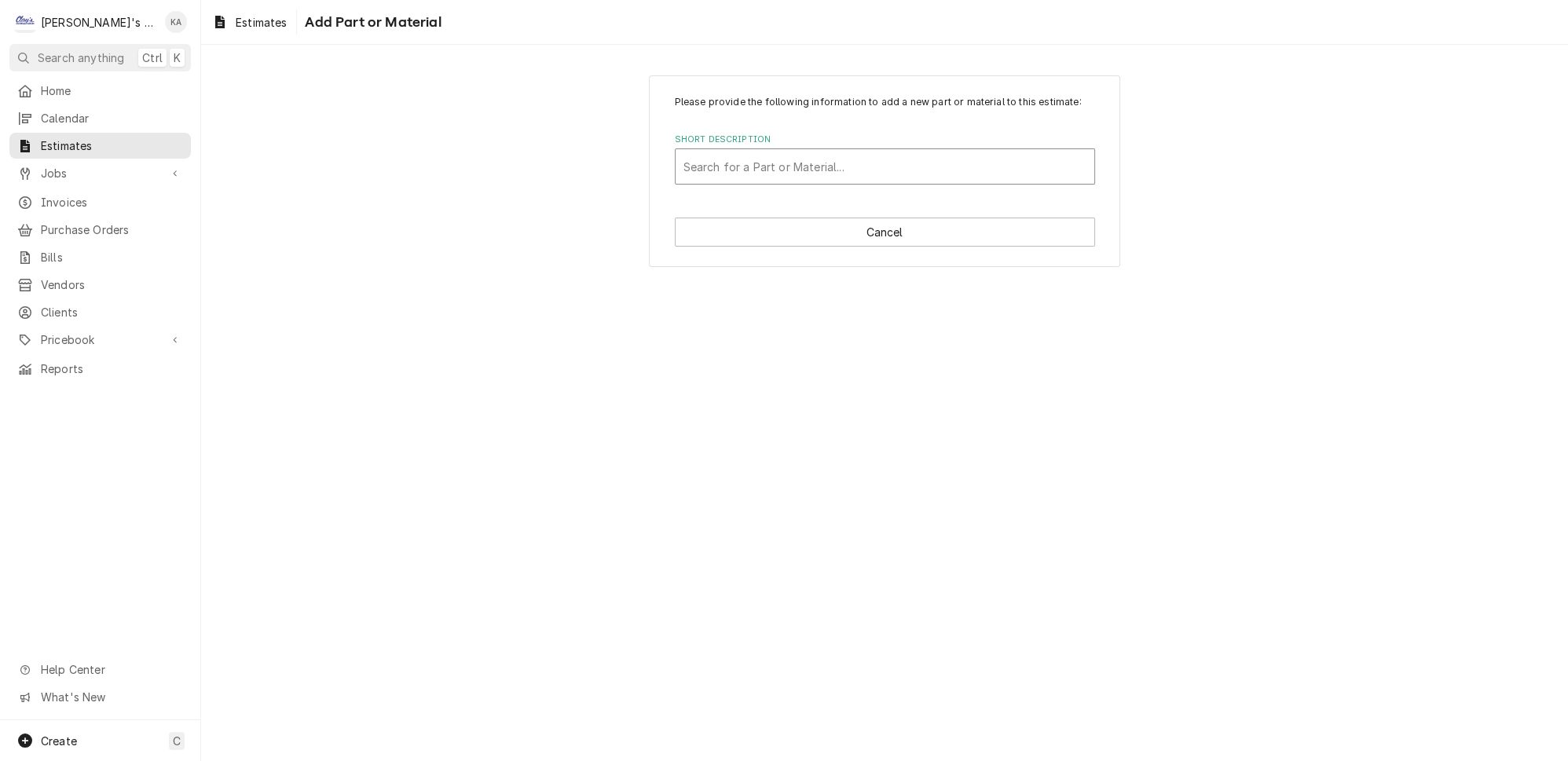
click at [794, 178] on div "Short Description" at bounding box center [884, 166] width 402 height 28
type input "0030"
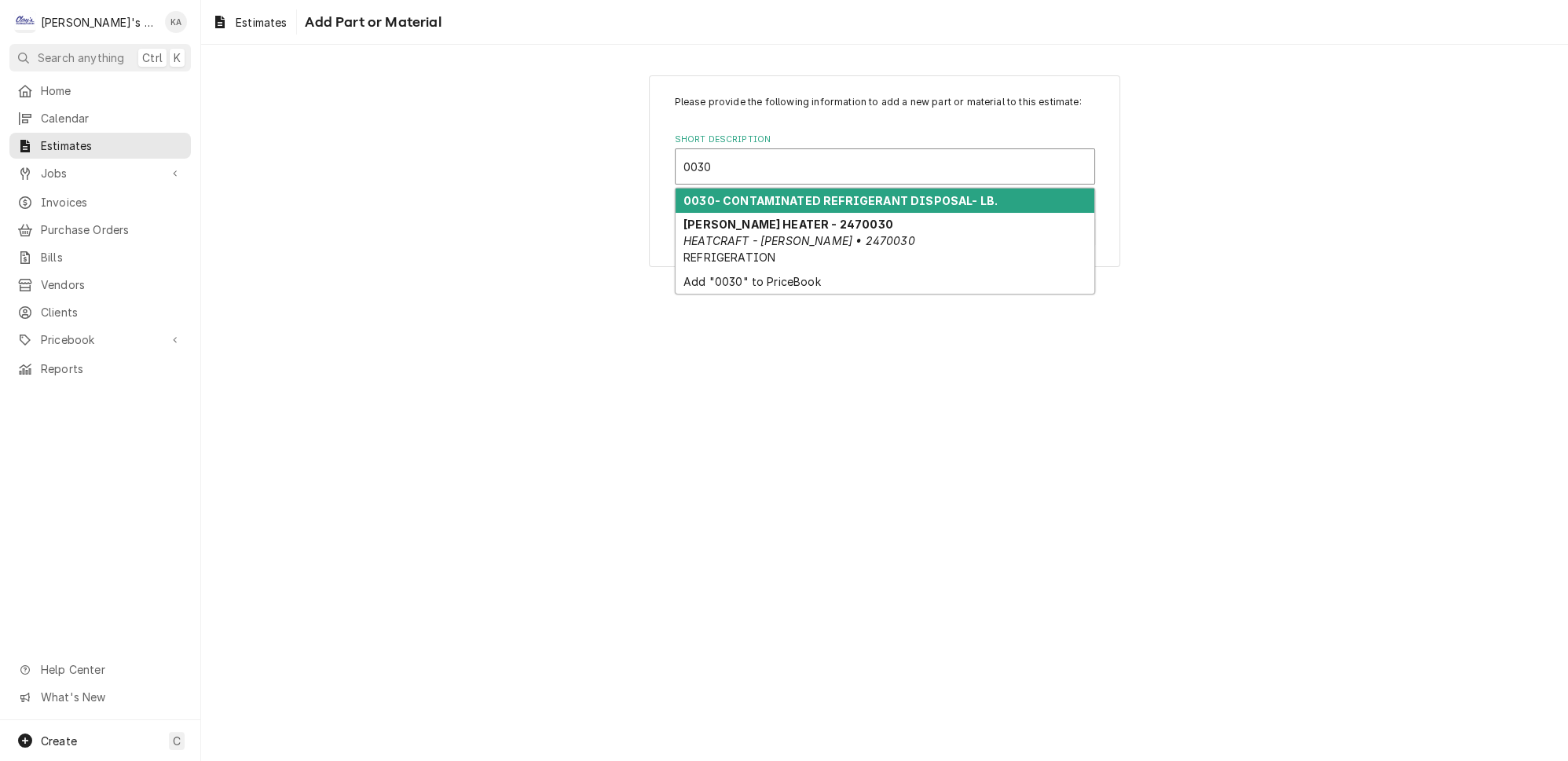
click at [867, 205] on strong "0030- CONTAMINATED REFRIGERANT DISPOSAL- LB." at bounding box center [841, 200] width 314 height 13
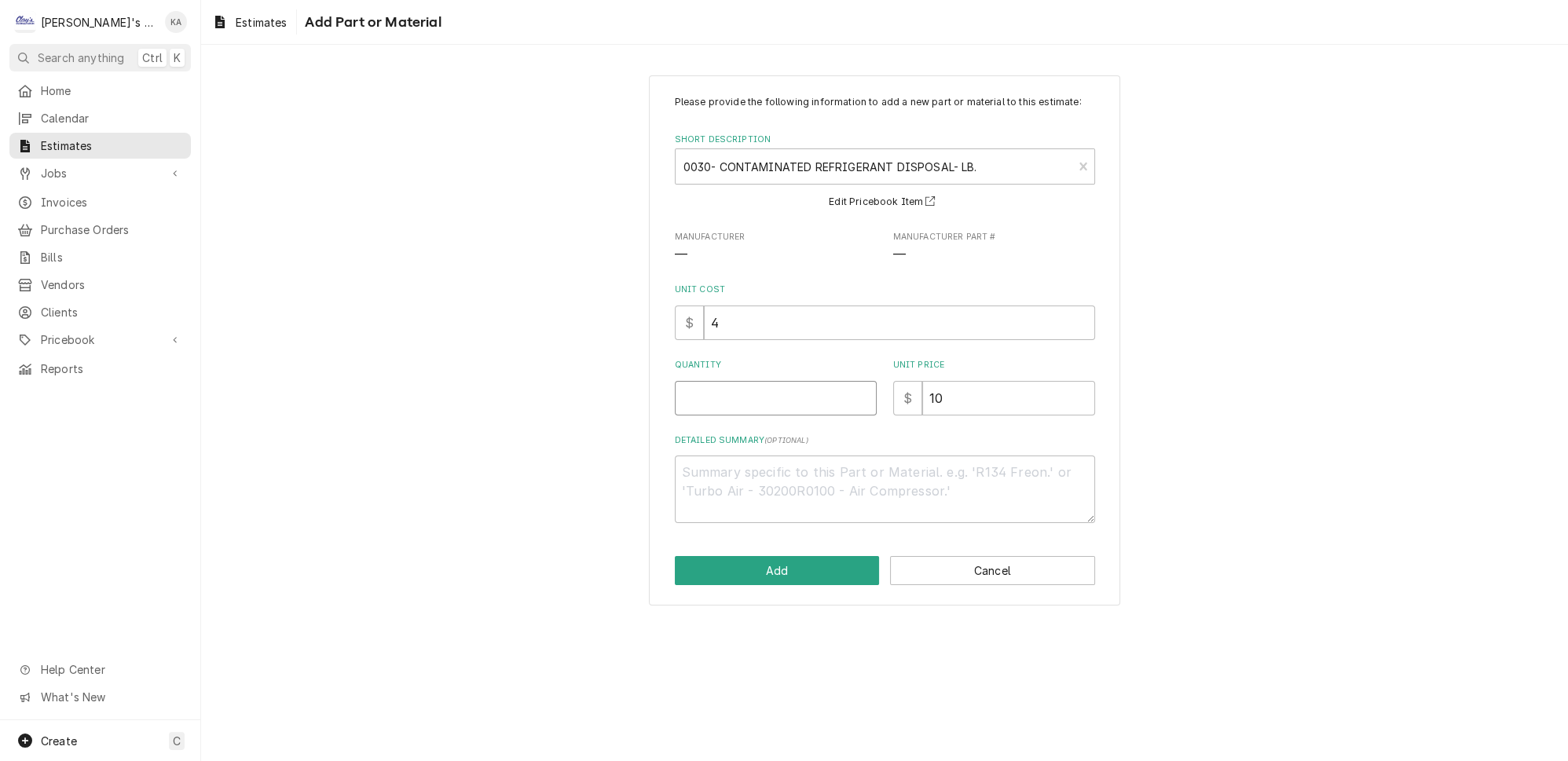
click at [699, 404] on input "Quantity" at bounding box center [775, 397] width 202 height 35
type textarea "x"
type input "1"
type textarea "x"
type input "15"
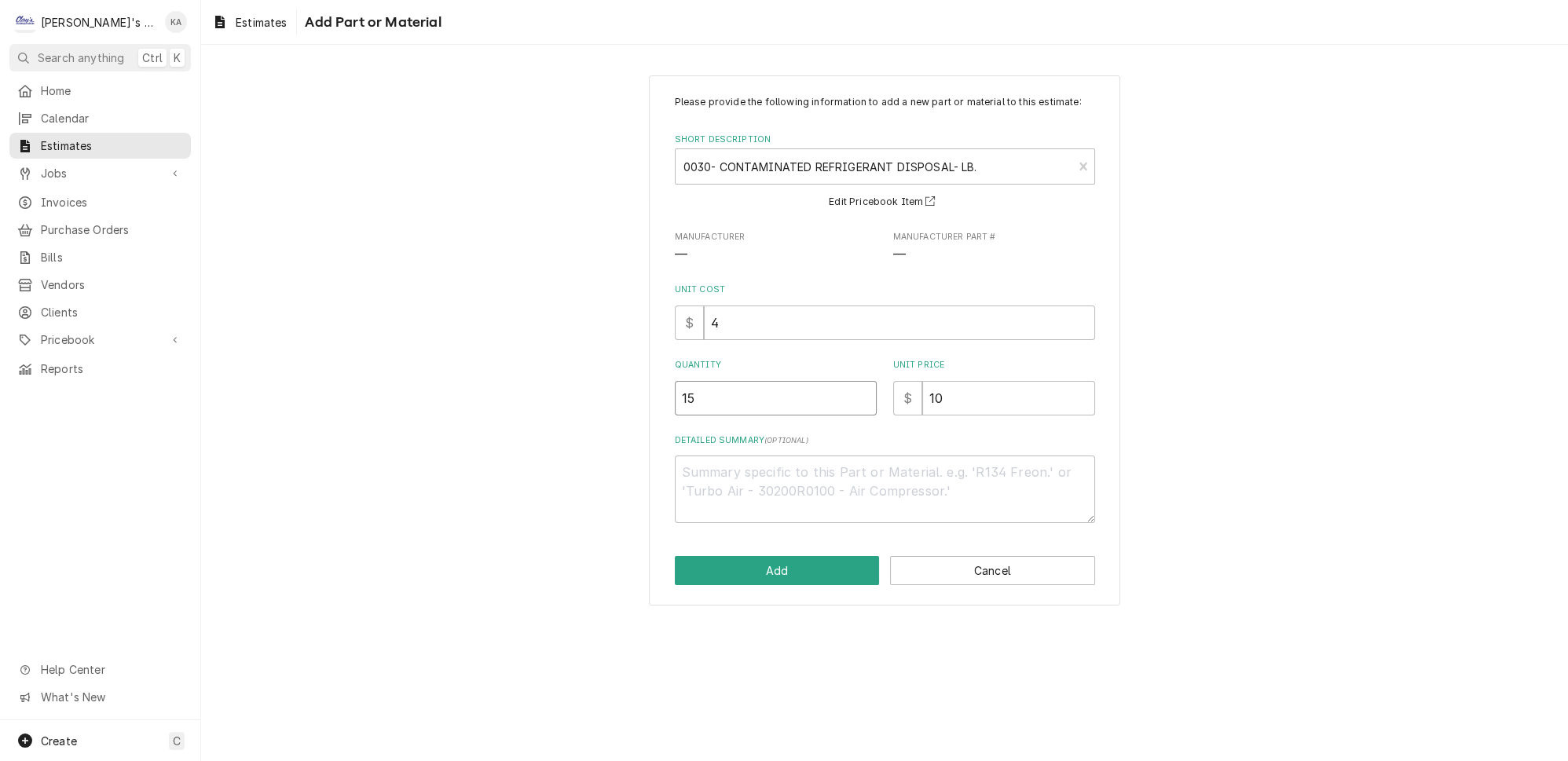
type textarea "x"
type input "15"
type textarea "x"
type input "1"
type textarea "x"
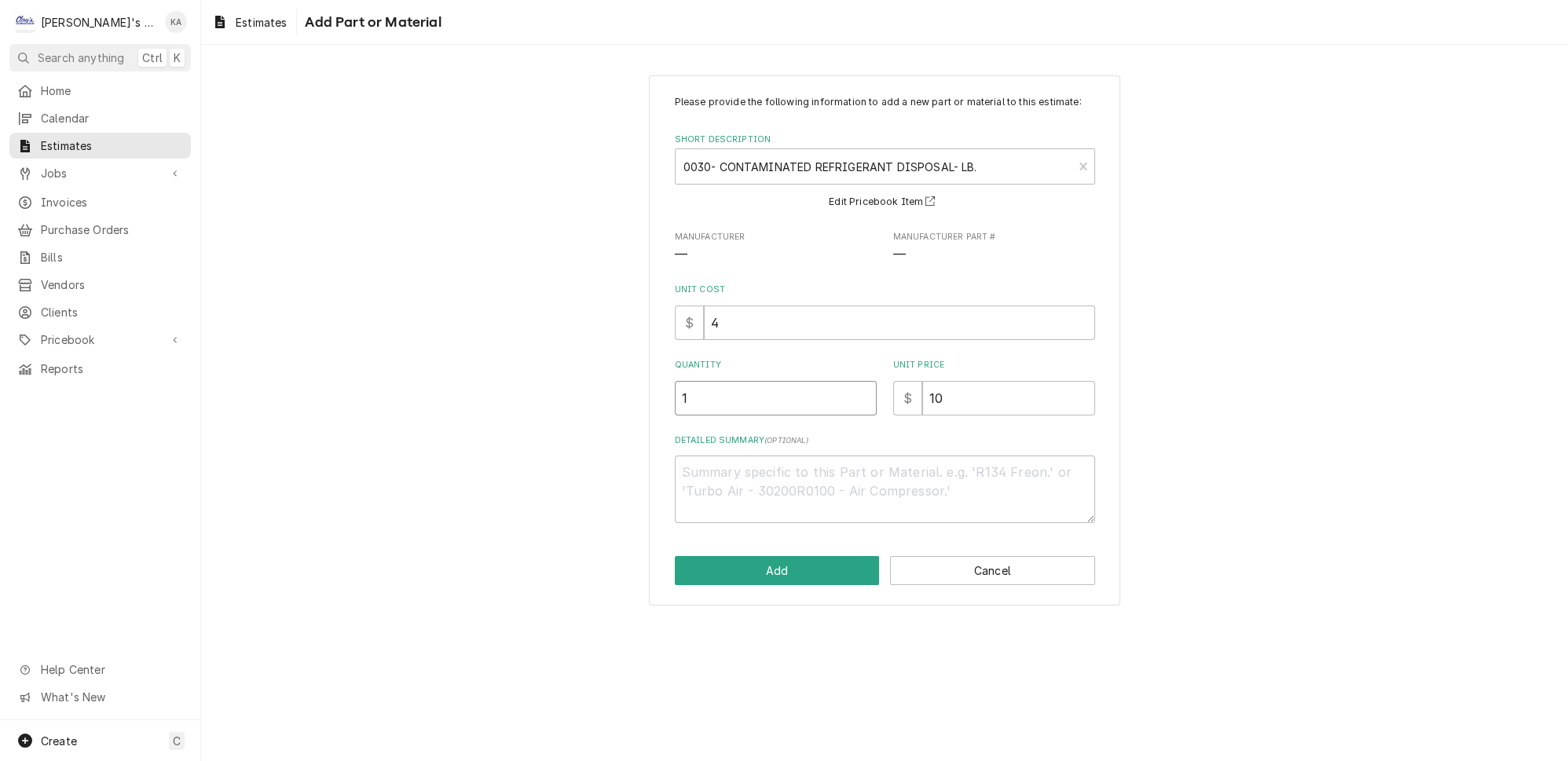
type input "12"
type textarea "x"
type input "12"
click at [782, 572] on button "Add" at bounding box center [777, 570] width 205 height 29
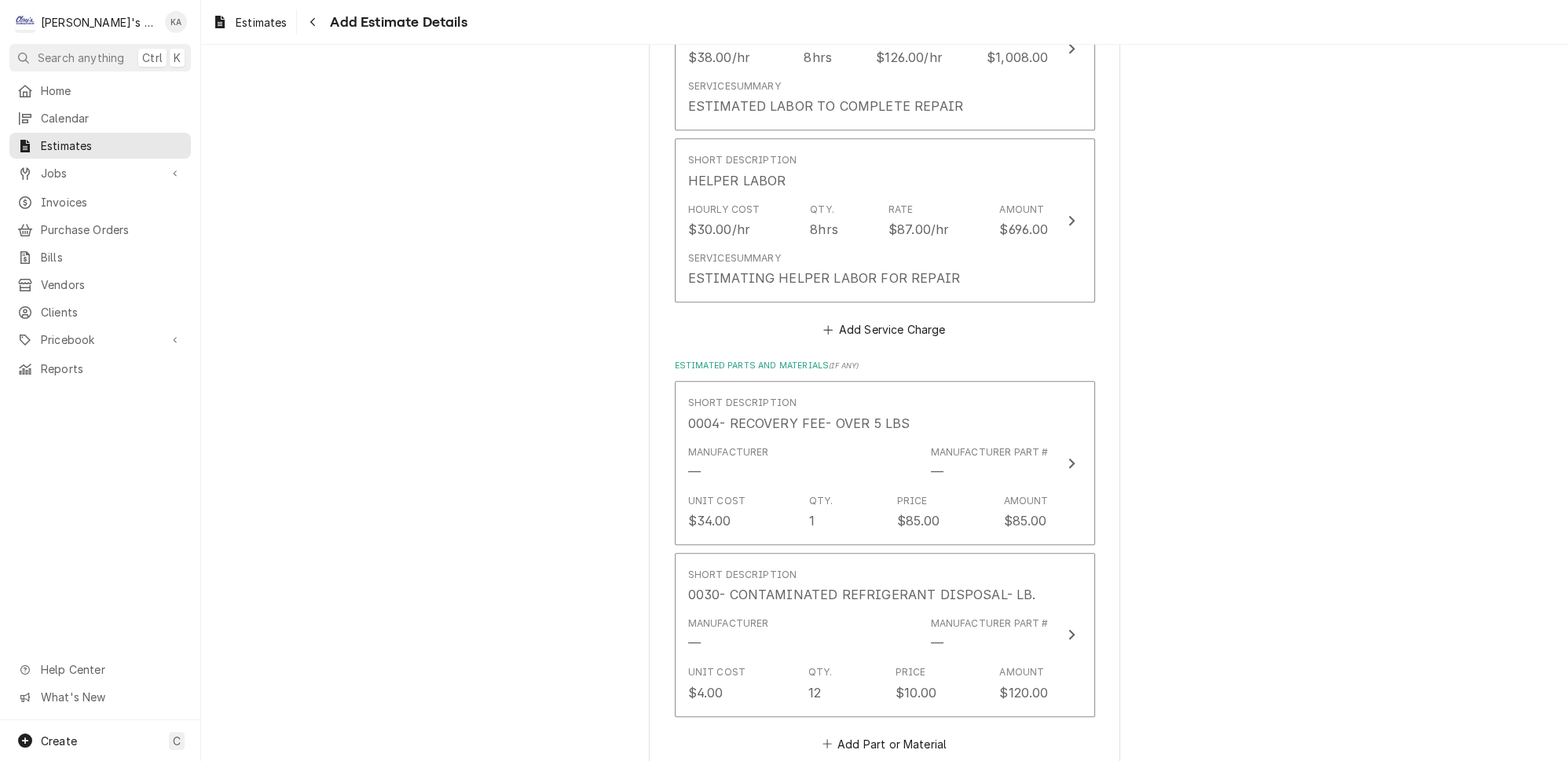
type textarea "x"
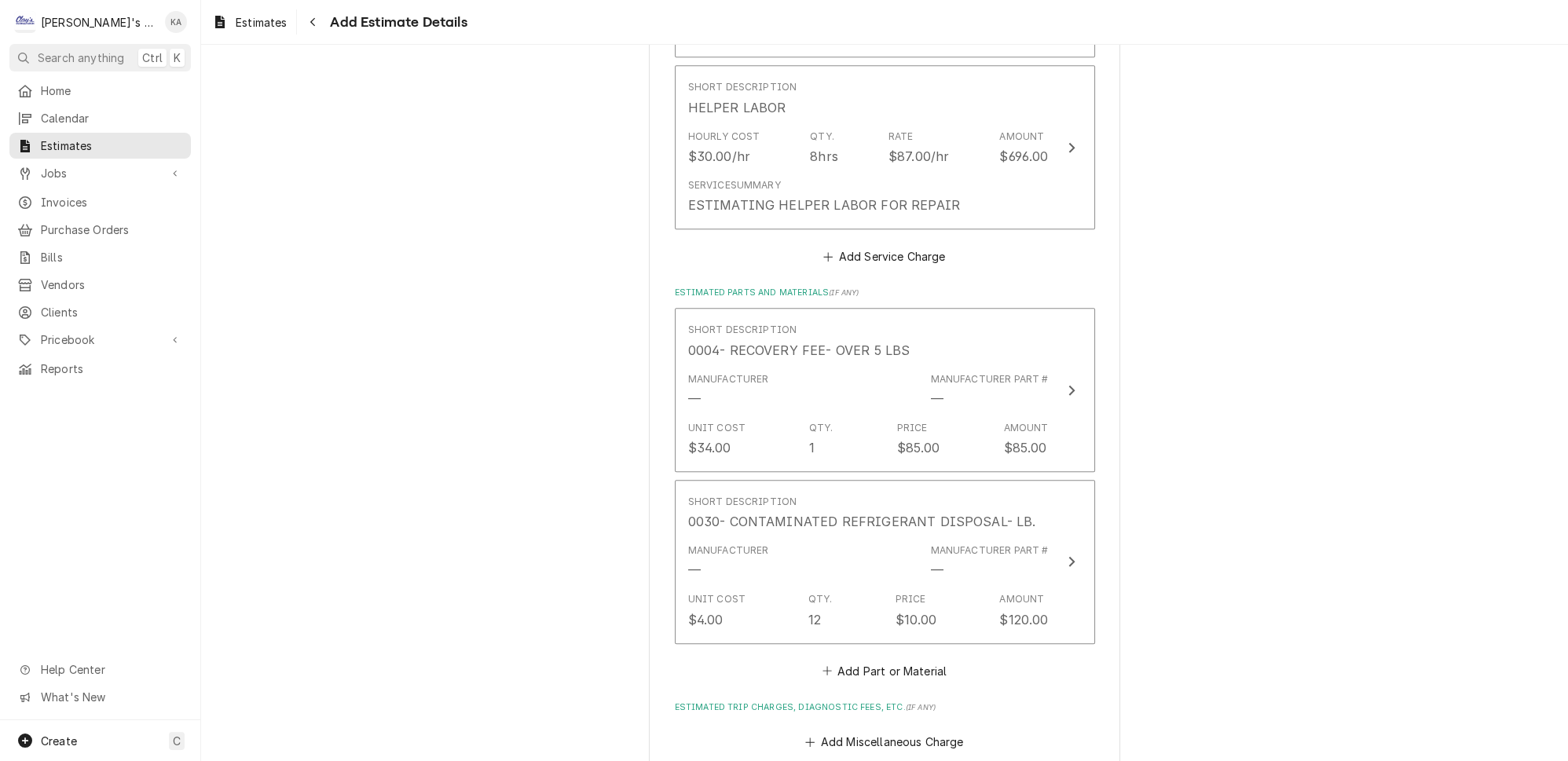
scroll to position [1985, 0]
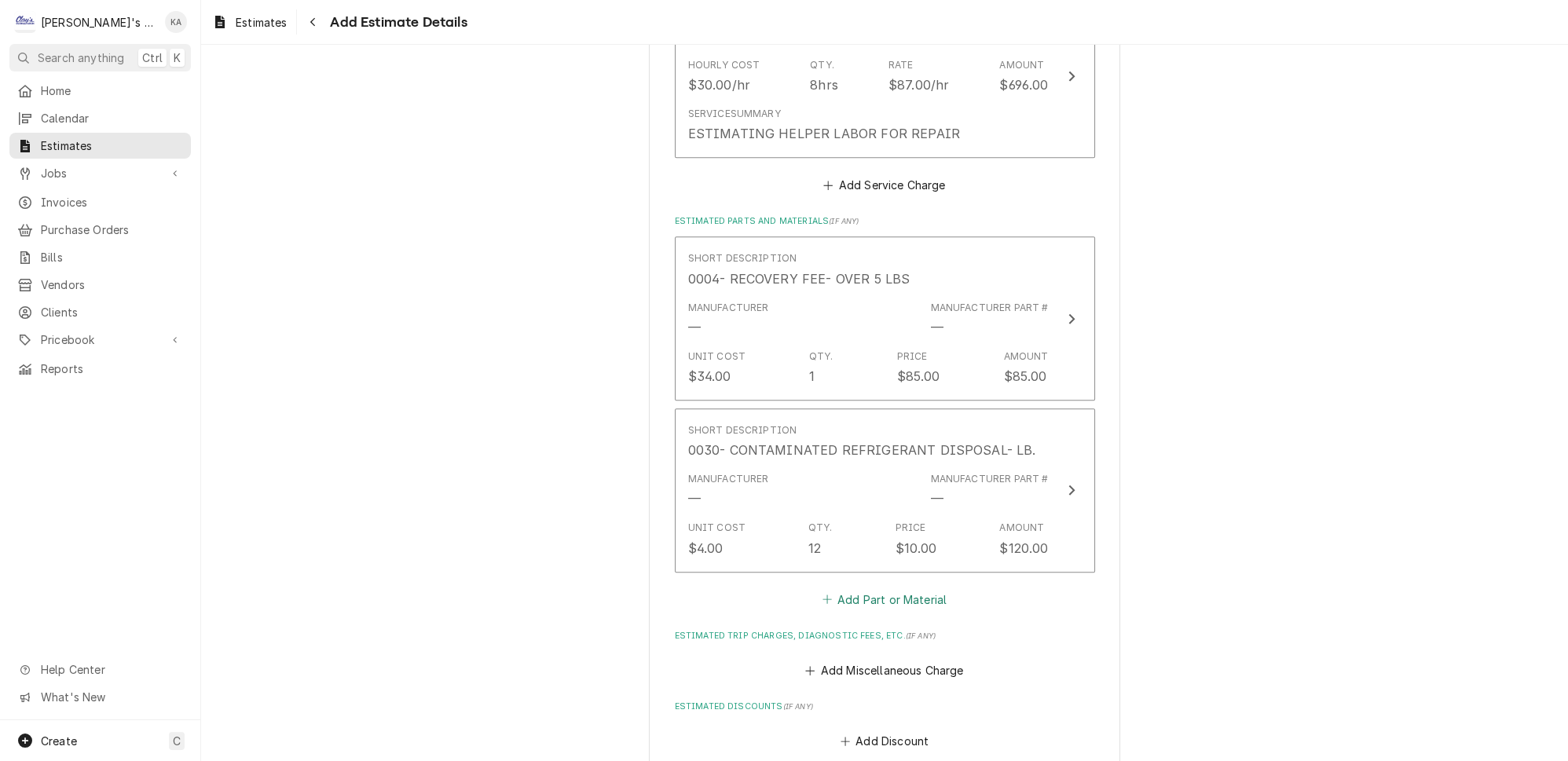
click at [891, 588] on button "Add Part or Material" at bounding box center [883, 599] width 129 height 22
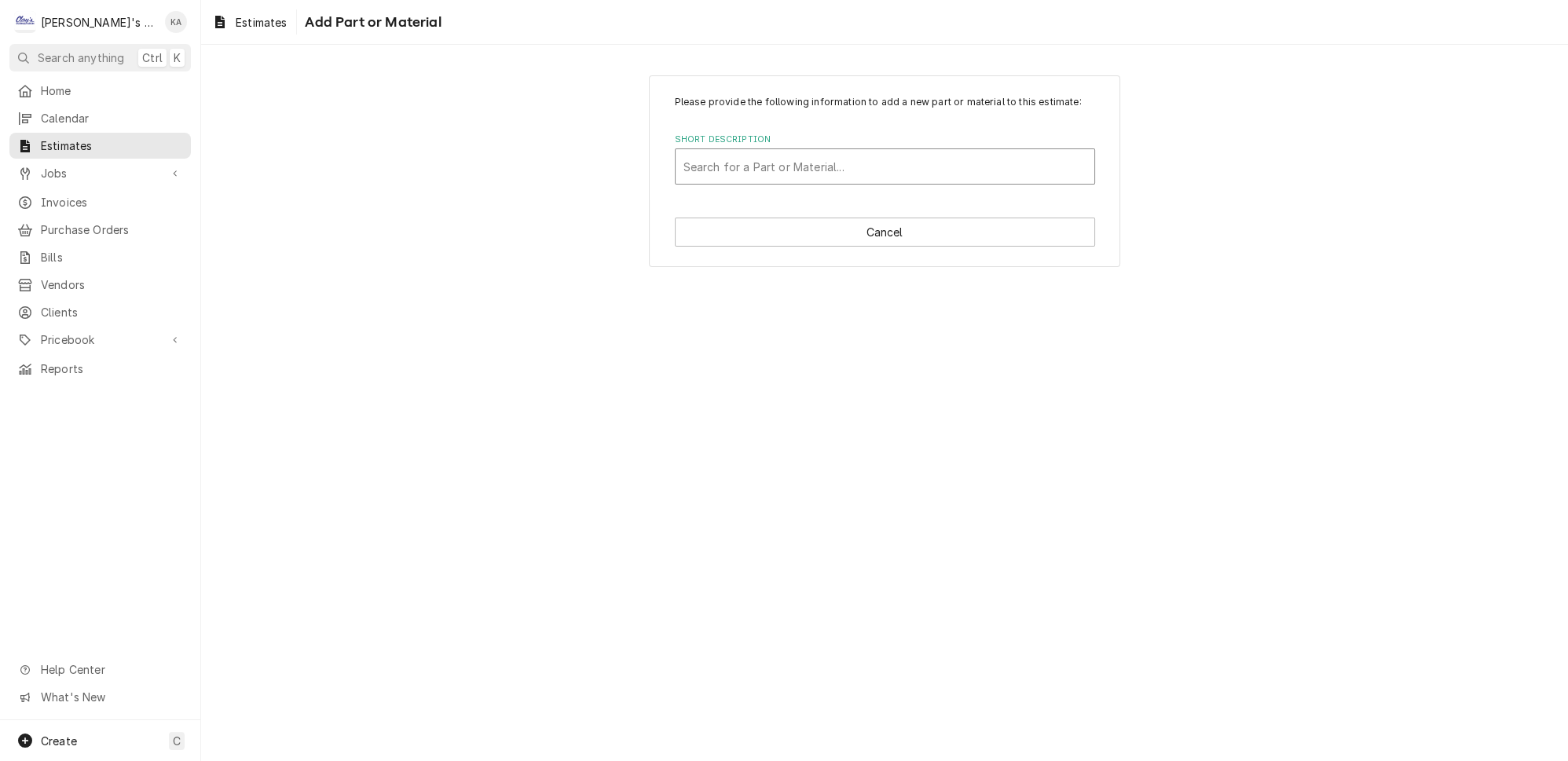
click at [784, 169] on div "Short Description" at bounding box center [884, 166] width 402 height 28
type input "DRIER"
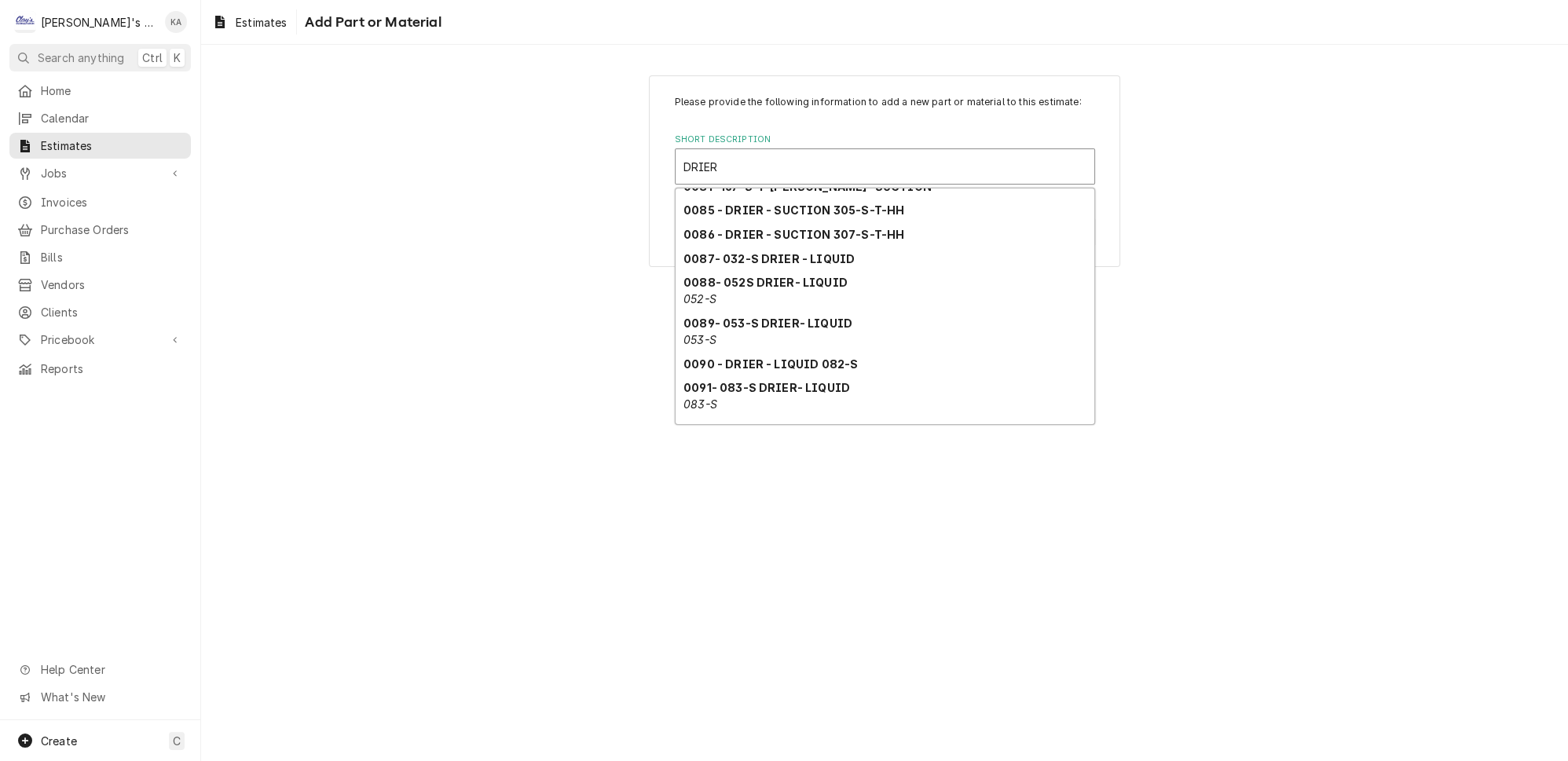
scroll to position [571, 0]
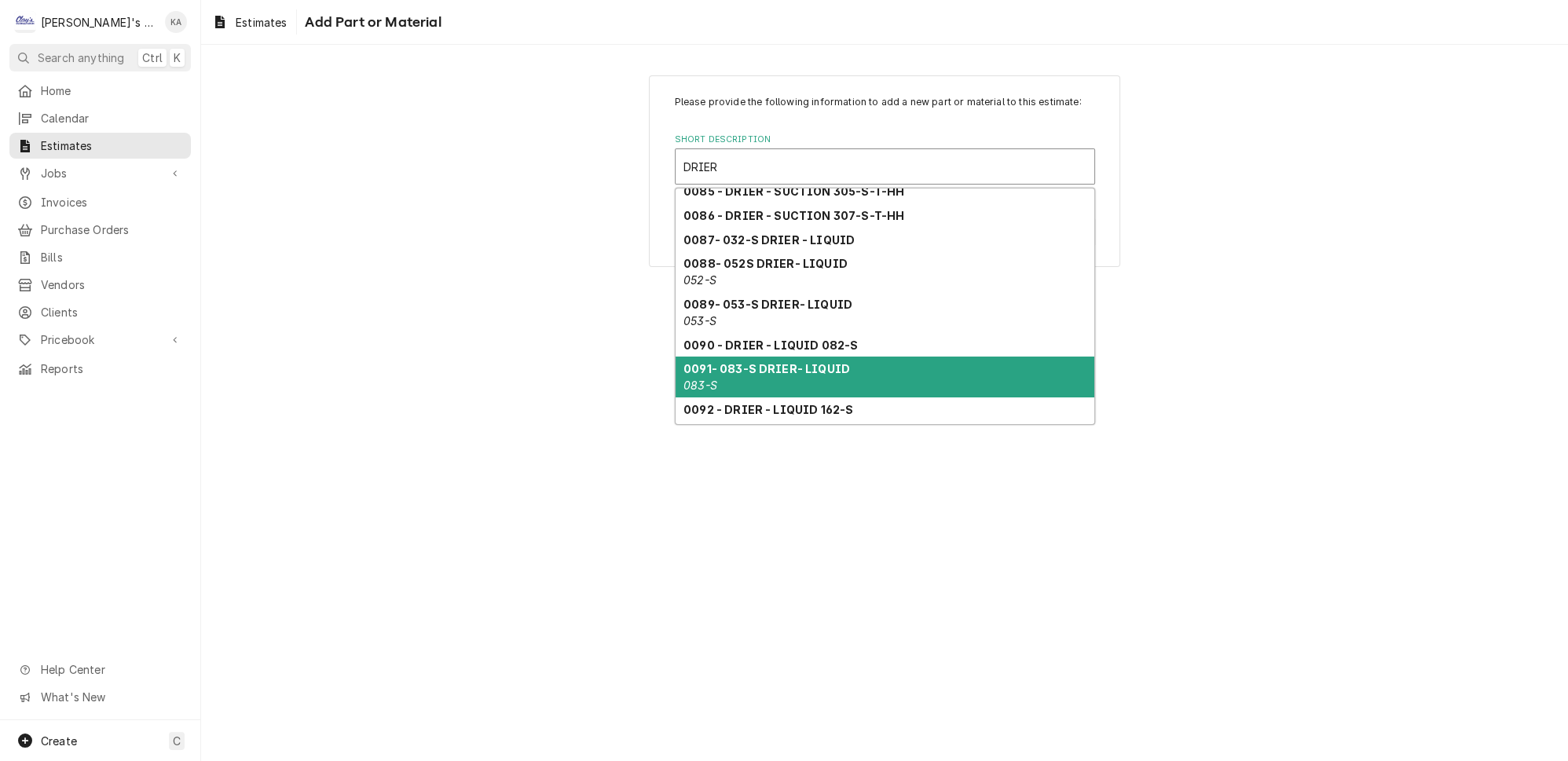
click at [815, 362] on strong "0091- 083-S DRIER- LIQUID" at bounding box center [767, 368] width 167 height 13
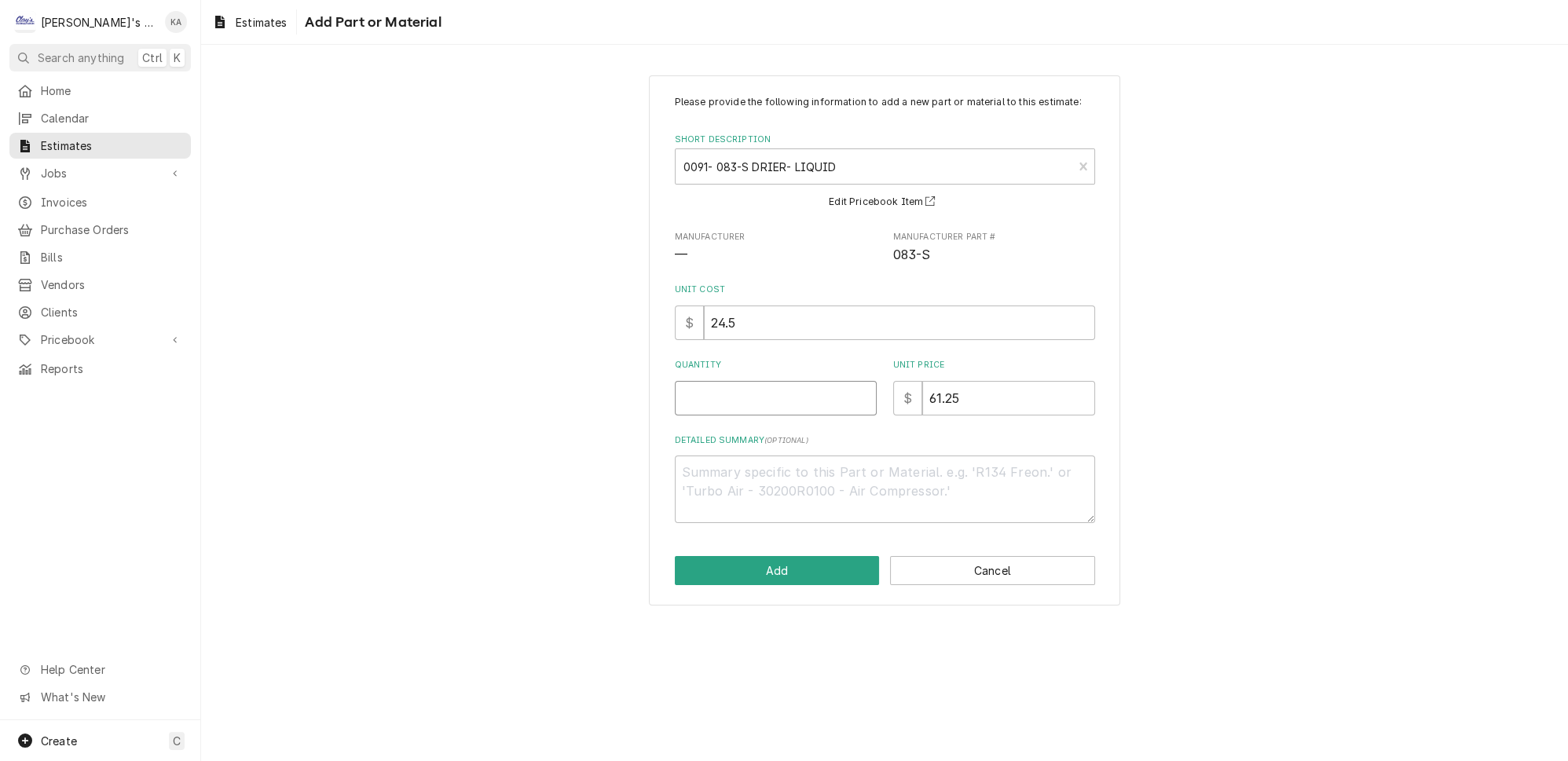
click at [718, 399] on input "Quantity" at bounding box center [775, 397] width 202 height 35
type textarea "x"
type input "1"
type textarea "x"
type input "1"
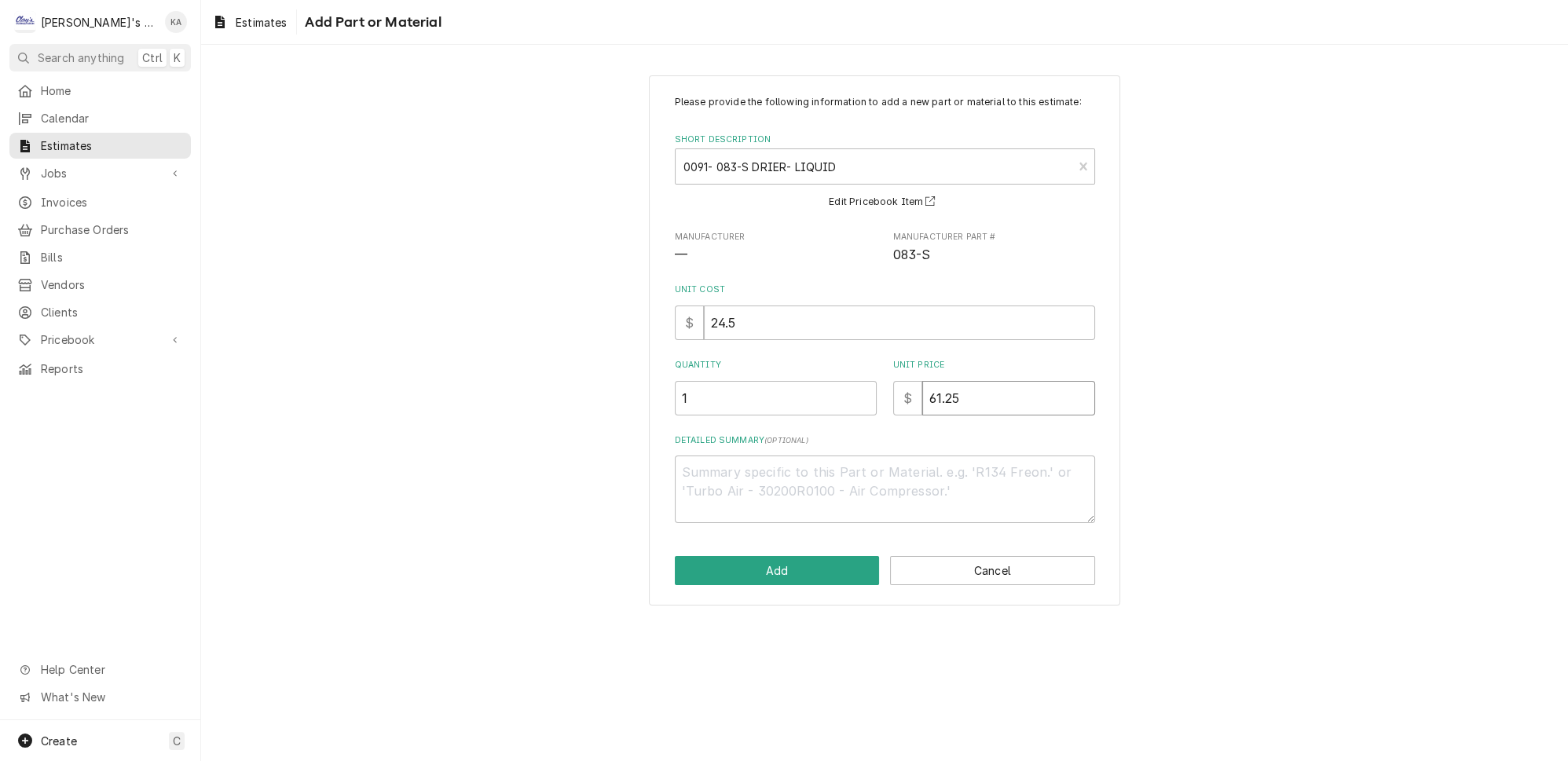
type textarea "x"
type input "6"
type textarea "x"
type input "61"
type textarea "x"
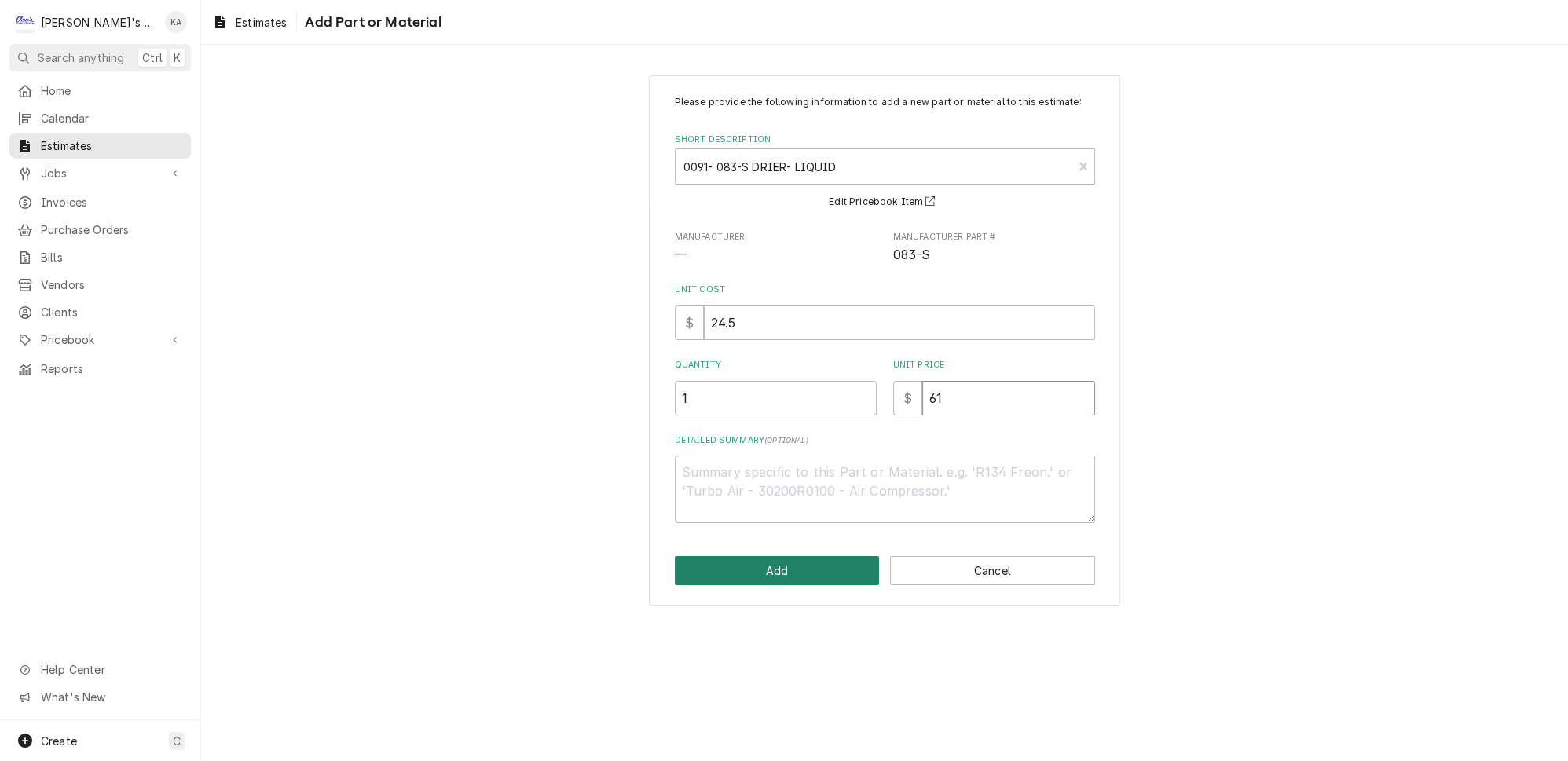
type input "61"
click at [779, 579] on button "Add" at bounding box center [777, 570] width 205 height 29
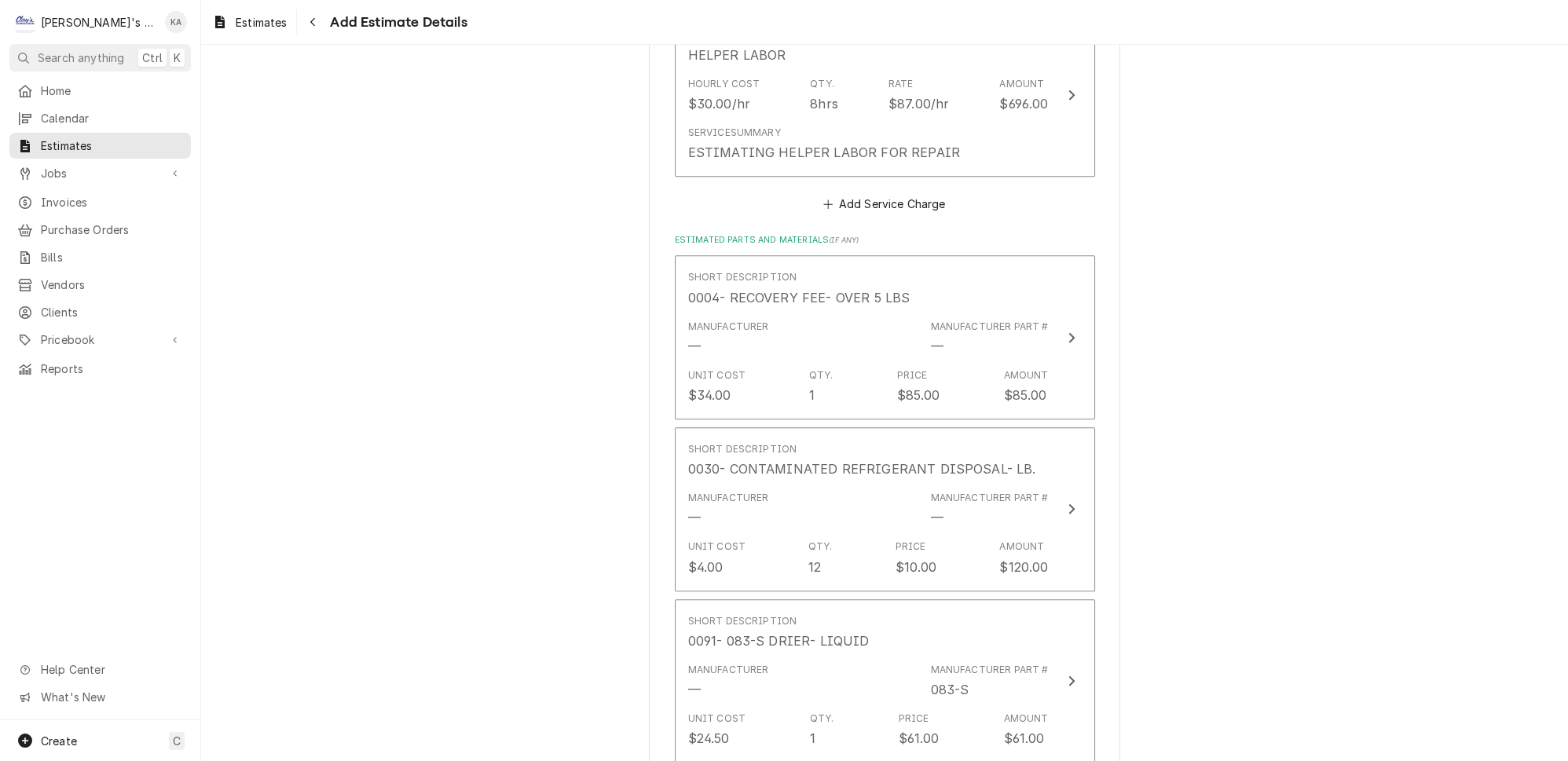
scroll to position [1968, 0]
type textarea "x"
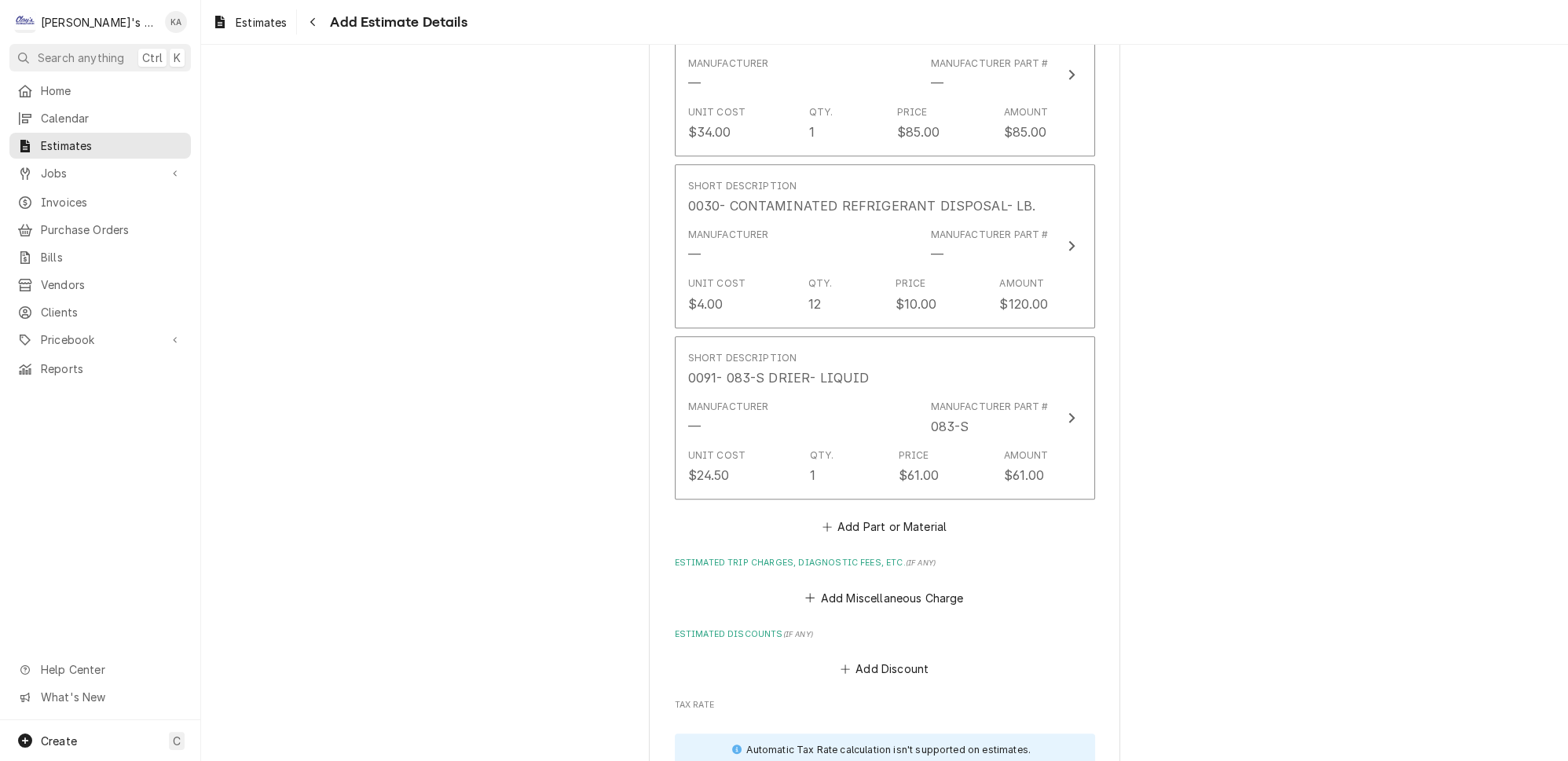
scroll to position [2253, 0]
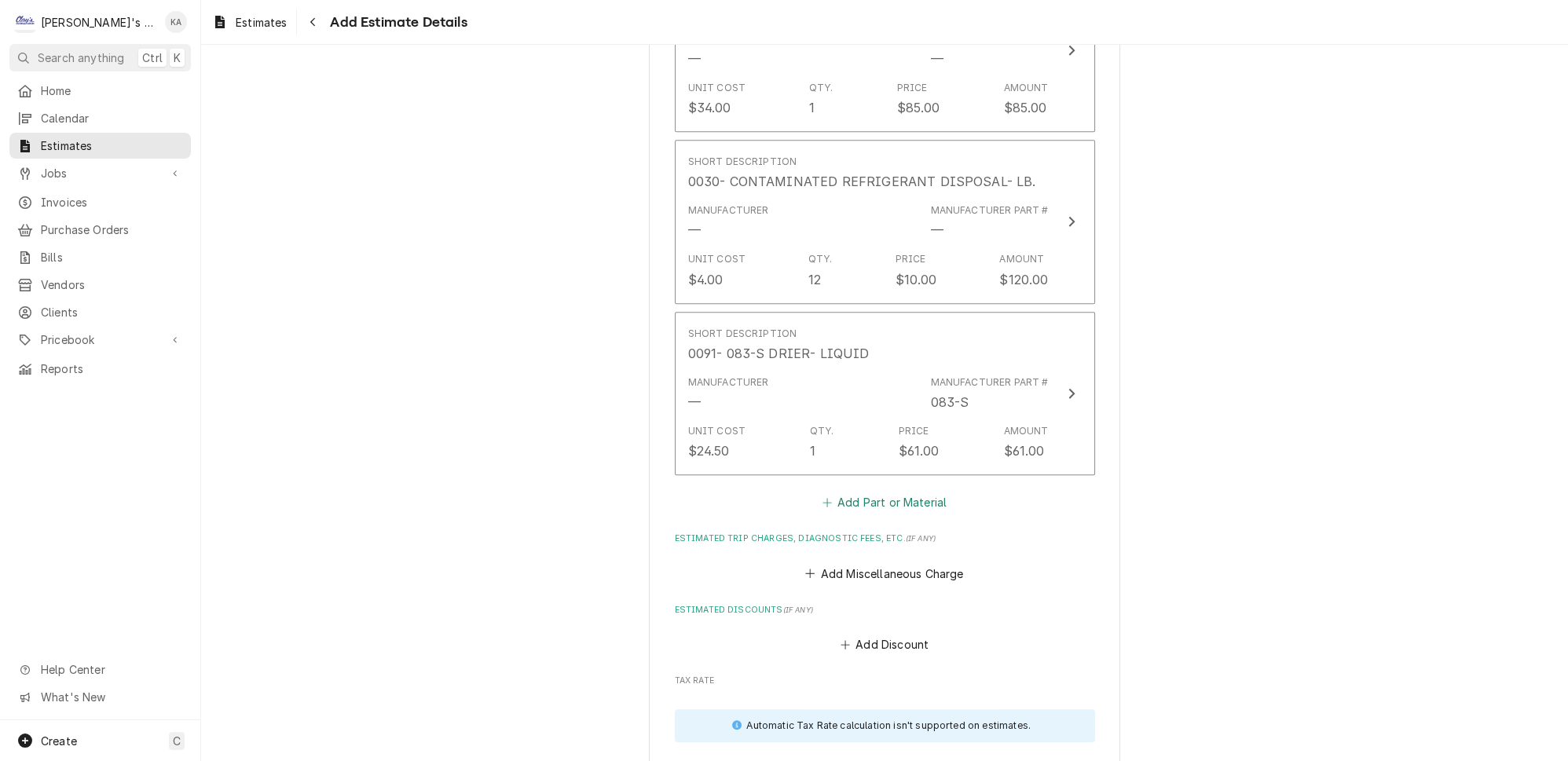
click at [869, 492] on button "Add Part or Material" at bounding box center [883, 503] width 129 height 22
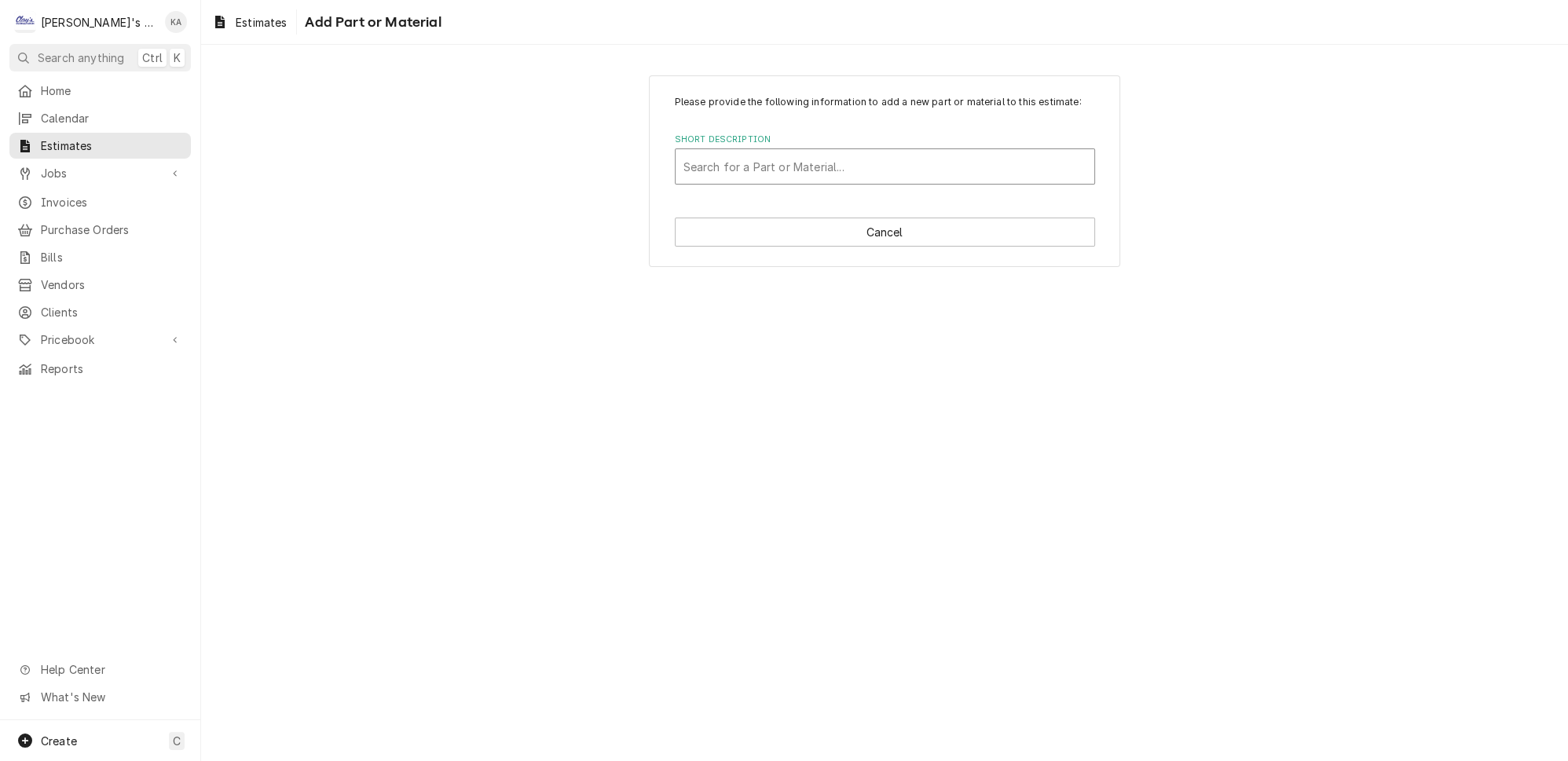
click at [732, 174] on div "Short Description" at bounding box center [884, 166] width 402 height 28
type input "MIS"
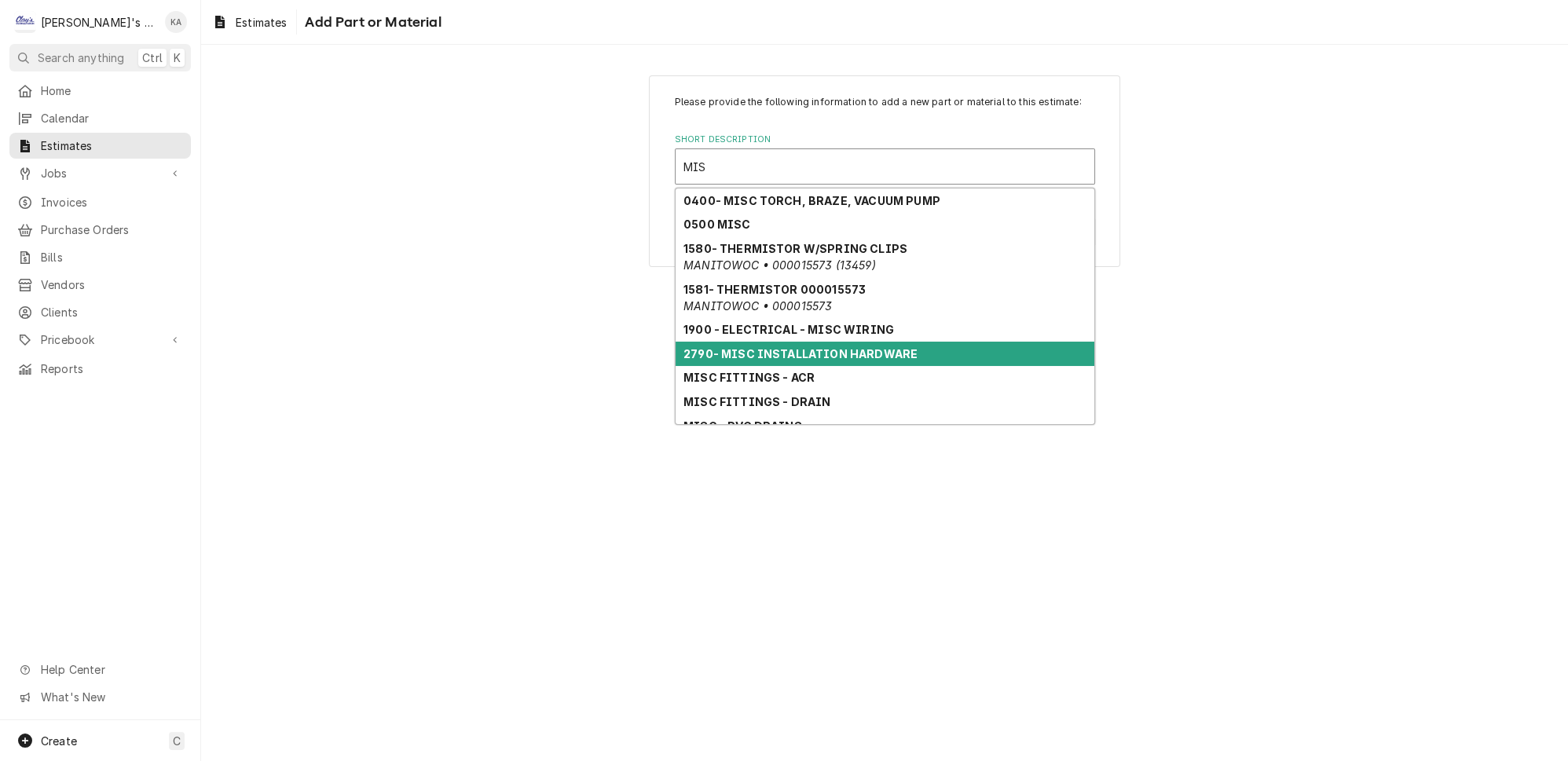
click at [874, 355] on strong "2790- MISC INSTALLATION HARDWARE" at bounding box center [801, 353] width 235 height 13
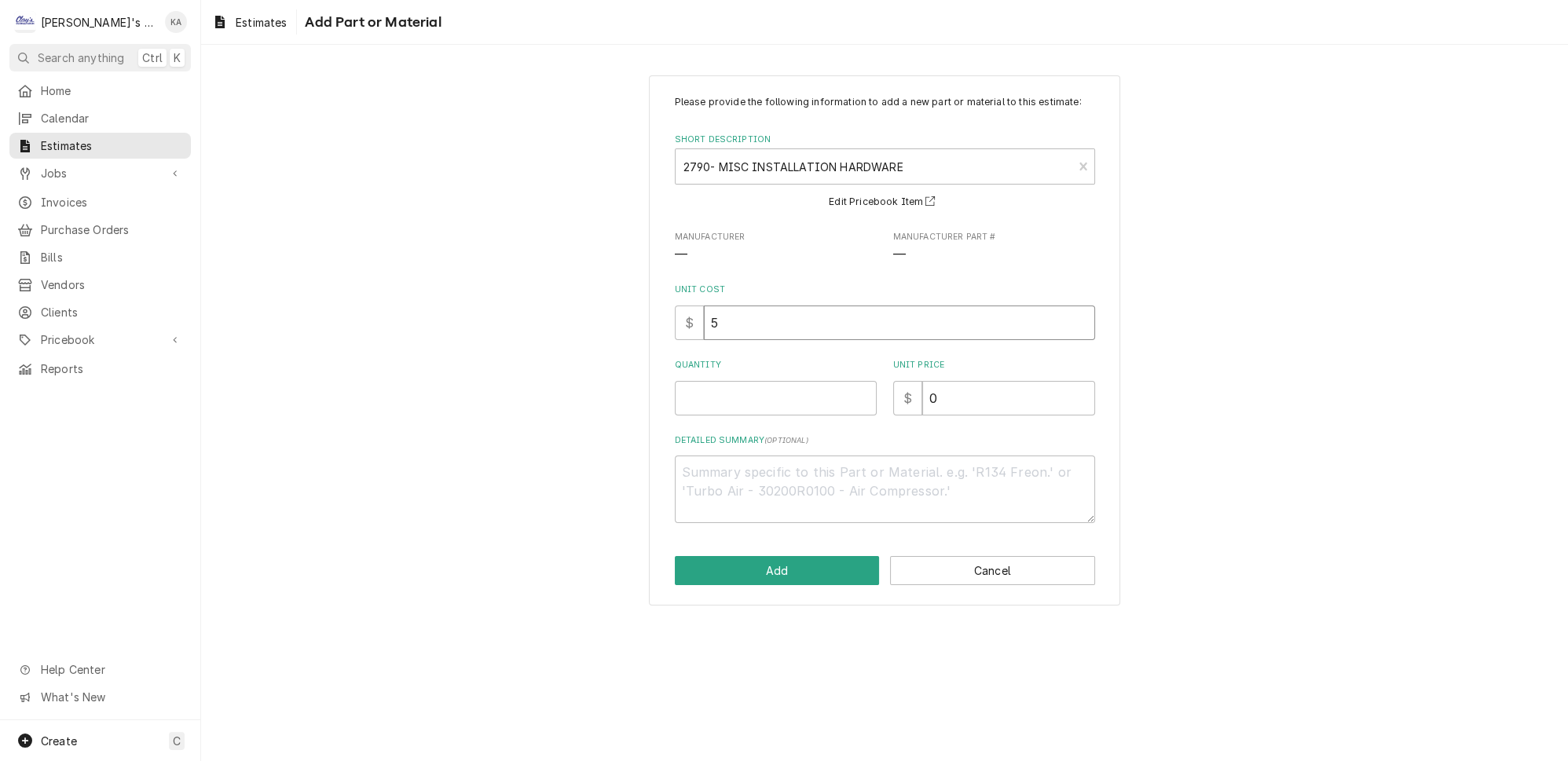
click at [720, 331] on input "5" at bounding box center [899, 322] width 392 height 35
type textarea "x"
type input "50"
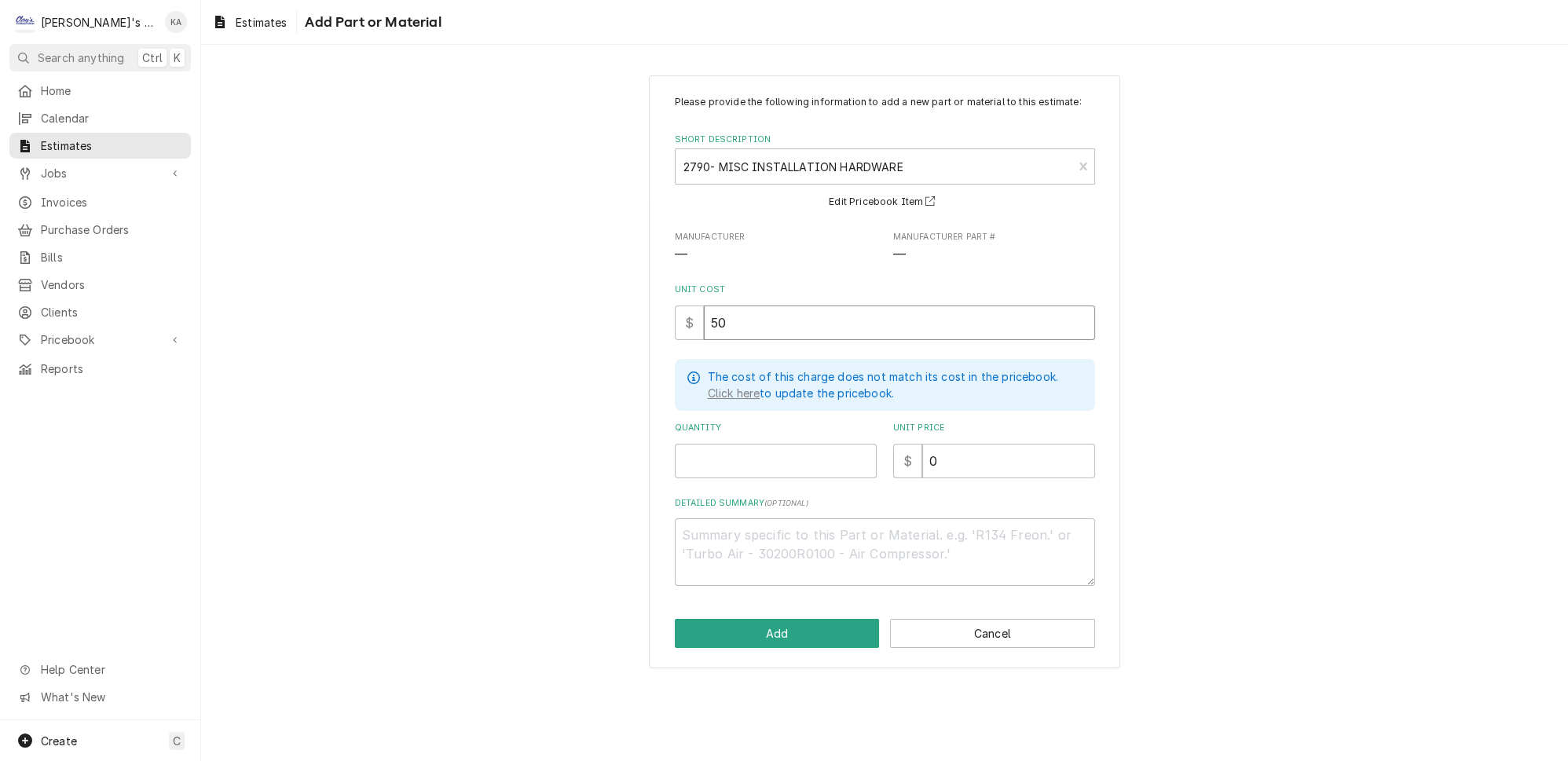
type textarea "x"
type input "50"
click at [704, 455] on input "Quantity" at bounding box center [775, 461] width 202 height 35
type textarea "x"
type input "1"
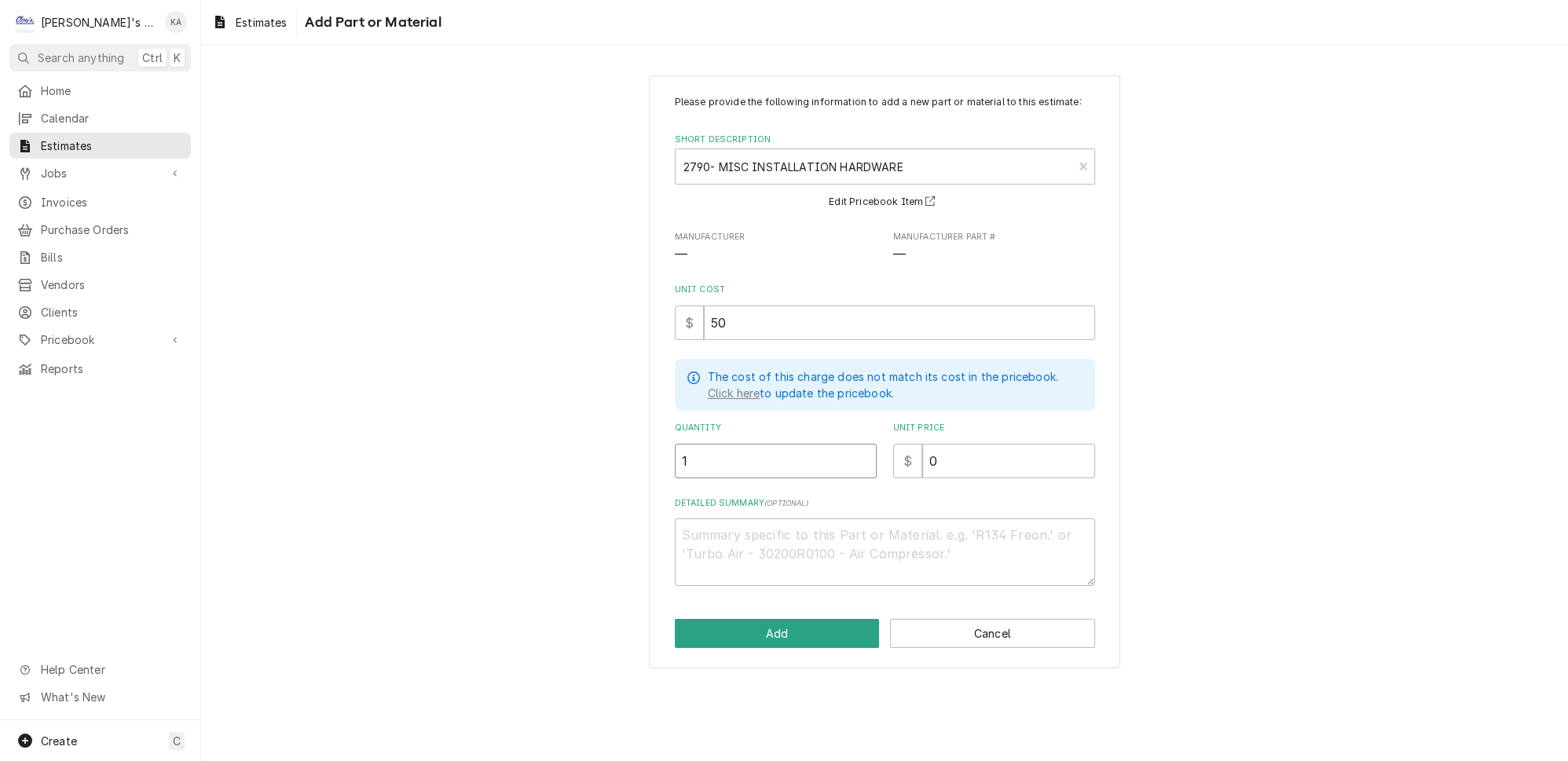
type textarea "x"
type input "1"
type textarea "x"
type input "1"
type textarea "x"
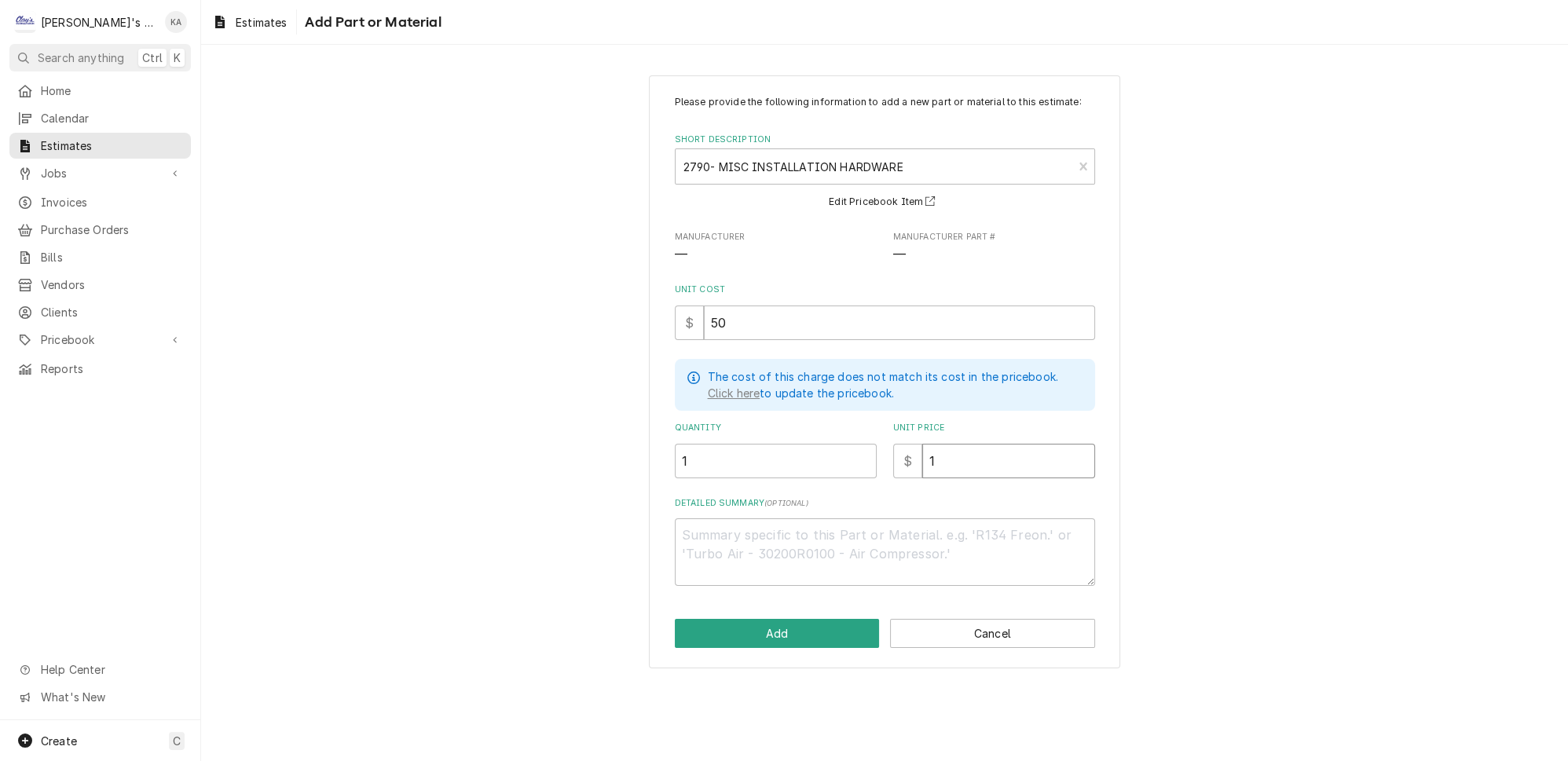
type input "10"
type textarea "x"
type input "105"
type textarea "x"
type input "105"
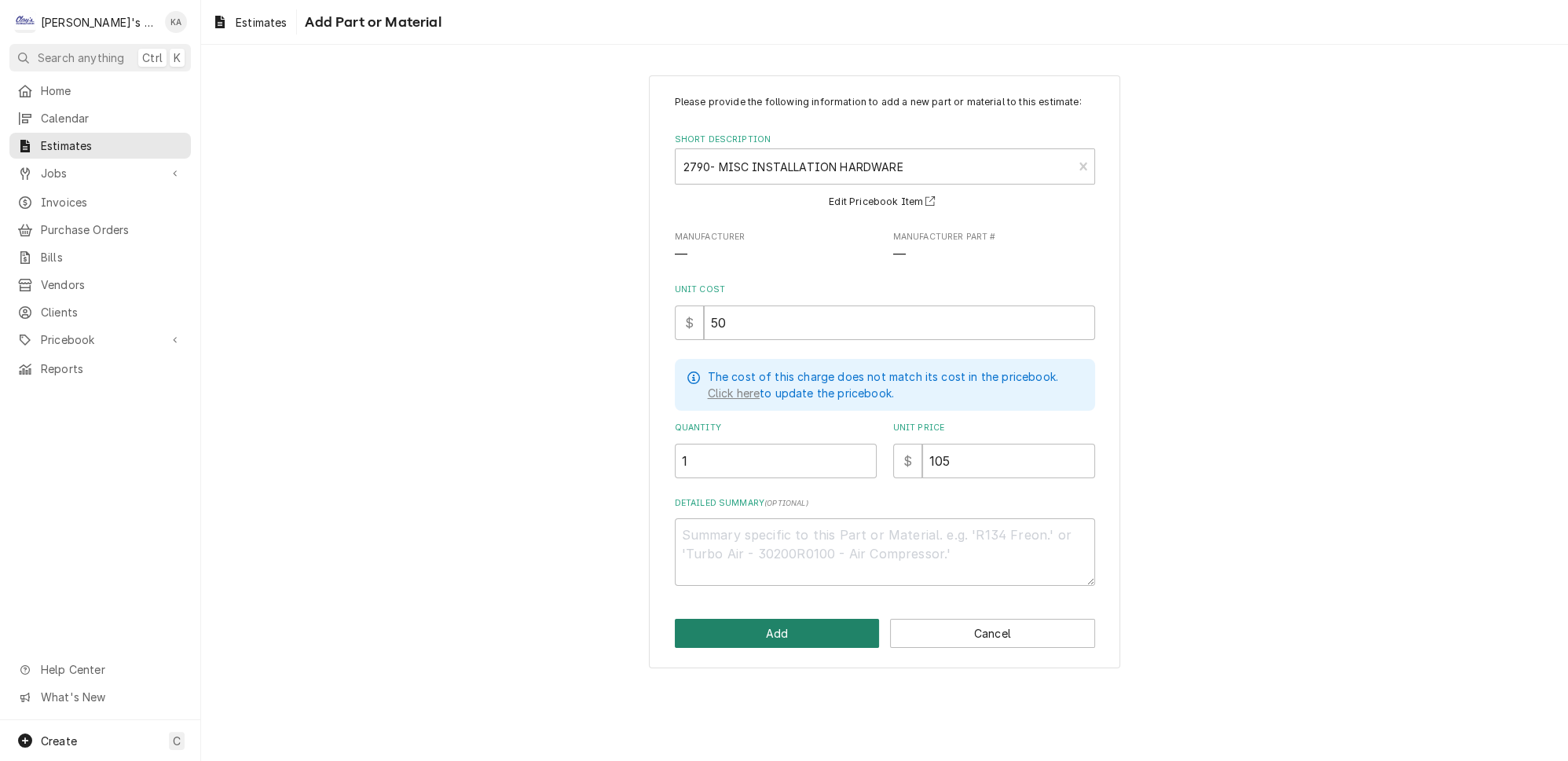
click at [777, 632] on button "Add" at bounding box center [777, 633] width 205 height 29
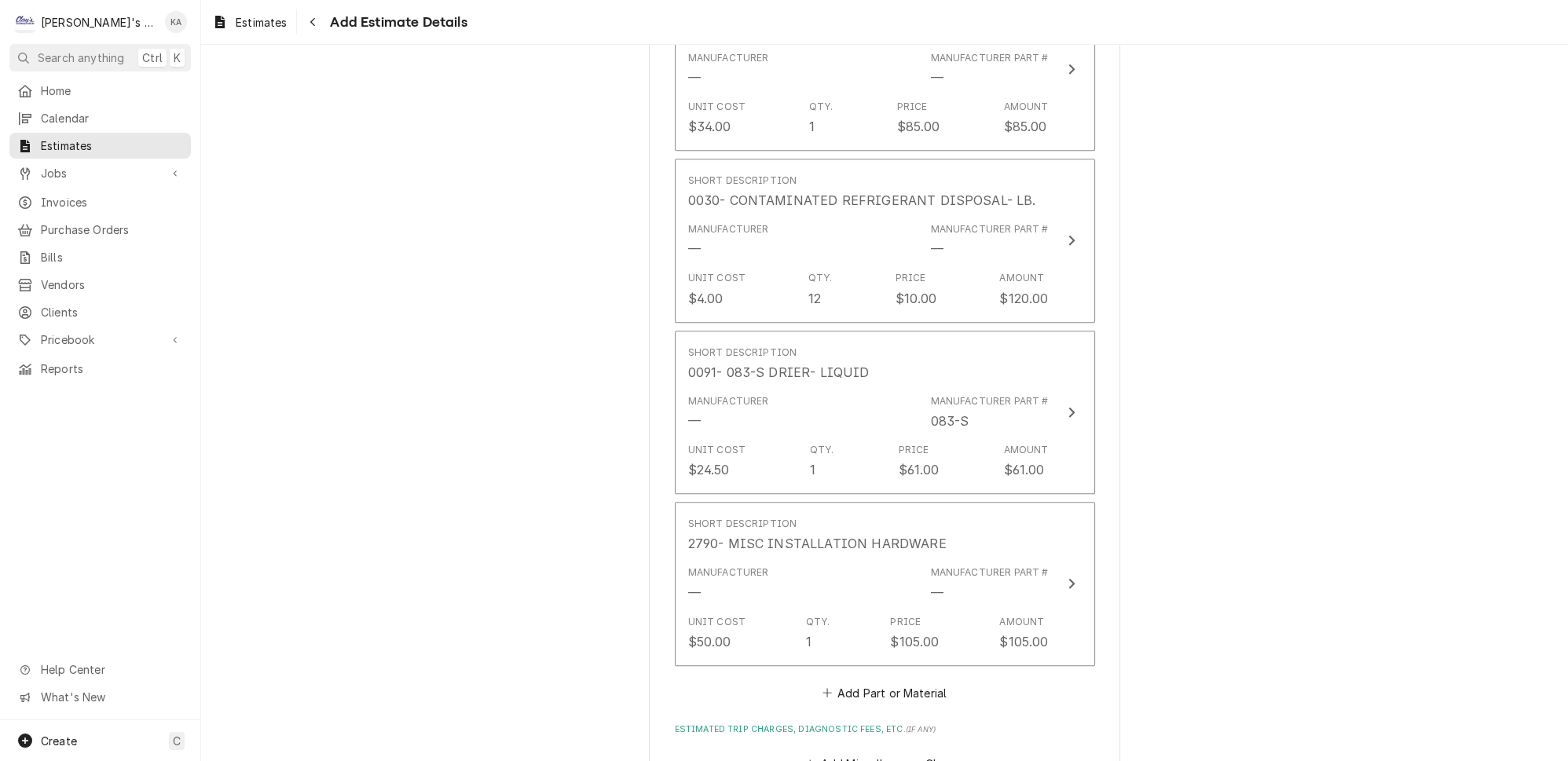
scroll to position [2236, 0]
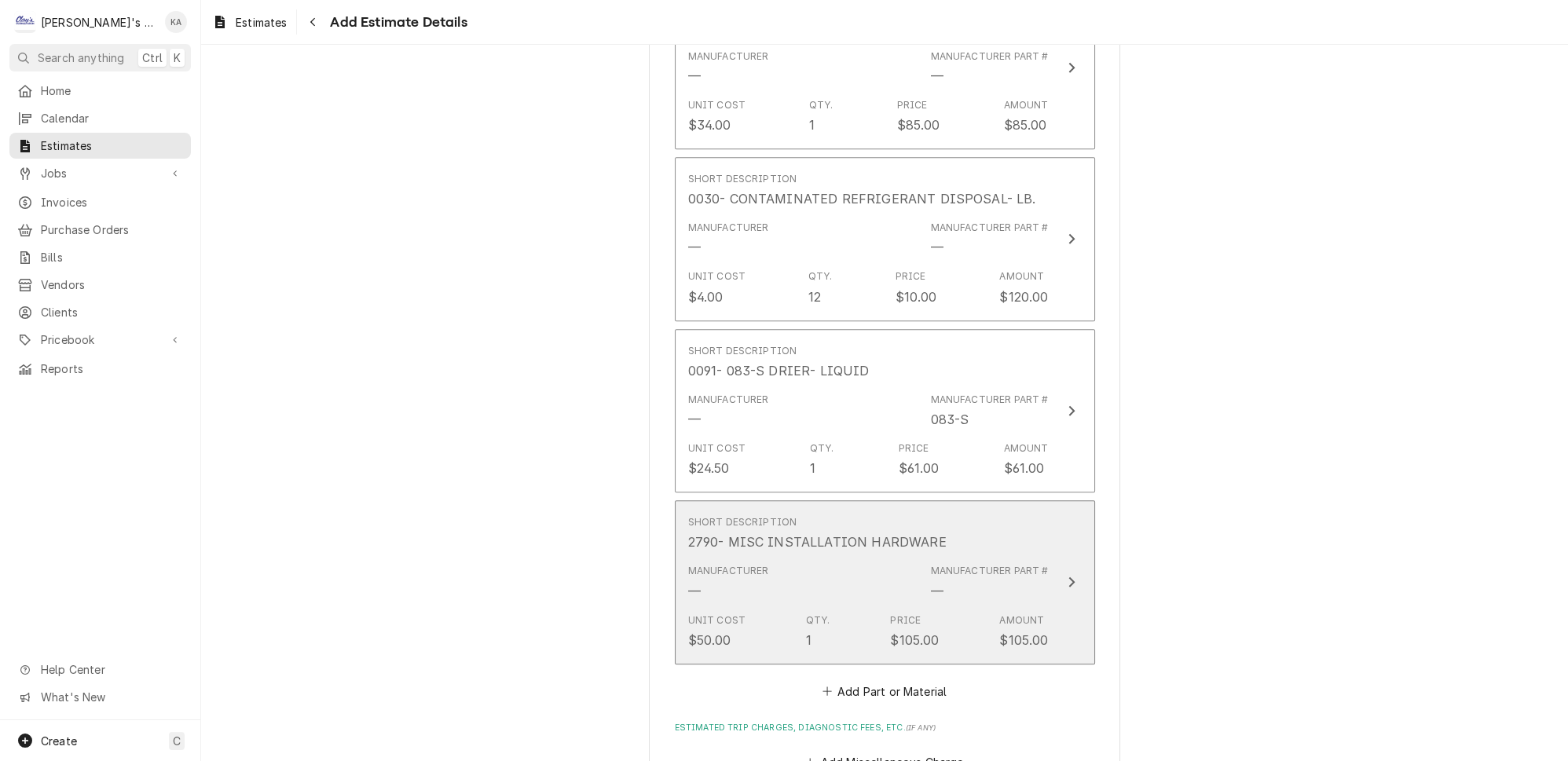
click at [1067, 575] on icon "Update Line Item" at bounding box center [1071, 581] width 8 height 13
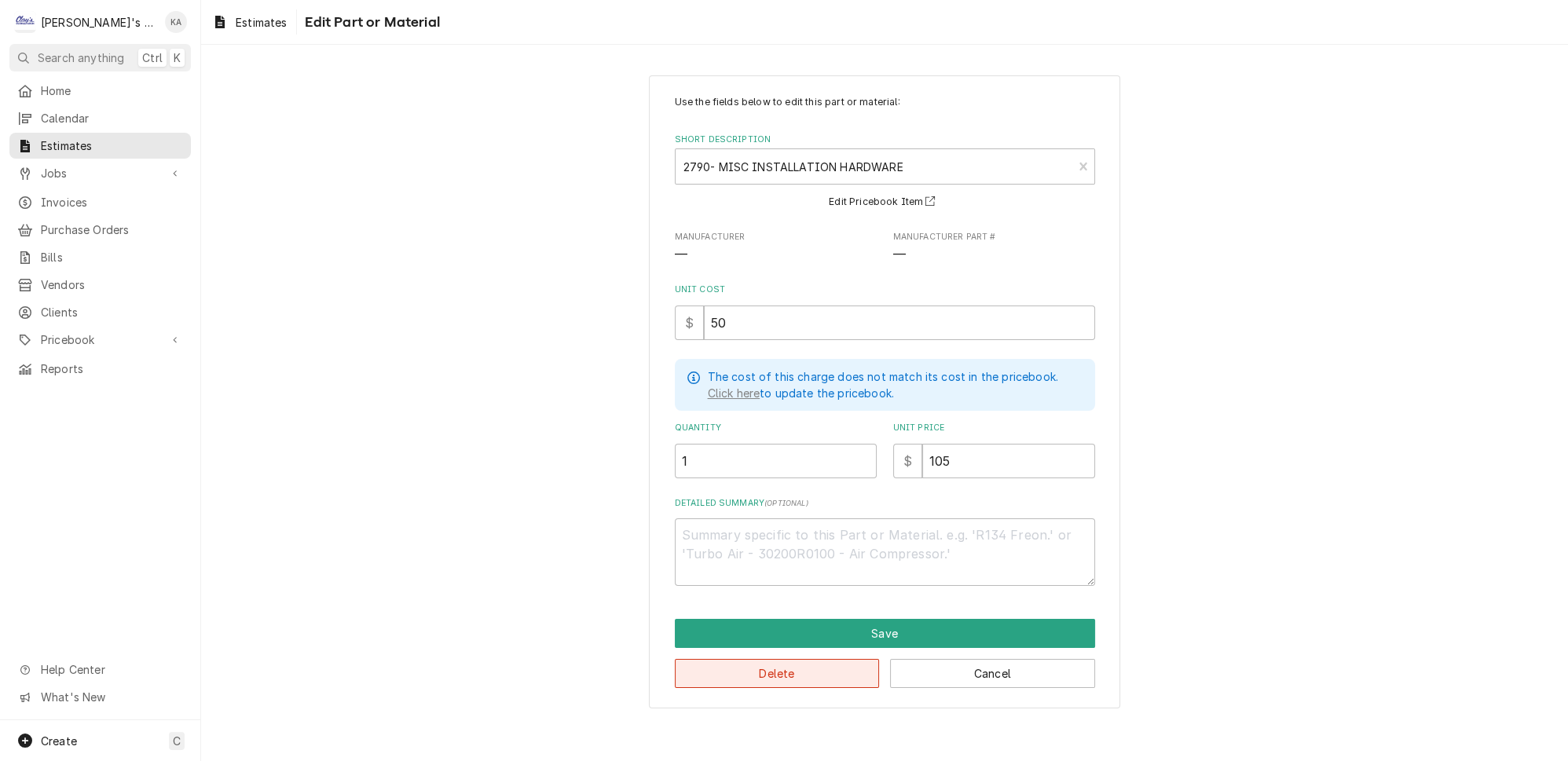
click at [772, 659] on button "Delete" at bounding box center [777, 673] width 205 height 29
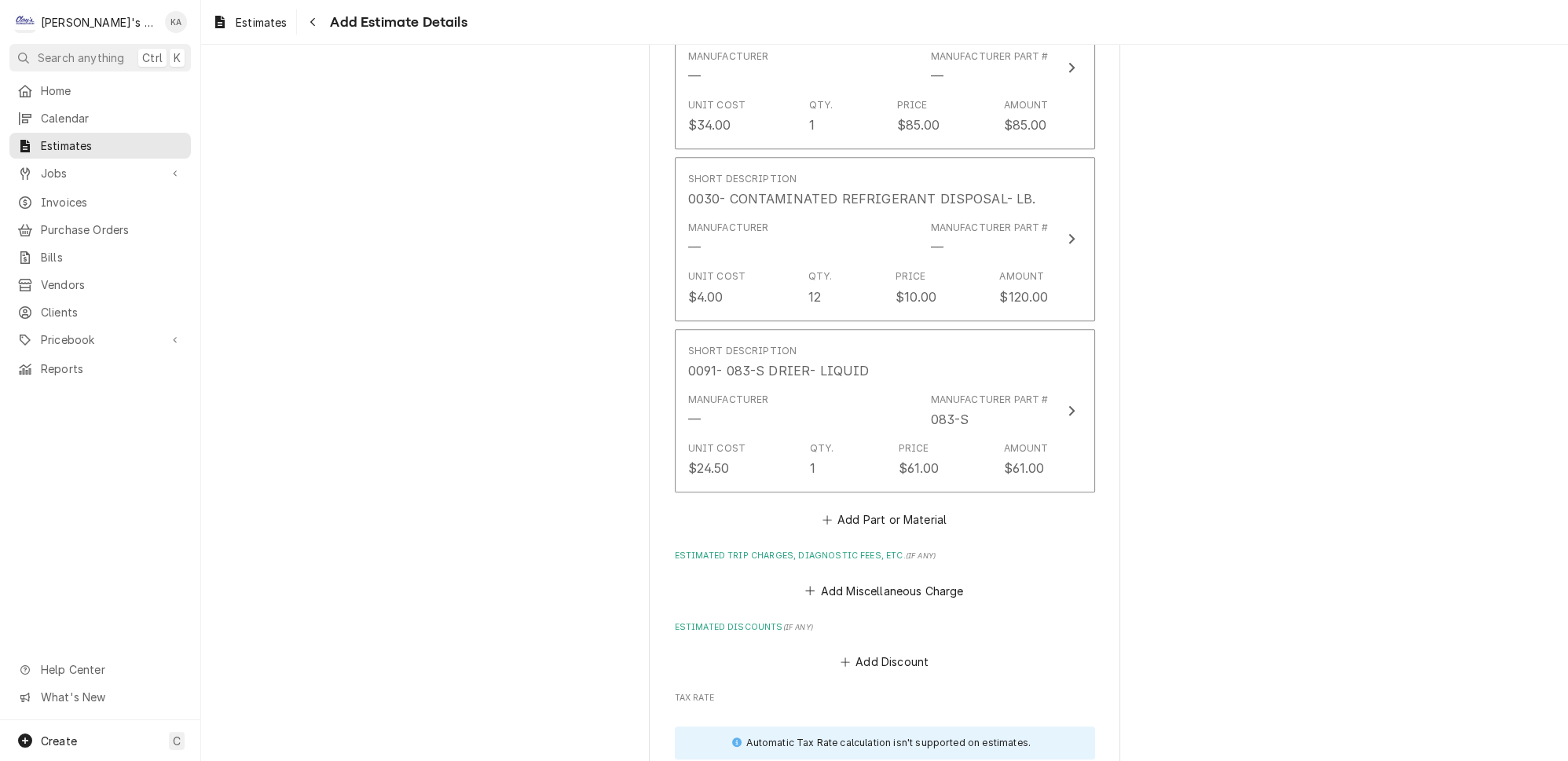
scroll to position [2219, 0]
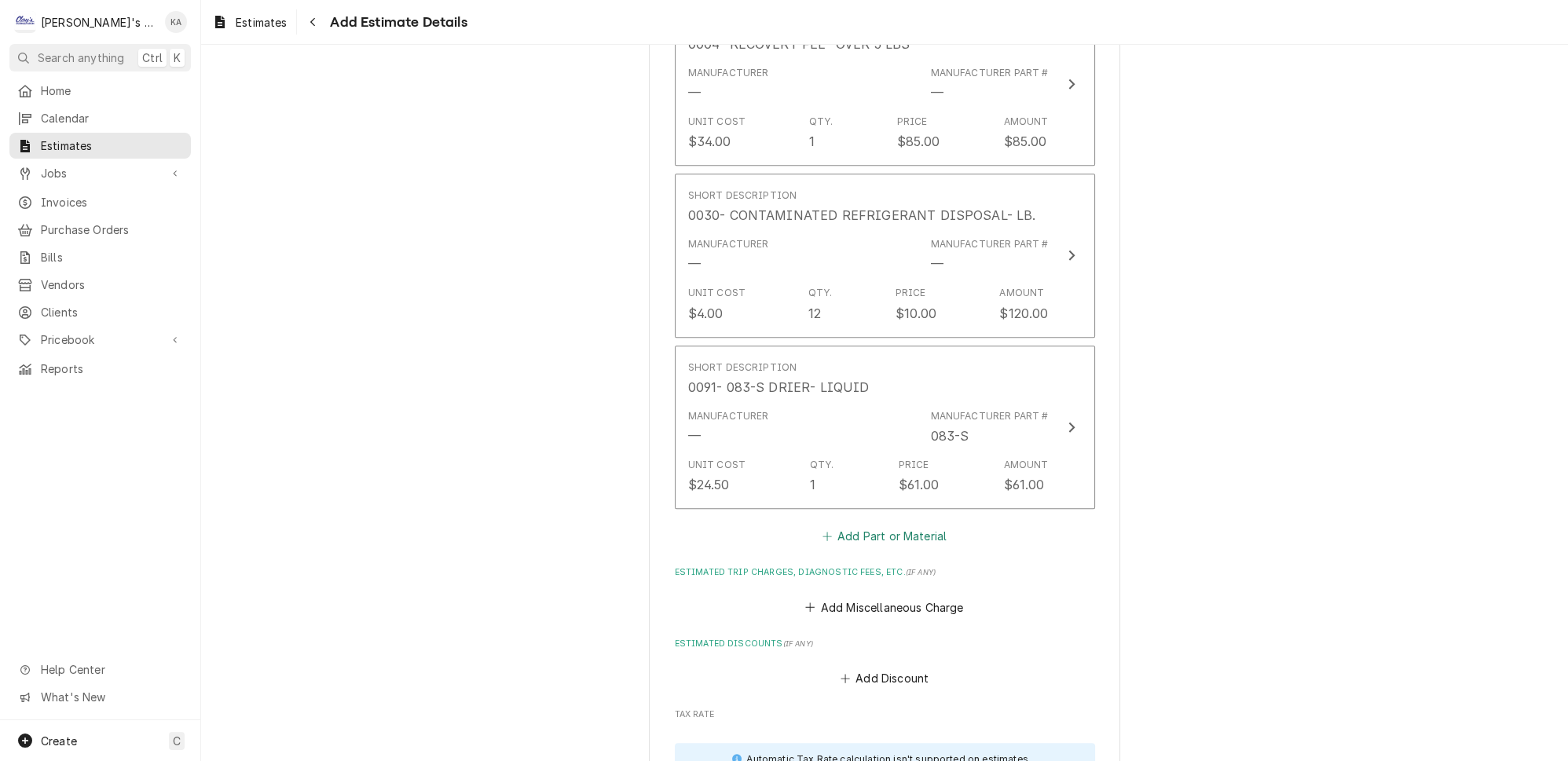
click at [860, 526] on button "Add Part or Material" at bounding box center [883, 536] width 129 height 22
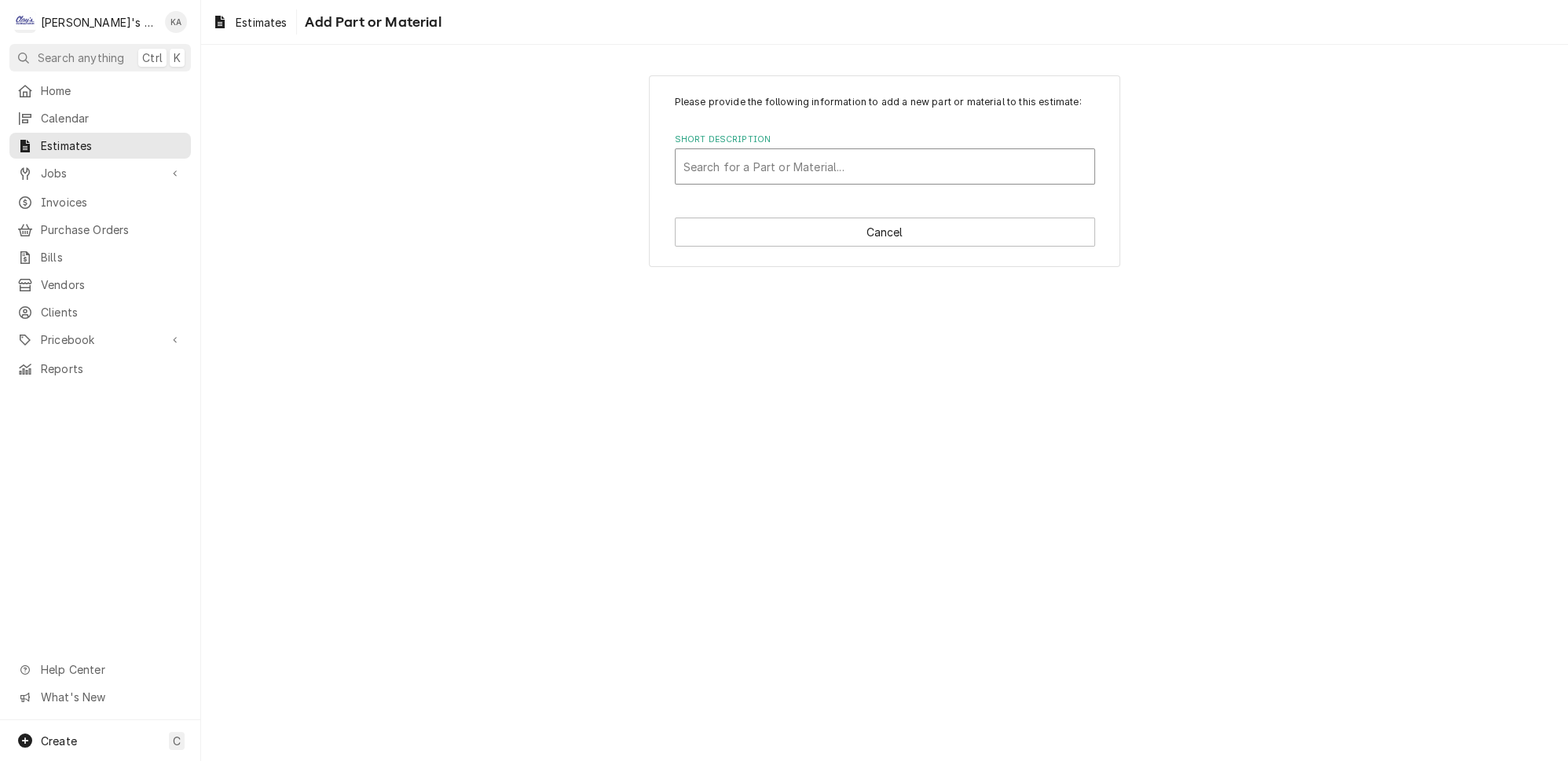
click at [845, 174] on div "Short Description" at bounding box center [884, 166] width 402 height 28
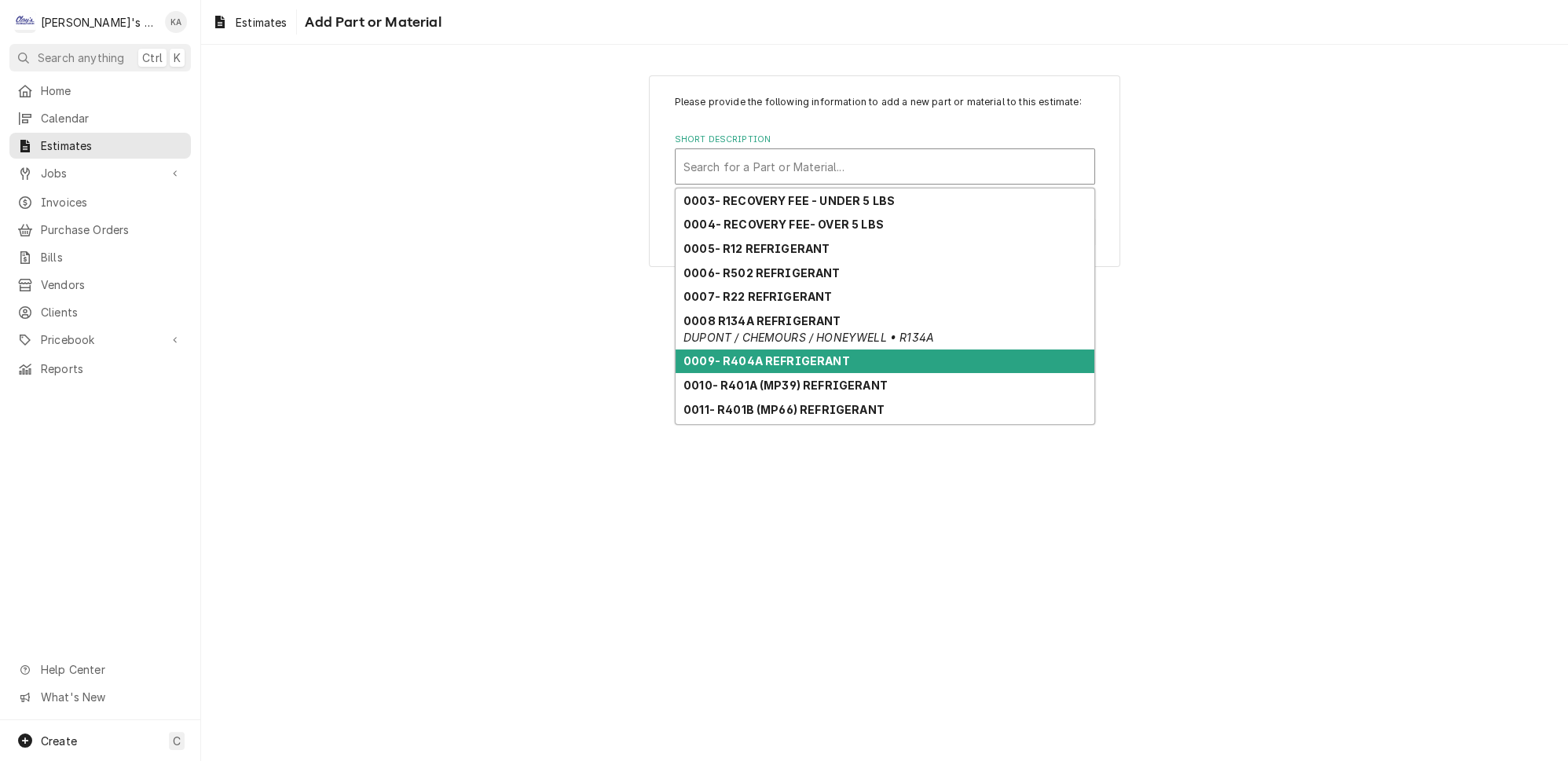
click at [810, 361] on strong "0009- R404A REFRIGERANT" at bounding box center [767, 360] width 167 height 13
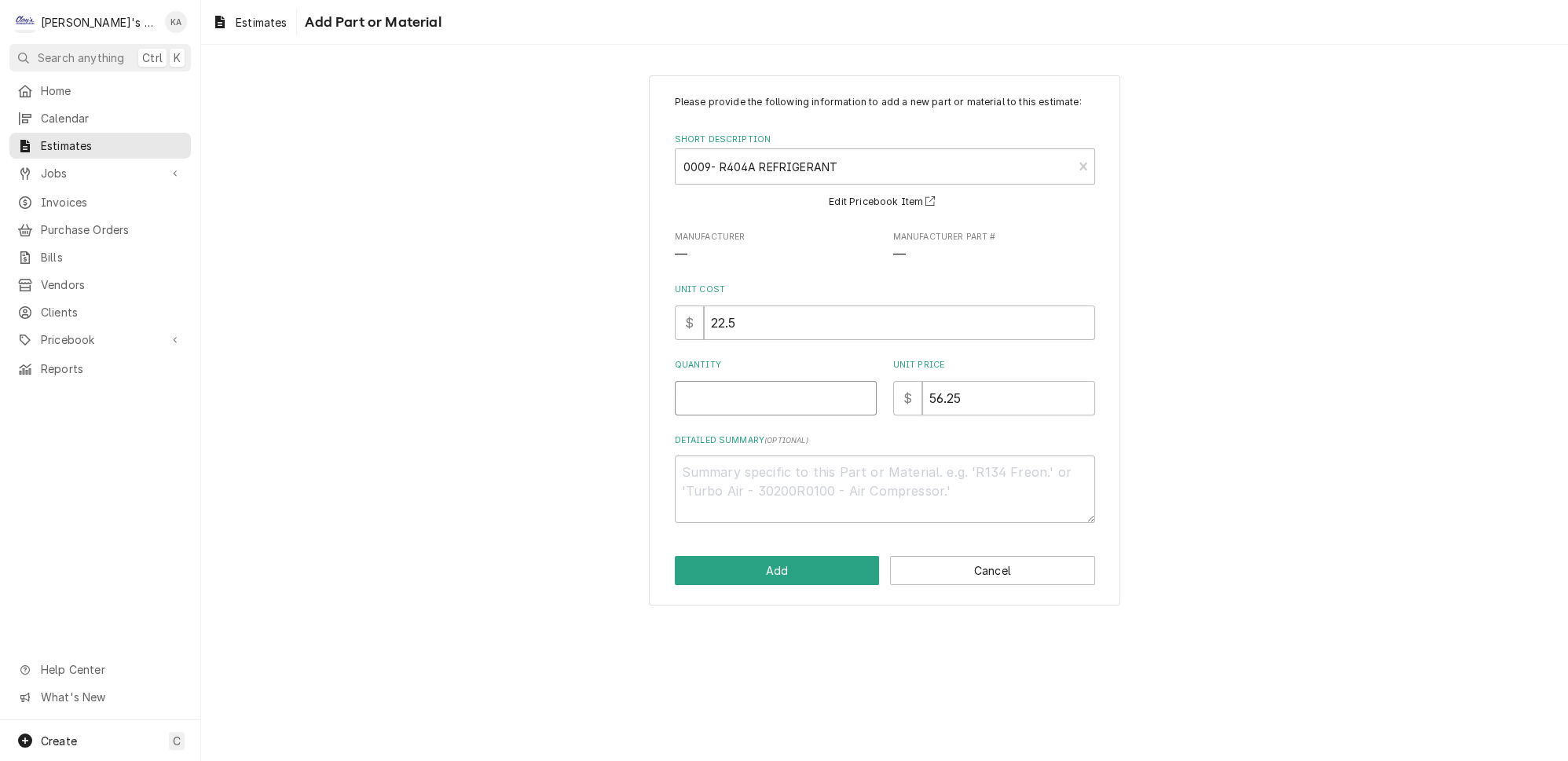
click at [716, 406] on input "Quantity" at bounding box center [775, 397] width 202 height 35
type textarea "x"
type input "1"
type textarea "x"
type input "17"
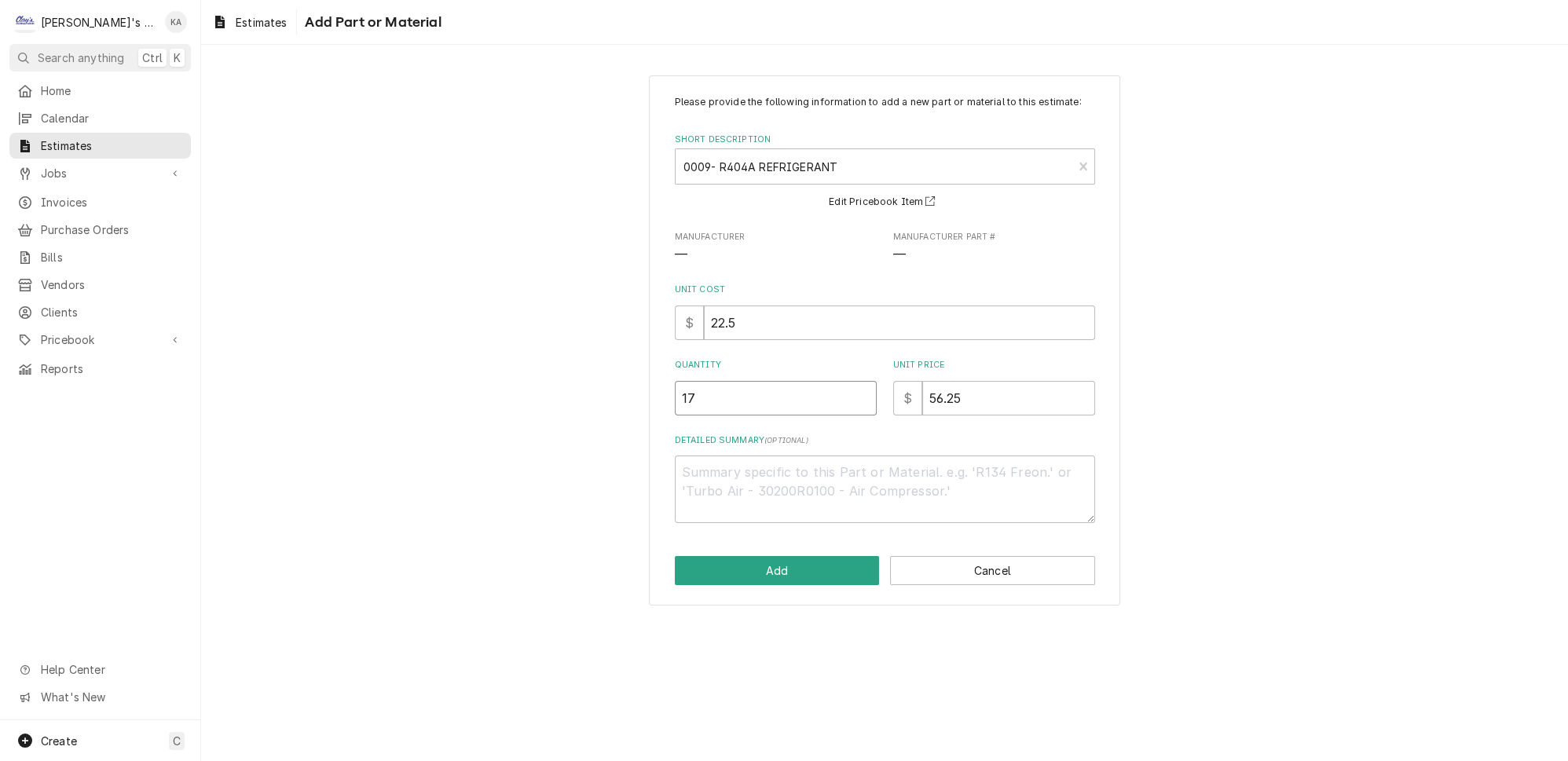
type textarea "x"
type input "17"
type textarea "x"
type input "56.2"
type textarea "x"
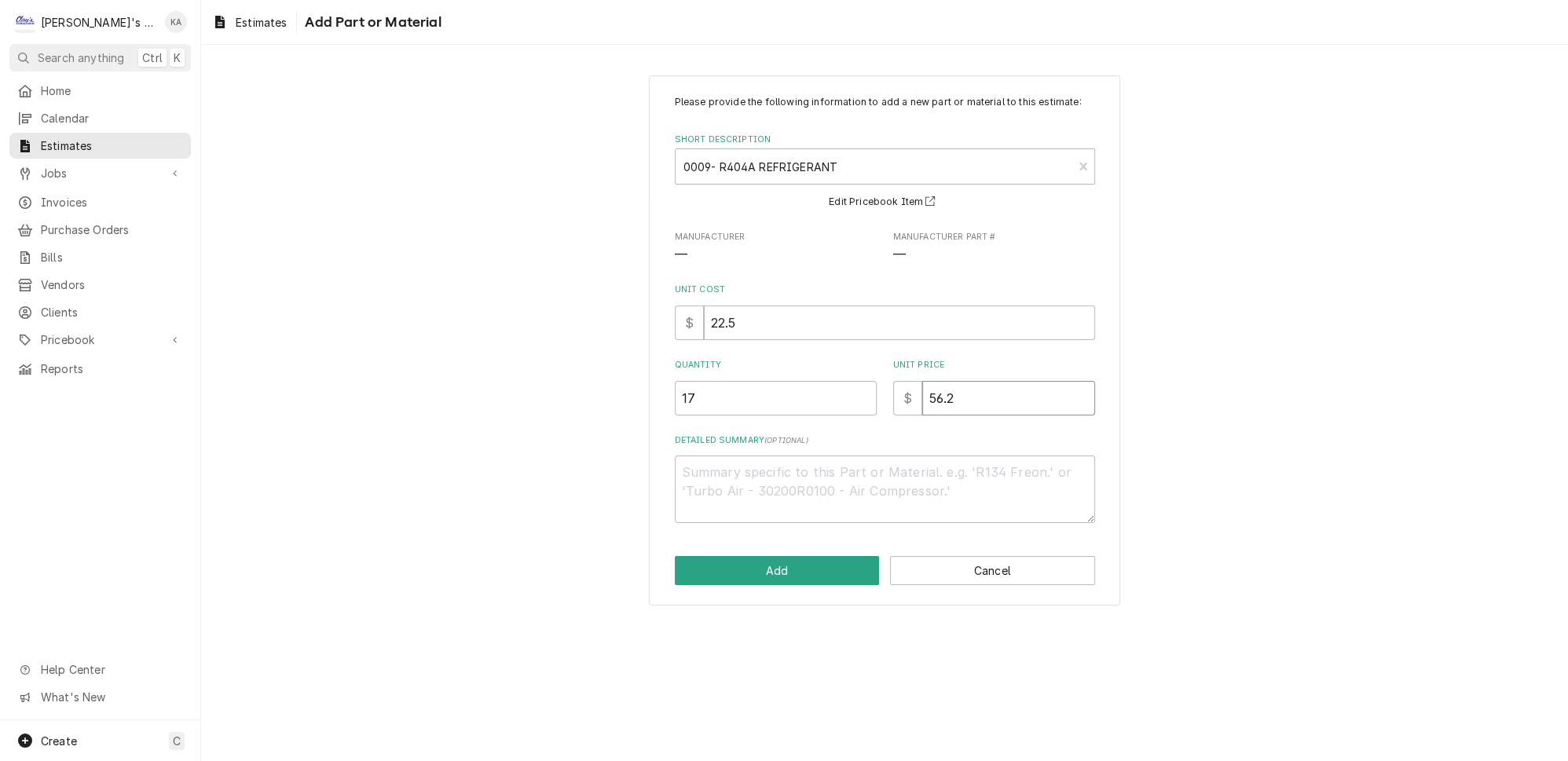
type input "56"
type textarea "x"
type input "56"
click at [790, 579] on button "Add" at bounding box center [777, 570] width 205 height 29
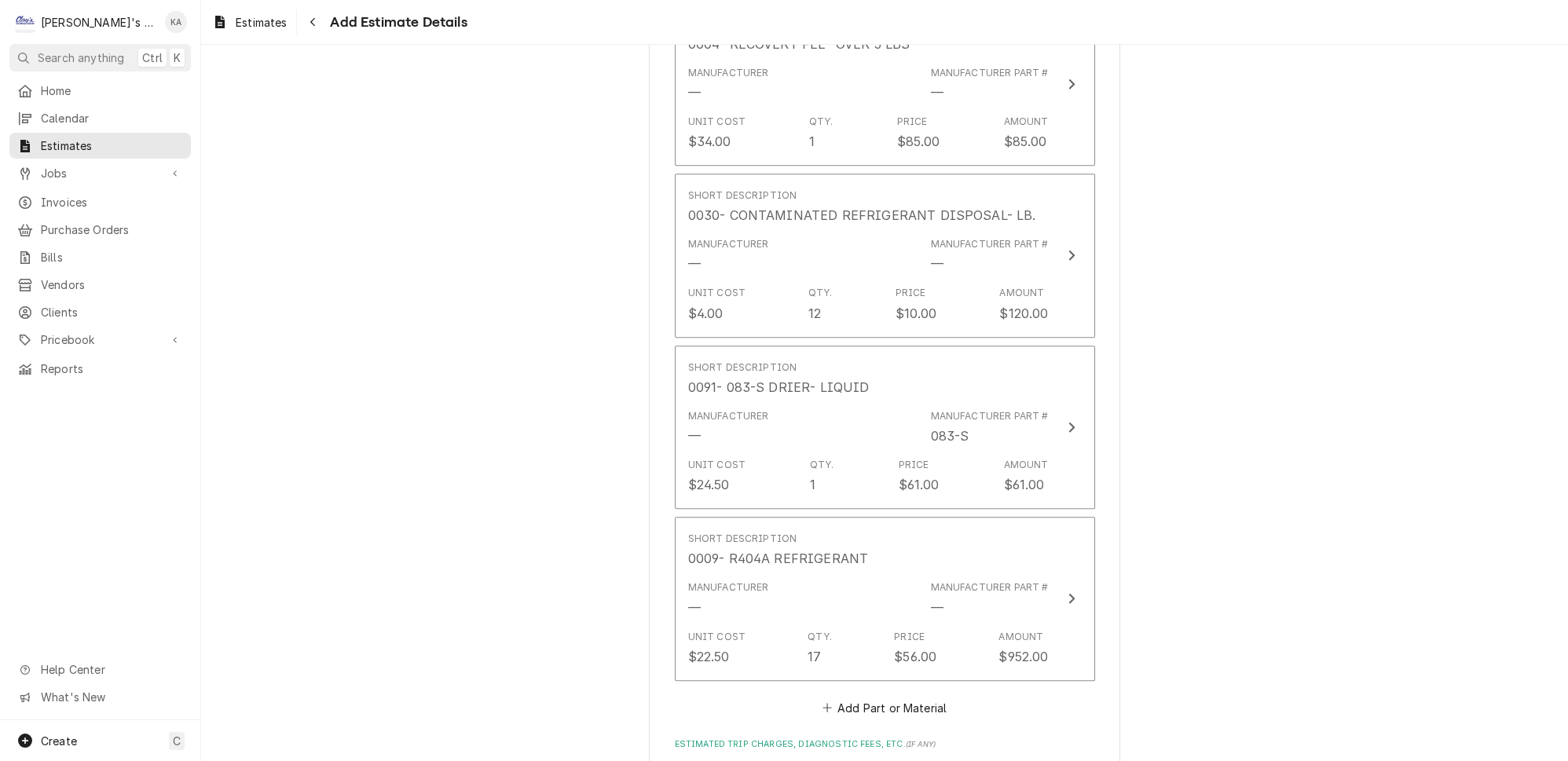
scroll to position [2204, 0]
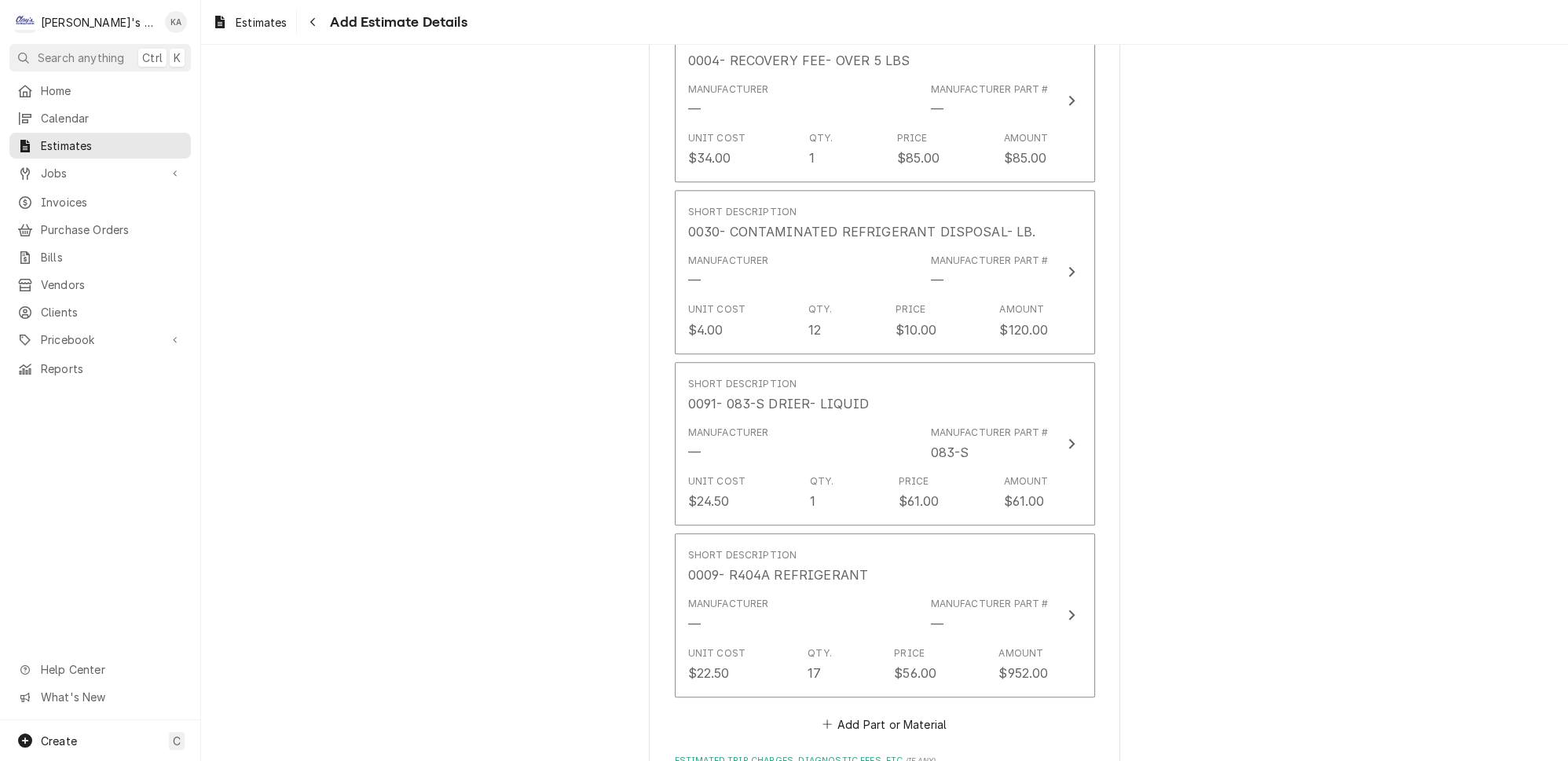
type textarea "x"
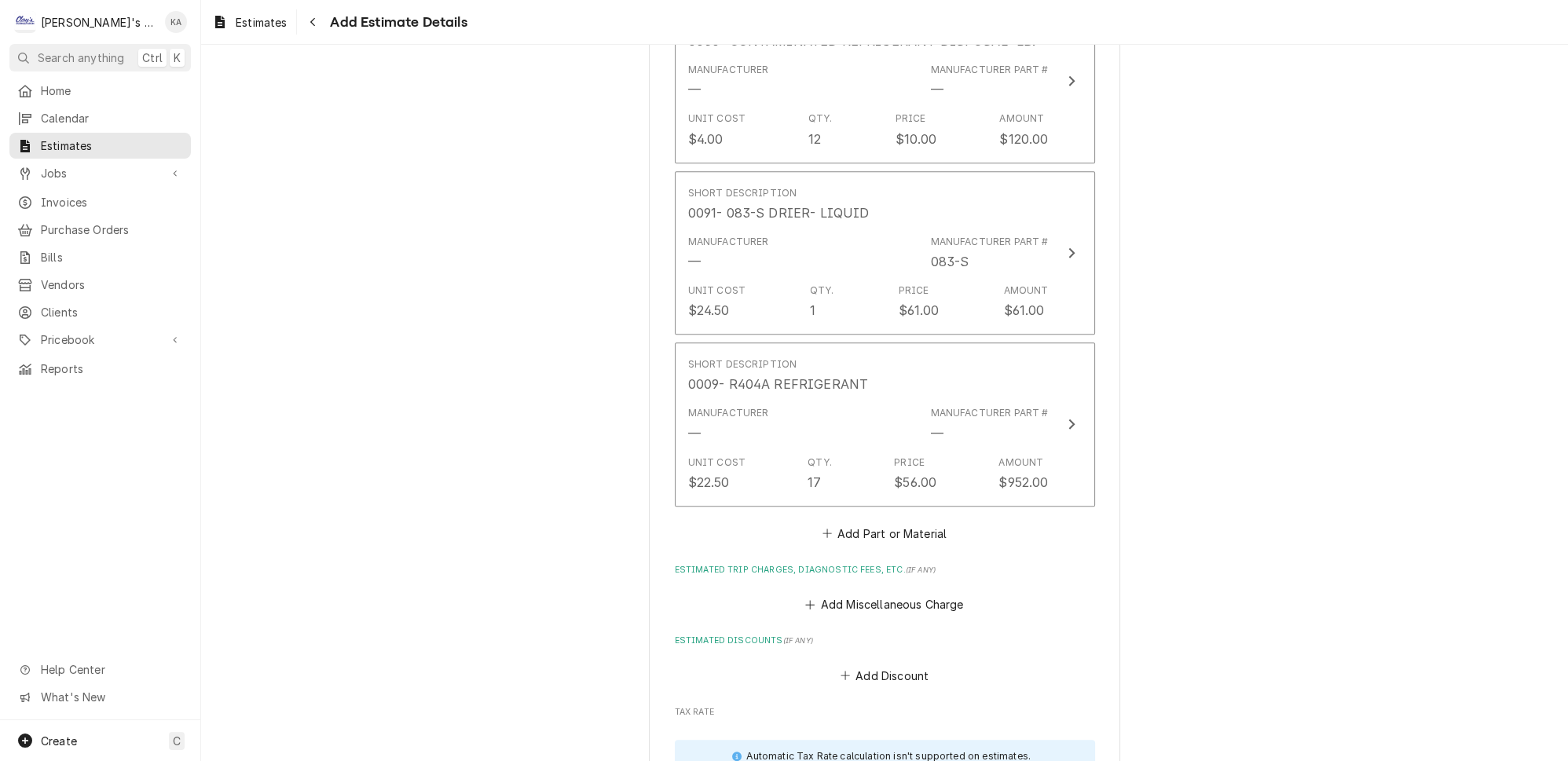
scroll to position [2489, 0]
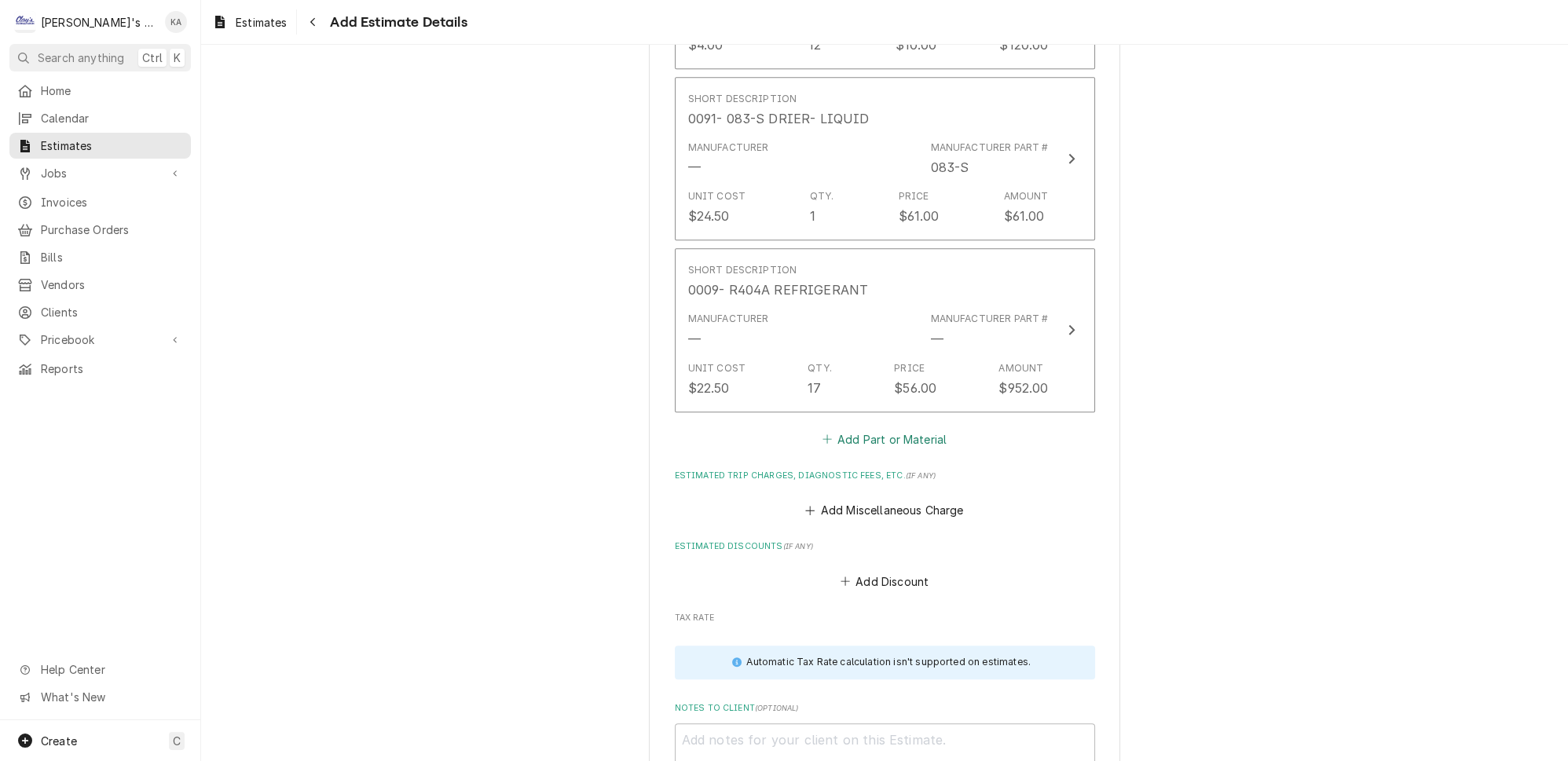
click at [924, 428] on button "Add Part or Material" at bounding box center [883, 439] width 129 height 22
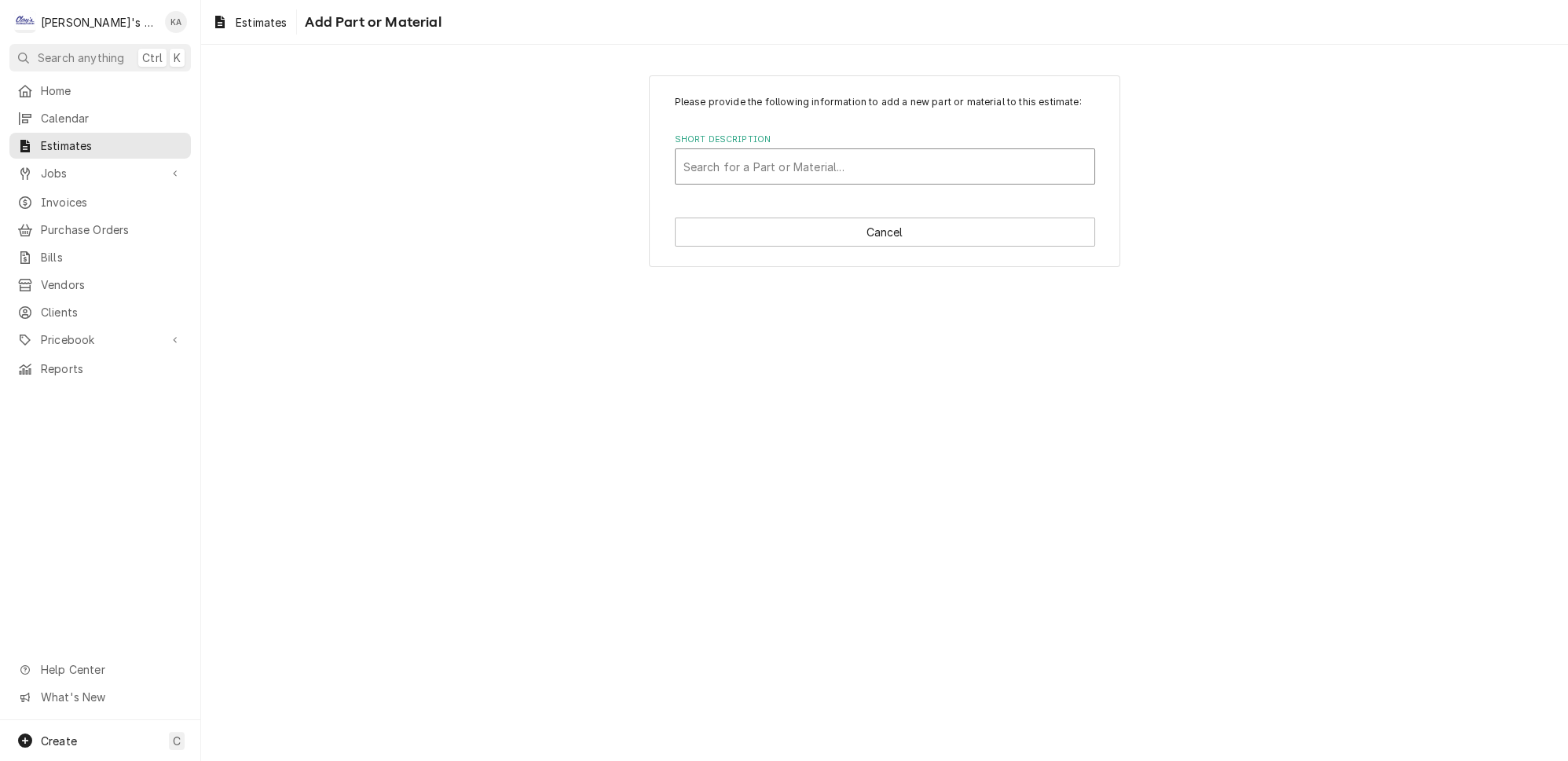
click at [767, 176] on div "Short Description" at bounding box center [884, 166] width 402 height 28
type input "2790"
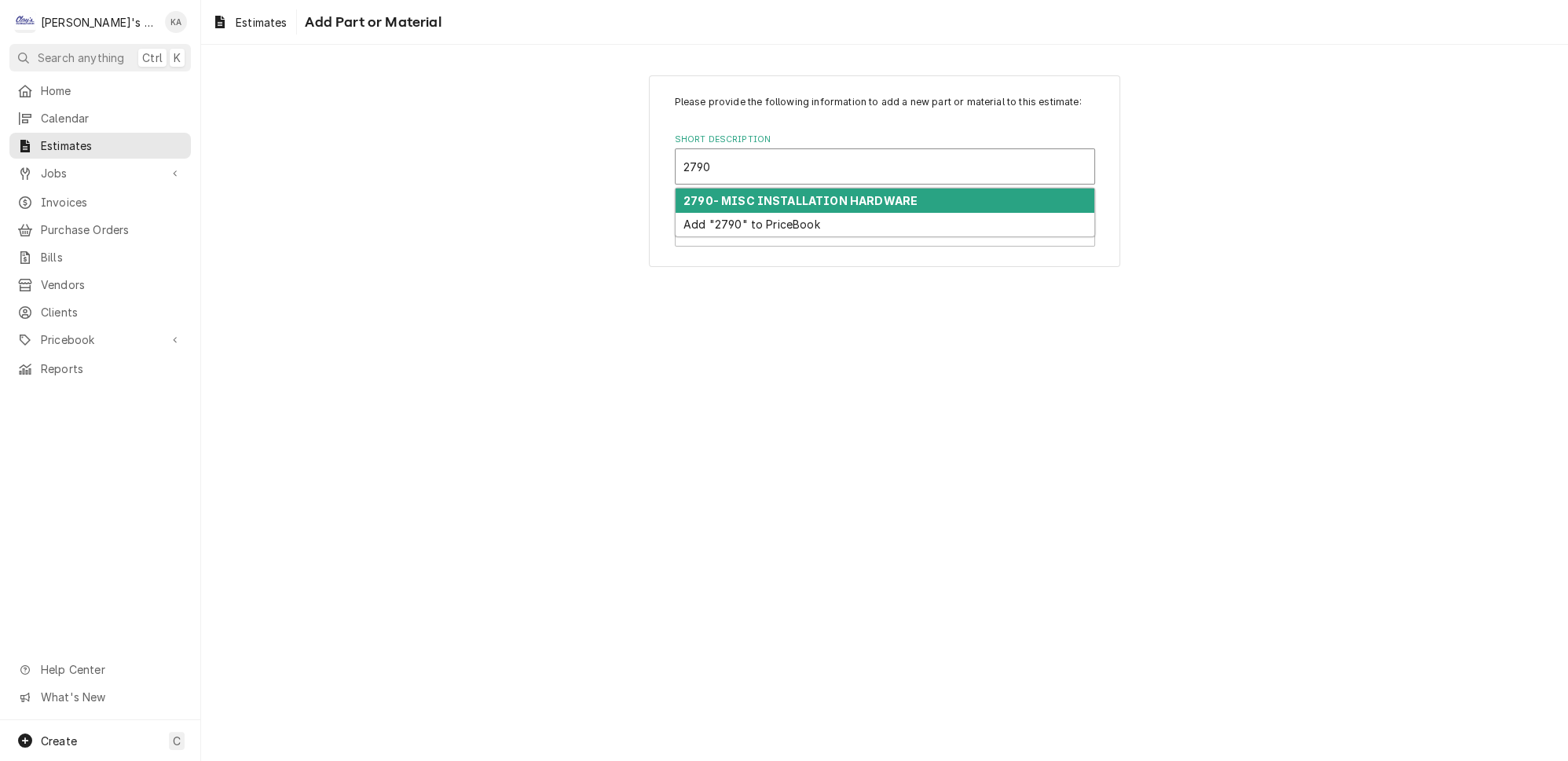
click at [840, 208] on strong "2790- MISC INSTALLATION HARDWARE" at bounding box center [801, 200] width 235 height 13
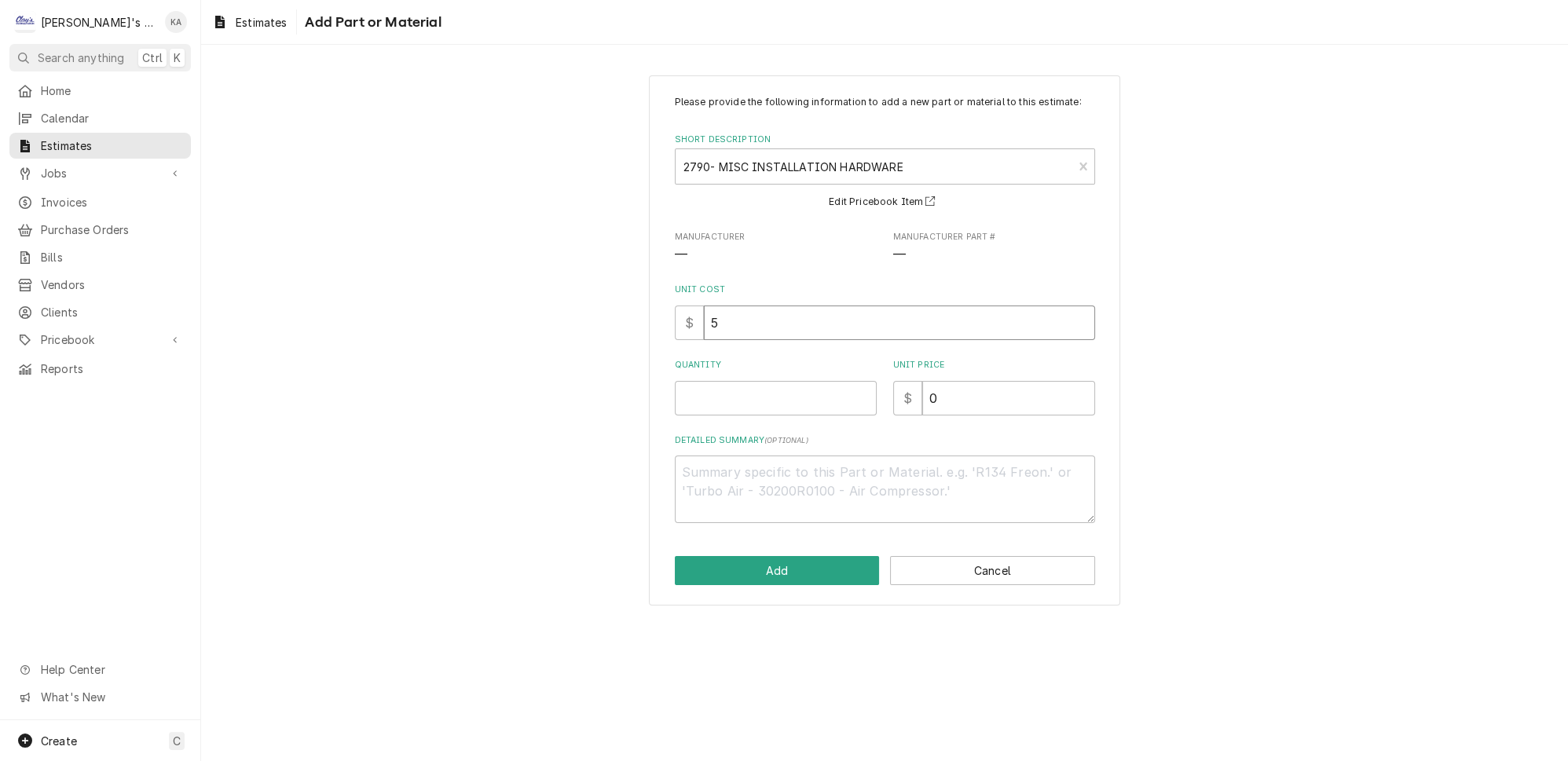
click at [723, 335] on input "5" at bounding box center [899, 322] width 392 height 35
type textarea "x"
type input "50"
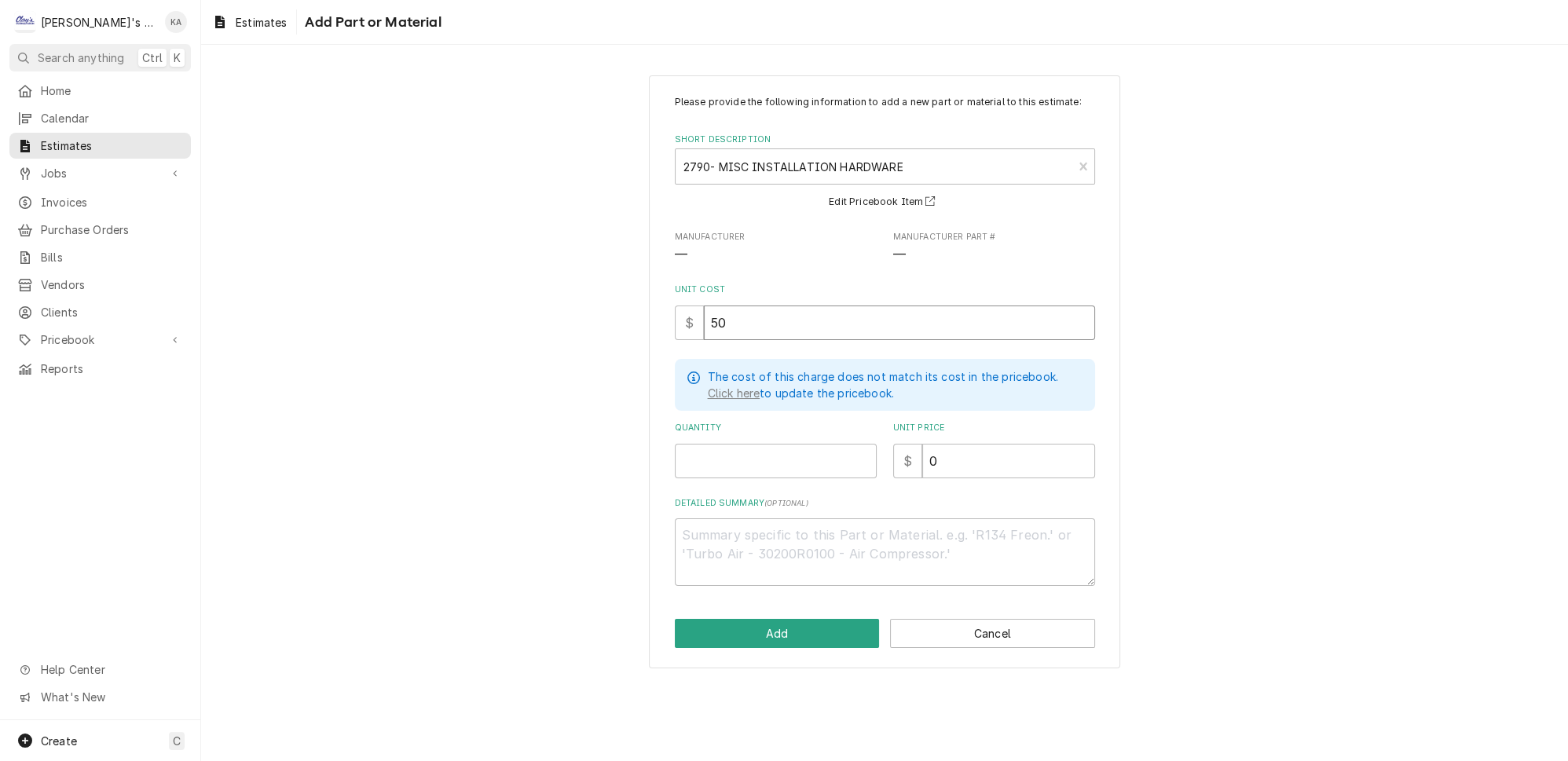
type textarea "x"
type input "50"
type textarea "x"
type input "1"
type textarea "x"
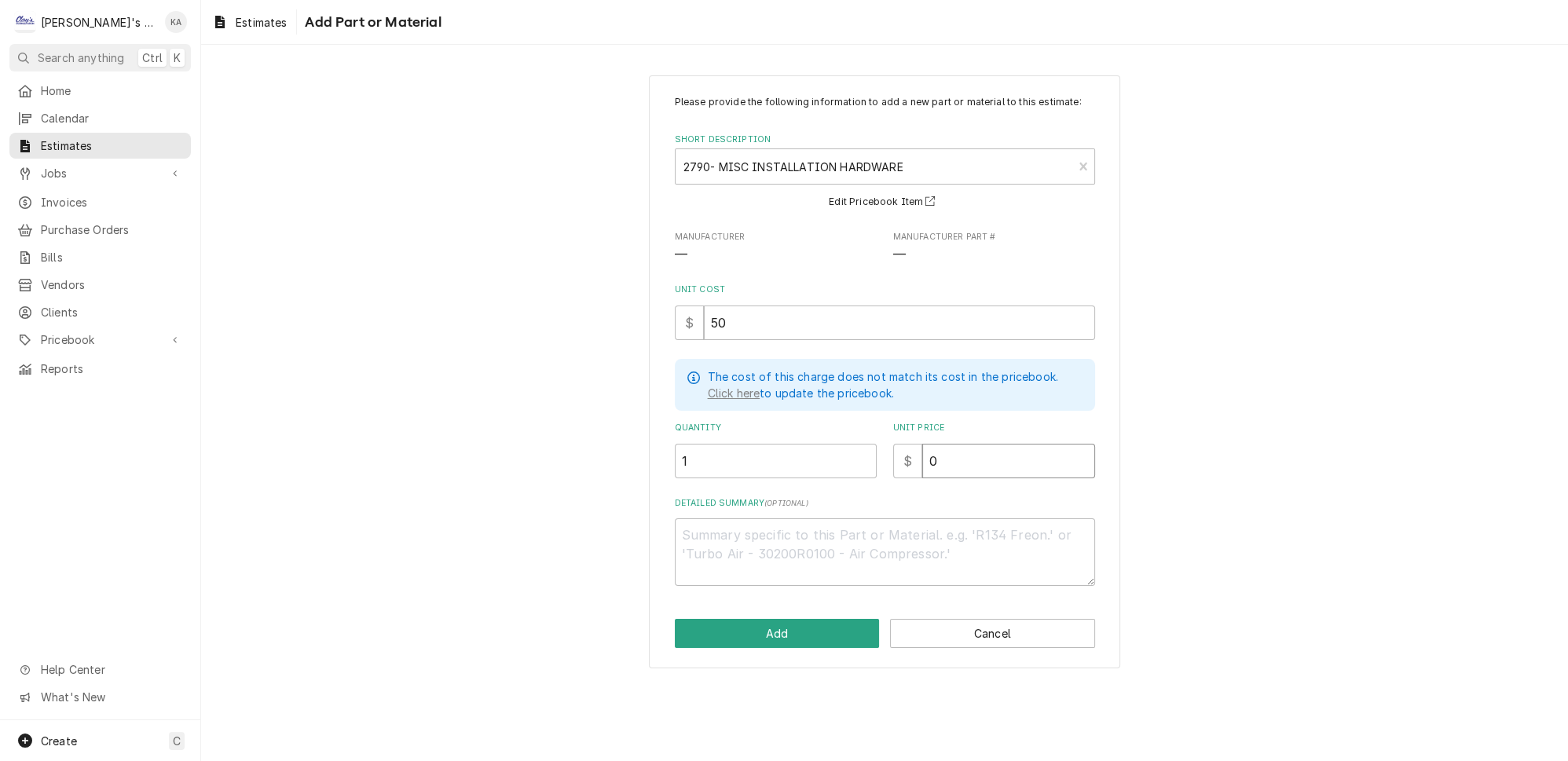
type input "1"
type textarea "x"
type input "10"
type textarea "x"
type input "105"
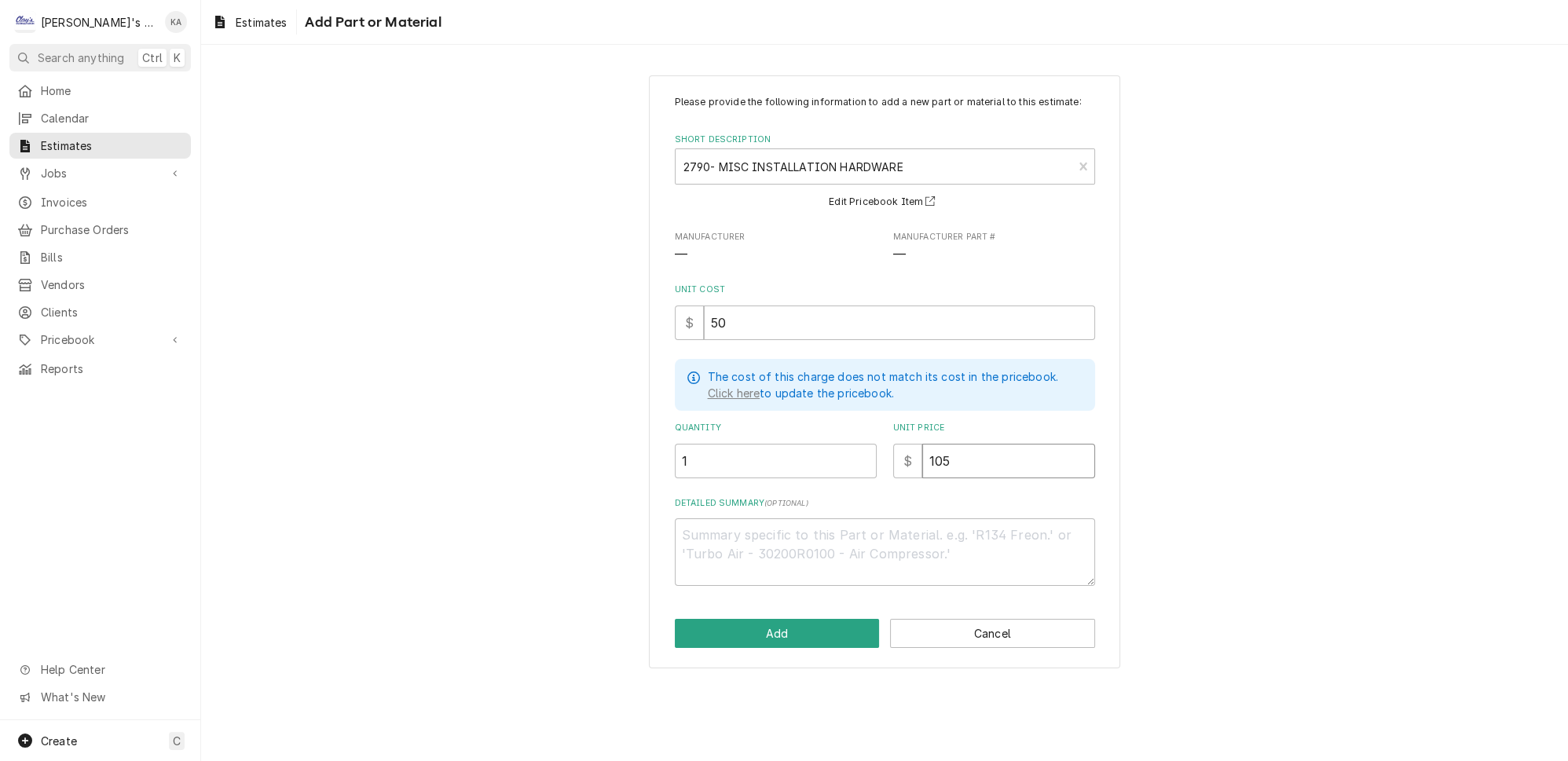
type textarea "x"
type input "105"
click at [804, 636] on button "Add" at bounding box center [777, 633] width 205 height 29
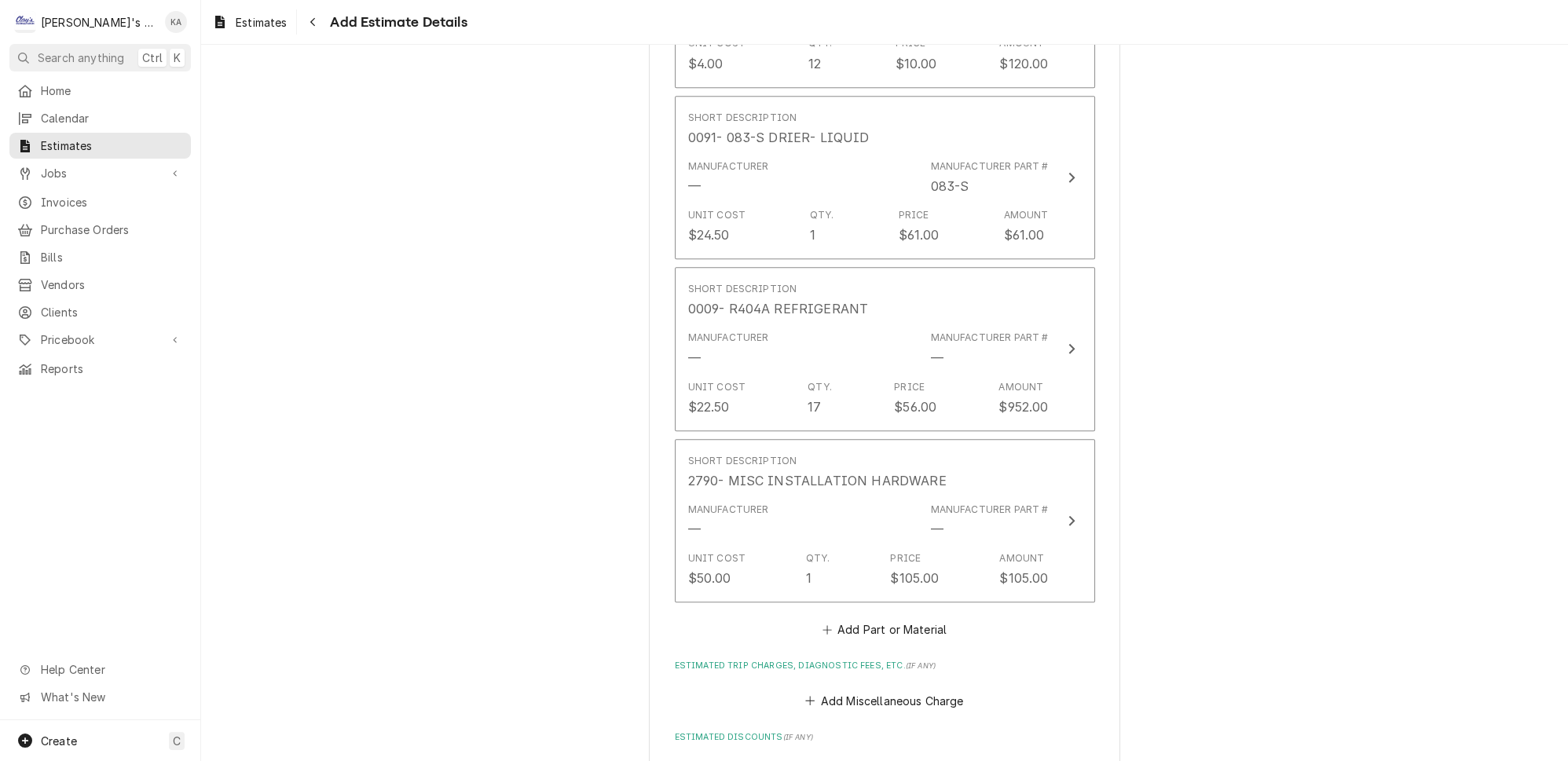
scroll to position [2472, 0]
type textarea "x"
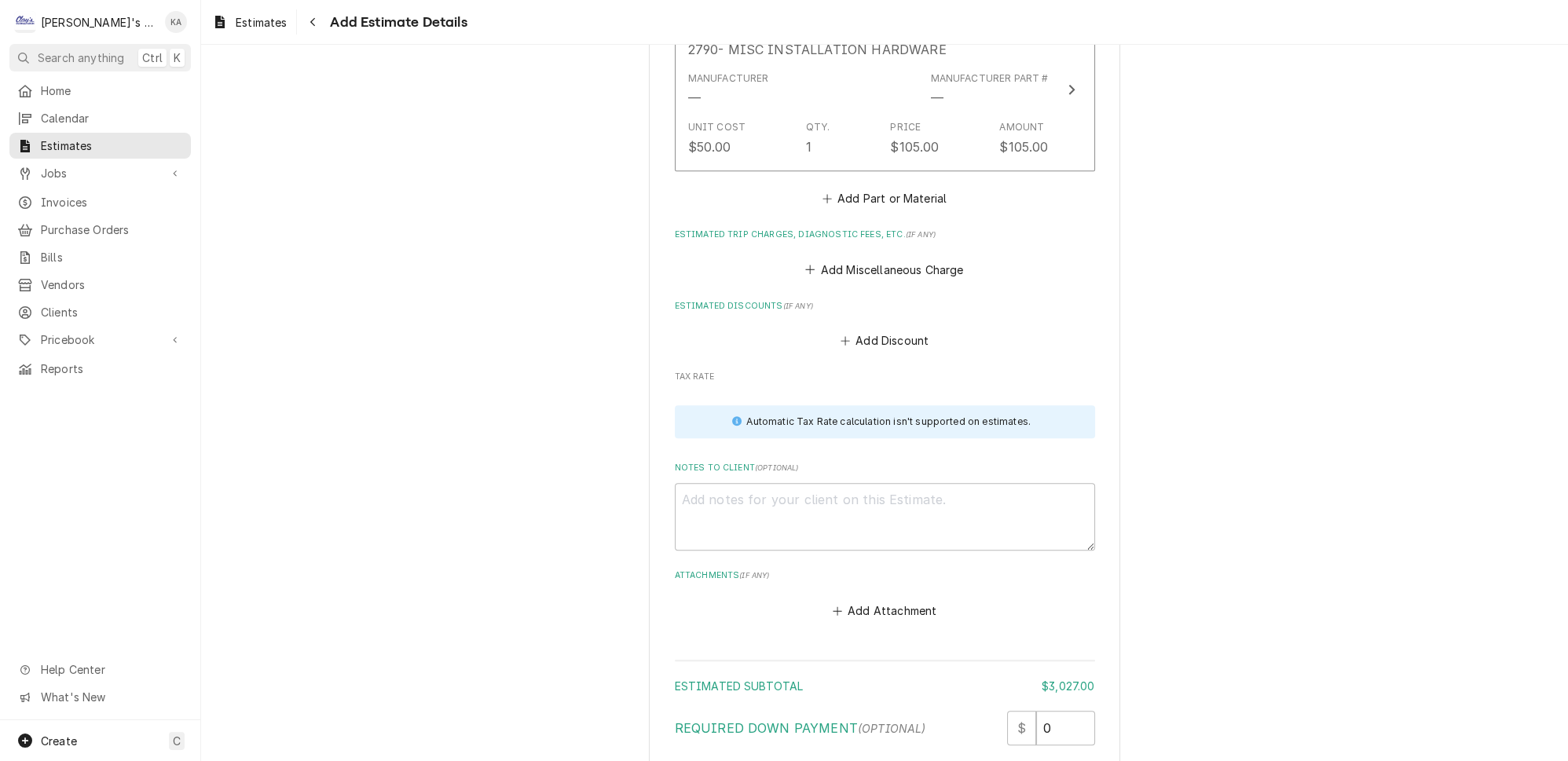
scroll to position [2686, 0]
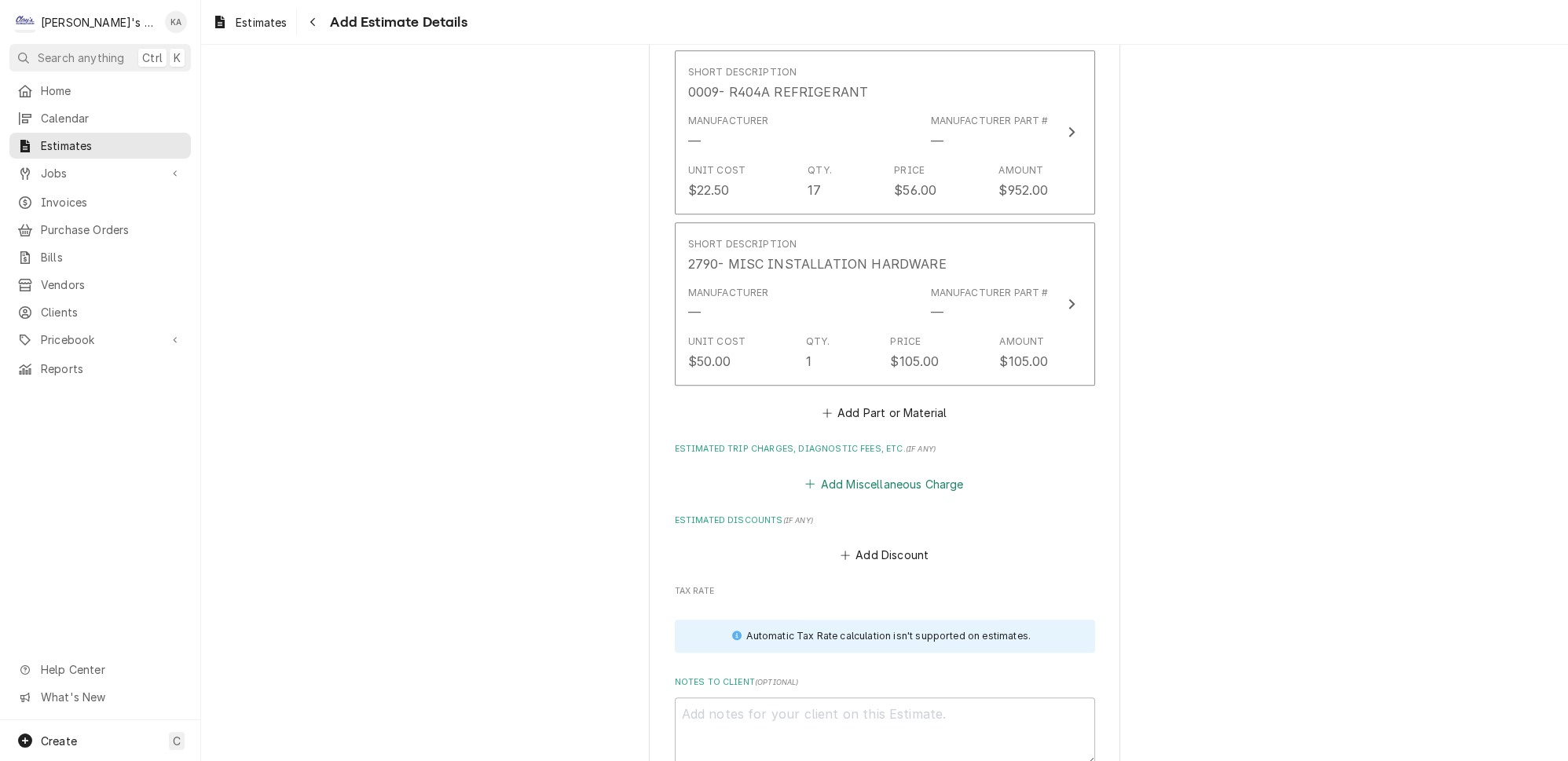
click at [878, 473] on button "Add Miscellaneous Charge" at bounding box center [884, 484] width 163 height 22
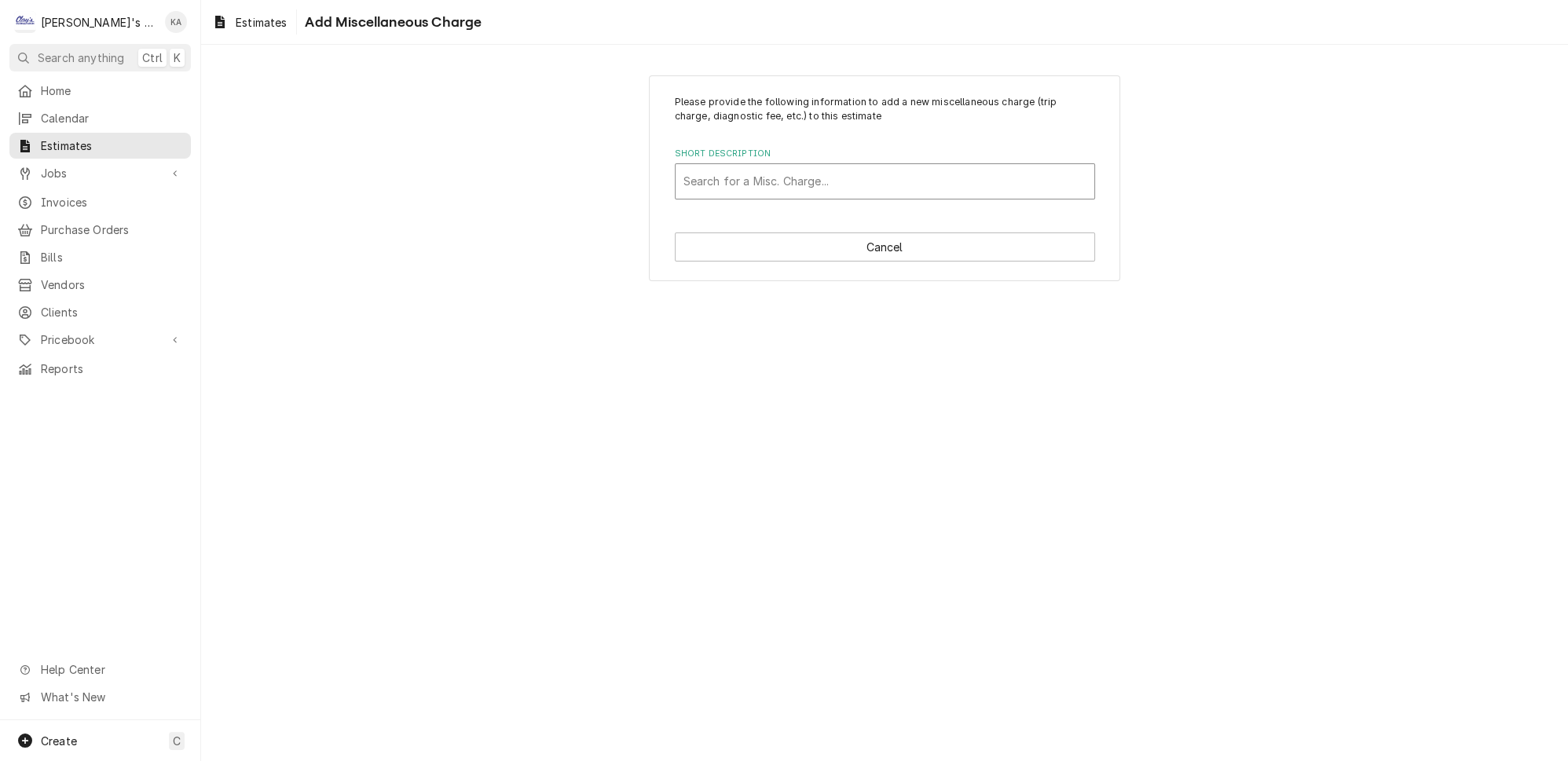
click at [835, 174] on div "Short Description" at bounding box center [884, 181] width 402 height 28
type input "TC"
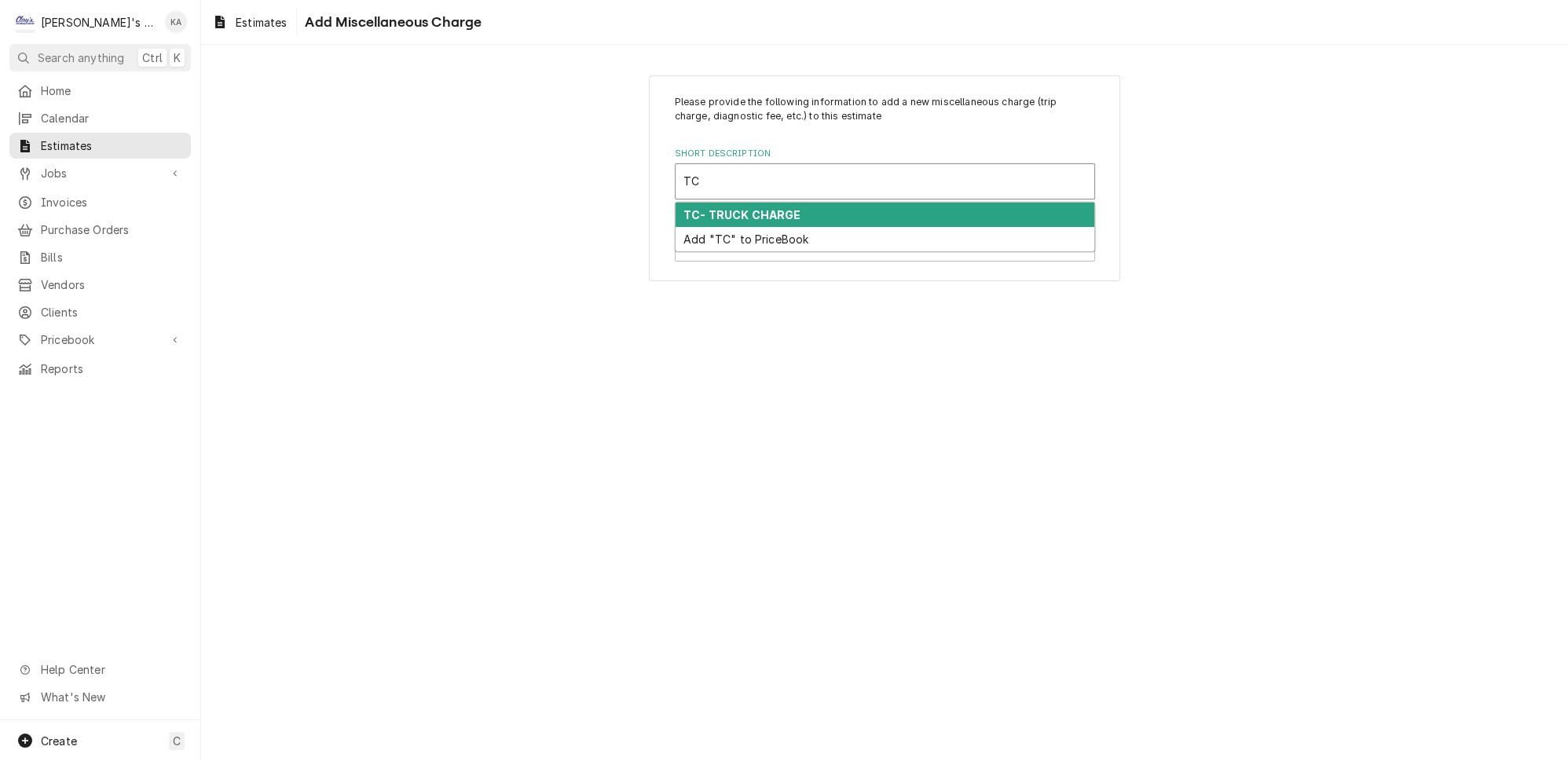
click at [840, 204] on div "TC- TRUCK CHARGE" at bounding box center [884, 215] width 418 height 25
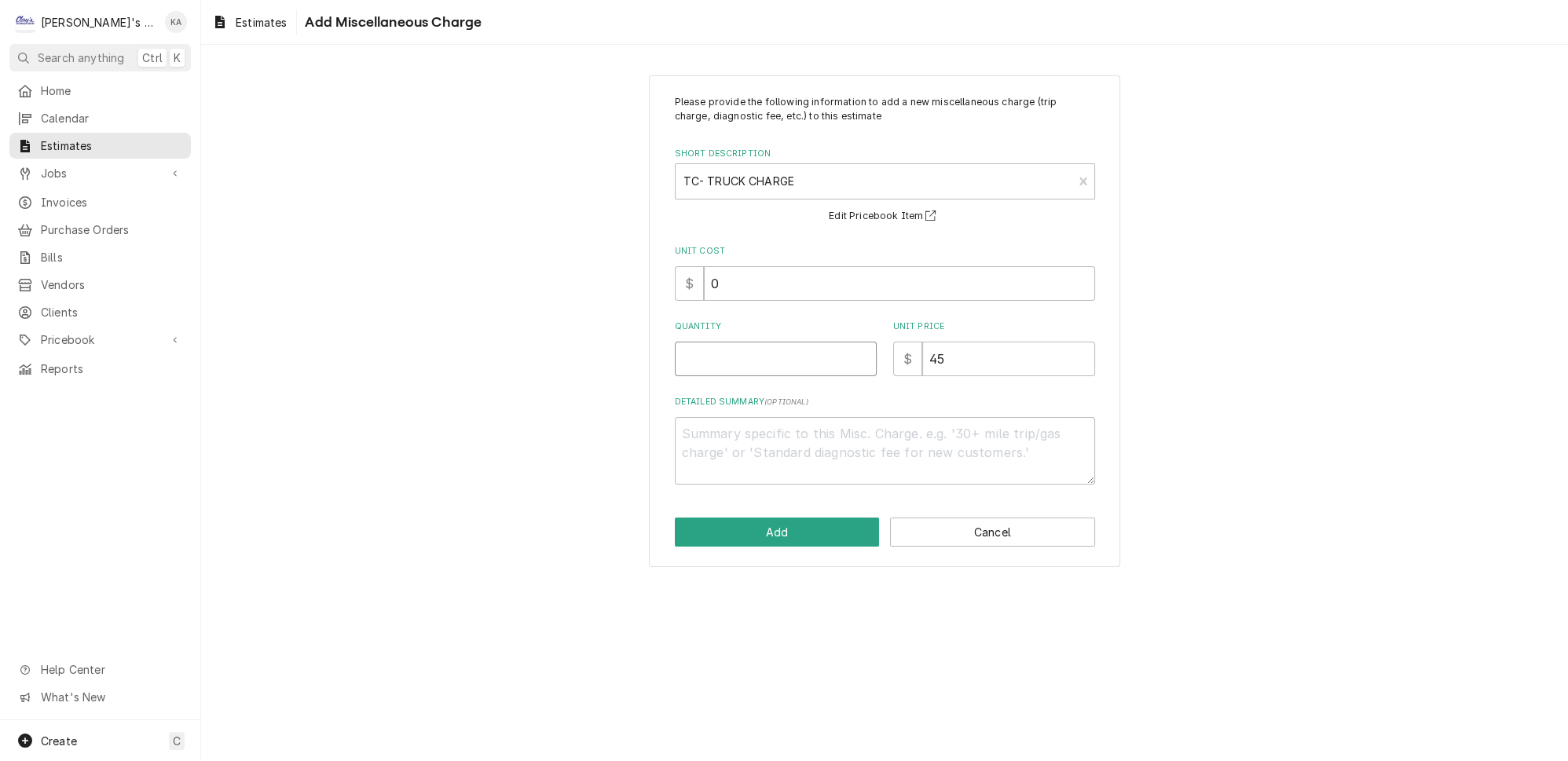
click at [708, 346] on input "Quantity" at bounding box center [775, 359] width 202 height 35
type textarea "x"
type input "1"
type textarea "x"
type input "1"
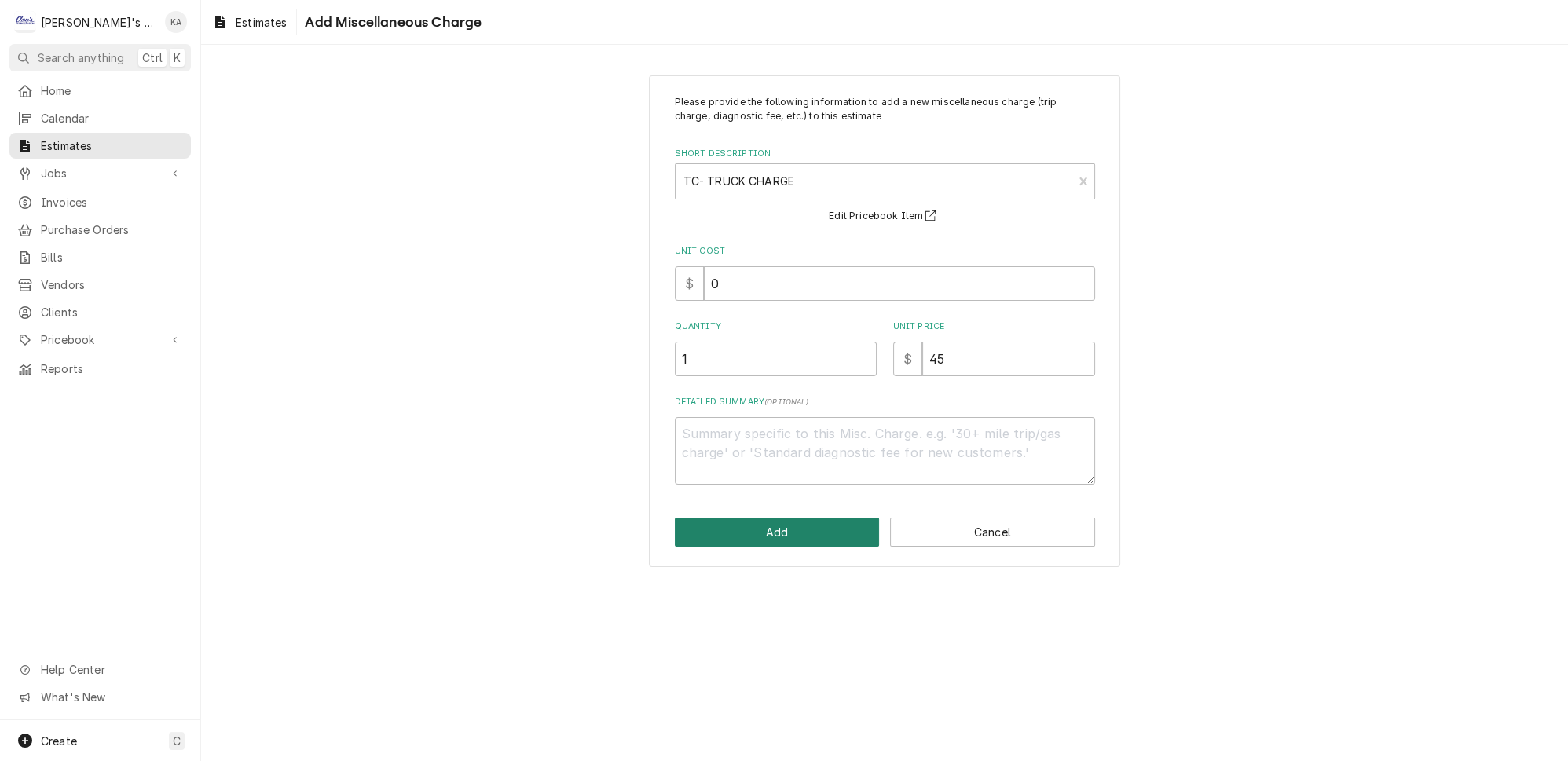
click at [782, 521] on button "Add" at bounding box center [777, 532] width 205 height 29
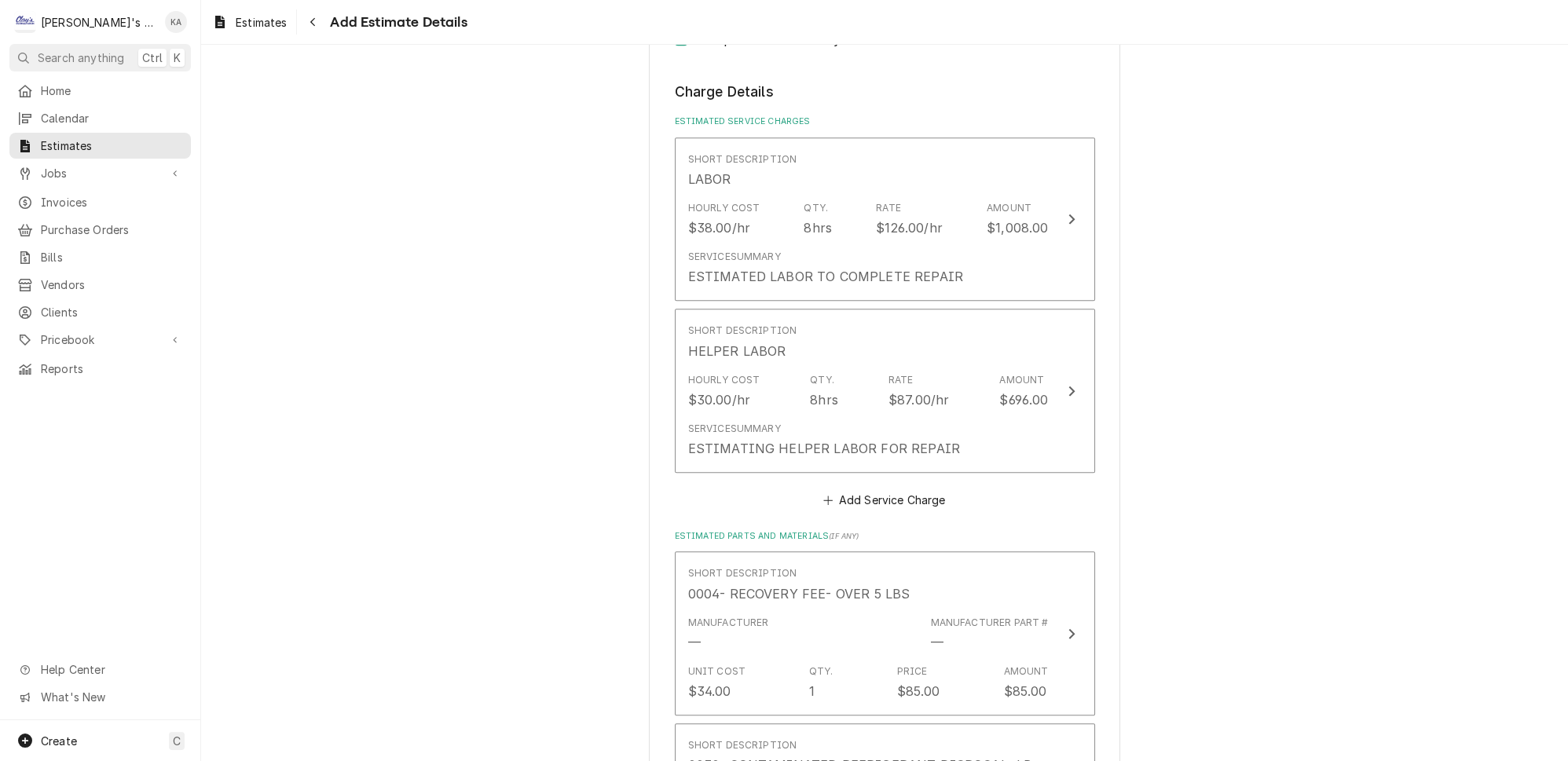
scroll to position [1670, 0]
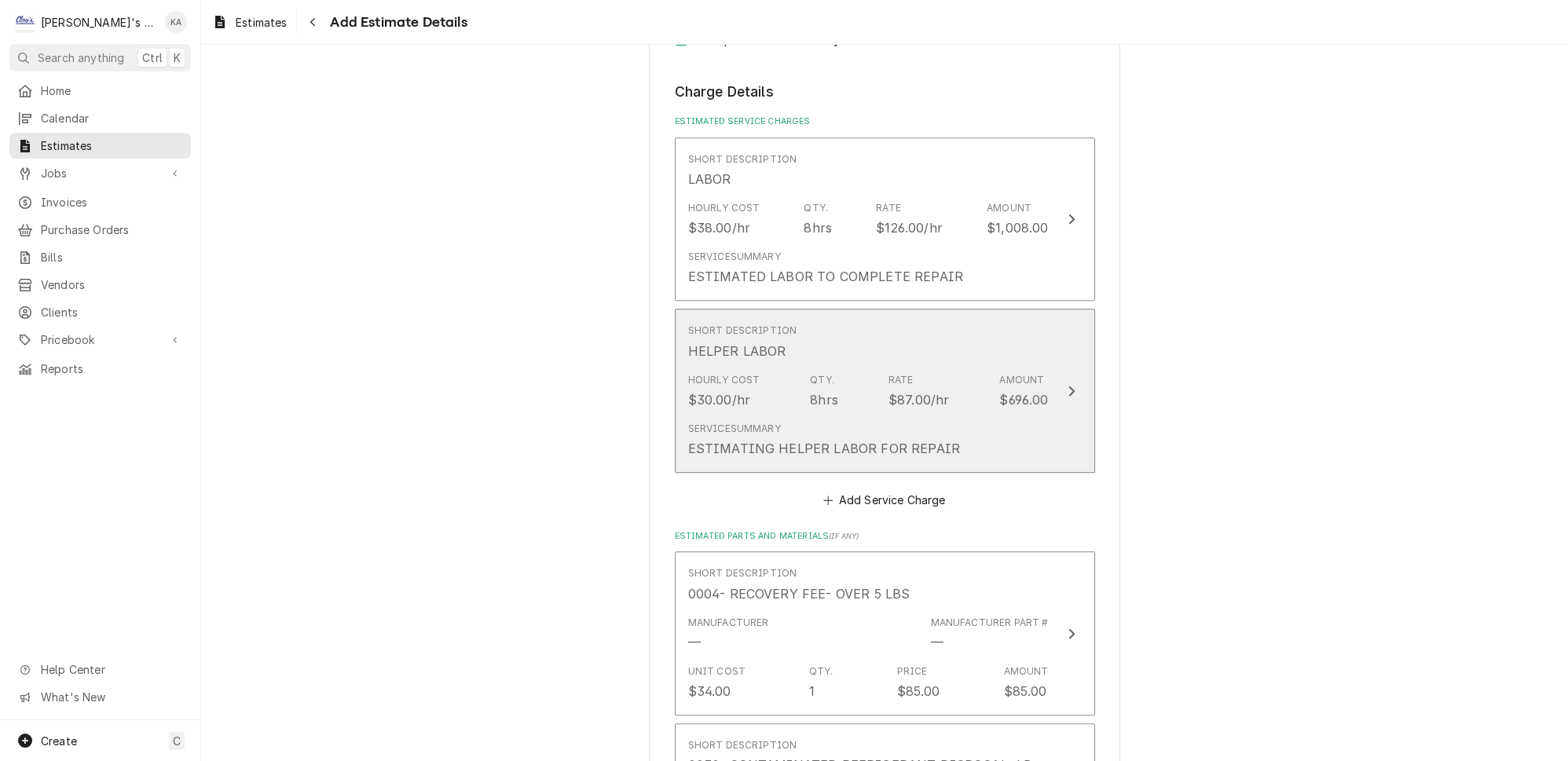
click at [1067, 384] on icon "Update Line Item" at bounding box center [1071, 390] width 8 height 13
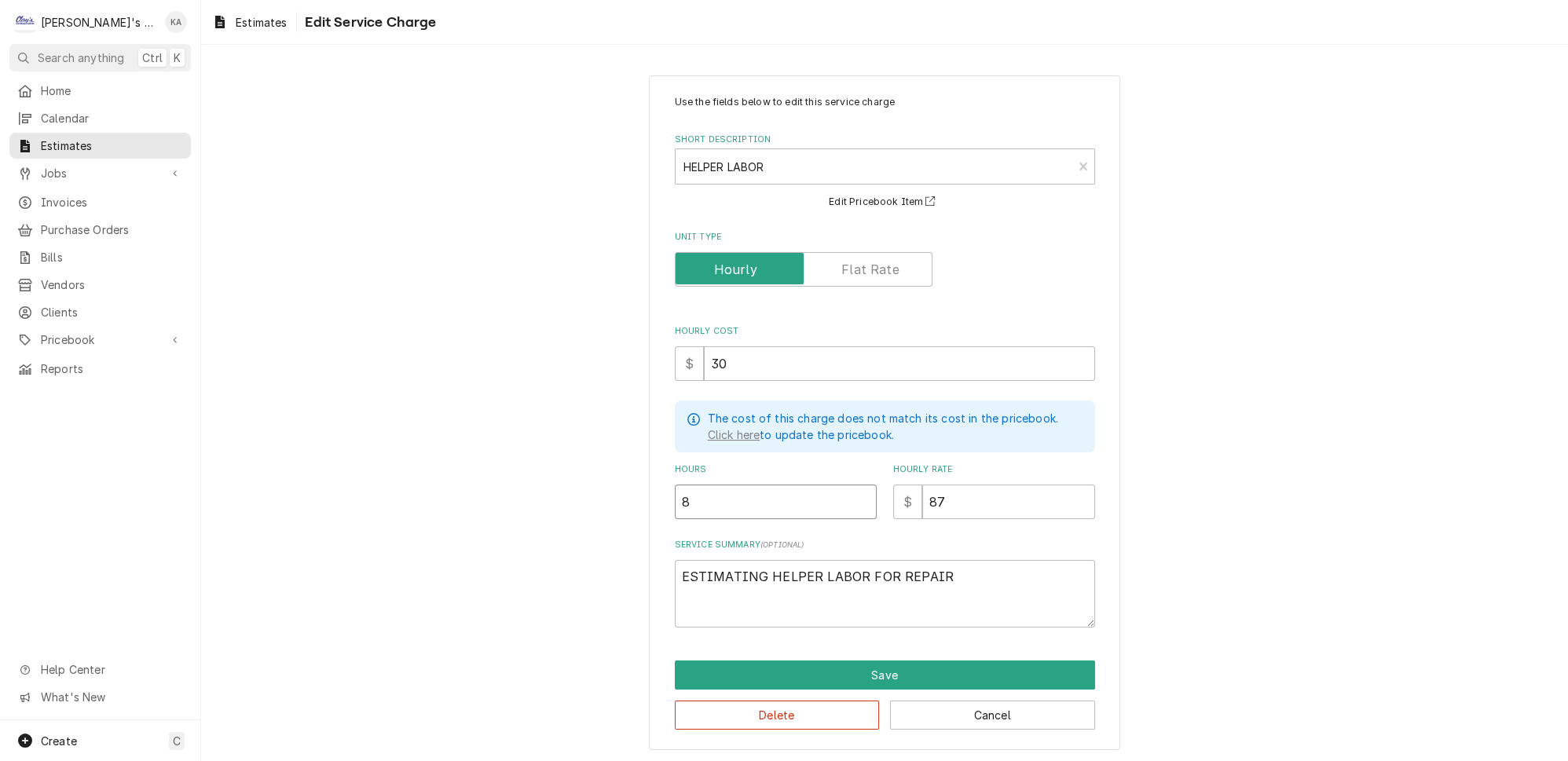
click at [694, 489] on input "8" at bounding box center [775, 502] width 202 height 35
type textarea "x"
type input "6"
type textarea "x"
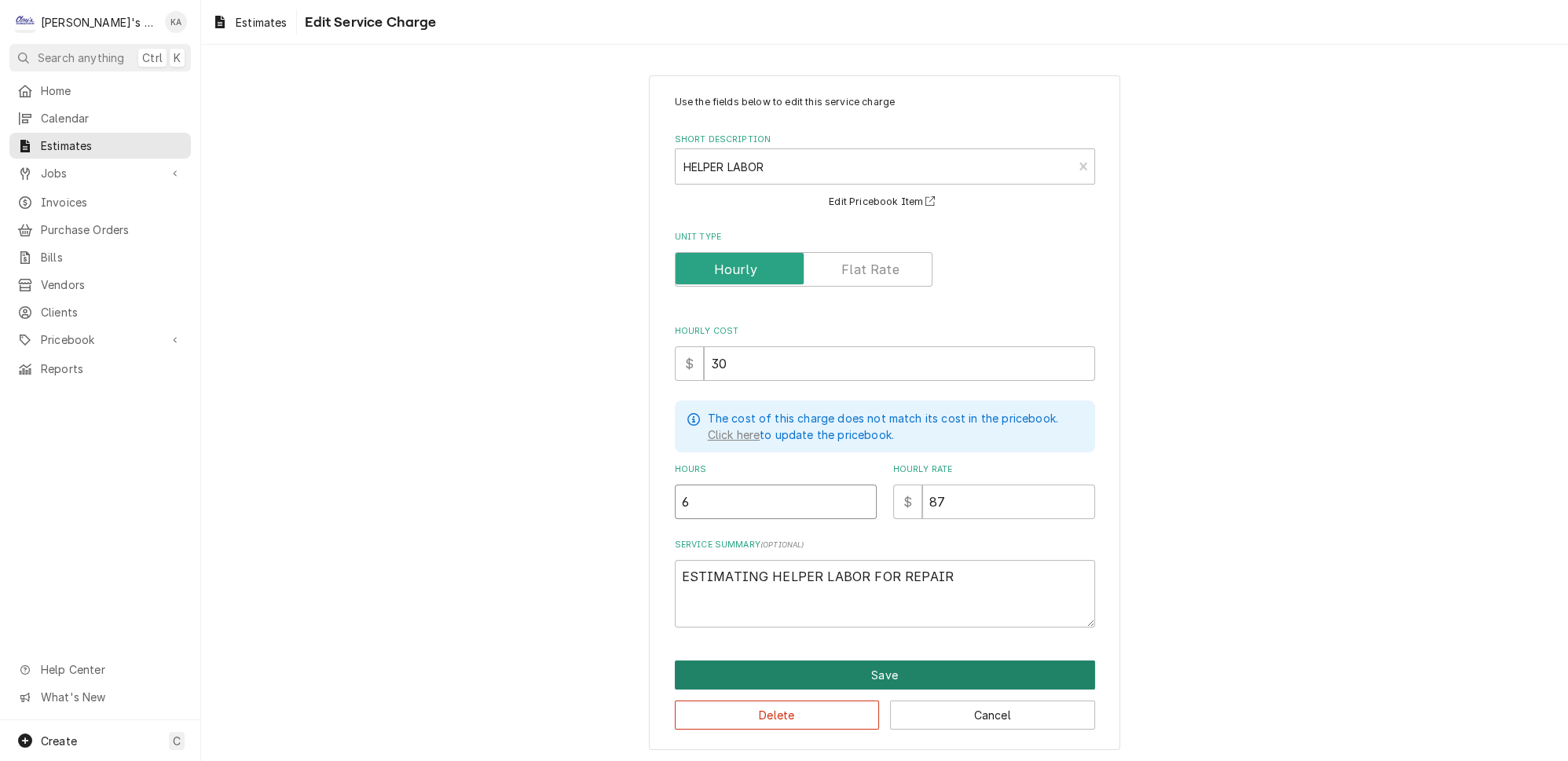
type input "6"
click at [875, 661] on button "Save" at bounding box center [884, 675] width 420 height 29
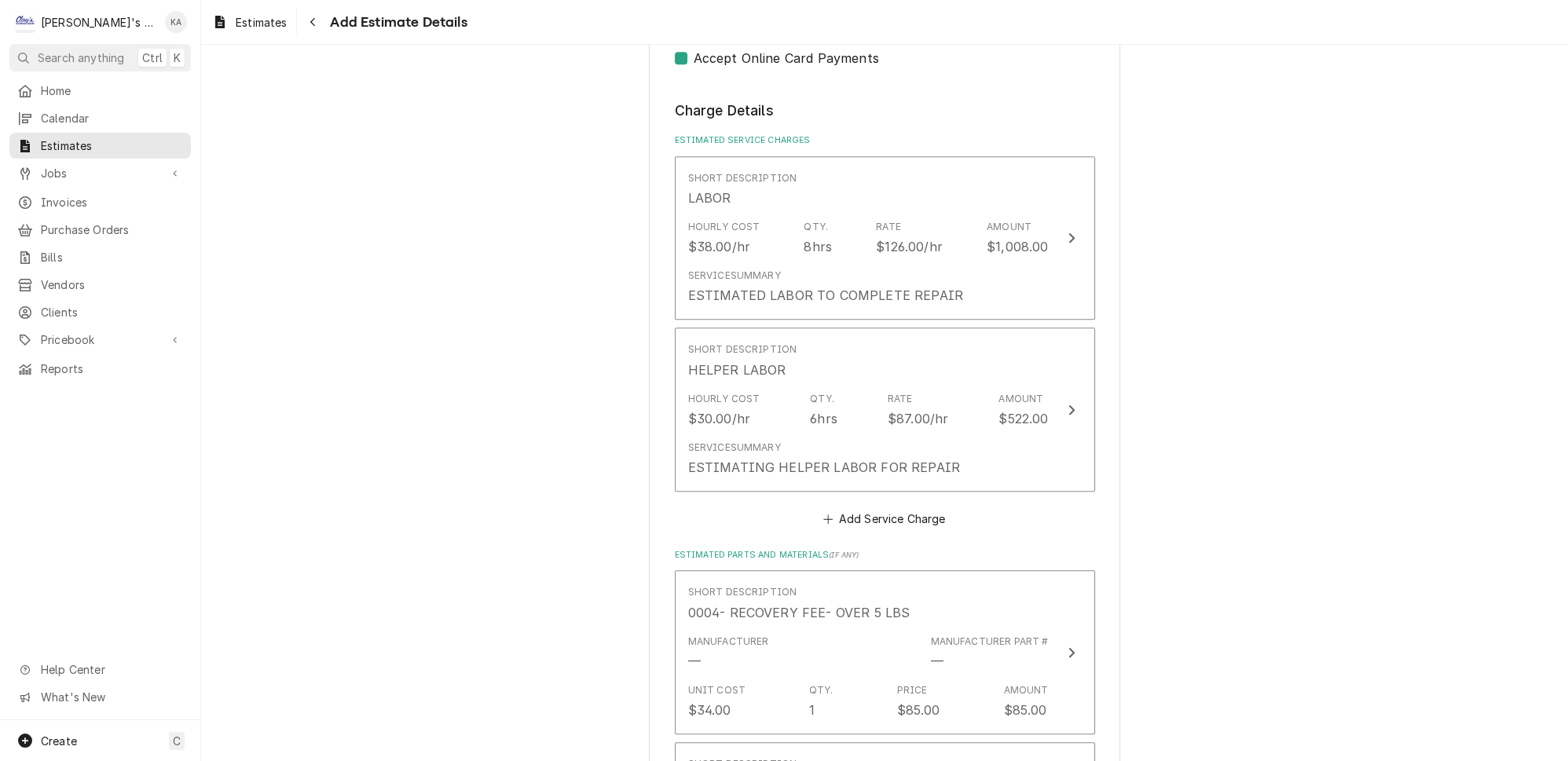
scroll to position [1653, 0]
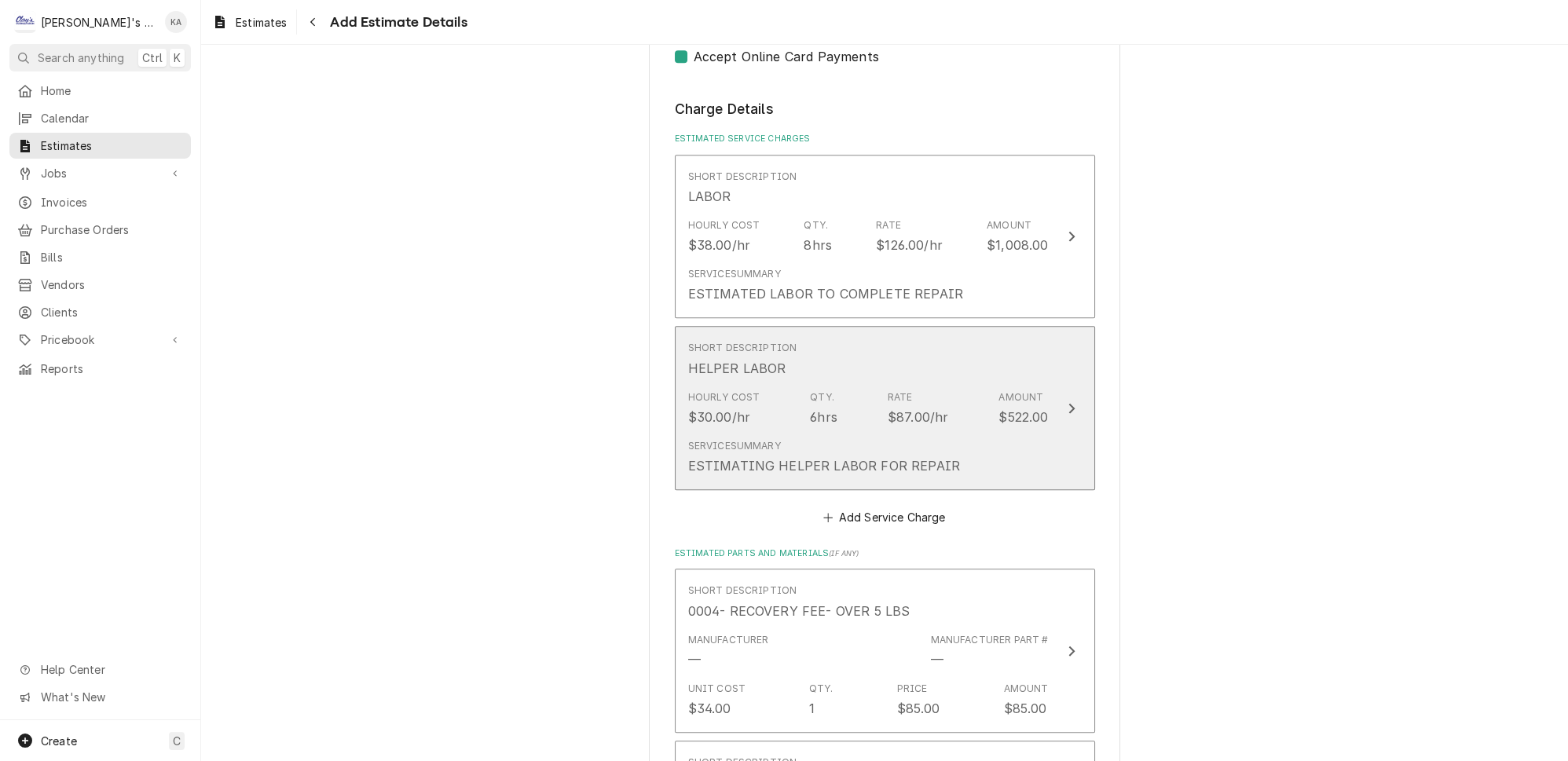
click at [1029, 434] on button "Short Description HELPER LABOR Hourly Cost $30.00/hr Qty. 6hrs Rate $87.00/hr A…" at bounding box center [884, 407] width 420 height 164
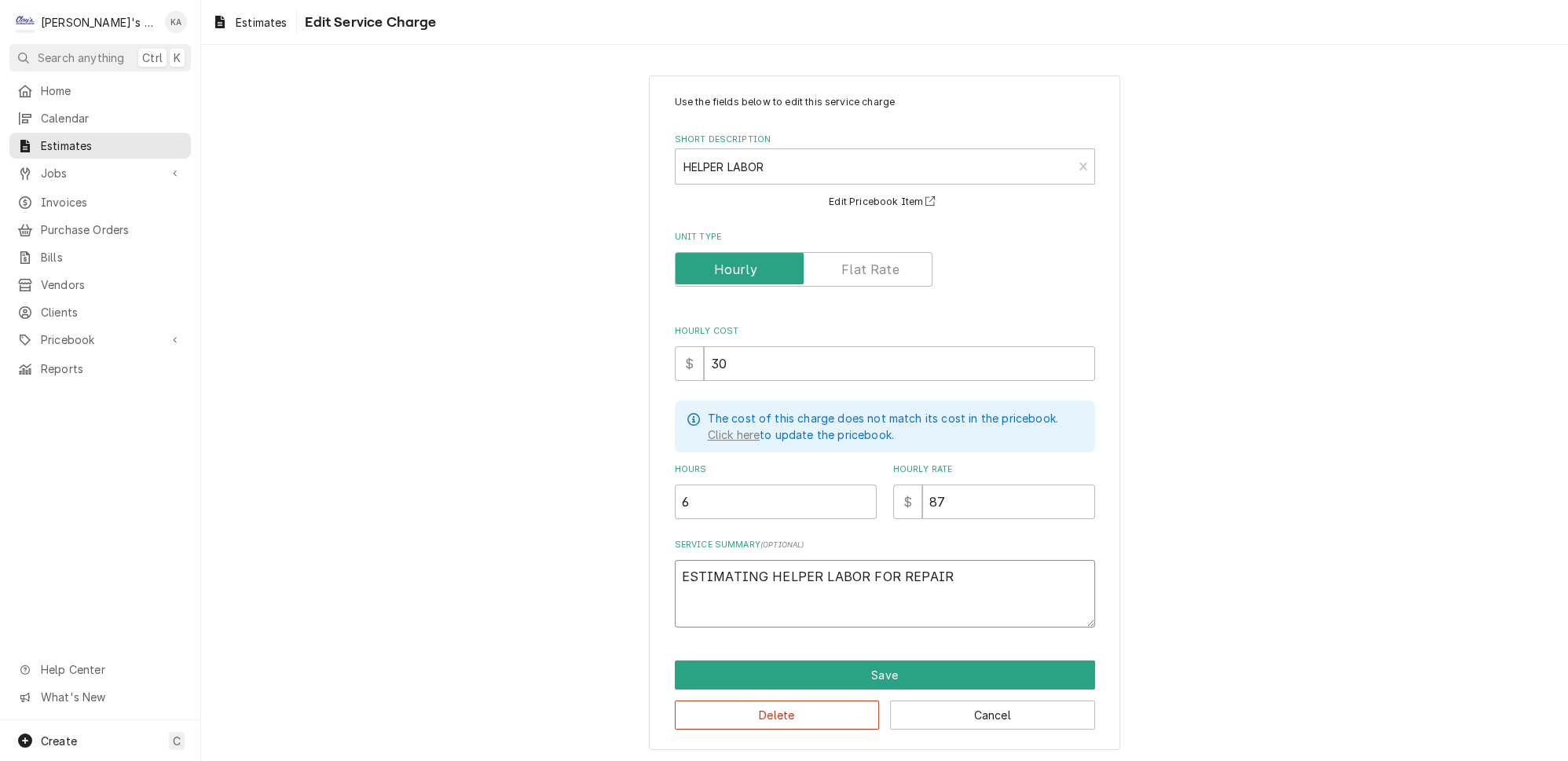
click at [762, 560] on textarea "ESTIMATING HELPER LABOR FOR REPAIR" at bounding box center [884, 594] width 420 height 68
type textarea "x"
type textarea "ESTIMATIN HELPER LABOR FOR REPAIR"
type textarea "x"
type textarea "ESTIMATI HELPER LABOR FOR REPAIR"
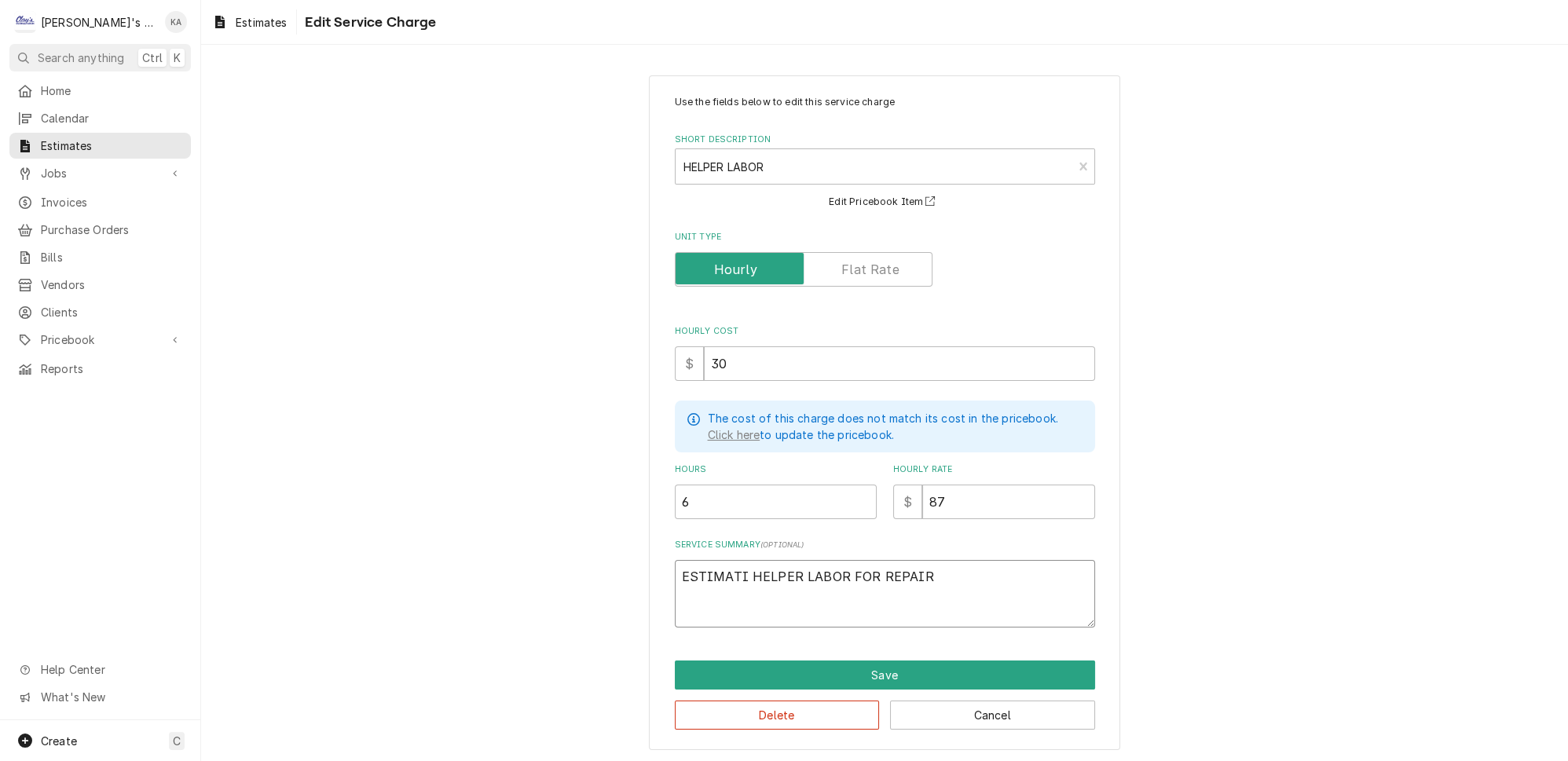
type textarea "x"
type textarea "ESTIMAT HELPER LABOR FOR REPAIR"
type textarea "x"
type textarea "ESTIMATE HELPER LABOR FOR REPAIR"
type textarea "x"
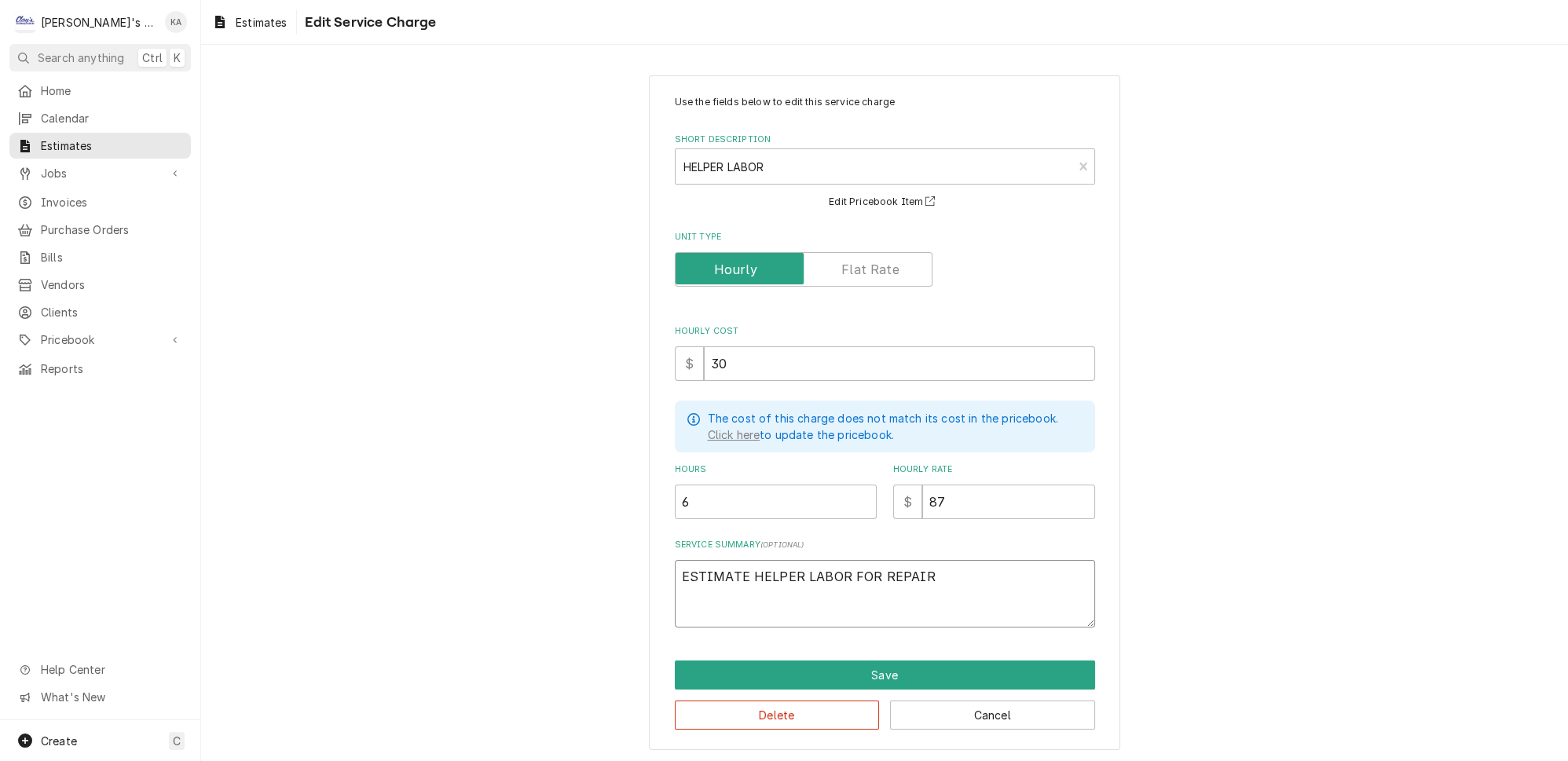
type textarea "ESTIMATED HELPER LABOR FOR REPAIR"
type textarea "x"
type textarea "ESTIMATED HELPER LABOR FOR REPAIR"
click at [882, 661] on button "Save" at bounding box center [884, 675] width 420 height 29
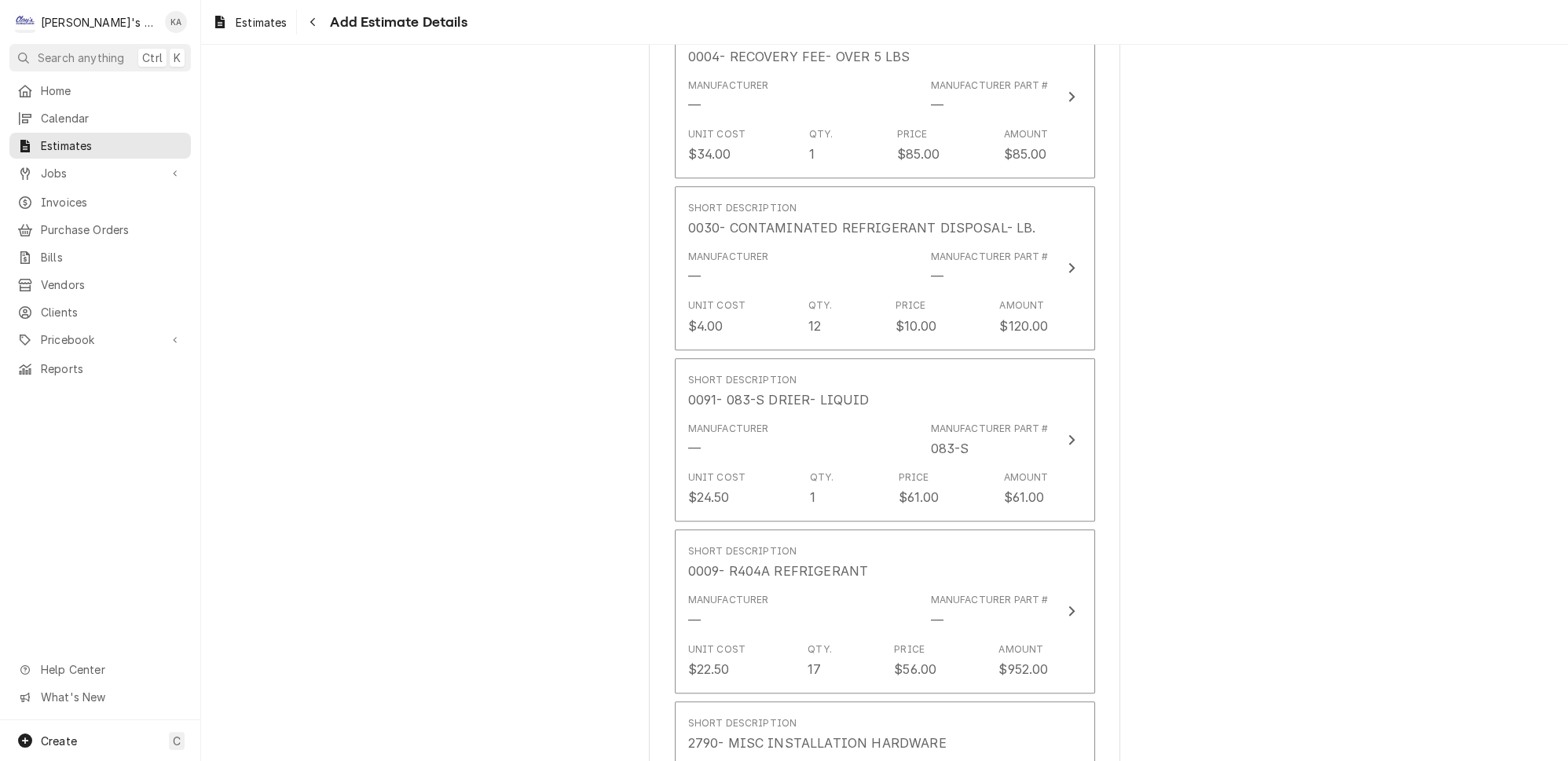
scroll to position [2351, 0]
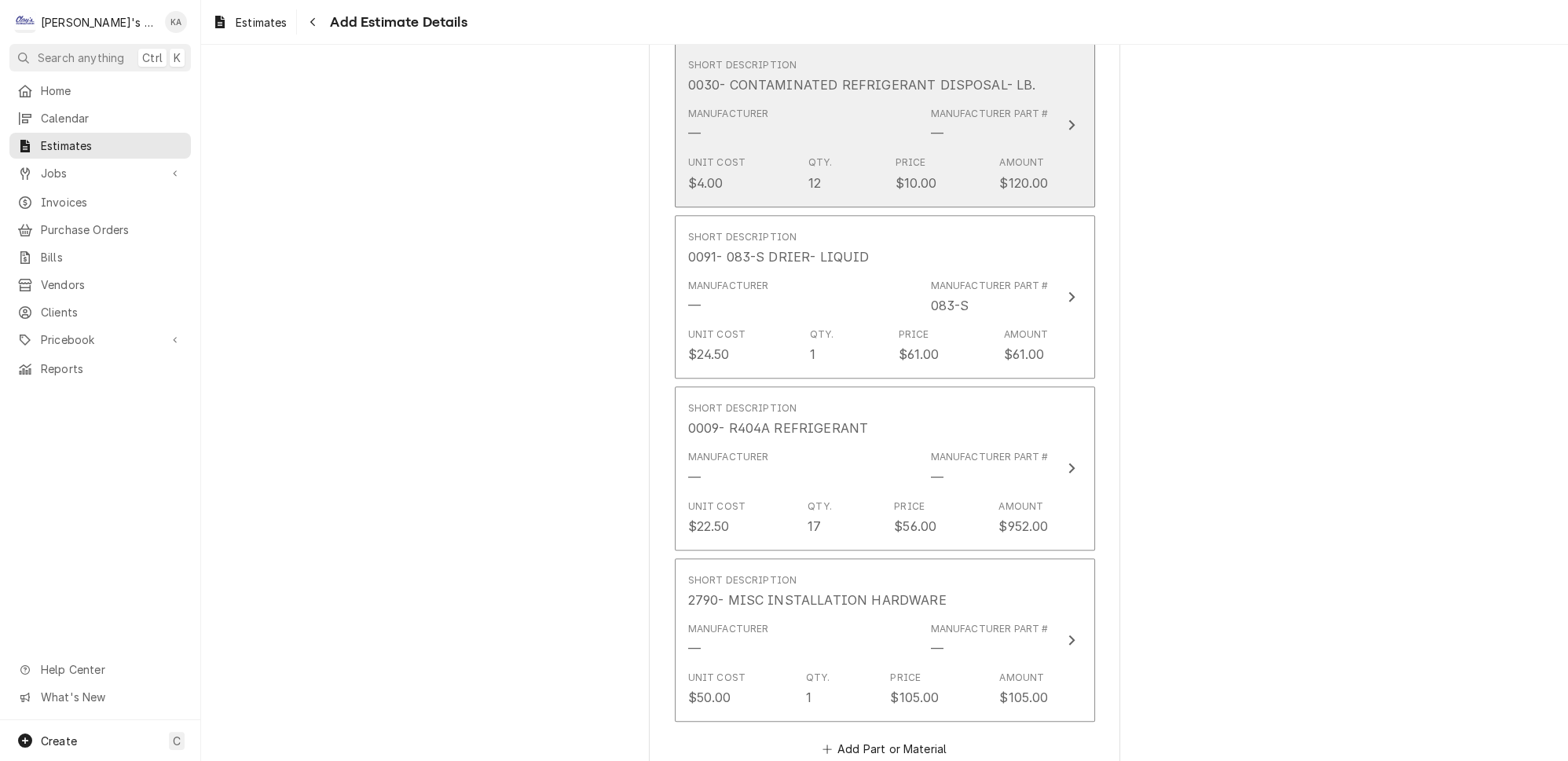
click at [1061, 115] on div "Update Line Item" at bounding box center [1071, 124] width 21 height 19
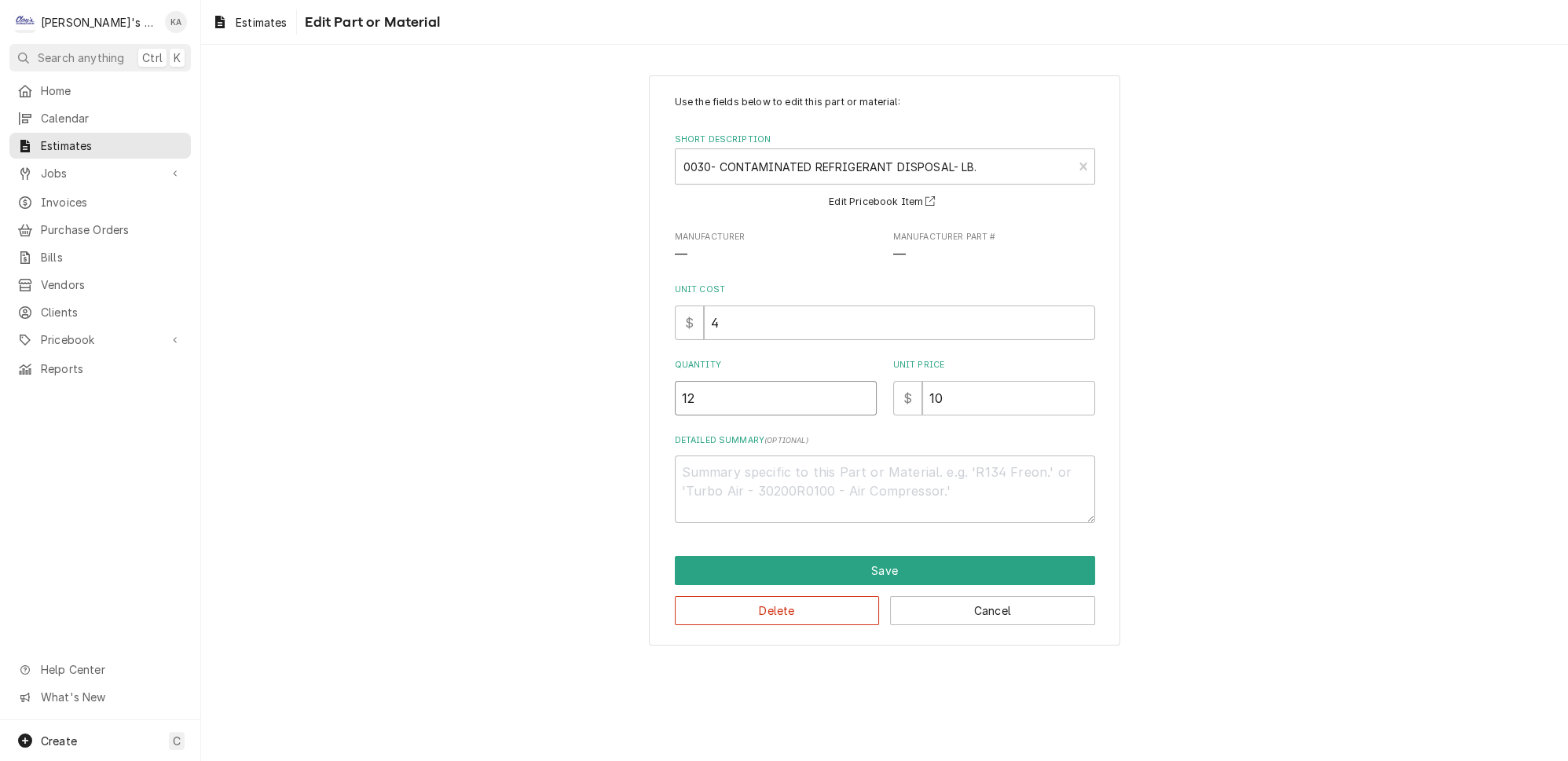
click at [705, 389] on input "12" at bounding box center [775, 397] width 202 height 35
type textarea "x"
type input "1"
type textarea "x"
type input "10"
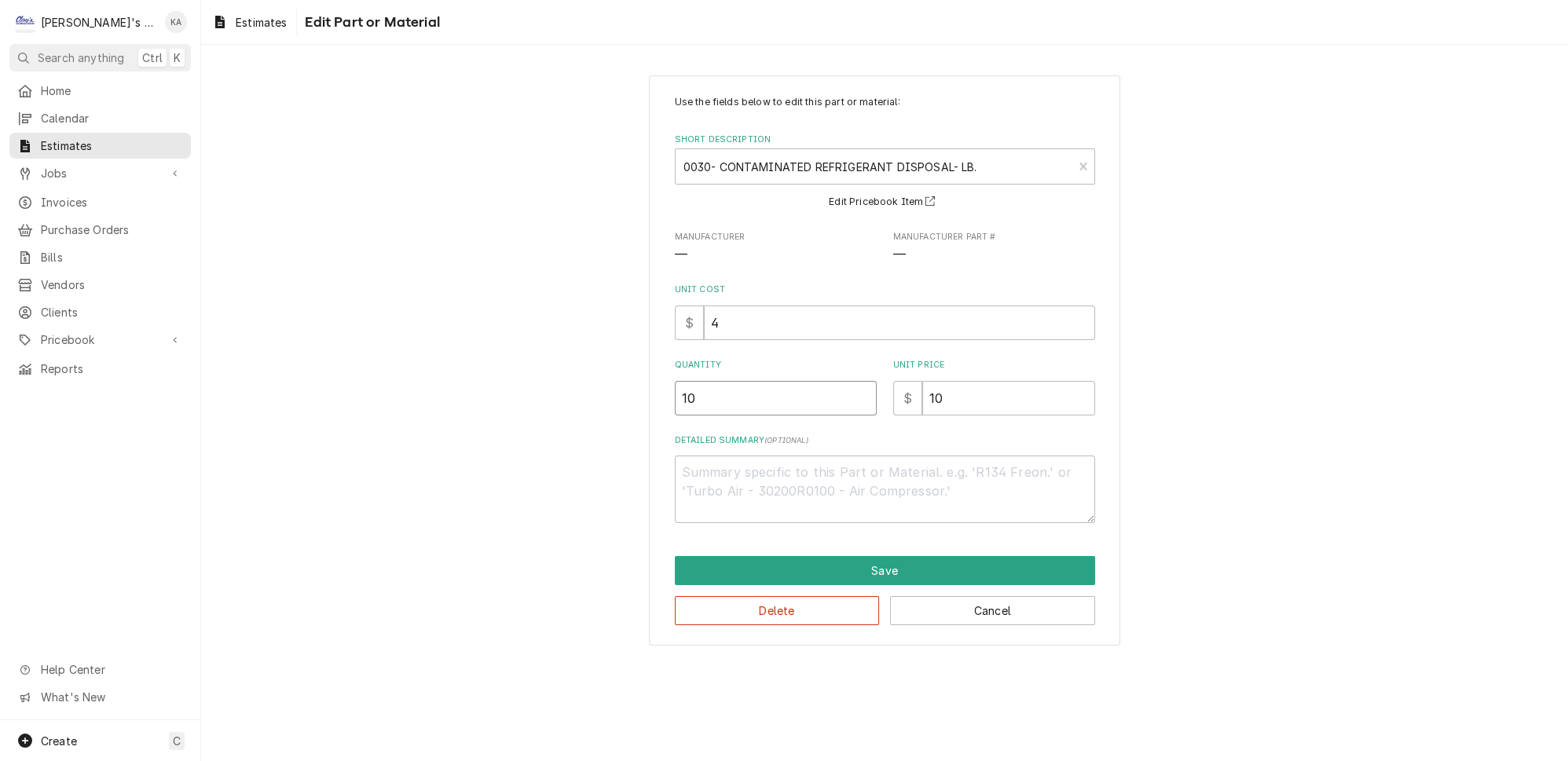
type textarea "x"
type input "10"
click at [879, 567] on button "Save" at bounding box center [884, 570] width 420 height 29
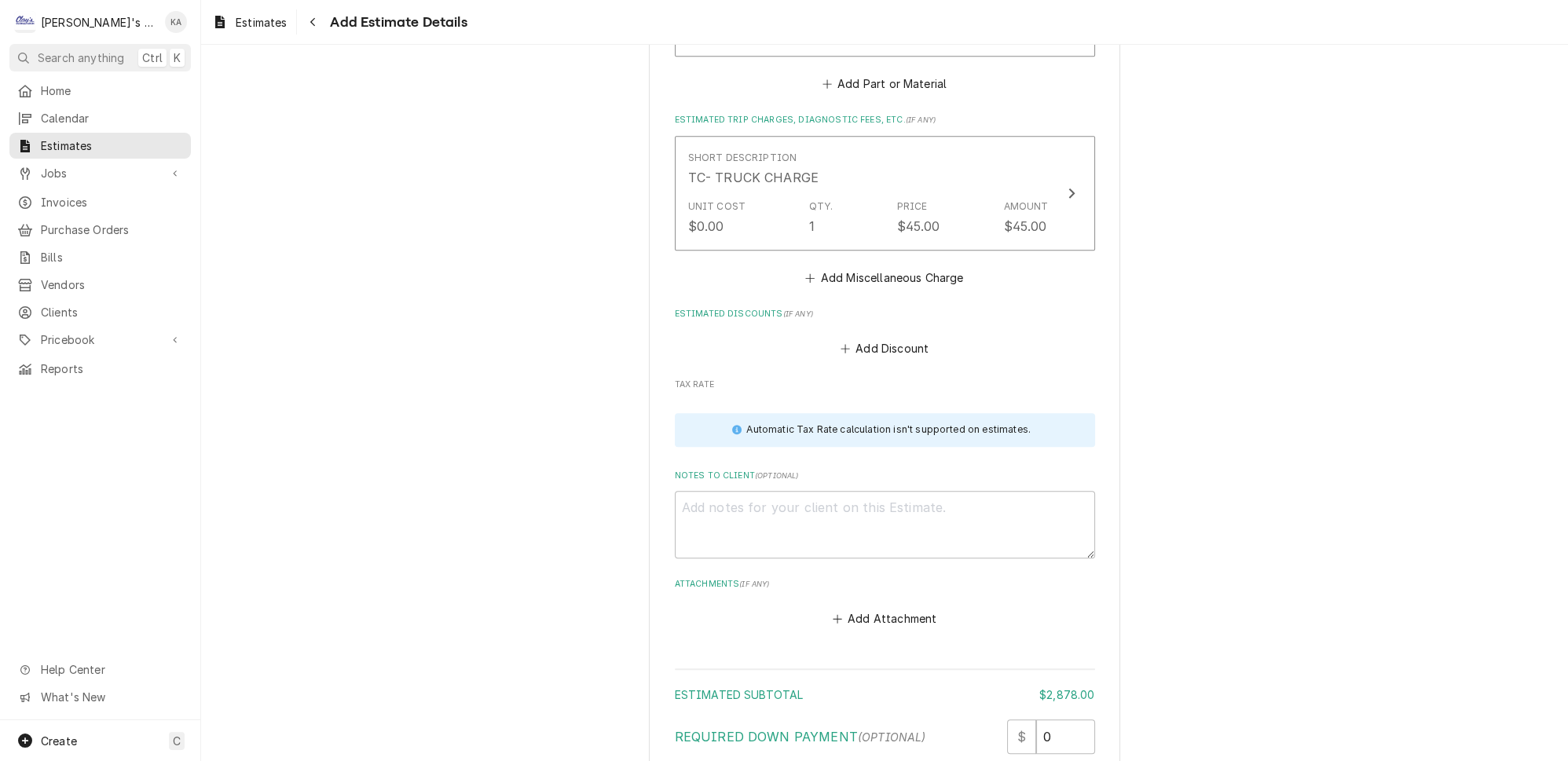
scroll to position [3119, 0]
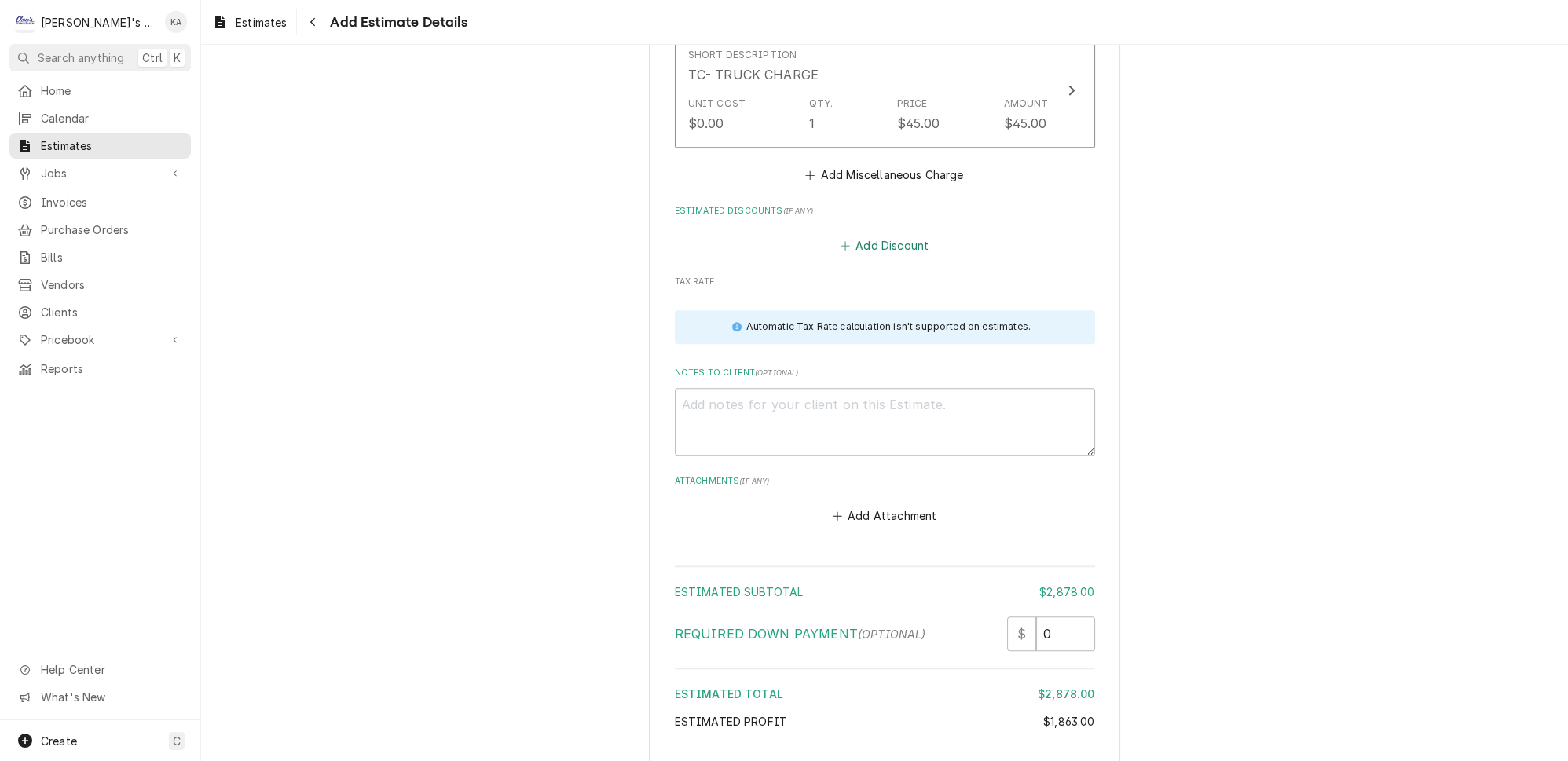
click at [874, 234] on button "Add Discount" at bounding box center [884, 245] width 93 height 22
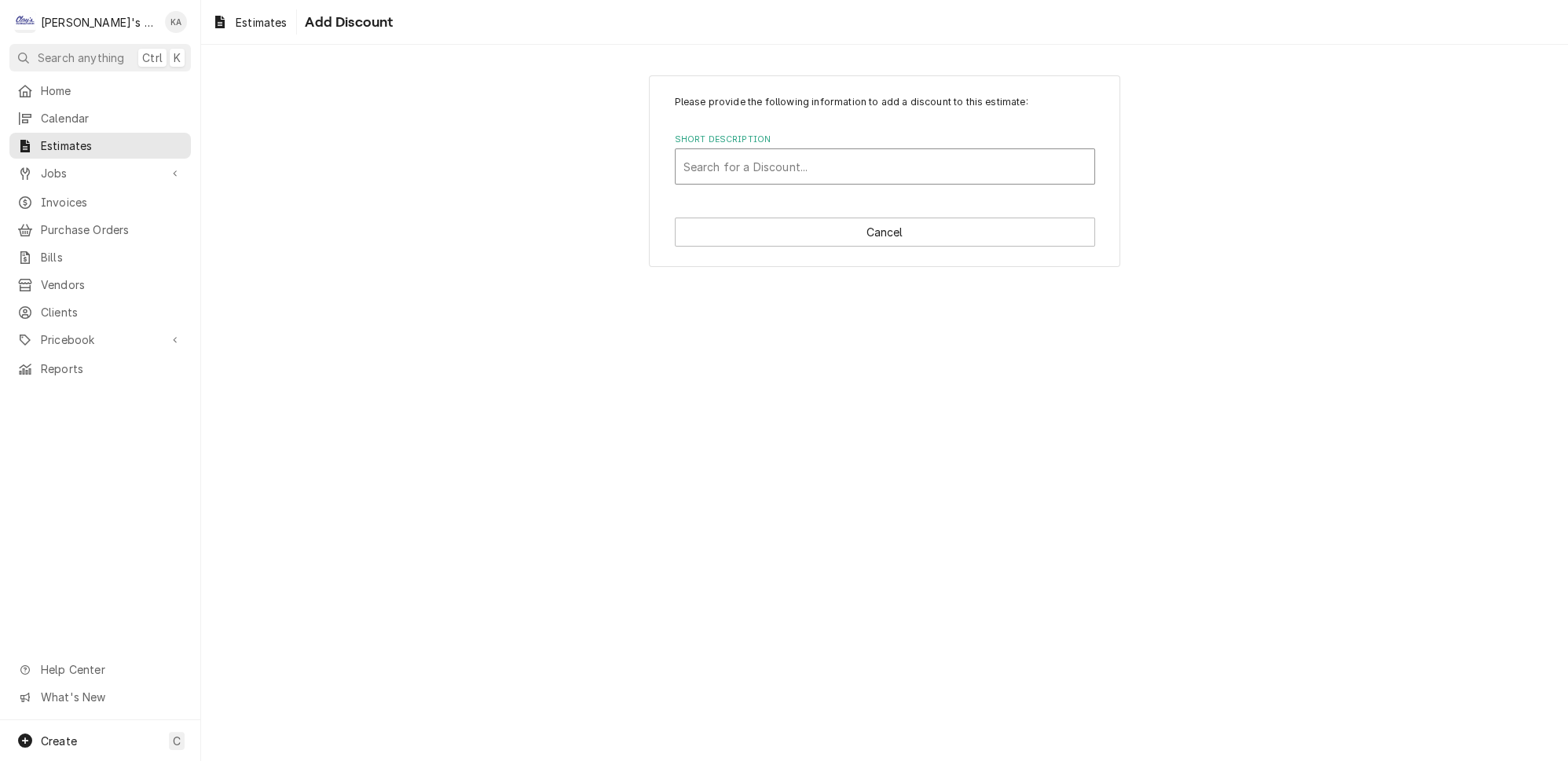
click at [846, 159] on div "Short Description" at bounding box center [884, 166] width 402 height 28
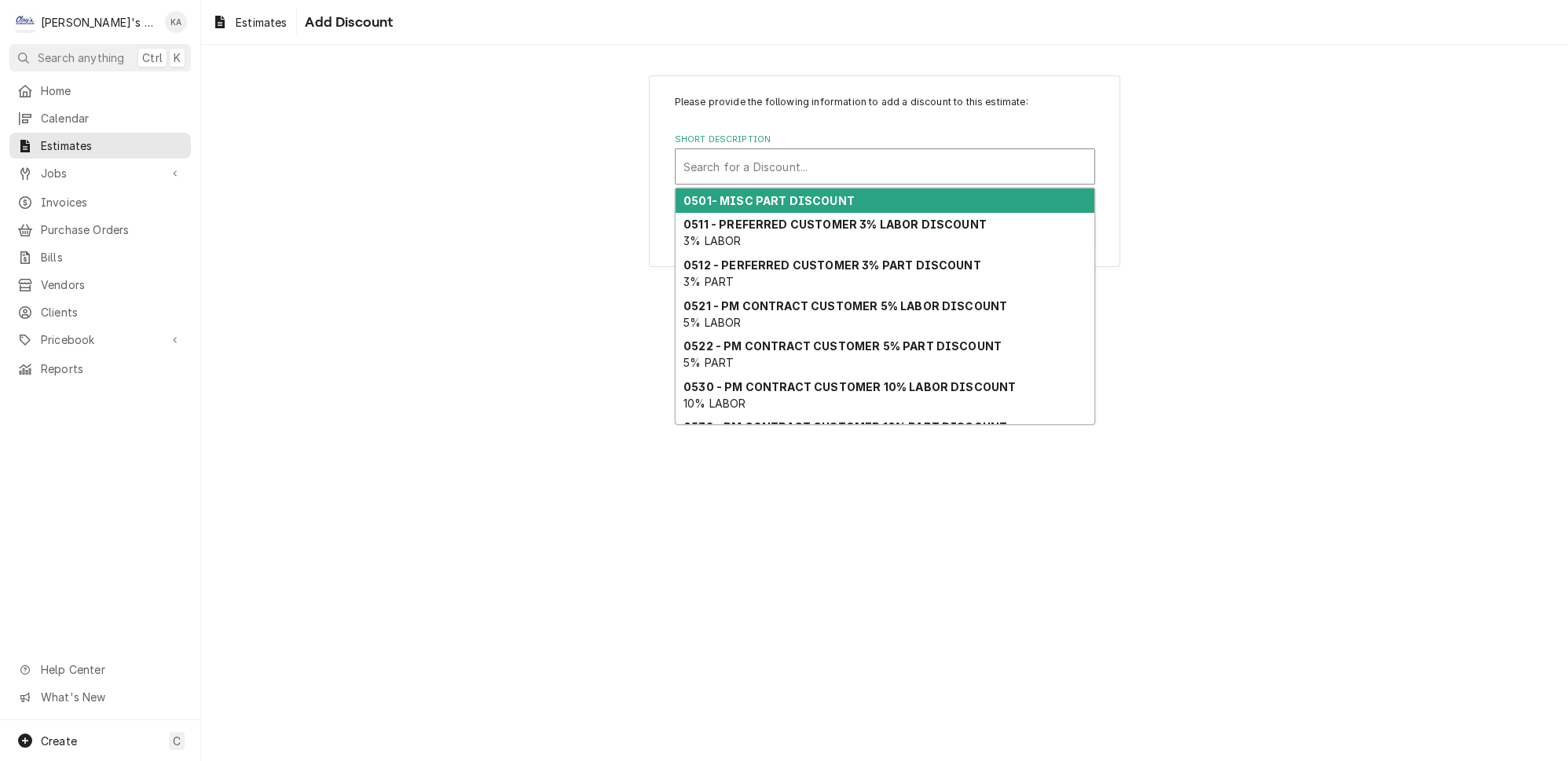
click at [785, 194] on strong "0501- MISC PART DISCOUNT" at bounding box center [769, 200] width 171 height 13
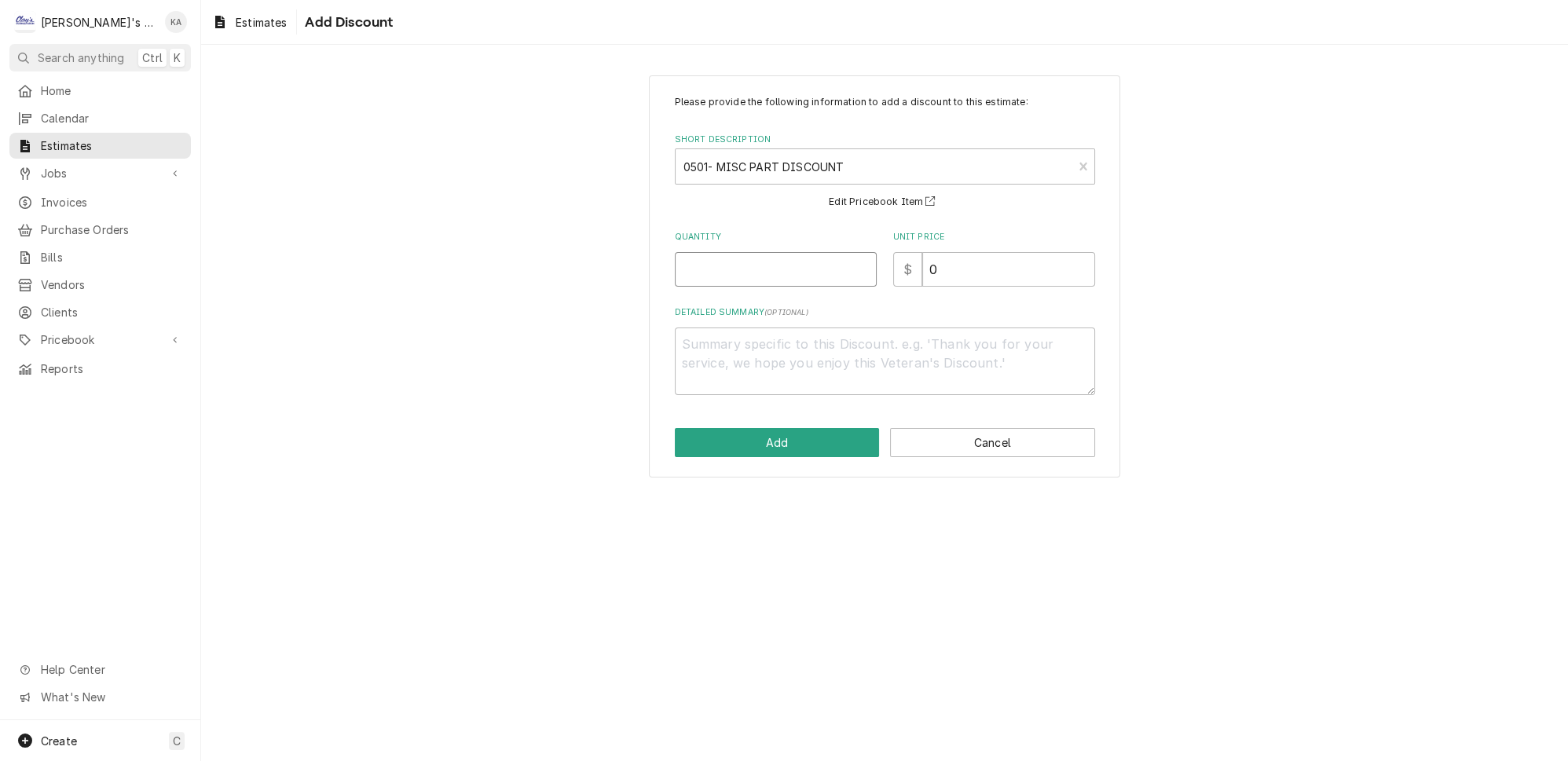
click at [756, 261] on input "Quantity" at bounding box center [775, 269] width 202 height 35
type textarea "x"
type input "1"
type textarea "x"
type input "1"
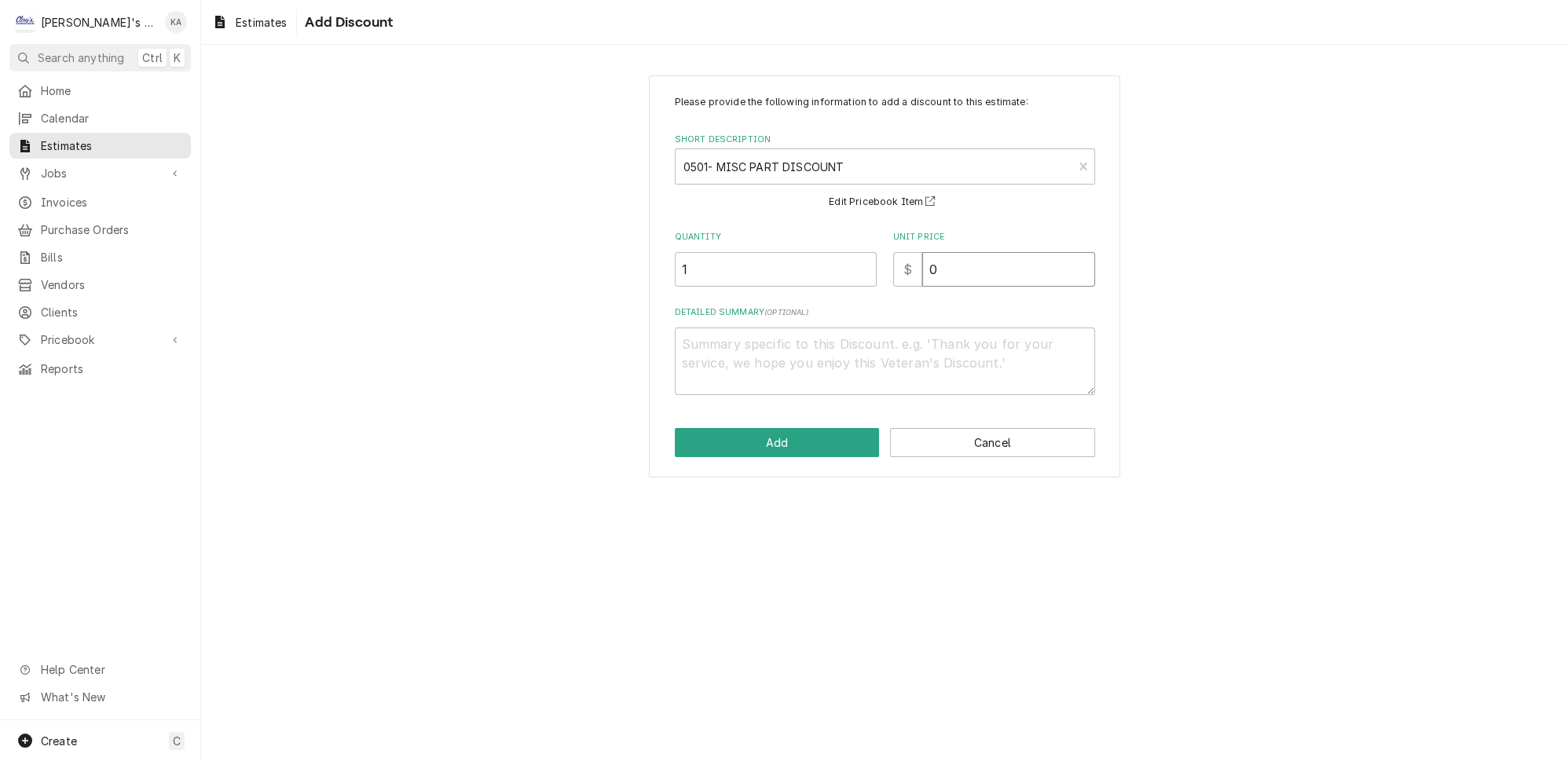
type textarea "x"
type input "1"
type textarea "x"
type input "19"
type textarea "x"
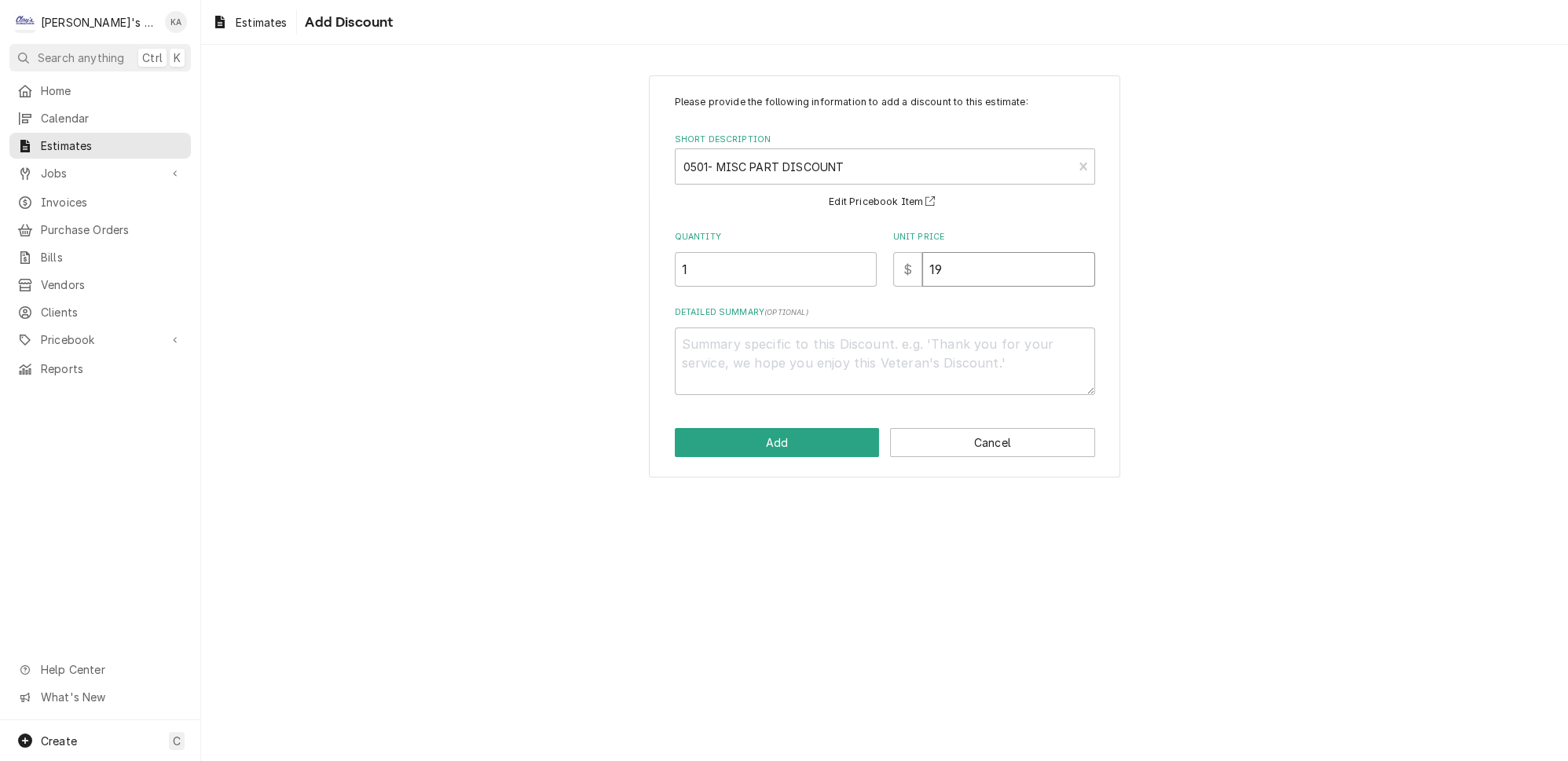
type input "190"
type textarea "x"
type input "190"
click at [700, 338] on textarea "Detailed Summary ( optional )" at bounding box center [884, 362] width 420 height 68
type textarea "x"
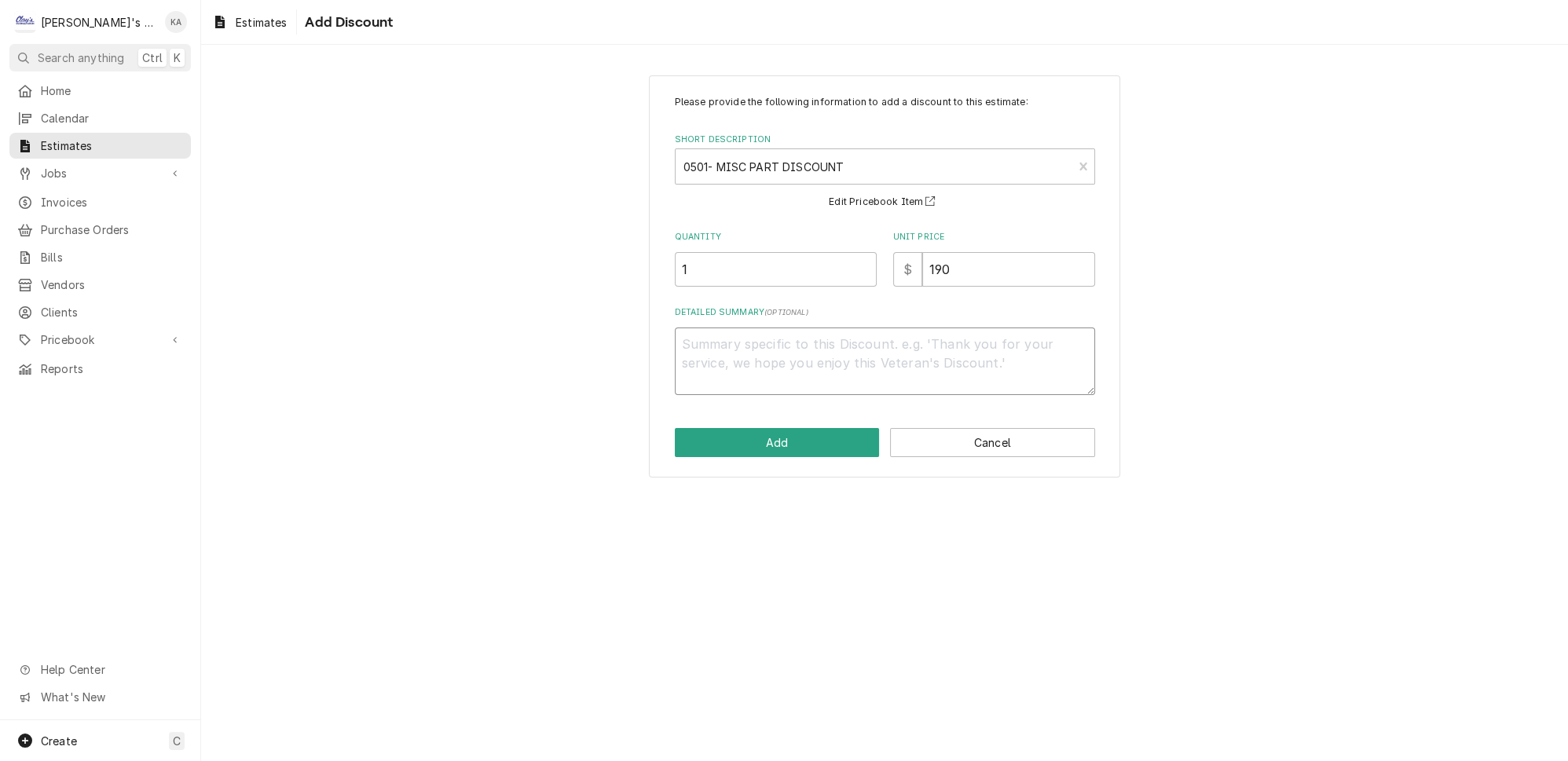
type textarea "2"
type textarea "x"
type textarea "20"
type textarea "x"
type textarea "20%"
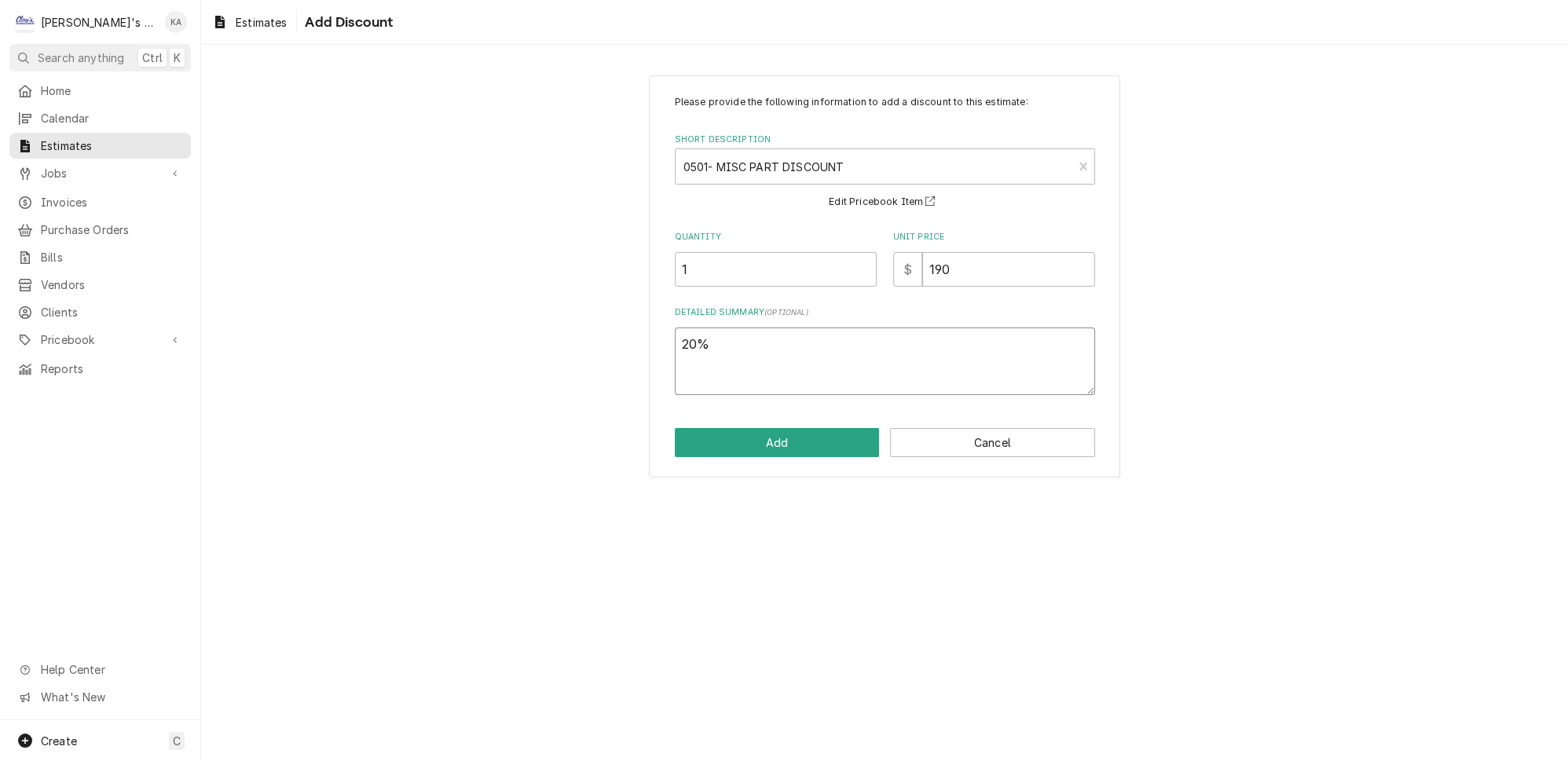
type textarea "x"
type textarea "20%"
type textarea "x"
type textarea "20% R"
type textarea "x"
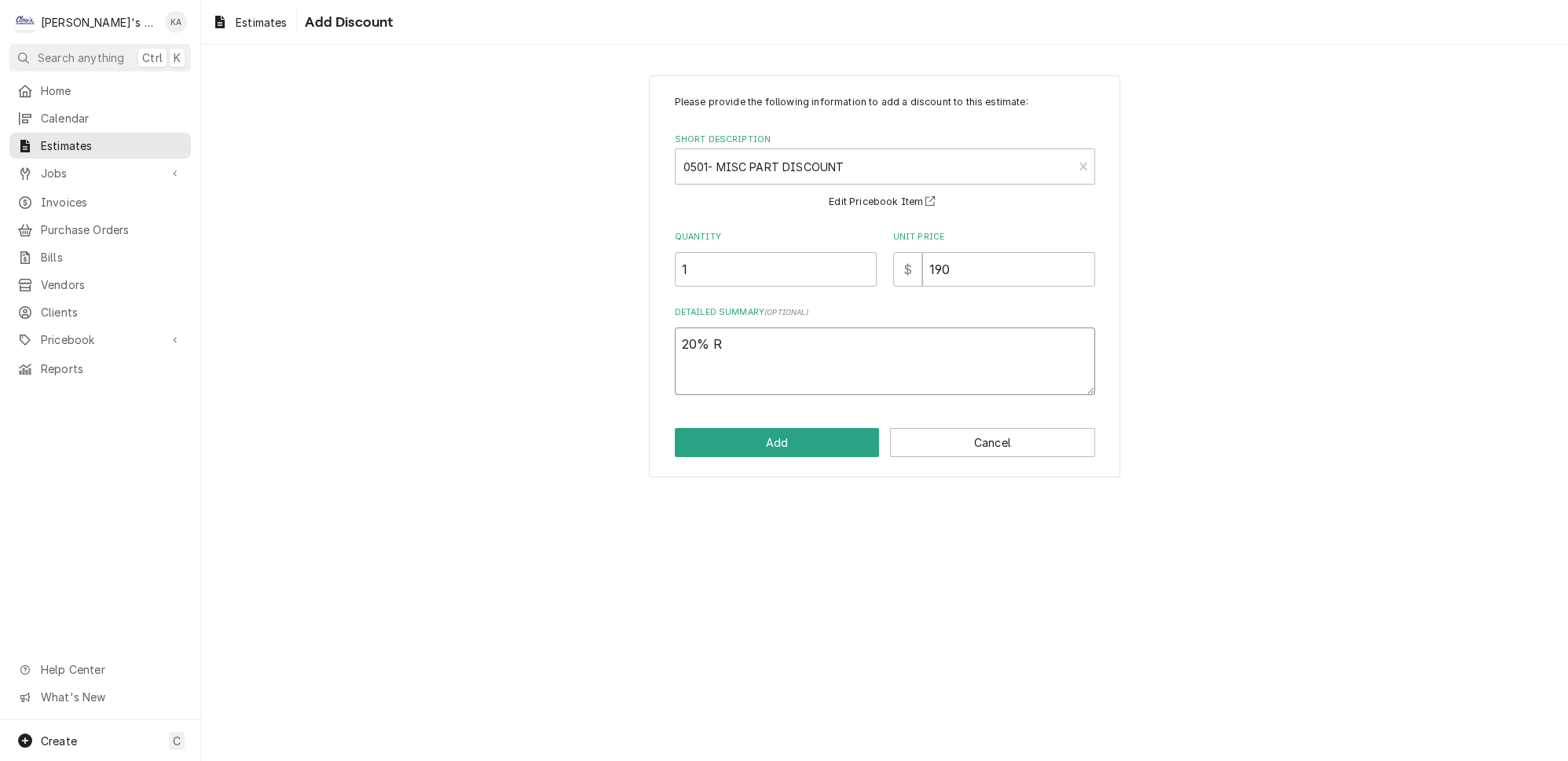
type textarea "20% RE"
type textarea "x"
type textarea "20% REF"
type textarea "x"
type textarea "20% REFR"
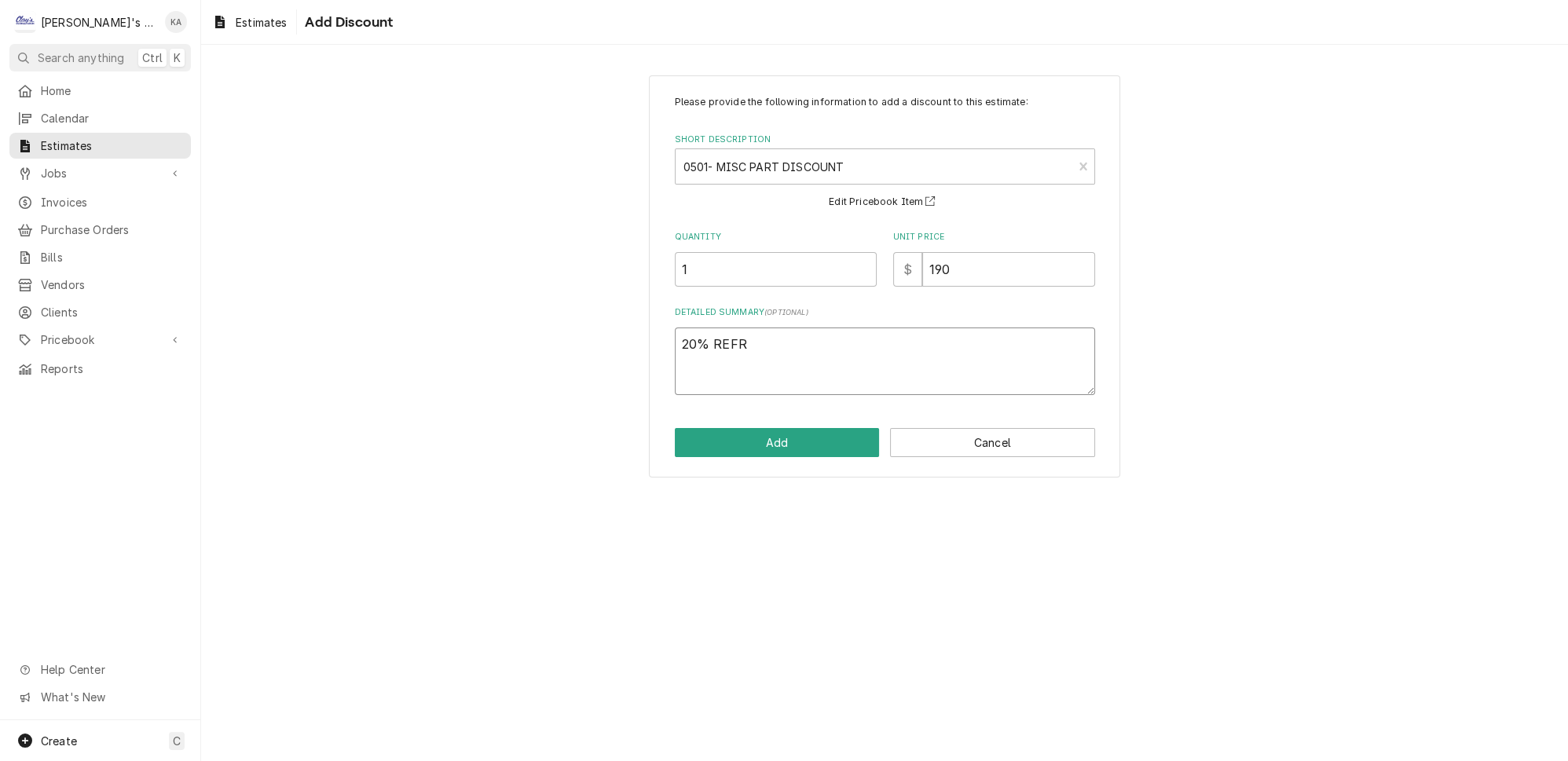
type textarea "x"
type textarea "20% REFRI"
type textarea "x"
type textarea "20% REFRIG"
type textarea "x"
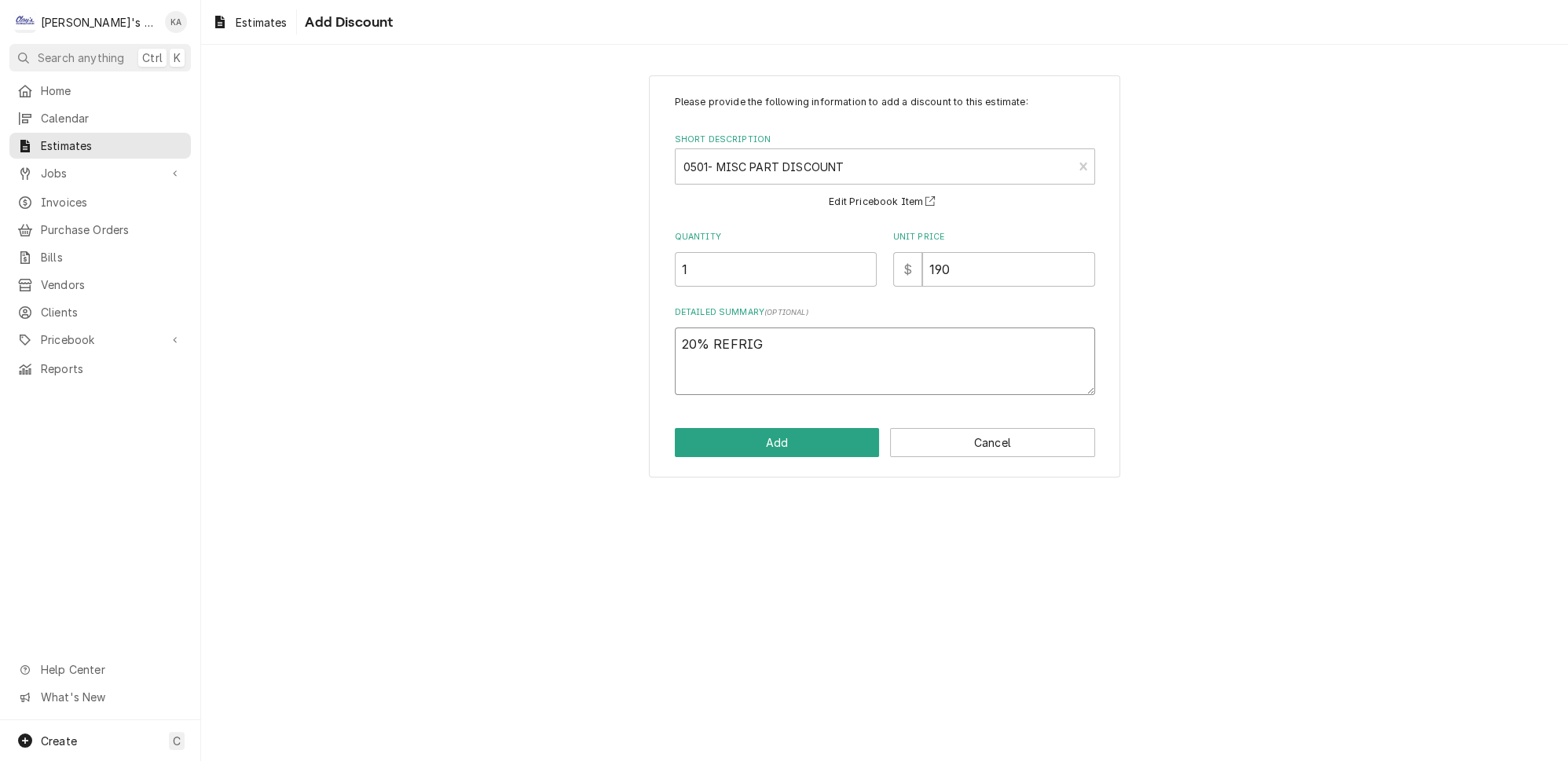
type textarea "20% REFRIGE"
type textarea "x"
type textarea "20% REFRIGER"
type textarea "x"
type textarea "20% REFRIGERA"
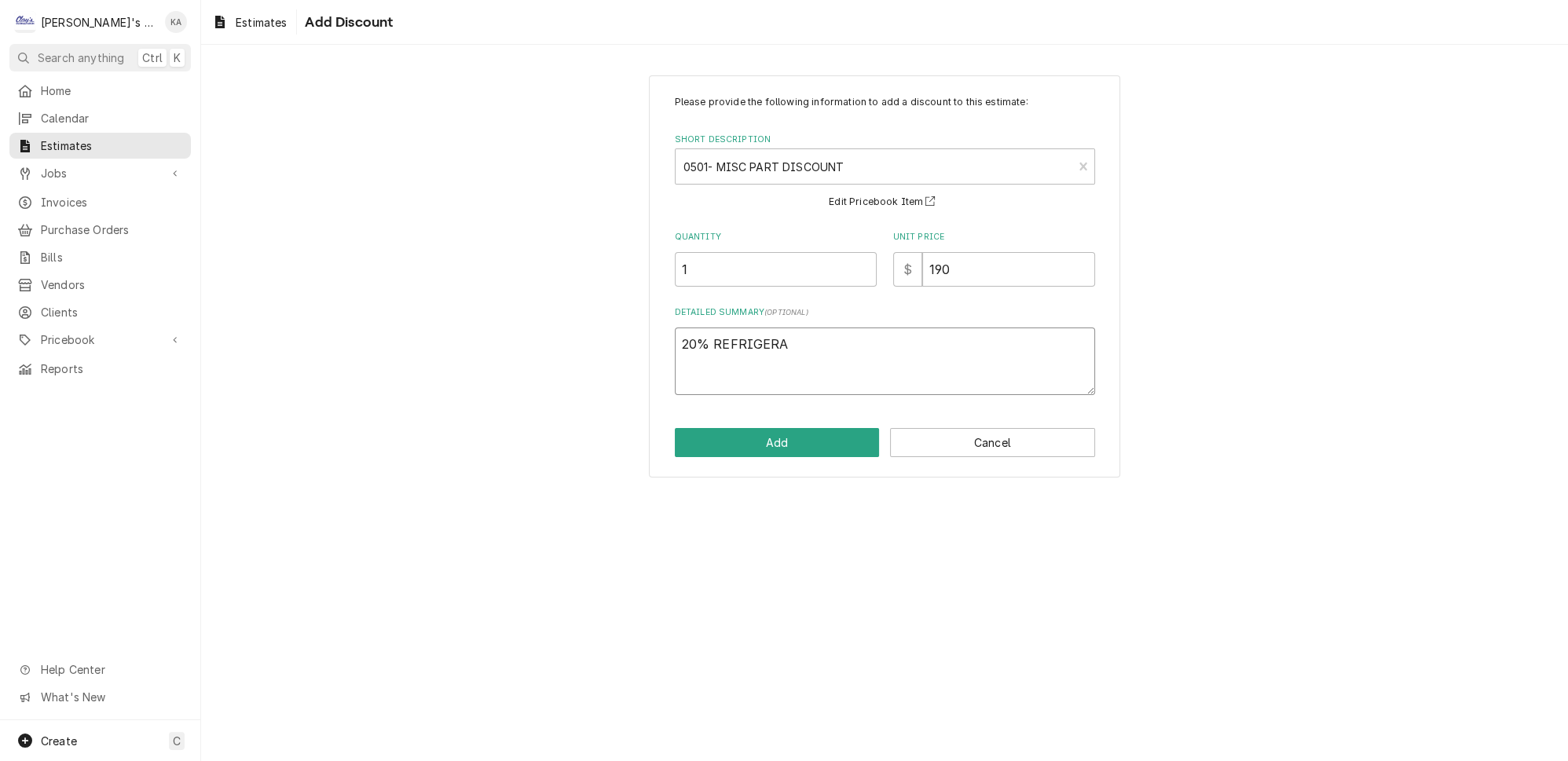
type textarea "x"
type textarea "20% REFRIGERAN"
type textarea "x"
type textarea "20% REFRIGERANT"
type textarea "x"
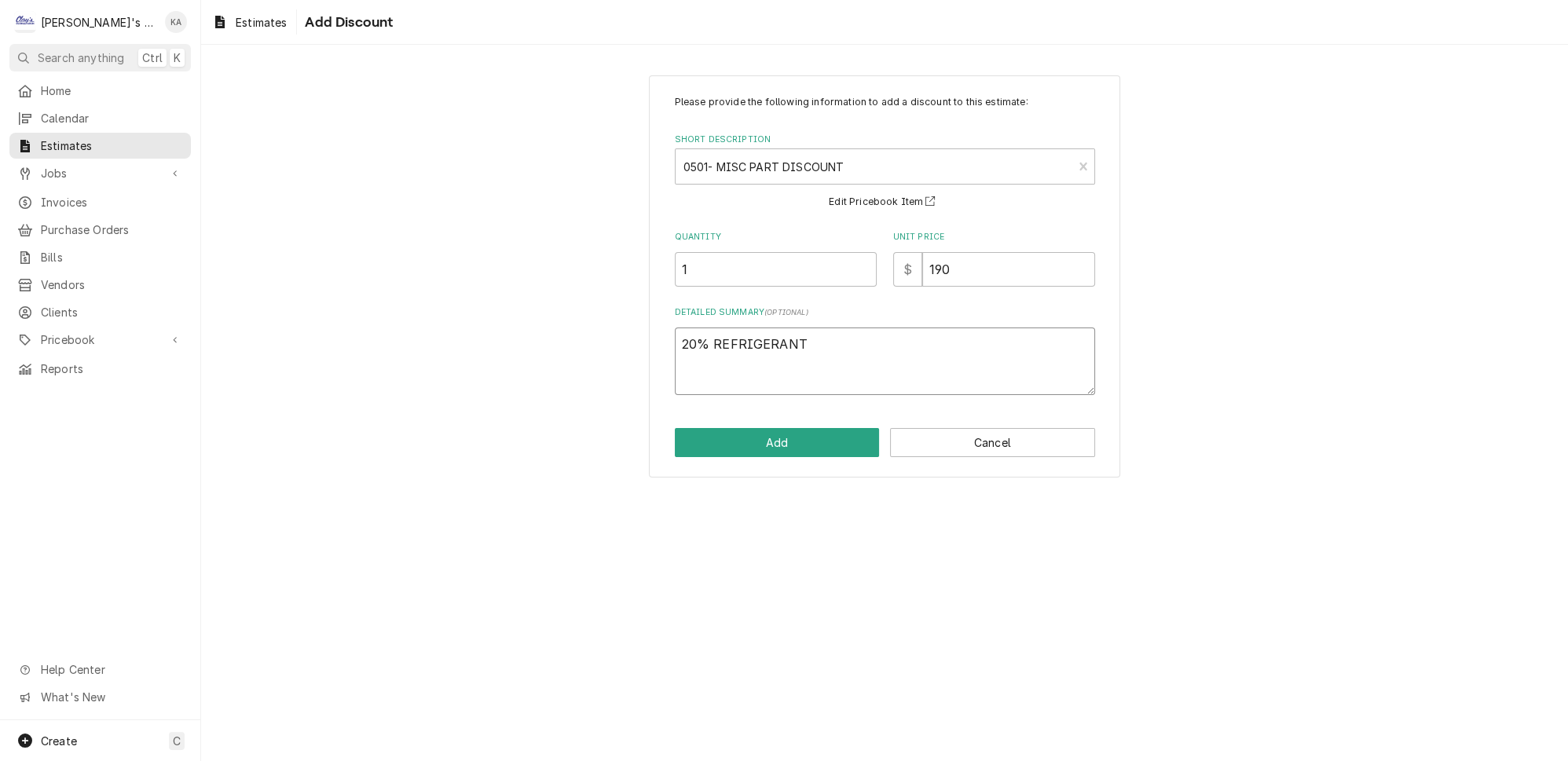
type textarea "20% REFRIGERANT"
type textarea "x"
type textarea "20% REFRIGERANT D"
type textarea "x"
type textarea "20% REFRIGERANT DI"
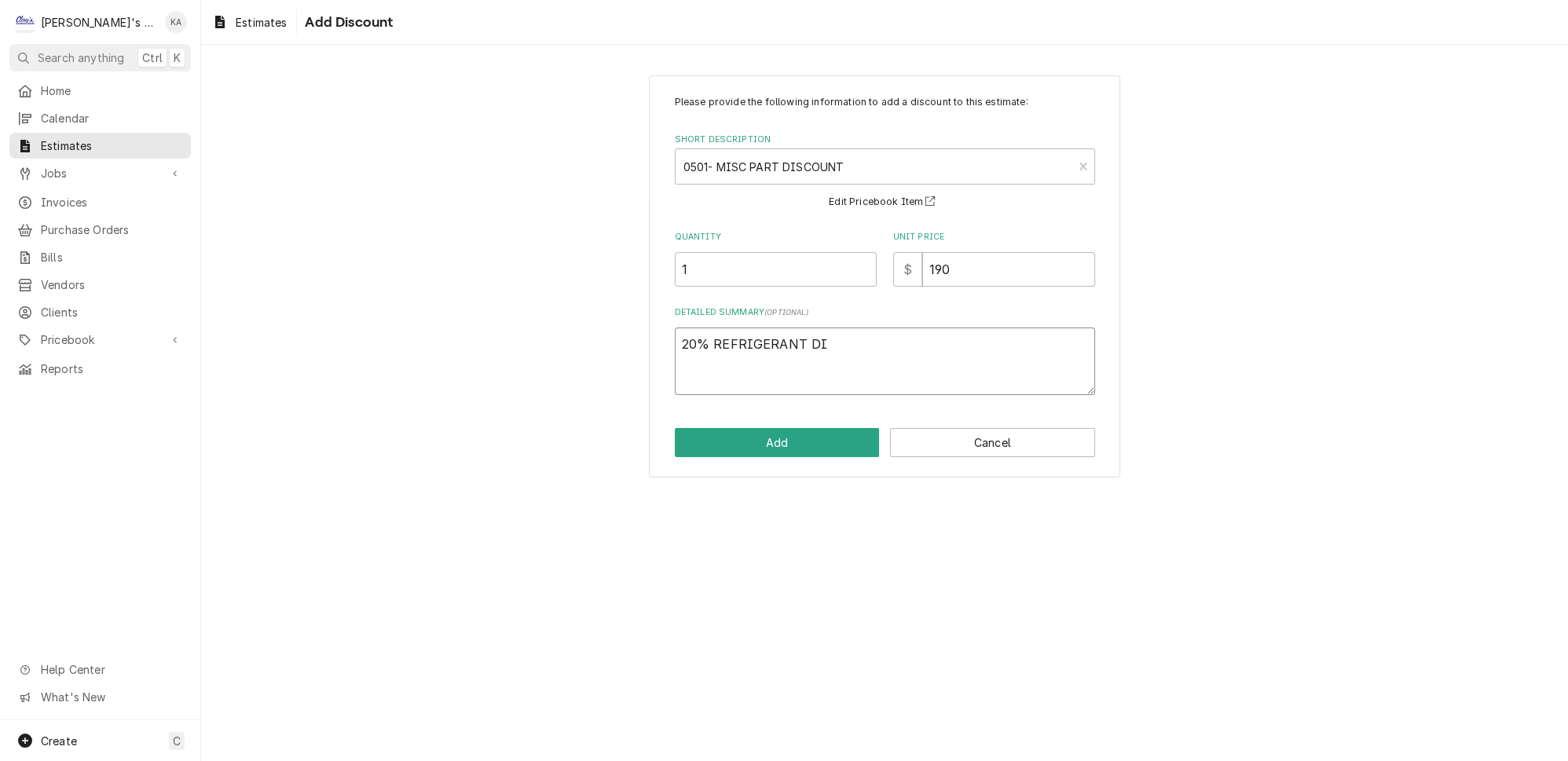
type textarea "x"
type textarea "20% REFRIGERANT DIS"
type textarea "x"
type textarea "20% REFRIGERANT DISC"
type textarea "x"
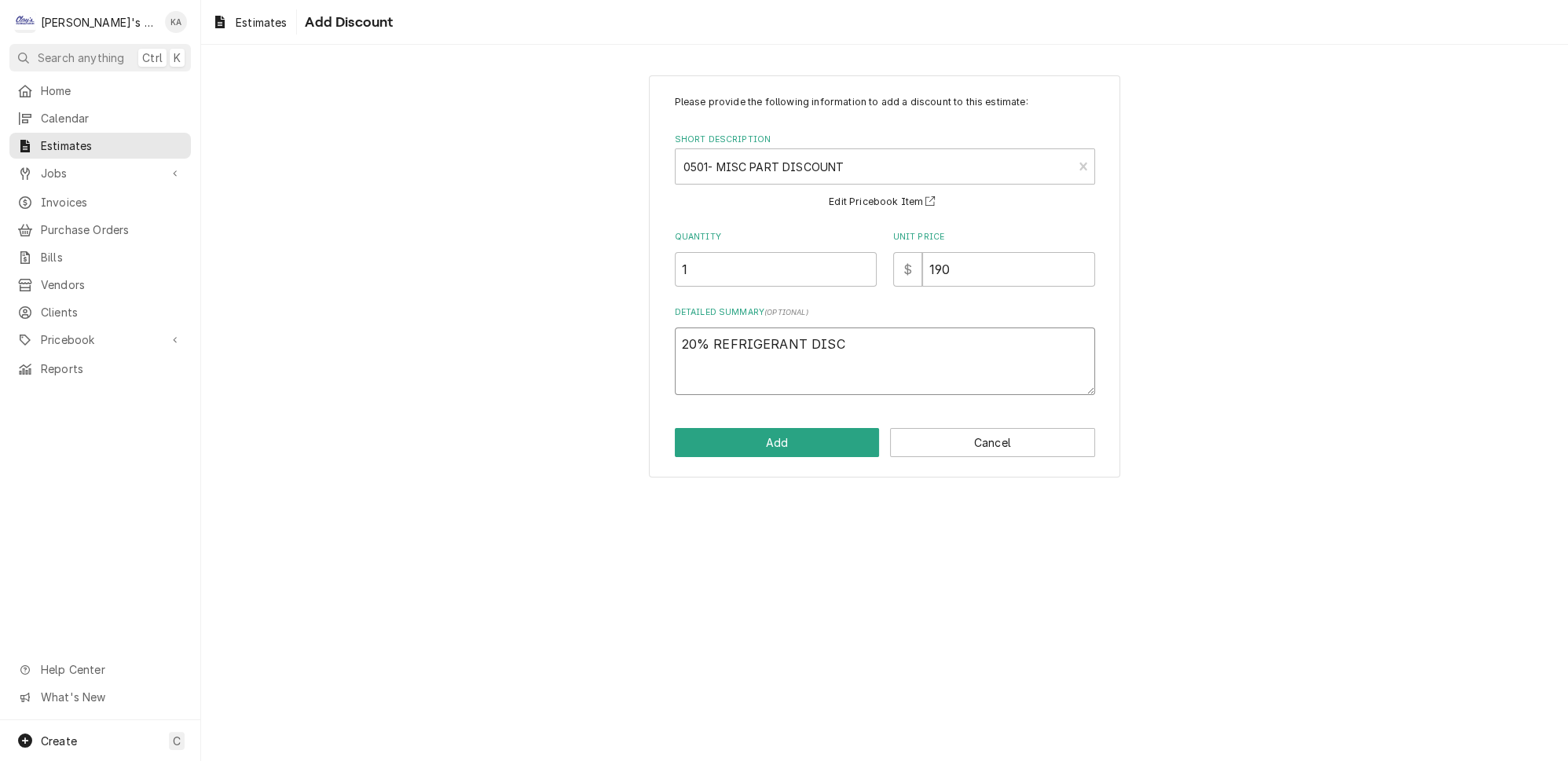
type textarea "20% REFRIGERANT DISCO"
type textarea "x"
type textarea "20% REFRIGERANT DISCOU"
type textarea "x"
type textarea "20% REFRIGERANT DISCOUN"
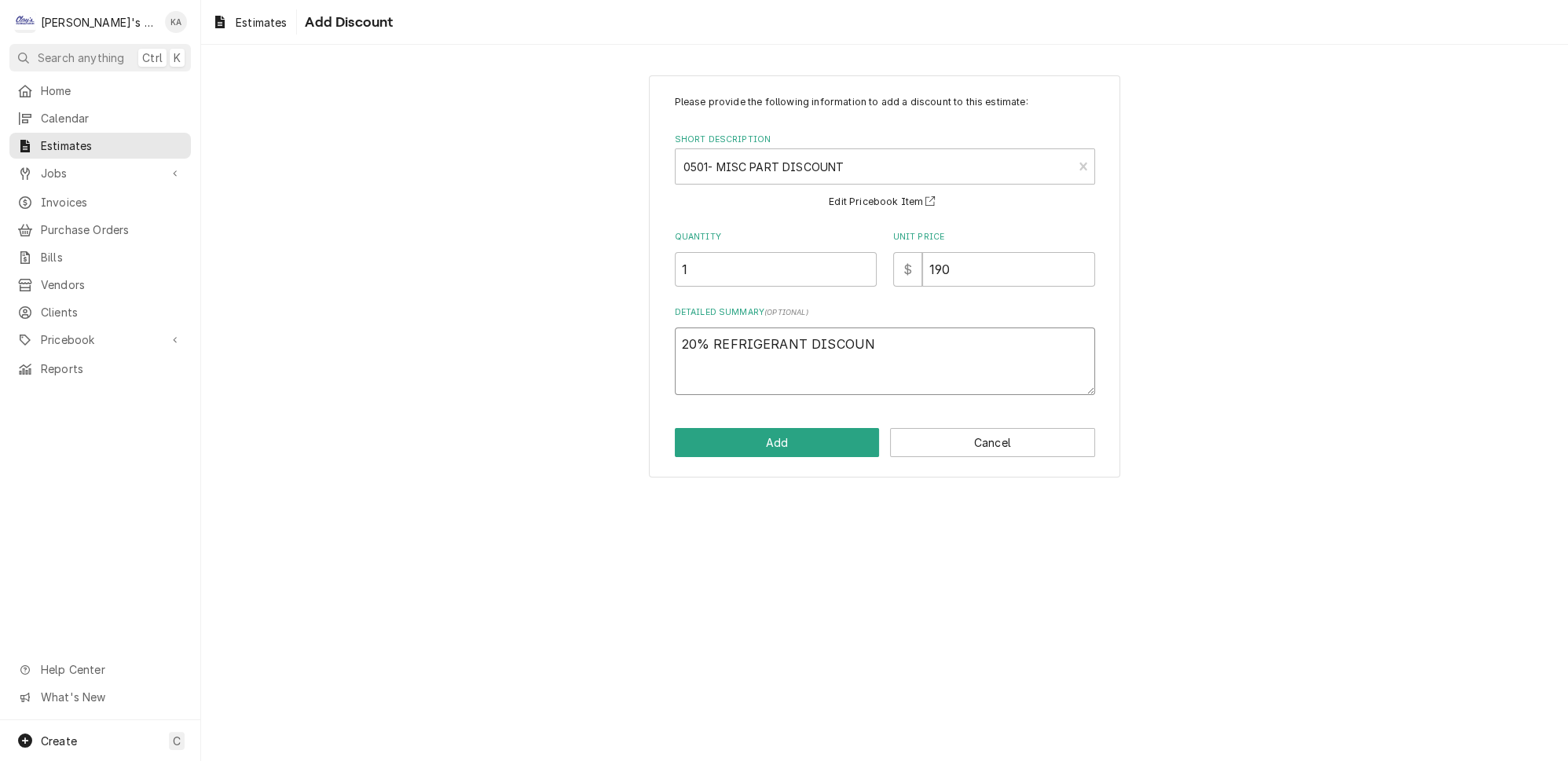
type textarea "x"
type textarea "20% REFRIGERANT DISCOUNT"
type textarea "x"
type textarea "20% REFRIGERANT DISCOUNT"
click at [796, 436] on button "Add" at bounding box center [777, 442] width 205 height 29
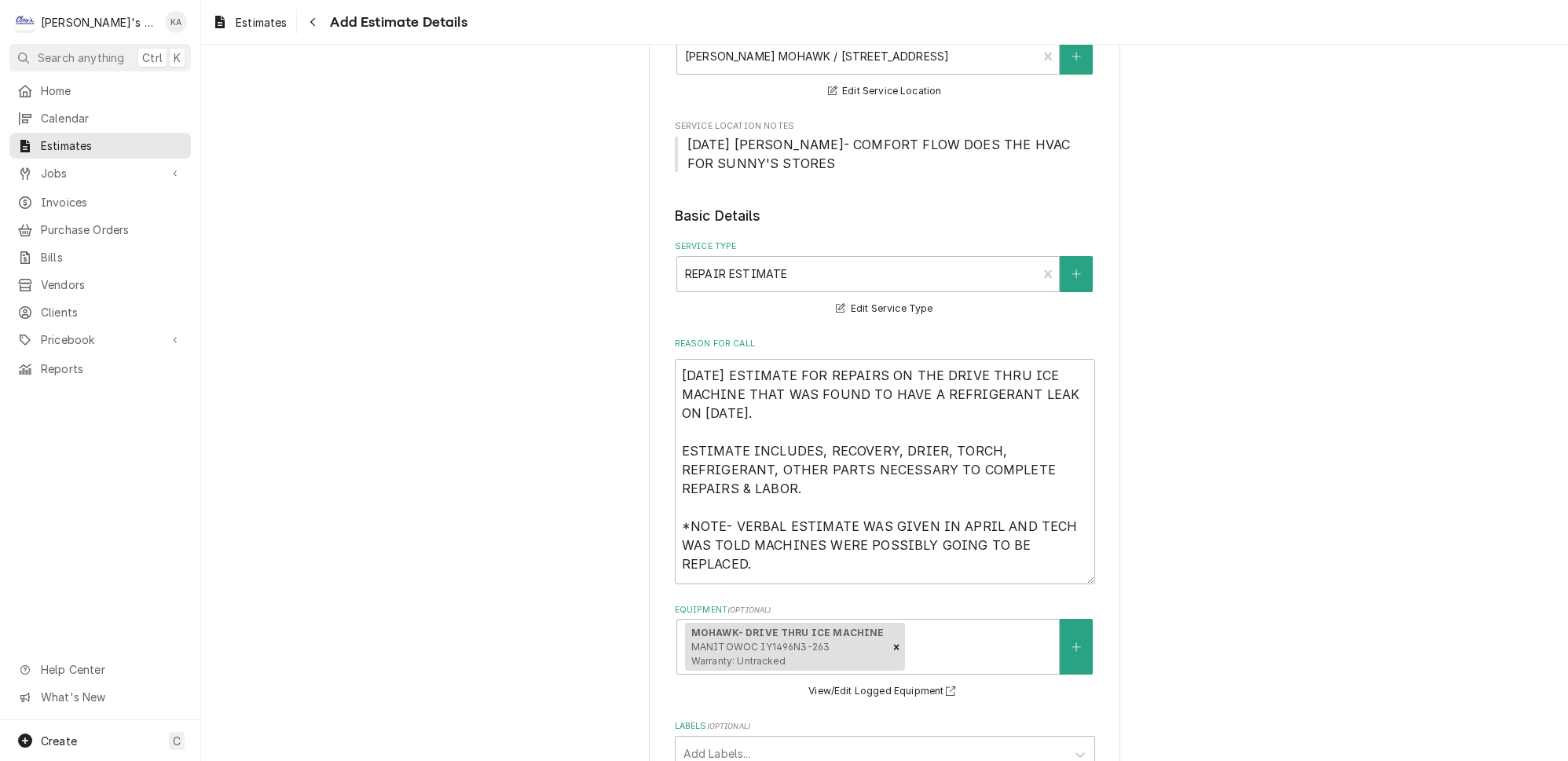
scroll to position [317, 0]
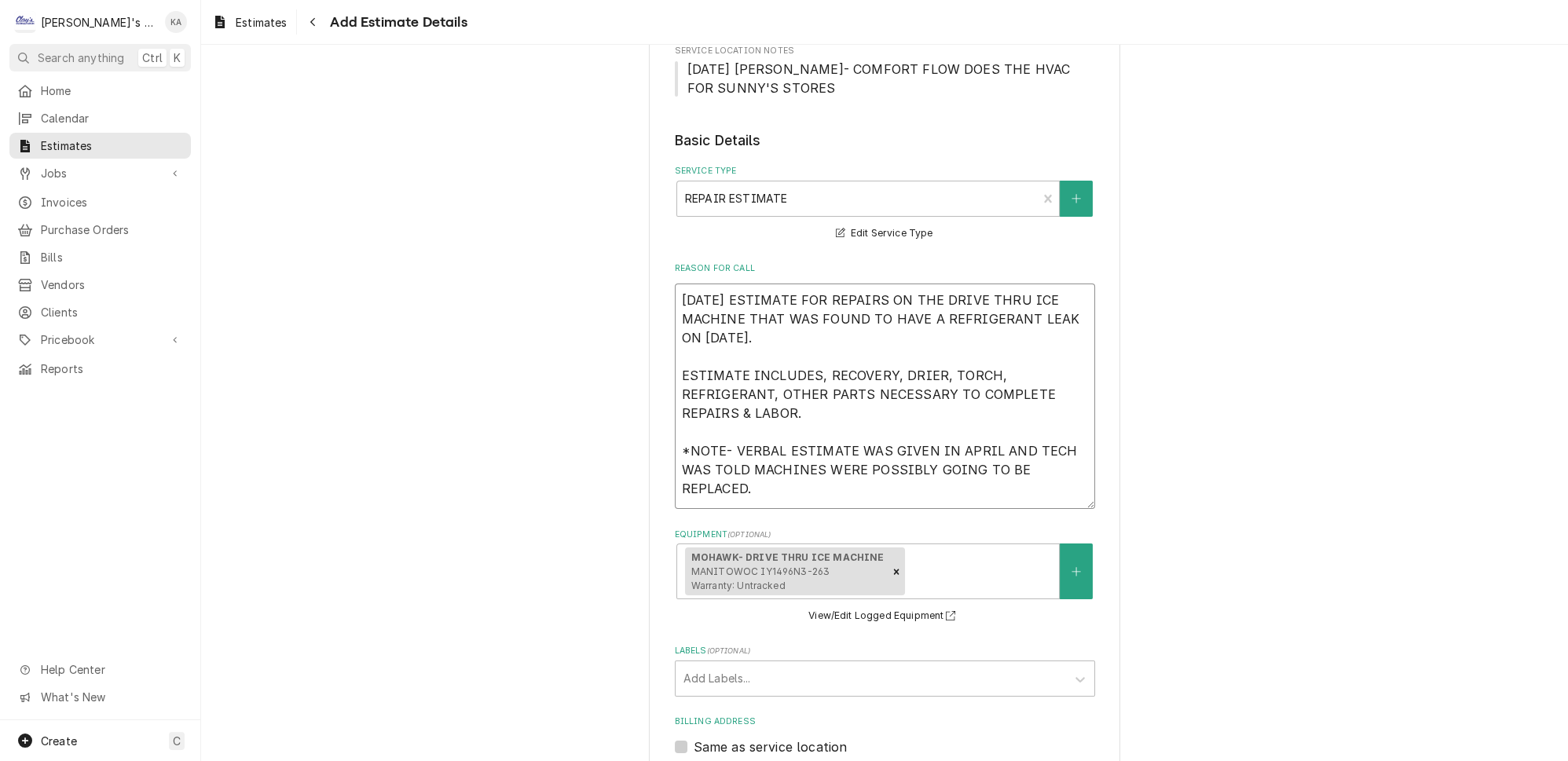
drag, startPoint x: 752, startPoint y: 466, endPoint x: 676, endPoint y: 284, distance: 197.2
click at [676, 284] on textarea "8/25/2025 ESTIMATE FOR REPAIRS ON THE DRIVE THRU ICE MACHINE THAT WAS FOUND TO …" at bounding box center [884, 395] width 420 height 226
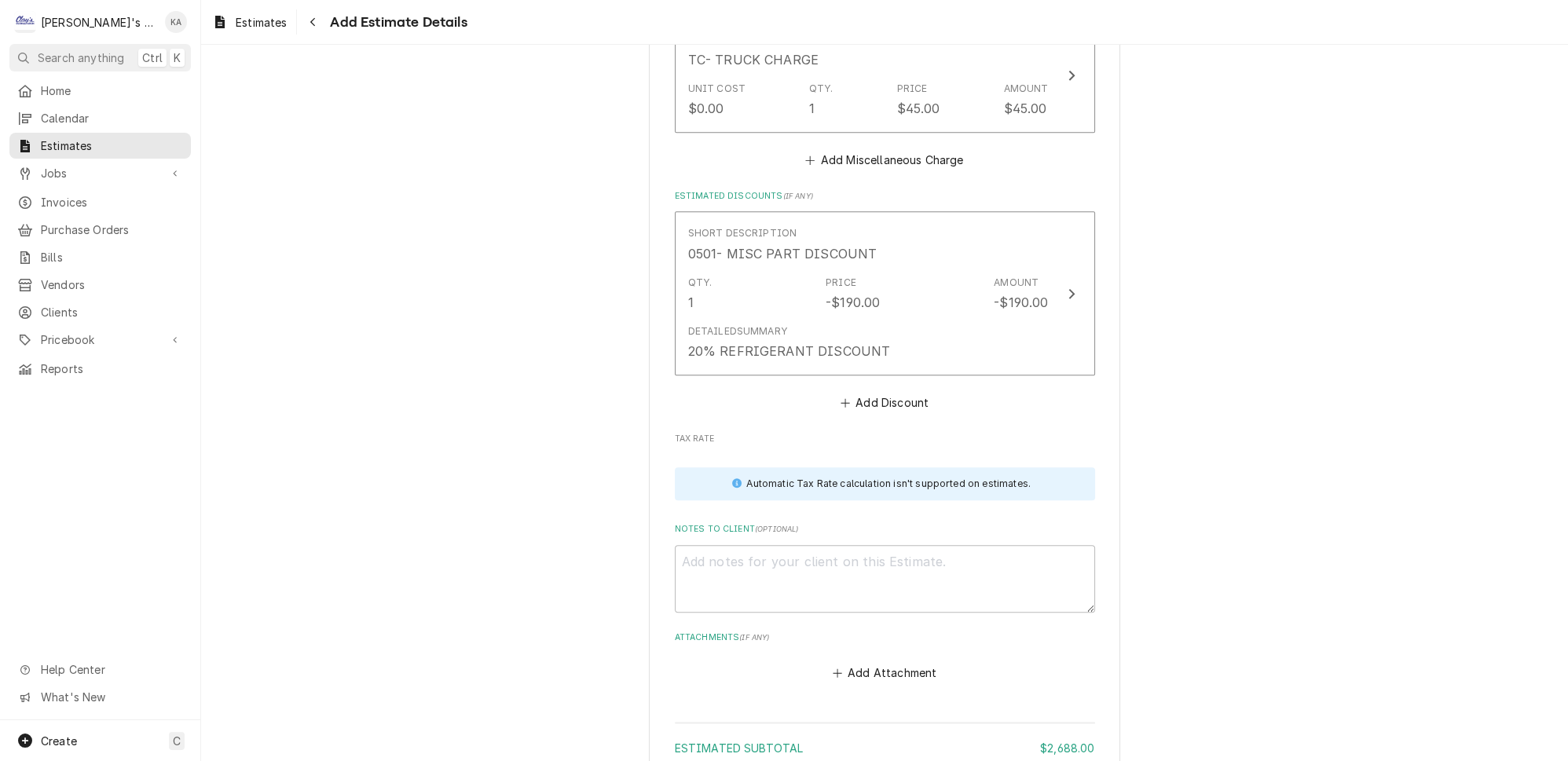
scroll to position [3173, 0]
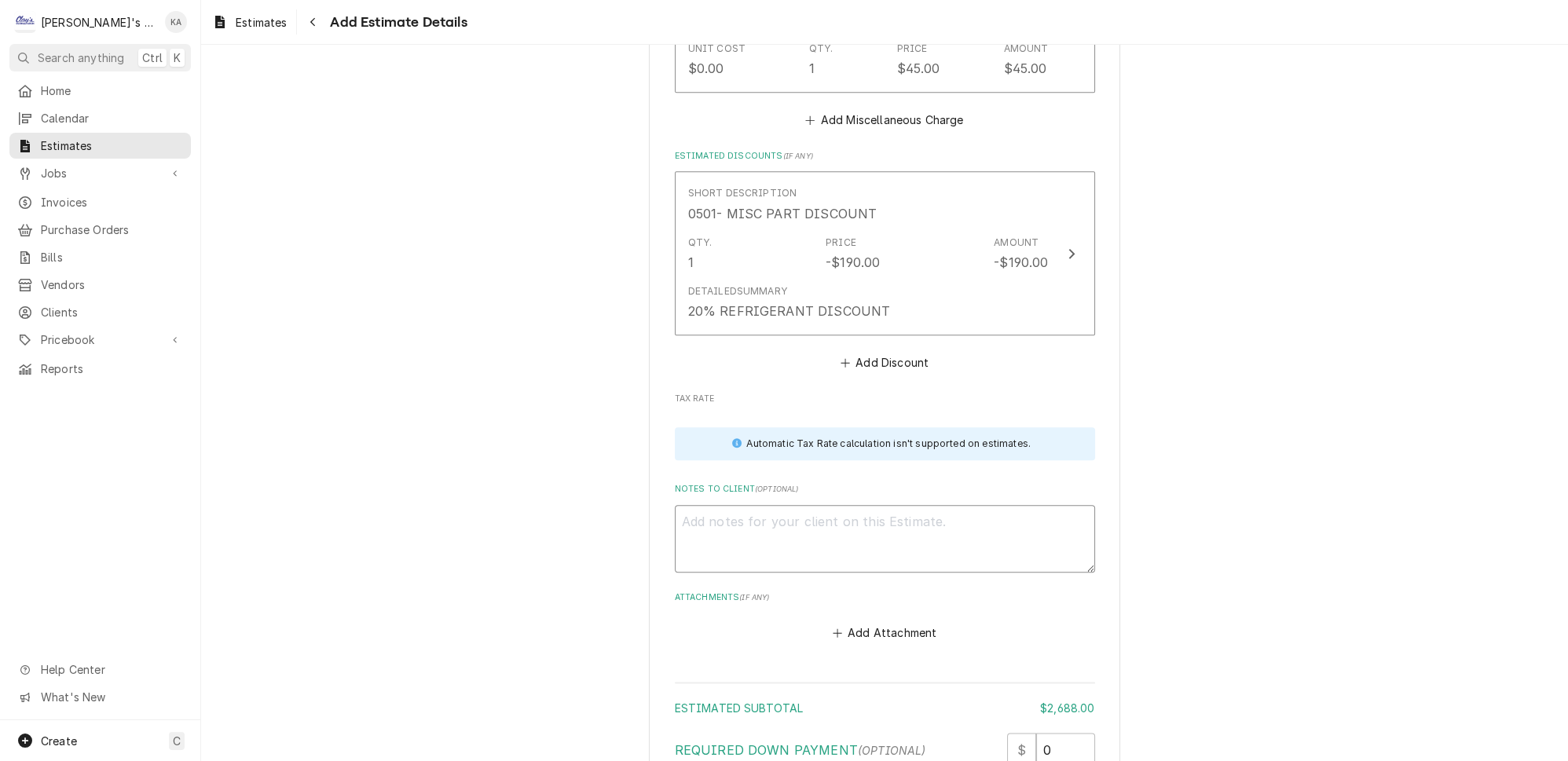
click at [692, 505] on textarea "Notes to Client ( optional )" at bounding box center [884, 538] width 420 height 68
paste textarea "8/25/2025 ESTIMATE FOR REPAIRS ON THE DRIVE THRU ICE MACHINE THAT WAS FOUND TO …"
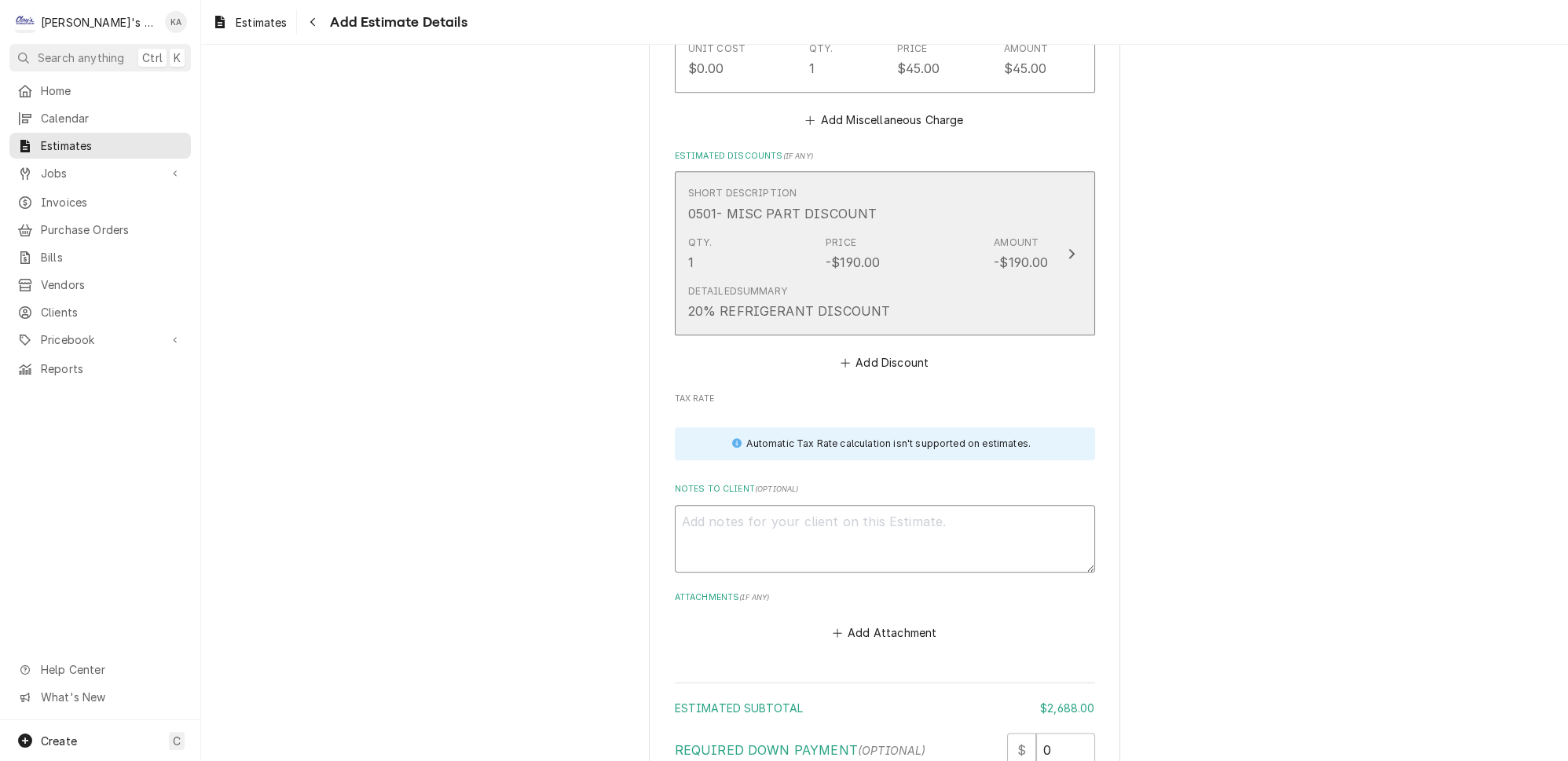
type textarea "x"
type textarea "8/25/2025 ESTIMATE FOR REPAIRS ON THE DRIVE THRU ICE MACHINE THAT WAS FOUND TO …"
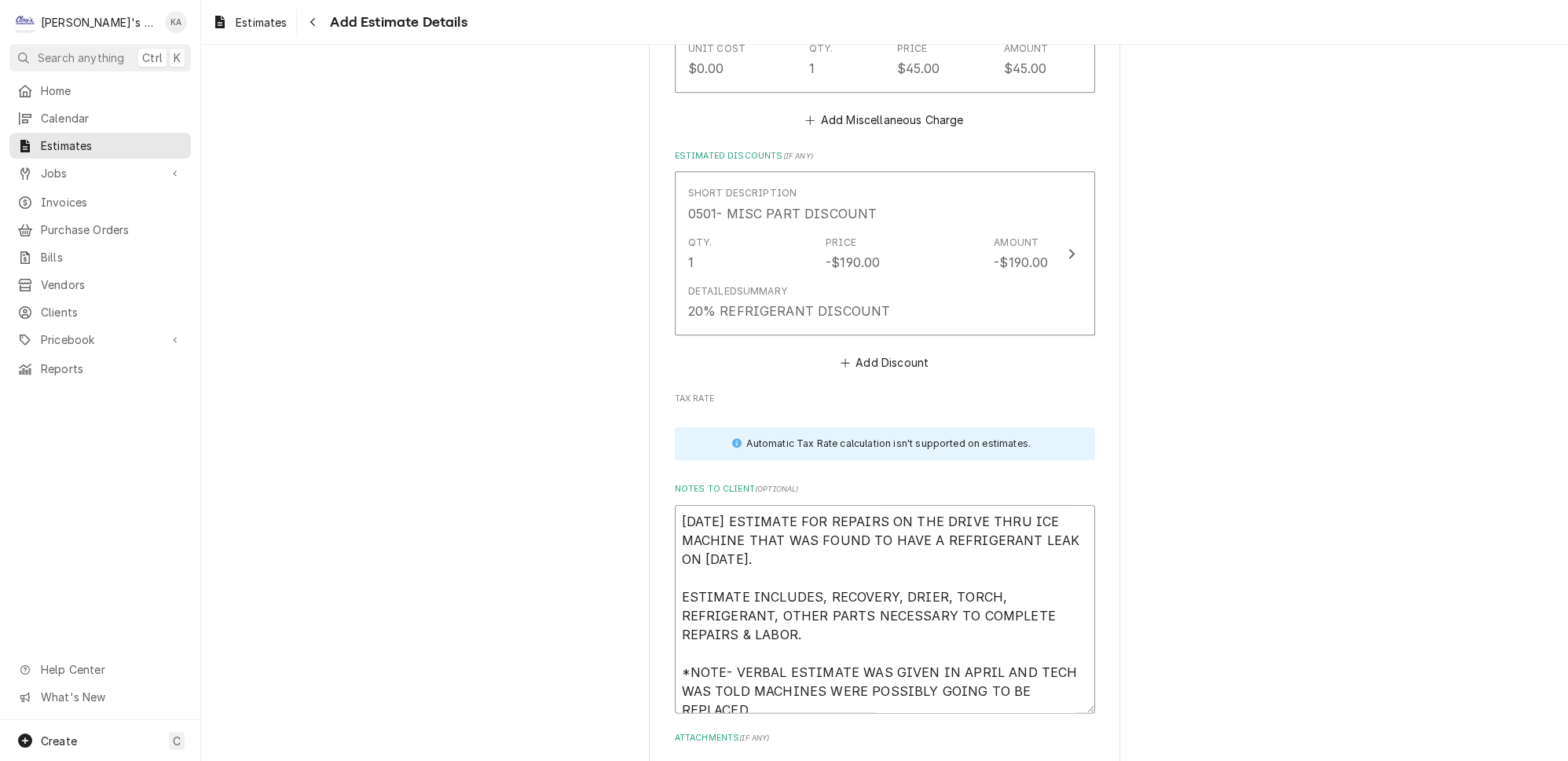
type textarea "x"
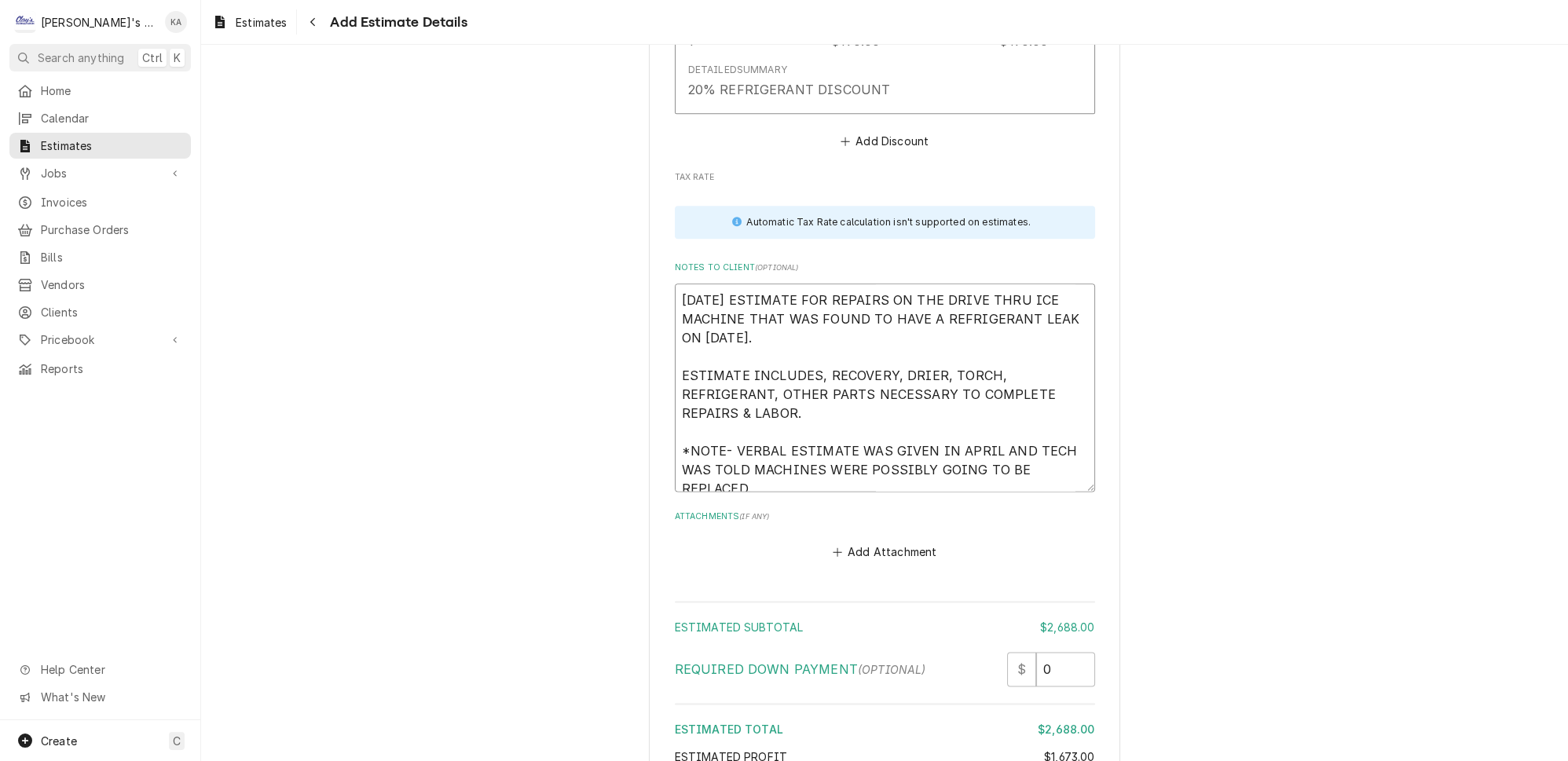
scroll to position [3467, 0]
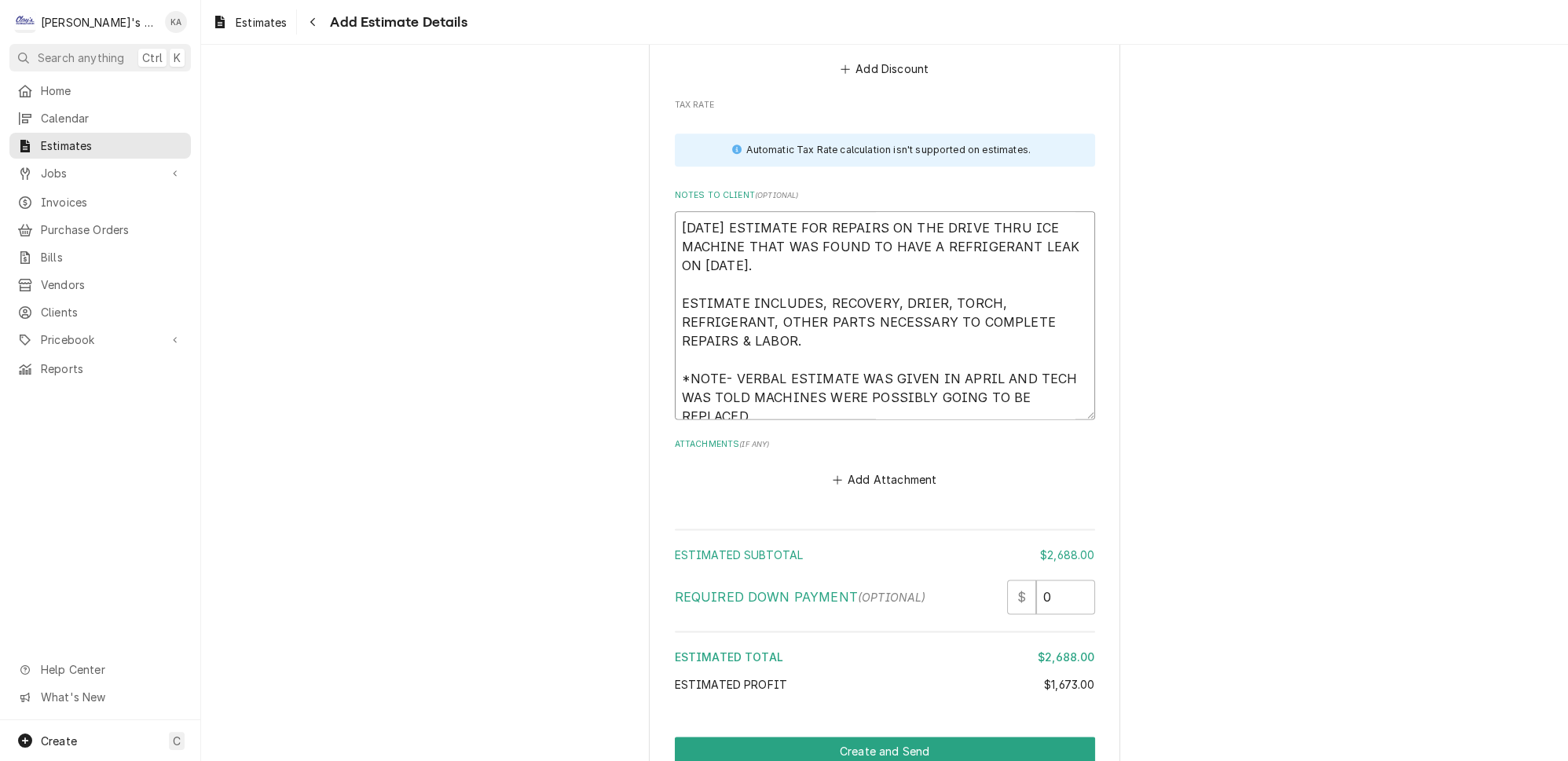
type textarea "8/25/2025 ESTIMATE FOR REPAIRS ON THE DRIVE THRU ICE MACHINE THAT WAS FOUND TO …"
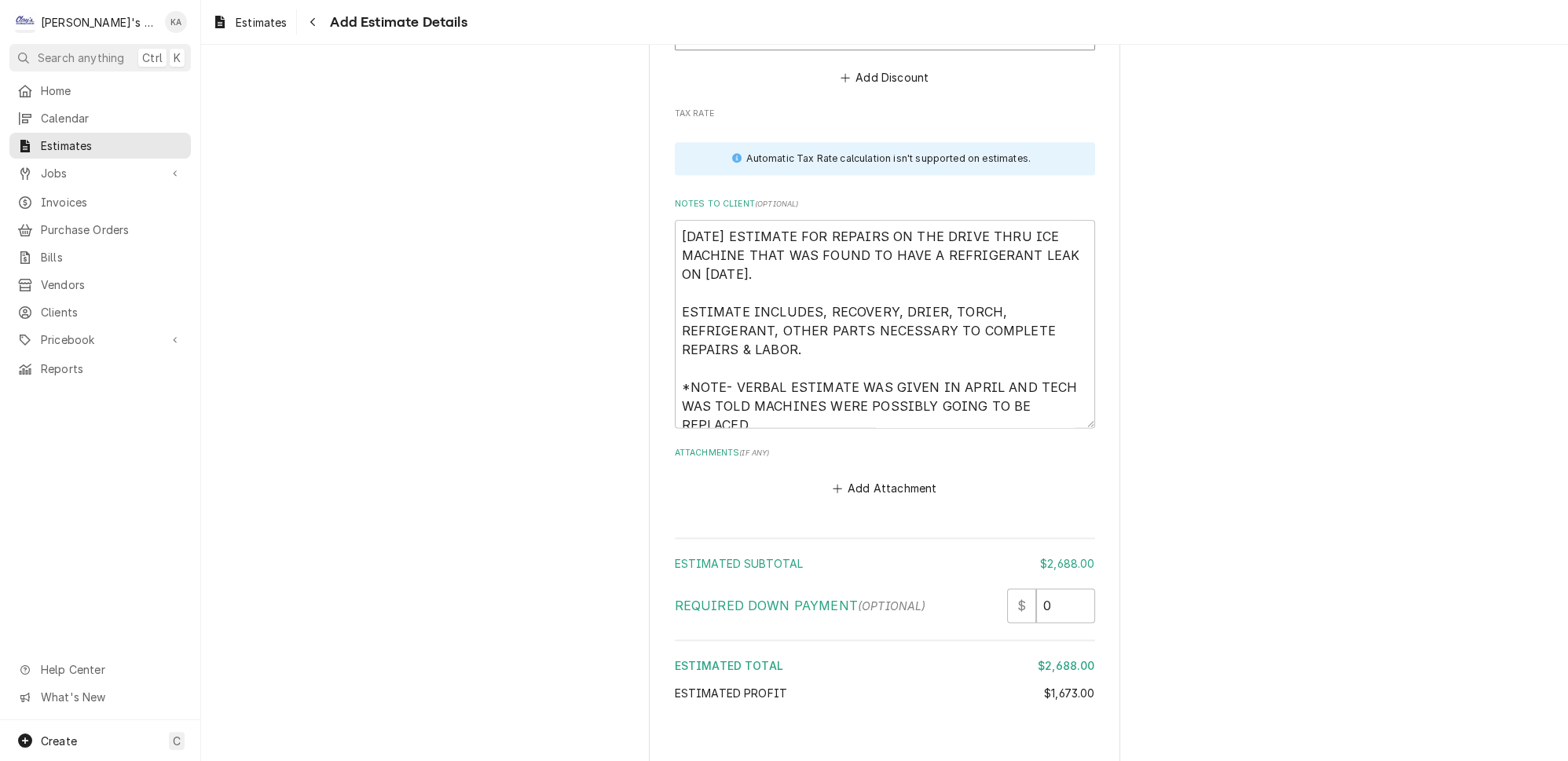
type textarea "x"
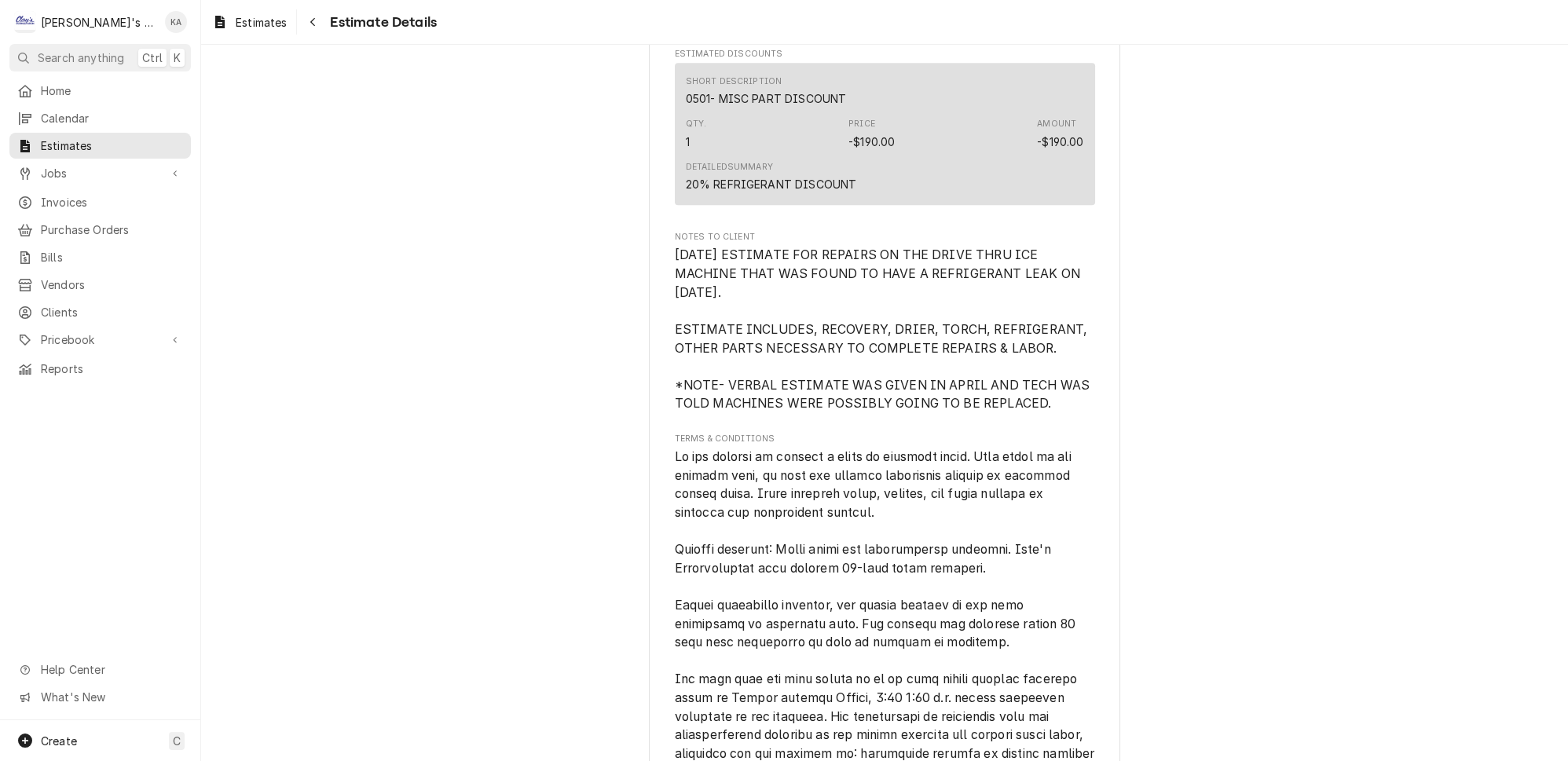
scroll to position [2780, 0]
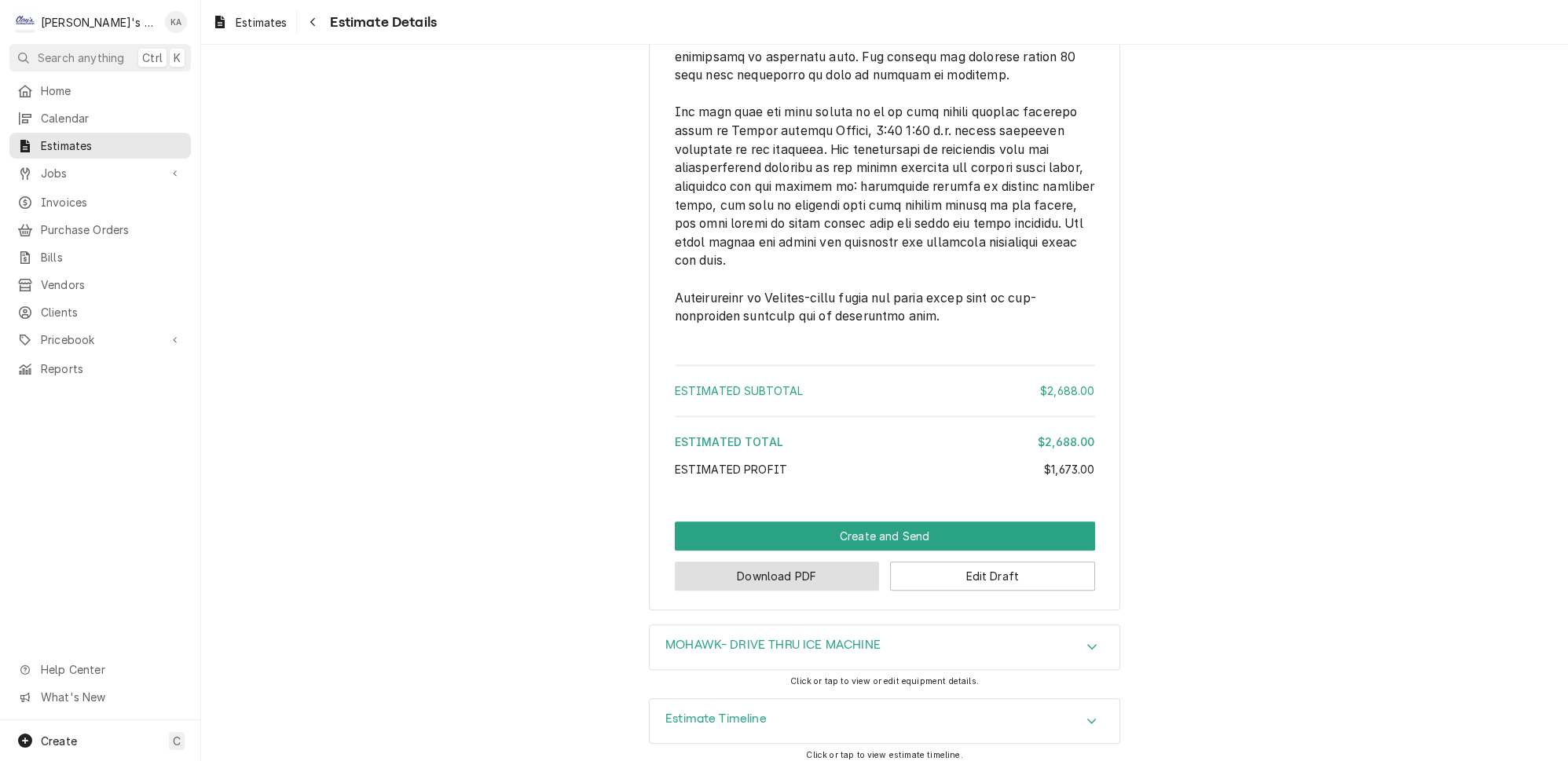
click at [766, 571] on button "Download PDF" at bounding box center [777, 575] width 205 height 29
click at [988, 571] on button "Edit Draft" at bounding box center [993, 575] width 205 height 29
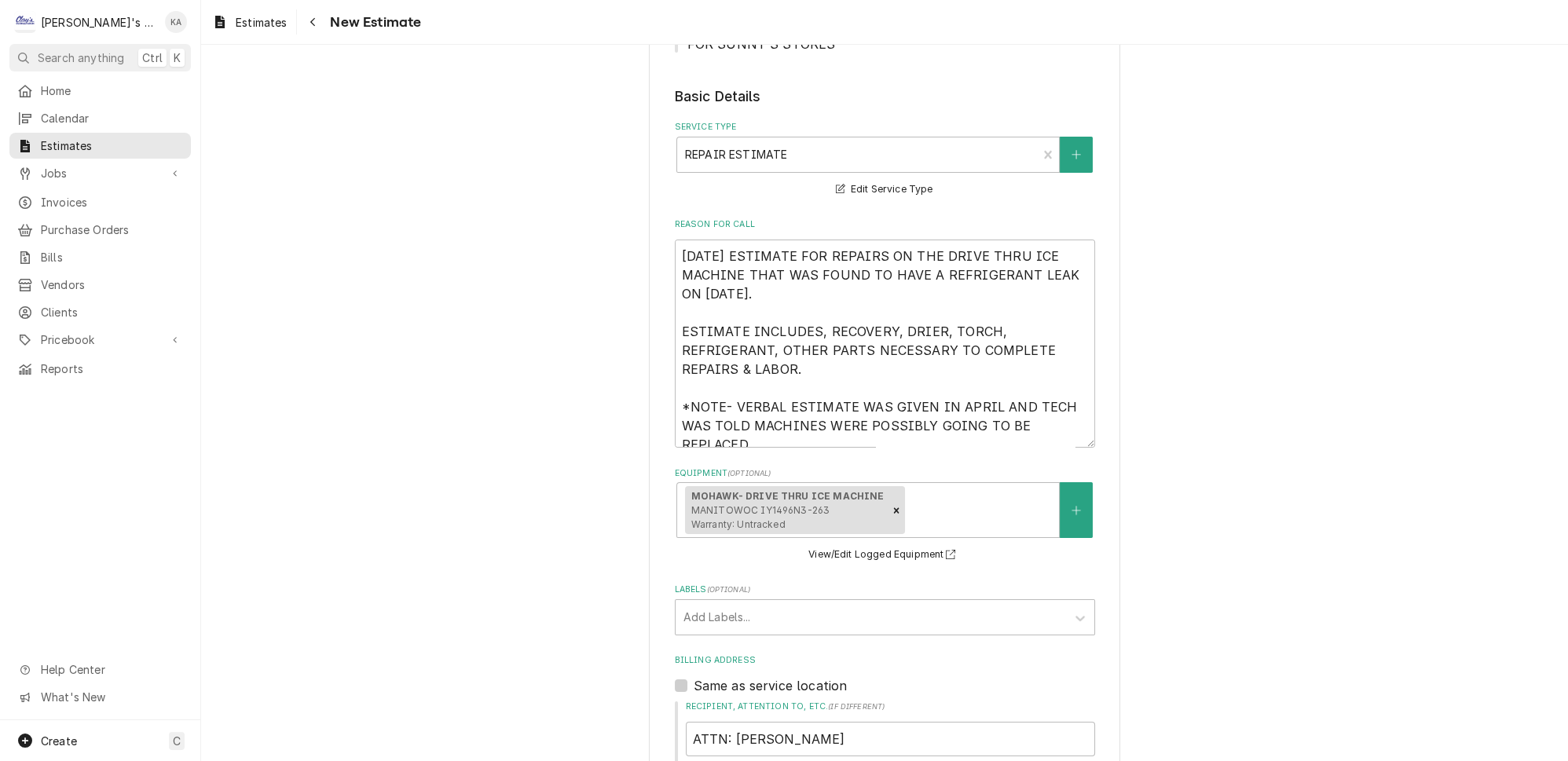
scroll to position [428, 0]
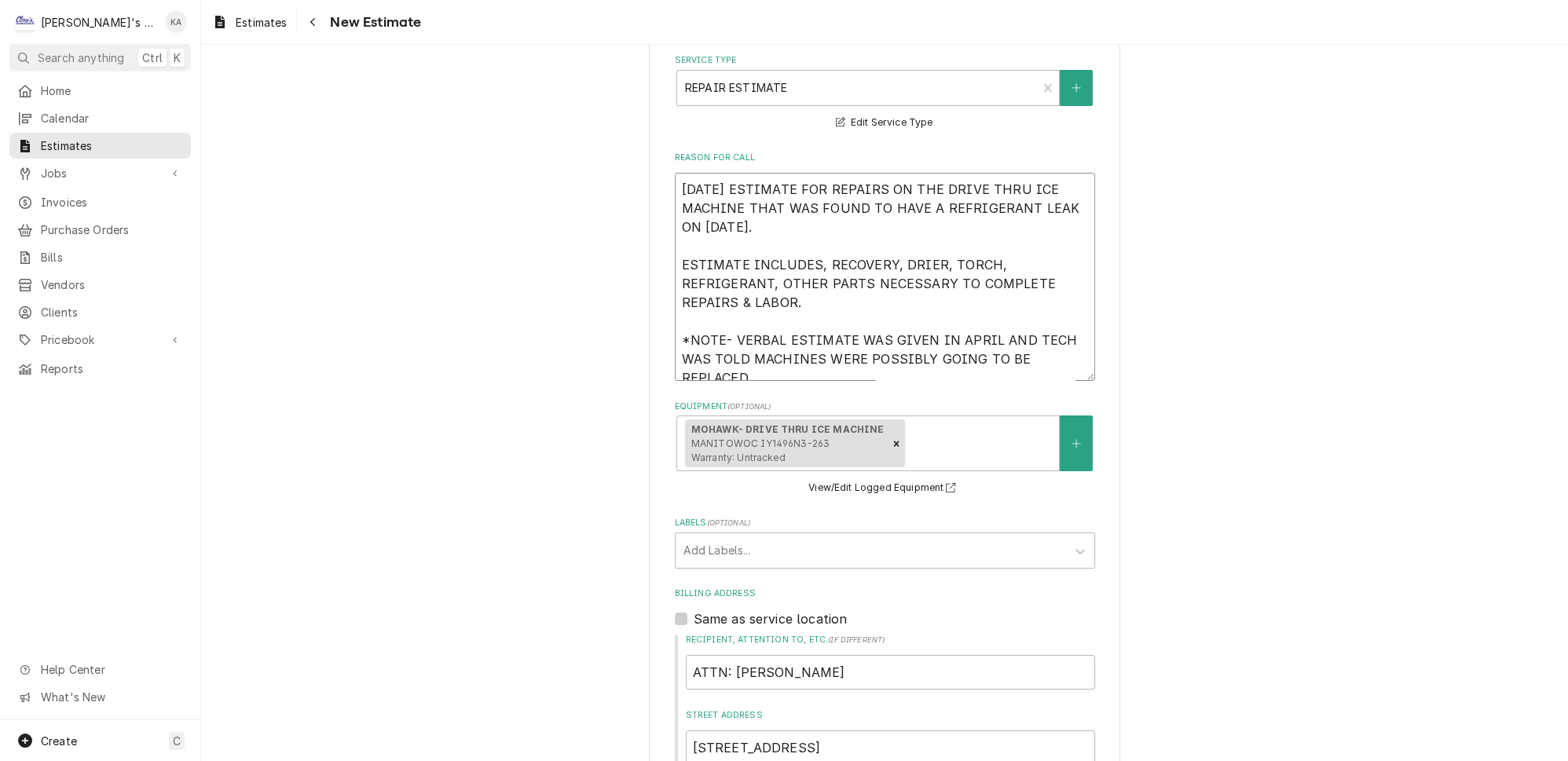
click at [770, 354] on textarea "[DATE] ESTIMATE FOR REPAIRS ON THE DRIVE THRU ICE MACHINE THAT WAS FOUND TO HAV…" at bounding box center [884, 276] width 420 height 208
click at [972, 322] on textarea "[DATE] ESTIMATE FOR REPAIRS ON THE DRIVE THRU ICE MACHINE THAT WAS FOUND TO HAV…" at bounding box center [884, 276] width 420 height 208
type textarea "x"
type textarea "[DATE] ESTIMATE FOR REPAIRS ON THE DRIVE THRU ICE MACHINE THAT WAS FOUND TO HAV…"
type textarea "x"
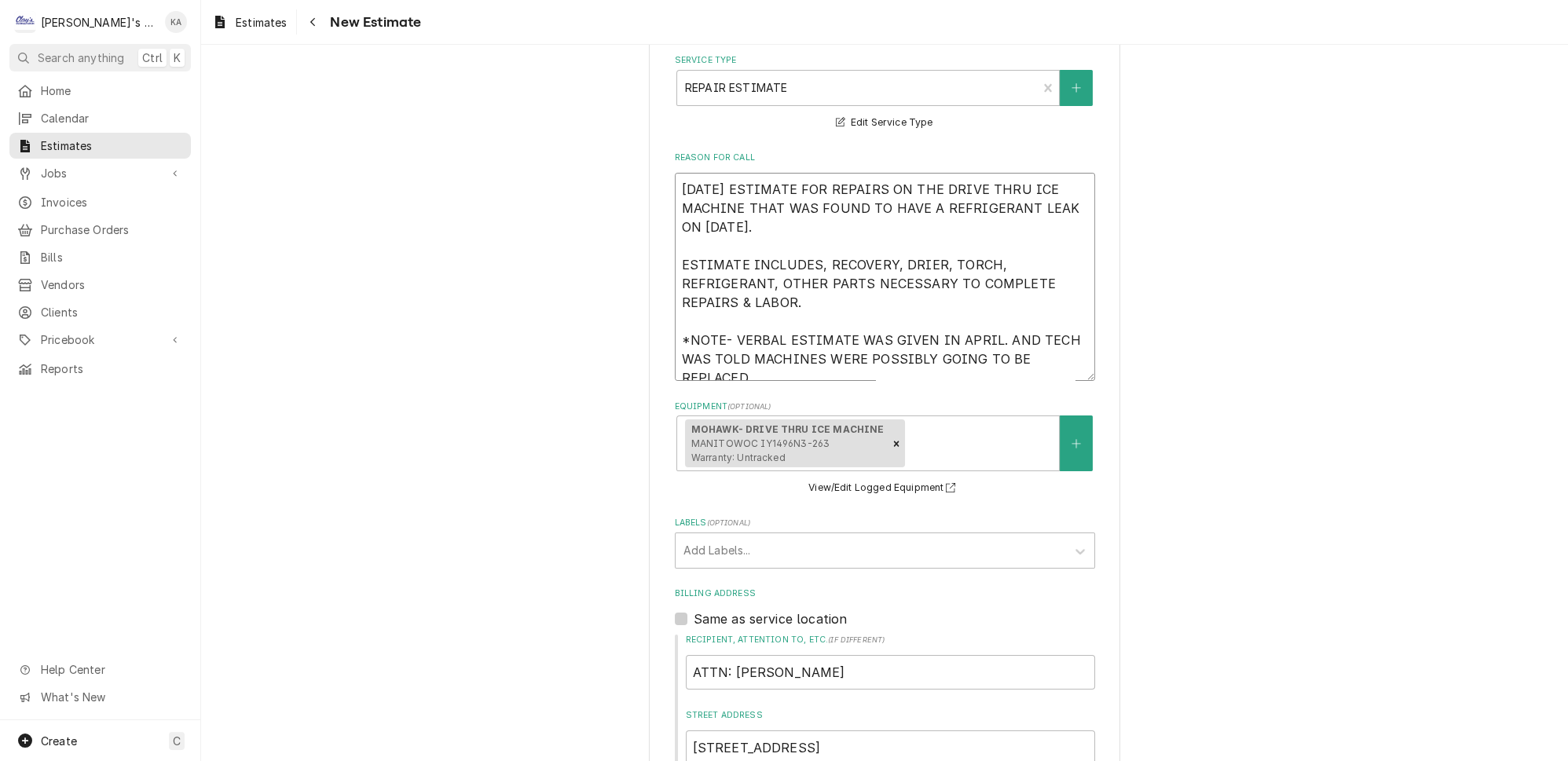
type textarea "8/25/2025 ESTIMATE FOR REPAIRS ON THE DRIVE THRU ICE MACHINE THAT WAS FOUND TO …"
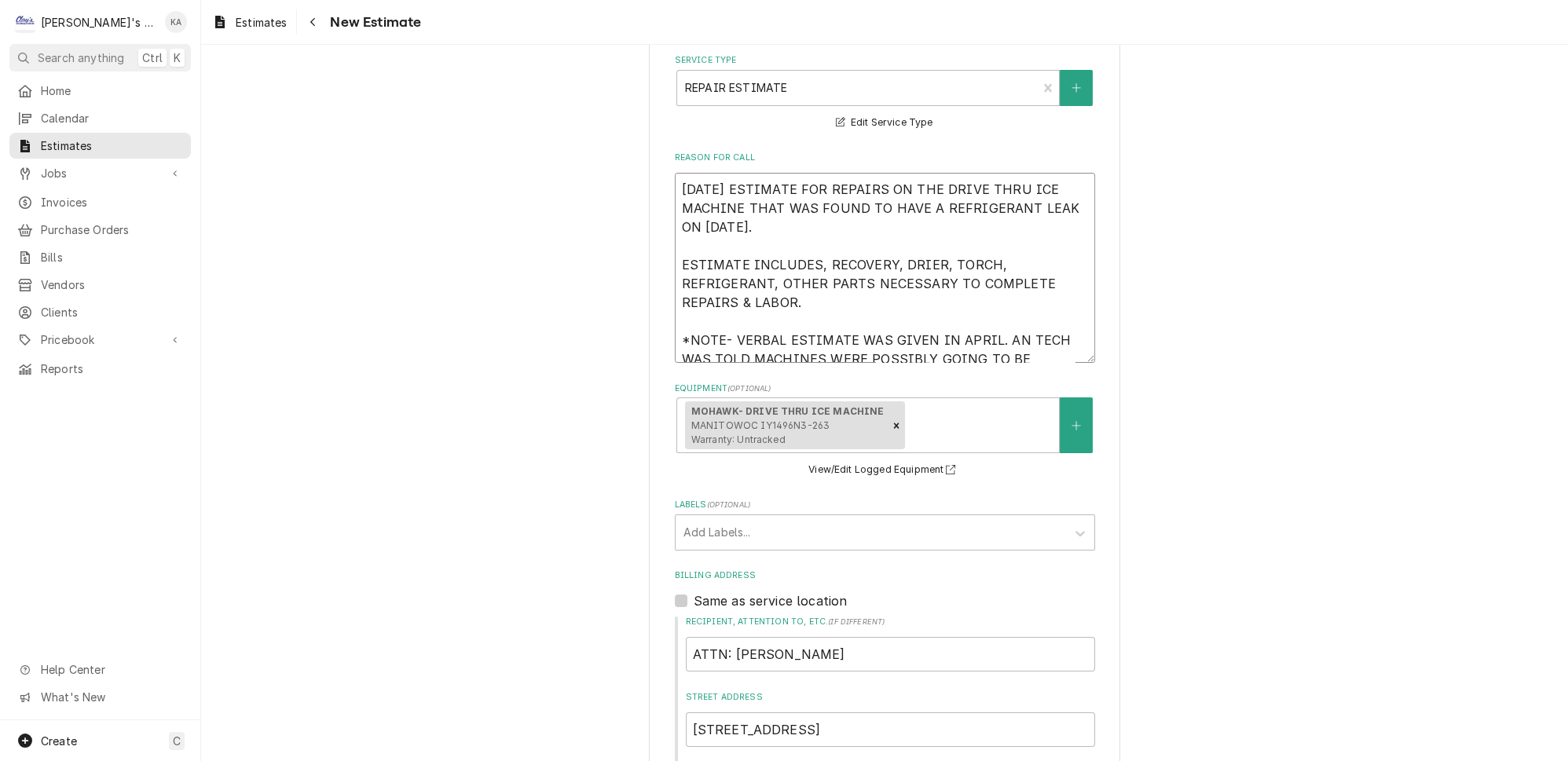
type textarea "x"
type textarea "8/25/2025 ESTIMATE FOR REPAIRS ON THE DRIVE THRU ICE MACHINE THAT WAS FOUND TO …"
type textarea "x"
type textarea "8/25/2025 ESTIMATE FOR REPAIRS ON THE DRIVE THRU ICE MACHINE THAT WAS FOUND TO …"
type textarea "x"
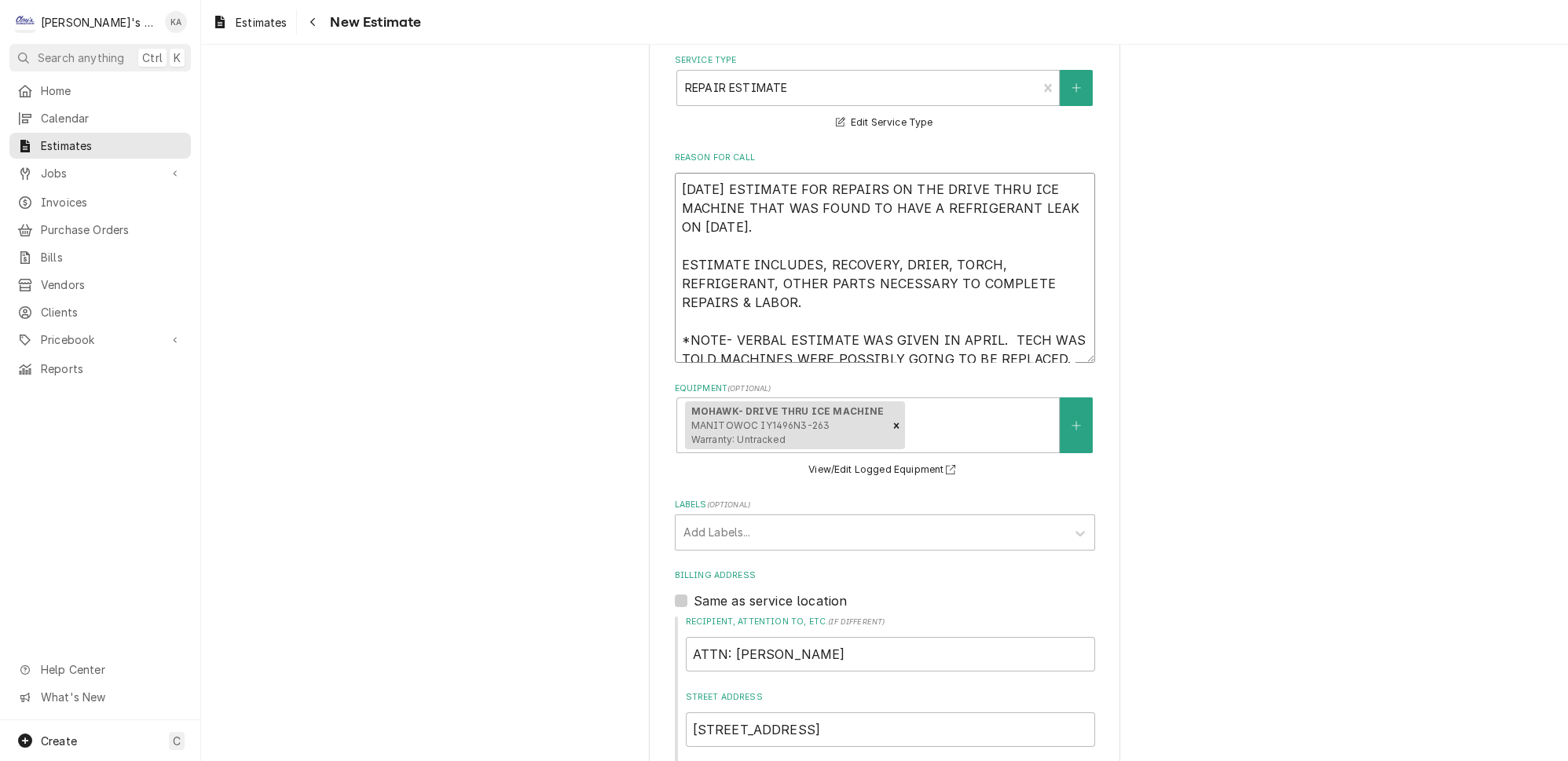
type textarea "8/25/2025 ESTIMATE FOR REPAIRS ON THE DRIVE THRU ICE MACHINE THAT WAS FOUND TO …"
click at [1030, 339] on textarea "8/25/2025 ESTIMATE FOR REPAIRS ON THE DRIVE THRU ICE MACHINE THAT WAS FOUND TO …" at bounding box center [884, 267] width 420 height 190
type textarea "x"
type textarea "8/25/2025 ESTIMATE FOR REPAIRS ON THE DRIVE THRU ICE MACHINE THAT WAS FOUND TO …"
type textarea "x"
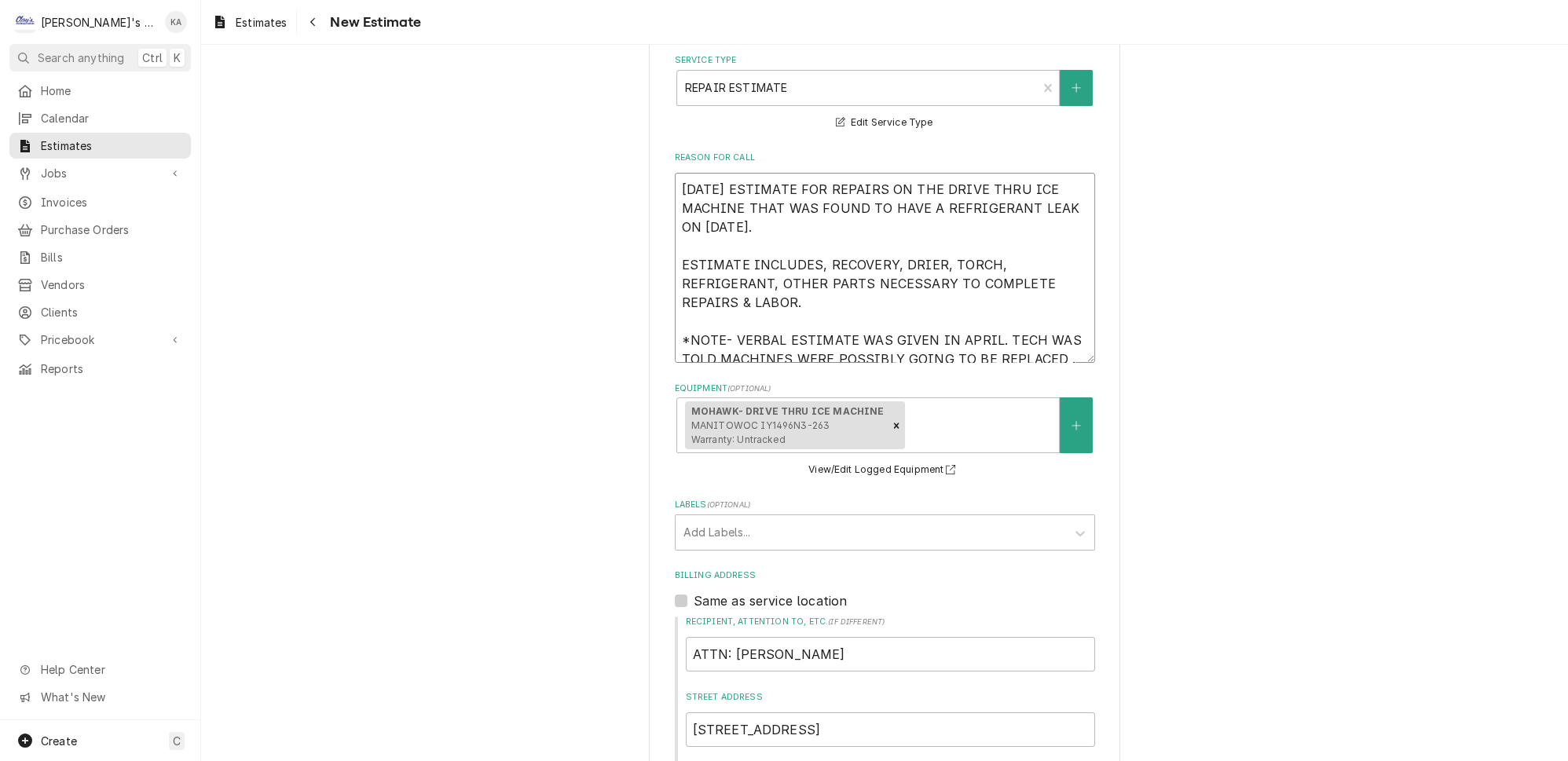
type textarea "8/25/2025 ESTIMATE FOR REPAIRS ON THE DRIVE THRU ICE MACHINE THAT WAS FOUND TO …"
type textarea "x"
type textarea "8/25/2025 ESTIMATE FOR REPAIRS ON THE DRIVE THRU ICE MACHINE THAT WAS FOUND TO …"
type textarea "x"
type textarea "8/25/2025 ESTIMATE FOR REPAIRS ON THE DRIVE THRU ICE MACHINE THAT WAS FOUND TO …"
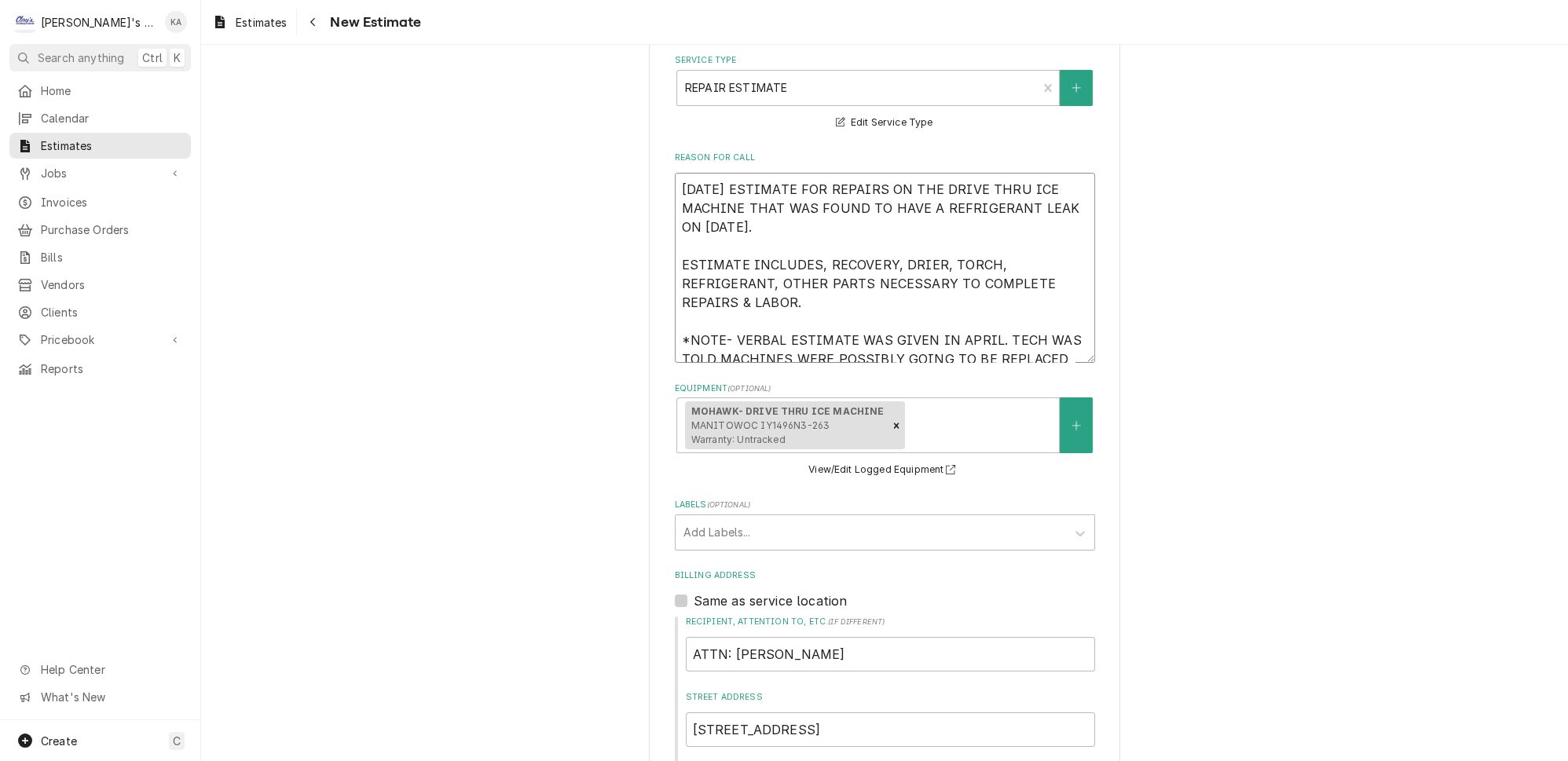
scroll to position [0, 0]
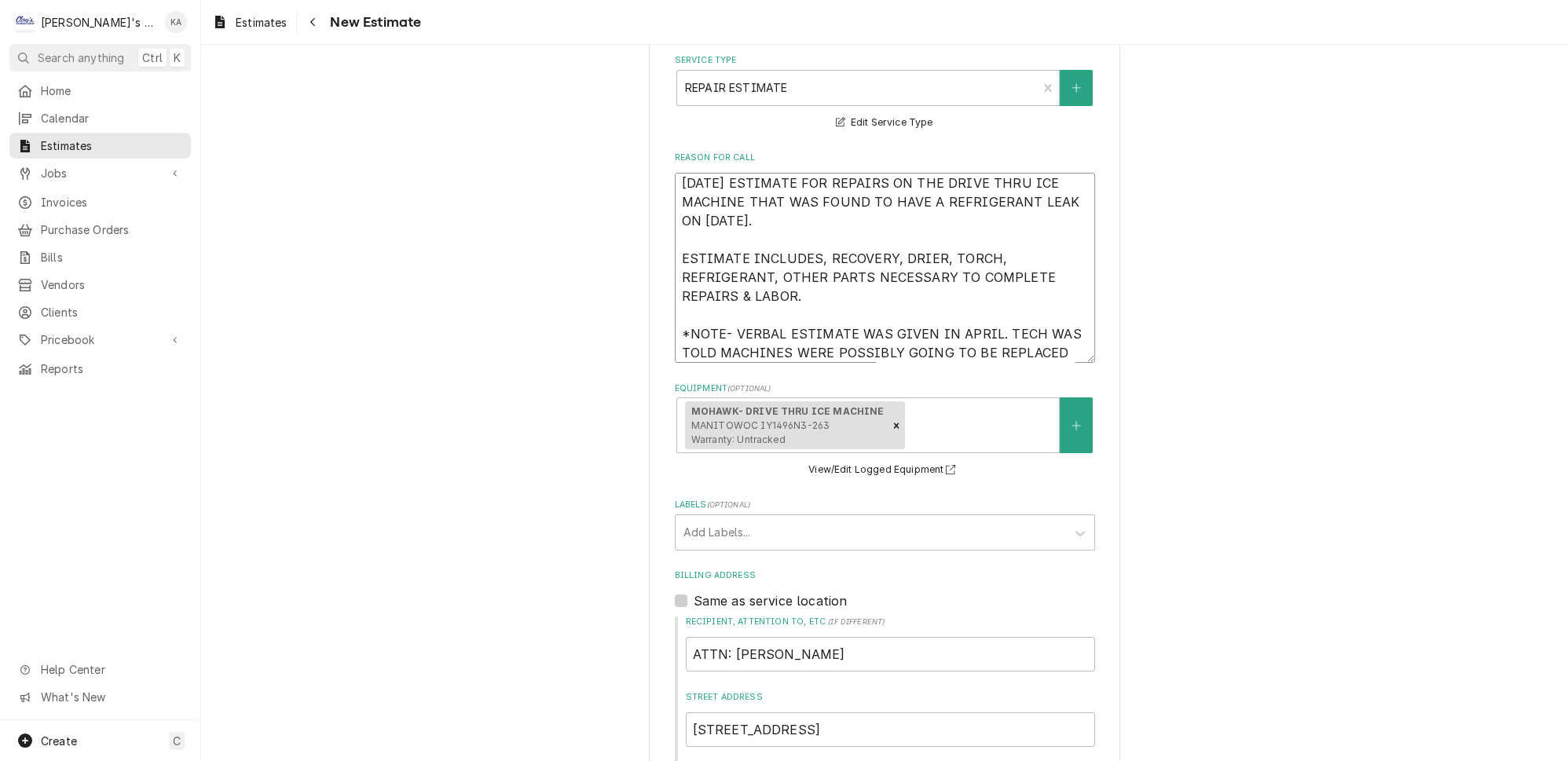
type textarea "x"
type textarea "8/25/2025 ESTIMATE FOR REPAIRS ON THE DRIVE THRU ICE MACHINE THAT WAS FOUND TO …"
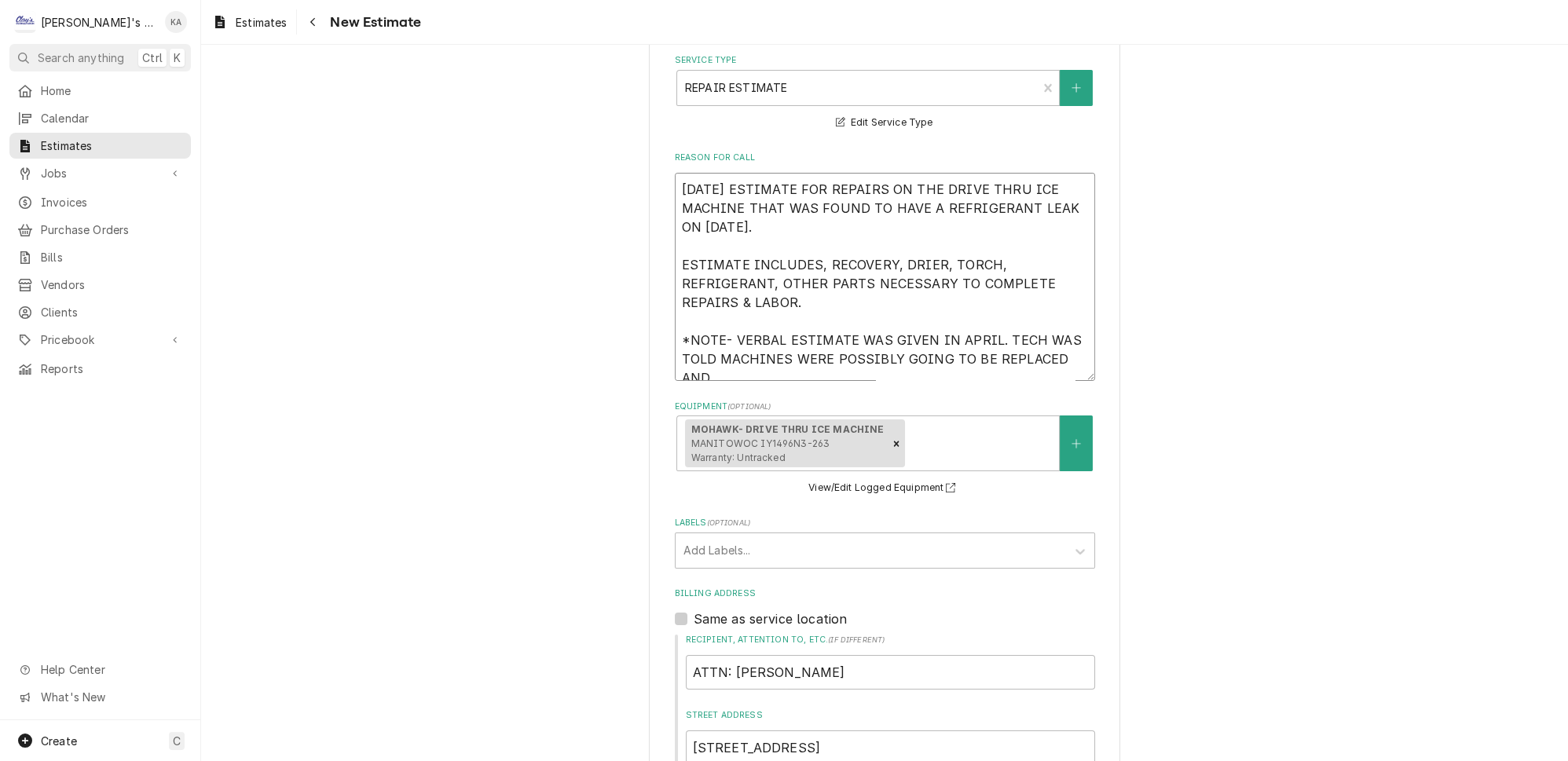
type textarea "x"
type textarea "8/25/2025 ESTIMATE FOR REPAIRS ON THE DRIVE THRU ICE MACHINE THAT WAS FOUND TO …"
type textarea "x"
type textarea "8/25/2025 ESTIMATE FOR REPAIRS ON THE DRIVE THRU ICE MACHINE THAT WAS FOUND TO …"
type textarea "x"
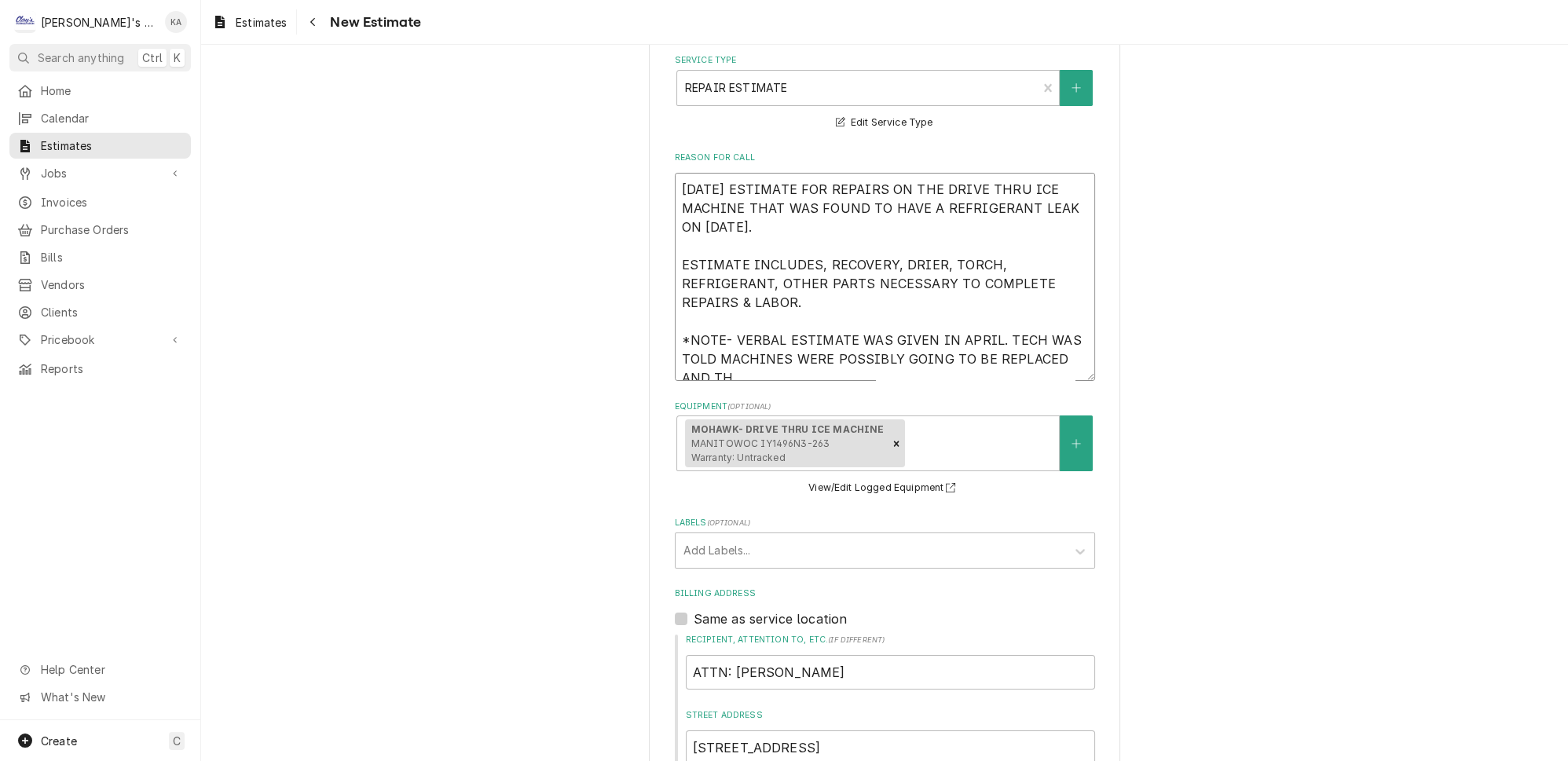
type textarea "8/25/2025 ESTIMATE FOR REPAIRS ON THE DRIVE THRU ICE MACHINE THAT WAS FOUND TO …"
type textarea "x"
type textarea "8/25/2025 ESTIMATE FOR REPAIRS ON THE DRIVE THRU ICE MACHINE THAT WAS FOUND TO …"
type textarea "x"
type textarea "8/25/2025 ESTIMATE FOR REPAIRS ON THE DRIVE THRU ICE MACHINE THAT WAS FOUND TO …"
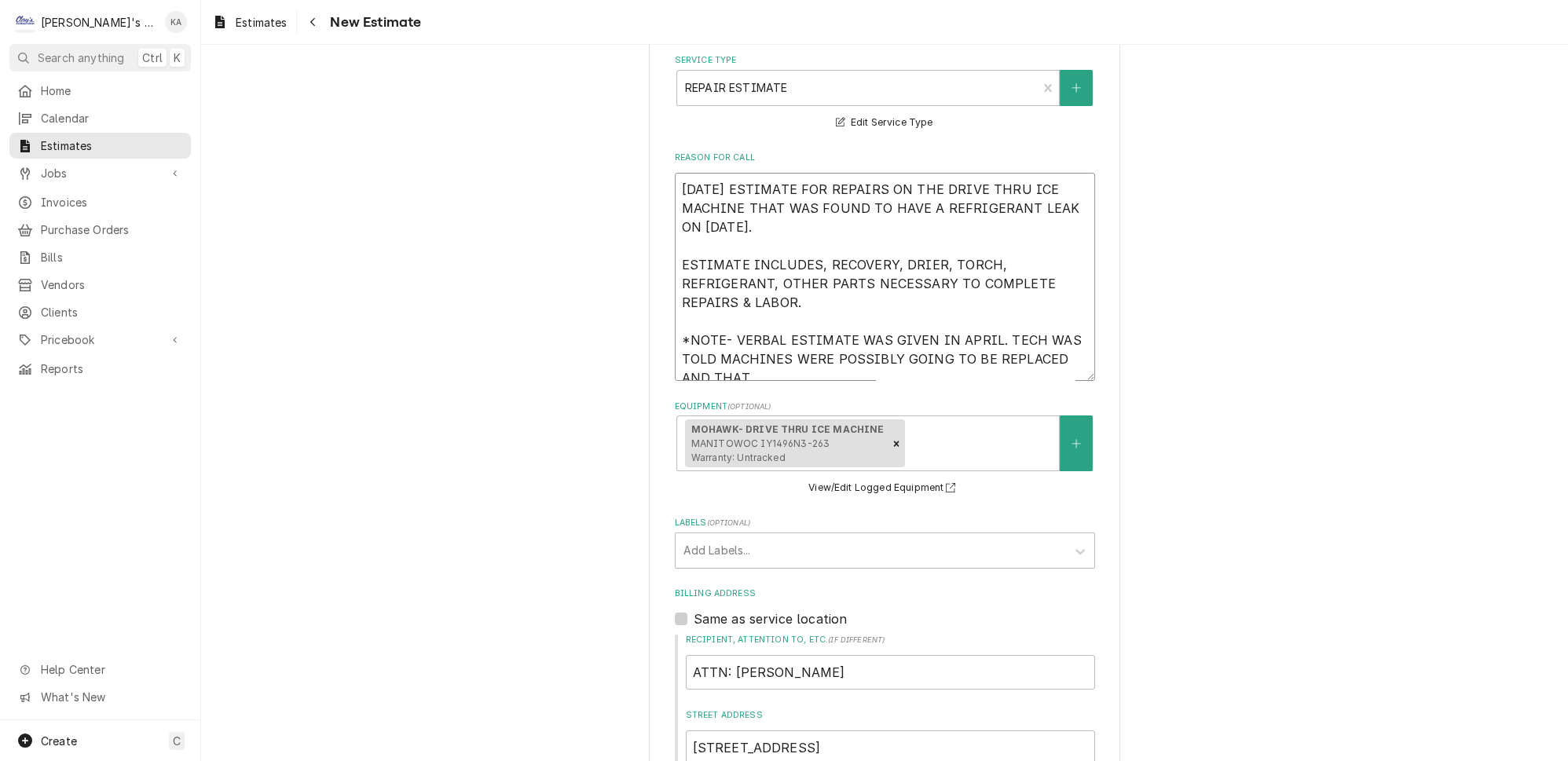
type textarea "x"
type textarea "8/25/2025 ESTIMATE FOR REPAIRS ON THE DRIVE THRU ICE MACHINE THAT WAS FOUND TO …"
type textarea "x"
type textarea "8/25/2025 ESTIMATE FOR REPAIRS ON THE DRIVE THRU ICE MACHINE THAT WAS FOUND TO …"
type textarea "x"
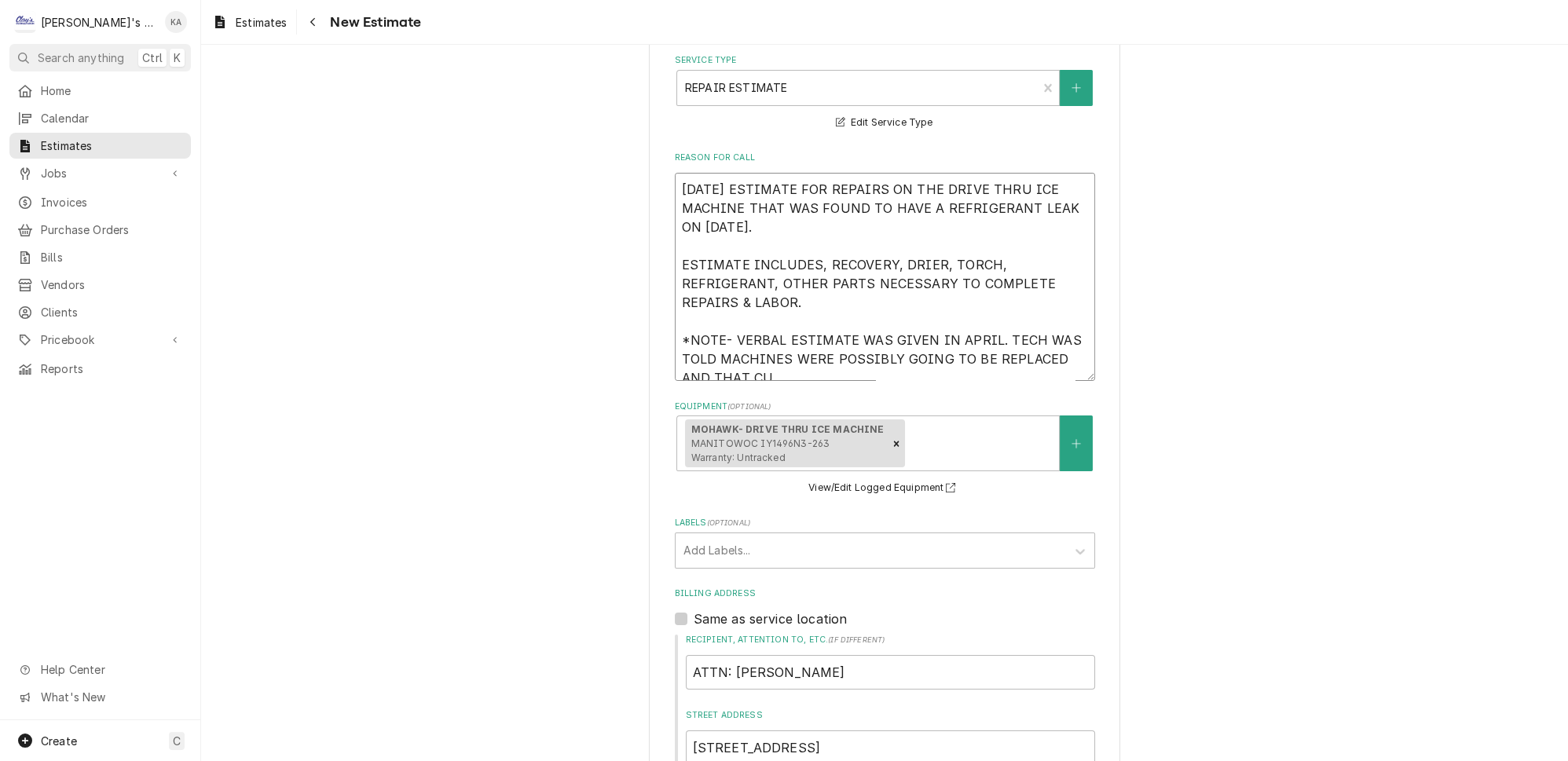
type textarea "8/25/2025 ESTIMATE FOR REPAIRS ON THE DRIVE THRU ICE MACHINE THAT WAS FOUND TO …"
type textarea "x"
type textarea "8/25/2025 ESTIMATE FOR REPAIRS ON THE DRIVE THRU ICE MACHINE THAT WAS FOUND TO …"
type textarea "x"
type textarea "8/25/2025 ESTIMATE FOR REPAIRS ON THE DRIVE THRU ICE MACHINE THAT WAS FOUND TO …"
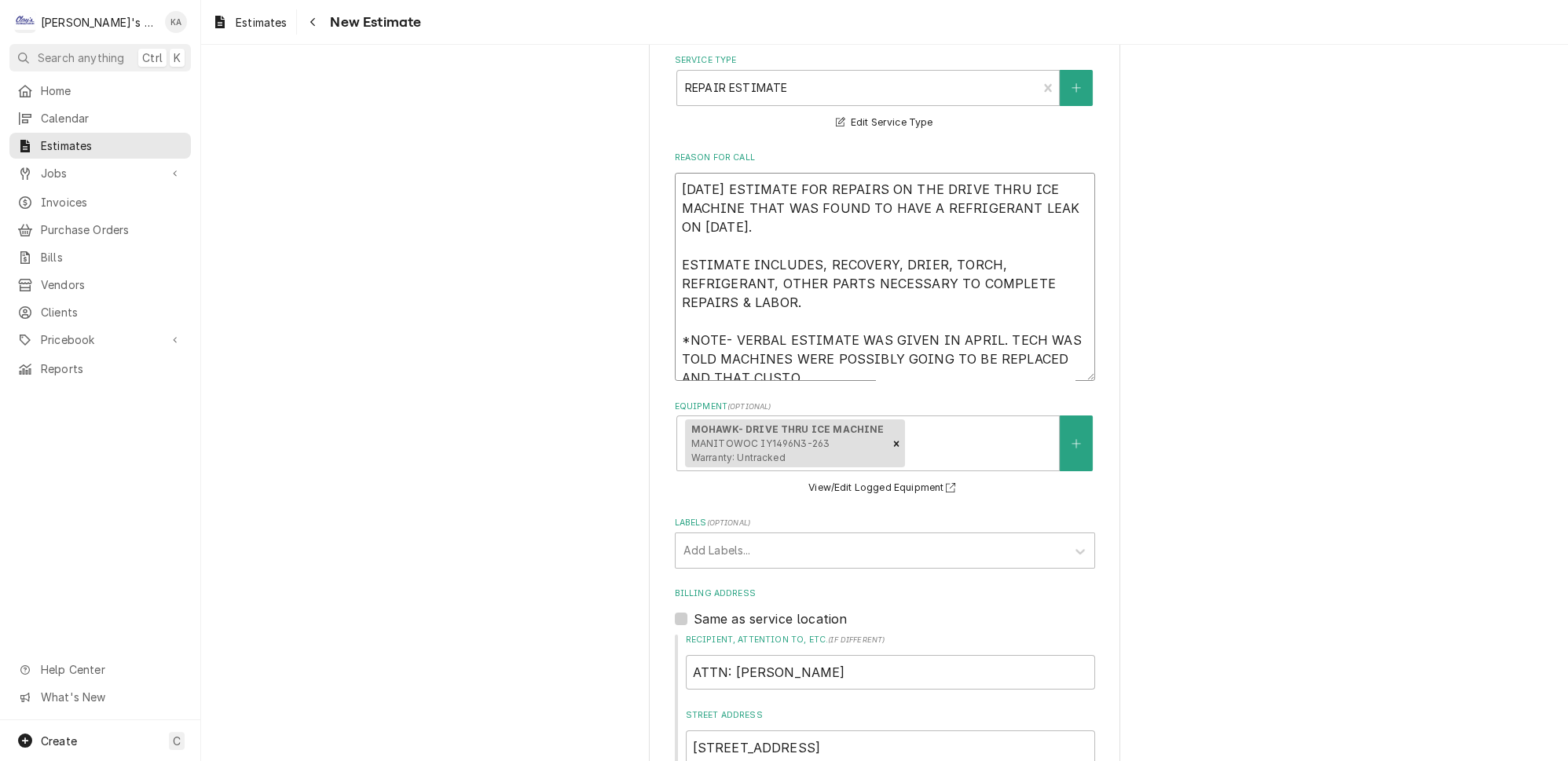
type textarea "x"
type textarea "8/25/2025 ESTIMATE FOR REPAIRS ON THE DRIVE THRU ICE MACHINE THAT WAS FOUND TO …"
type textarea "x"
type textarea "8/25/2025 ESTIMATE FOR REPAIRS ON THE DRIVE THRU ICE MACHINE THAT WAS FOUND TO …"
type textarea "x"
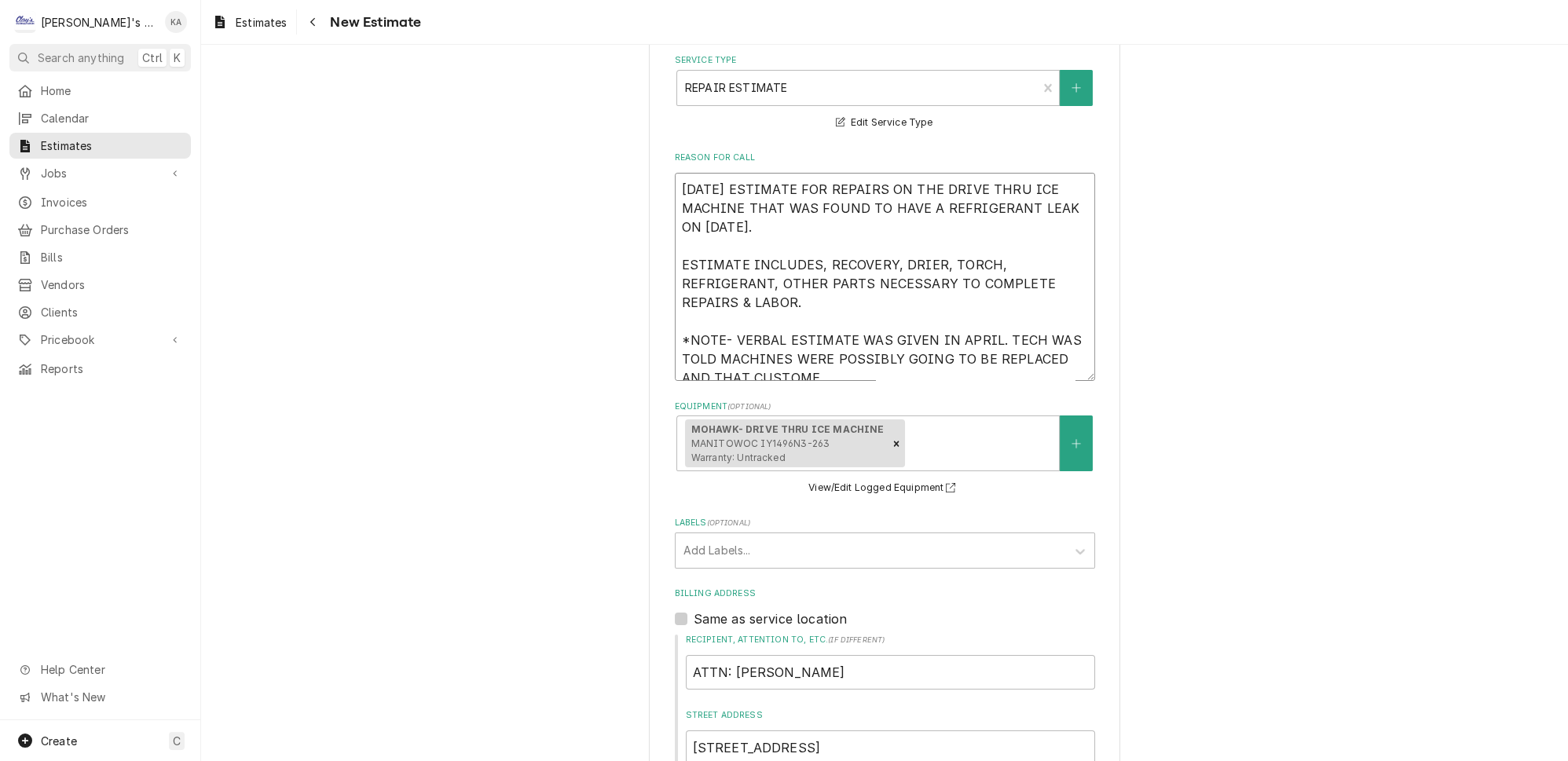
type textarea "8/25/2025 ESTIMATE FOR REPAIRS ON THE DRIVE THRU ICE MACHINE THAT WAS FOUND TO …"
type textarea "x"
type textarea "8/25/2025 ESTIMATE FOR REPAIRS ON THE DRIVE THRU ICE MACHINE THAT WAS FOUND TO …"
type textarea "x"
type textarea "8/25/2025 ESTIMATE FOR REPAIRS ON THE DRIVE THRU ICE MACHINE THAT WAS FOUND TO …"
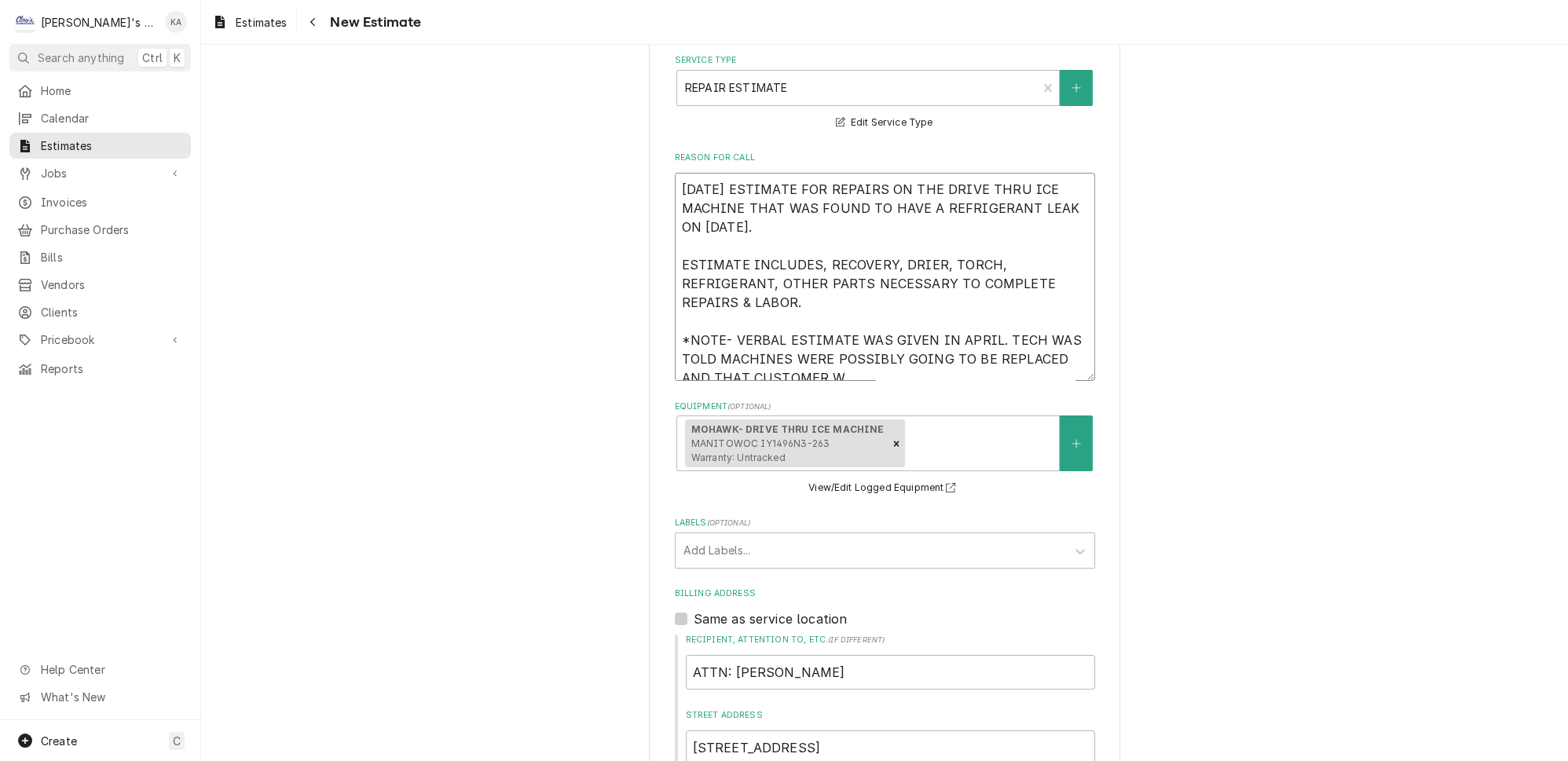
type textarea "x"
type textarea "8/25/2025 ESTIMATE FOR REPAIRS ON THE DRIVE THRU ICE MACHINE THAT WAS FOUND TO …"
type textarea "x"
type textarea "8/25/2025 ESTIMATE FOR REPAIRS ON THE DRIVE THRU ICE MACHINE THAT WAS FOUND TO …"
type textarea "x"
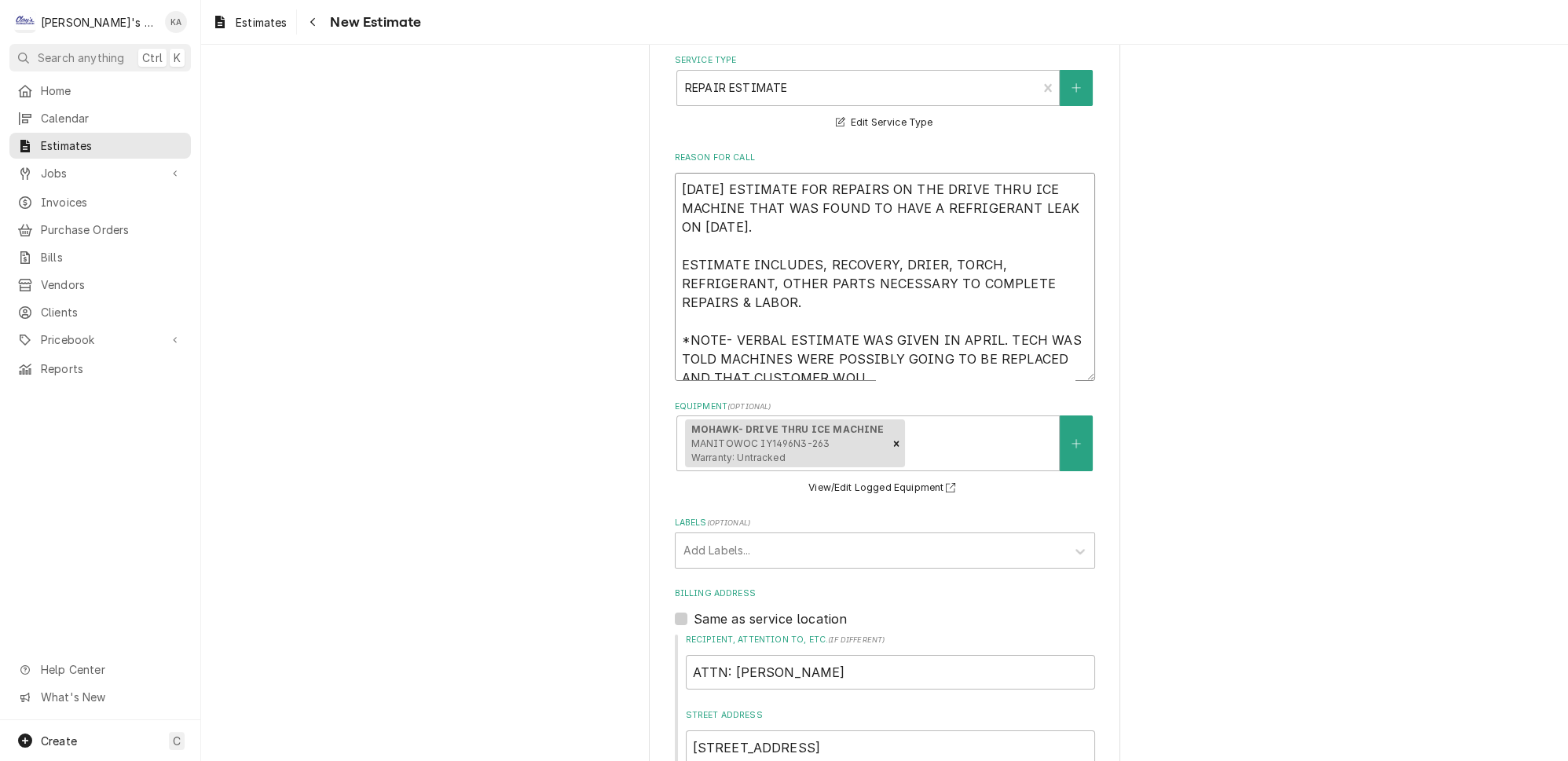
type textarea "8/25/2025 ESTIMATE FOR REPAIRS ON THE DRIVE THRU ICE MACHINE THAT WAS FOUND TO …"
type textarea "x"
type textarea "8/25/2025 ESTIMATE FOR REPAIRS ON THE DRIVE THRU ICE MACHINE THAT WAS FOUND TO …"
type textarea "x"
type textarea "8/25/2025 ESTIMATE FOR REPAIRS ON THE DRIVE THRU ICE MACHINE THAT WAS FOUND TO …"
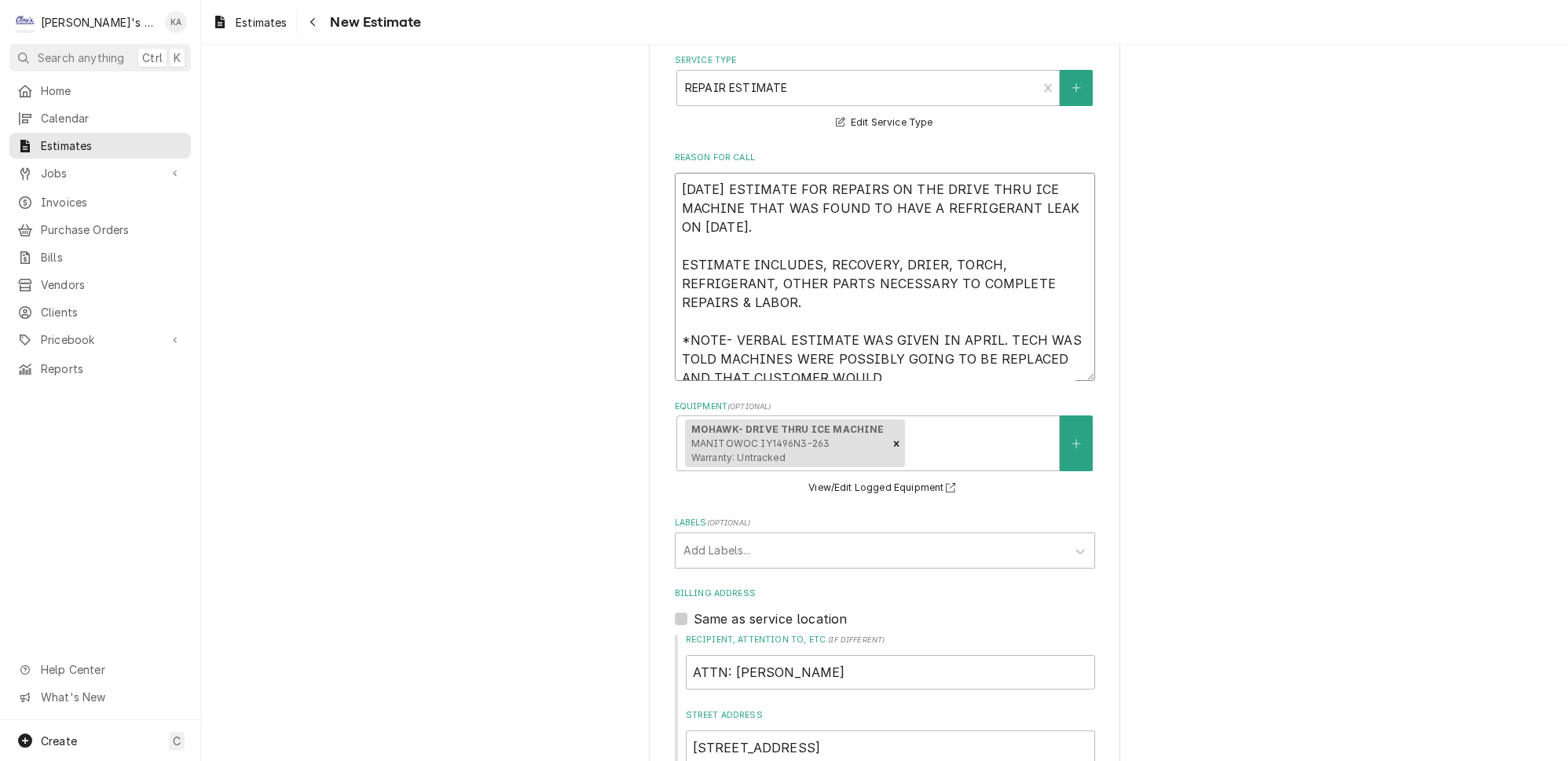
type textarea "x"
type textarea "8/25/2025 ESTIMATE FOR REPAIRS ON THE DRIVE THRU ICE MACHINE THAT WAS FOUND TO …"
type textarea "x"
type textarea "8/25/2025 ESTIMATE FOR REPAIRS ON THE DRIVE THRU ICE MACHINE THAT WAS FOUND TO …"
type textarea "x"
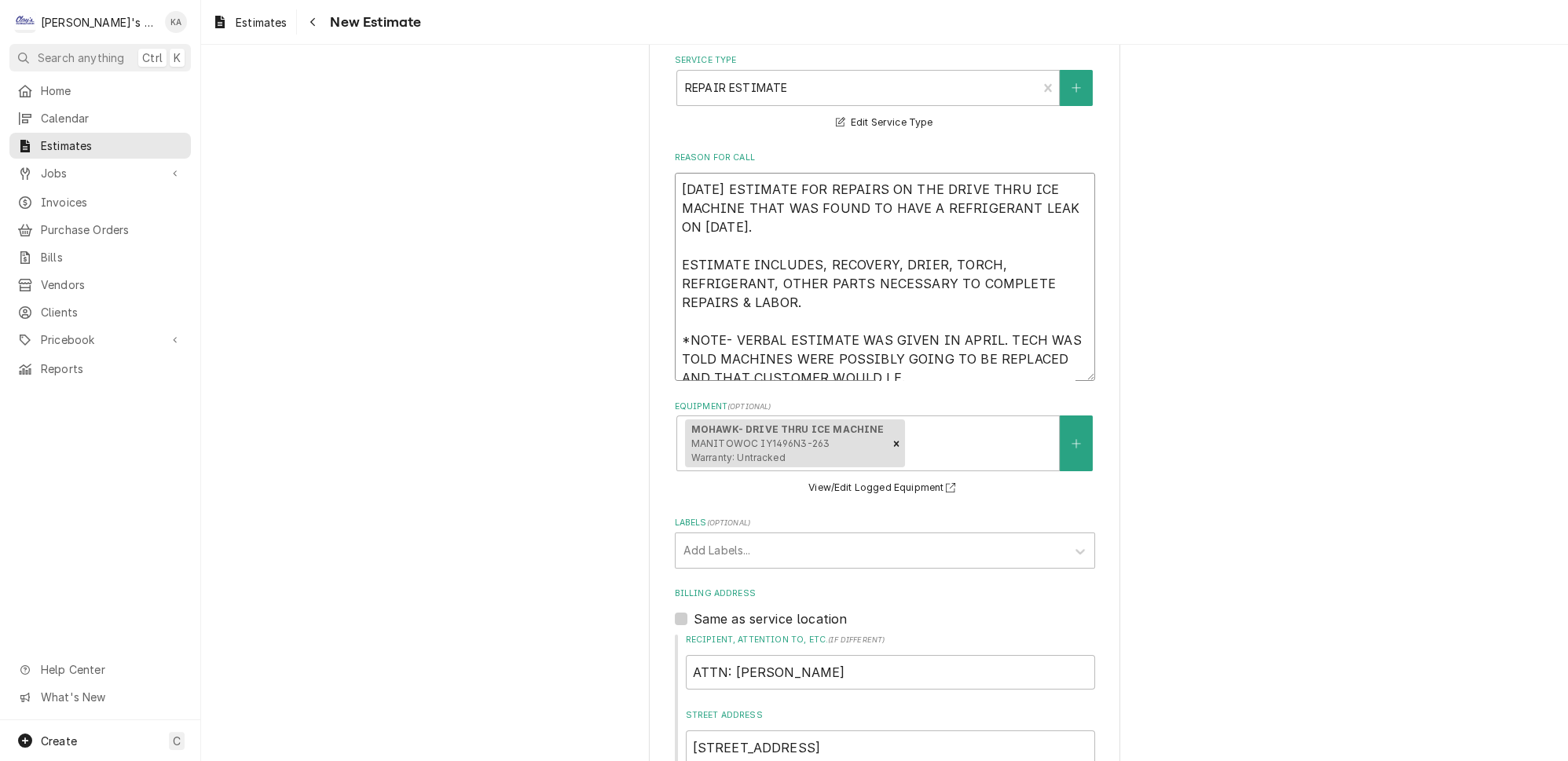
type textarea "8/25/2025 ESTIMATE FOR REPAIRS ON THE DRIVE THRU ICE MACHINE THAT WAS FOUND TO …"
type textarea "x"
type textarea "8/25/2025 ESTIMATE FOR REPAIRS ON THE DRIVE THRU ICE MACHINE THAT WAS FOUND TO …"
type textarea "x"
type textarea "8/25/2025 ESTIMATE FOR REPAIRS ON THE DRIVE THRU ICE MACHINE THAT WAS FOUND TO …"
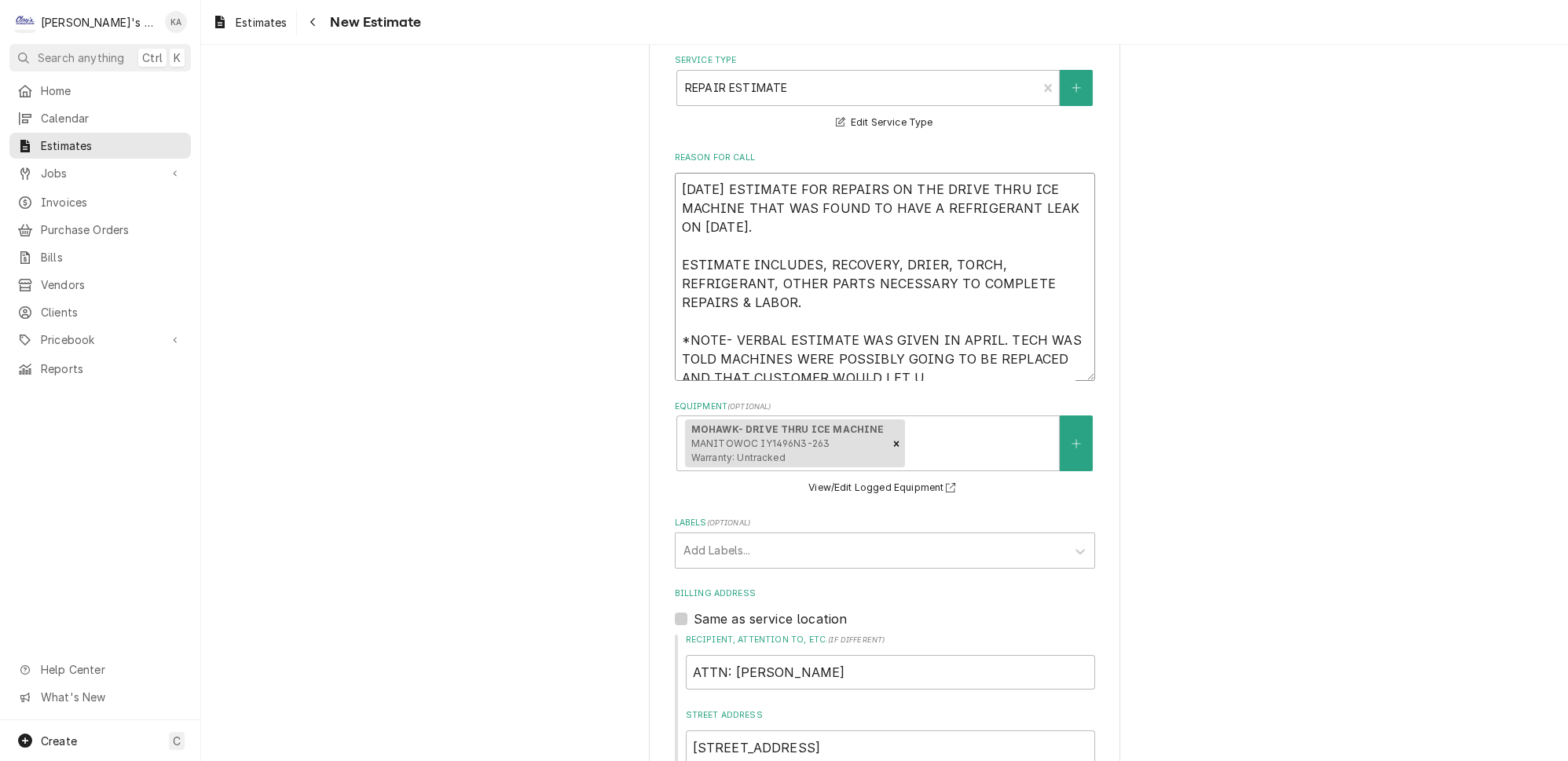
type textarea "x"
type textarea "8/25/2025 ESTIMATE FOR REPAIRS ON THE DRIVE THRU ICE MACHINE THAT WAS FOUND TO …"
type textarea "x"
type textarea "8/25/2025 ESTIMATE FOR REPAIRS ON THE DRIVE THRU ICE MACHINE THAT WAS FOUND TO …"
type textarea "x"
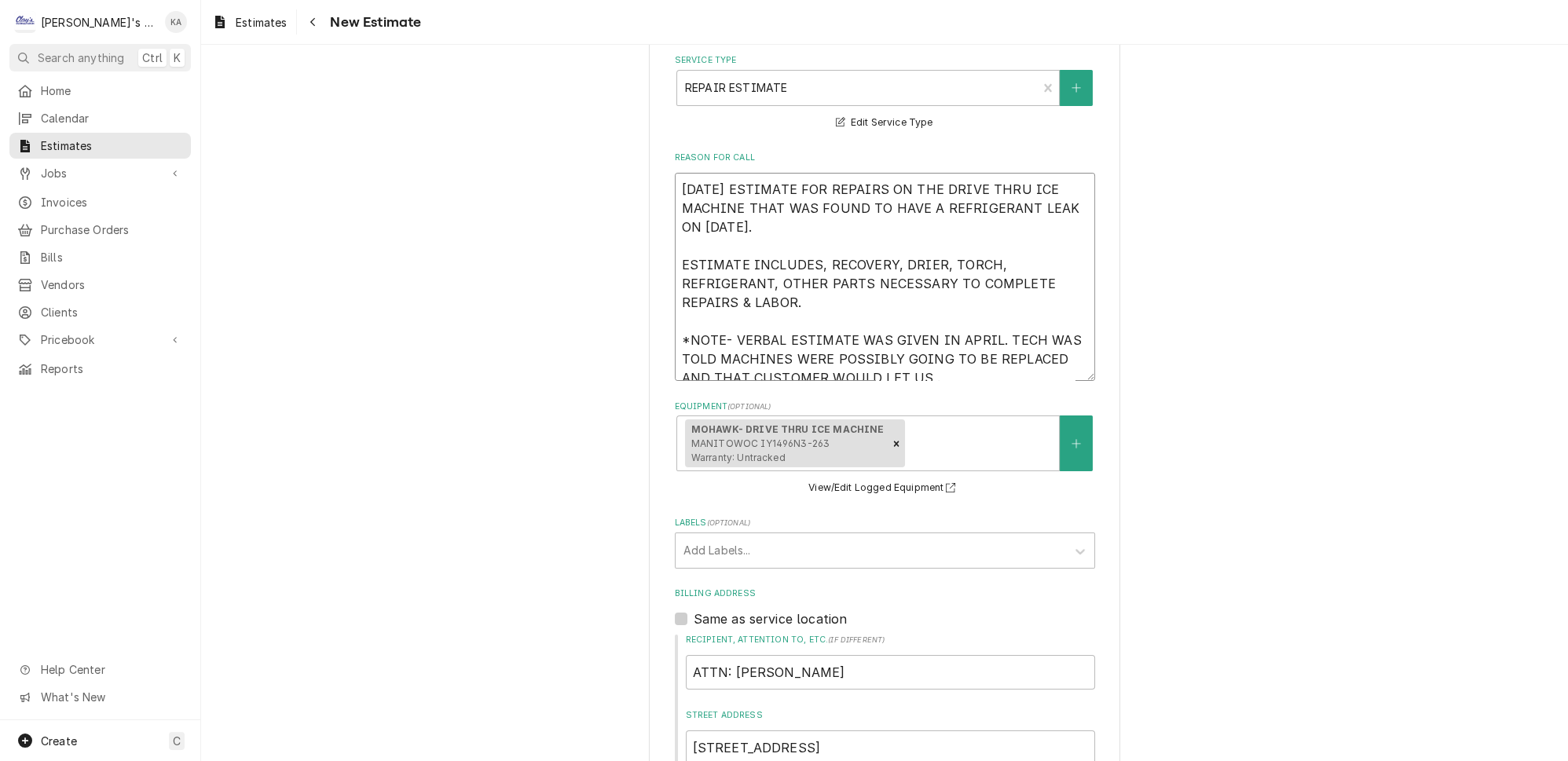
type textarea "8/25/2025 ESTIMATE FOR REPAIRS ON THE DRIVE THRU ICE MACHINE THAT WAS FOUND TO …"
type textarea "x"
type textarea "8/25/2025 ESTIMATE FOR REPAIRS ON THE DRIVE THRU ICE MACHINE THAT WAS FOUND TO …"
type textarea "x"
type textarea "8/25/2025 ESTIMATE FOR REPAIRS ON THE DRIVE THRU ICE MACHINE THAT WAS FOUND TO …"
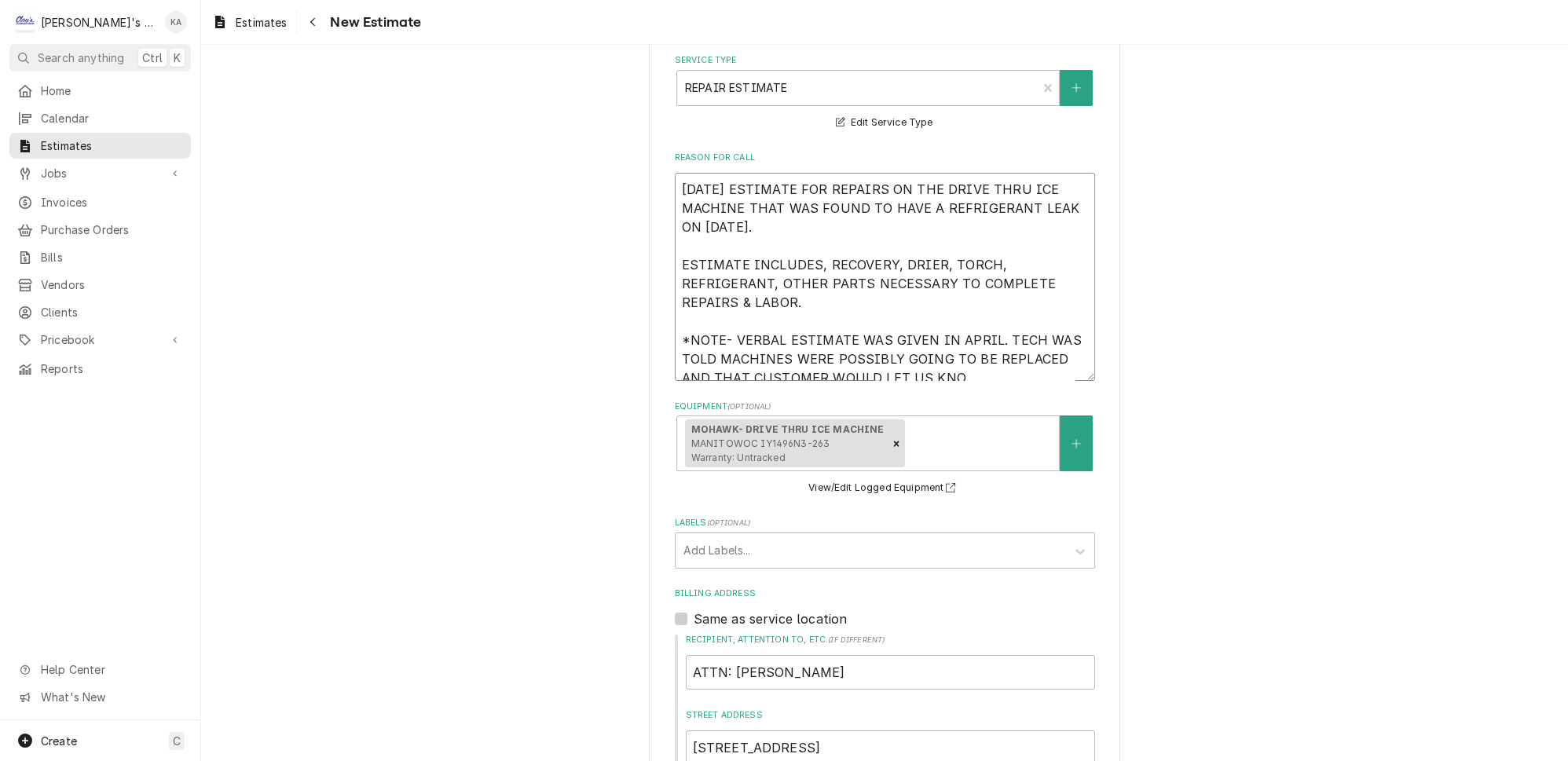
type textarea "x"
type textarea "8/25/2025 ESTIMATE FOR REPAIRS ON THE DRIVE THRU ICE MACHINE THAT WAS FOUND TO …"
type textarea "x"
type textarea "8/25/2025 ESTIMATE FOR REPAIRS ON THE DRIVE THRU ICE MACHINE THAT WAS FOUND TO …"
type textarea "x"
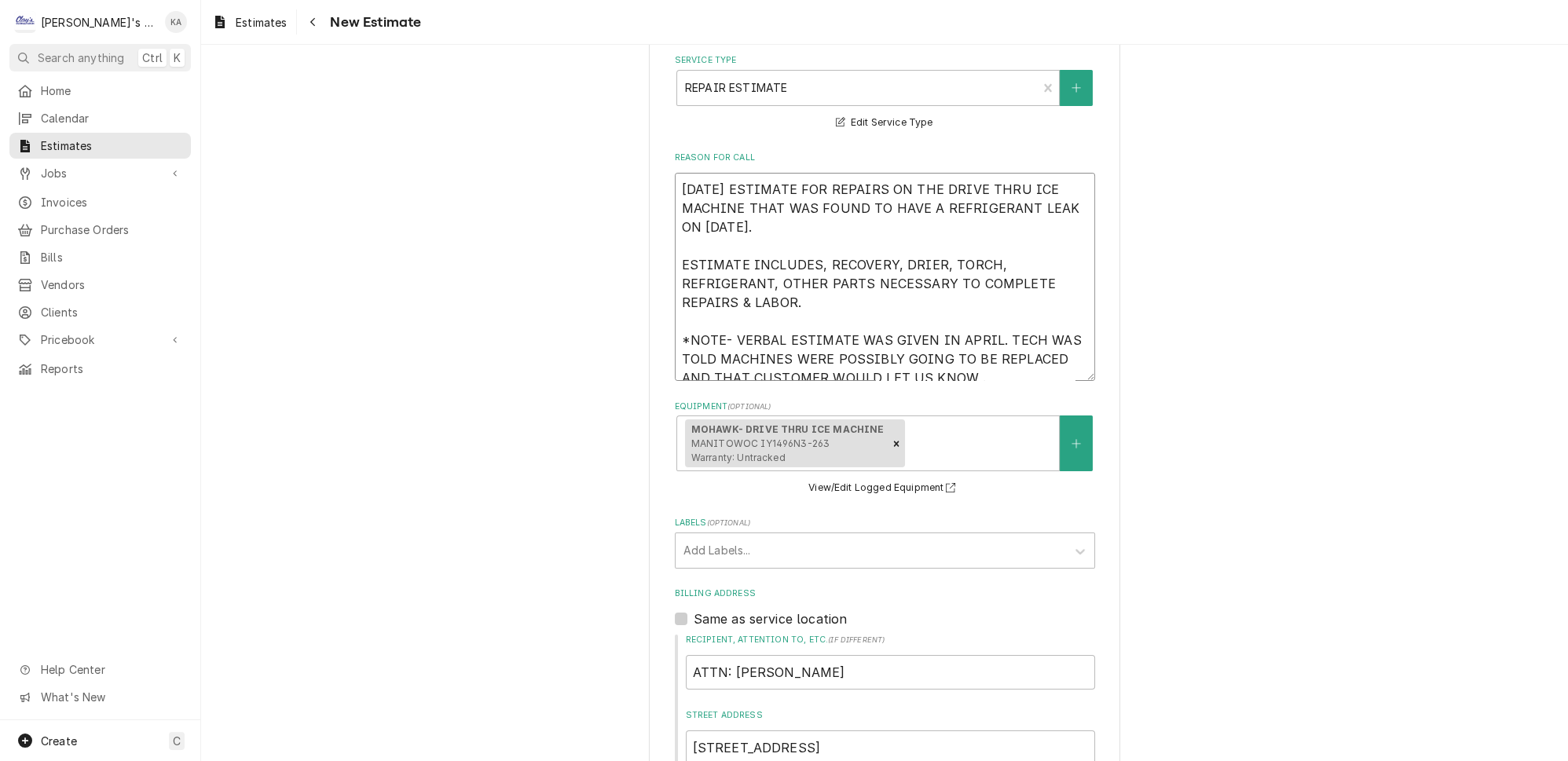
type textarea "8/25/2025 ESTIMATE FOR REPAIRS ON THE DRIVE THRU ICE MACHINE THAT WAS FOUND TO …"
type textarea "x"
type textarea "8/25/2025 ESTIMATE FOR REPAIRS ON THE DRIVE THRU ICE MACHINE THAT WAS FOUND TO …"
type textarea "x"
type textarea "8/25/2025 ESTIMATE FOR REPAIRS ON THE DRIVE THRU ICE MACHINE THAT WAS FOUND TO …"
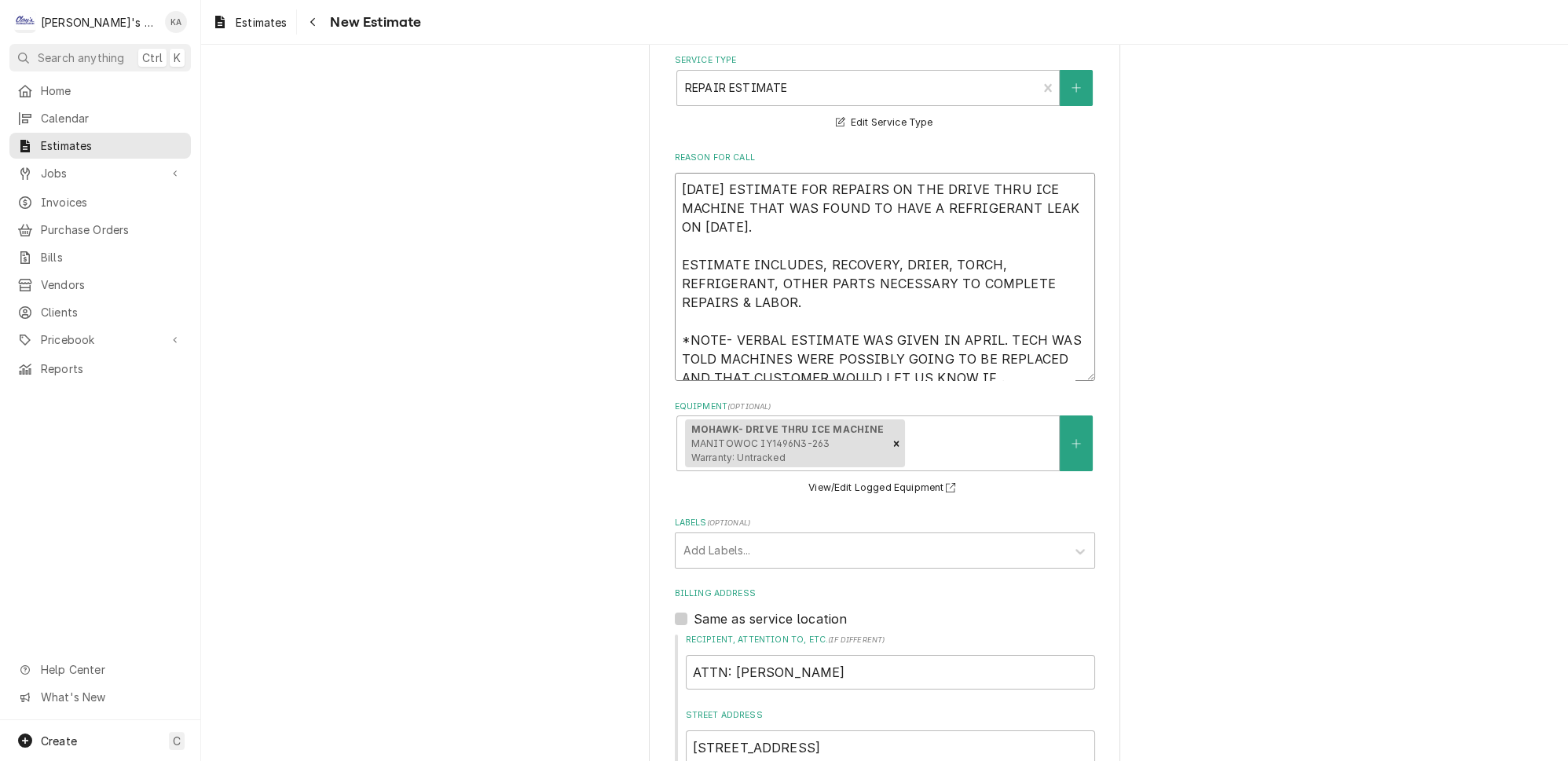
type textarea "x"
type textarea "8/25/2025 ESTIMATE FOR REPAIRS ON THE DRIVE THRU ICE MACHINE THAT WAS FOUND TO …"
type textarea "x"
type textarea "8/25/2025 ESTIMATE FOR REPAIRS ON THE DRIVE THRU ICE MACHINE THAT WAS FOUND TO …"
type textarea "x"
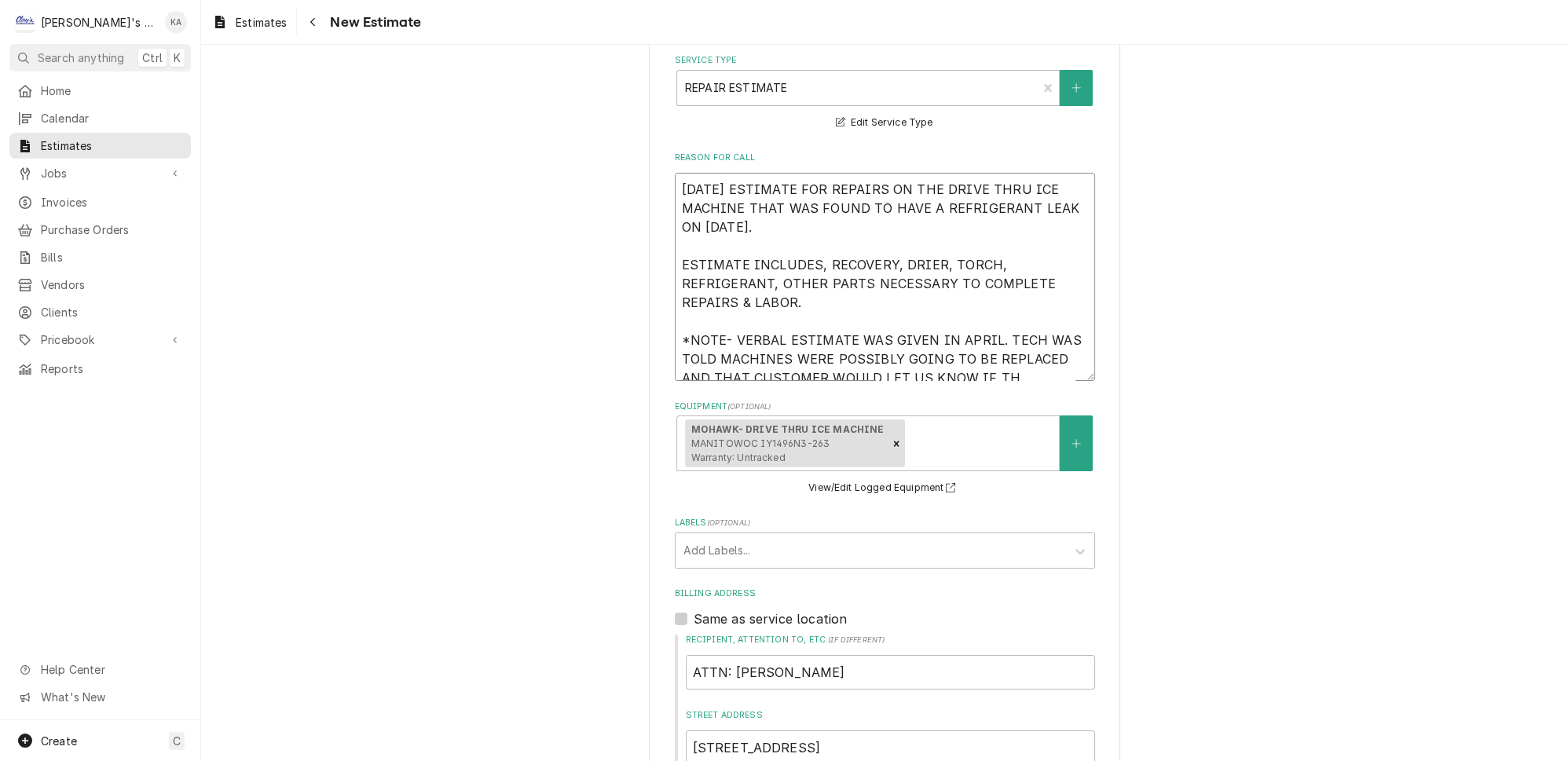
type textarea "8/25/2025 ESTIMATE FOR REPAIRS ON THE DRIVE THRU ICE MACHINE THAT WAS FOUND TO …"
type textarea "x"
type textarea "8/25/2025 ESTIMATE FOR REPAIRS ON THE DRIVE THRU ICE MACHINE THAT WAS FOUND TO …"
type textarea "x"
type textarea "8/25/2025 ESTIMATE FOR REPAIRS ON THE DRIVE THRU ICE MACHINE THAT WAS FOUND TO …"
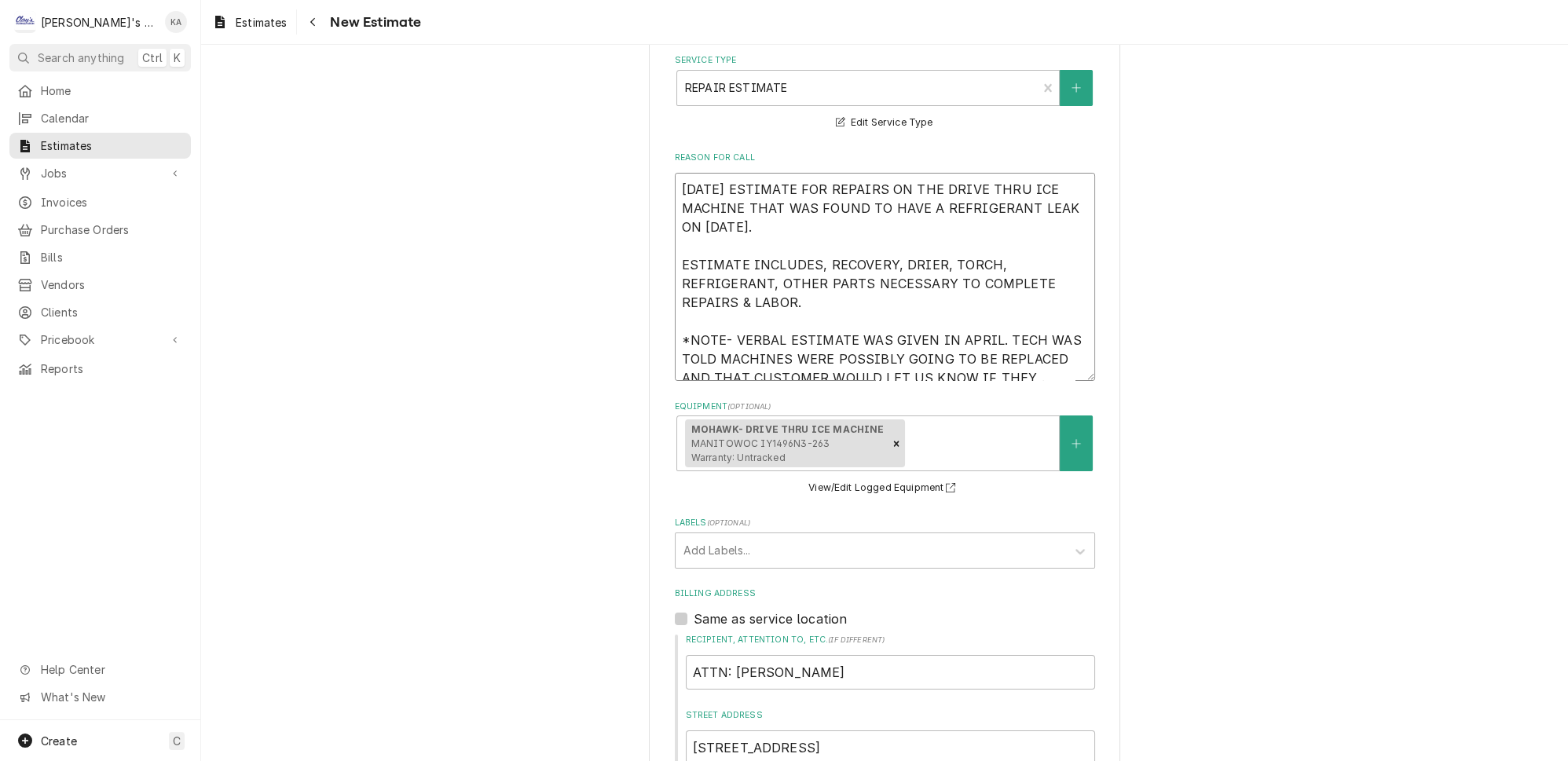
type textarea "x"
type textarea "8/25/2025 ESTIMATE FOR REPAIRS ON THE DRIVE THRU ICE MACHINE THAT WAS FOUND TO …"
type textarea "x"
type textarea "8/25/2025 ESTIMATE FOR REPAIRS ON THE DRIVE THRU ICE MACHINE THAT WAS FOUND TO …"
type textarea "x"
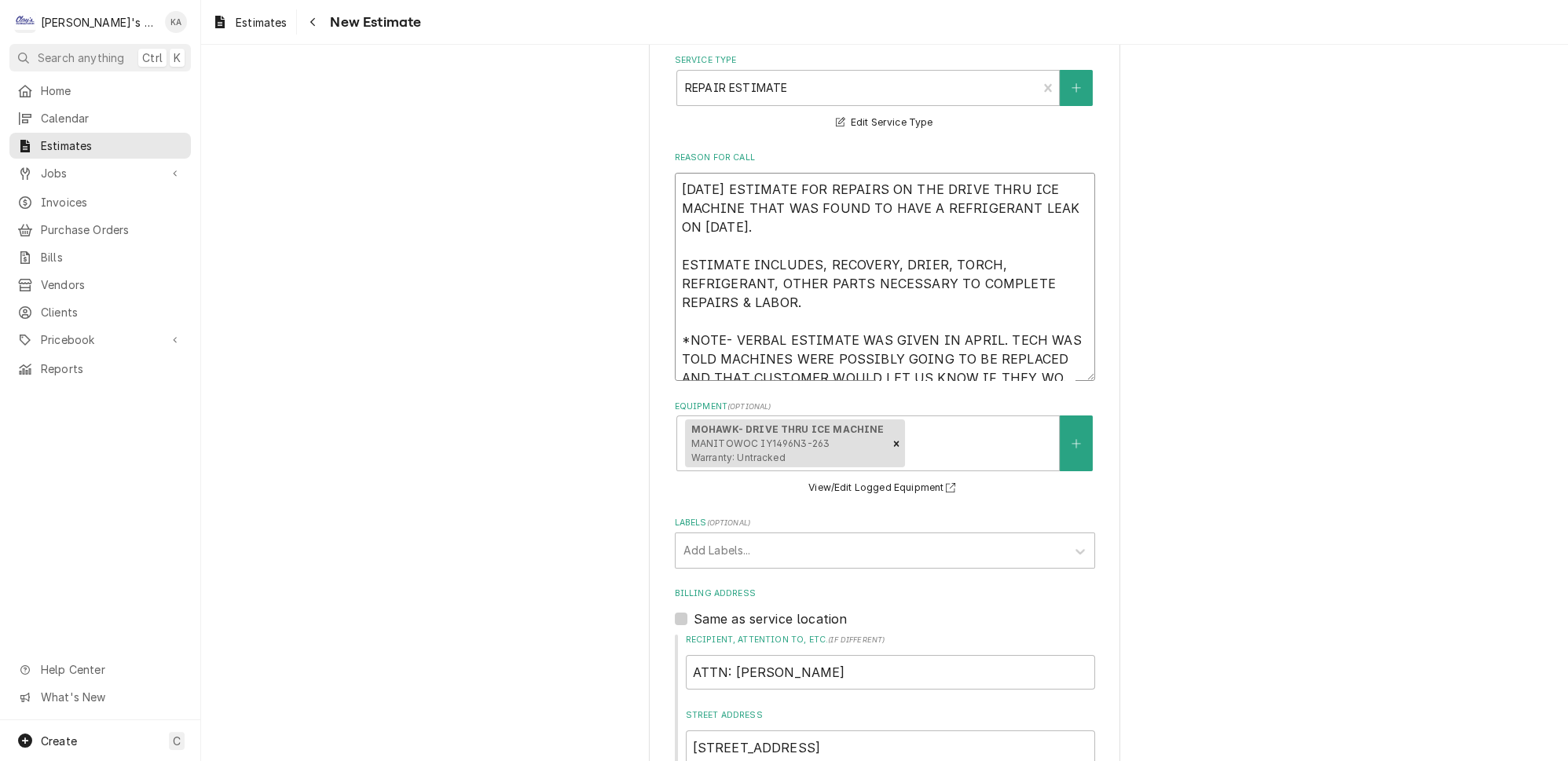
type textarea "8/25/2025 ESTIMATE FOR REPAIRS ON THE DRIVE THRU ICE MACHINE THAT WAS FOUND TO …"
type textarea "x"
type textarea "8/25/2025 ESTIMATE FOR REPAIRS ON THE DRIVE THRU ICE MACHINE THAT WAS FOUND TO …"
type textarea "x"
type textarea "8/25/2025 ESTIMATE FOR REPAIRS ON THE DRIVE THRU ICE MACHINE THAT WAS FOUND TO …"
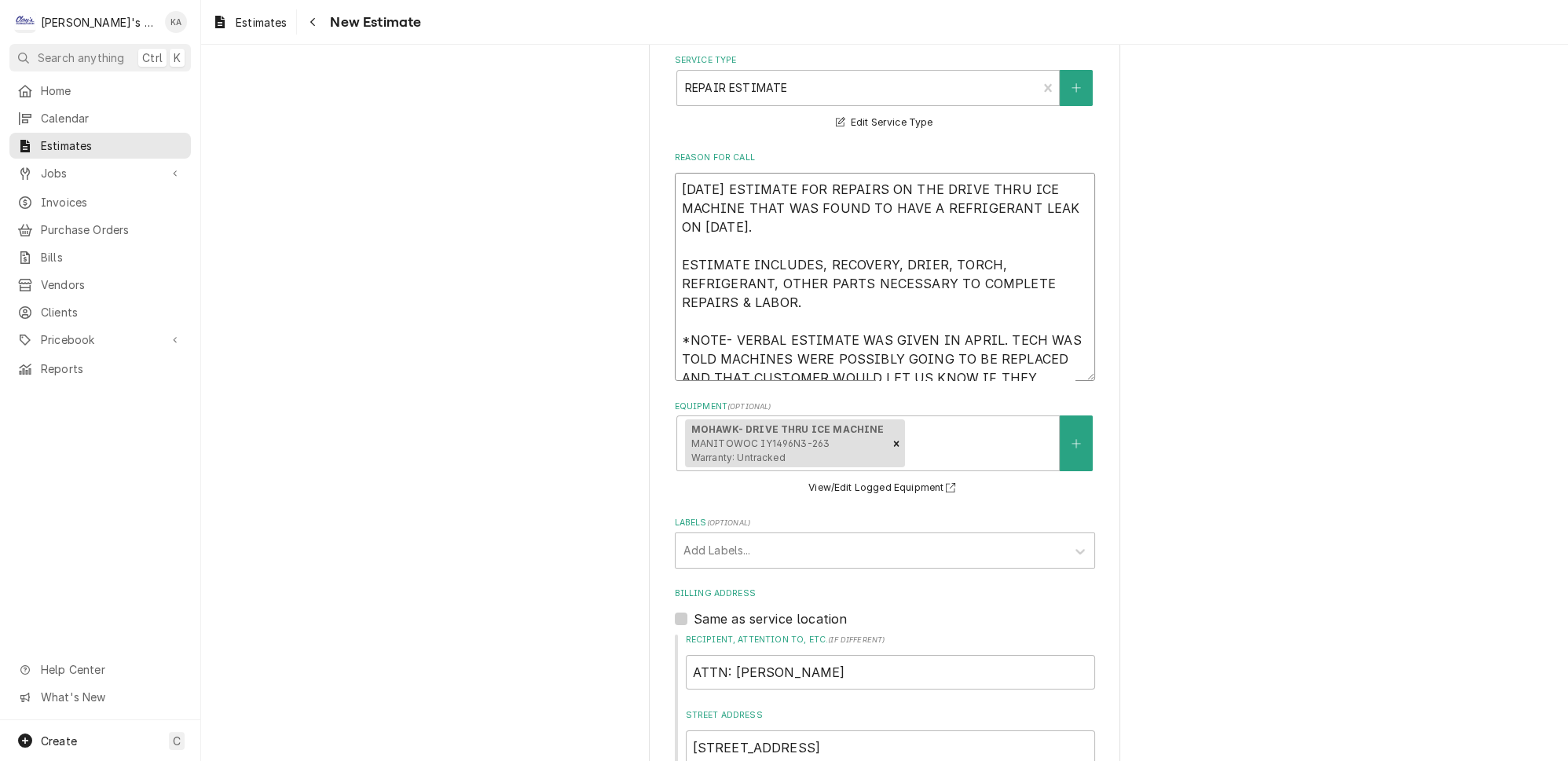
type textarea "x"
type textarea "8/25/2025 ESTIMATE FOR REPAIRS ON THE DRIVE THRU ICE MACHINE THAT WAS FOUND TO …"
type textarea "x"
type textarea "8/25/2025 ESTIMATE FOR REPAIRS ON THE DRIVE THRU ICE MACHINE THAT WAS FOUND TO …"
type textarea "x"
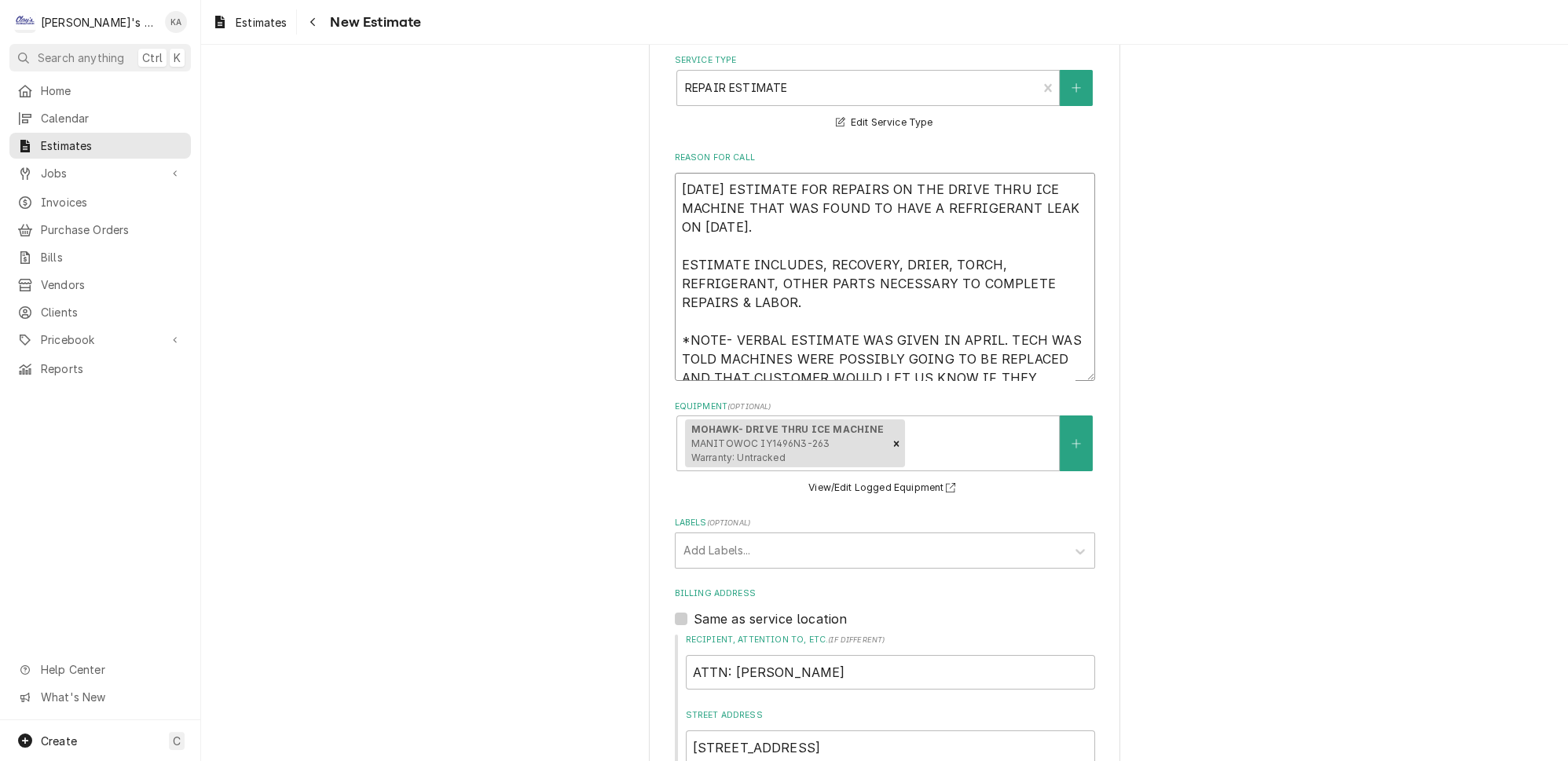
type textarea "8/25/2025 ESTIMATE FOR REPAIRS ON THE DRIVE THRU ICE MACHINE THAT WAS FOUND TO …"
type textarea "x"
type textarea "8/25/2025 ESTIMATE FOR REPAIRS ON THE DRIVE THRU ICE MACHINE THAT WAS FOUND TO …"
type textarea "x"
type textarea "8/25/2025 ESTIMATE FOR REPAIRS ON THE DRIVE THRU ICE MACHINE THAT WAS FOUND TO …"
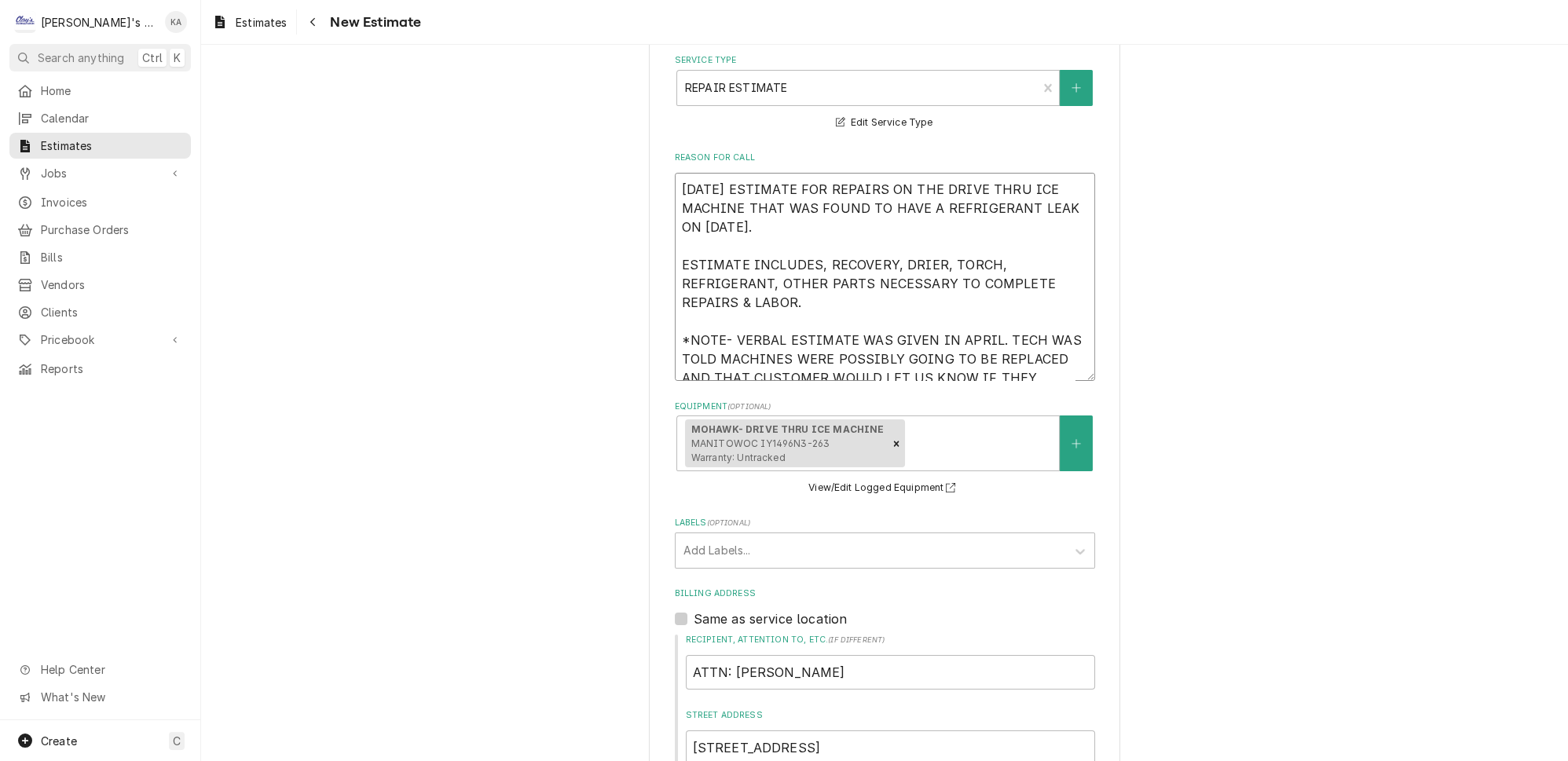
type textarea "x"
type textarea "8/25/2025 ESTIMATE FOR REPAIRS ON THE DRIVE THRU ICE MACHINE THAT WAS FOUND TO …"
type textarea "x"
type textarea "8/25/2025 ESTIMATE FOR REPAIRS ON THE DRIVE THRU ICE MACHINE THAT WAS FOUND TO …"
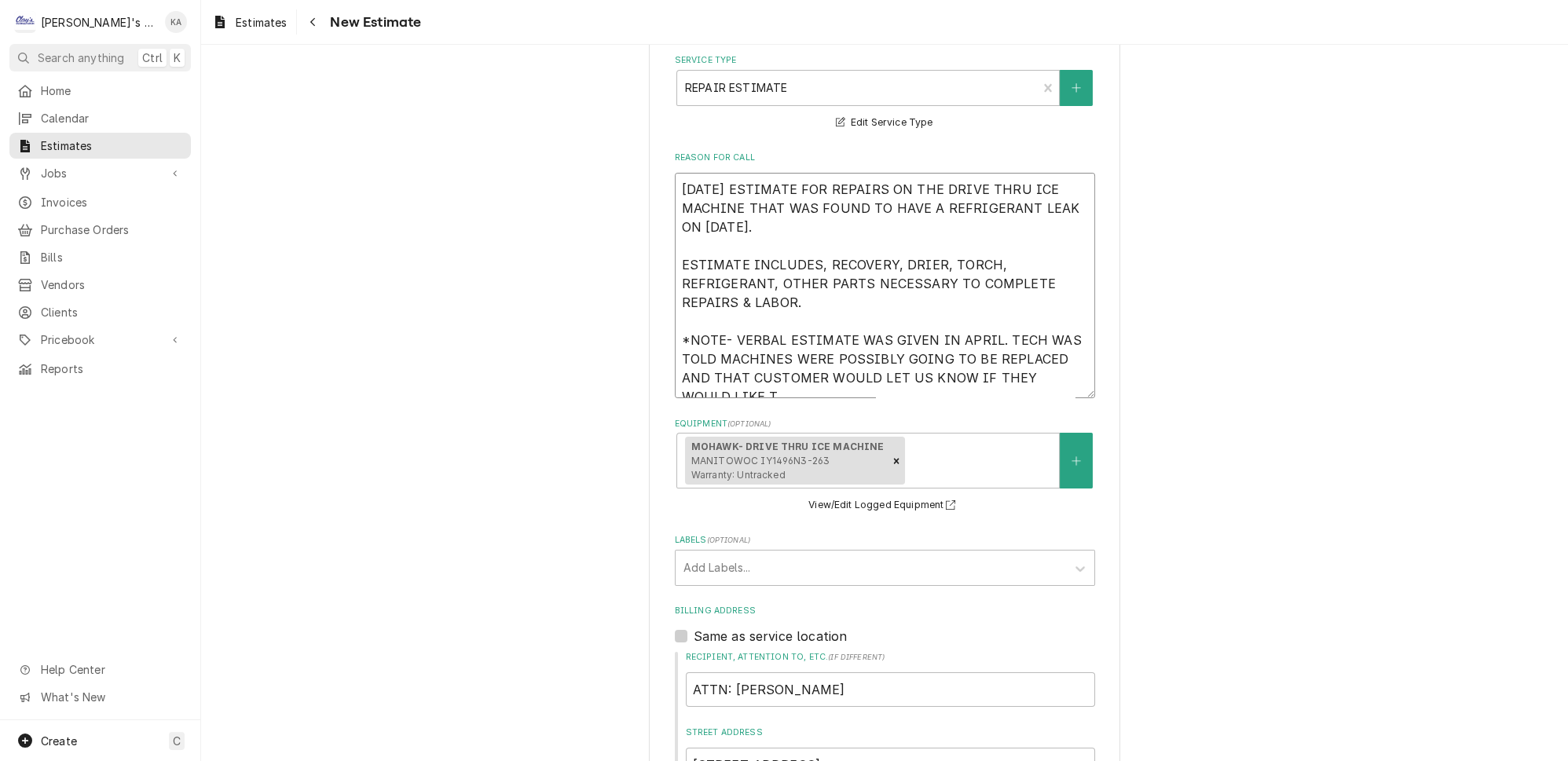
type textarea "x"
type textarea "8/25/2025 ESTIMATE FOR REPAIRS ON THE DRIVE THRU ICE MACHINE THAT WAS FOUND TO …"
type textarea "x"
type textarea "8/25/2025 ESTIMATE FOR REPAIRS ON THE DRIVE THRU ICE MACHINE THAT WAS FOUND TO …"
type textarea "x"
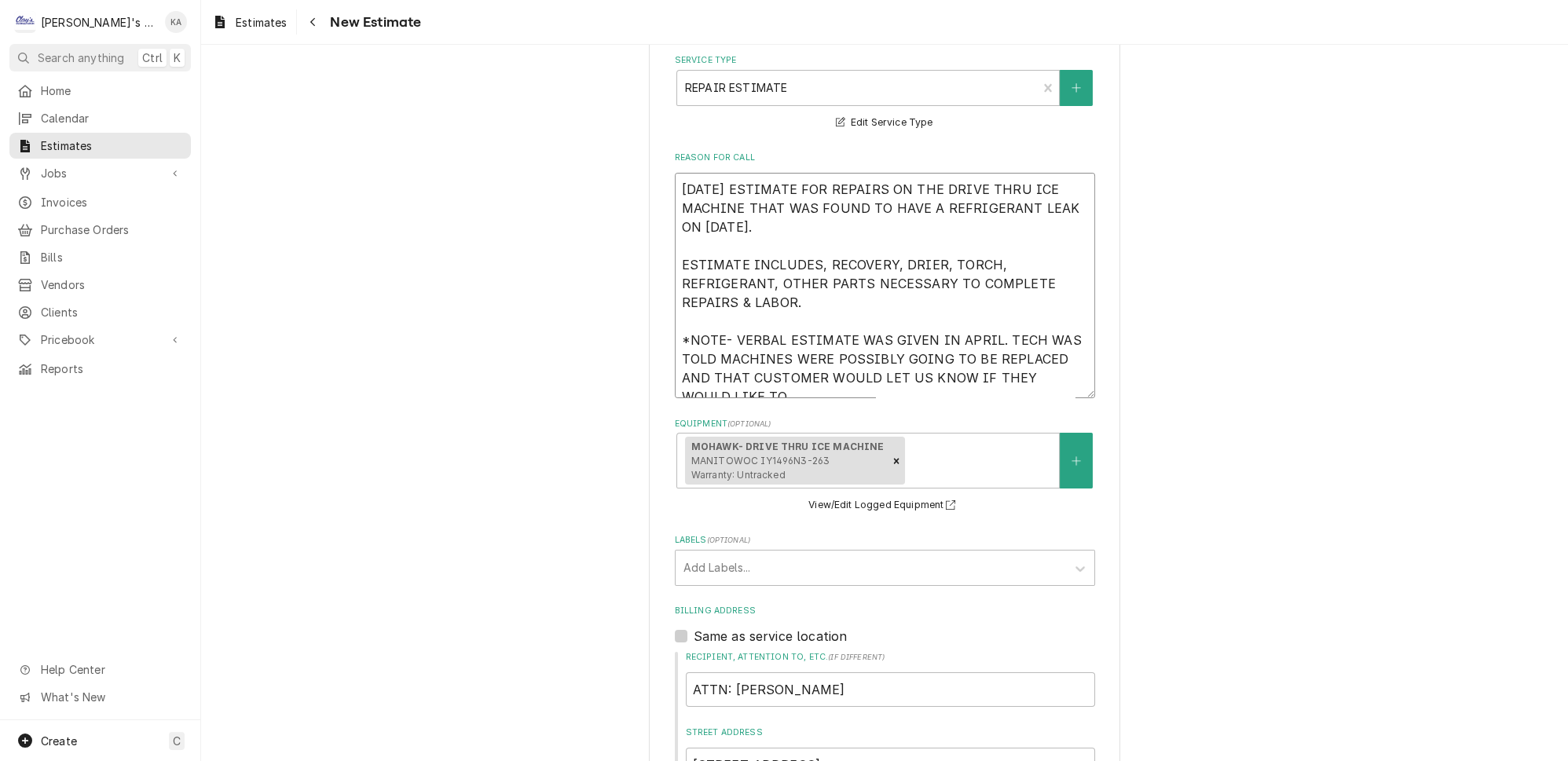
type textarea "8/25/2025 ESTIMATE FOR REPAIRS ON THE DRIVE THRU ICE MACHINE THAT WAS FOUND TO …"
type textarea "x"
type textarea "8/25/2025 ESTIMATE FOR REPAIRS ON THE DRIVE THRU ICE MACHINE THAT WAS FOUND TO …"
type textarea "x"
type textarea "8/25/2025 ESTIMATE FOR REPAIRS ON THE DRIVE THRU ICE MACHINE THAT WAS FOUND TO …"
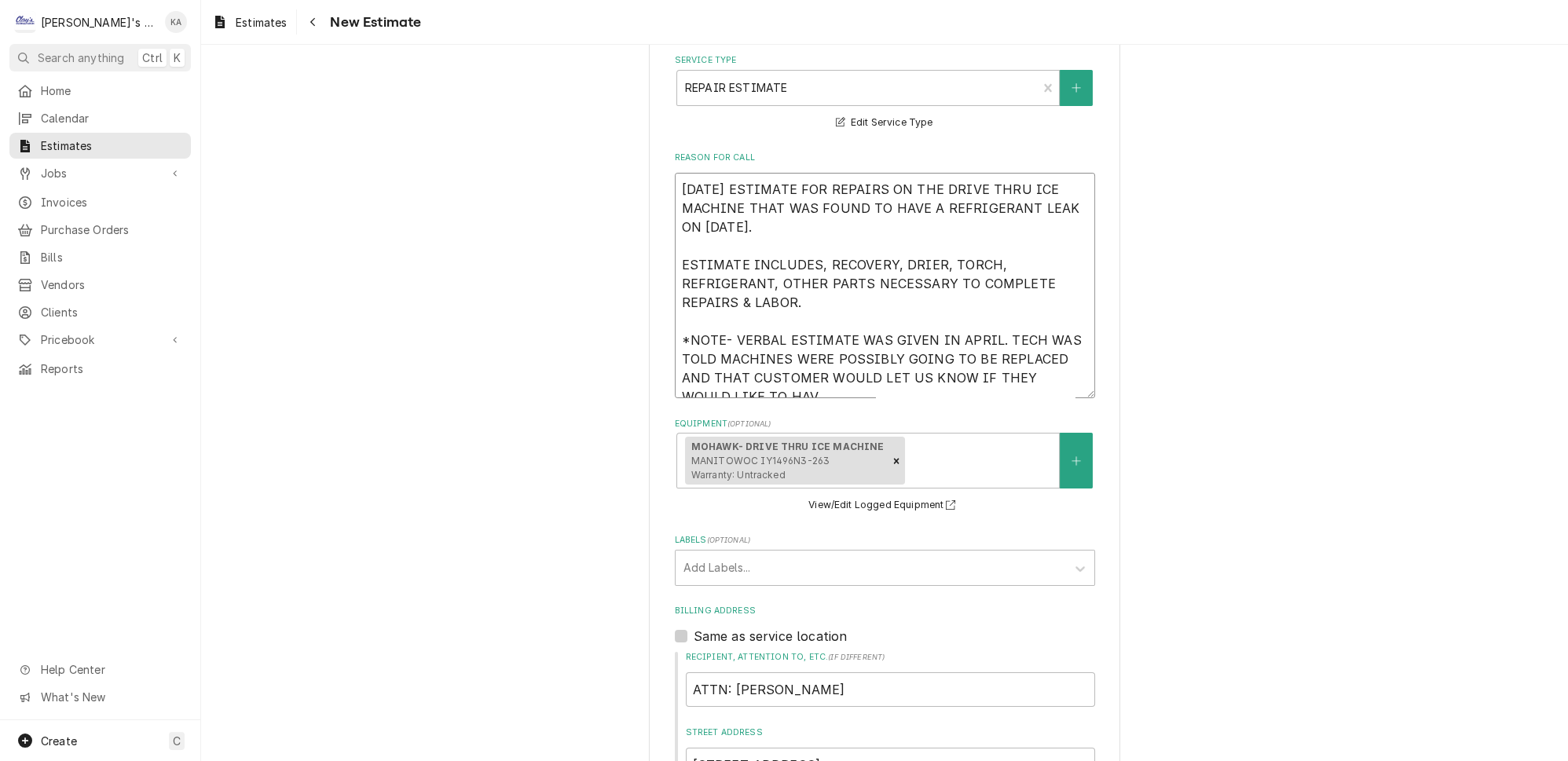
type textarea "x"
type textarea "8/25/2025 ESTIMATE FOR REPAIRS ON THE DRIVE THRU ICE MACHINE THAT WAS FOUND TO …"
type textarea "x"
type textarea "8/25/2025 ESTIMATE FOR REPAIRS ON THE DRIVE THRU ICE MACHINE THAT WAS FOUND TO …"
type textarea "x"
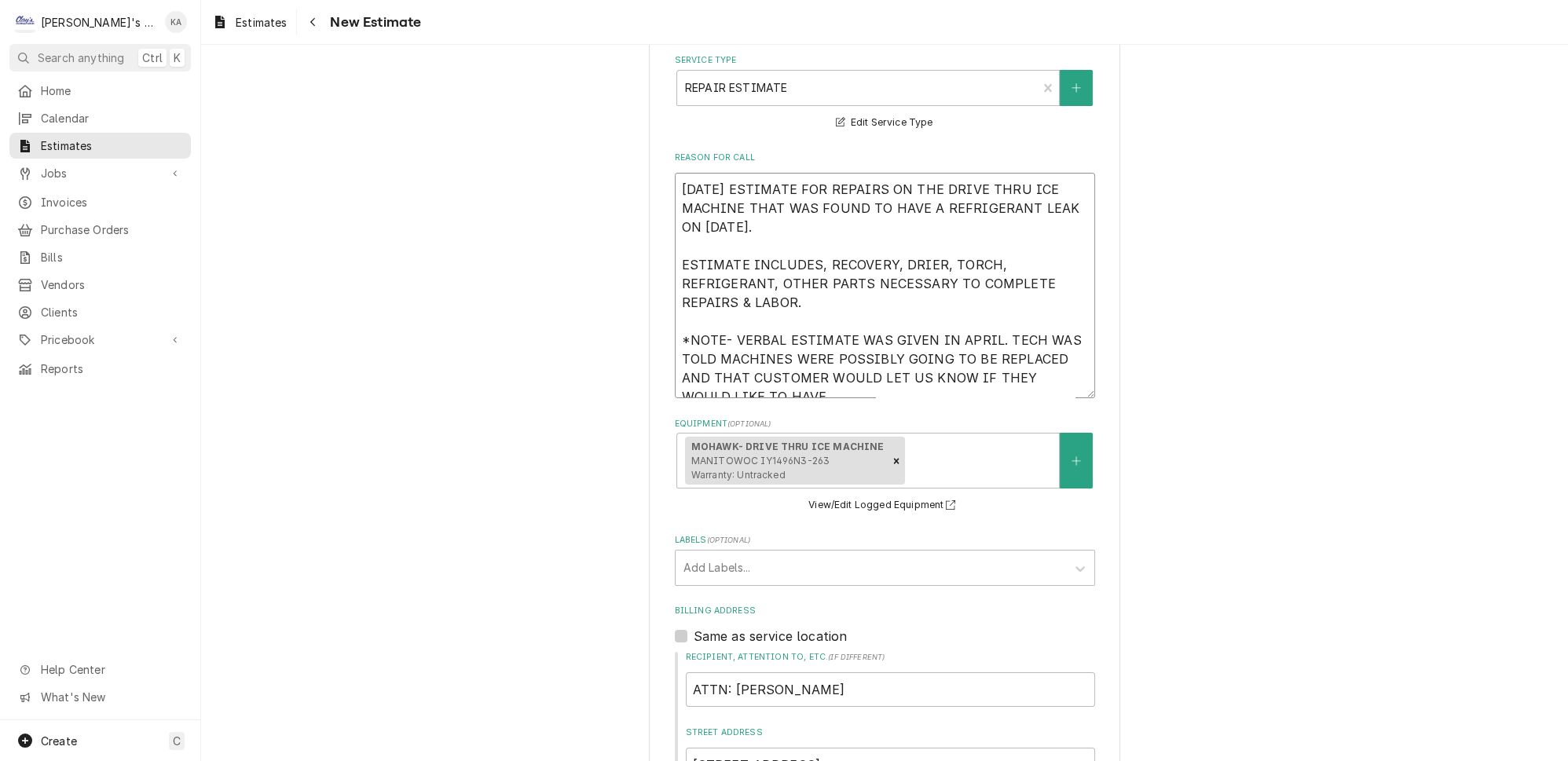
type textarea "8/25/2025 ESTIMATE FOR REPAIRS ON THE DRIVE THRU ICE MACHINE THAT WAS FOUND TO …"
type textarea "x"
type textarea "8/25/2025 ESTIMATE FOR REPAIRS ON THE DRIVE THRU ICE MACHINE THAT WAS FOUND TO …"
type textarea "x"
type textarea "8/25/2025 ESTIMATE FOR REPAIRS ON THE DRIVE THRU ICE MACHINE THAT WAS FOUND TO …"
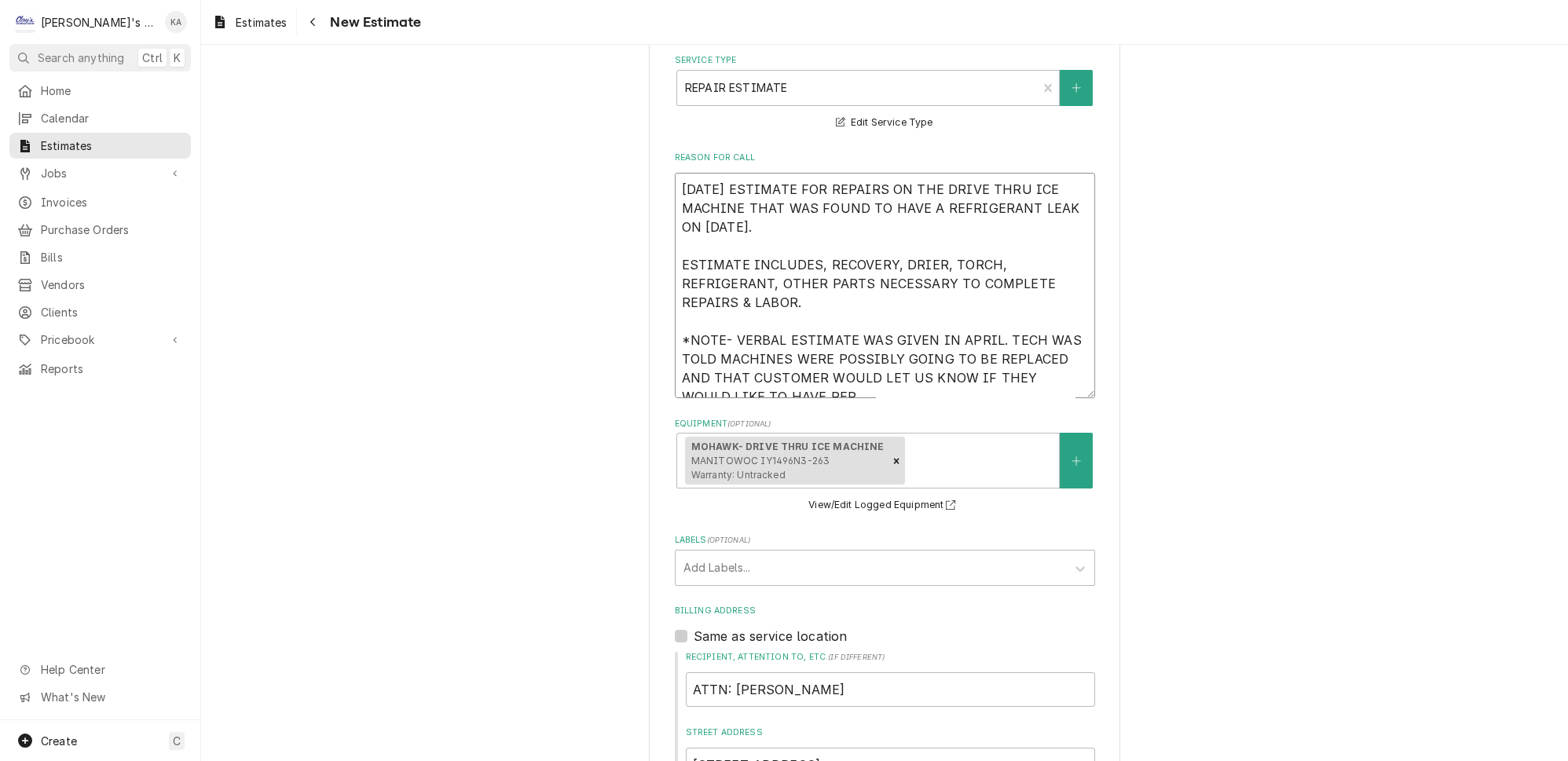
type textarea "x"
type textarea "8/25/2025 ESTIMATE FOR REPAIRS ON THE DRIVE THRU ICE MACHINE THAT WAS FOUND TO …"
type textarea "x"
type textarea "8/25/2025 ESTIMATE FOR REPAIRS ON THE DRIVE THRU ICE MACHINE THAT WAS FOUND TO …"
type textarea "x"
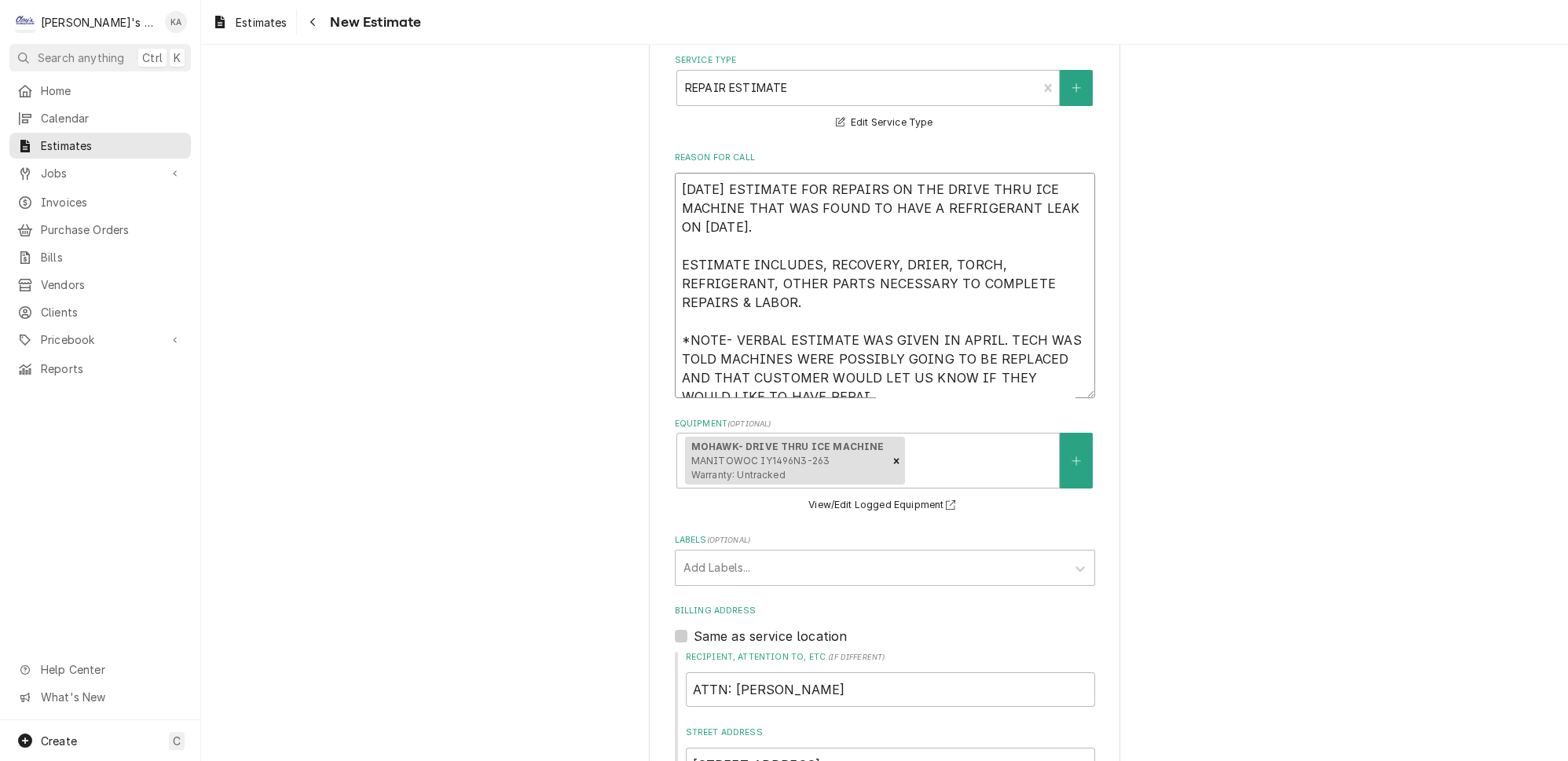
type textarea "8/25/2025 ESTIMATE FOR REPAIRS ON THE DRIVE THRU ICE MACHINE THAT WAS FOUND TO …"
type textarea "x"
type textarea "8/25/2025 ESTIMATE FOR REPAIRS ON THE DRIVE THRU ICE MACHINE THAT WAS FOUND TO …"
type textarea "x"
type textarea "8/25/2025 ESTIMATE FOR REPAIRS ON THE DRIVE THRU ICE MACHINE THAT WAS FOUND TO …"
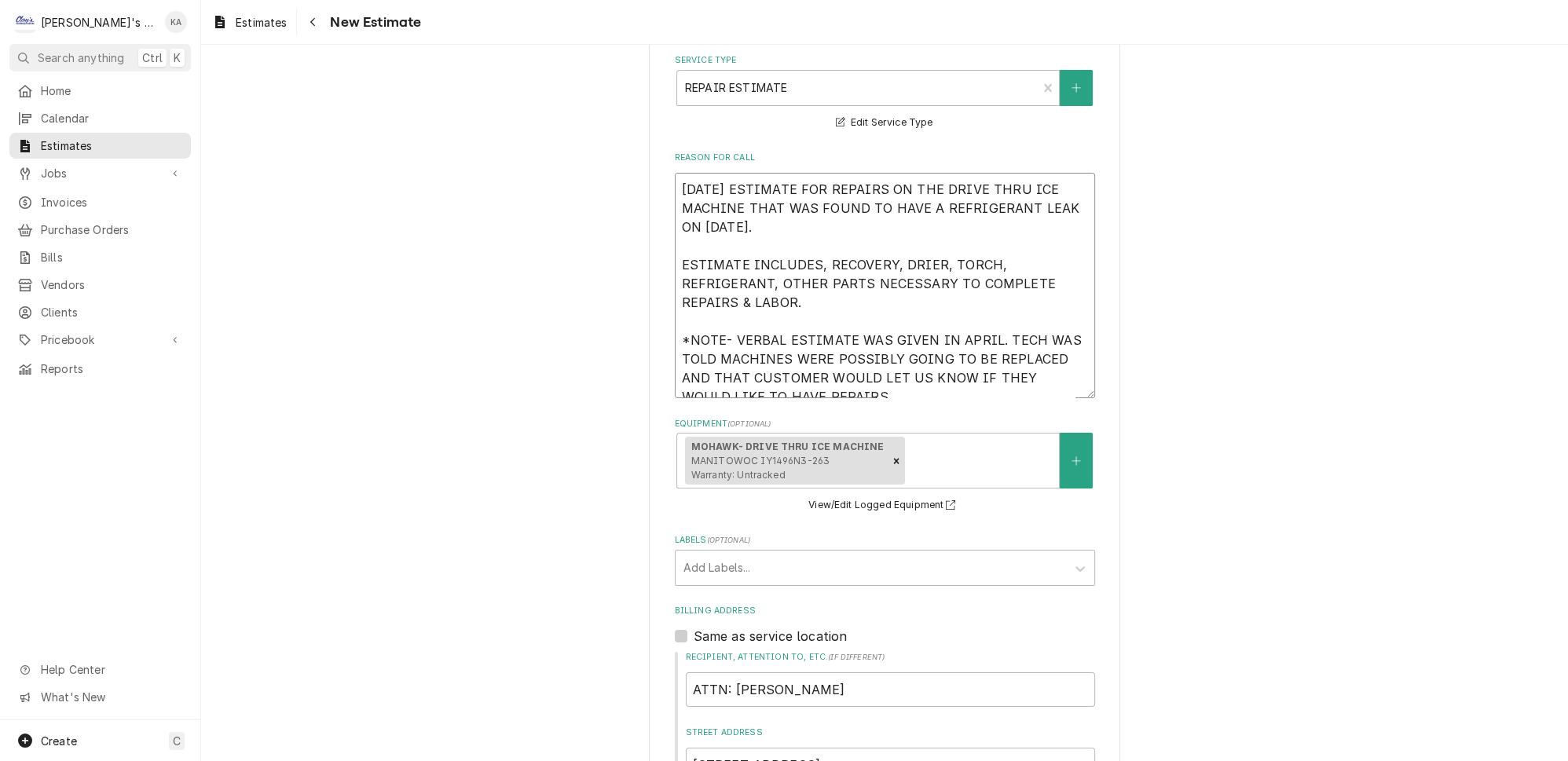
type textarea "x"
type textarea "8/25/2025 ESTIMATE FOR REPAIRS ON THE DRIVE THRU ICE MACHINE THAT WAS FOUND TO …"
type textarea "x"
type textarea "8/25/2025 ESTIMATE FOR REPAIRS ON THE DRIVE THRU ICE MACHINE THAT WAS FOUND TO …"
type textarea "x"
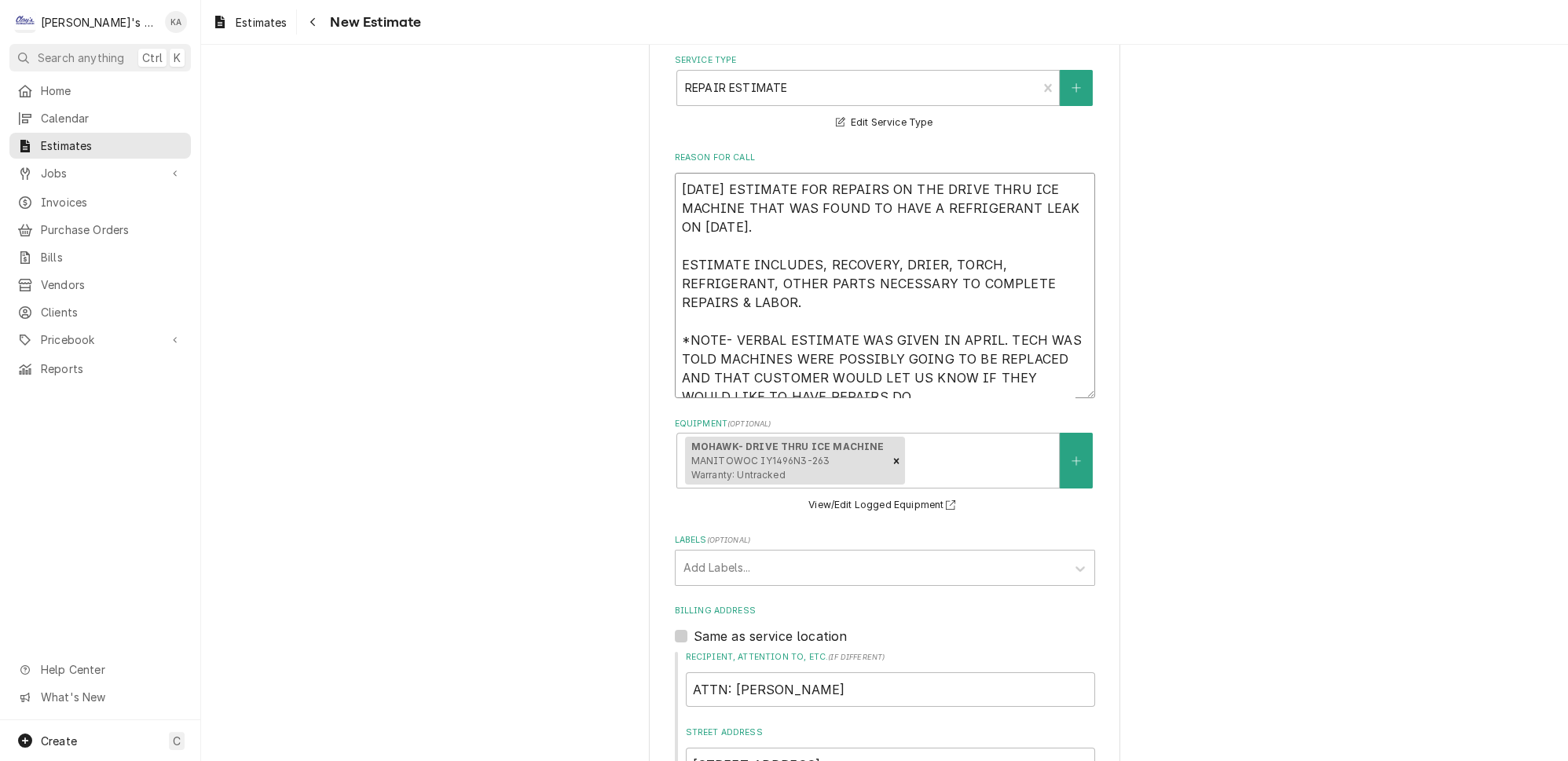
type textarea "8/25/2025 ESTIMATE FOR REPAIRS ON THE DRIVE THRU ICE MACHINE THAT WAS FOUND TO …"
type textarea "x"
type textarea "[DATE] ESTIMATE FOR REPAIRS ON THE DRIVE THRU ICE MACHINE THAT WAS FOUND TO HAV…"
type textarea "x"
type textarea "8/25/2025 ESTIMATE FOR REPAIRS ON THE DRIVE THRU ICE MACHINE THAT WAS FOUND TO …"
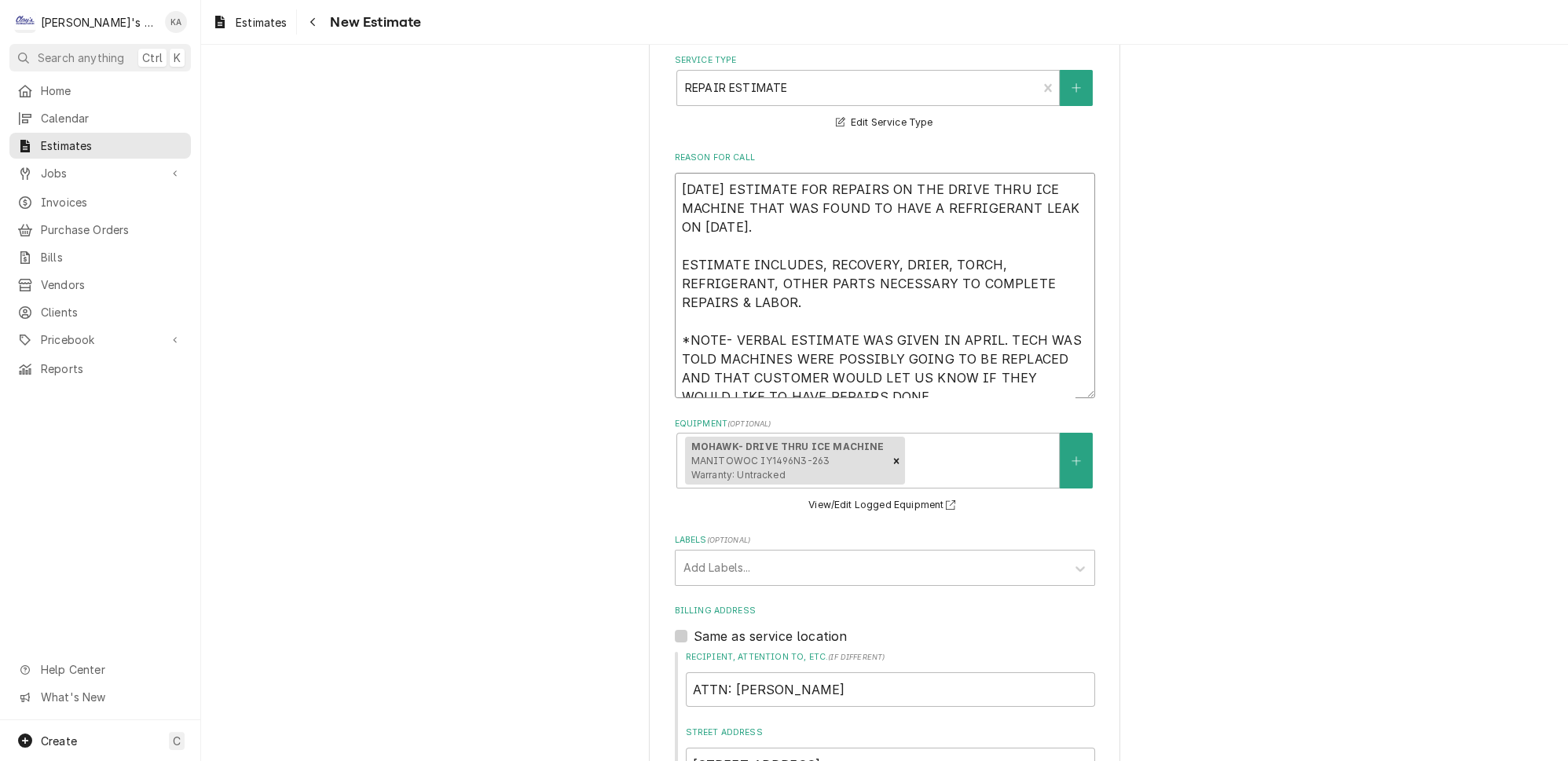
type textarea "x"
type textarea "[DATE] ESTIMATE FOR REPAIRS ON THE DRIVE THRU ICE MACHINE THAT WAS FOUND TO HAV…"
type textarea "x"
drag, startPoint x: 844, startPoint y: 375, endPoint x: 667, endPoint y: 323, distance: 184.5
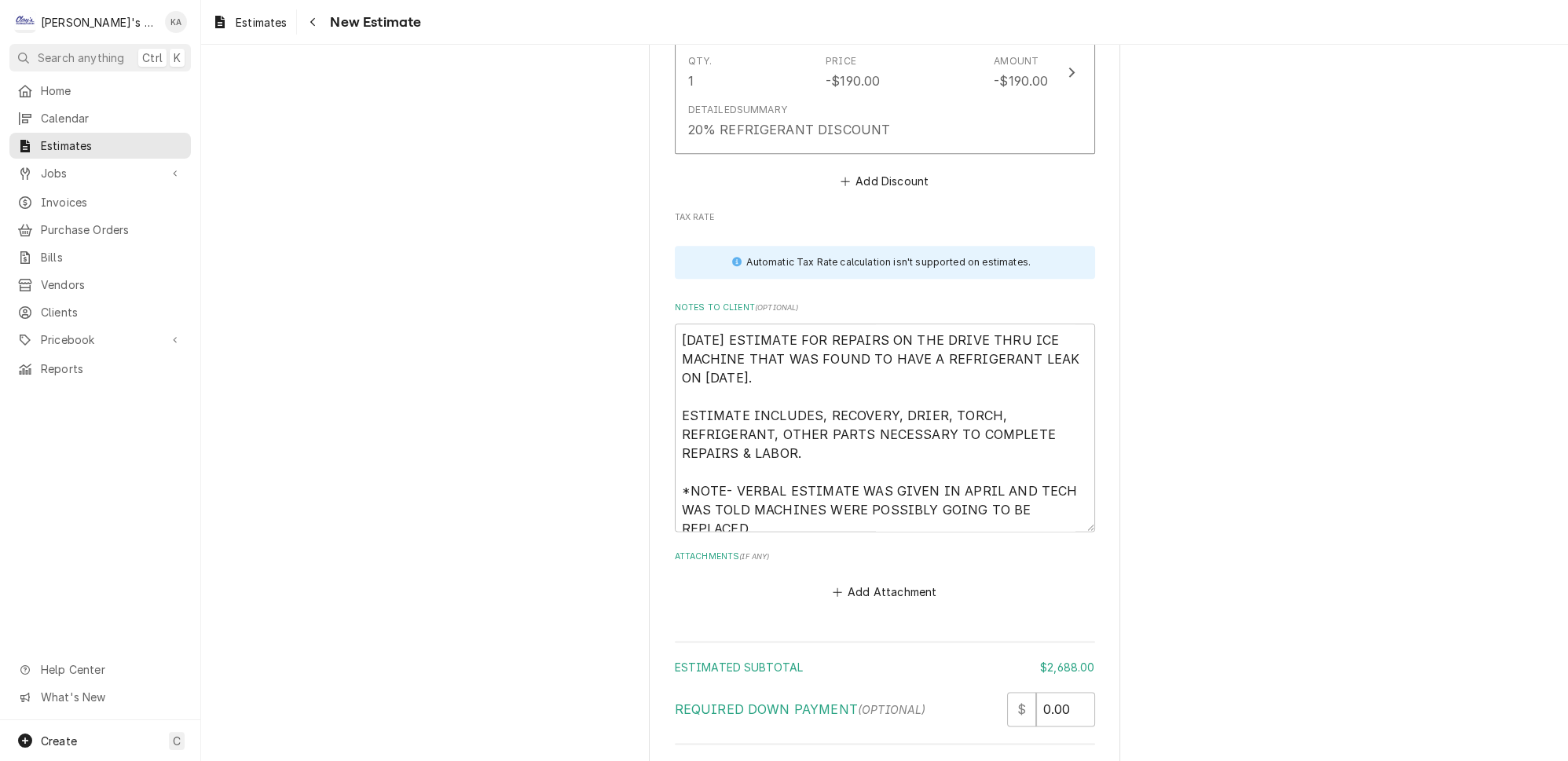
scroll to position [3577, 0]
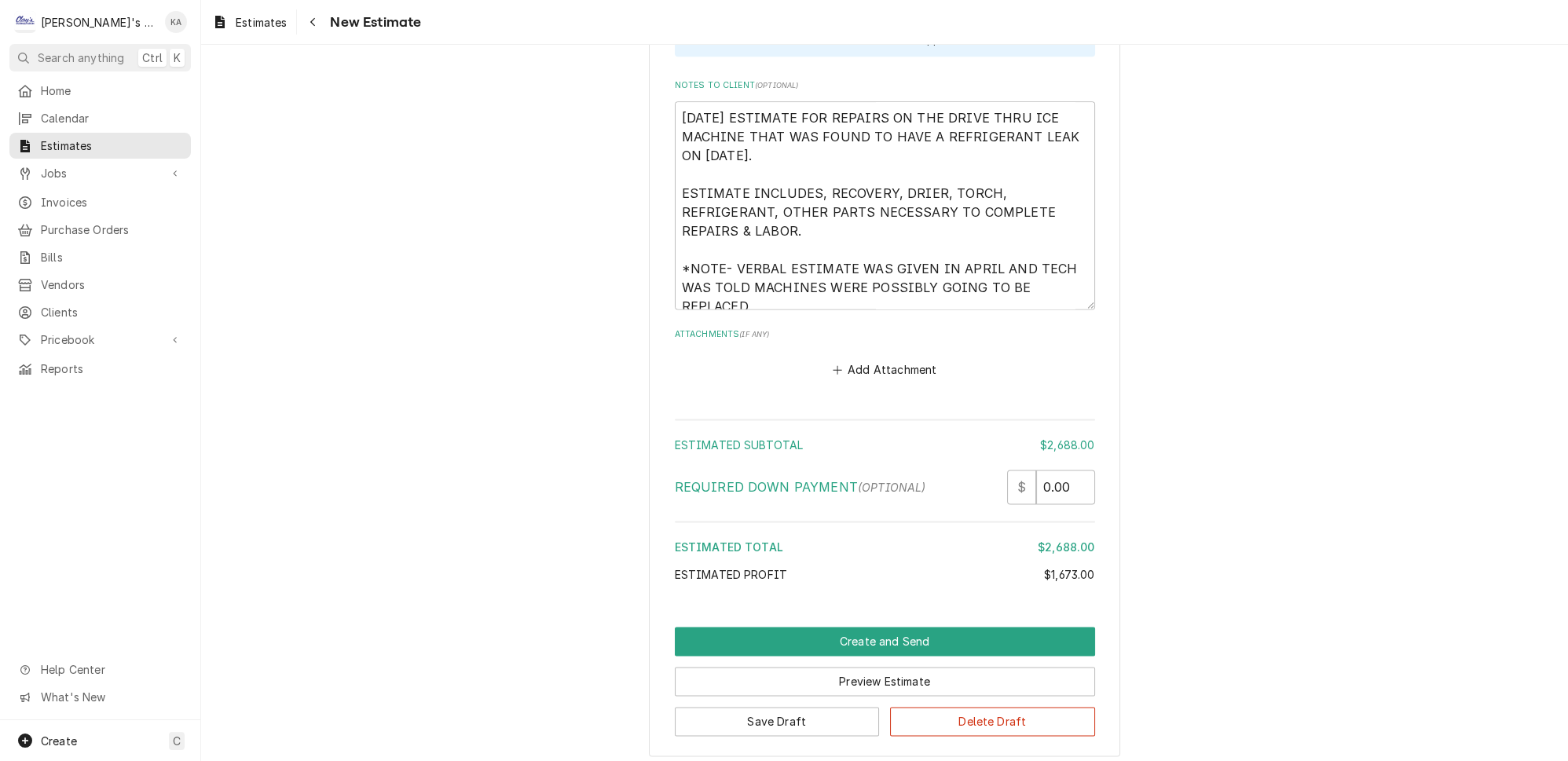
type textarea "[DATE] ESTIMATE FOR REPAIRS ON THE DRIVE THRU ICE MACHINE THAT WAS FOUND TO HAV…"
drag, startPoint x: 759, startPoint y: 237, endPoint x: 674, endPoint y: 206, distance: 90.5
paste textarea ". TECH WAS TOLD MACHINES WERE POSSIBLY GOING TO BE REPLACED AND THAT CUSTOMER W…"
type textarea "x"
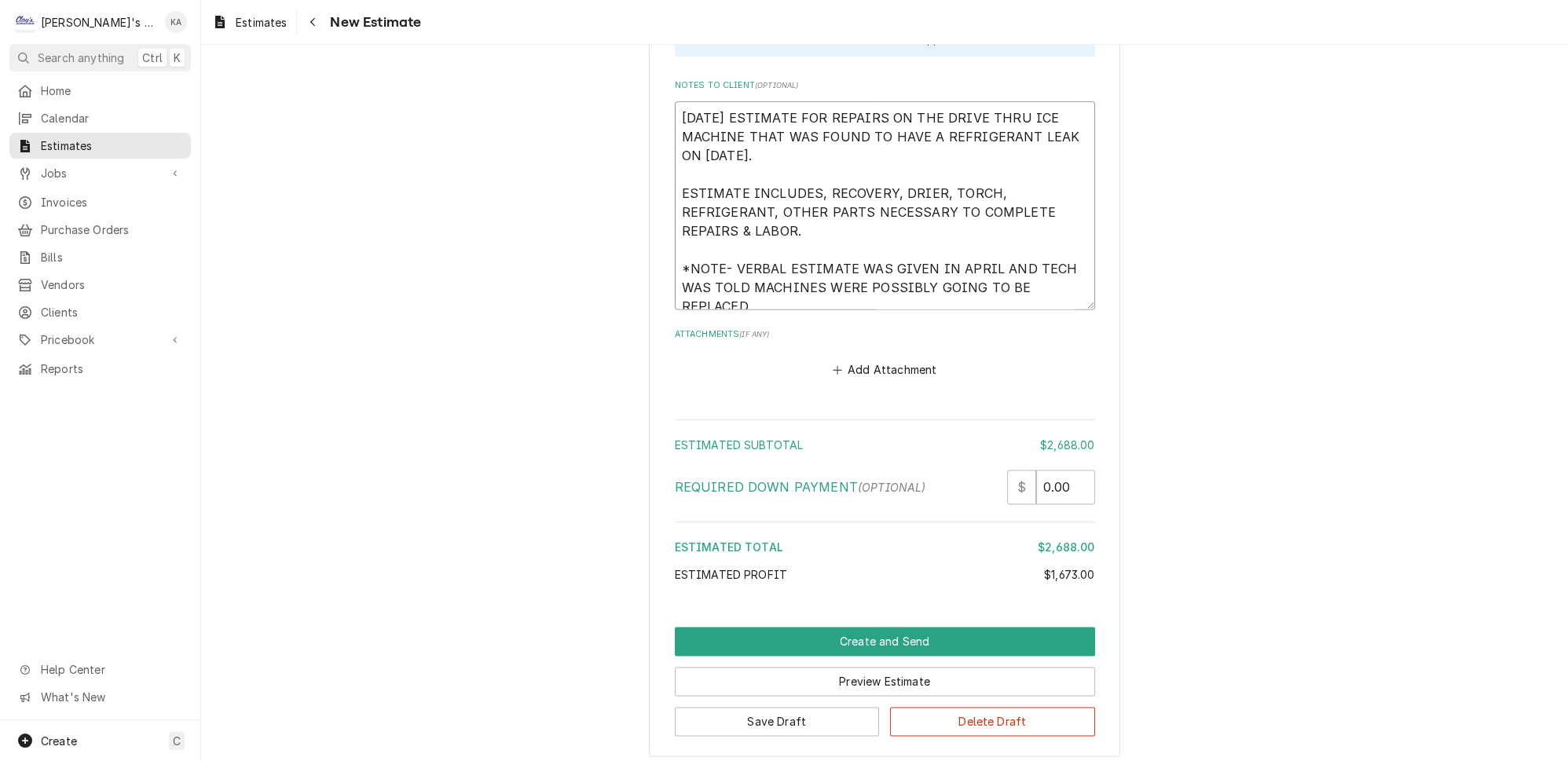
type textarea "[DATE] ESTIMATE FOR REPAIRS ON THE DRIVE THRU ICE MACHINE THAT WAS FOUND TO HAV…"
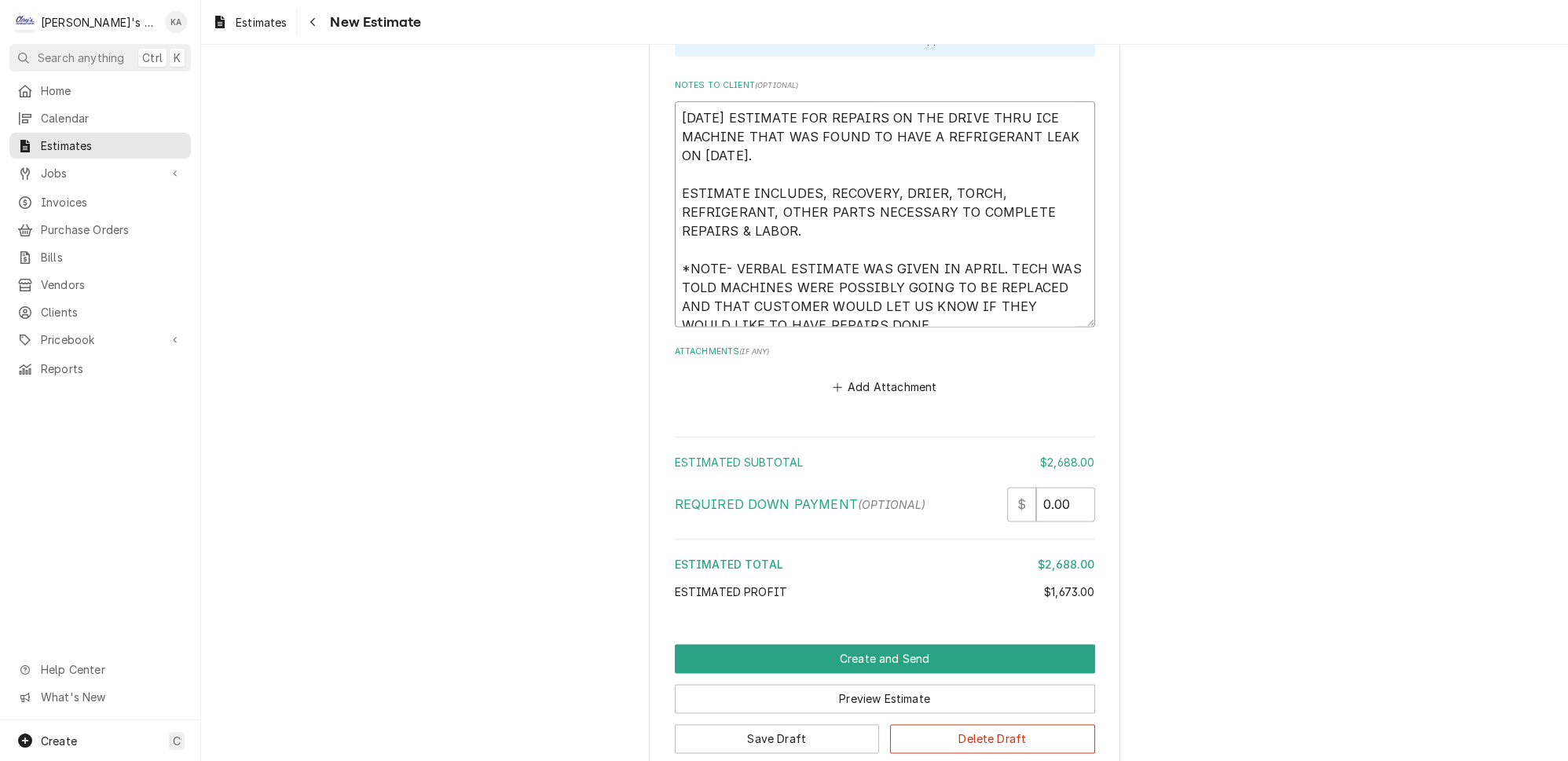
type textarea "x"
type textarea "[DATE] ESTIMATE FOR REPAIRS ON THE DRIVE THRU ICE MACHINE THAT WAS FOUND TO HAV…"
click at [841, 684] on button "Preview Estimate" at bounding box center [884, 697] width 420 height 29
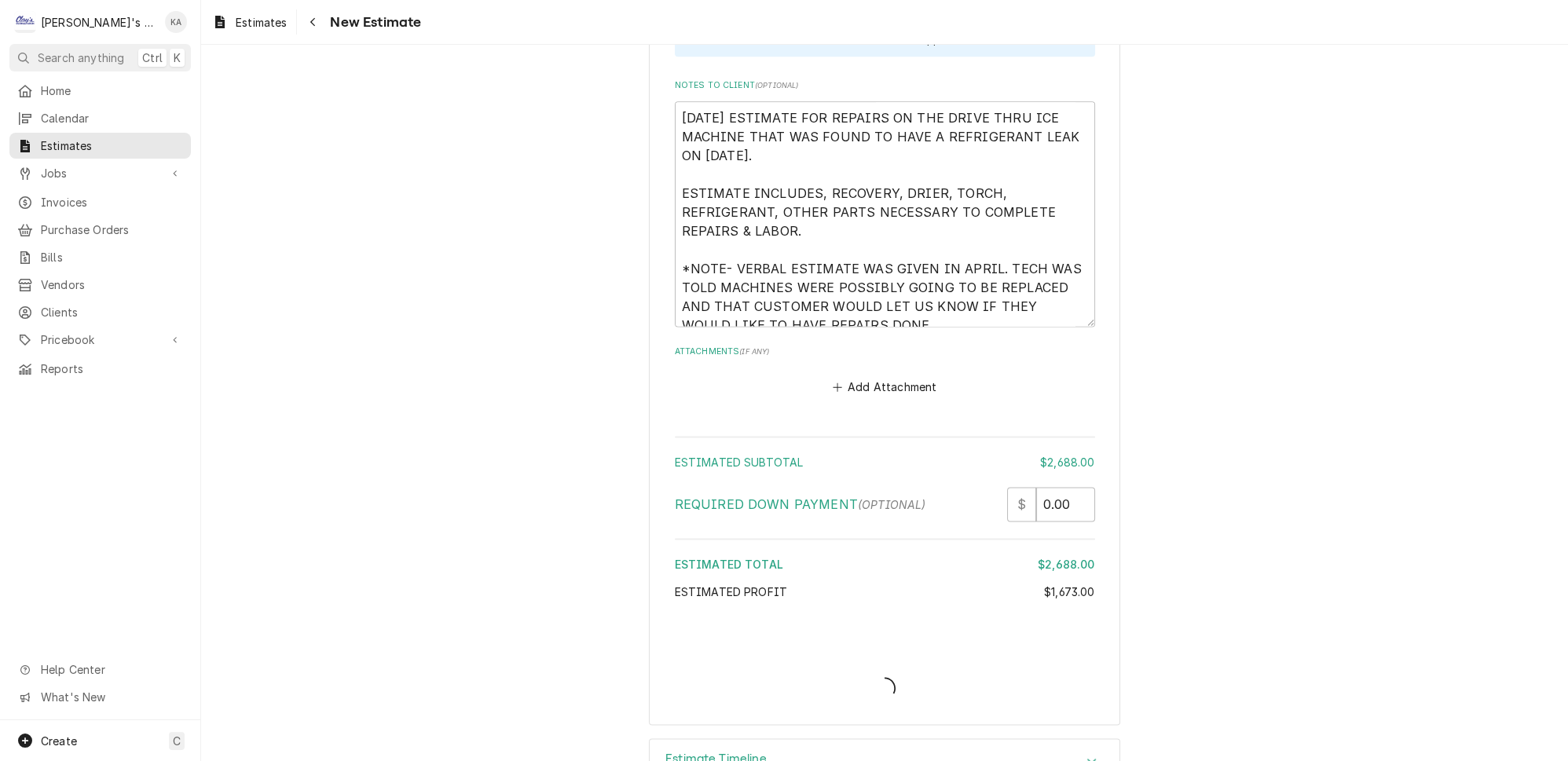
scroll to position [3548, 0]
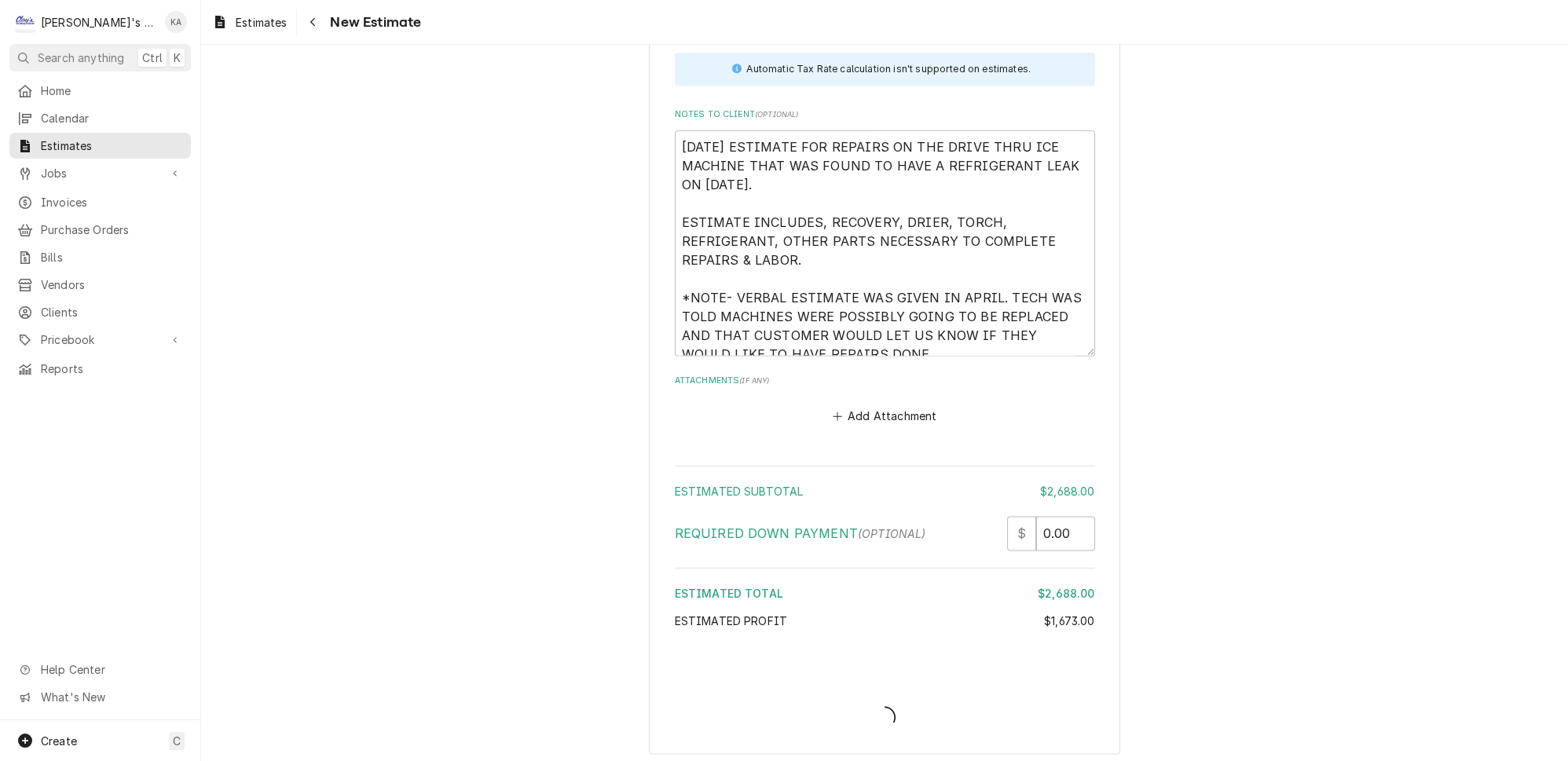
type textarea "x"
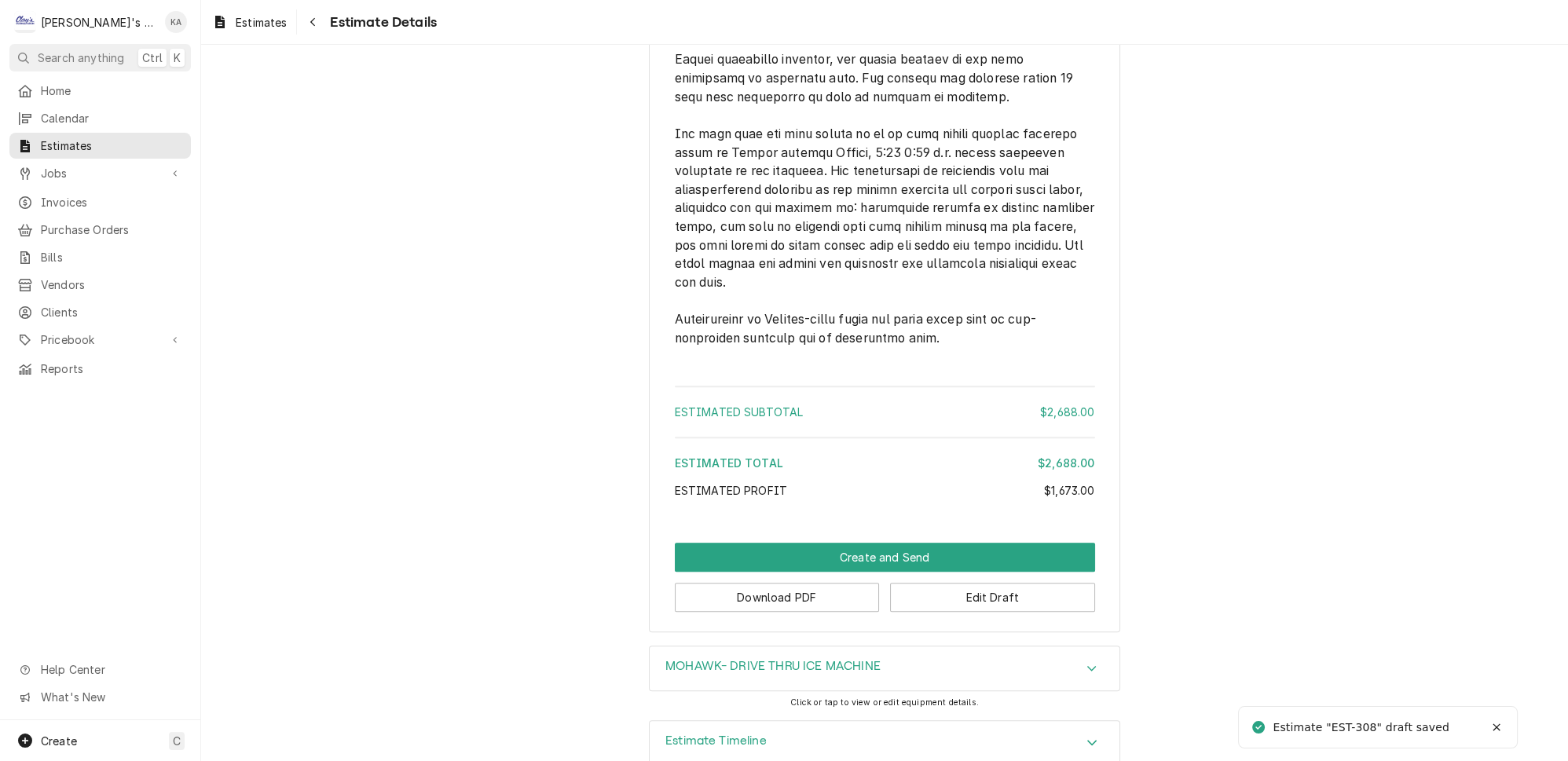
scroll to position [2849, 0]
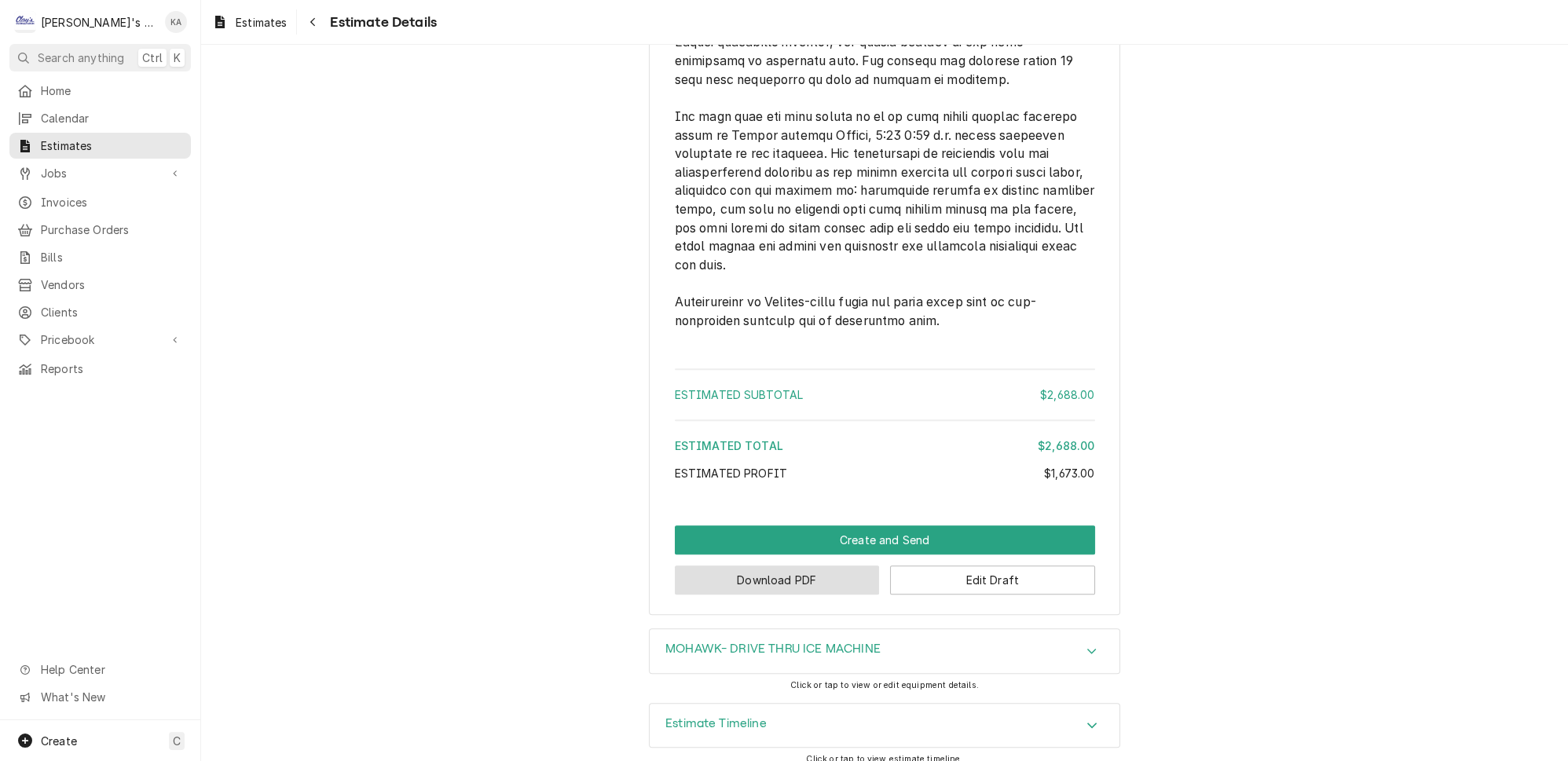
click at [793, 573] on button "Download PDF" at bounding box center [777, 579] width 205 height 29
